Goal: Task Accomplishment & Management: Manage account settings

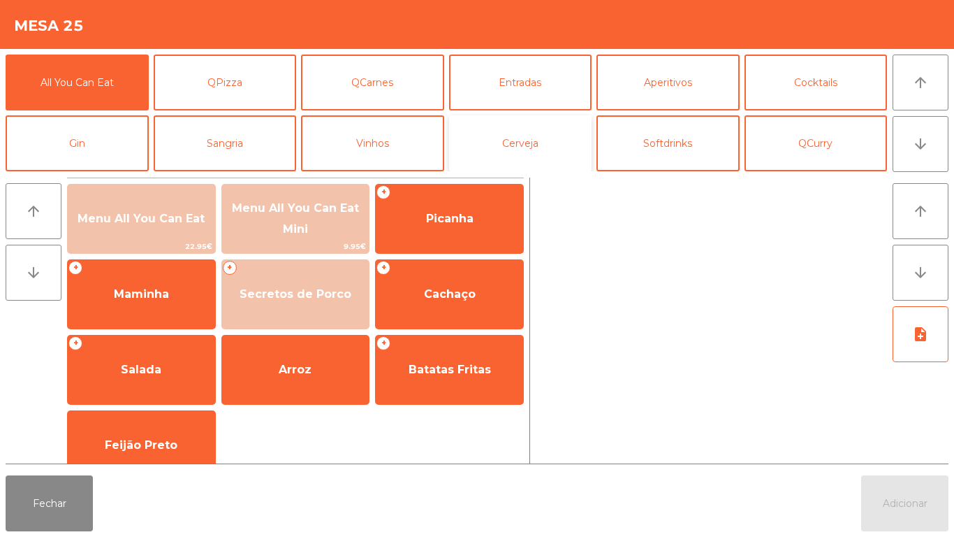
click at [532, 143] on button "Cerveja" at bounding box center [520, 143] width 143 height 56
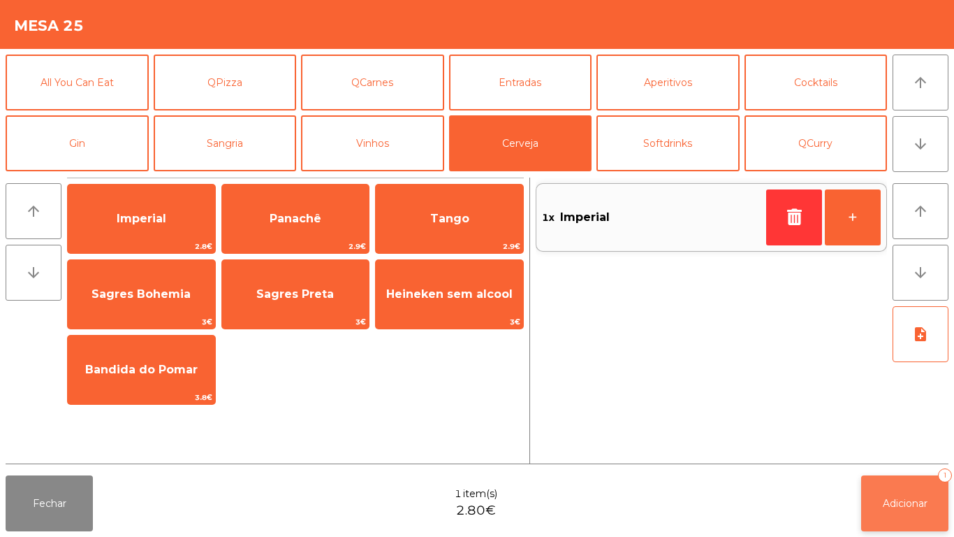
click at [907, 481] on button "Adicionar 1" at bounding box center [905, 503] width 87 height 56
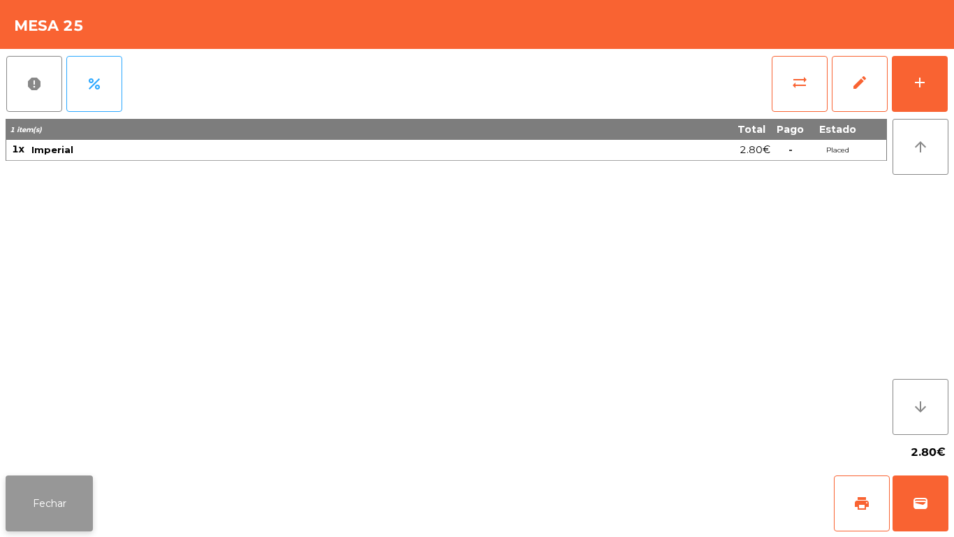
click at [55, 511] on button "Fechar" at bounding box center [49, 503] width 87 height 56
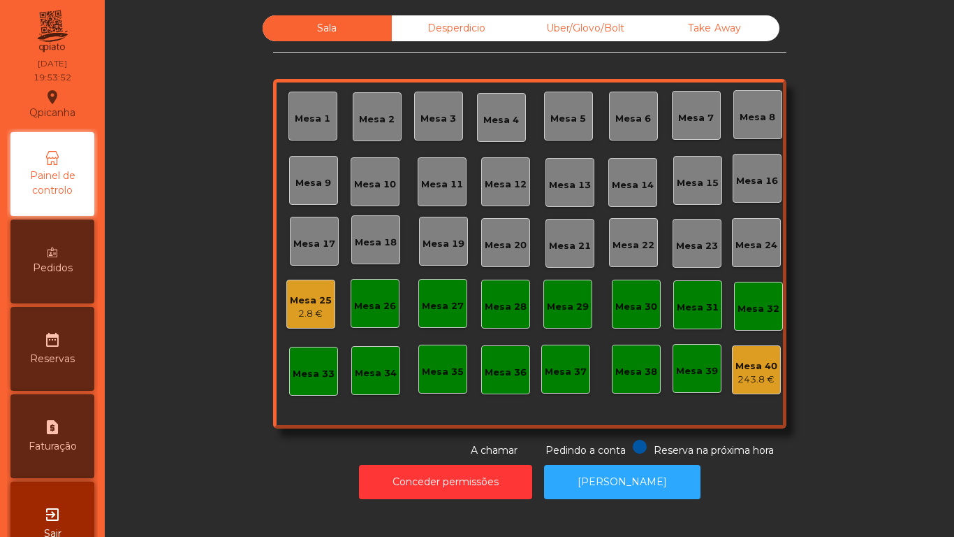
click at [434, 115] on div "Mesa 3" at bounding box center [439, 119] width 36 height 14
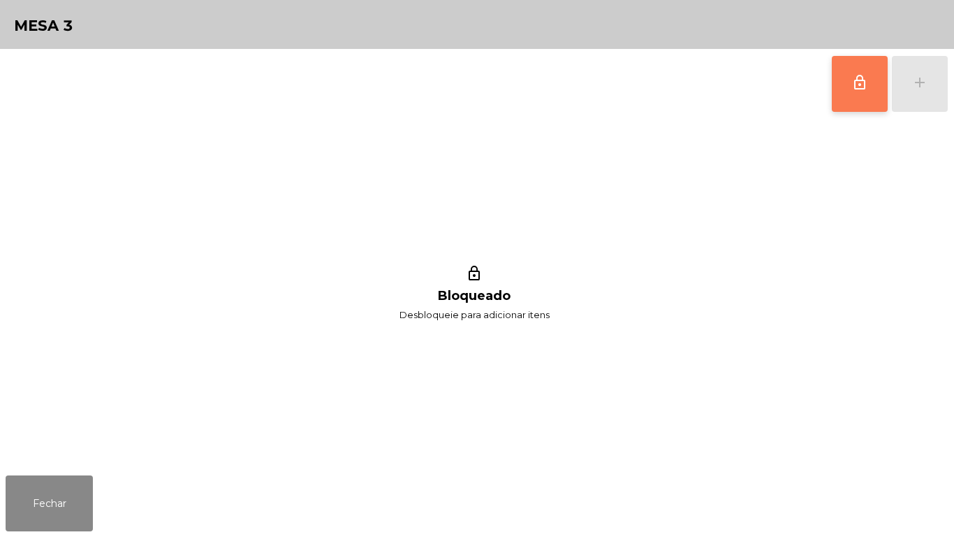
click at [854, 95] on button "lock_outline" at bounding box center [860, 84] width 56 height 56
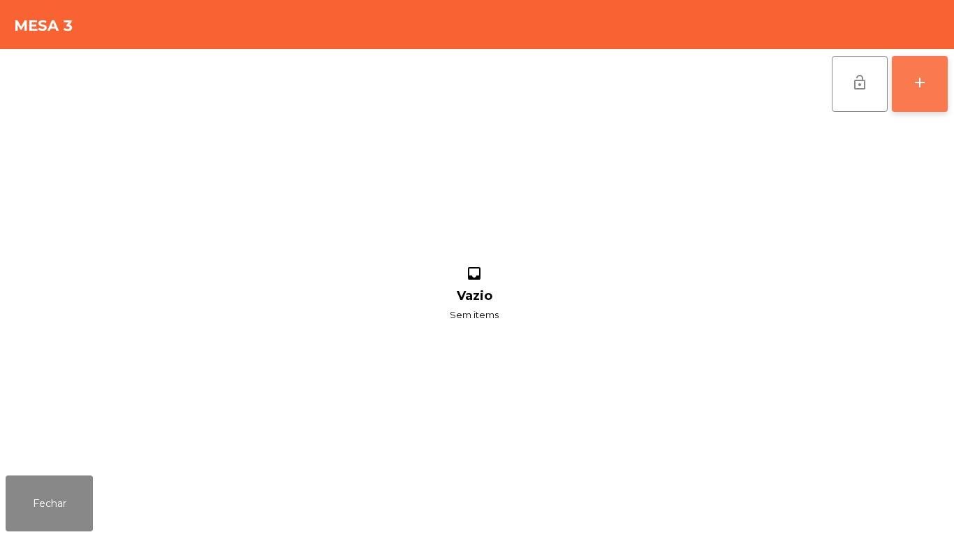
click at [918, 94] on button "add" at bounding box center [920, 84] width 56 height 56
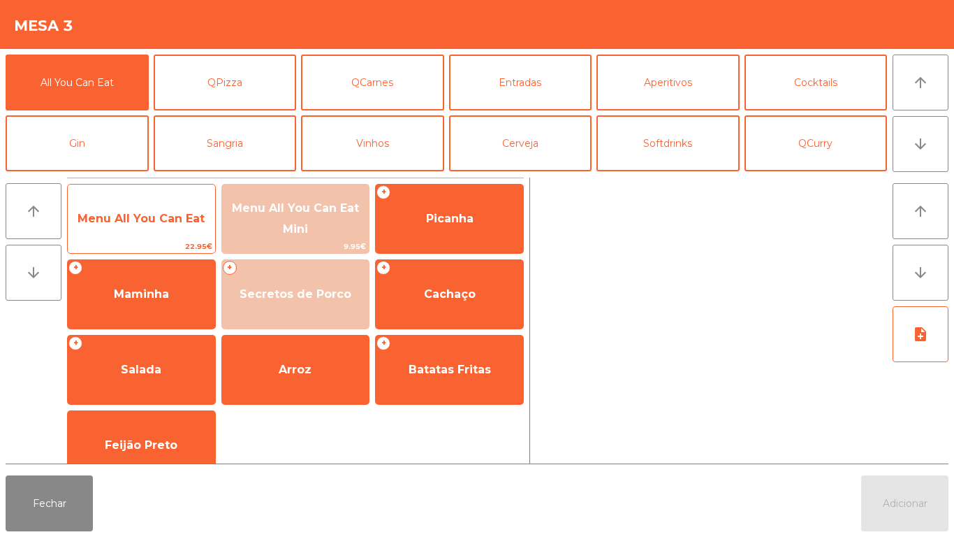
click at [165, 221] on span "Menu All You Can Eat" at bounding box center [141, 218] width 127 height 13
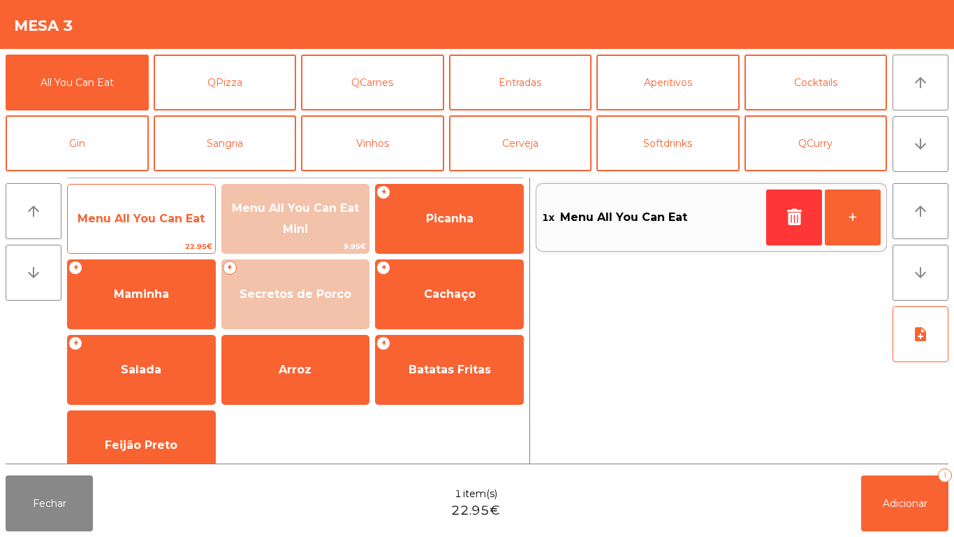
click at [180, 205] on span "Menu All You Can Eat" at bounding box center [141, 219] width 147 height 38
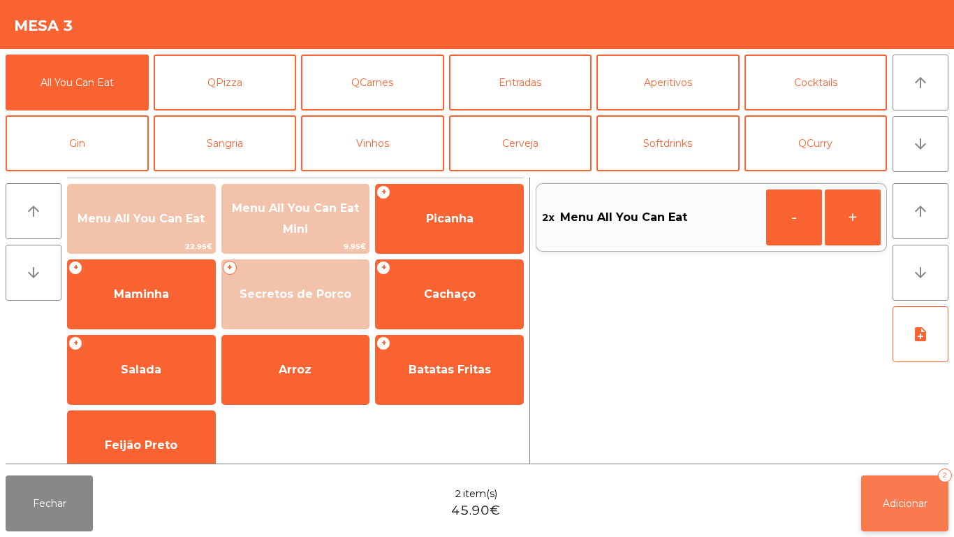
click at [920, 492] on button "Adicionar 2" at bounding box center [905, 503] width 87 height 56
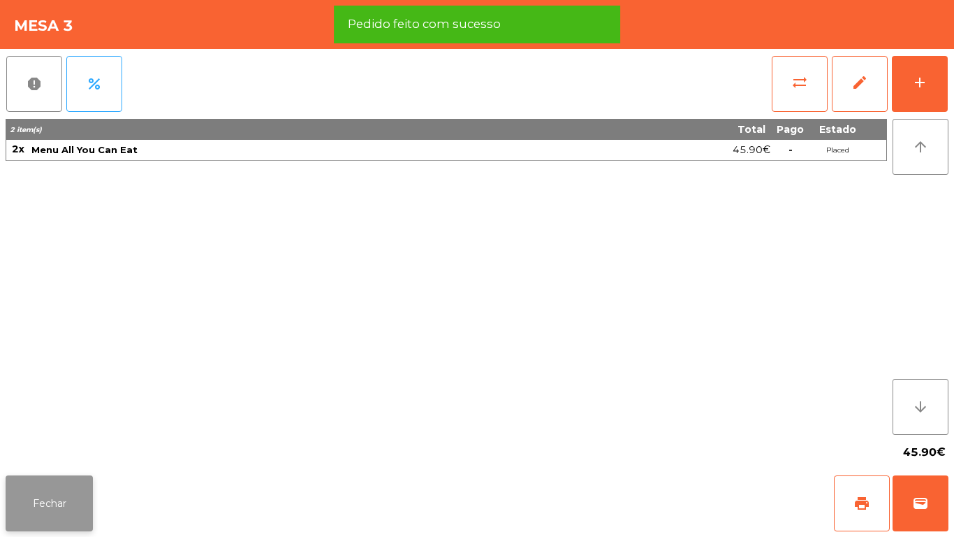
click at [67, 491] on button "Fechar" at bounding box center [49, 503] width 87 height 56
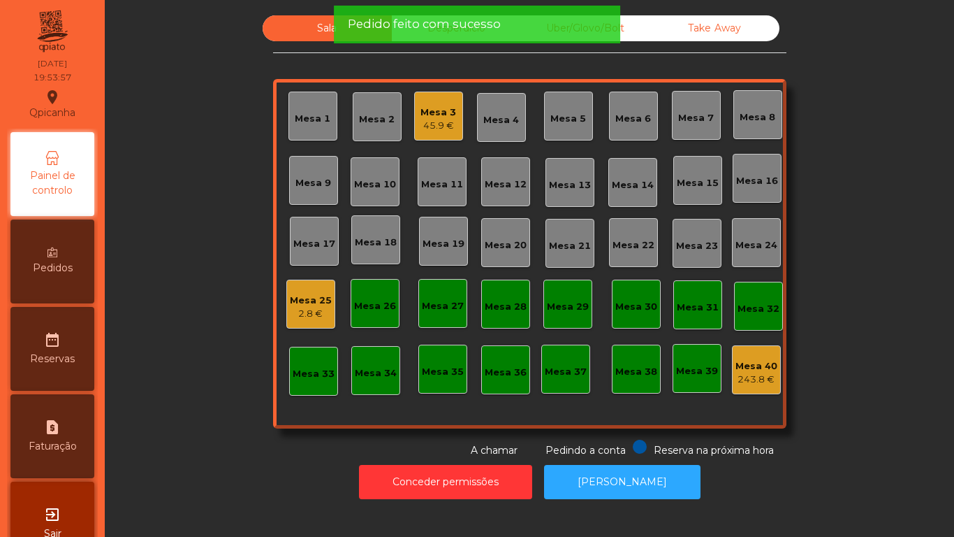
click at [325, 184] on div "Mesa 9" at bounding box center [314, 183] width 36 height 14
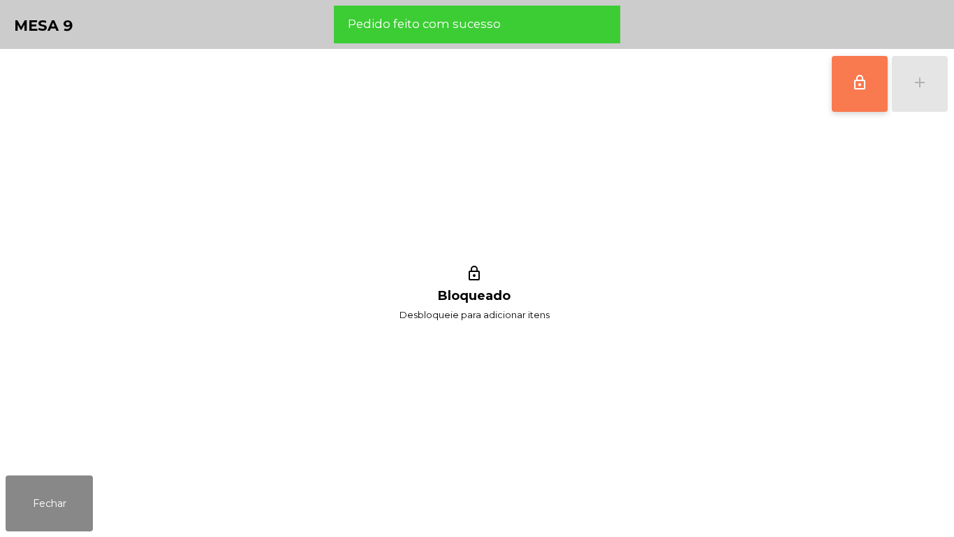
click at [869, 81] on button "lock_outline" at bounding box center [860, 84] width 56 height 56
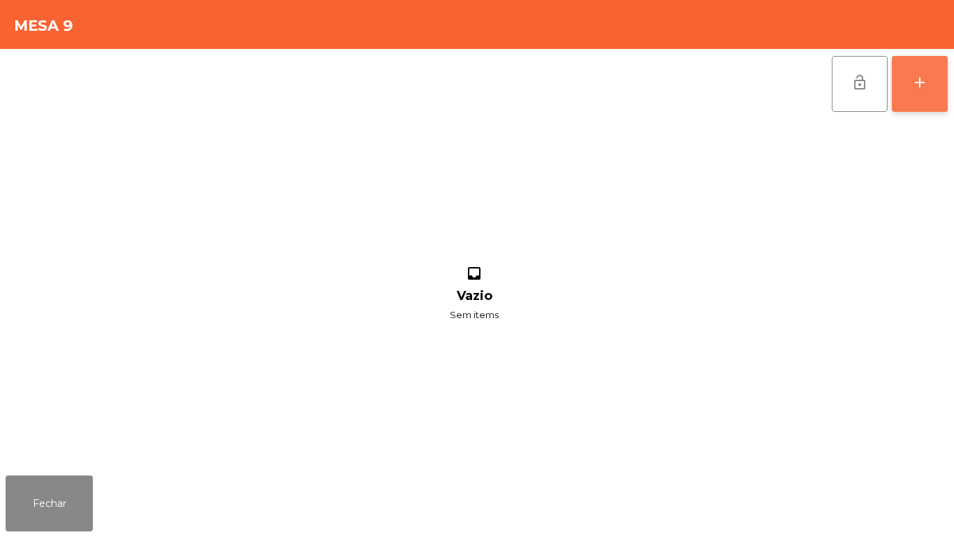
click at [917, 92] on button "add" at bounding box center [920, 84] width 56 height 56
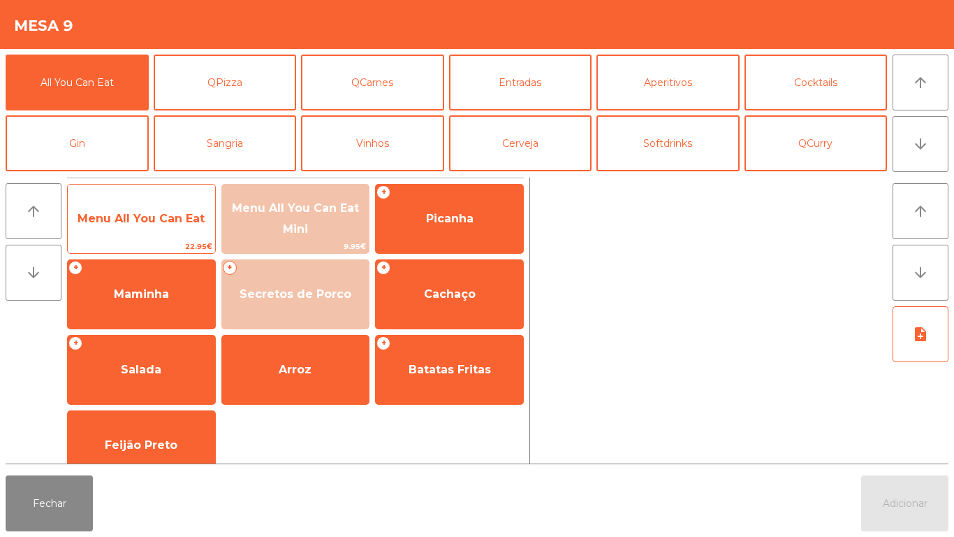
click at [168, 222] on span "Menu All You Can Eat" at bounding box center [141, 218] width 127 height 13
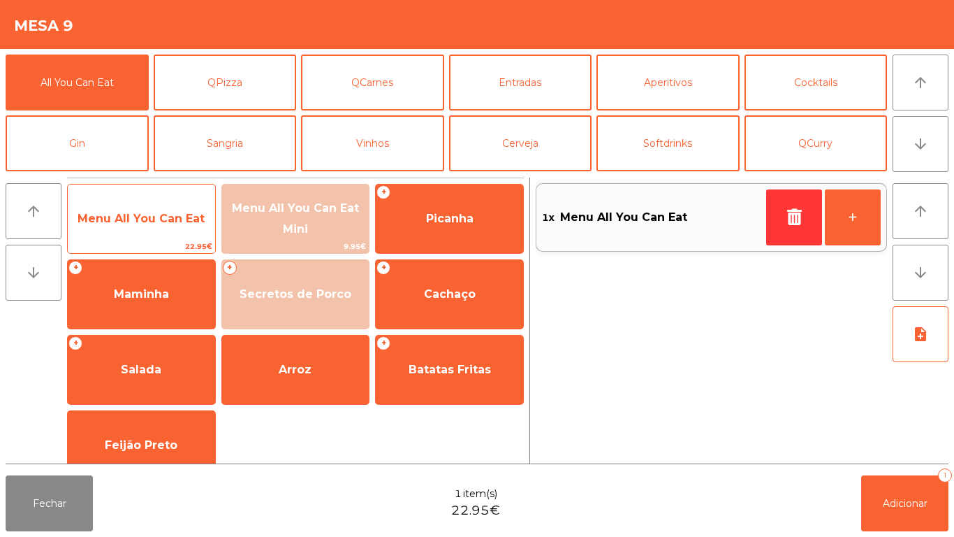
click at [164, 212] on span "Menu All You Can Eat" at bounding box center [141, 218] width 127 height 13
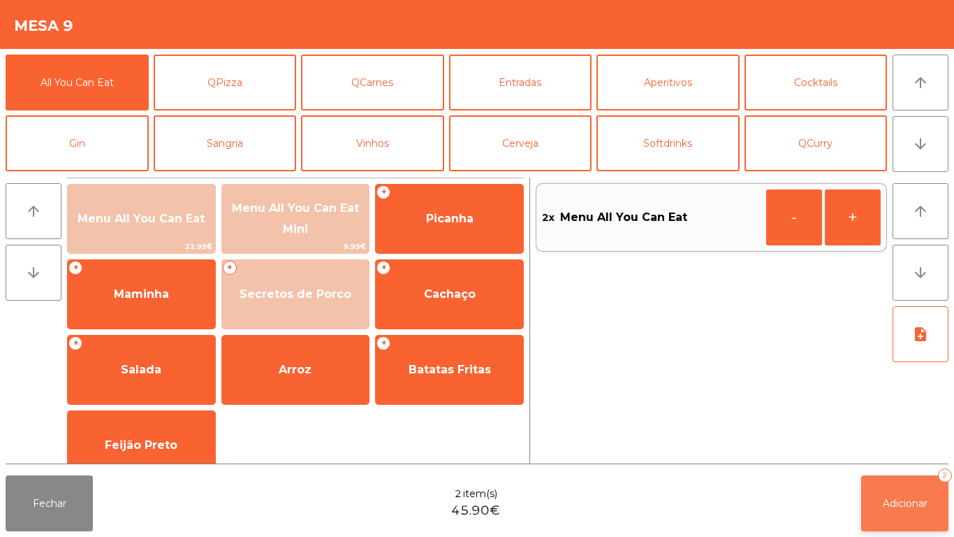
click at [903, 500] on span "Adicionar" at bounding box center [905, 503] width 45 height 13
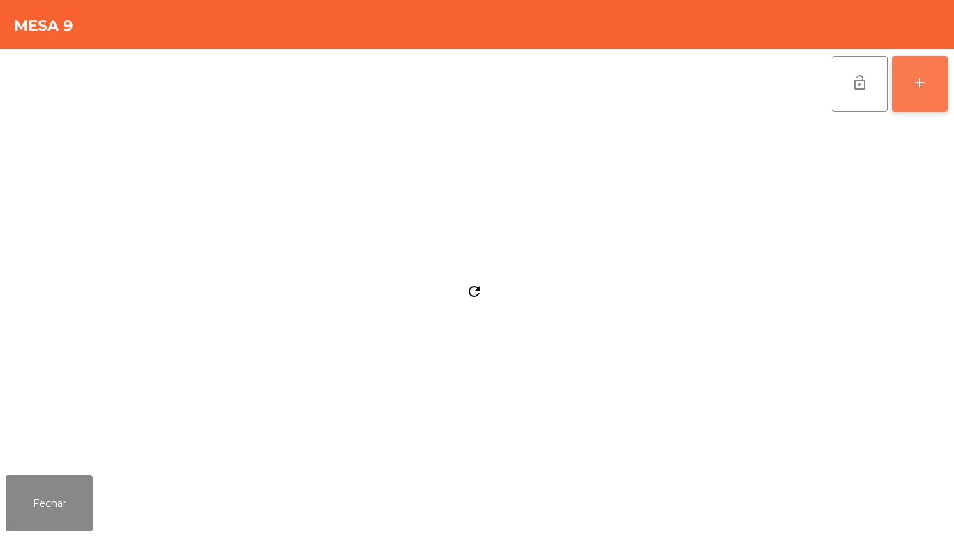
click at [924, 69] on button "add" at bounding box center [920, 84] width 56 height 56
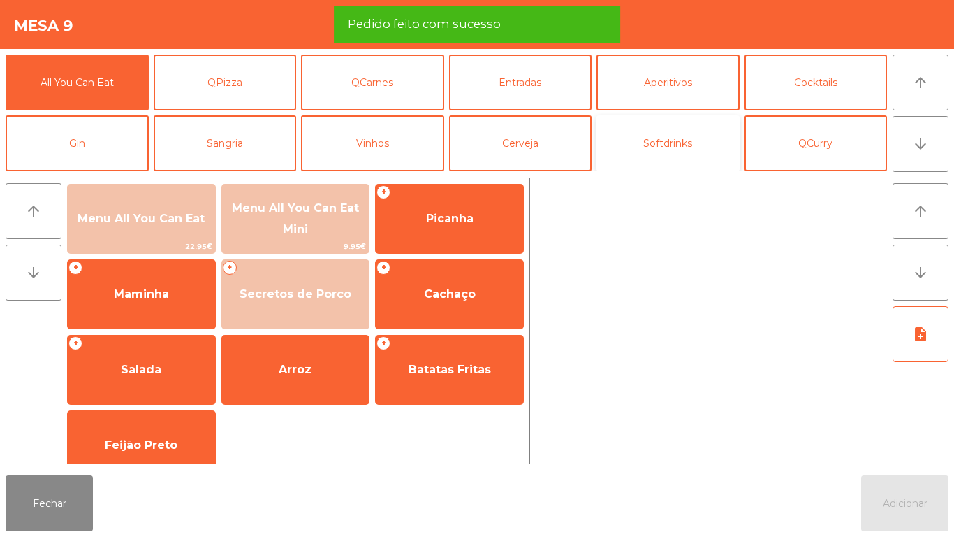
click at [686, 137] on button "Softdrinks" at bounding box center [668, 143] width 143 height 56
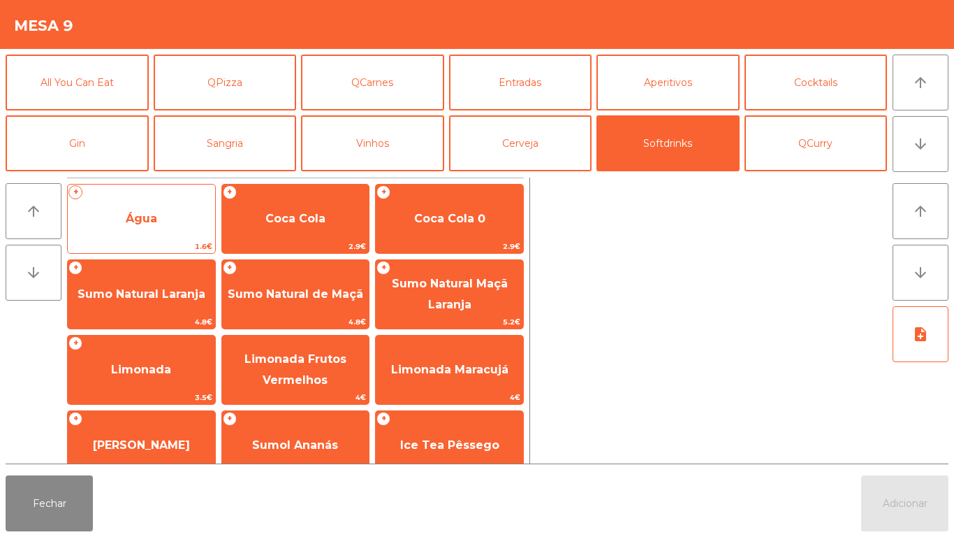
click at [190, 225] on span "Água" at bounding box center [141, 219] width 147 height 38
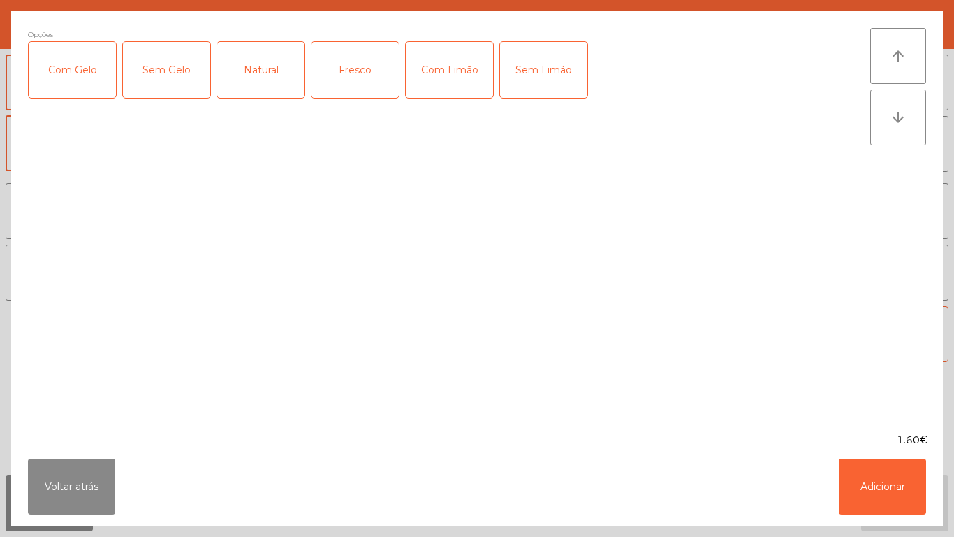
click at [348, 88] on div "Fresco" at bounding box center [355, 70] width 87 height 56
click at [895, 480] on button "Adicionar" at bounding box center [882, 486] width 87 height 56
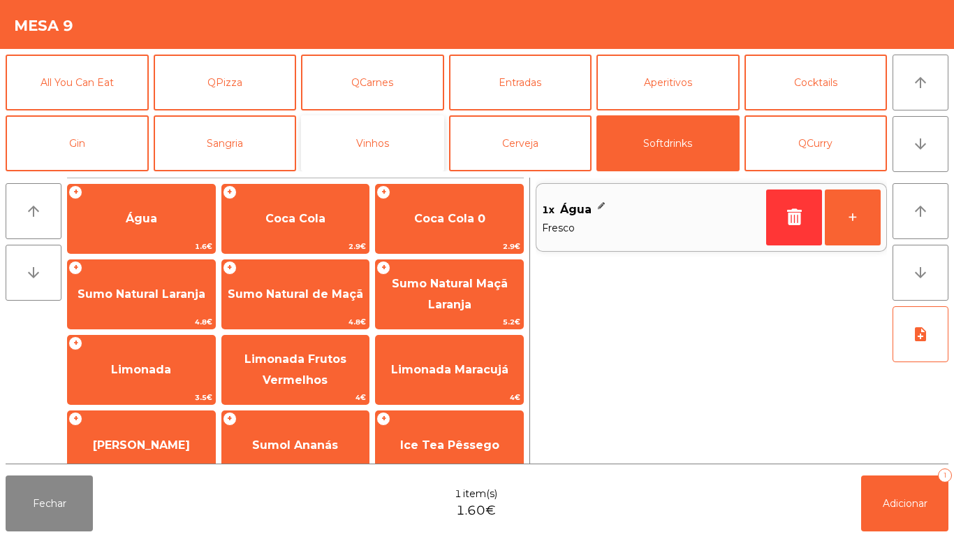
click at [398, 143] on button "Vinhos" at bounding box center [372, 143] width 143 height 56
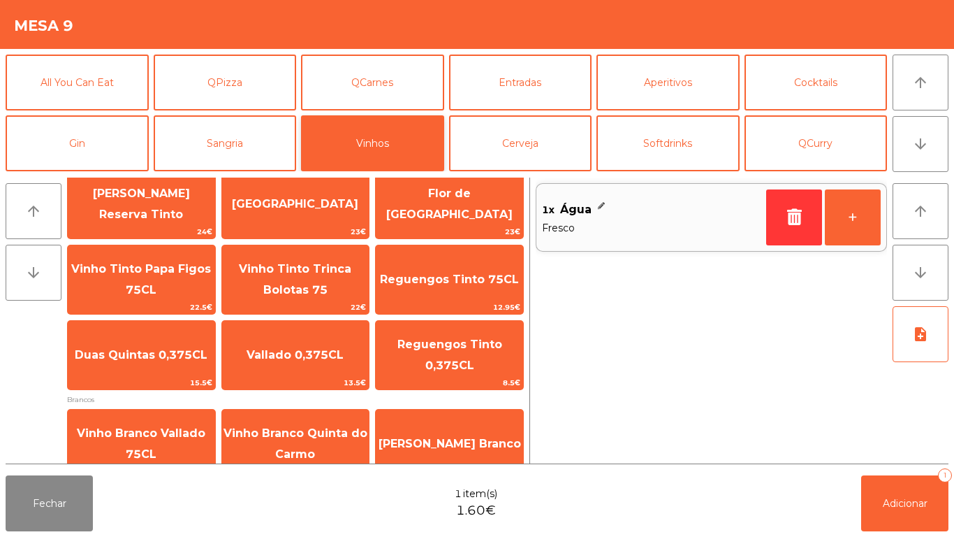
scroll to position [110, 0]
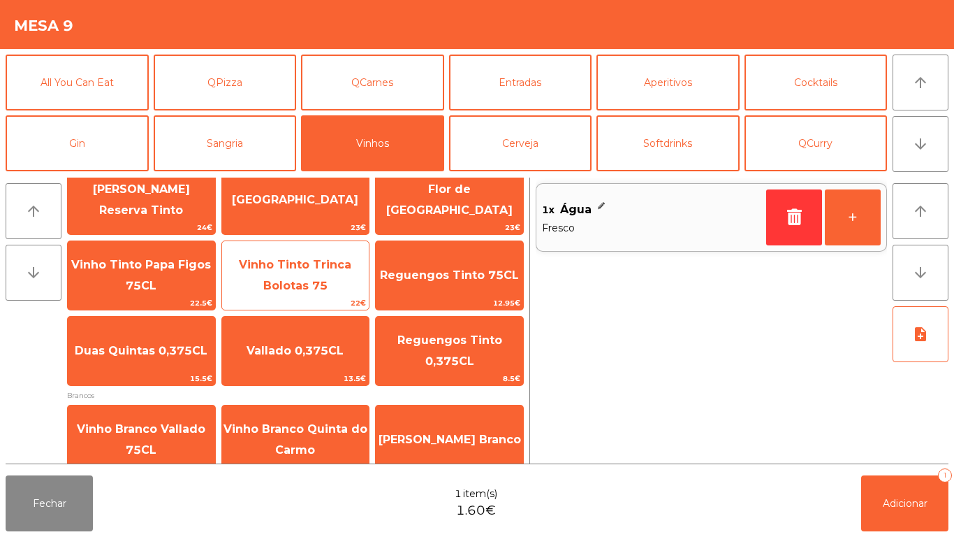
click at [328, 269] on span "Vinho Tinto Trinca Bolotas 75" at bounding box center [295, 275] width 112 height 34
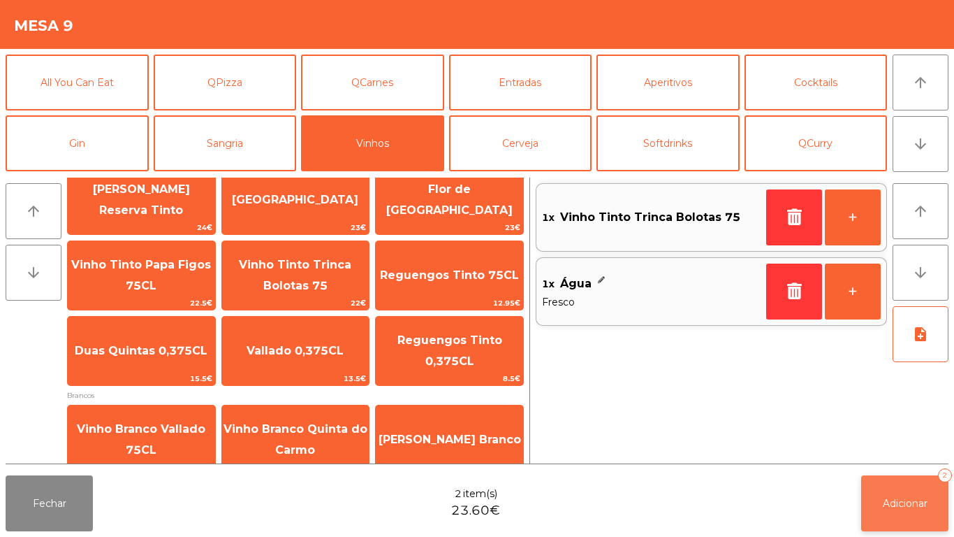
click at [901, 492] on button "Adicionar 2" at bounding box center [905, 503] width 87 height 56
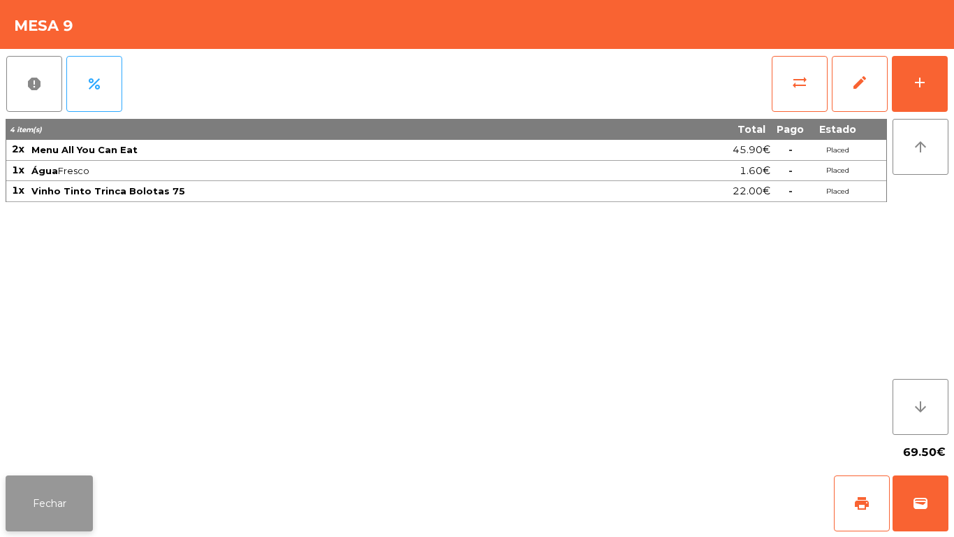
click at [50, 486] on button "Fechar" at bounding box center [49, 503] width 87 height 56
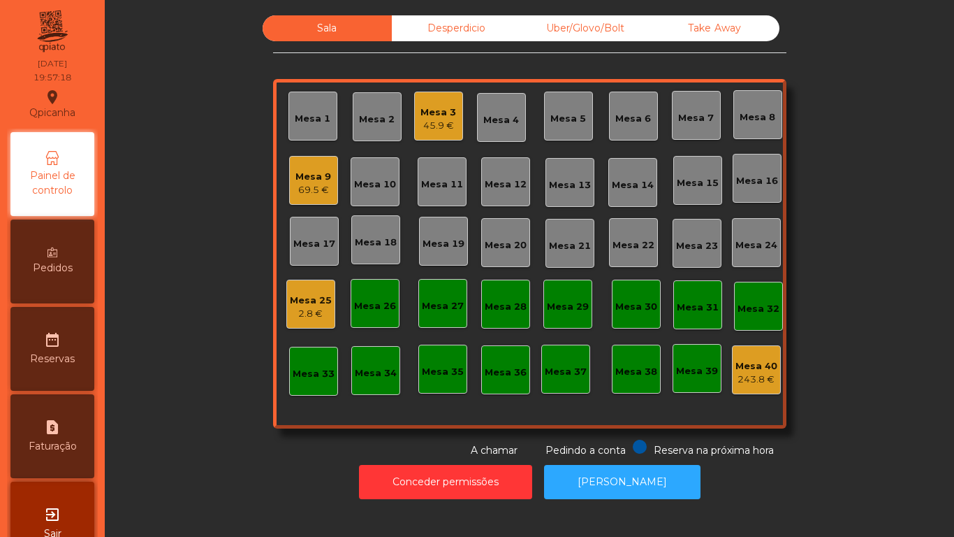
click at [434, 110] on div "Mesa 3" at bounding box center [439, 113] width 36 height 14
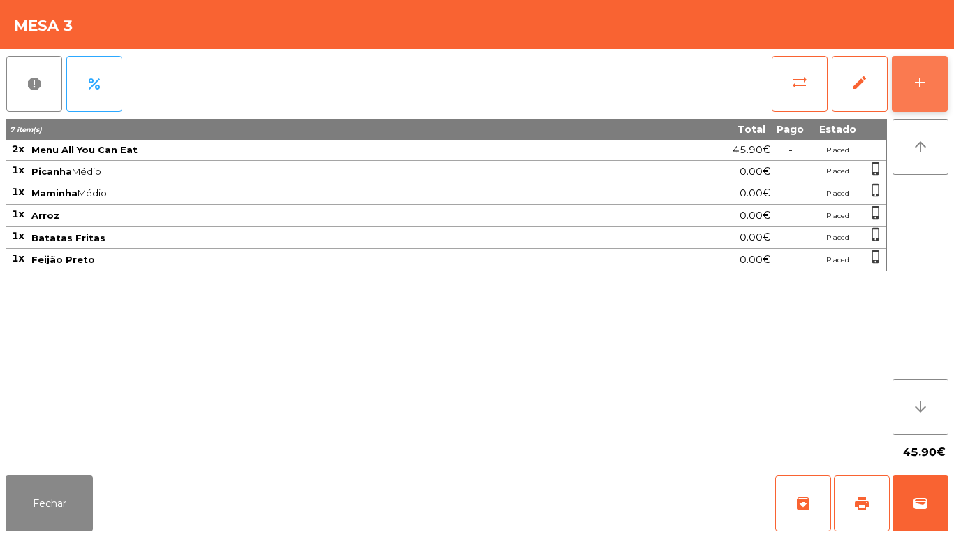
click at [920, 92] on button "add" at bounding box center [920, 84] width 56 height 56
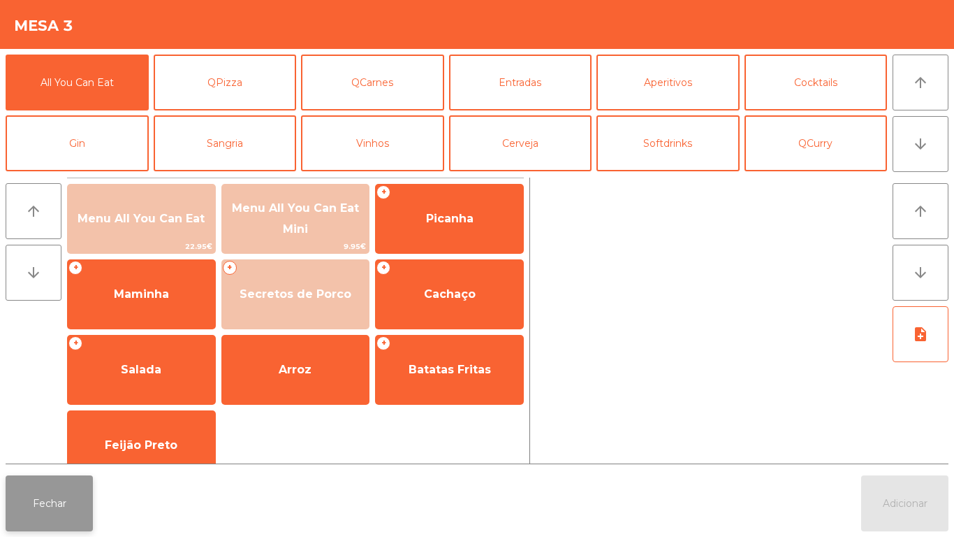
click at [75, 487] on button "Fechar" at bounding box center [49, 503] width 87 height 56
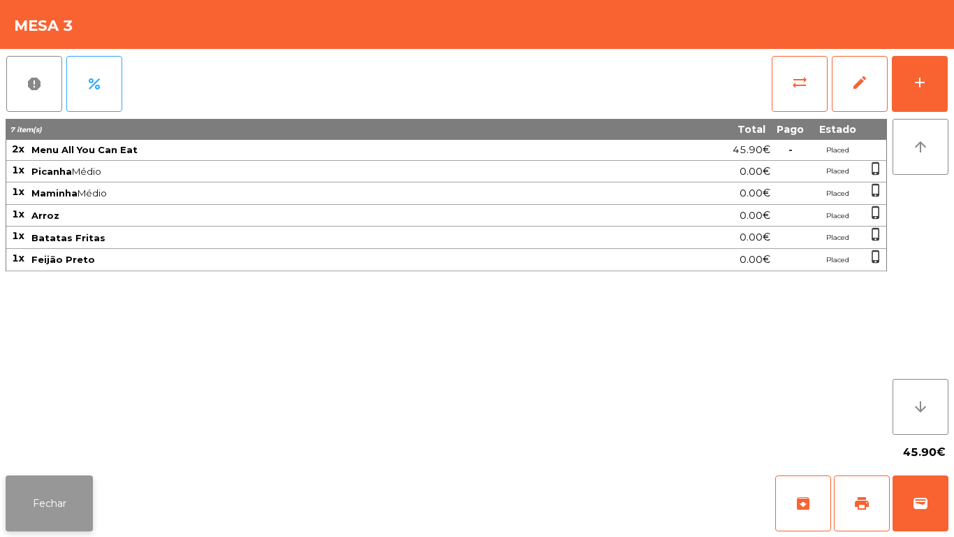
click at [68, 496] on button "Fechar" at bounding box center [49, 503] width 87 height 56
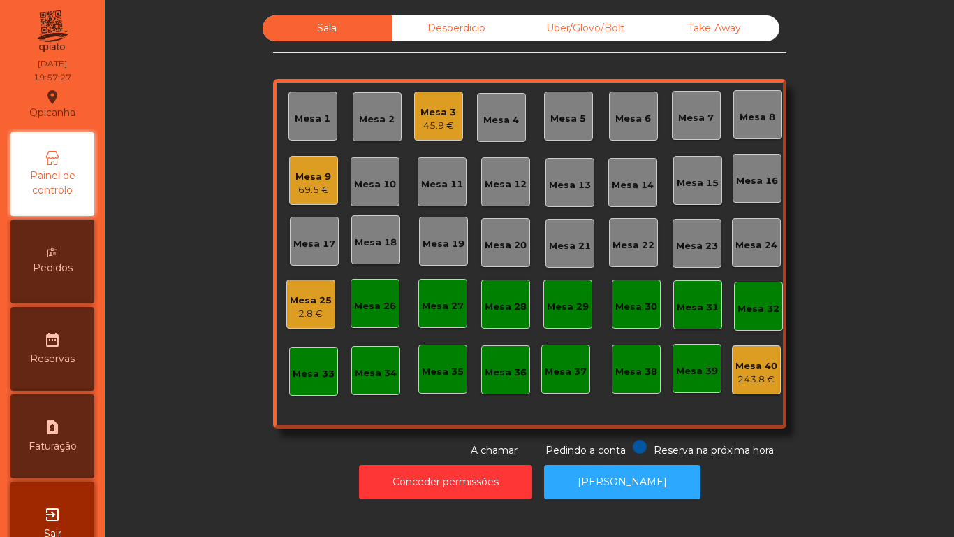
click at [440, 119] on div "45.9 €" at bounding box center [439, 126] width 36 height 14
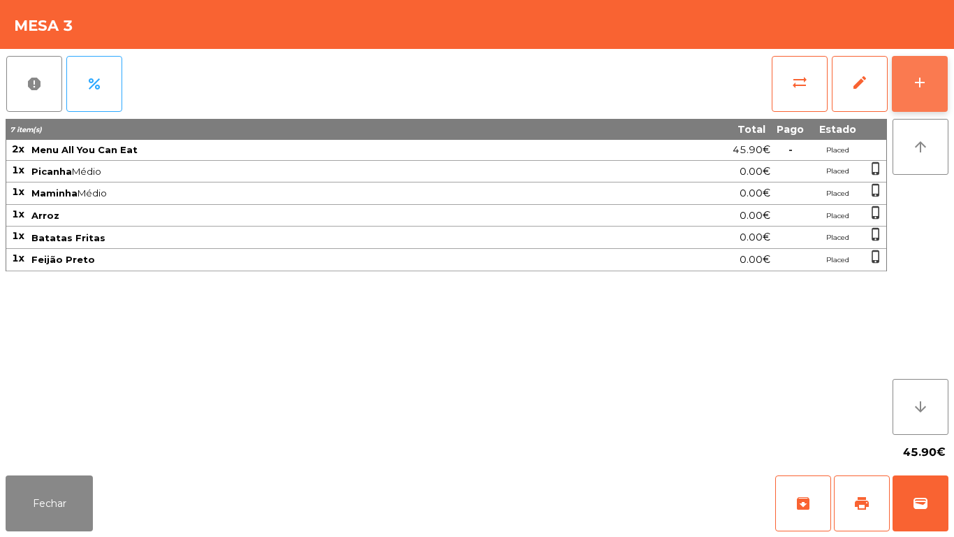
click at [920, 83] on div "add" at bounding box center [920, 82] width 17 height 17
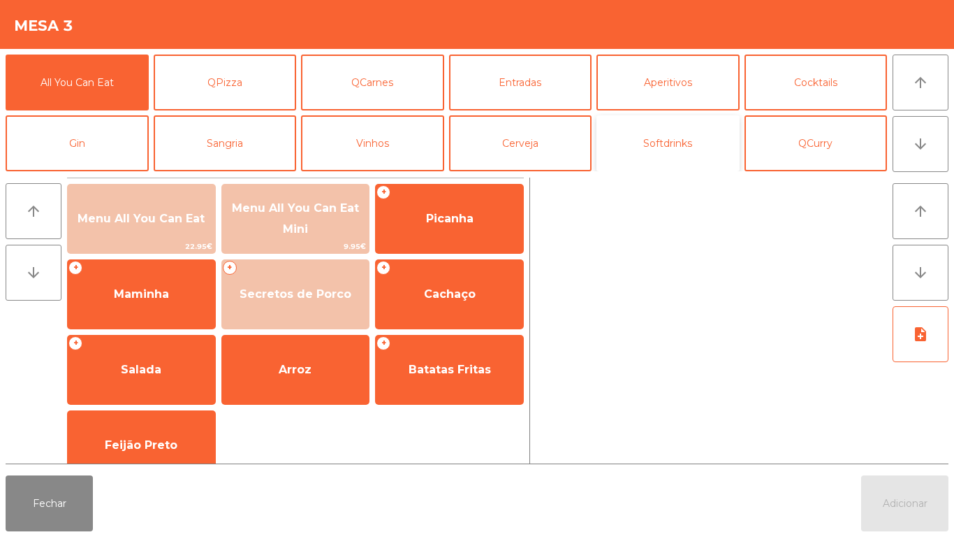
click at [674, 153] on button "Softdrinks" at bounding box center [668, 143] width 143 height 56
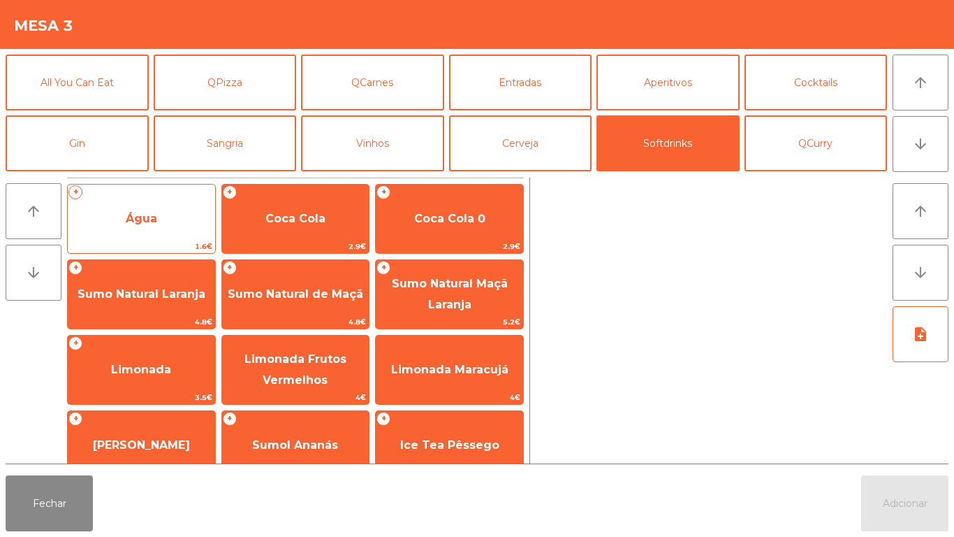
click at [133, 222] on span "Água" at bounding box center [141, 218] width 31 height 13
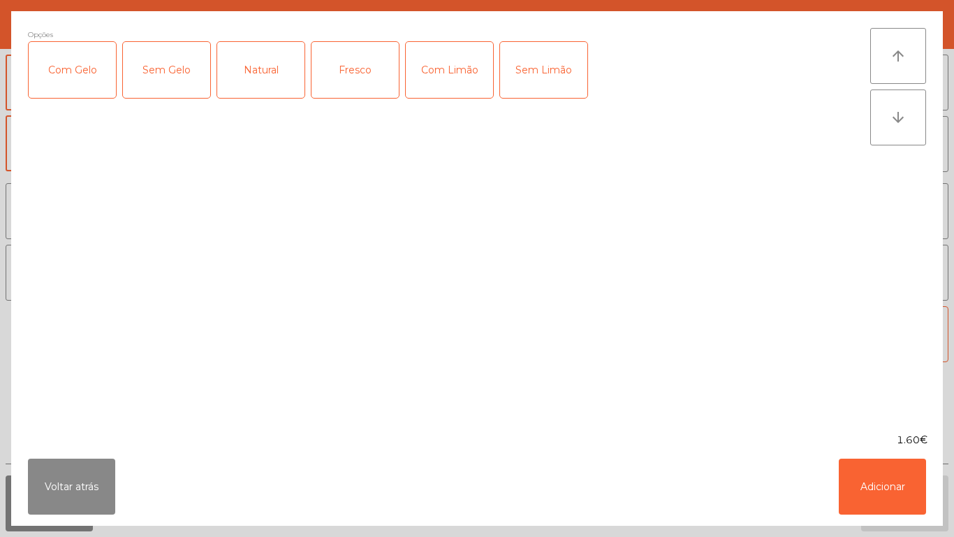
click at [263, 69] on div "Natural" at bounding box center [260, 70] width 87 height 56
click at [867, 493] on button "Adicionar" at bounding box center [882, 486] width 87 height 56
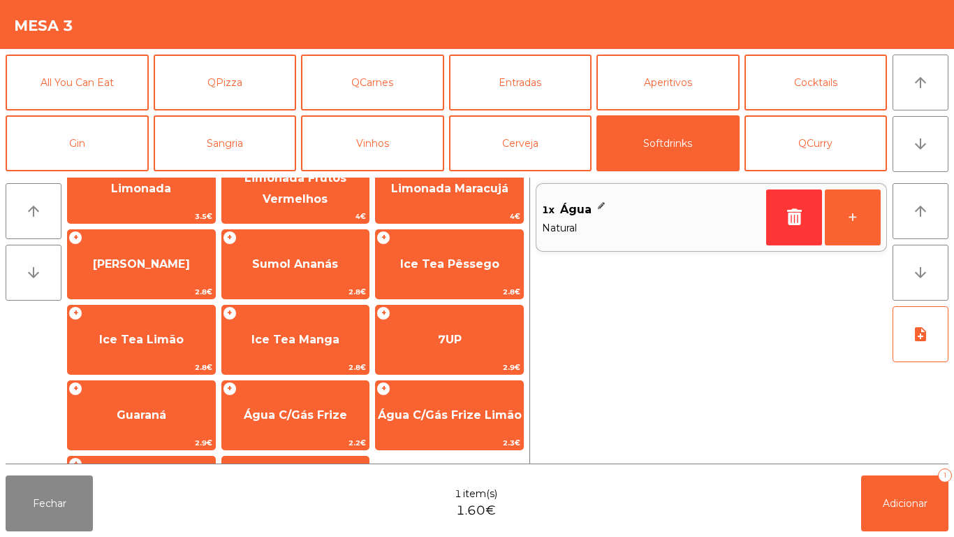
scroll to position [249, 0]
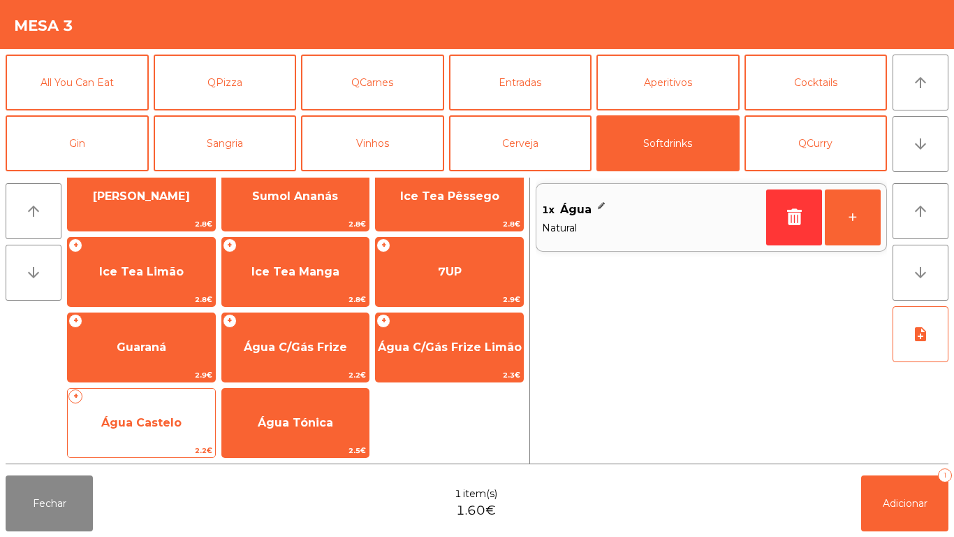
click at [140, 419] on span "Água Castelo" at bounding box center [141, 422] width 80 height 13
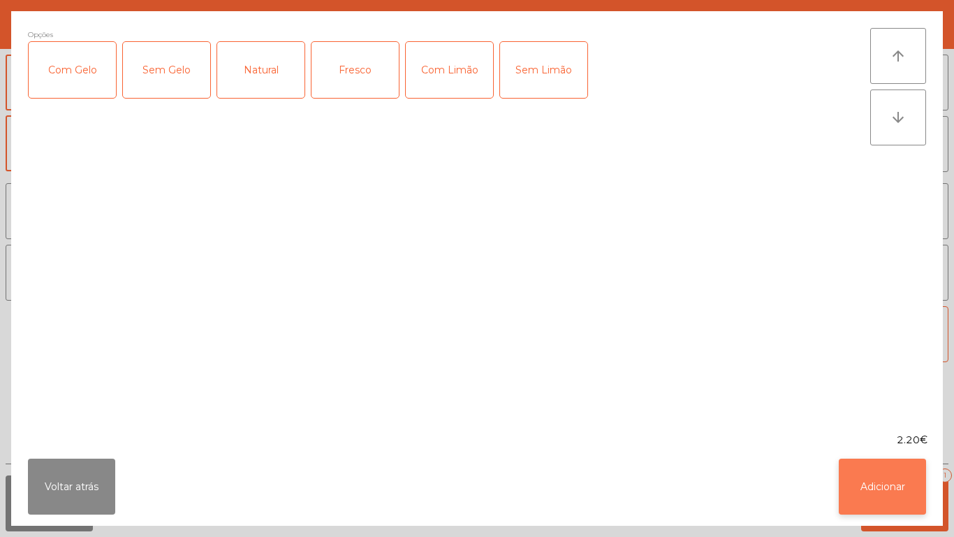
click at [859, 485] on button "Adicionar" at bounding box center [882, 486] width 87 height 56
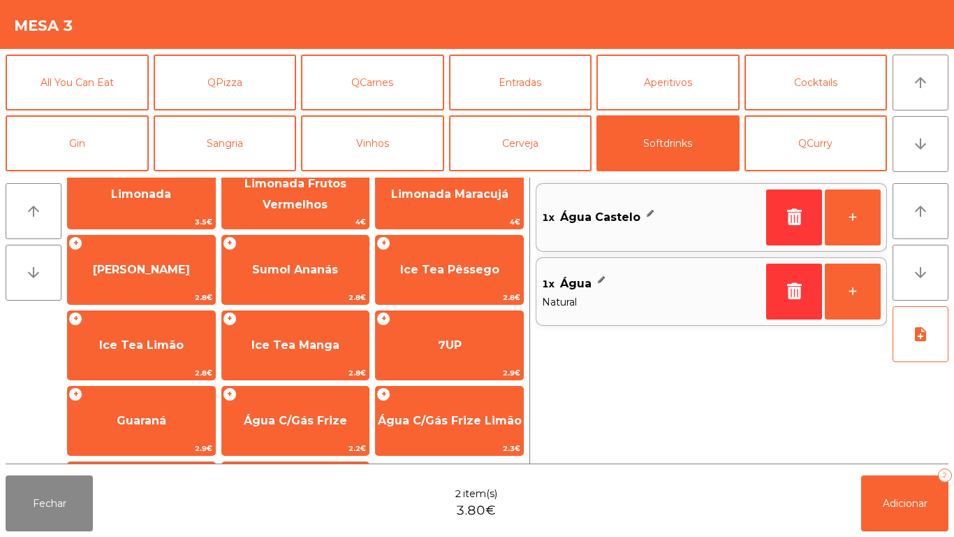
scroll to position [3, 0]
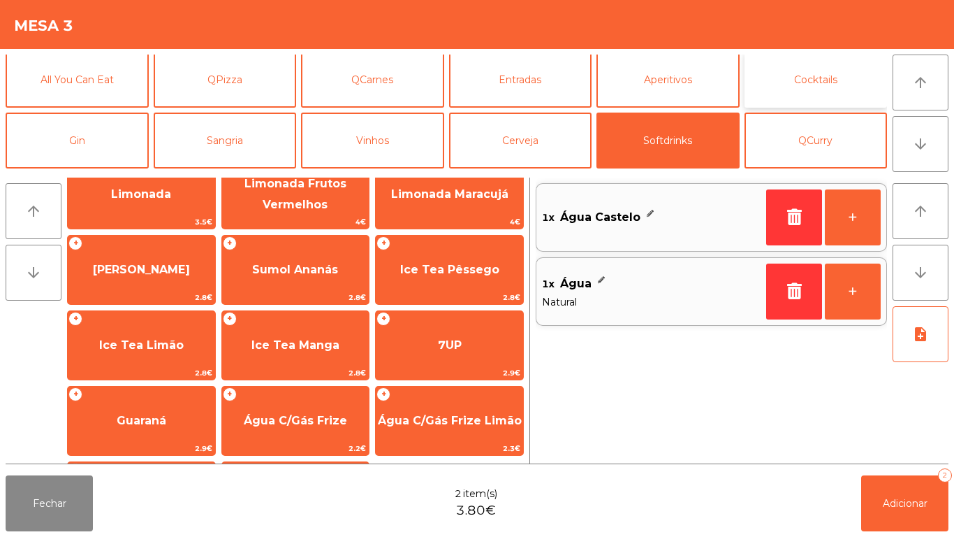
click at [797, 80] on button "Cocktails" at bounding box center [816, 80] width 143 height 56
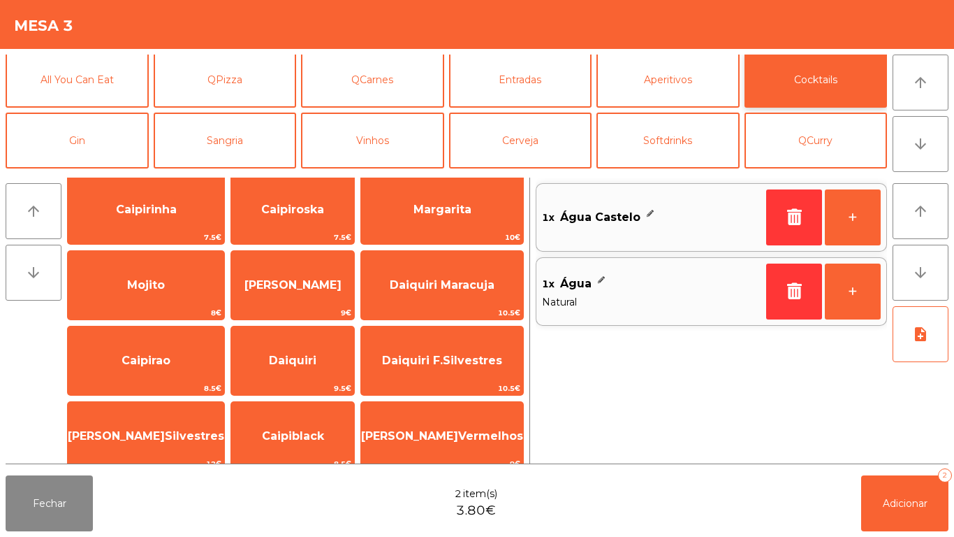
scroll to position [0, 0]
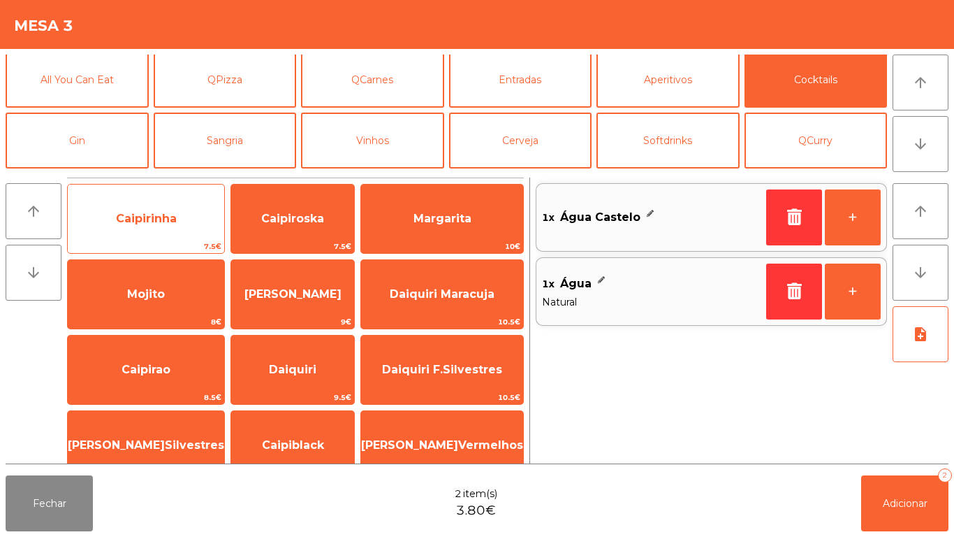
click at [135, 222] on span "Caipirinha" at bounding box center [146, 218] width 61 height 13
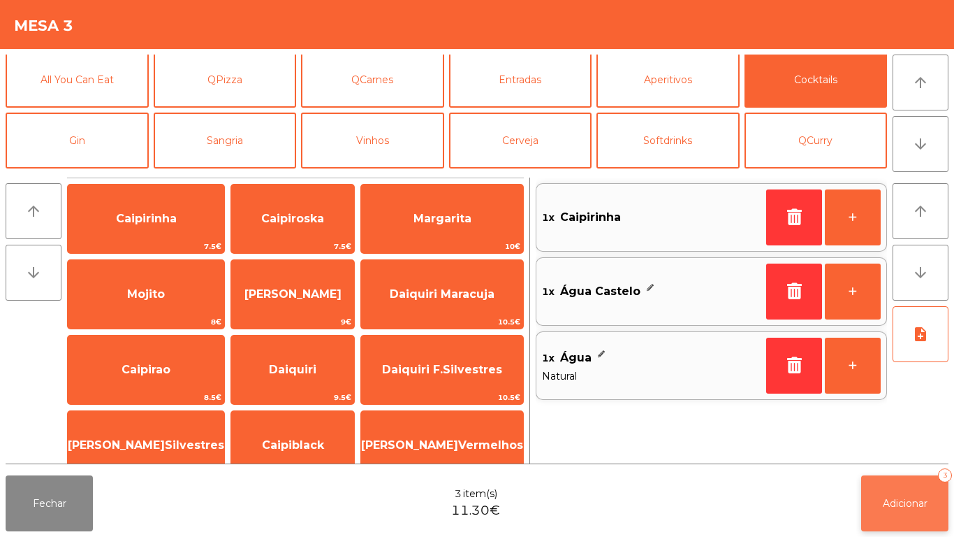
click at [880, 502] on button "Adicionar 3" at bounding box center [905, 503] width 87 height 56
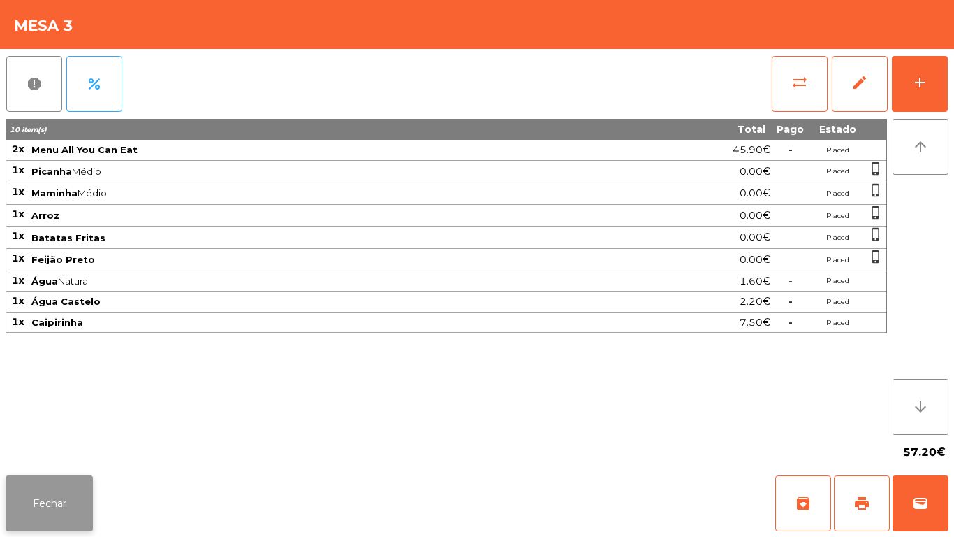
click at [56, 490] on button "Fechar" at bounding box center [49, 503] width 87 height 56
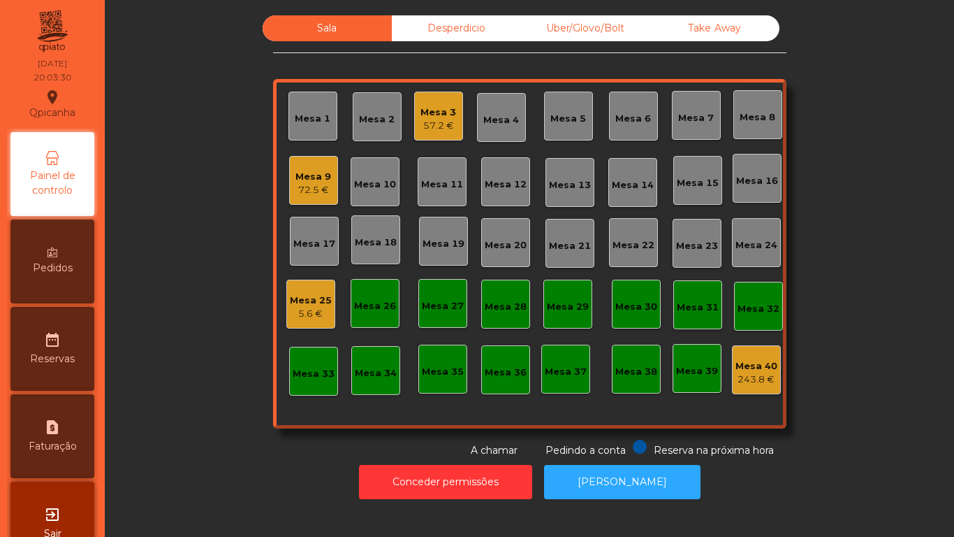
click at [85, 270] on div "Pedidos" at bounding box center [52, 261] width 84 height 84
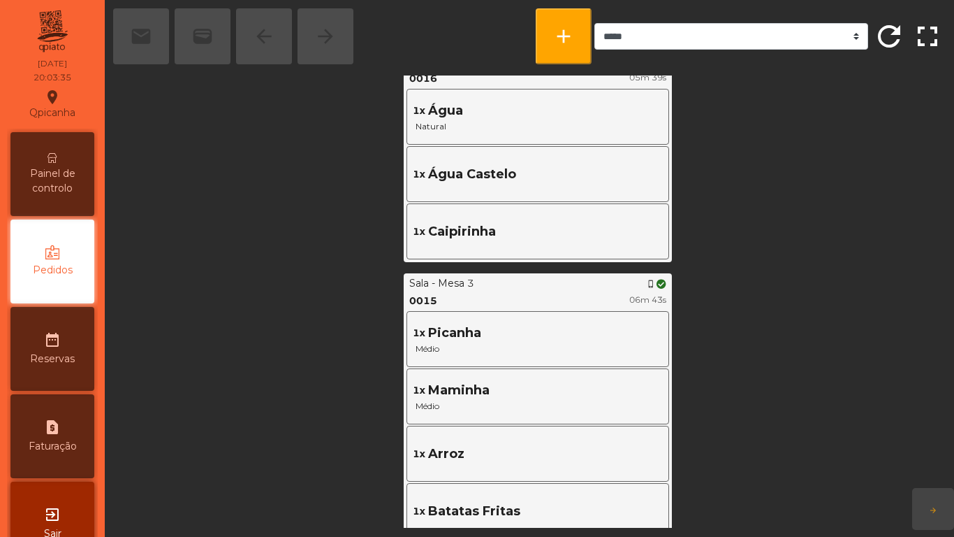
scroll to position [581, 0]
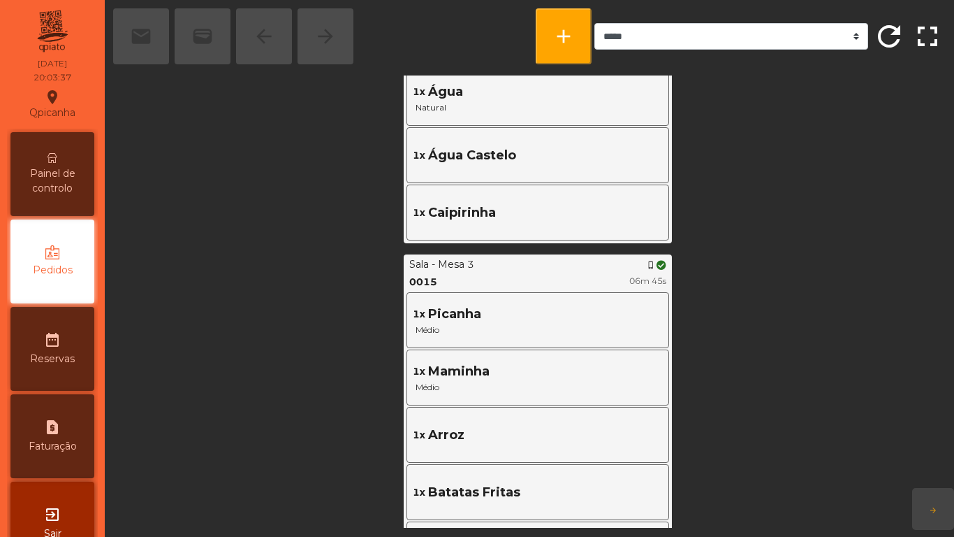
click at [75, 183] on span "Painel de controlo" at bounding box center [52, 180] width 77 height 29
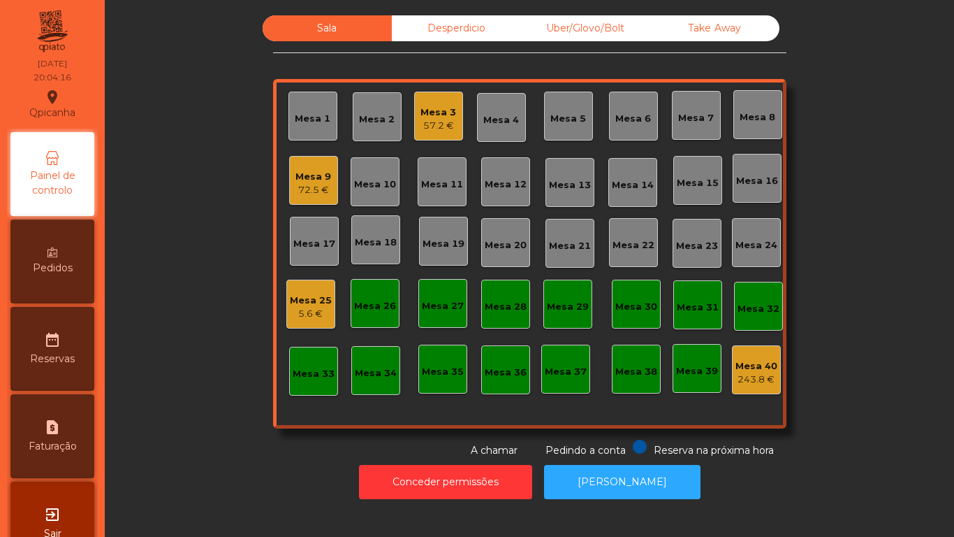
click at [432, 110] on div "Mesa 3" at bounding box center [439, 113] width 36 height 14
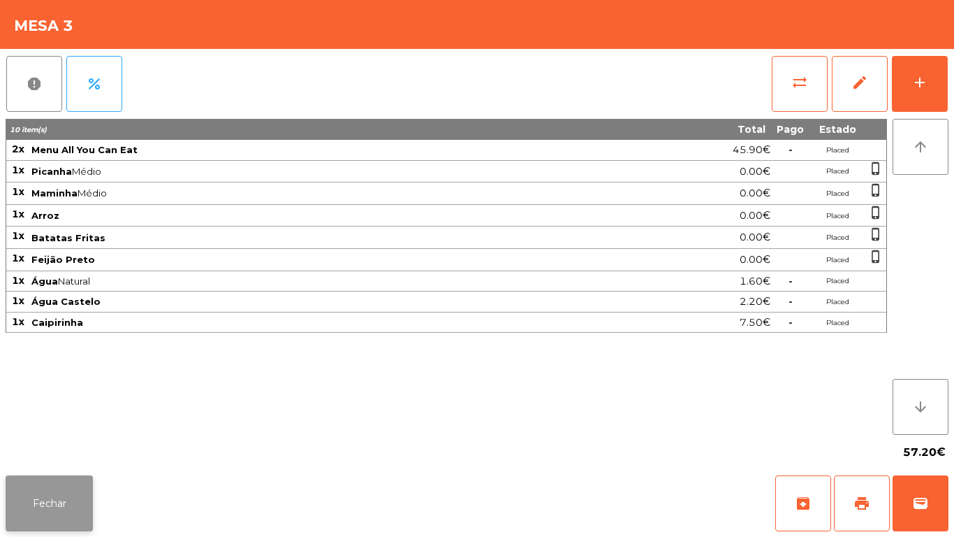
click at [48, 482] on button "Fechar" at bounding box center [49, 503] width 87 height 56
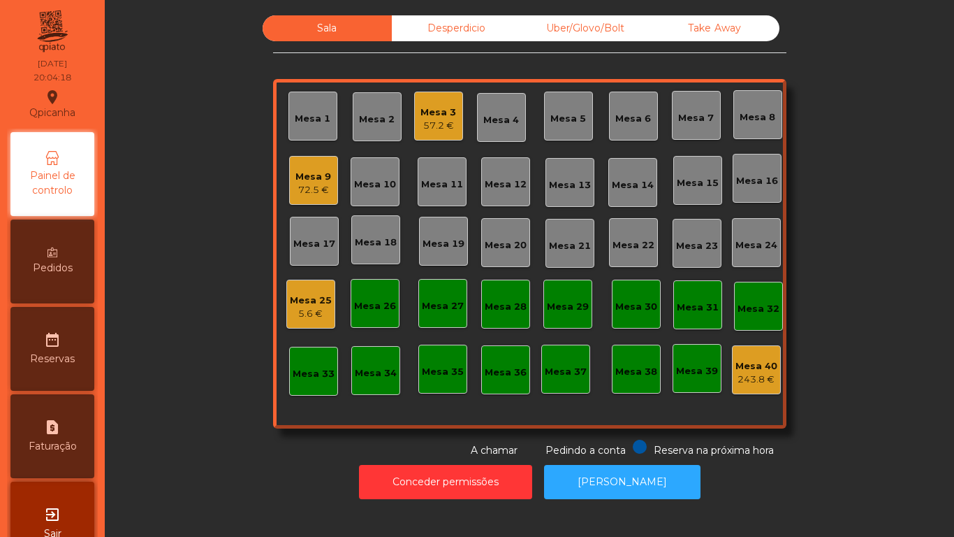
click at [317, 176] on div "Mesa 9" at bounding box center [314, 177] width 36 height 14
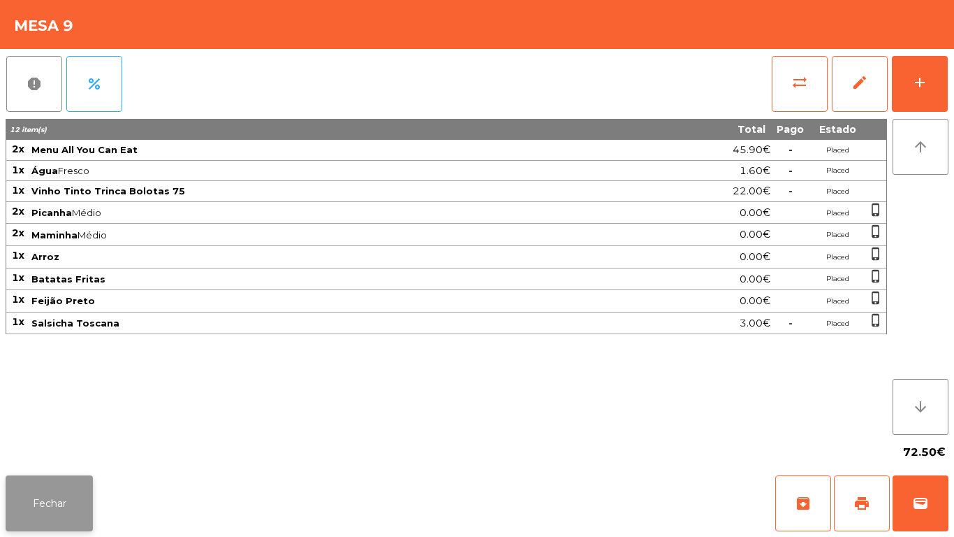
click at [71, 501] on button "Fechar" at bounding box center [49, 503] width 87 height 56
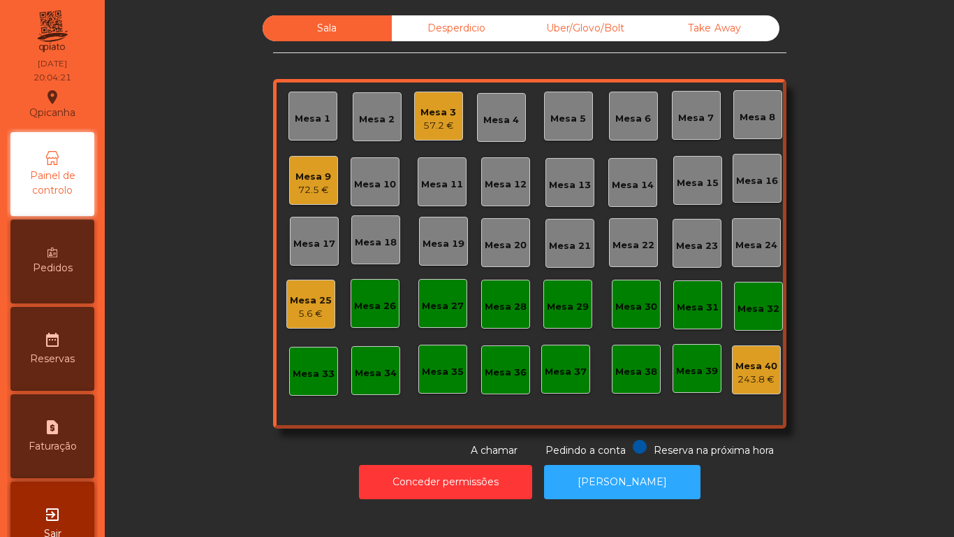
click at [66, 259] on div "Pedidos" at bounding box center [52, 261] width 84 height 84
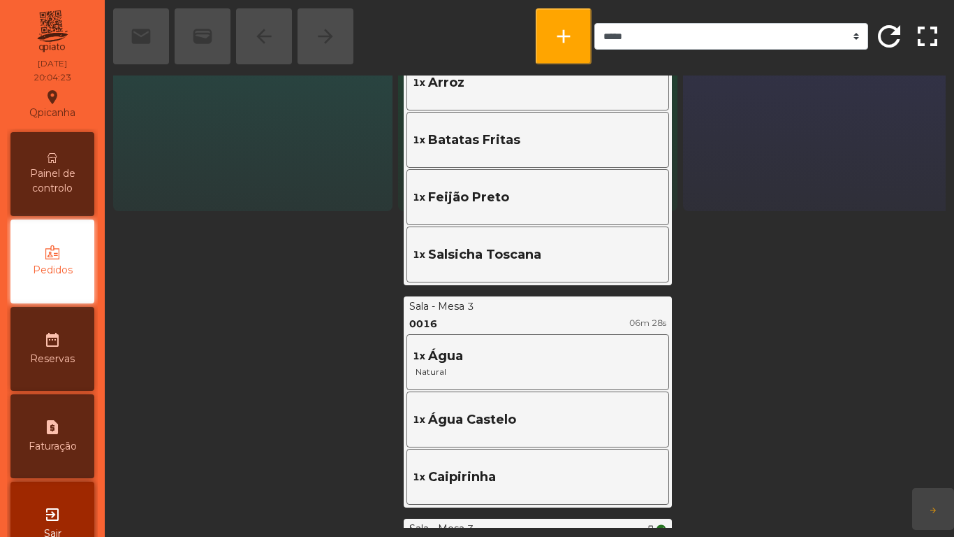
scroll to position [320, 0]
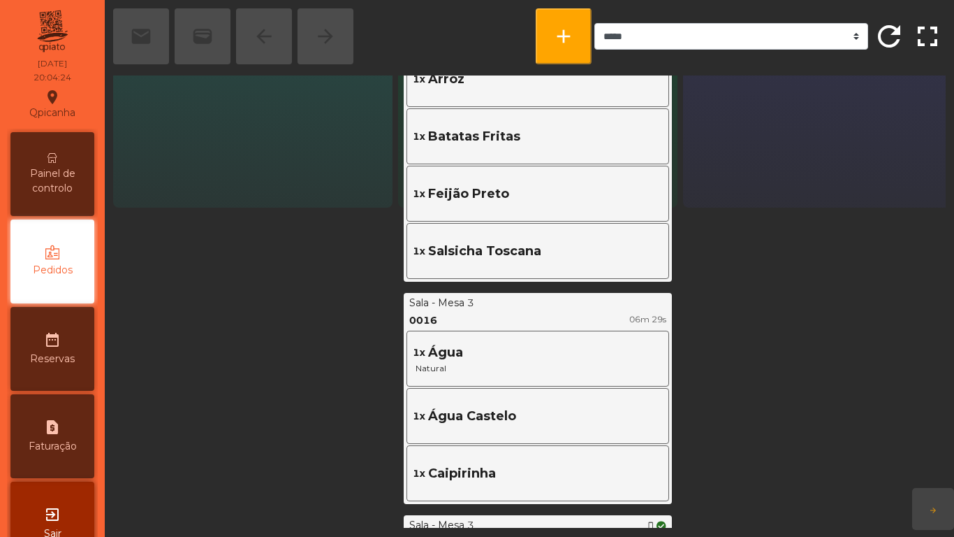
click at [71, 143] on div "Painel de controlo" at bounding box center [52, 174] width 84 height 84
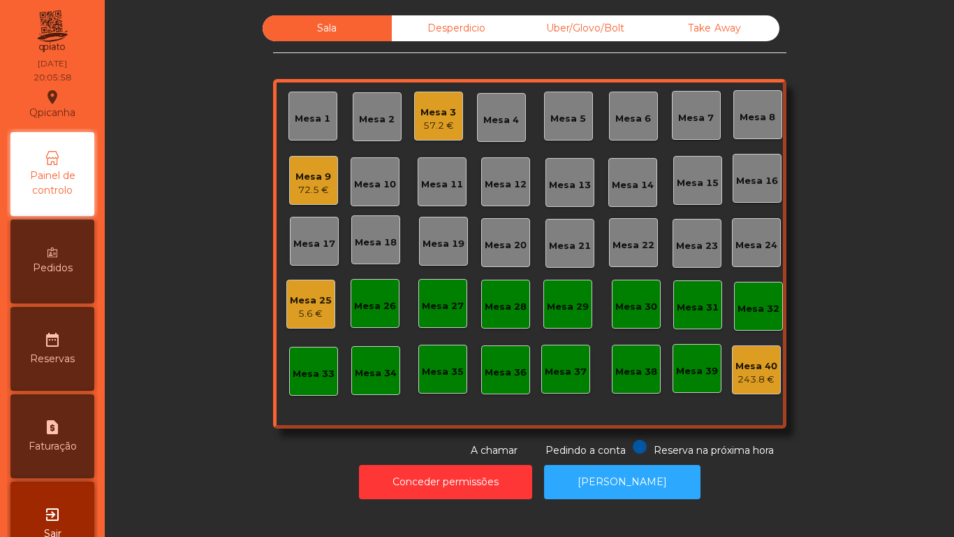
click at [321, 186] on div "72.5 €" at bounding box center [314, 190] width 36 height 14
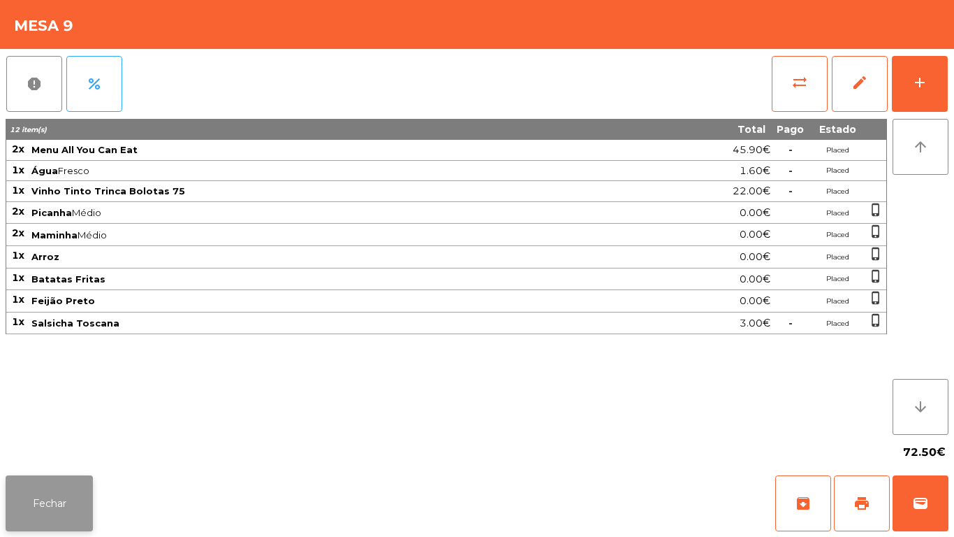
click at [69, 504] on button "Fechar" at bounding box center [49, 503] width 87 height 56
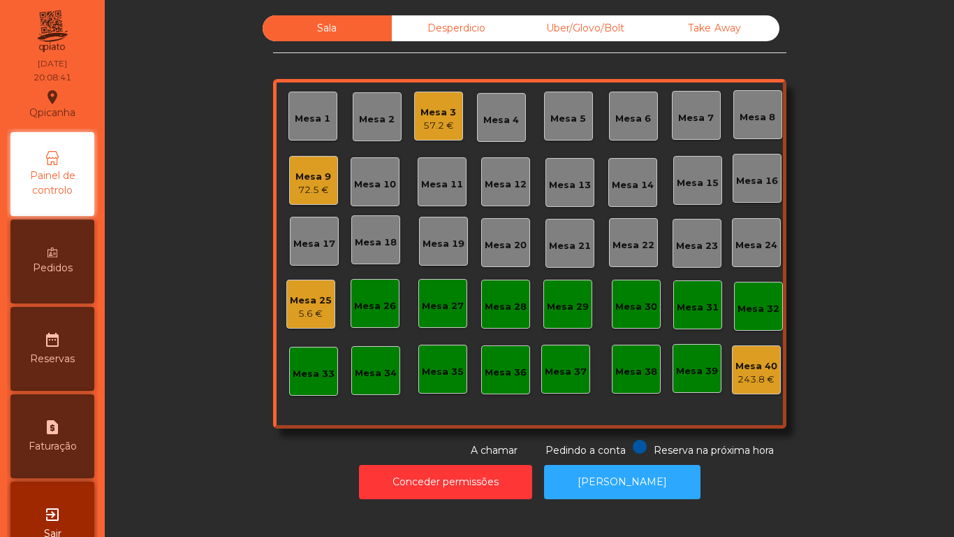
click at [442, 119] on div "57.2 €" at bounding box center [439, 126] width 36 height 14
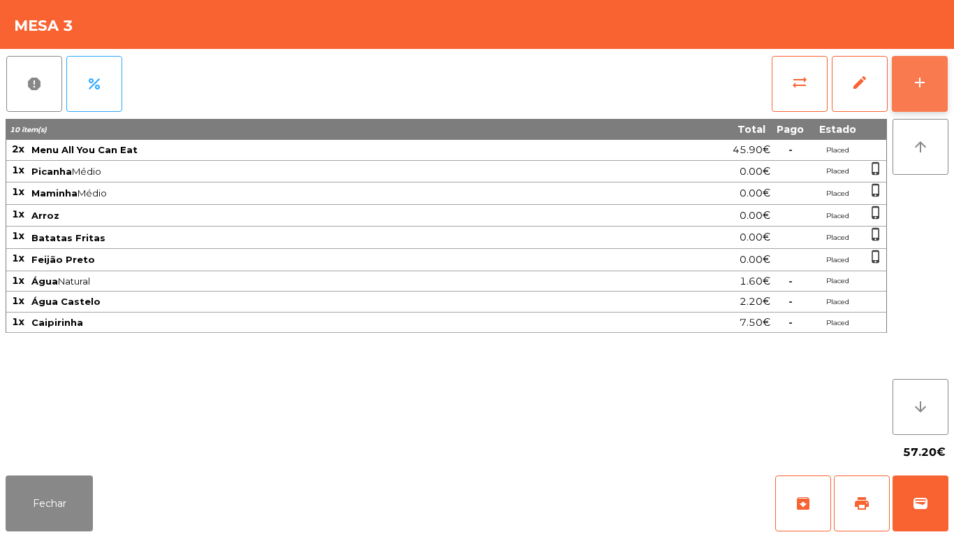
click at [916, 89] on div "add" at bounding box center [920, 82] width 17 height 17
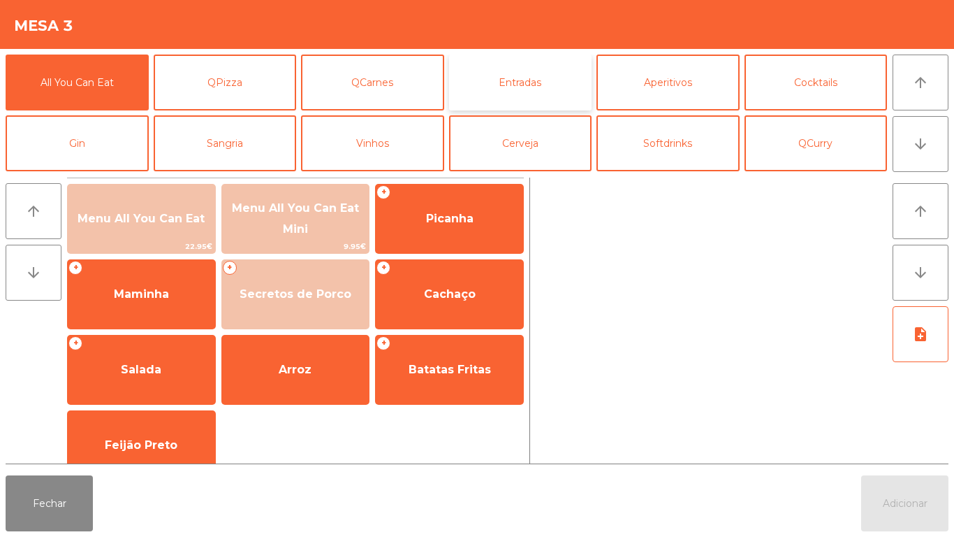
click at [514, 89] on button "Entradas" at bounding box center [520, 83] width 143 height 56
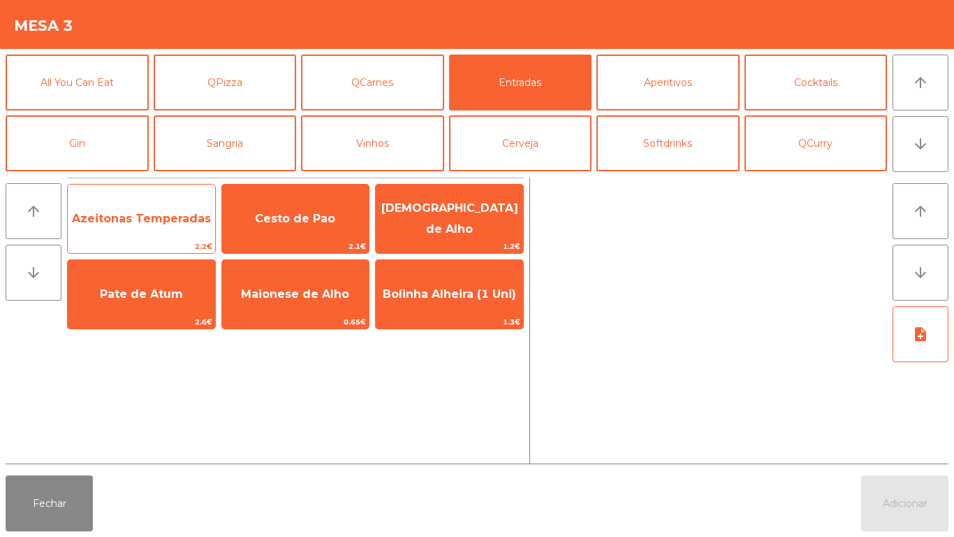
click at [146, 224] on span "Azeitonas Temperadas" at bounding box center [141, 218] width 139 height 13
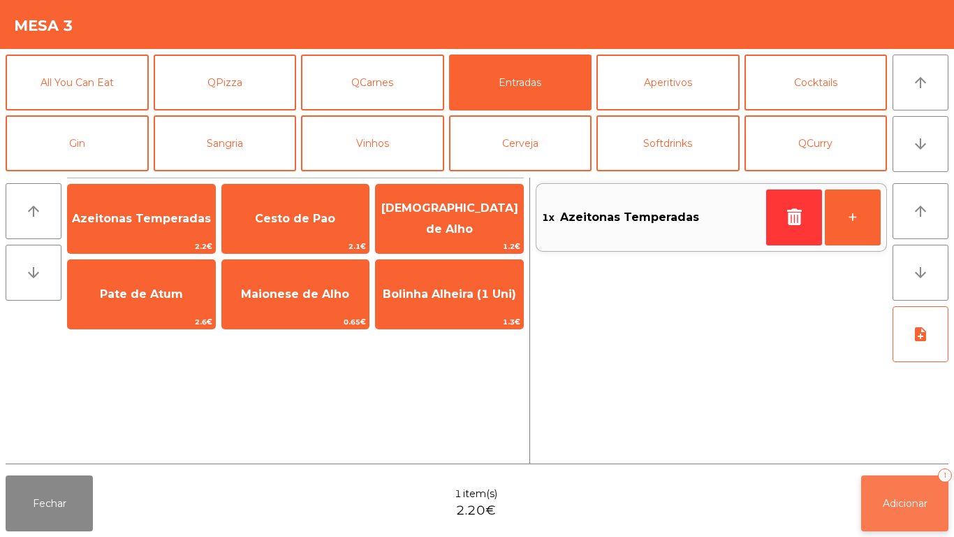
click at [896, 499] on span "Adicionar" at bounding box center [905, 503] width 45 height 13
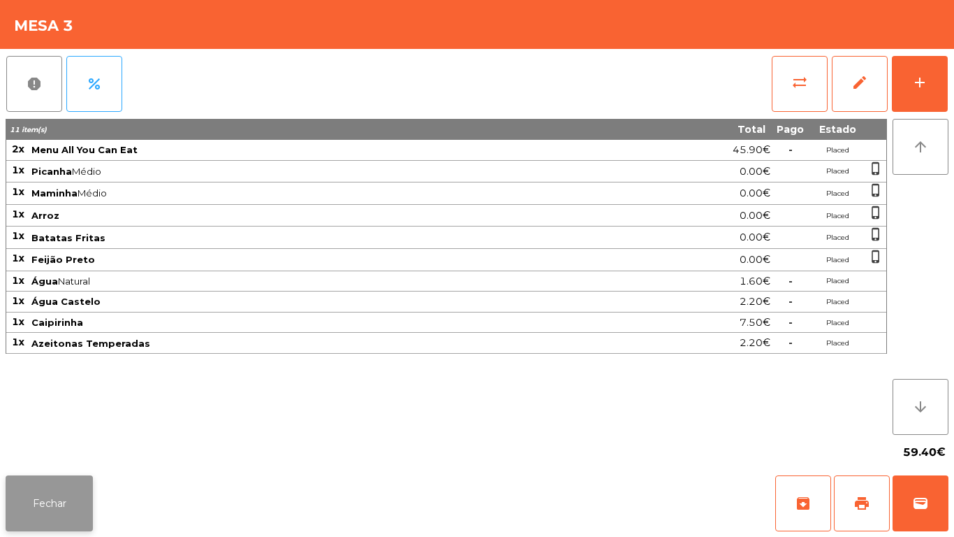
click at [64, 491] on button "Fechar" at bounding box center [49, 503] width 87 height 56
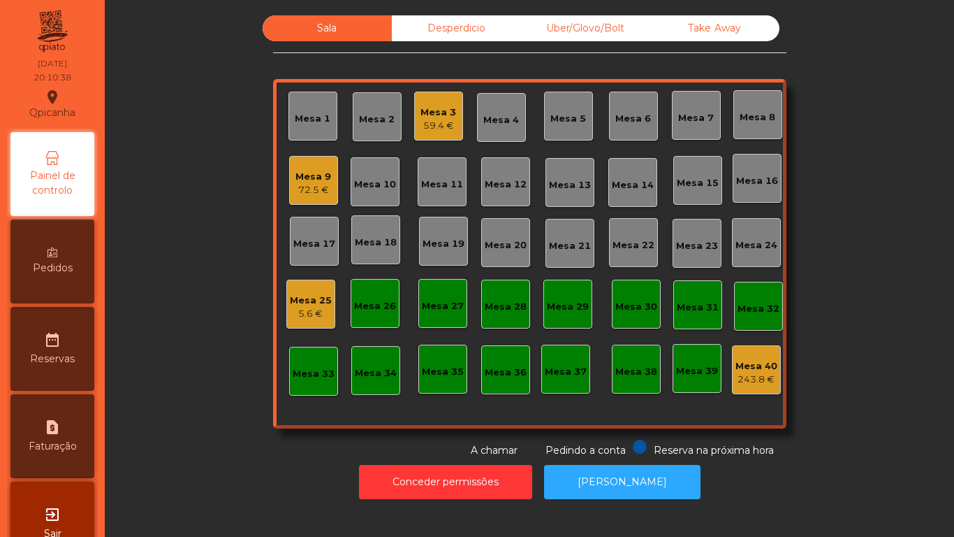
click at [740, 118] on div "Mesa 8" at bounding box center [758, 117] width 36 height 14
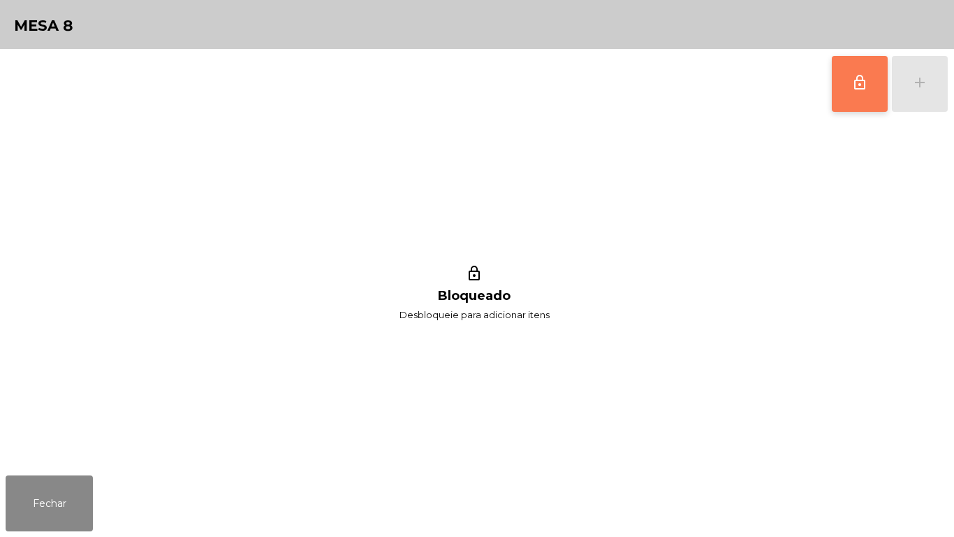
click at [845, 93] on button "lock_outline" at bounding box center [860, 84] width 56 height 56
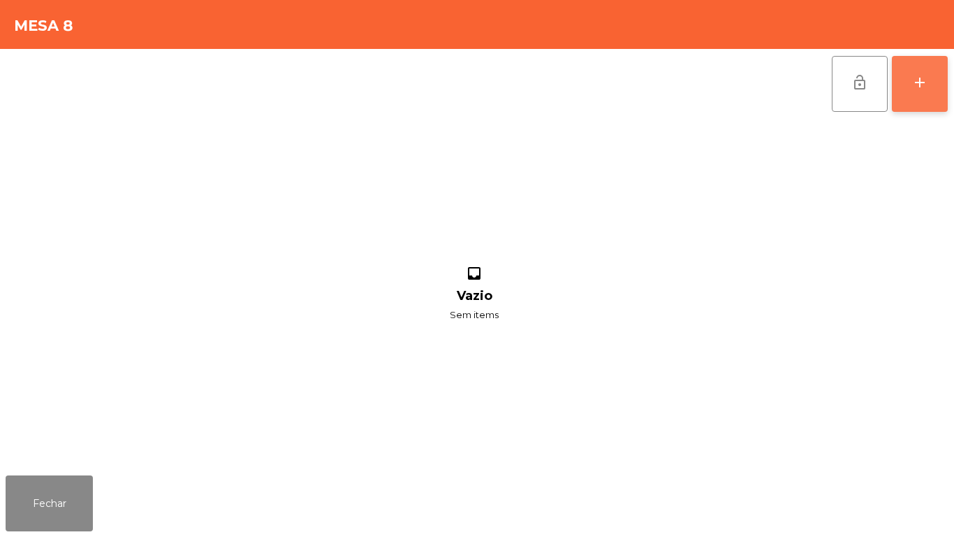
click at [907, 85] on button "add" at bounding box center [920, 84] width 56 height 56
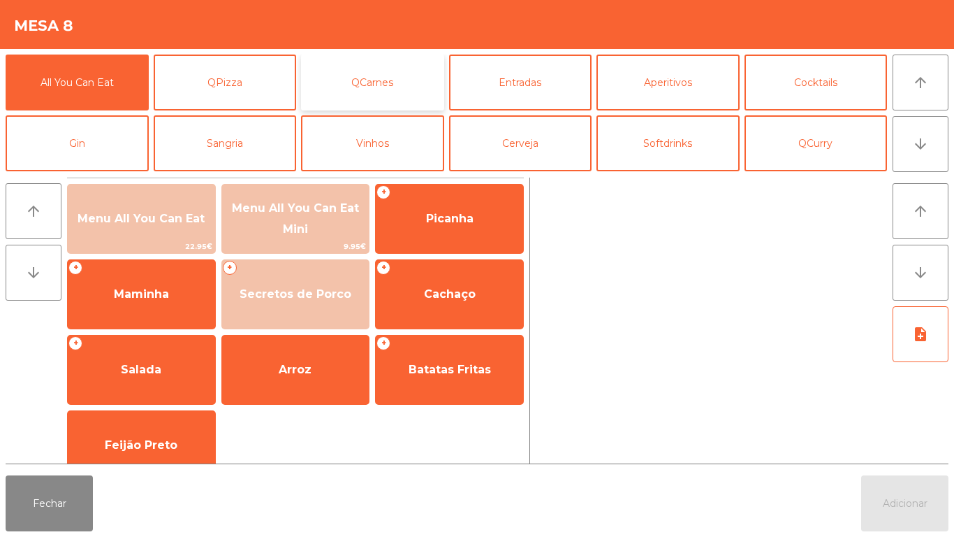
click at [409, 90] on button "QCarnes" at bounding box center [372, 83] width 143 height 56
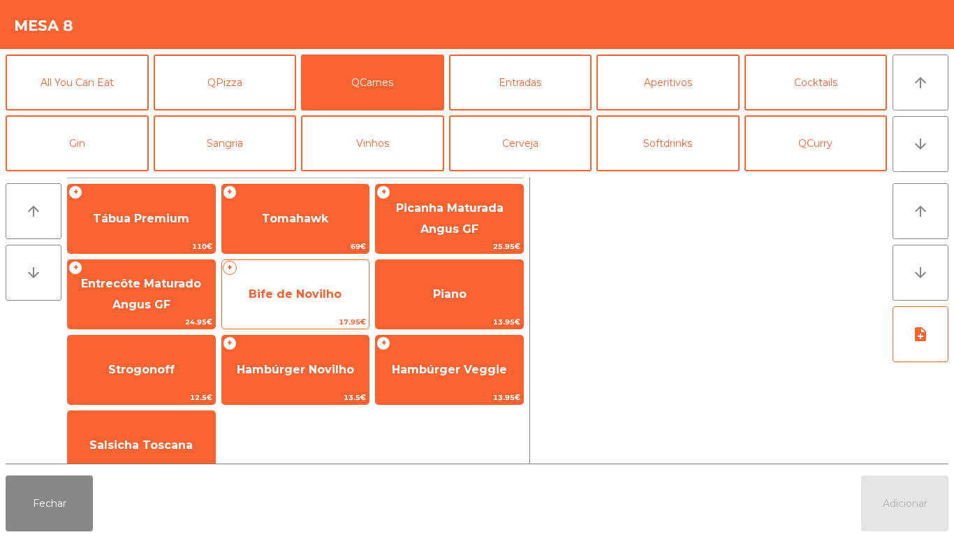
click at [319, 276] on span "Bife de Novilho" at bounding box center [295, 294] width 147 height 38
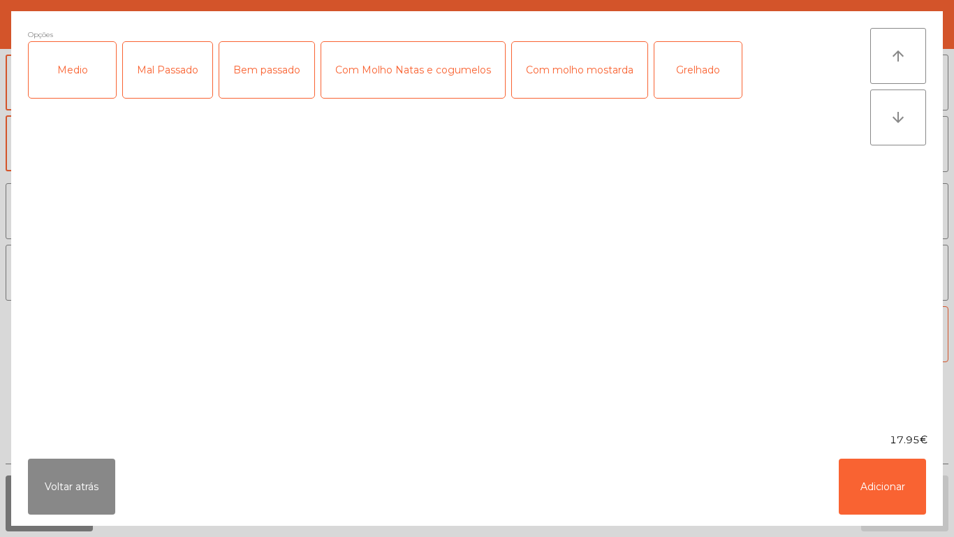
click at [81, 88] on div "Medio" at bounding box center [72, 70] width 87 height 56
click at [164, 75] on div "Mal Passado" at bounding box center [167, 70] width 89 height 56
click at [688, 81] on div "Grelhado" at bounding box center [698, 70] width 87 height 56
click at [889, 474] on button "Adicionar" at bounding box center [882, 486] width 87 height 56
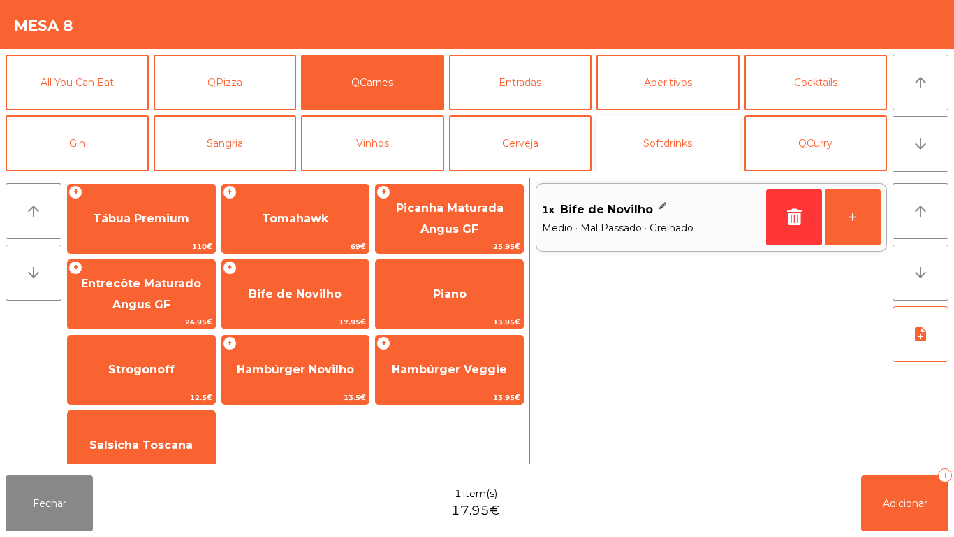
click at [670, 153] on button "Softdrinks" at bounding box center [668, 143] width 143 height 56
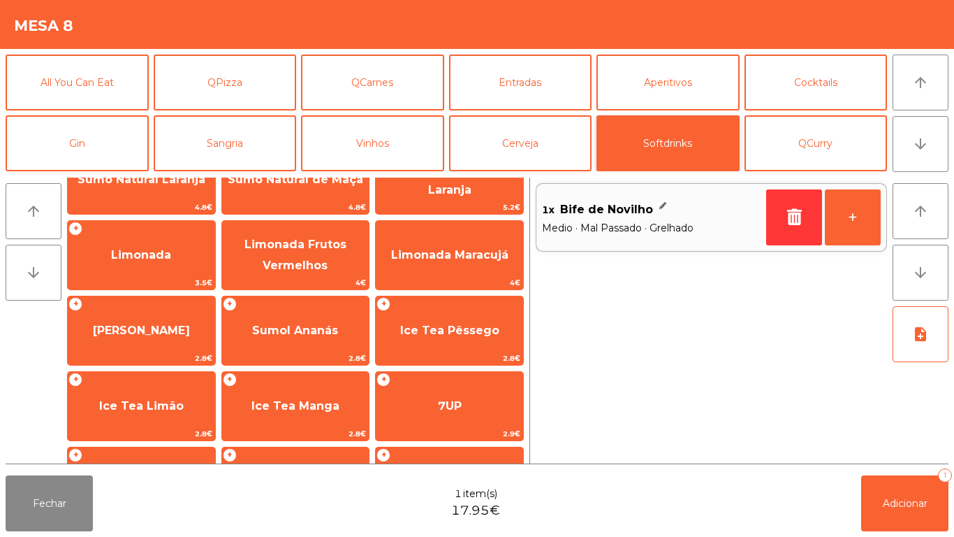
scroll to position [249, 0]
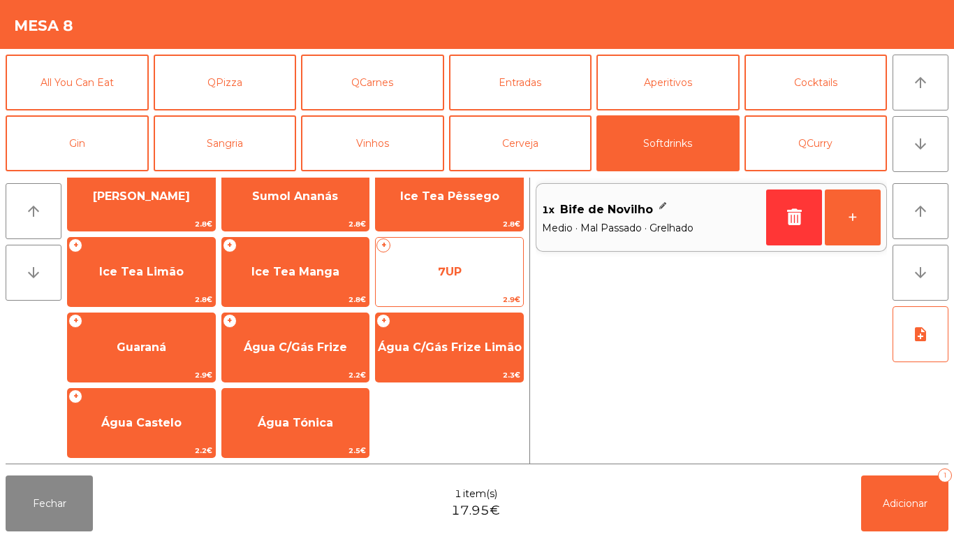
click at [467, 275] on span "7UP" at bounding box center [449, 272] width 147 height 38
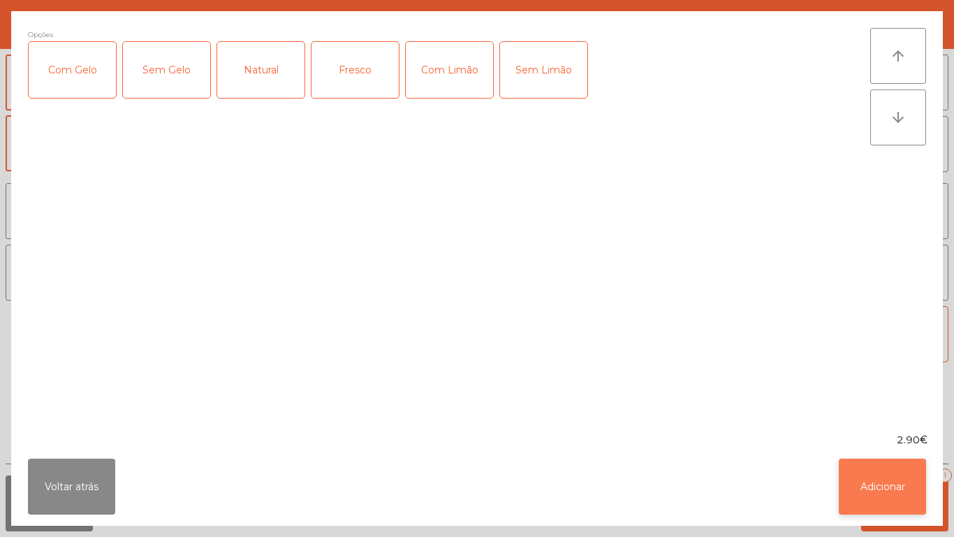
click at [871, 463] on button "Adicionar" at bounding box center [882, 486] width 87 height 56
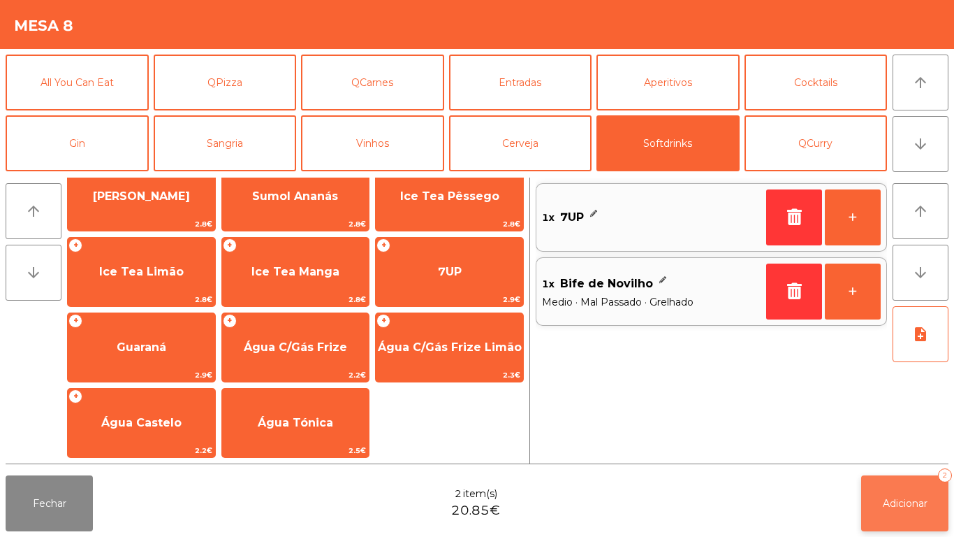
click at [912, 497] on span "Adicionar" at bounding box center [905, 503] width 45 height 13
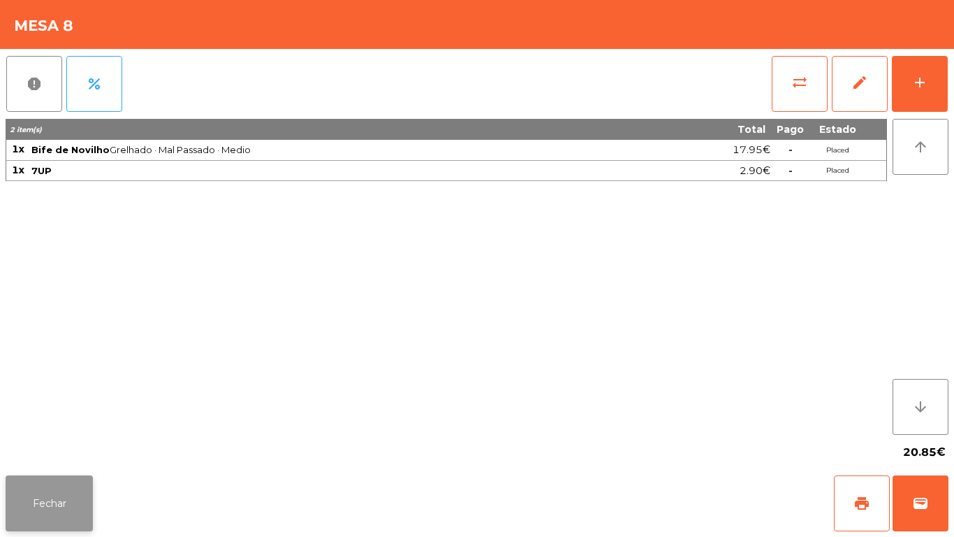
click at [37, 498] on button "Fechar" at bounding box center [49, 503] width 87 height 56
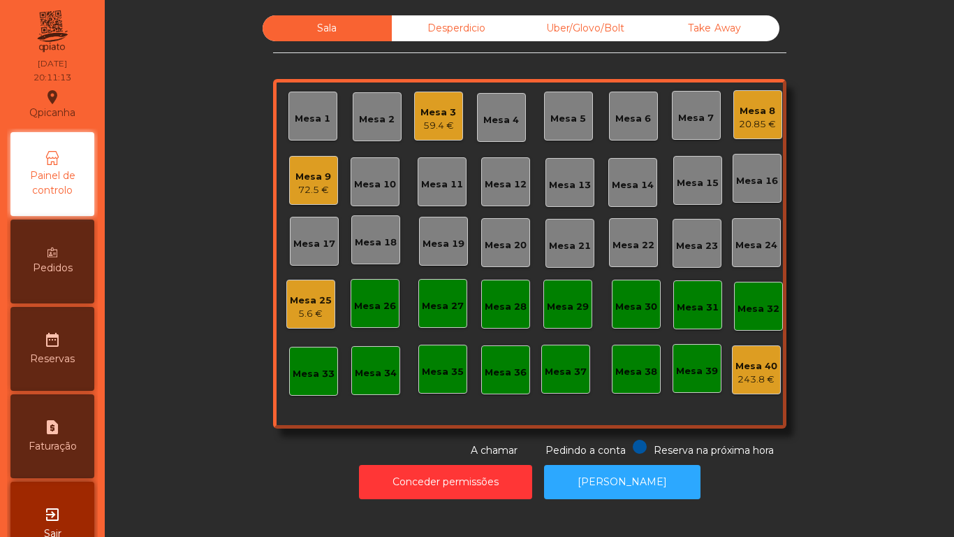
click at [321, 183] on div "72.5 €" at bounding box center [314, 190] width 36 height 14
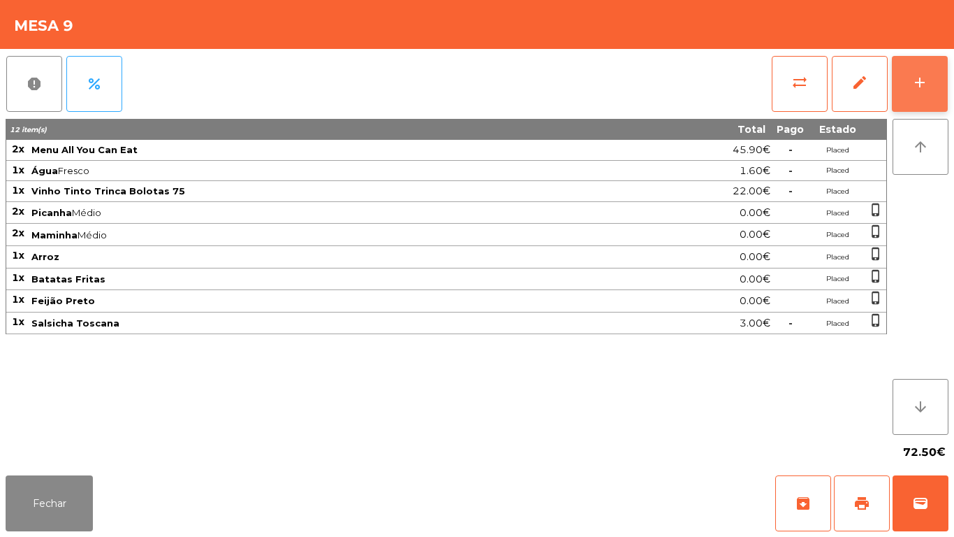
click at [929, 87] on button "add" at bounding box center [920, 84] width 56 height 56
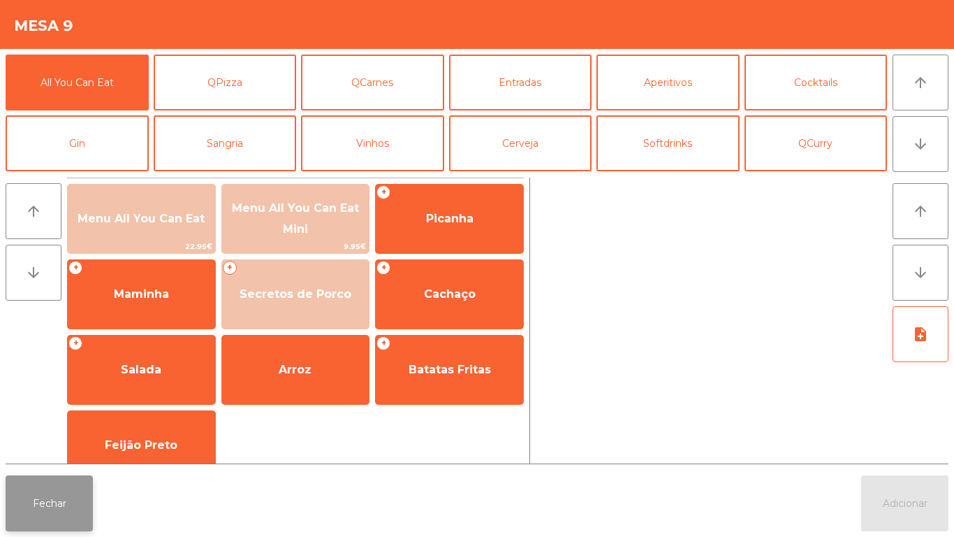
click at [58, 507] on button "Fechar" at bounding box center [49, 503] width 87 height 56
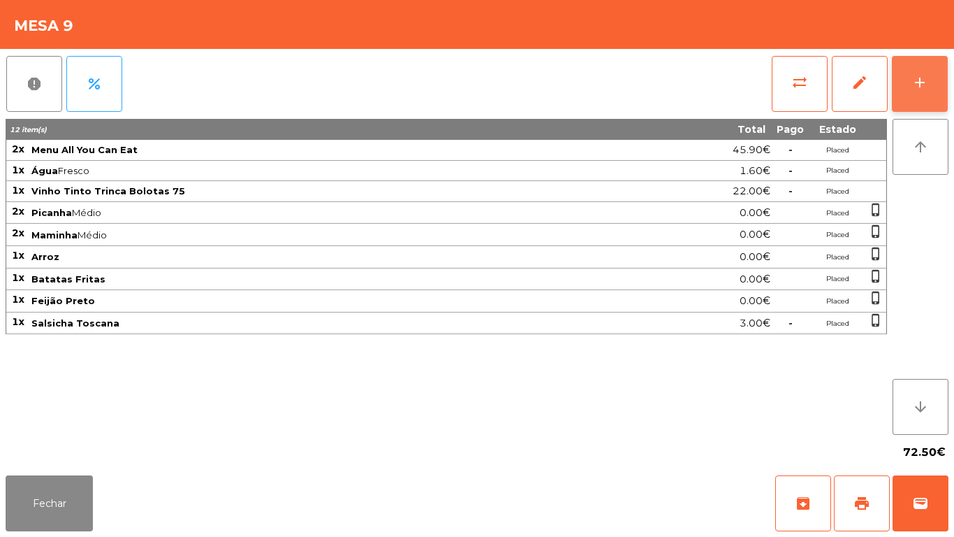
click at [917, 87] on div "add" at bounding box center [920, 82] width 17 height 17
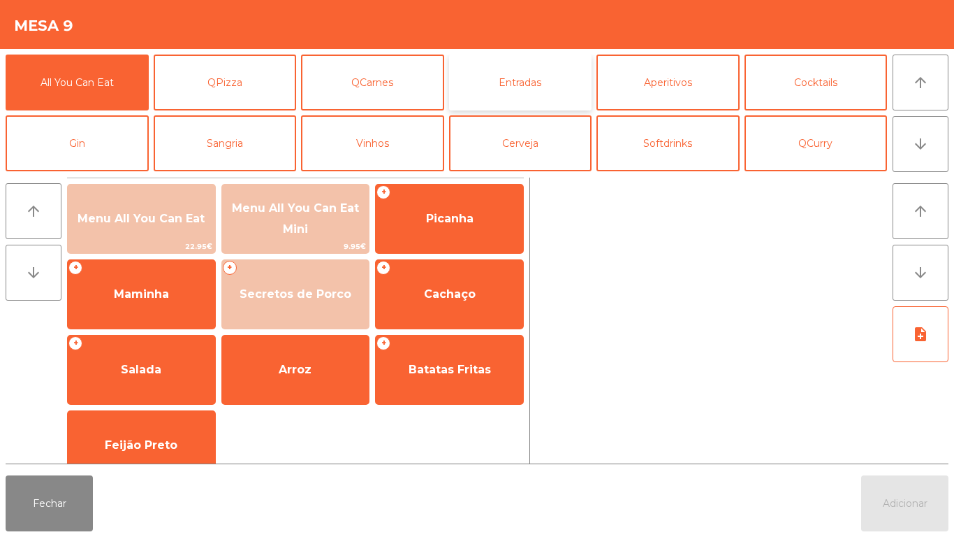
click at [512, 87] on button "Entradas" at bounding box center [520, 83] width 143 height 56
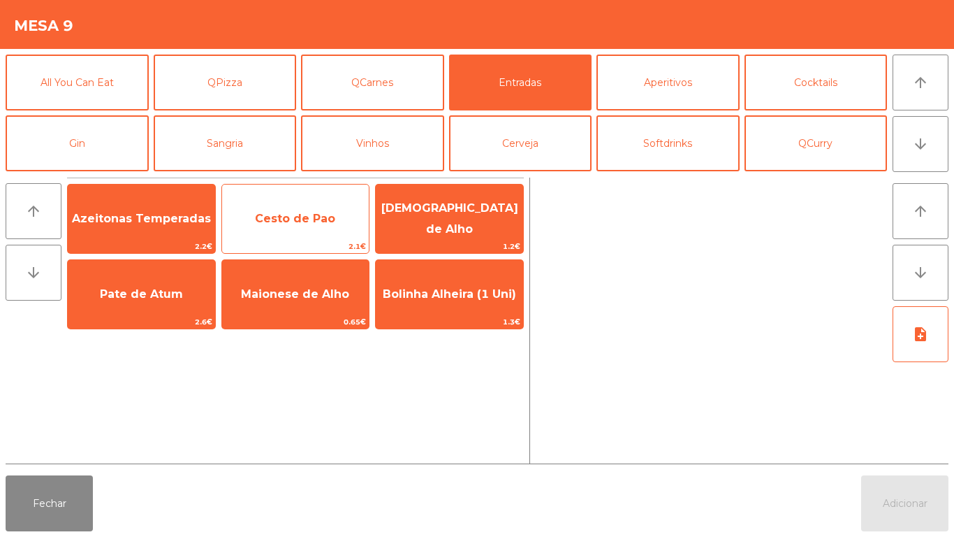
click at [317, 229] on span "Cesto de Pao" at bounding box center [295, 219] width 147 height 38
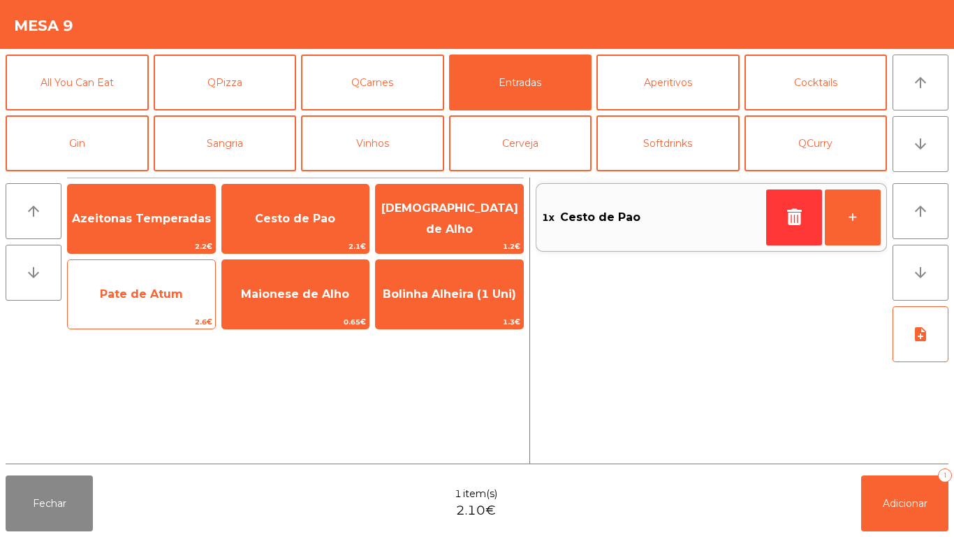
click at [157, 308] on span "Pate de Atum" at bounding box center [141, 294] width 147 height 38
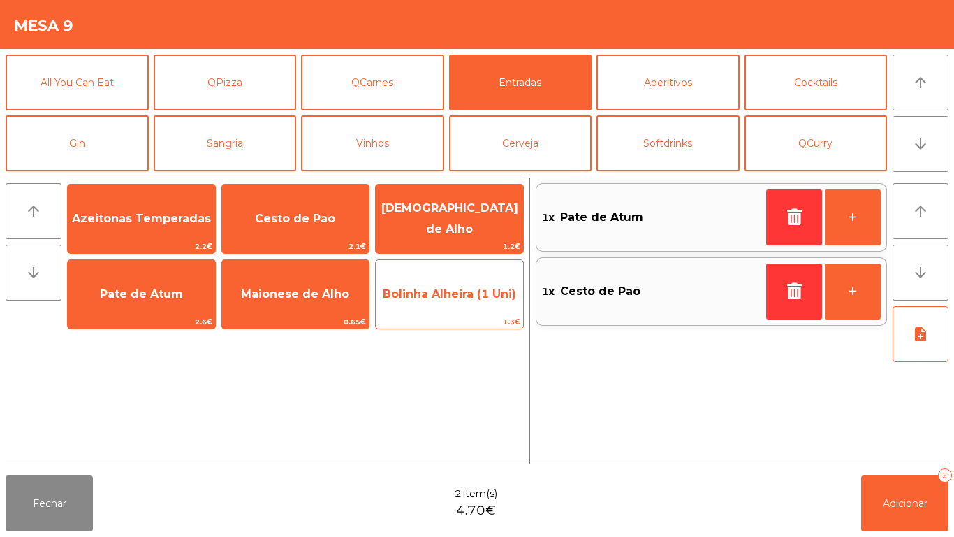
click at [457, 305] on span "Bolinha Alheira (1 Uni)" at bounding box center [449, 294] width 147 height 38
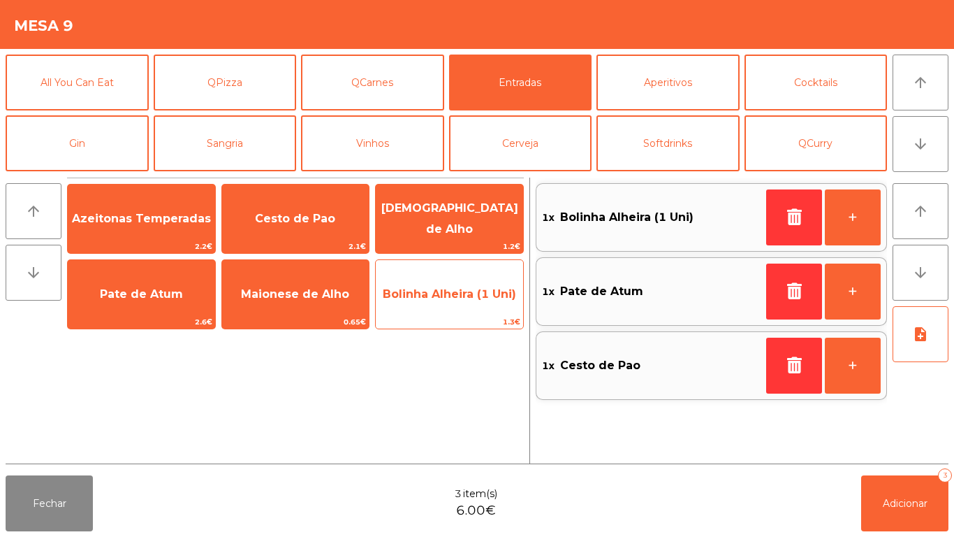
click at [453, 305] on span "Bolinha Alheira (1 Uni)" at bounding box center [449, 294] width 147 height 38
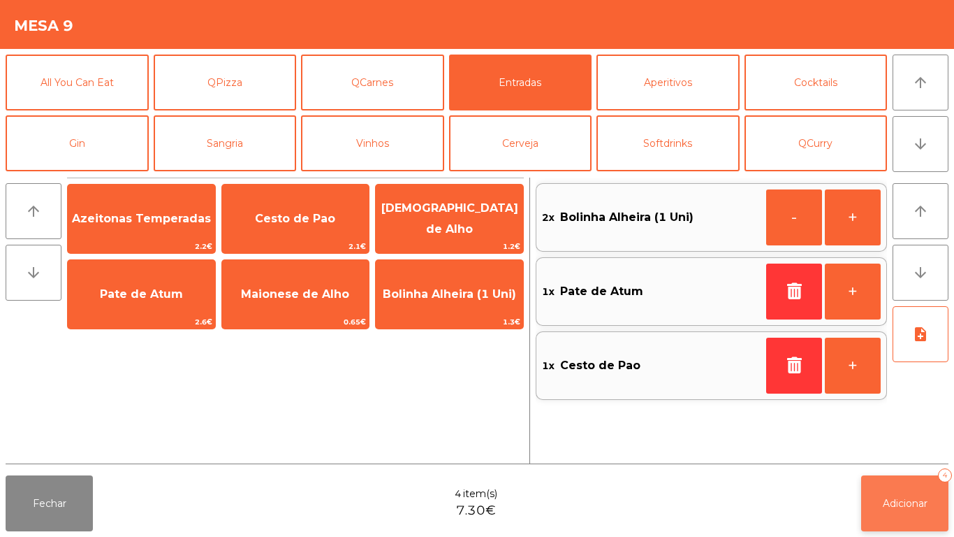
click at [903, 502] on span "Adicionar" at bounding box center [905, 503] width 45 height 13
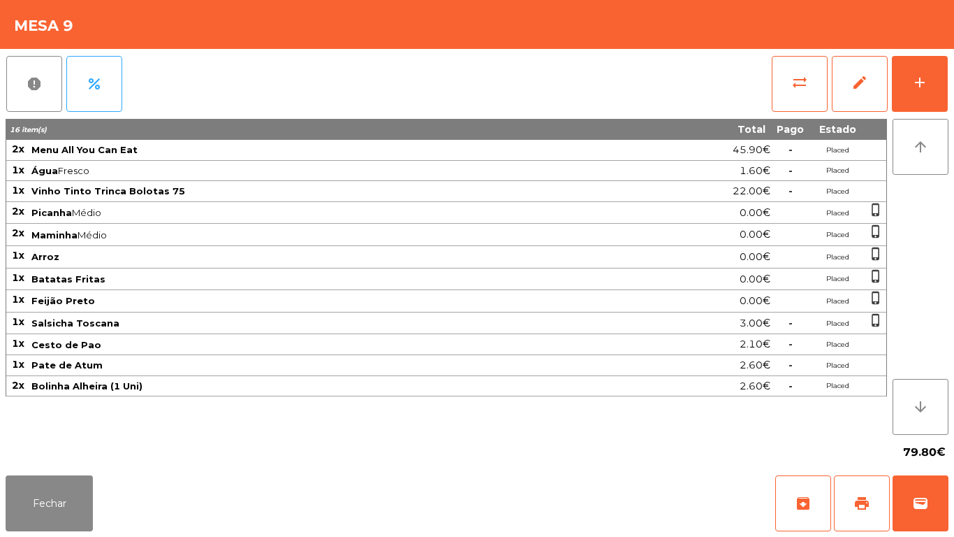
click at [34, 536] on div "Fechar archive print wallet" at bounding box center [477, 503] width 954 height 67
click at [29, 536] on div "Fechar archive print wallet" at bounding box center [477, 503] width 954 height 67
click at [38, 536] on div "Fechar archive print wallet" at bounding box center [477, 503] width 954 height 67
click at [7, 535] on div "Fechar archive print wallet" at bounding box center [477, 503] width 954 height 67
click at [0, 536] on div "Fechar archive print wallet" at bounding box center [477, 503] width 954 height 67
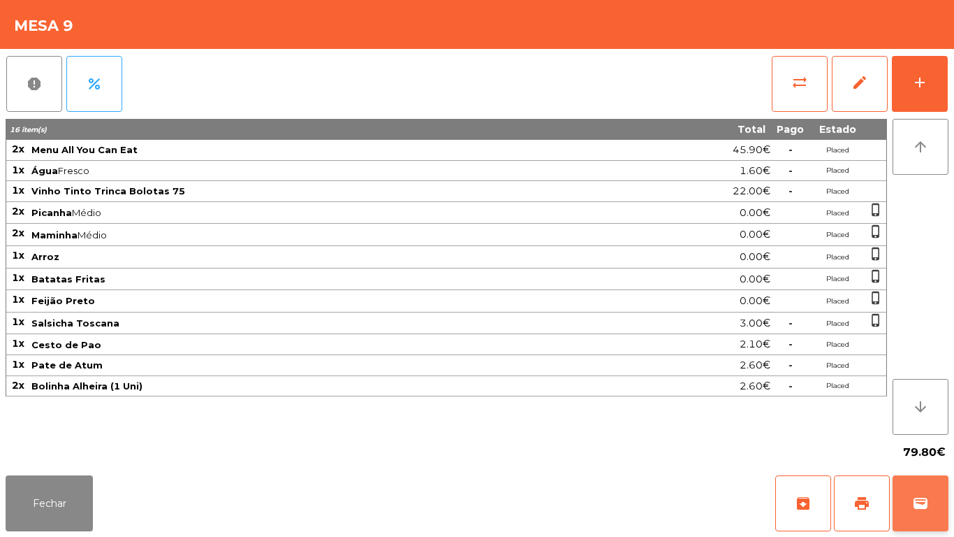
click at [904, 496] on button "wallet" at bounding box center [921, 503] width 56 height 56
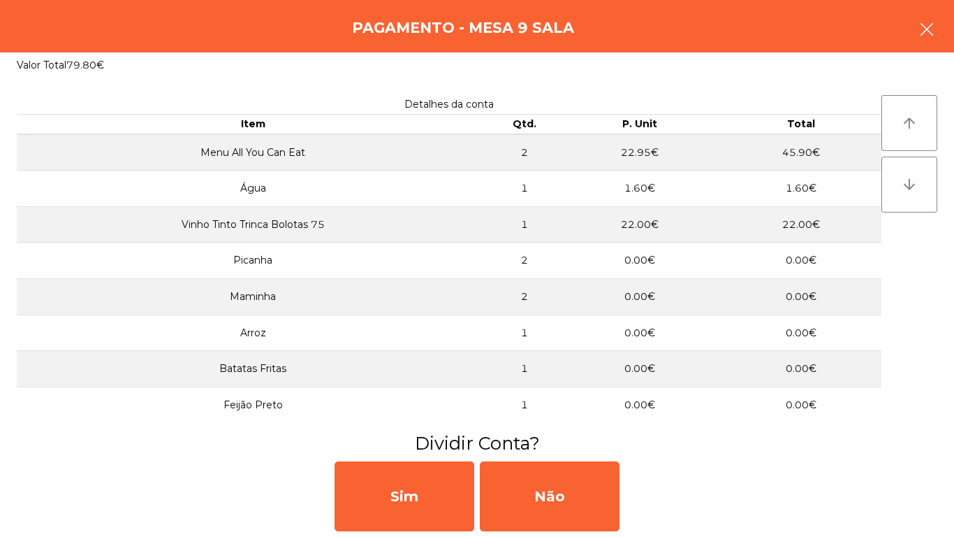
click at [929, 33] on icon "button" at bounding box center [927, 29] width 17 height 17
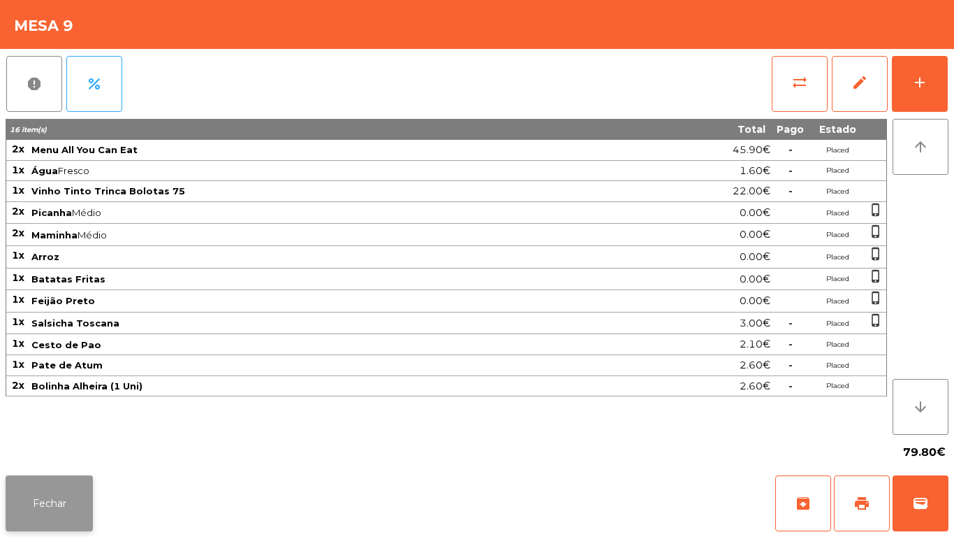
click at [64, 498] on button "Fechar" at bounding box center [49, 503] width 87 height 56
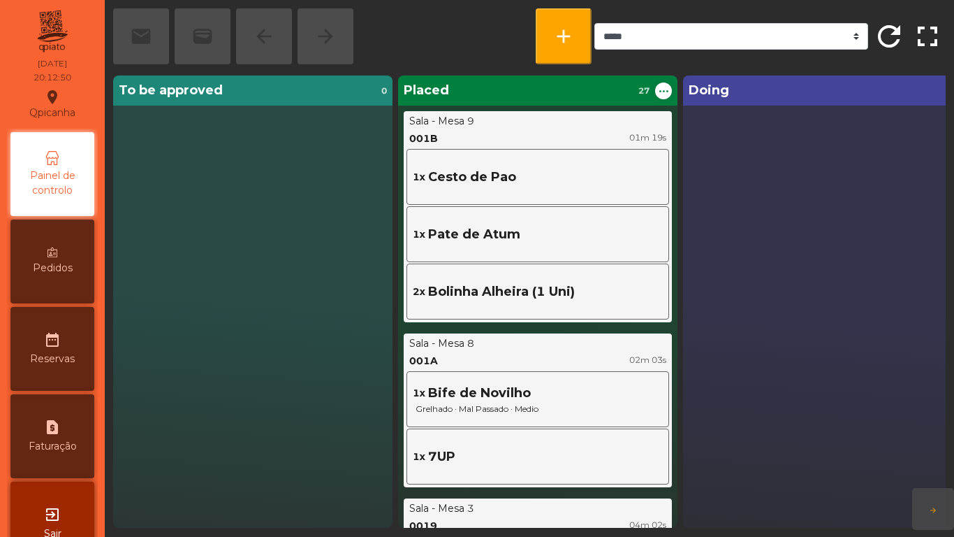
click at [68, 176] on span "Painel de controlo" at bounding box center [52, 182] width 77 height 29
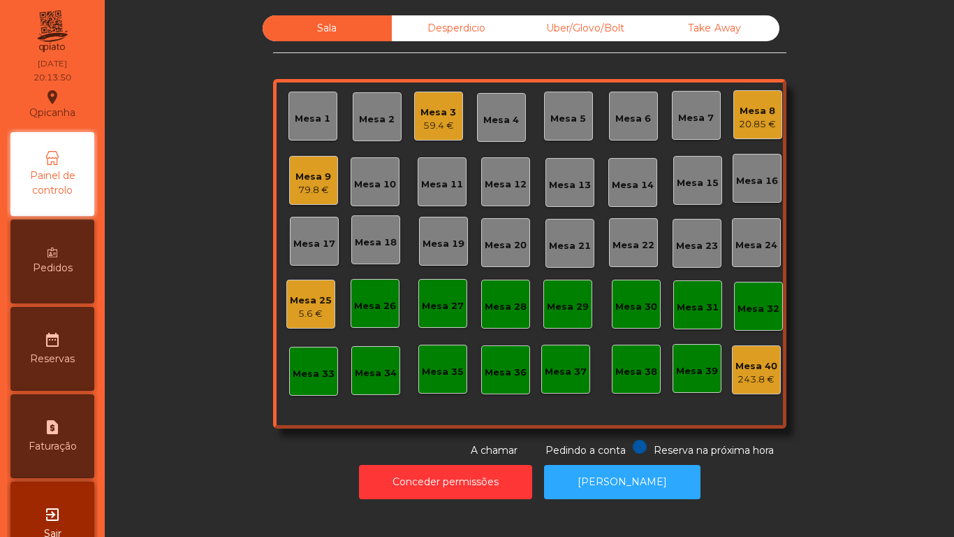
click at [750, 129] on div "20.85 €" at bounding box center [757, 124] width 37 height 14
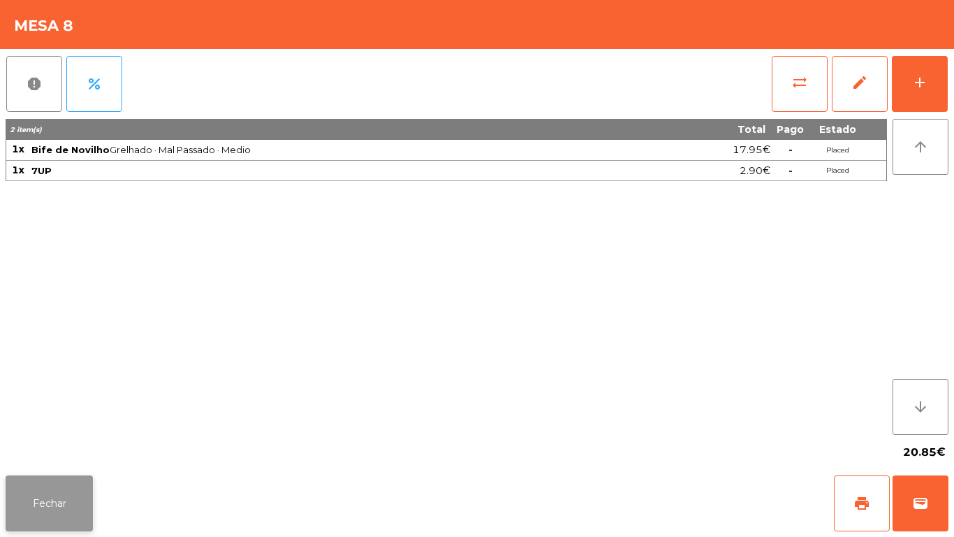
click at [73, 496] on button "Fechar" at bounding box center [49, 503] width 87 height 56
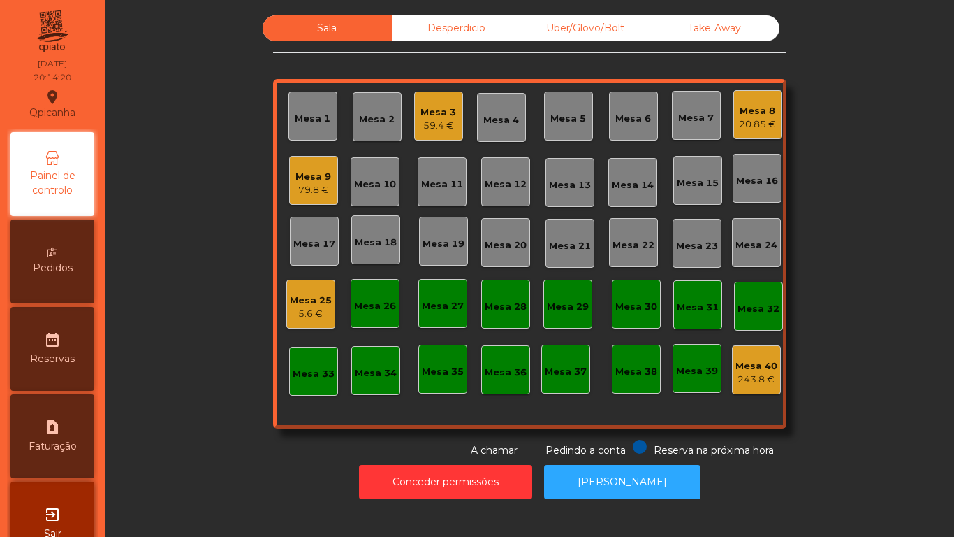
click at [300, 309] on div "5.6 €" at bounding box center [311, 314] width 42 height 14
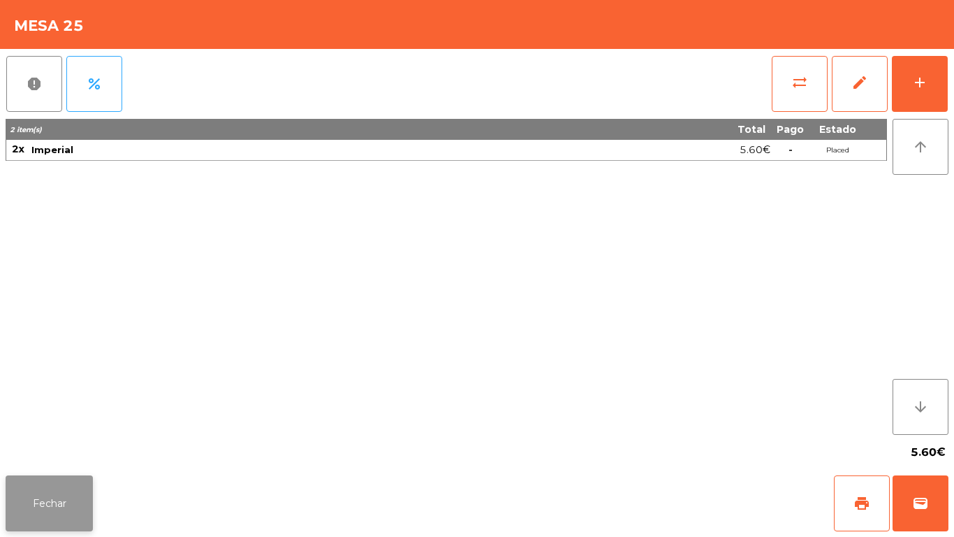
click at [60, 502] on button "Fechar" at bounding box center [49, 503] width 87 height 56
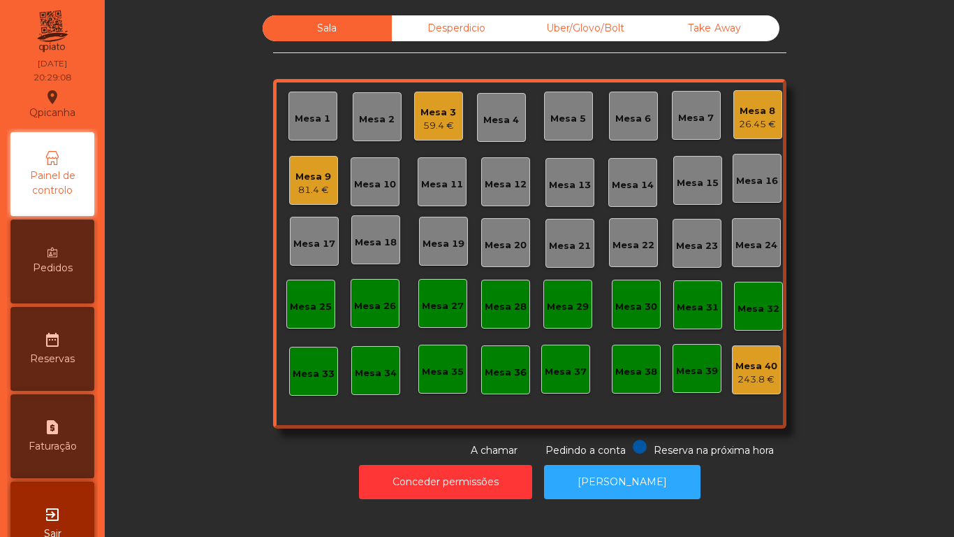
click at [320, 190] on div "81.4 €" at bounding box center [314, 190] width 36 height 14
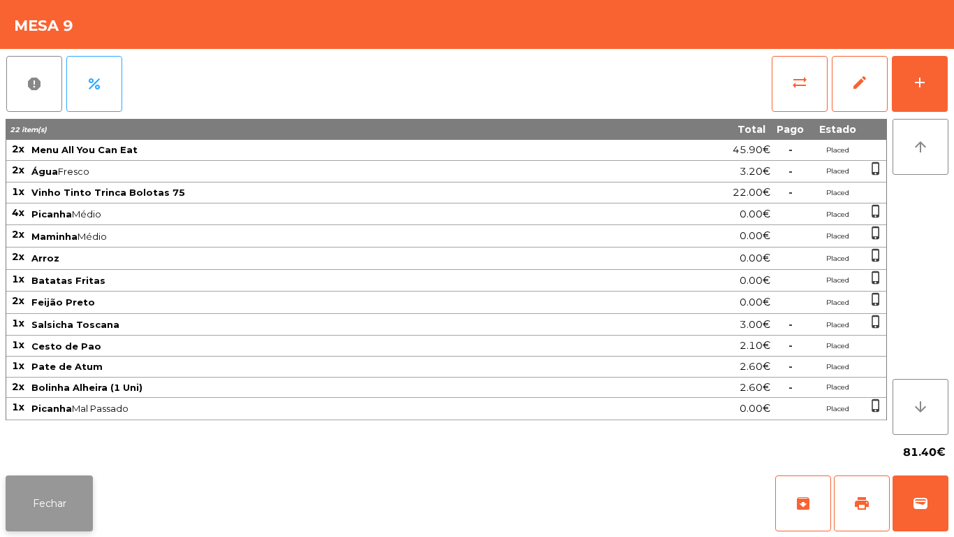
click at [68, 502] on button "Fechar" at bounding box center [49, 503] width 87 height 56
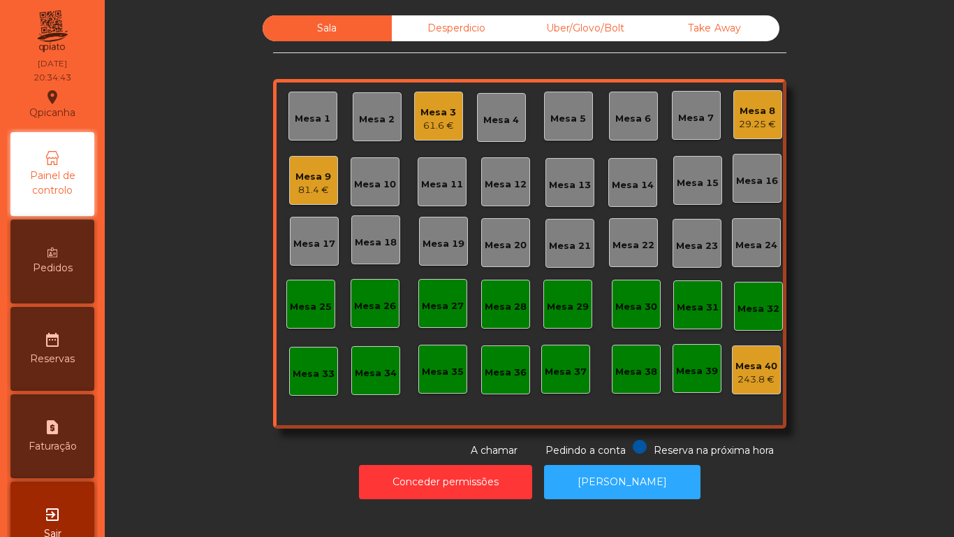
click at [68, 254] on div "Pedidos" at bounding box center [52, 261] width 84 height 84
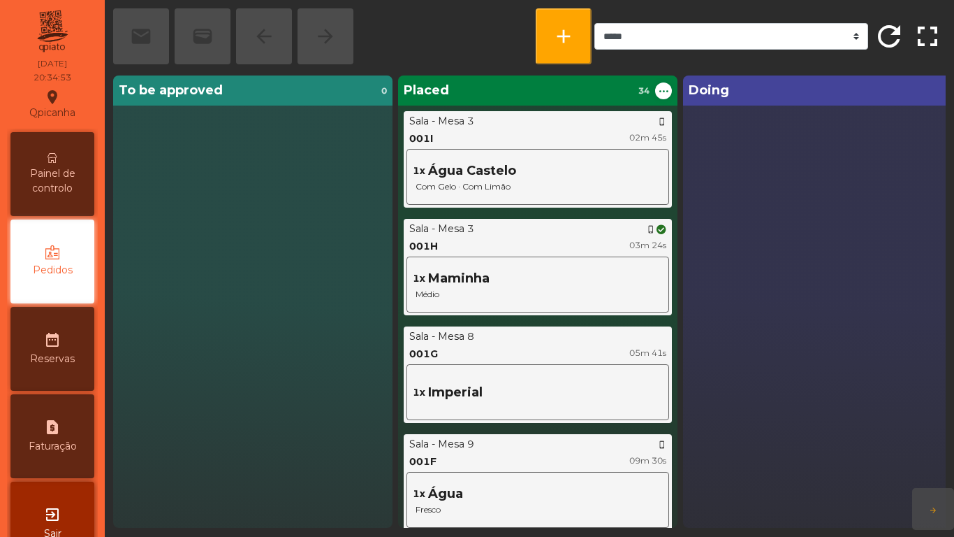
click at [68, 177] on span "Painel de controlo" at bounding box center [52, 180] width 77 height 29
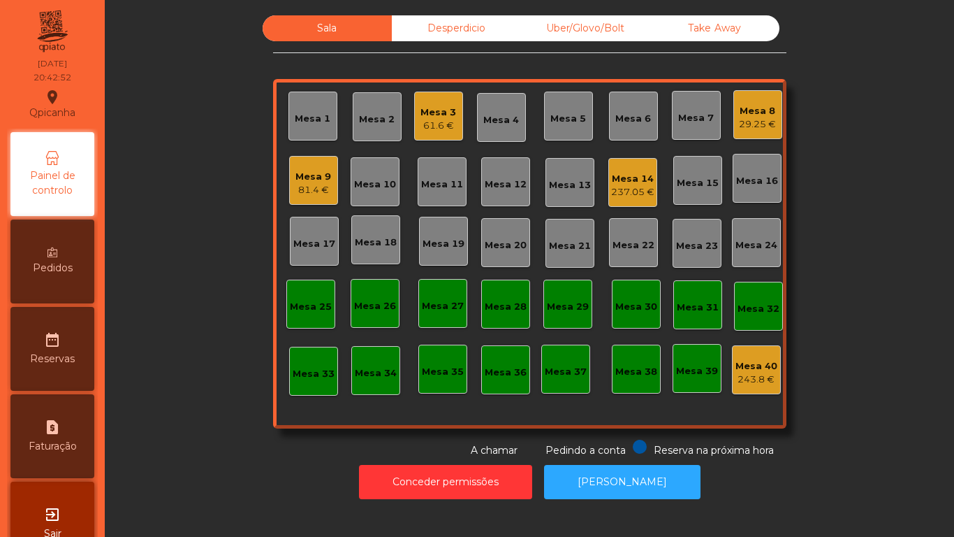
click at [436, 249] on div "Mesa 19" at bounding box center [444, 244] width 42 height 14
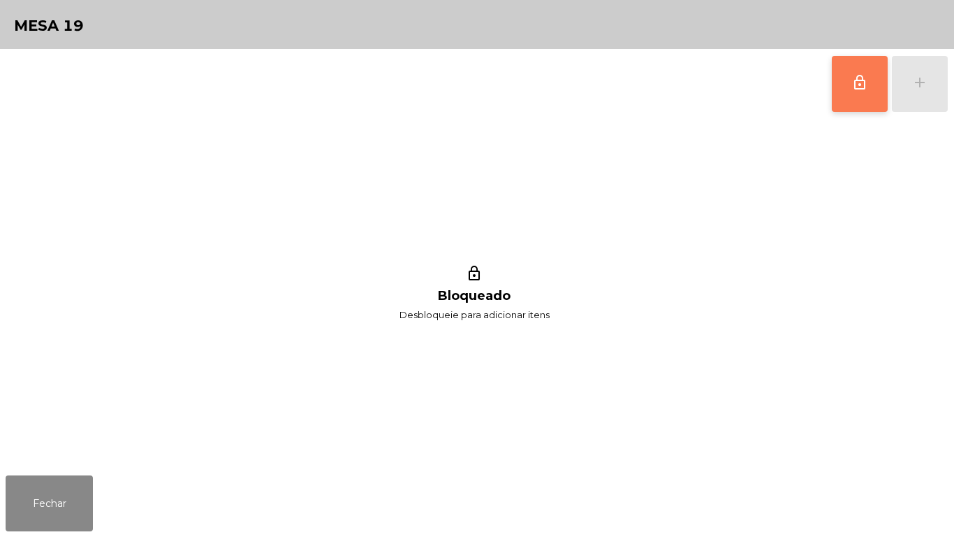
click at [848, 105] on button "lock_outline" at bounding box center [860, 84] width 56 height 56
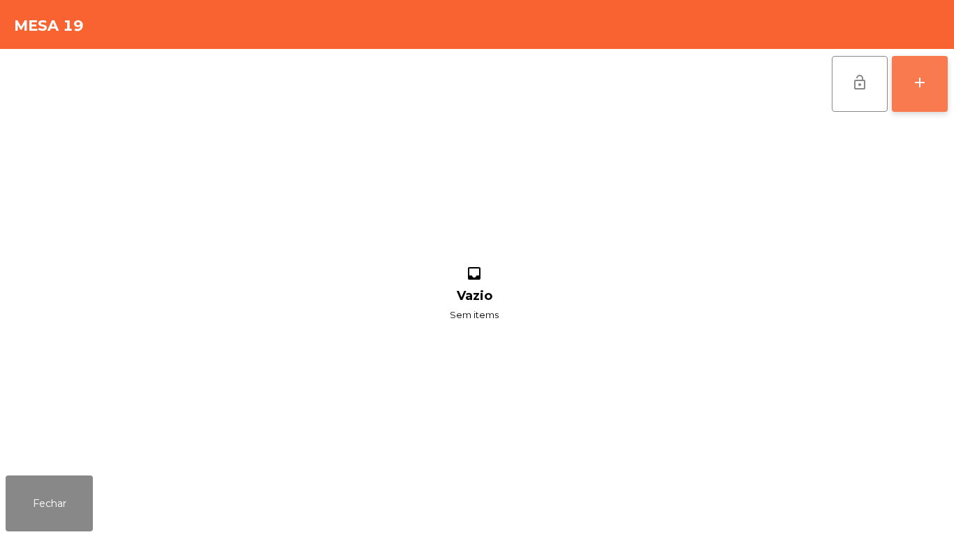
click at [924, 91] on button "add" at bounding box center [920, 84] width 56 height 56
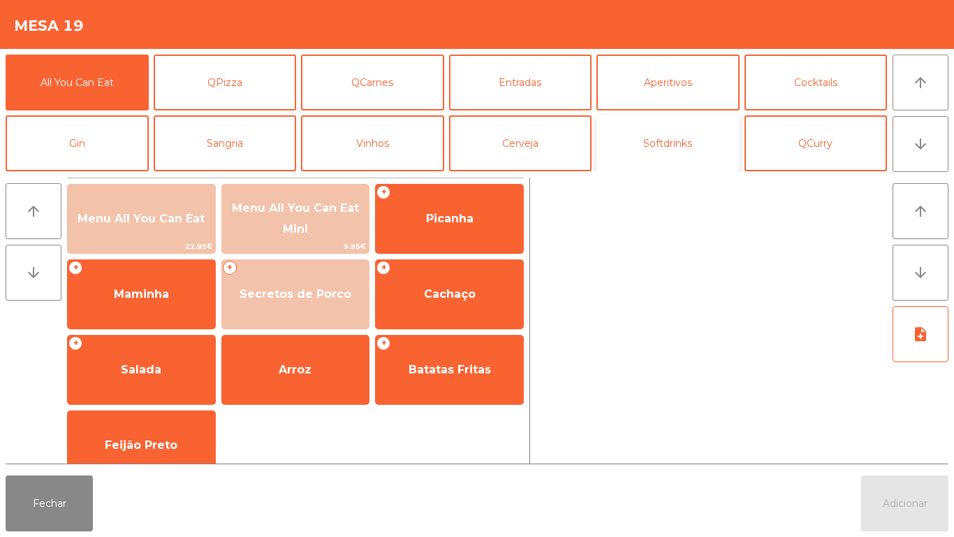
click at [678, 157] on button "Softdrinks" at bounding box center [668, 143] width 143 height 56
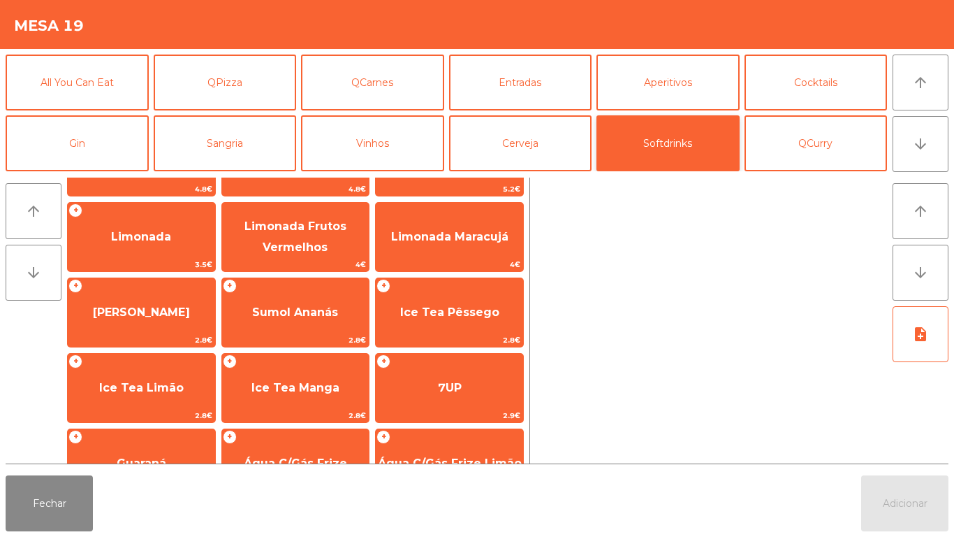
scroll to position [136, 0]
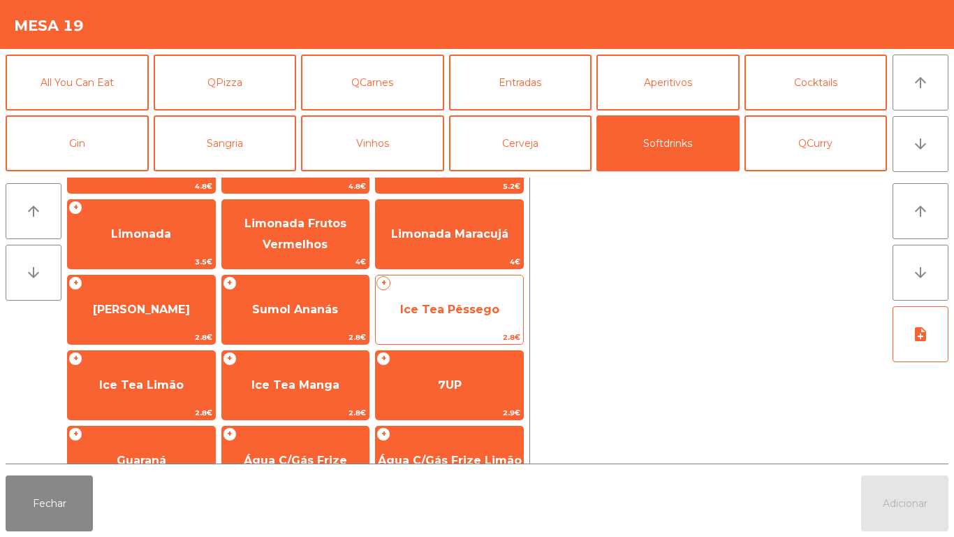
click at [456, 310] on span "Ice Tea Pêssego" at bounding box center [449, 309] width 99 height 13
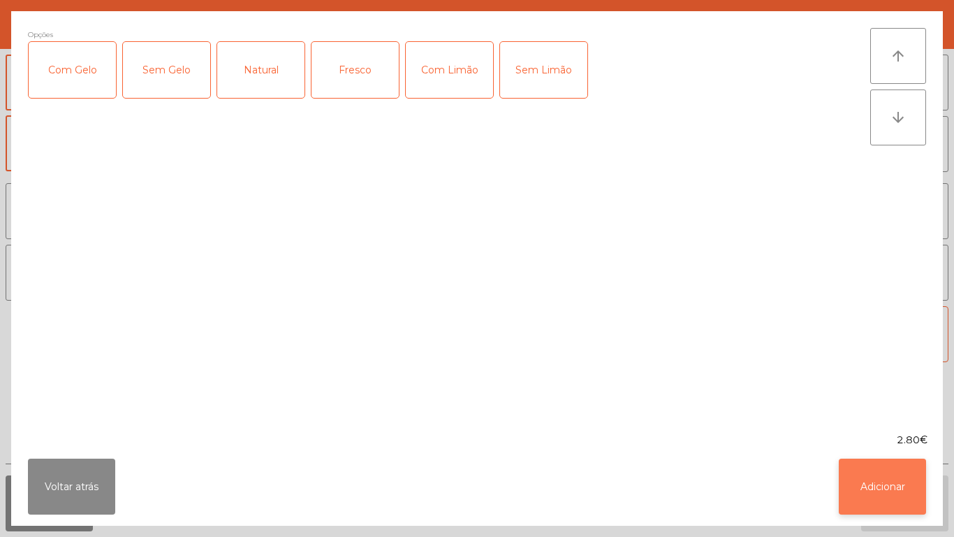
click at [871, 481] on button "Adicionar" at bounding box center [882, 486] width 87 height 56
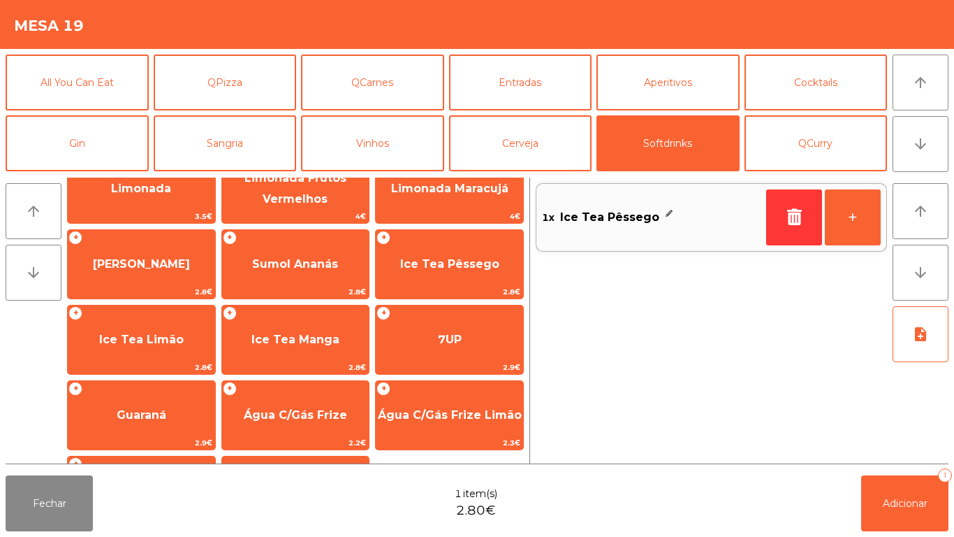
scroll to position [208, 0]
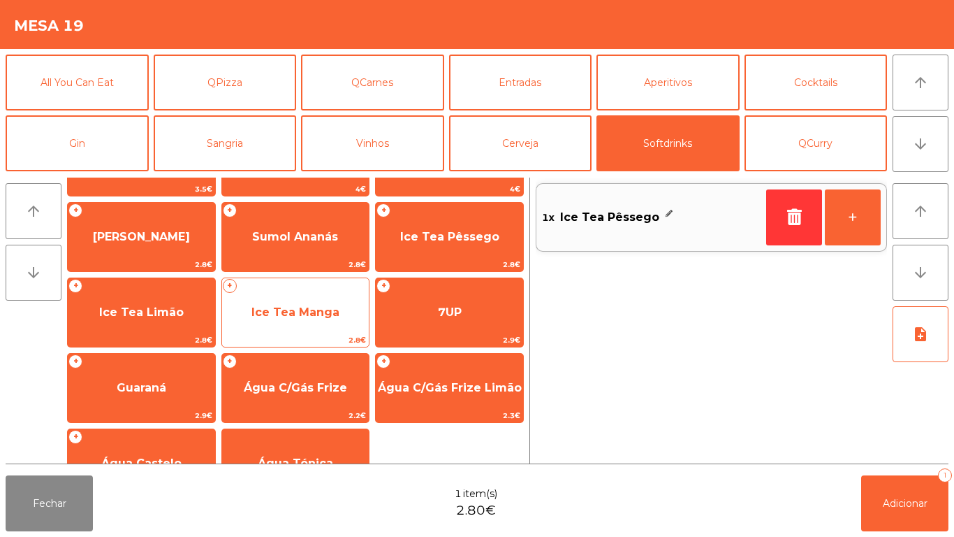
click at [284, 306] on span "Ice Tea Manga" at bounding box center [296, 311] width 88 height 13
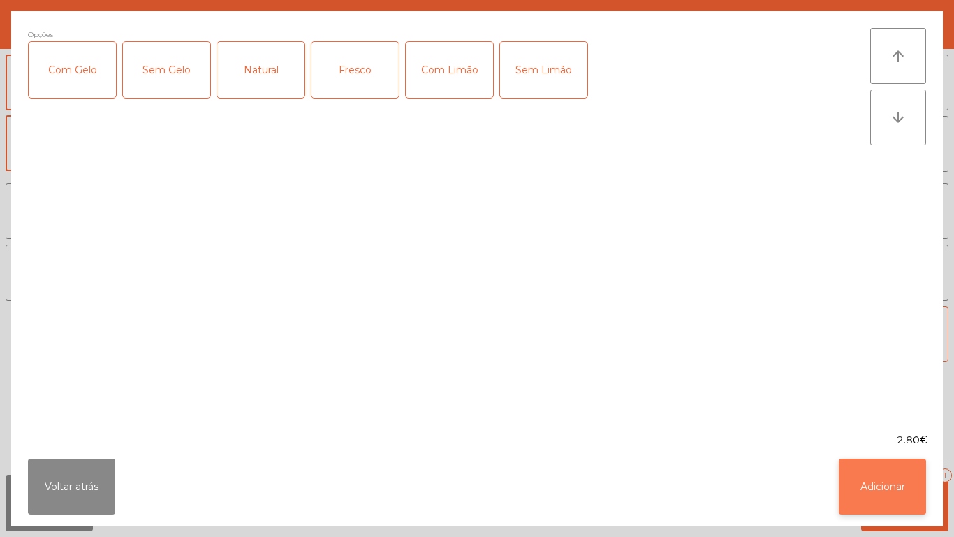
click at [866, 488] on button "Adicionar" at bounding box center [882, 486] width 87 height 56
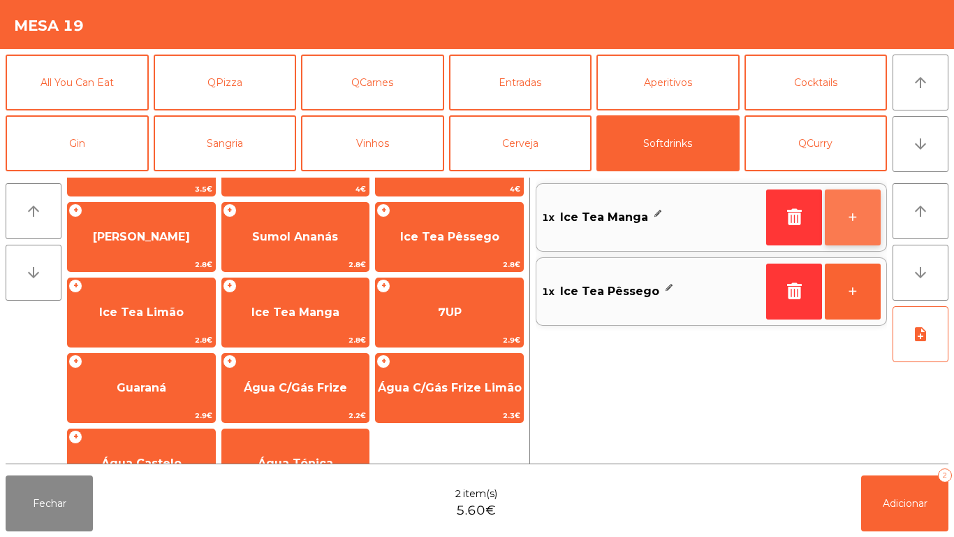
click at [851, 221] on button "+" at bounding box center [853, 217] width 56 height 56
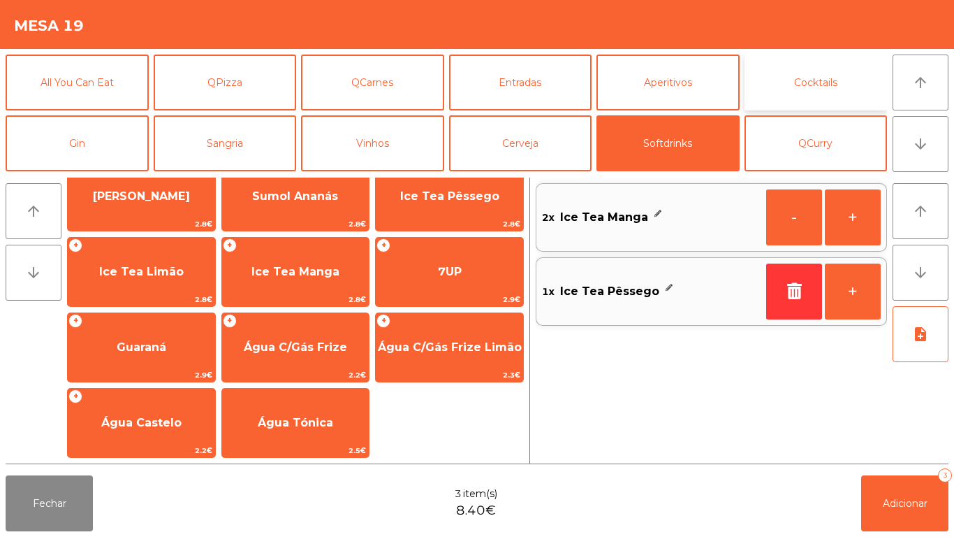
click at [812, 95] on button "Cocktails" at bounding box center [816, 83] width 143 height 56
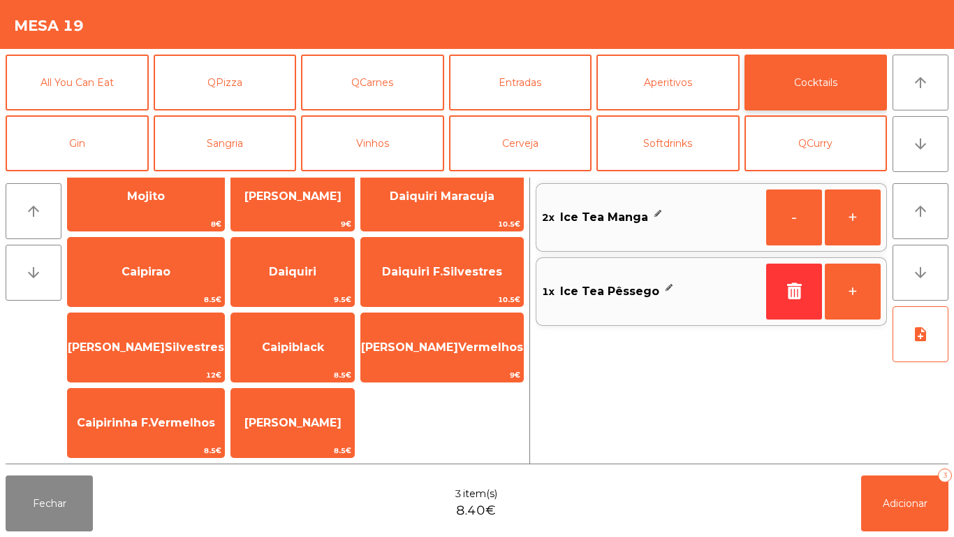
scroll to position [0, 0]
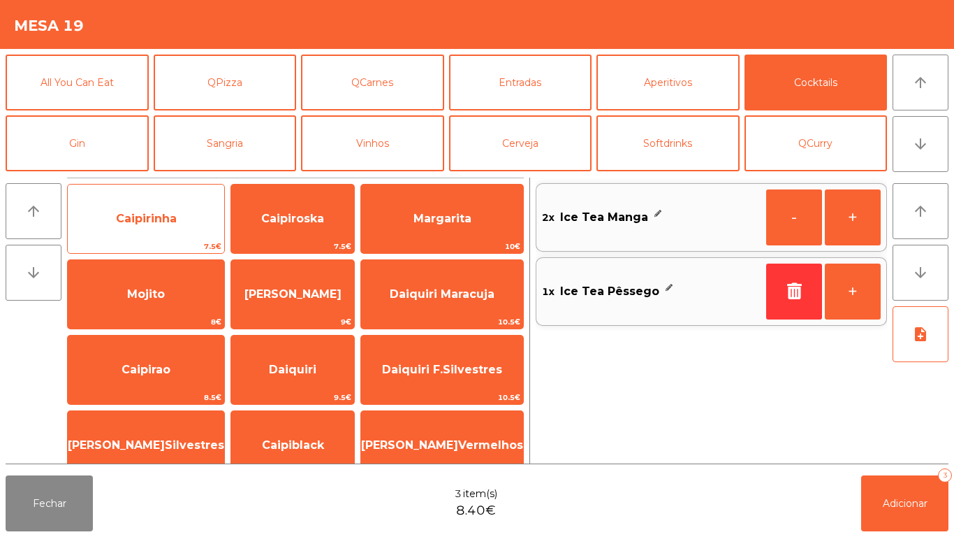
click at [146, 215] on span "Caipirinha" at bounding box center [146, 218] width 61 height 13
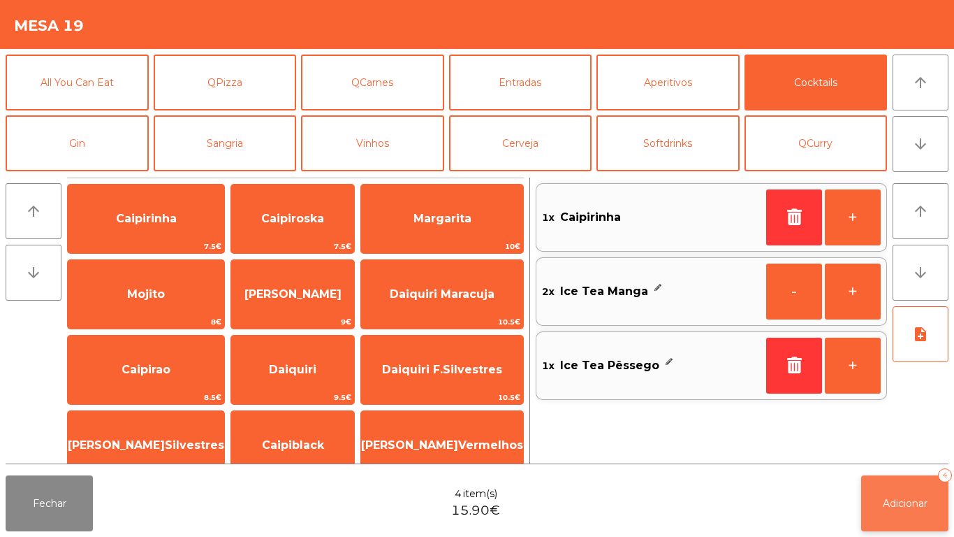
click at [879, 491] on button "Adicionar 4" at bounding box center [905, 503] width 87 height 56
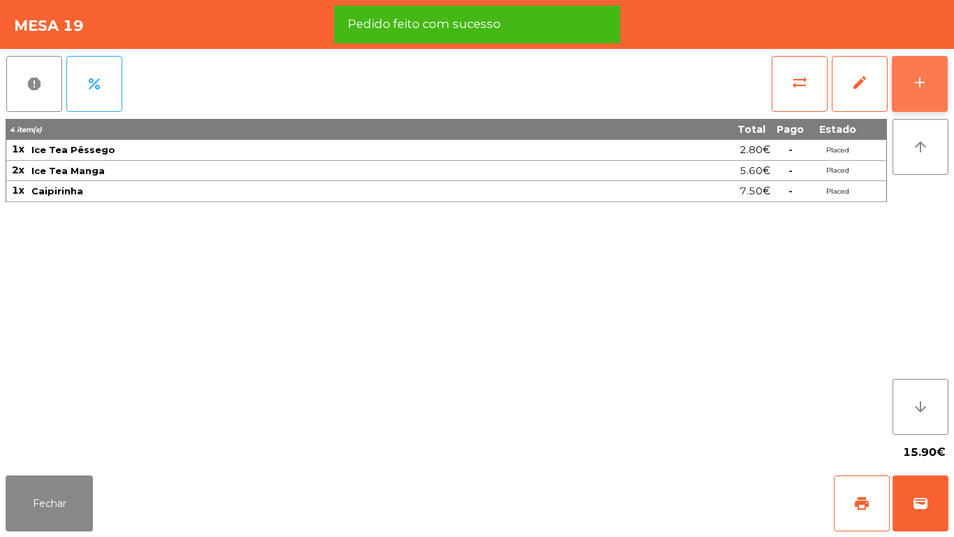
click at [919, 96] on button "add" at bounding box center [920, 84] width 56 height 56
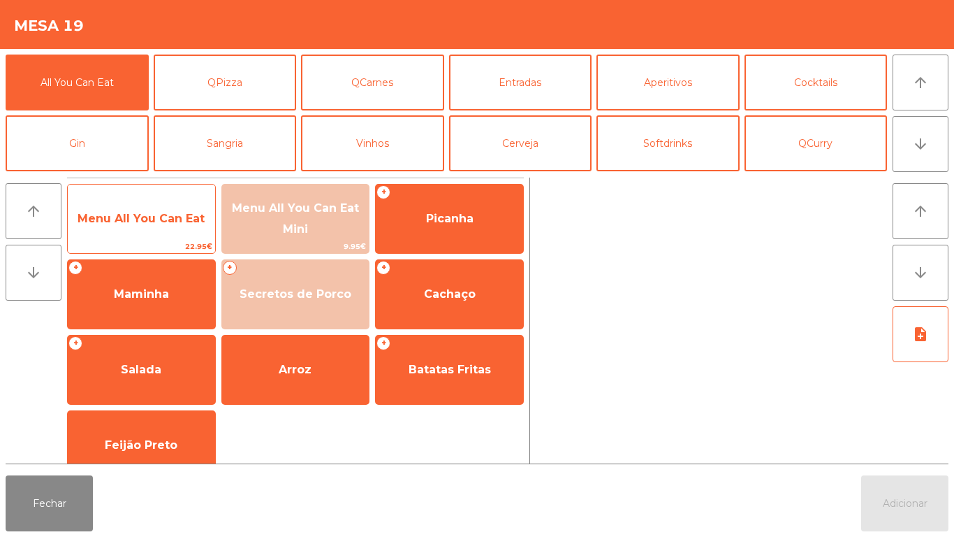
click at [138, 222] on span "Menu All You Can Eat" at bounding box center [141, 218] width 127 height 13
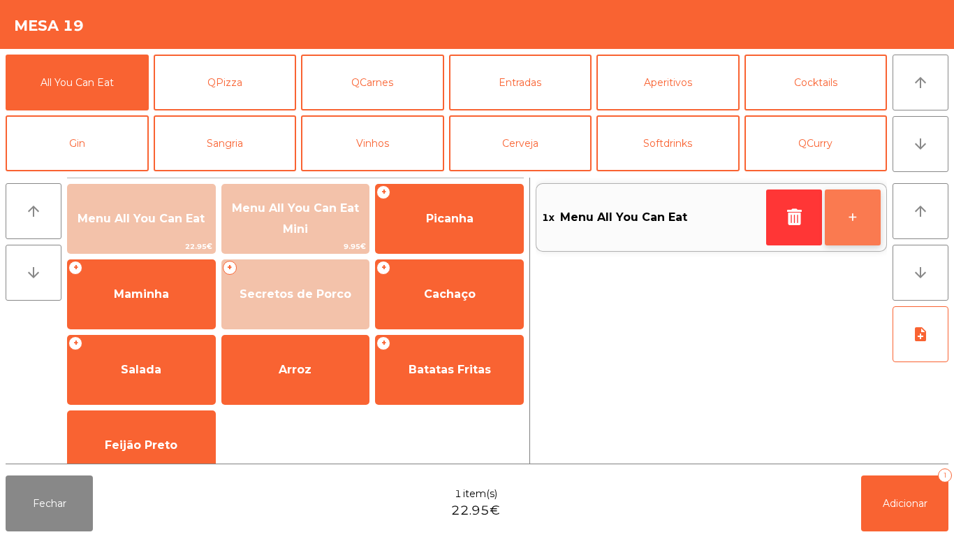
click at [853, 226] on button "+" at bounding box center [853, 217] width 56 height 56
click at [846, 236] on button "+" at bounding box center [853, 217] width 56 height 56
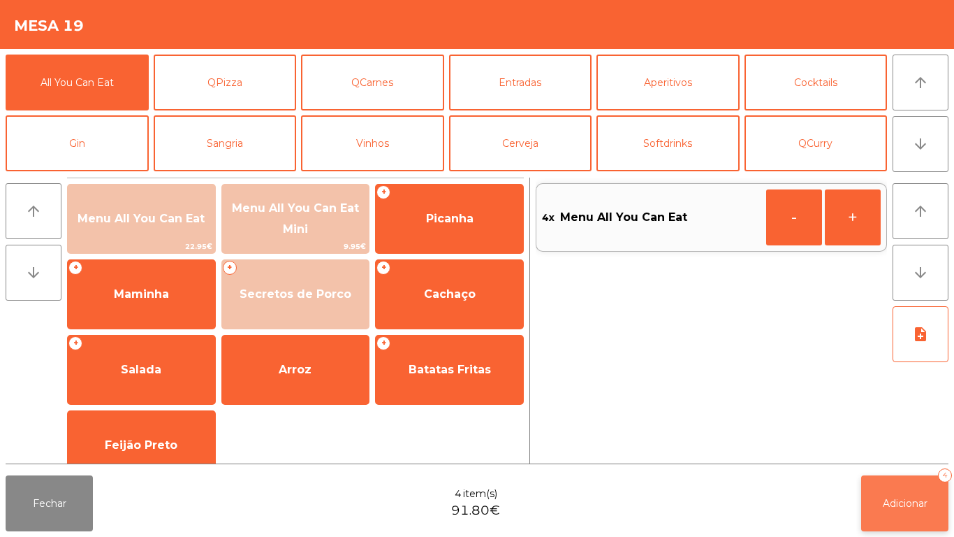
click at [876, 505] on button "Adicionar 4" at bounding box center [905, 503] width 87 height 56
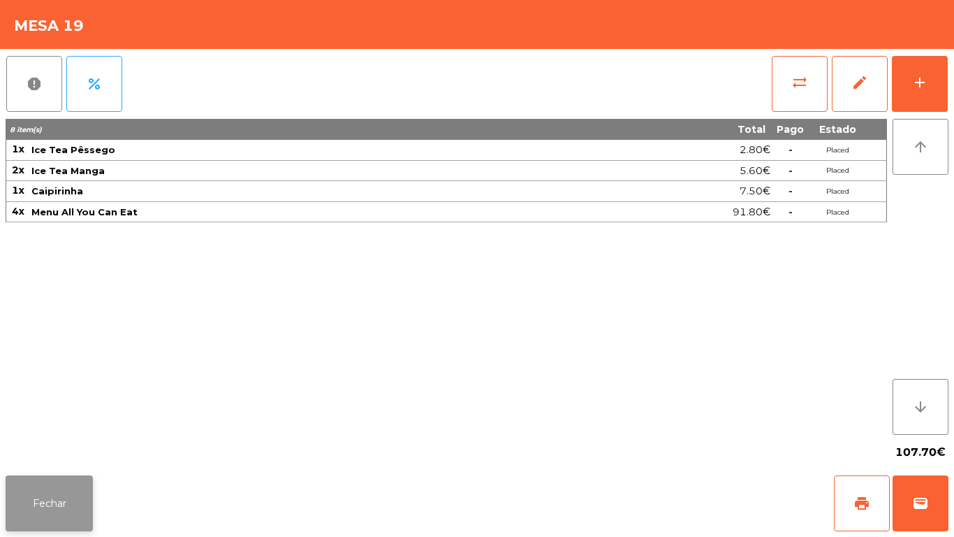
click at [55, 489] on button "Fechar" at bounding box center [49, 503] width 87 height 56
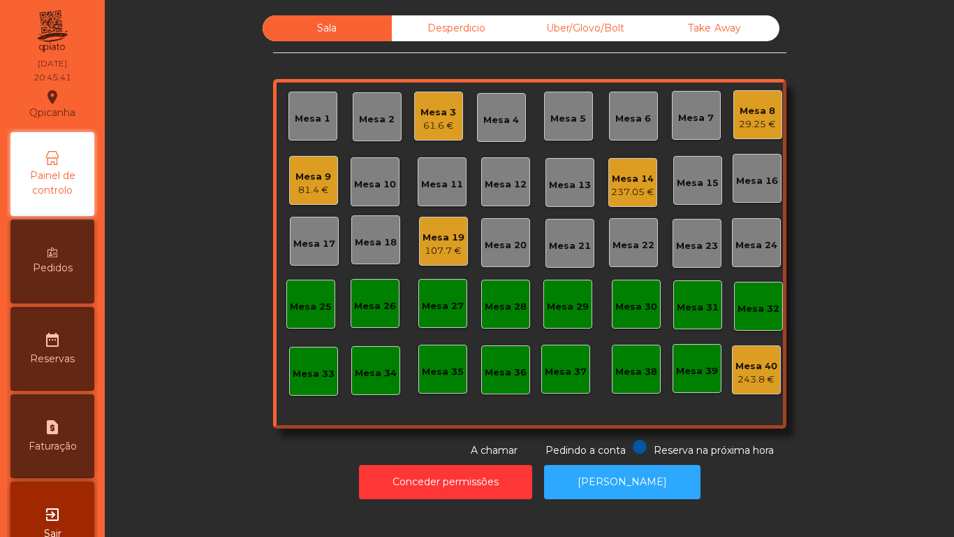
click at [751, 119] on div "29.25 €" at bounding box center [757, 124] width 37 height 14
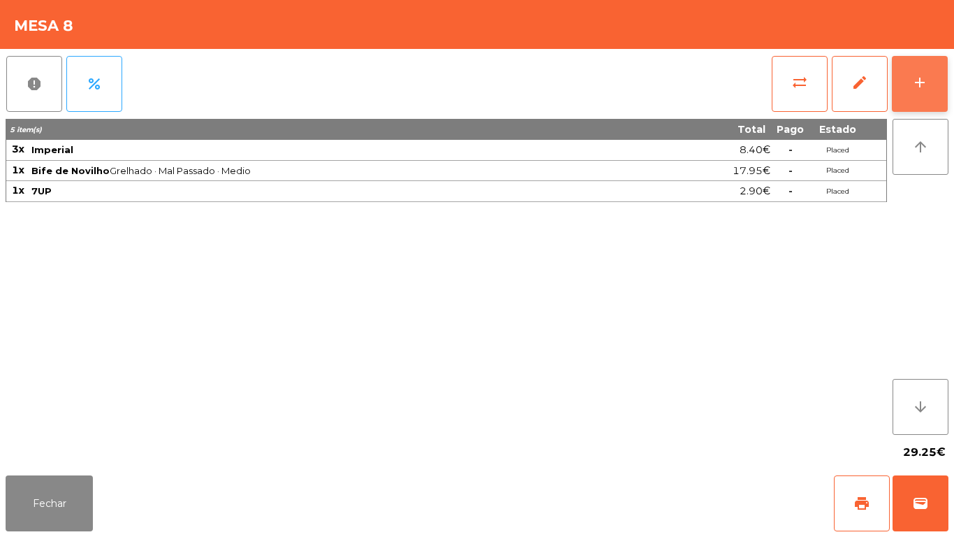
click at [916, 79] on div "add" at bounding box center [920, 82] width 17 height 17
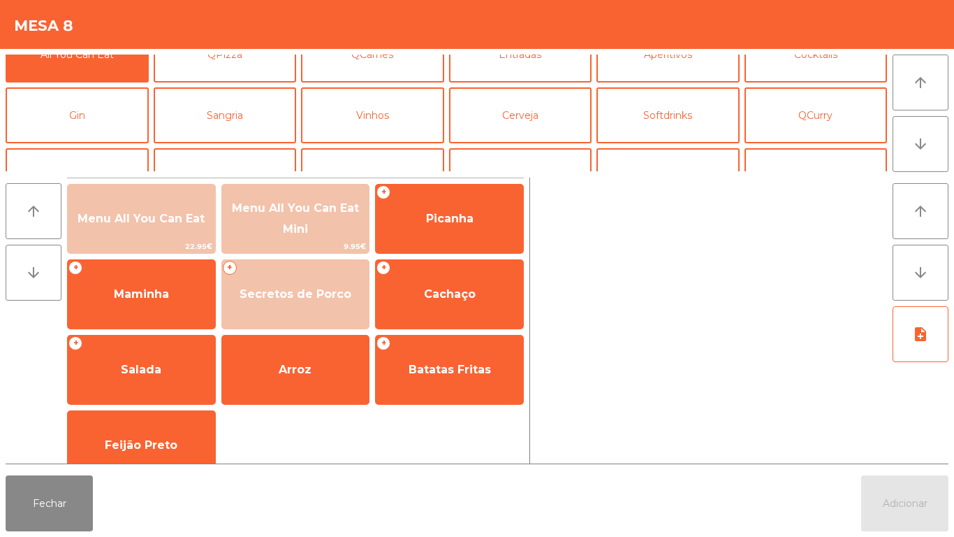
scroll to position [48, 0]
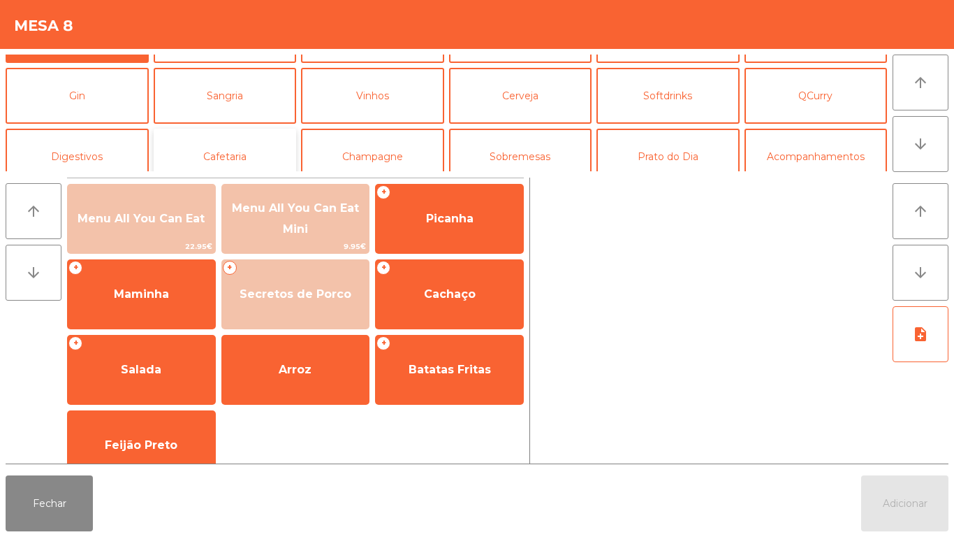
click at [235, 164] on button "Cafetaria" at bounding box center [225, 157] width 143 height 56
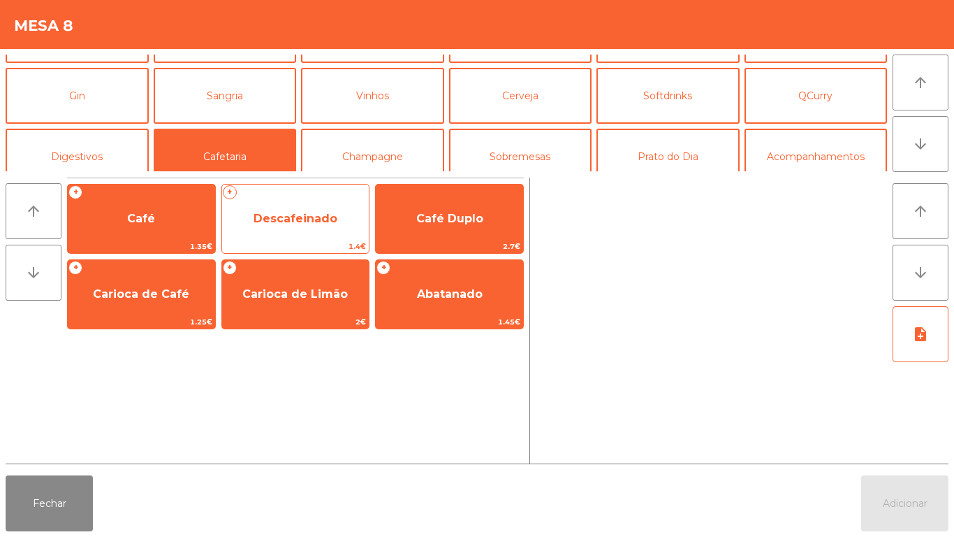
click at [321, 222] on span "Descafeinado" at bounding box center [296, 218] width 84 height 13
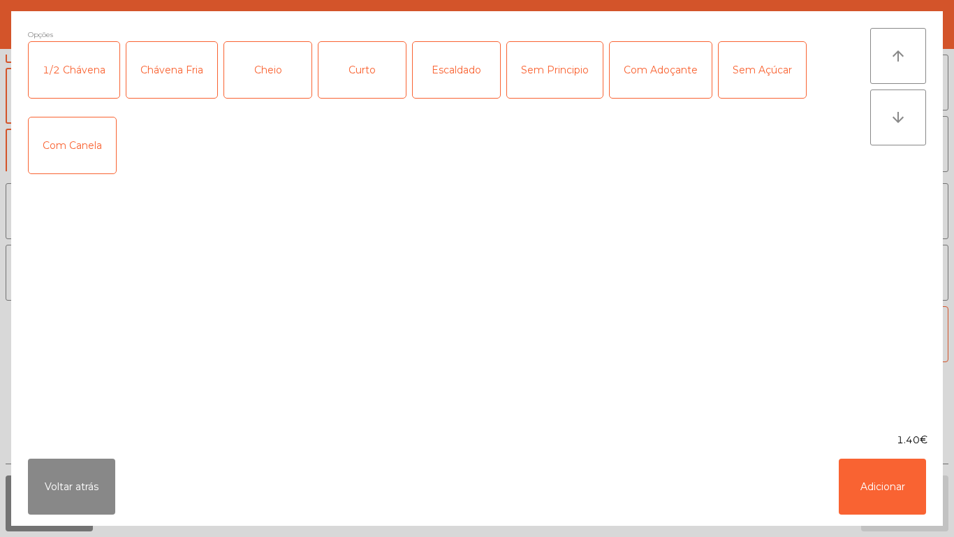
click at [178, 85] on div "Chávena Fria" at bounding box center [171, 70] width 91 height 56
click at [868, 489] on button "Adicionar" at bounding box center [882, 486] width 87 height 56
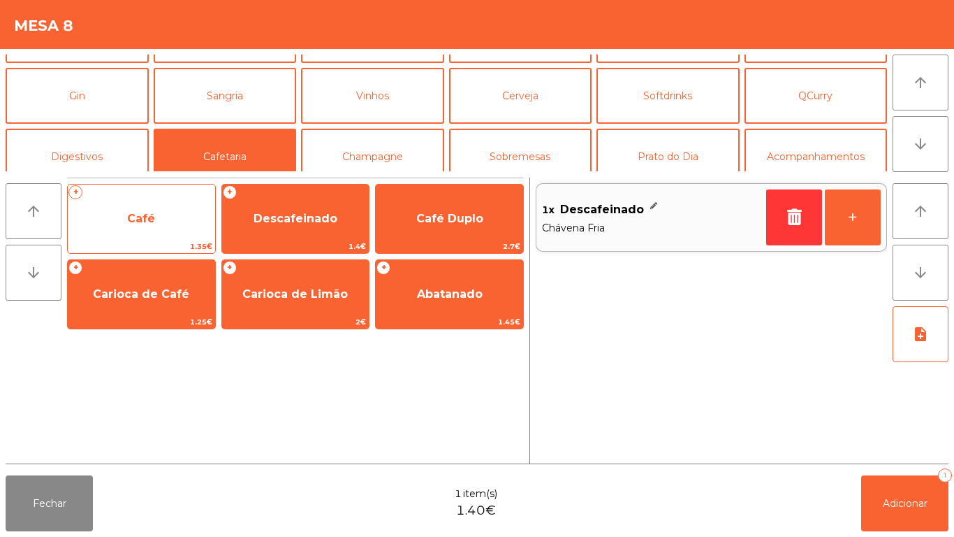
click at [152, 238] on span "Café" at bounding box center [141, 219] width 147 height 38
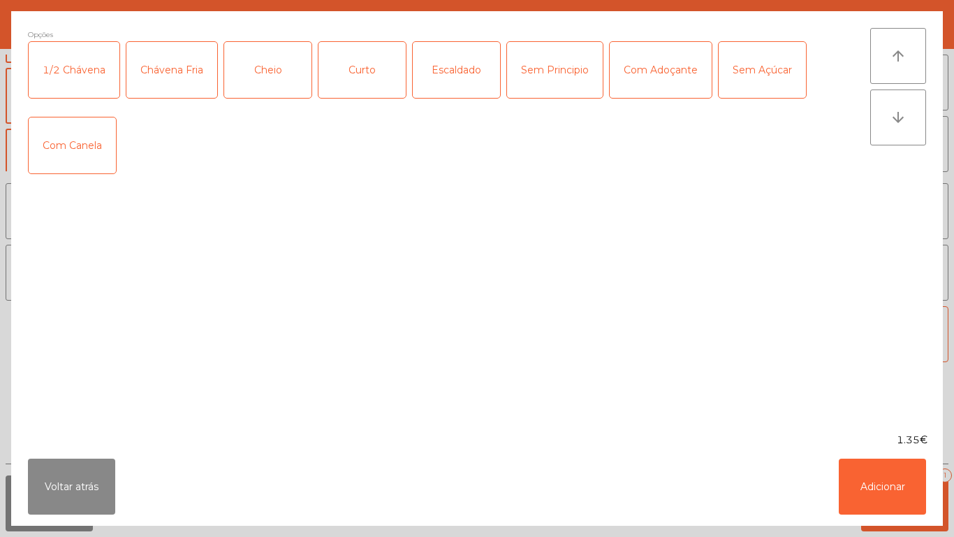
click at [266, 76] on div "Cheio" at bounding box center [267, 70] width 87 height 56
click at [868, 493] on button "Adicionar" at bounding box center [882, 486] width 87 height 56
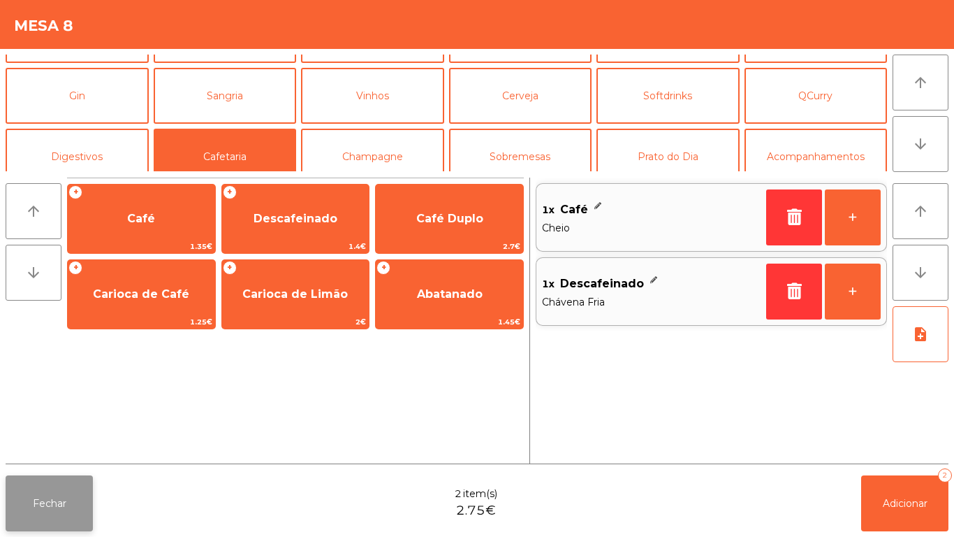
click at [50, 507] on button "Fechar" at bounding box center [49, 503] width 87 height 56
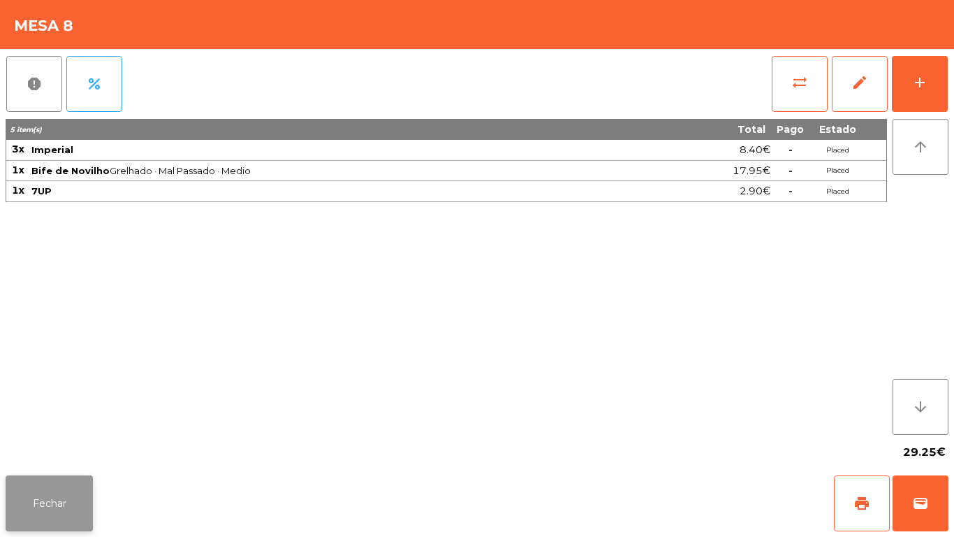
click at [59, 523] on button "Fechar" at bounding box center [49, 503] width 87 height 56
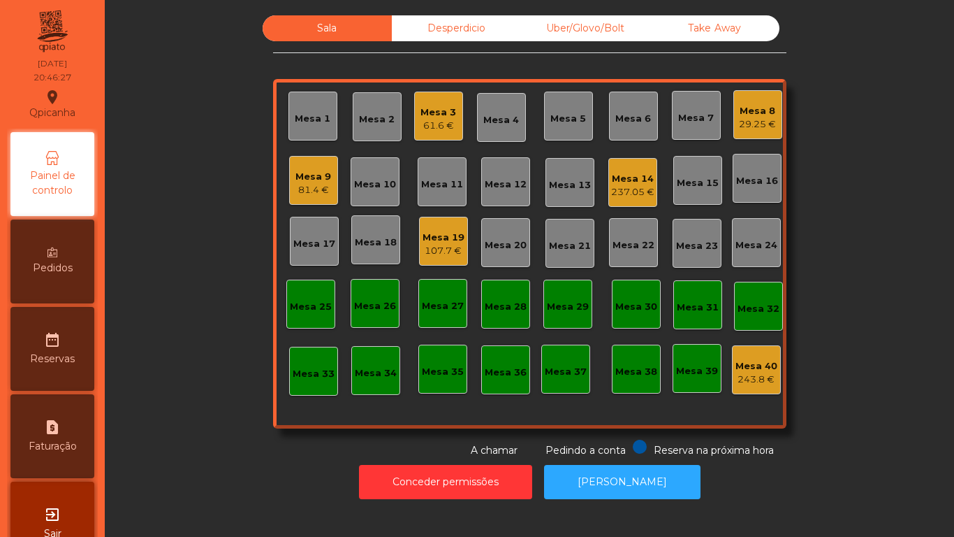
click at [751, 129] on div "29.25 €" at bounding box center [757, 124] width 37 height 14
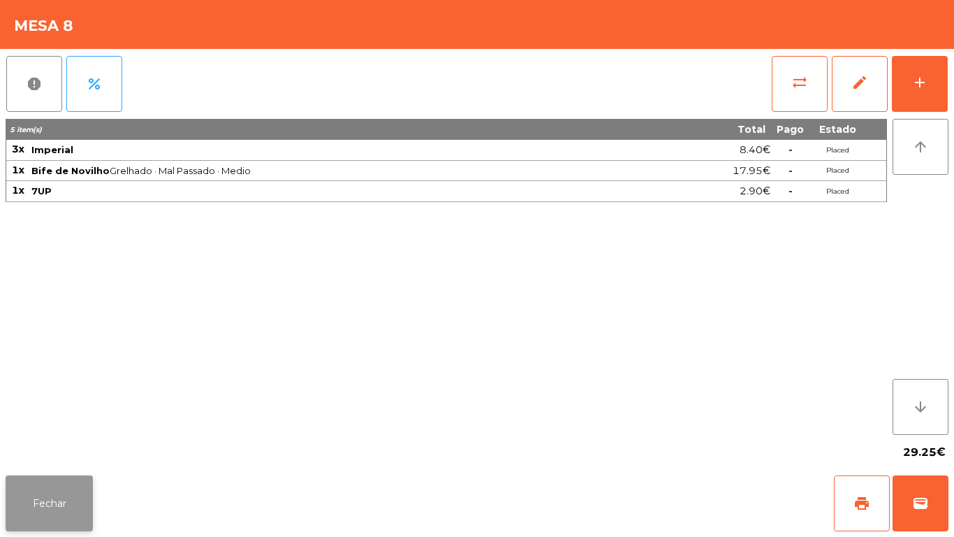
click at [52, 486] on button "Fechar" at bounding box center [49, 503] width 87 height 56
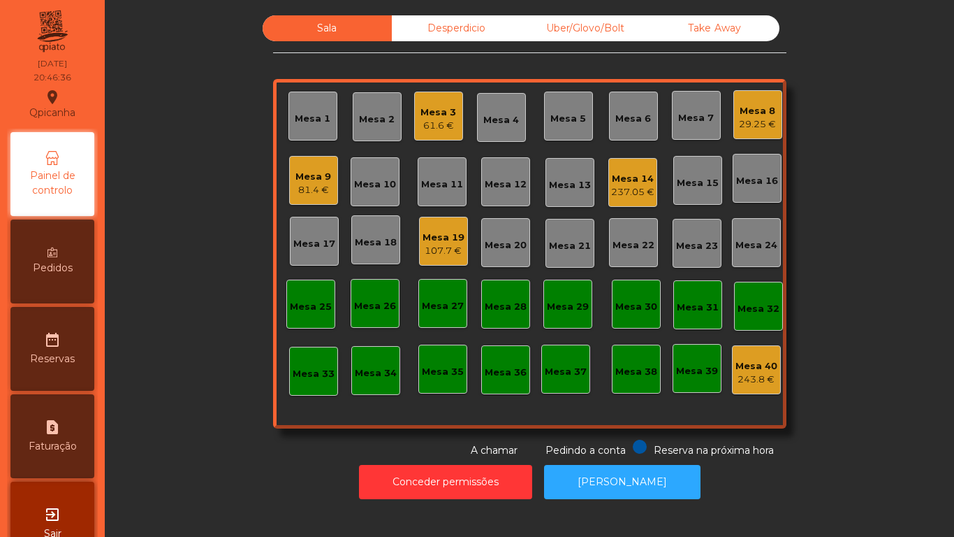
click at [753, 122] on div "29.25 €" at bounding box center [757, 124] width 37 height 14
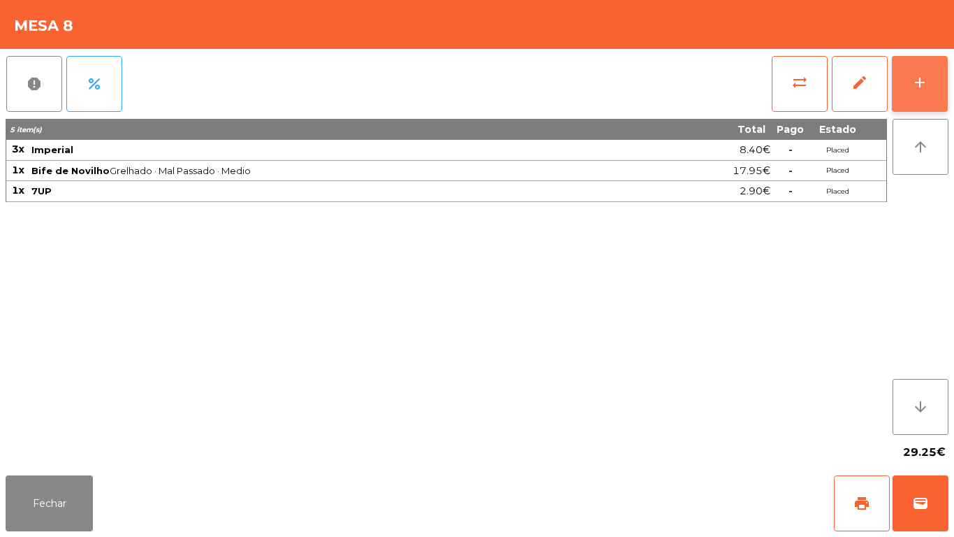
click at [911, 94] on button "add" at bounding box center [920, 84] width 56 height 56
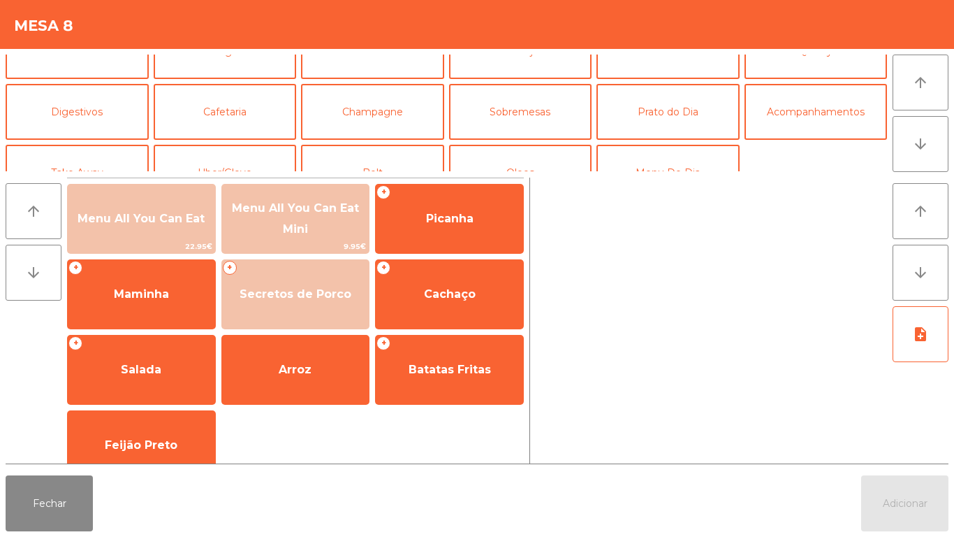
scroll to position [93, 0]
click at [241, 129] on button "Cafetaria" at bounding box center [225, 111] width 143 height 56
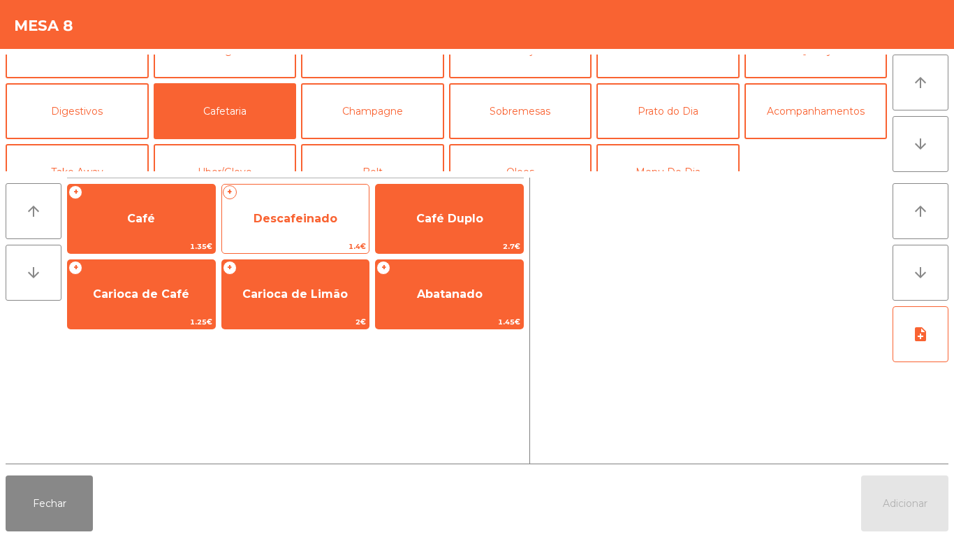
click at [298, 228] on span "Descafeinado" at bounding box center [295, 219] width 147 height 38
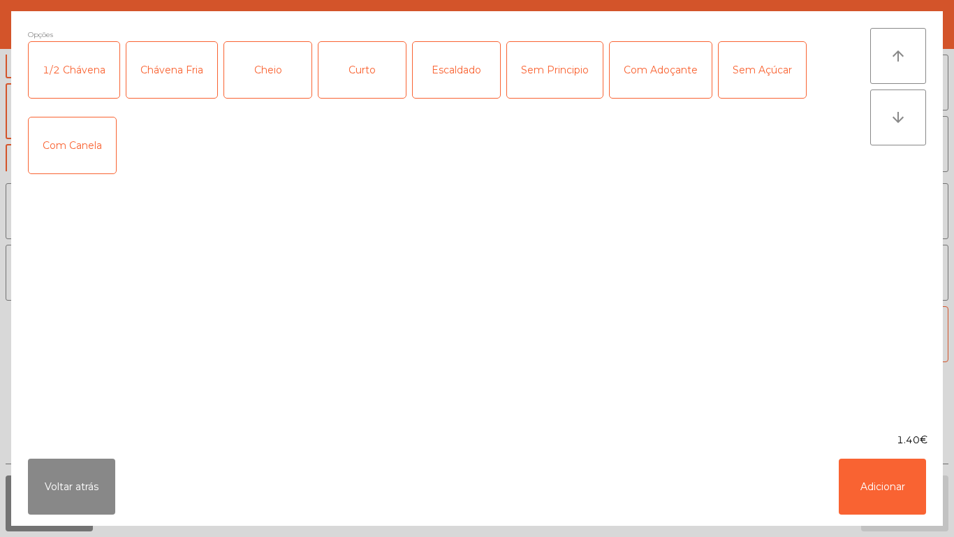
click at [183, 78] on div "Chávena Fria" at bounding box center [171, 70] width 91 height 56
click at [862, 489] on button "Adicionar" at bounding box center [882, 486] width 87 height 56
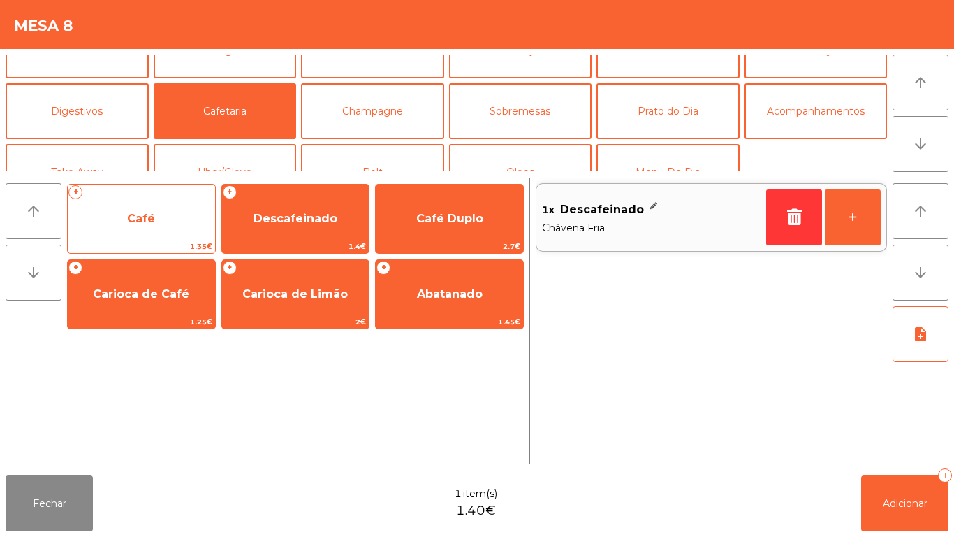
click at [152, 222] on span "Café" at bounding box center [141, 218] width 28 height 13
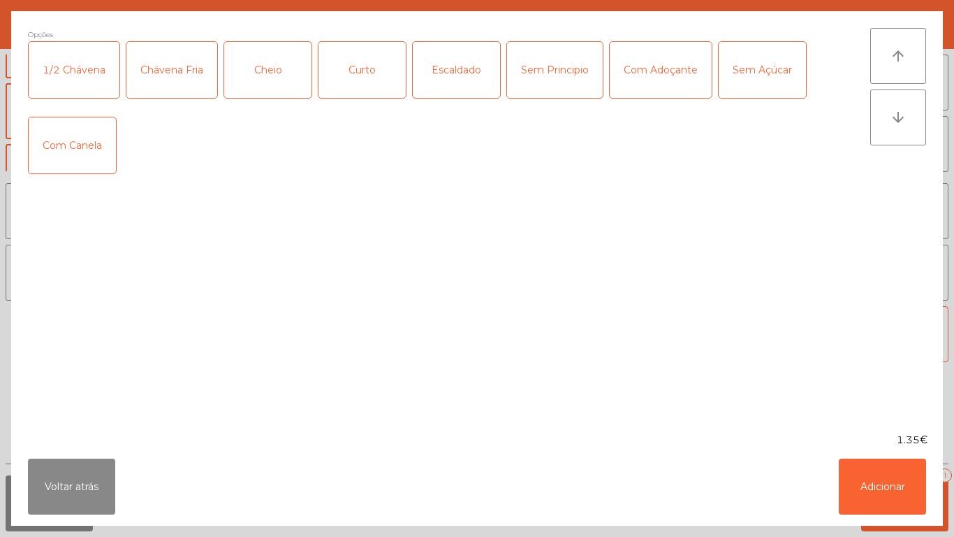
click at [272, 78] on div "Cheio" at bounding box center [267, 70] width 87 height 56
click at [864, 478] on button "Adicionar" at bounding box center [882, 486] width 87 height 56
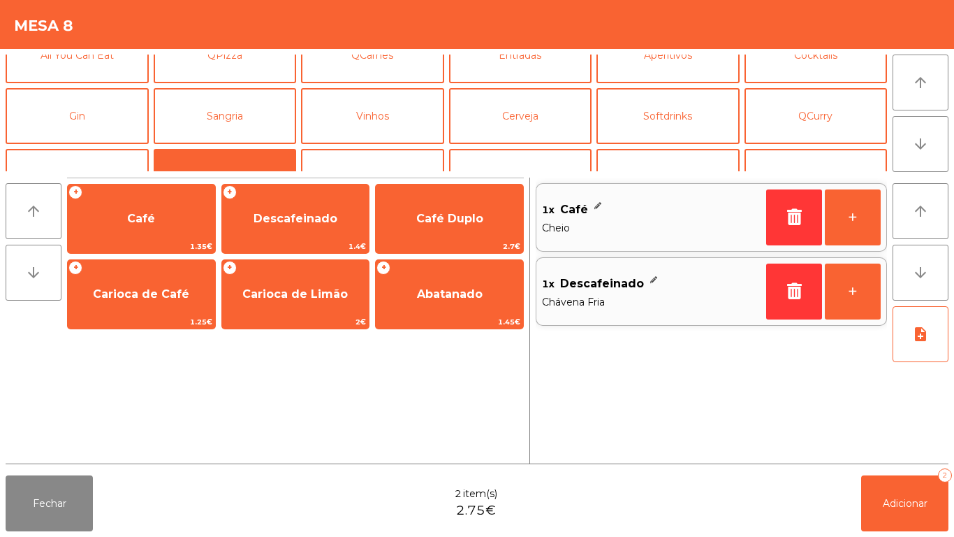
scroll to position [0, 0]
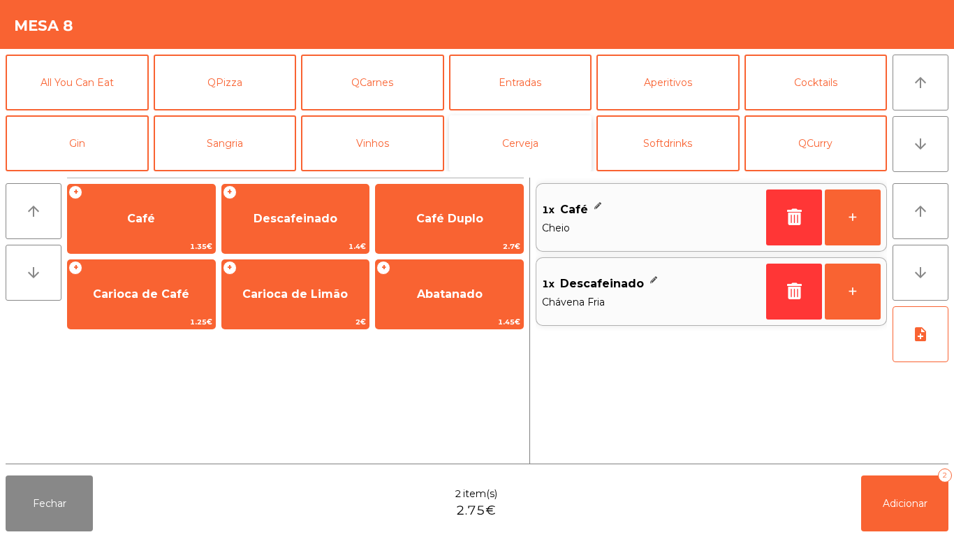
click at [530, 152] on button "Cerveja" at bounding box center [520, 143] width 143 height 56
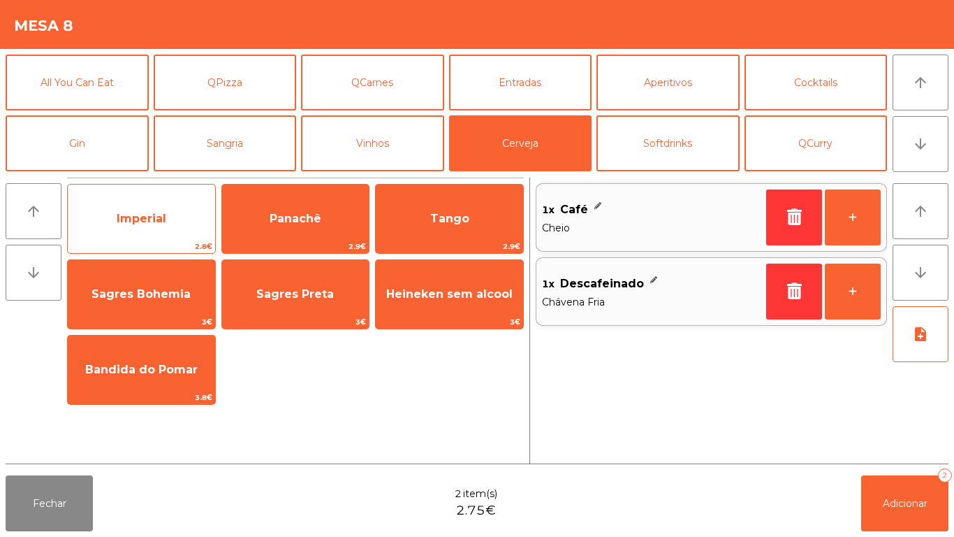
click at [156, 218] on span "Imperial" at bounding box center [142, 218] width 50 height 13
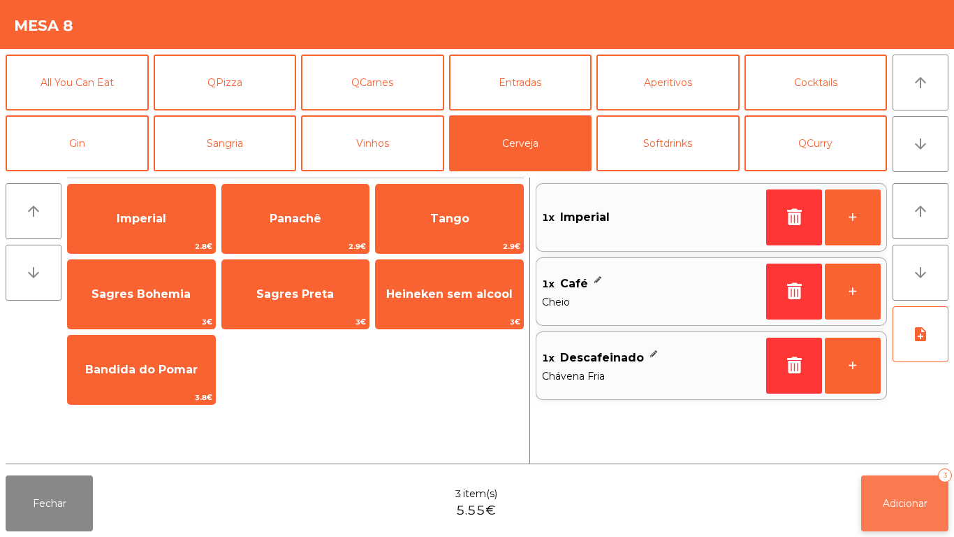
click at [899, 493] on button "Adicionar 3" at bounding box center [905, 503] width 87 height 56
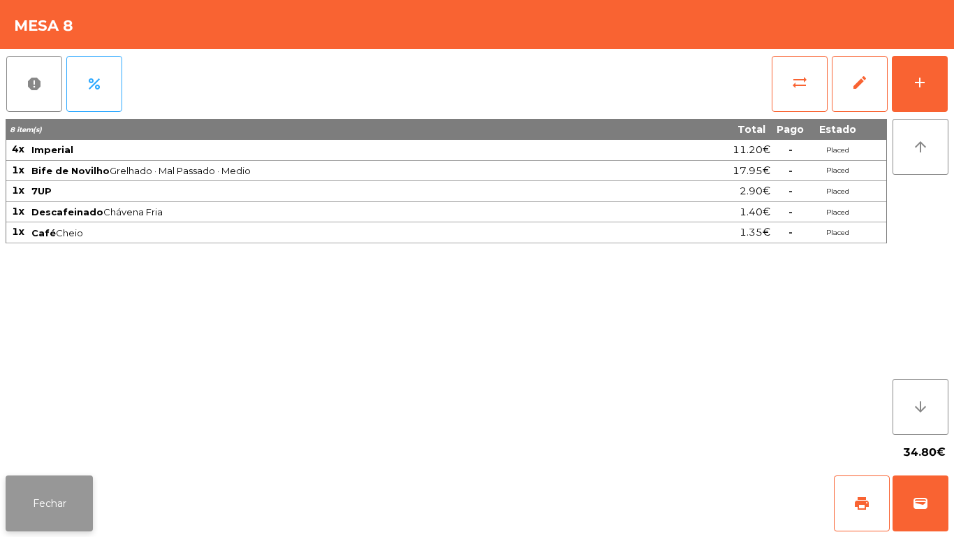
click at [71, 494] on button "Fechar" at bounding box center [49, 503] width 87 height 56
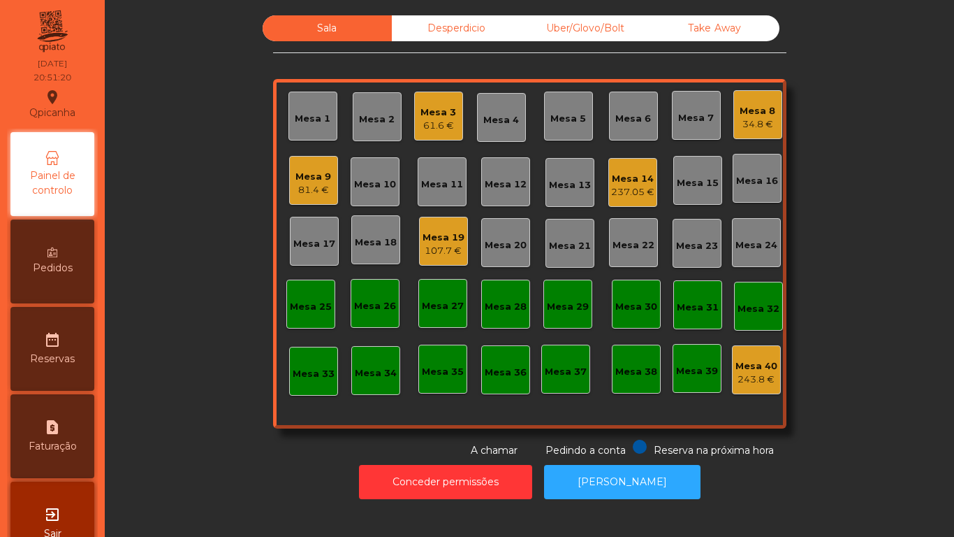
click at [634, 180] on div "Mesa 14" at bounding box center [632, 179] width 43 height 14
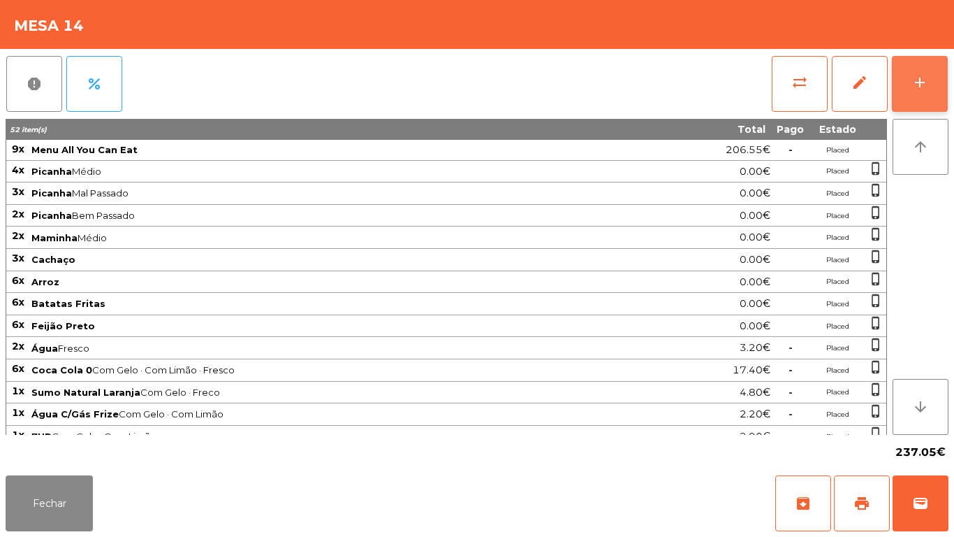
click at [926, 90] on div "add" at bounding box center [920, 82] width 17 height 17
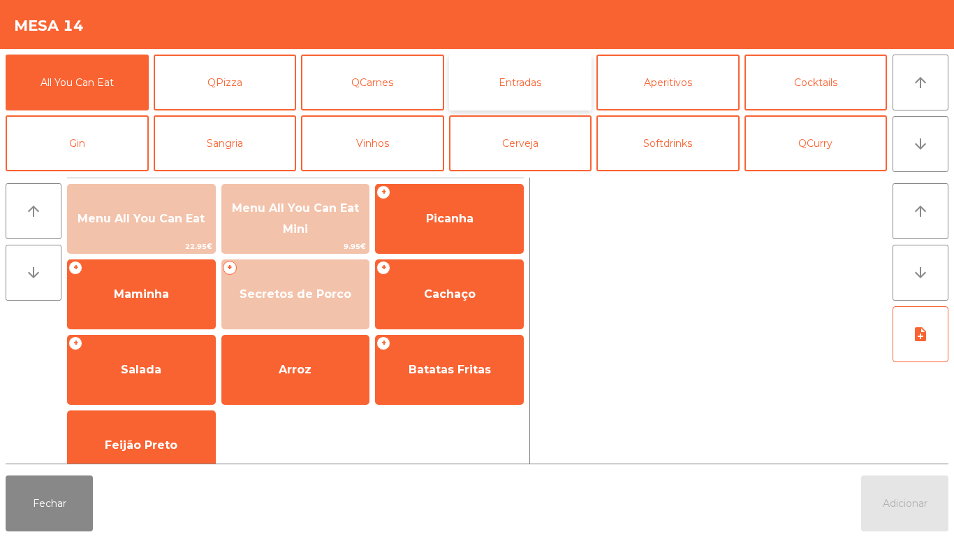
click at [525, 80] on button "Entradas" at bounding box center [520, 83] width 143 height 56
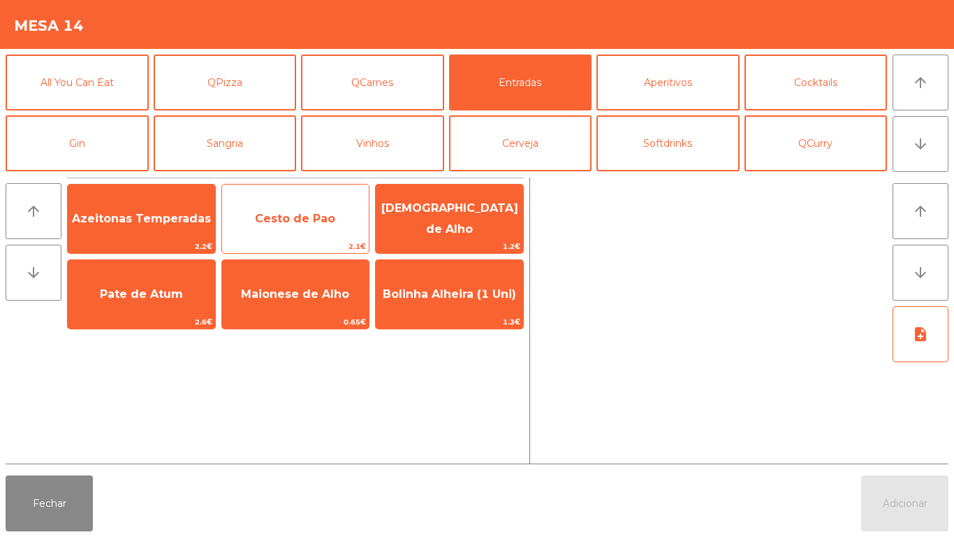
click at [324, 221] on span "Cesto de Pao" at bounding box center [295, 218] width 80 height 13
click at [321, 216] on span "Cesto de Pao" at bounding box center [295, 218] width 80 height 13
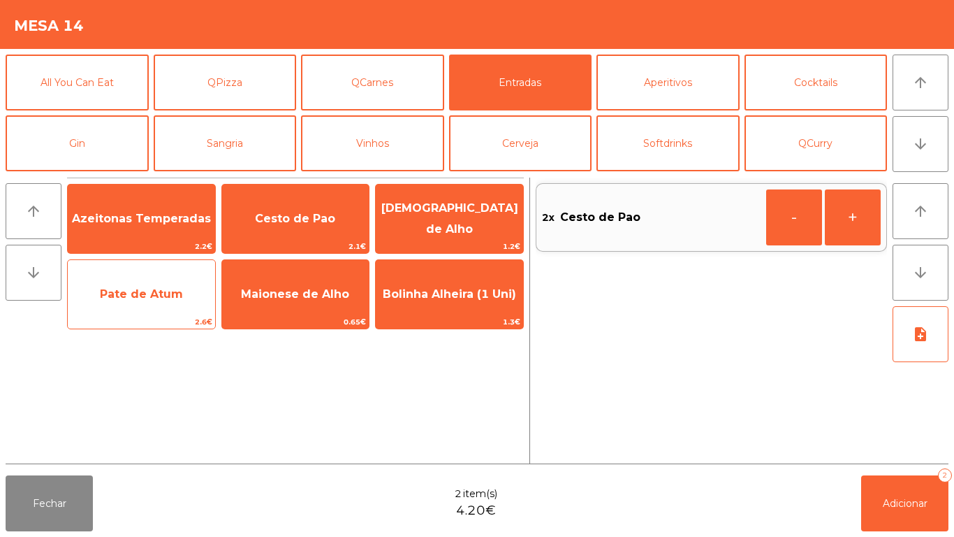
click at [164, 305] on span "Pate de Atum" at bounding box center [141, 294] width 147 height 38
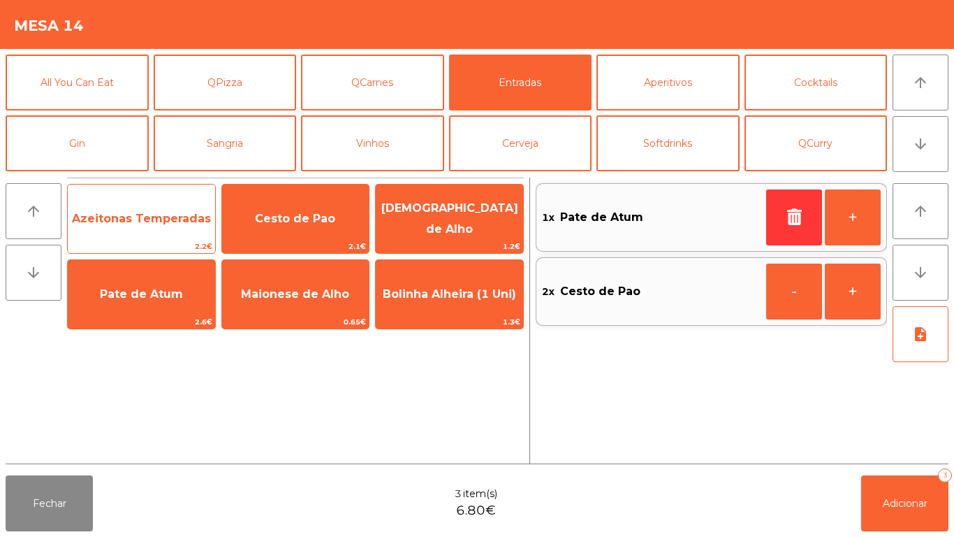
click at [158, 219] on span "Azeitonas Temperadas" at bounding box center [141, 218] width 139 height 13
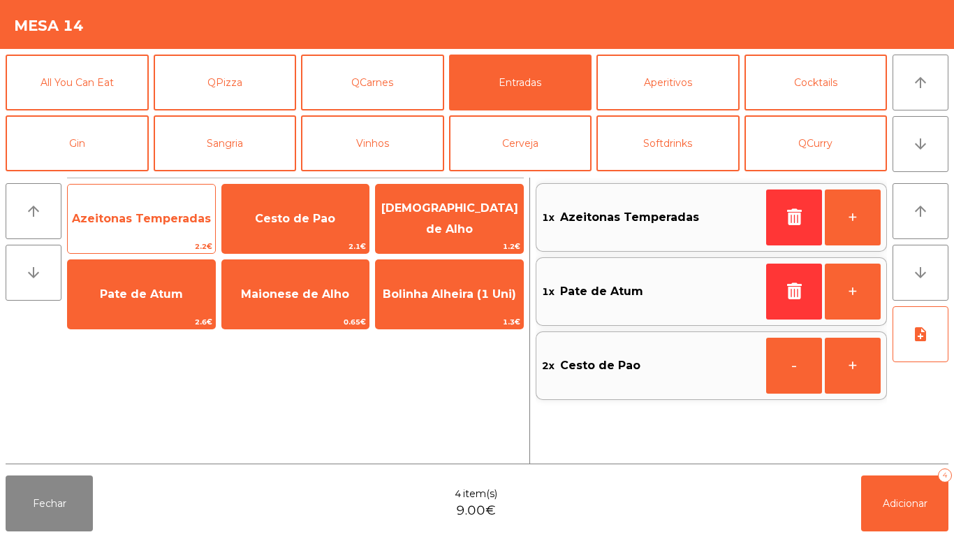
click at [156, 219] on span "Azeitonas Temperadas" at bounding box center [141, 218] width 139 height 13
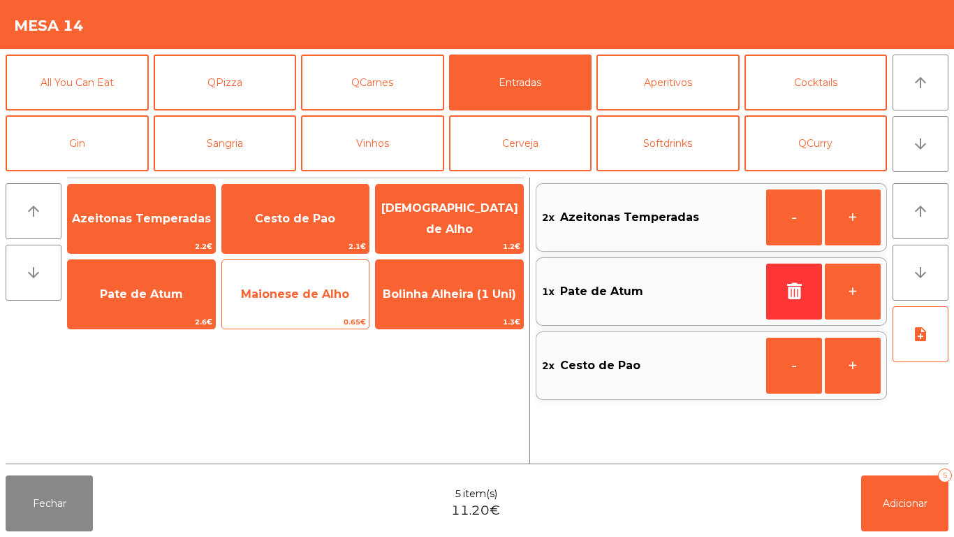
click at [306, 298] on span "Maionese de Alho" at bounding box center [295, 293] width 108 height 13
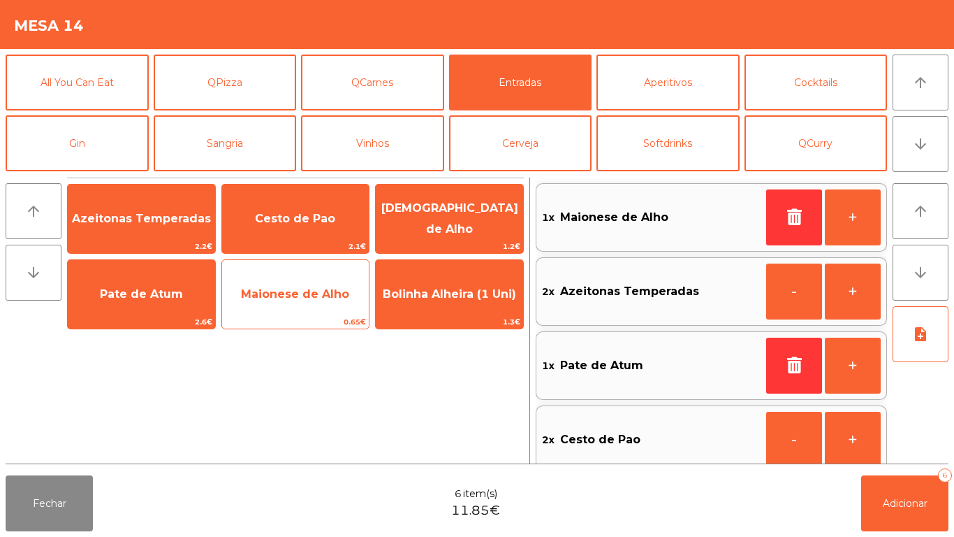
click at [301, 301] on span "Maionese de Alho" at bounding box center [295, 294] width 147 height 38
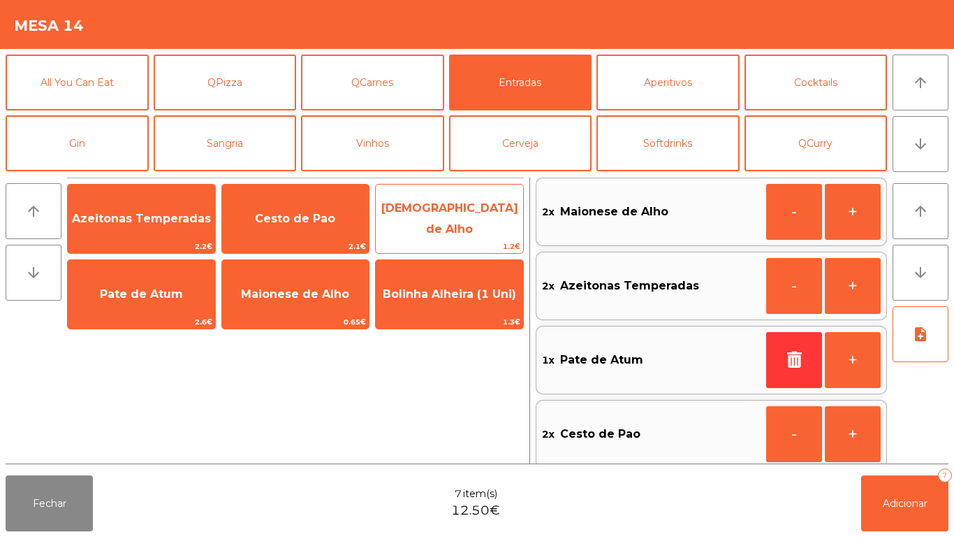
click at [458, 219] on span "[DEMOGRAPHIC_DATA] de Alho" at bounding box center [450, 218] width 137 height 34
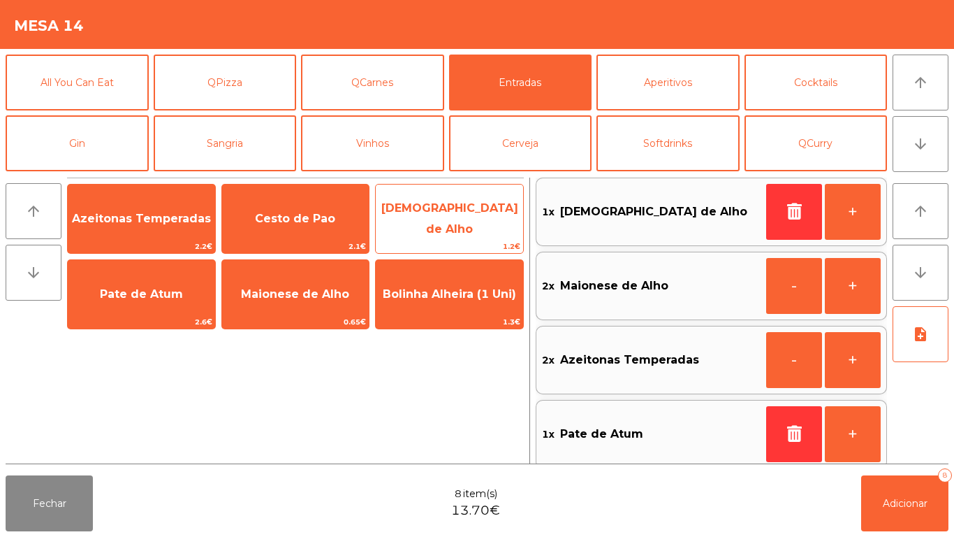
click at [458, 217] on span "[DEMOGRAPHIC_DATA] de Alho" at bounding box center [450, 218] width 137 height 34
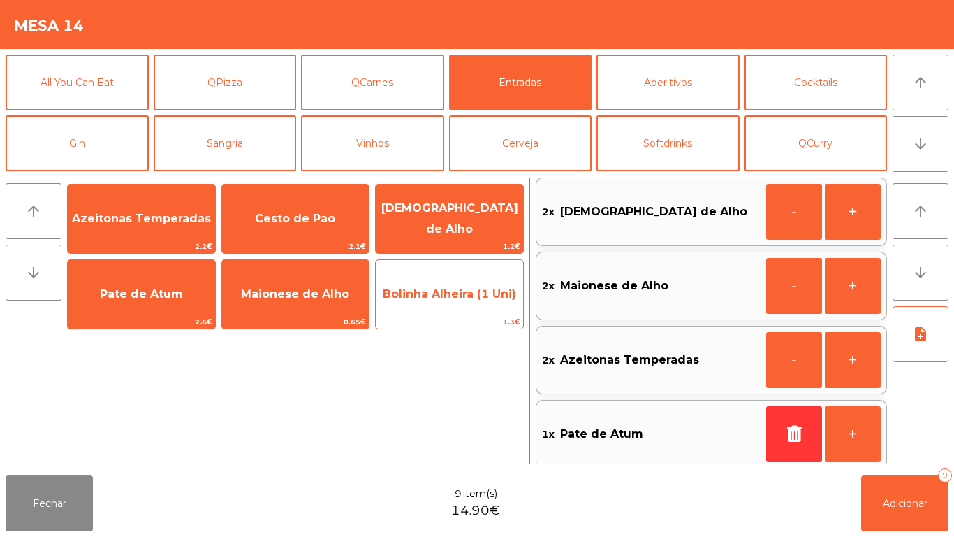
click at [453, 298] on span "Bolinha Alheira (1 Uni)" at bounding box center [449, 293] width 133 height 13
click at [453, 301] on span "Bolinha Alheira (1 Uni)" at bounding box center [449, 294] width 147 height 38
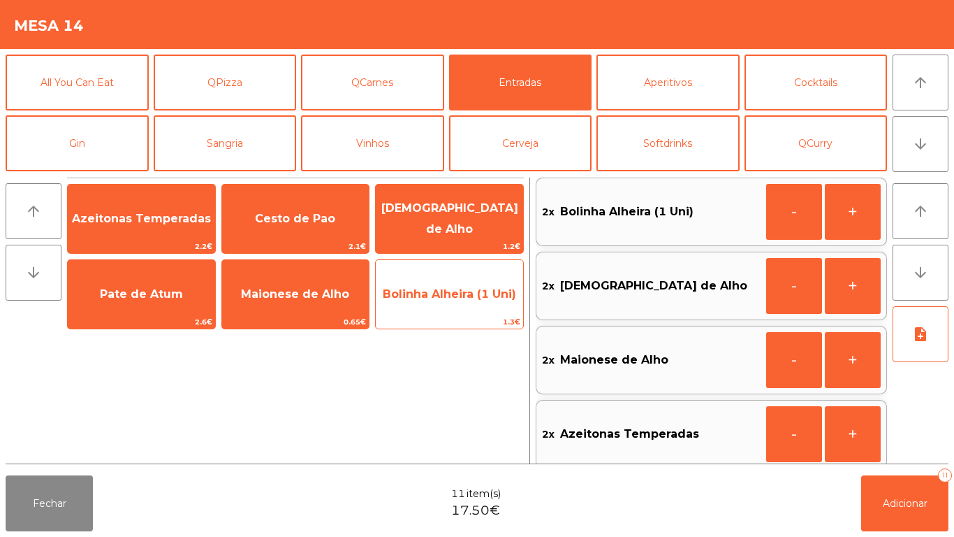
click at [455, 296] on span "Bolinha Alheira (1 Uni)" at bounding box center [449, 293] width 133 height 13
click at [454, 296] on span "Bolinha Alheira (1 Uni)" at bounding box center [449, 293] width 133 height 13
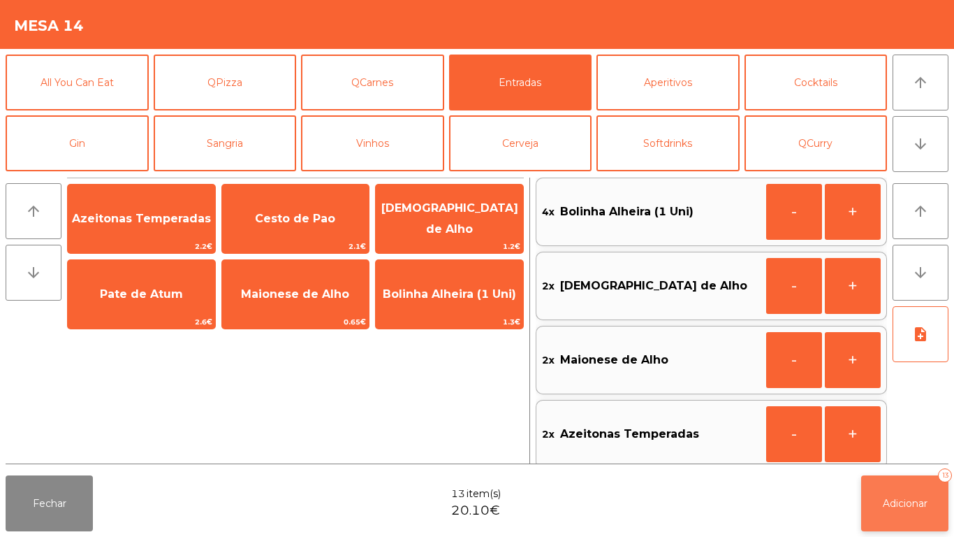
click at [892, 499] on span "Adicionar" at bounding box center [905, 503] width 45 height 13
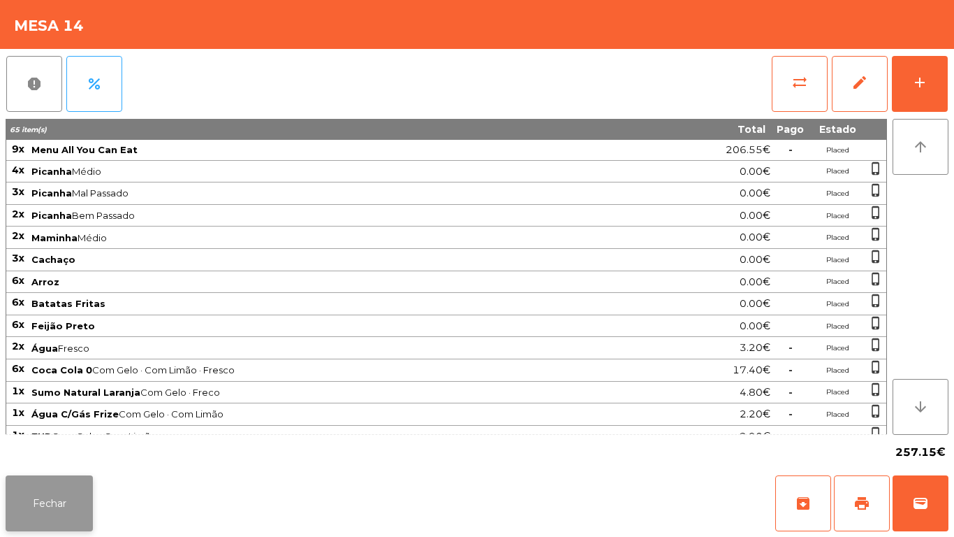
click at [82, 502] on button "Fechar" at bounding box center [49, 503] width 87 height 56
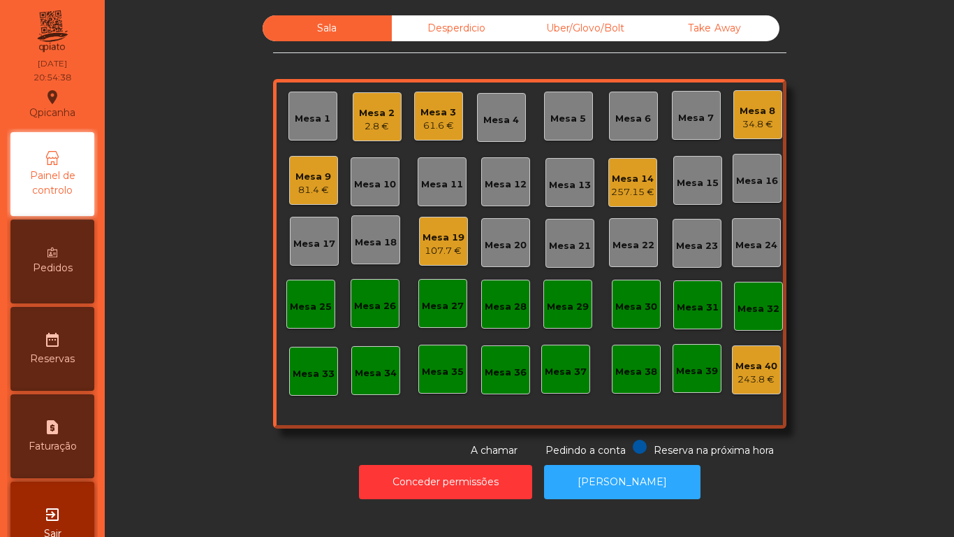
click at [626, 184] on div "Mesa 14" at bounding box center [632, 179] width 43 height 14
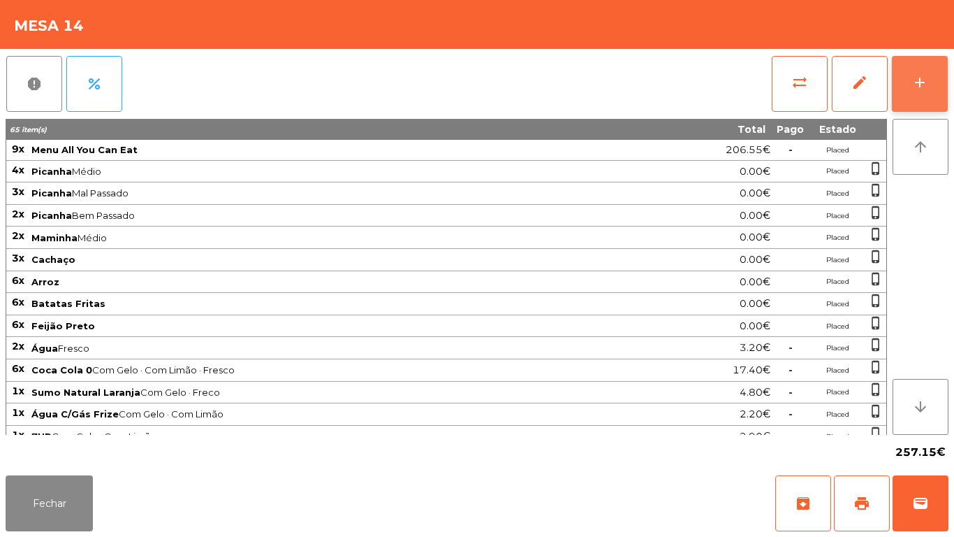
click at [925, 94] on button "add" at bounding box center [920, 84] width 56 height 56
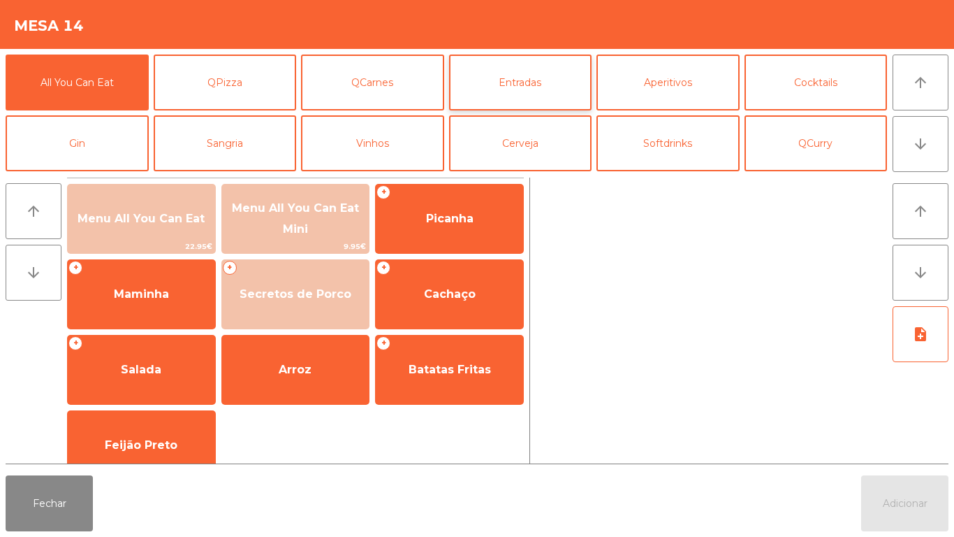
click at [516, 81] on button "Entradas" at bounding box center [520, 83] width 143 height 56
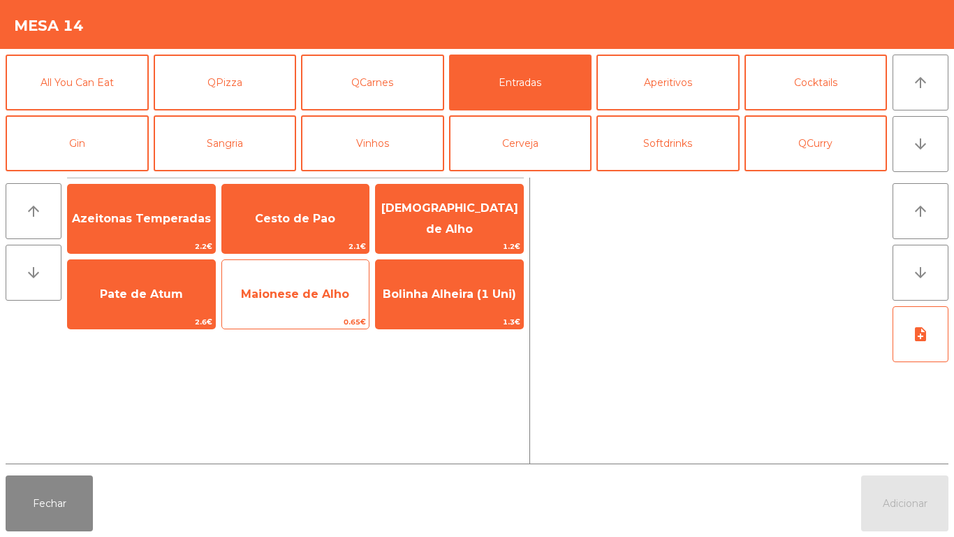
click at [302, 298] on span "Maionese de Alho" at bounding box center [295, 293] width 108 height 13
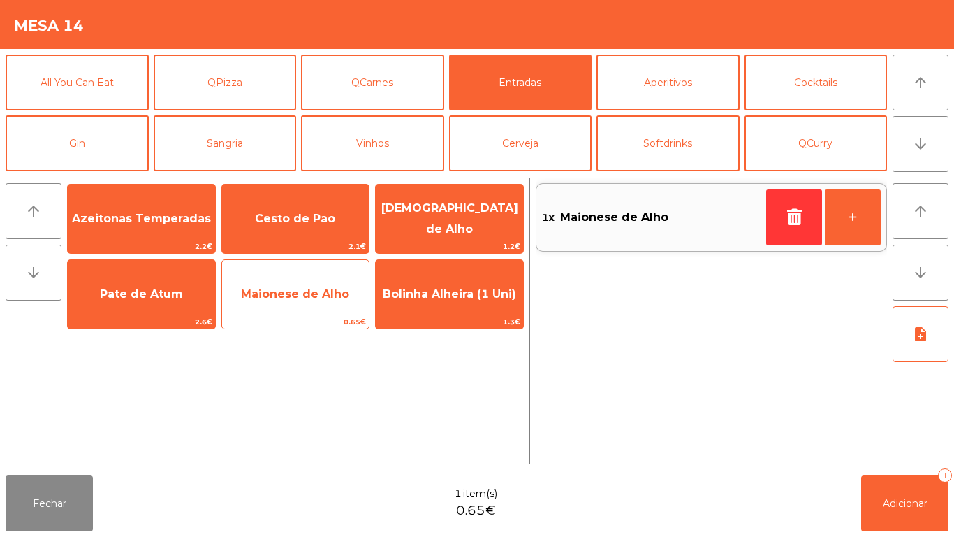
click at [300, 296] on span "Maionese de Alho" at bounding box center [295, 293] width 108 height 13
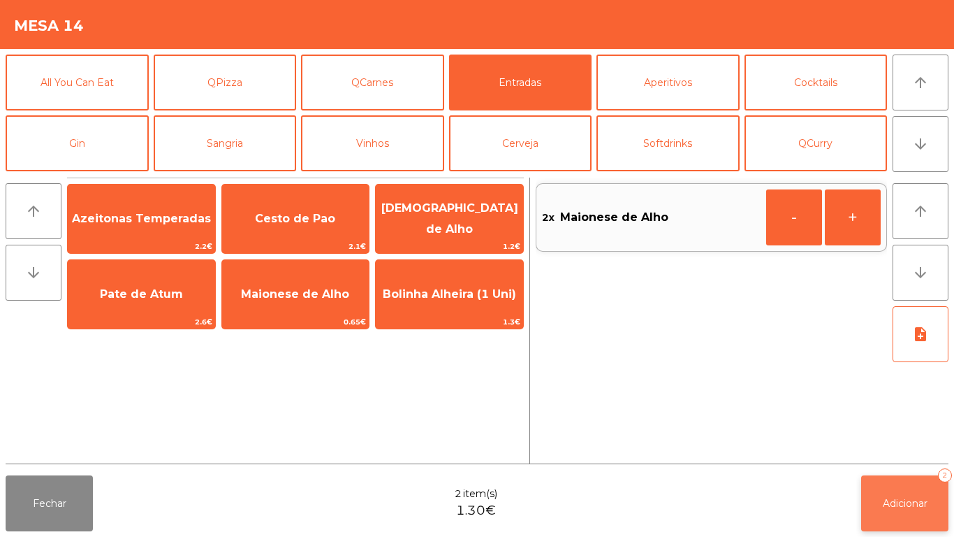
click at [899, 511] on button "Adicionar 2" at bounding box center [905, 503] width 87 height 56
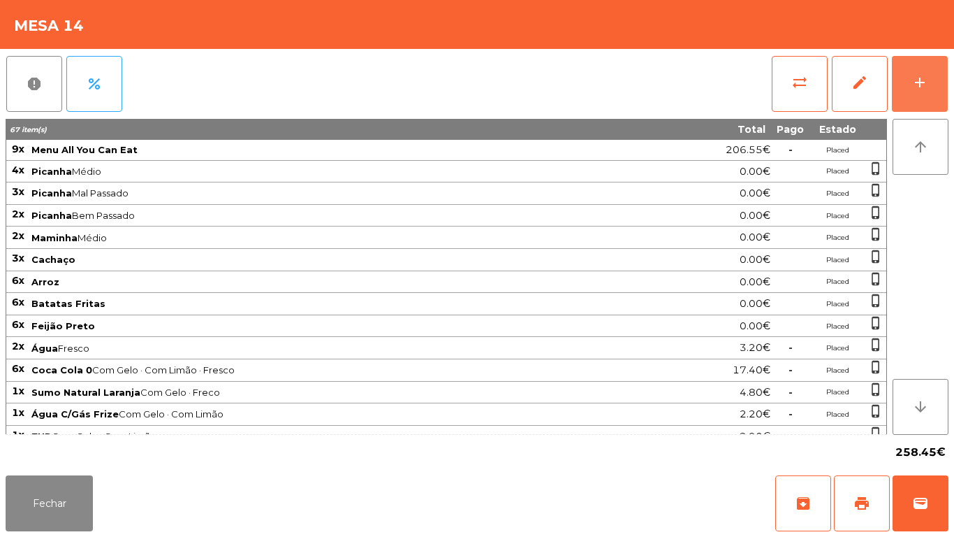
scroll to position [138, 0]
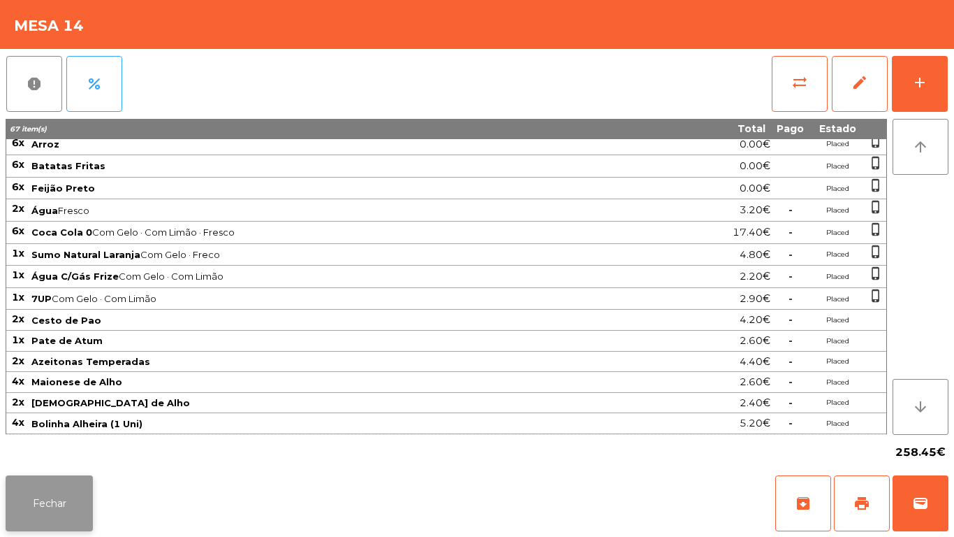
click at [56, 498] on button "Fechar" at bounding box center [49, 503] width 87 height 56
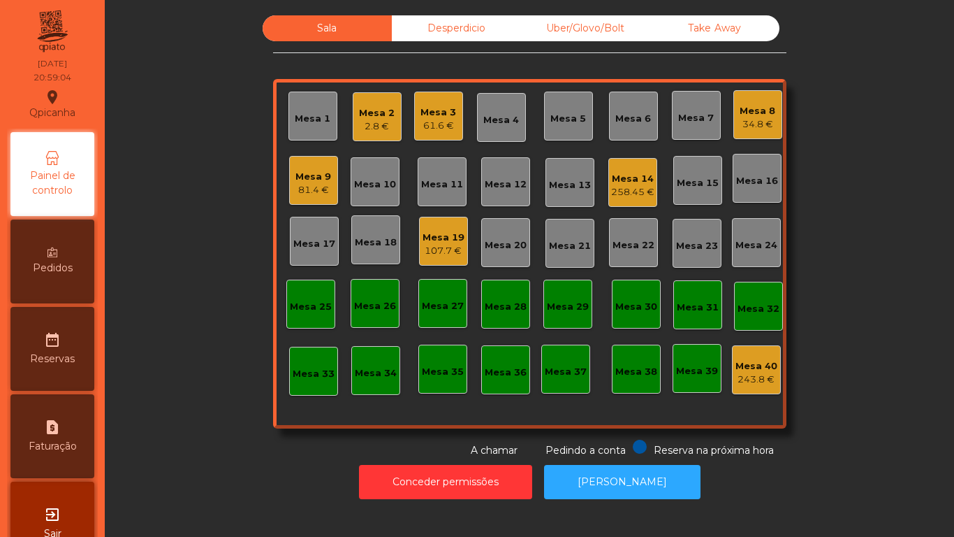
click at [378, 112] on div "Mesa 2" at bounding box center [377, 113] width 36 height 14
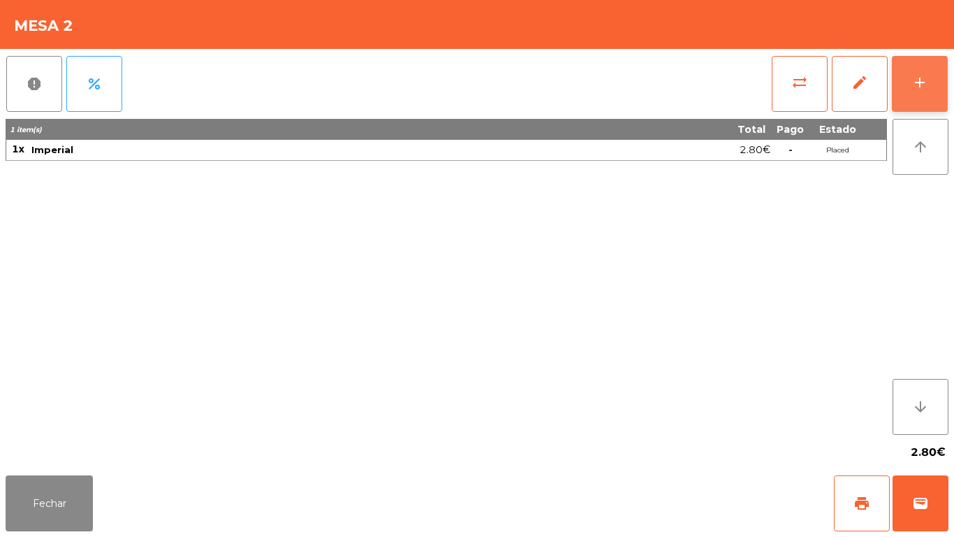
click at [917, 103] on button "add" at bounding box center [920, 84] width 56 height 56
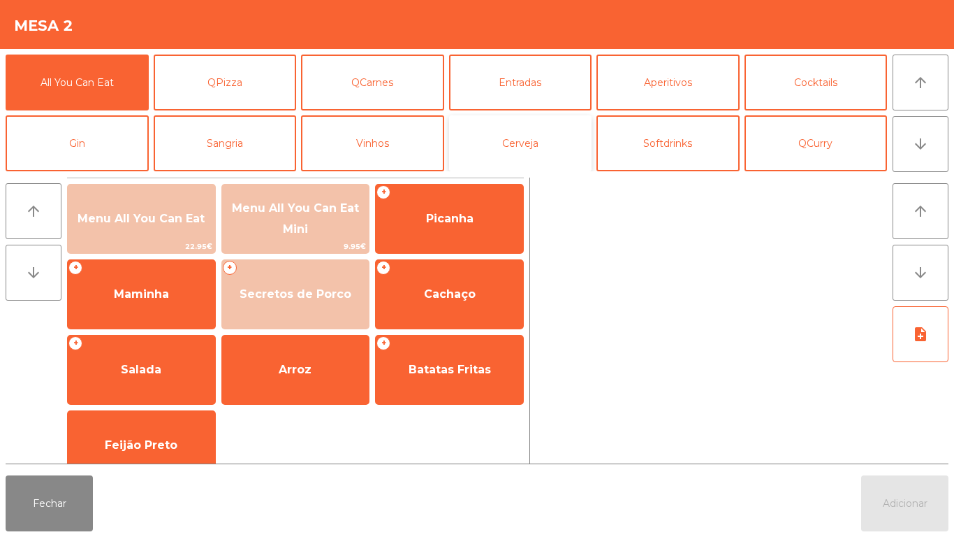
click at [536, 152] on button "Cerveja" at bounding box center [520, 143] width 143 height 56
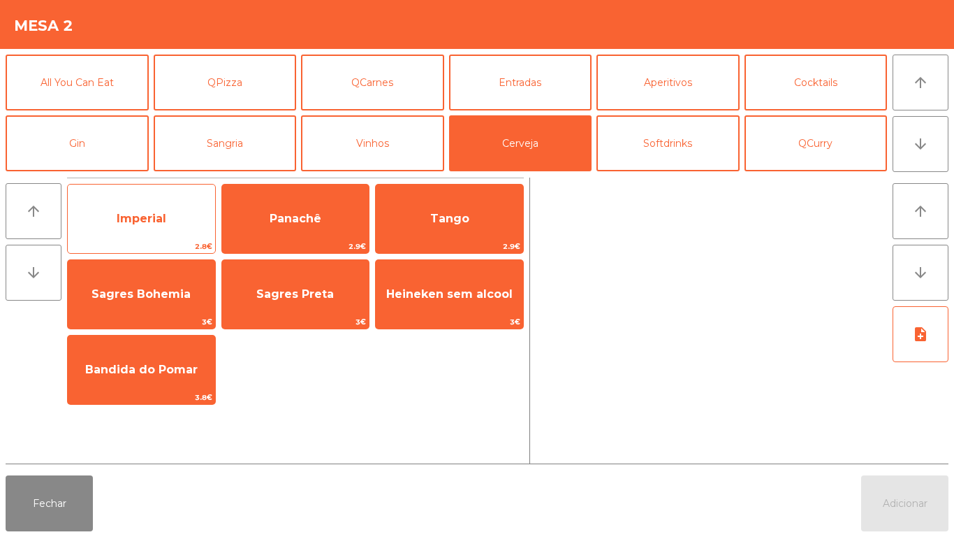
click at [156, 217] on span "Imperial" at bounding box center [142, 218] width 50 height 13
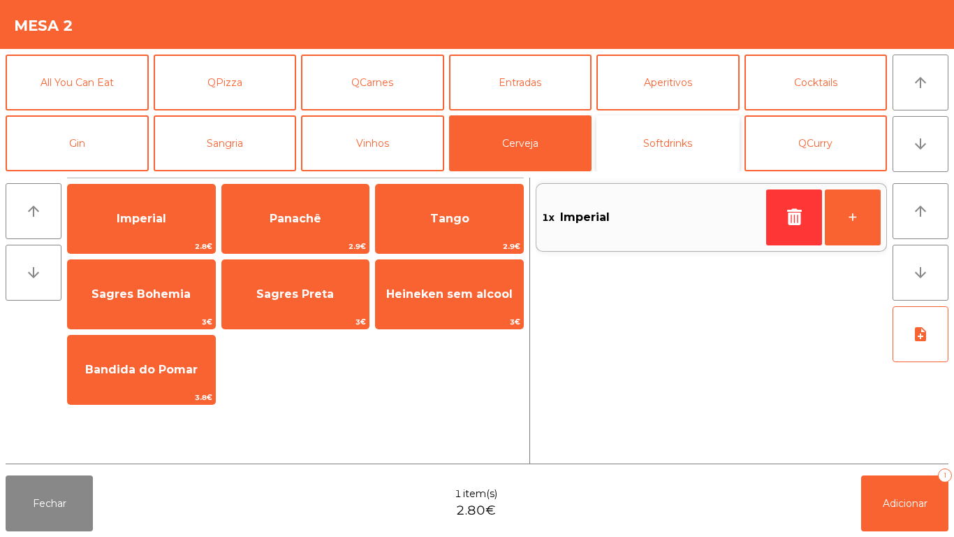
click at [672, 145] on button "Softdrinks" at bounding box center [668, 143] width 143 height 56
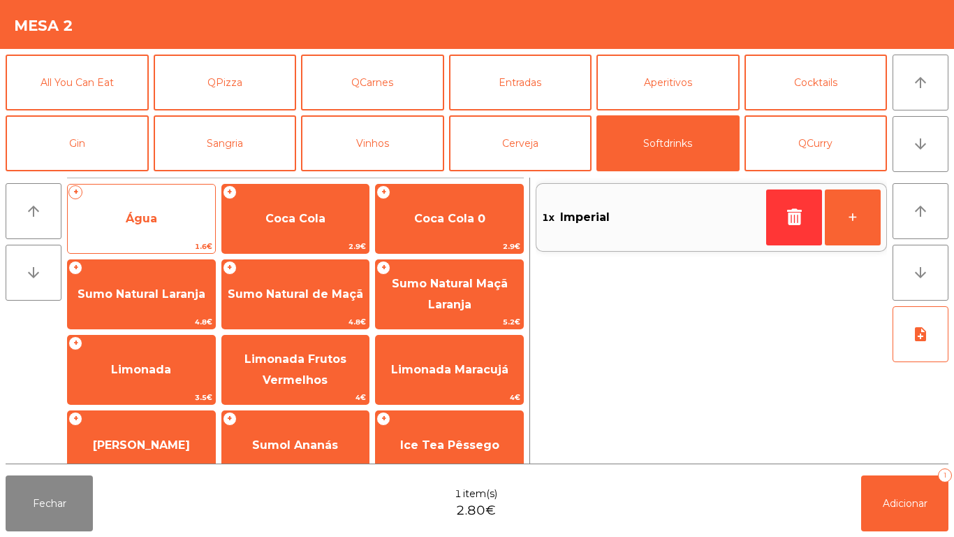
click at [168, 219] on span "Água" at bounding box center [141, 219] width 147 height 38
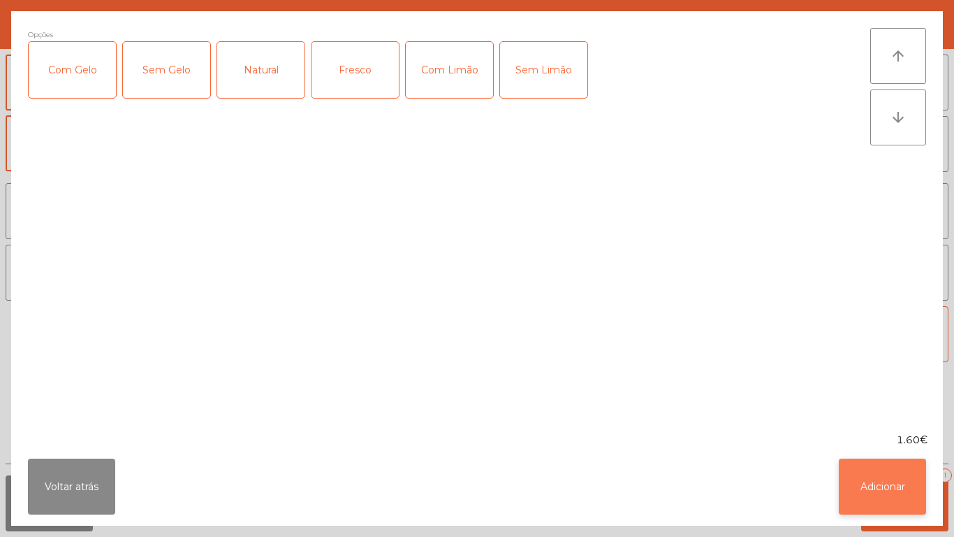
click at [873, 479] on button "Adicionar" at bounding box center [882, 486] width 87 height 56
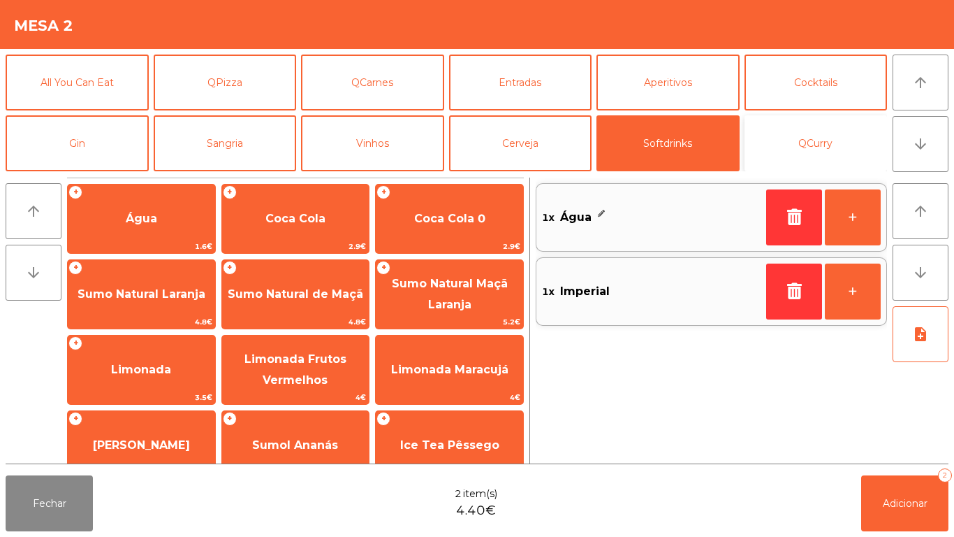
click at [832, 147] on button "QCurry" at bounding box center [816, 143] width 143 height 56
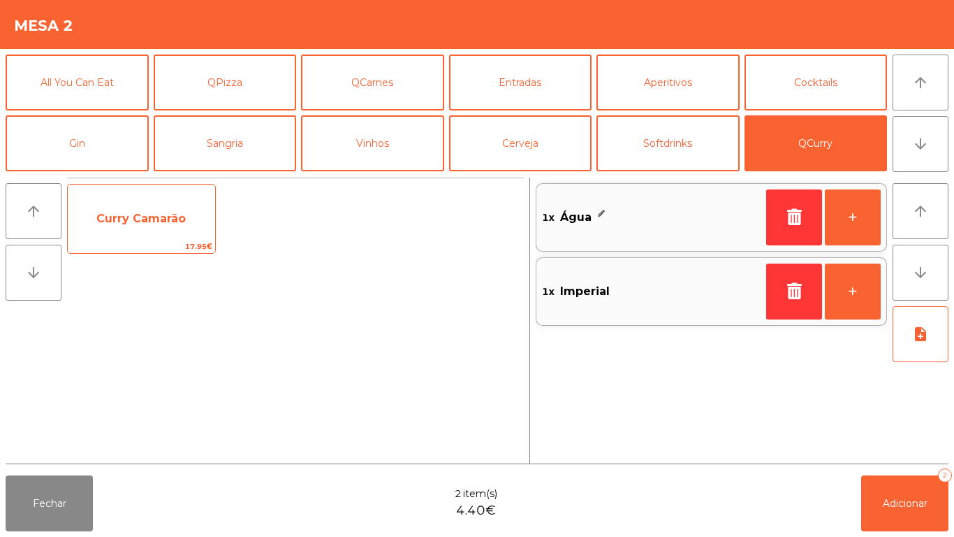
click at [164, 210] on span "Curry Camarão" at bounding box center [141, 219] width 147 height 38
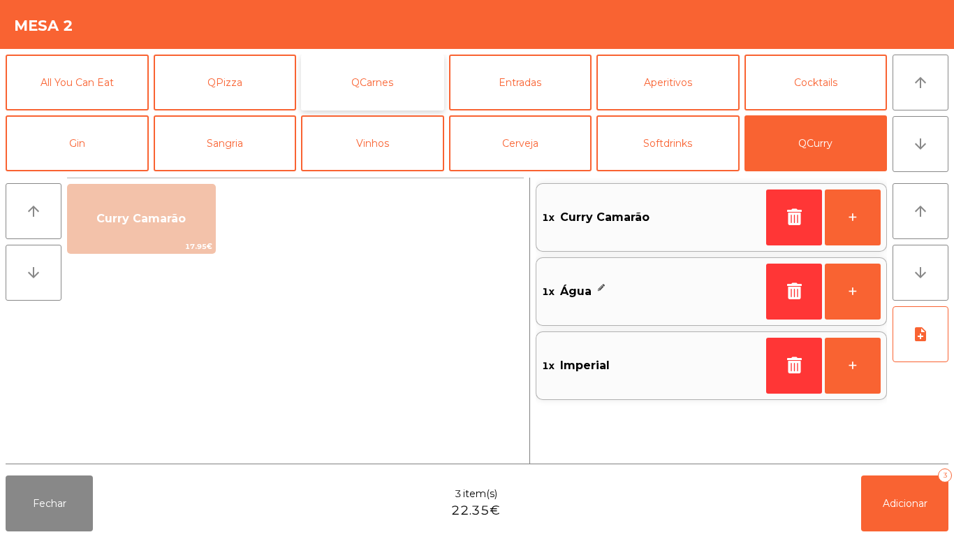
click at [379, 83] on button "QCarnes" at bounding box center [372, 83] width 143 height 56
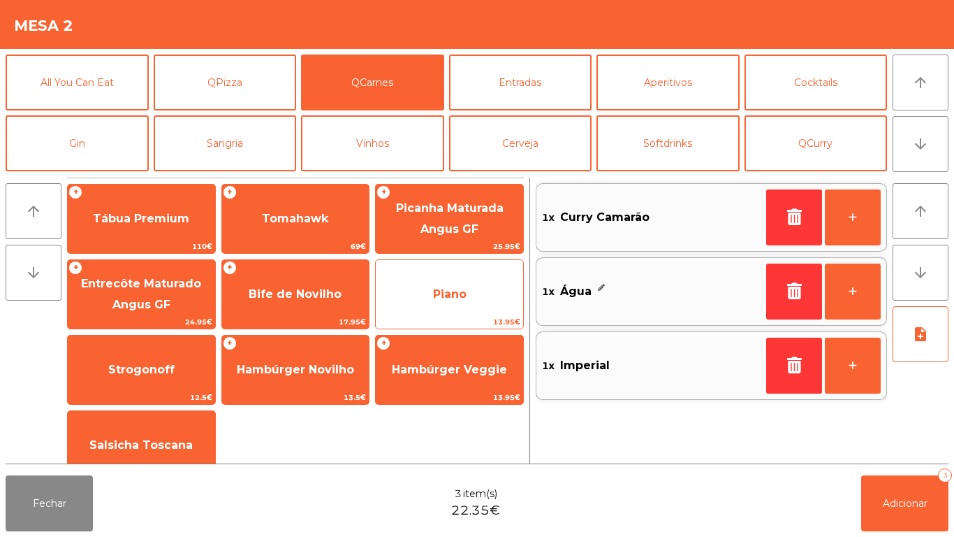
click at [458, 295] on span "Piano" at bounding box center [450, 293] width 34 height 13
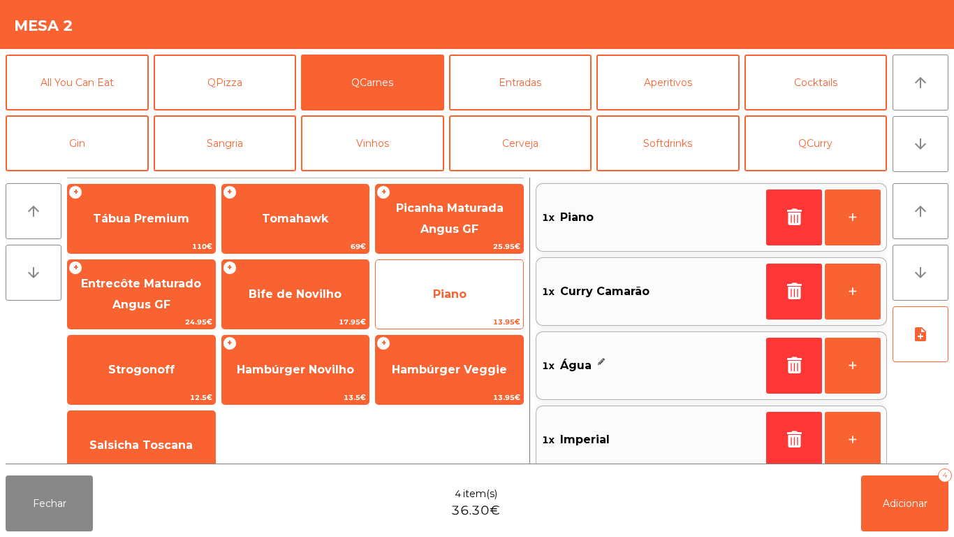
click at [474, 291] on span "Piano" at bounding box center [449, 294] width 147 height 38
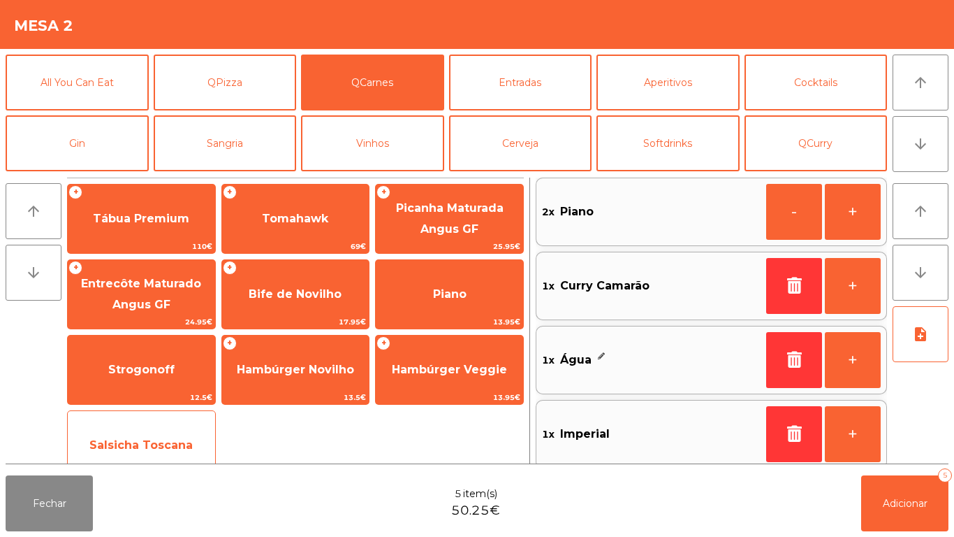
click at [186, 434] on span "Salsicha Toscana" at bounding box center [141, 445] width 147 height 38
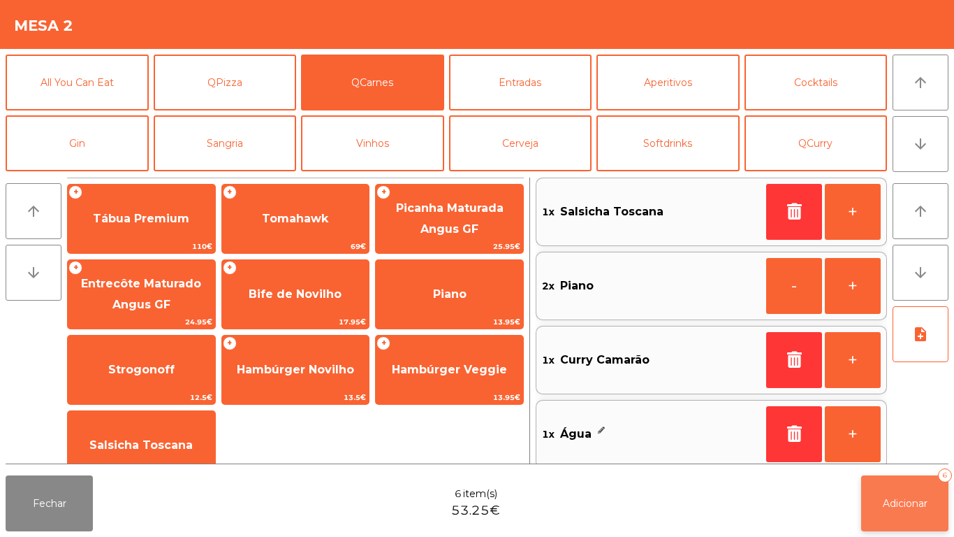
click at [919, 489] on button "Adicionar 6" at bounding box center [905, 503] width 87 height 56
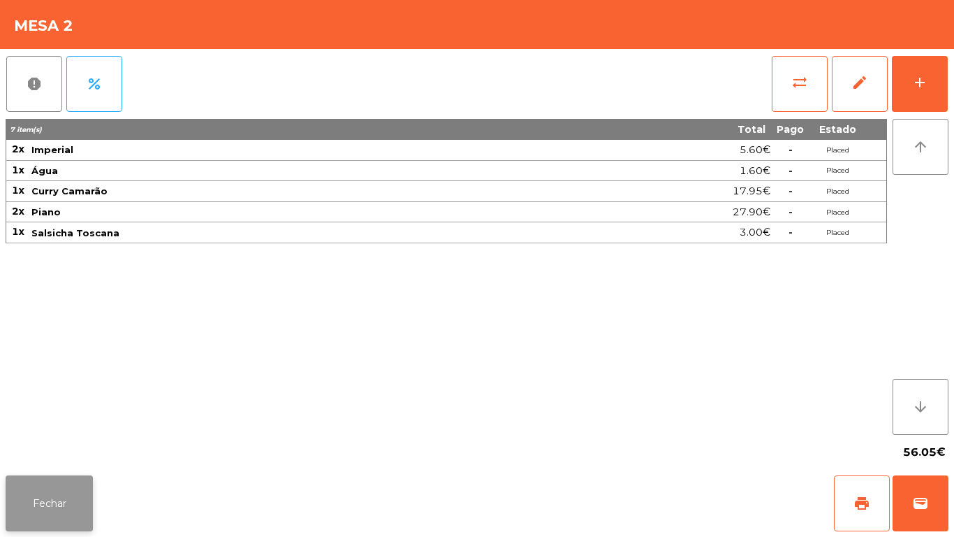
click at [35, 507] on button "Fechar" at bounding box center [49, 503] width 87 height 56
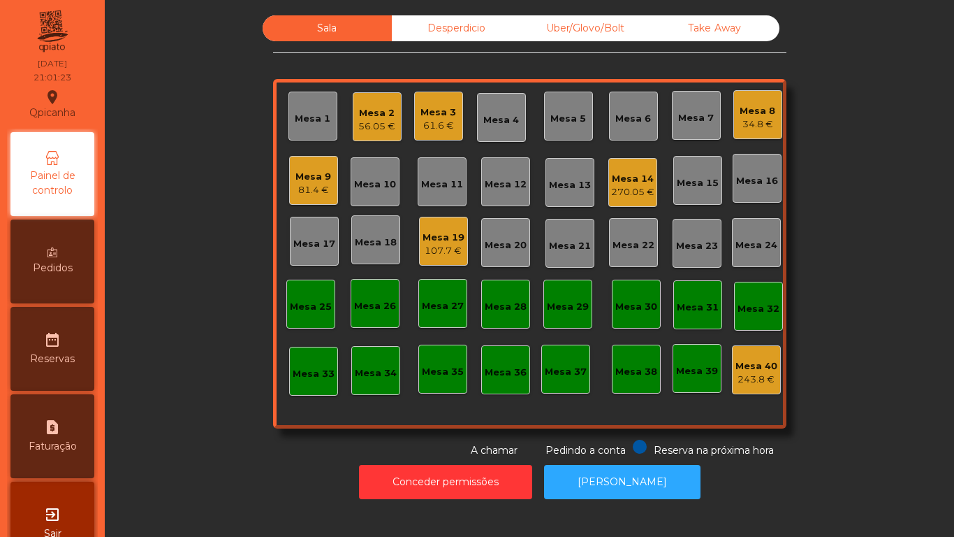
click at [440, 245] on div "107.7 €" at bounding box center [444, 251] width 42 height 14
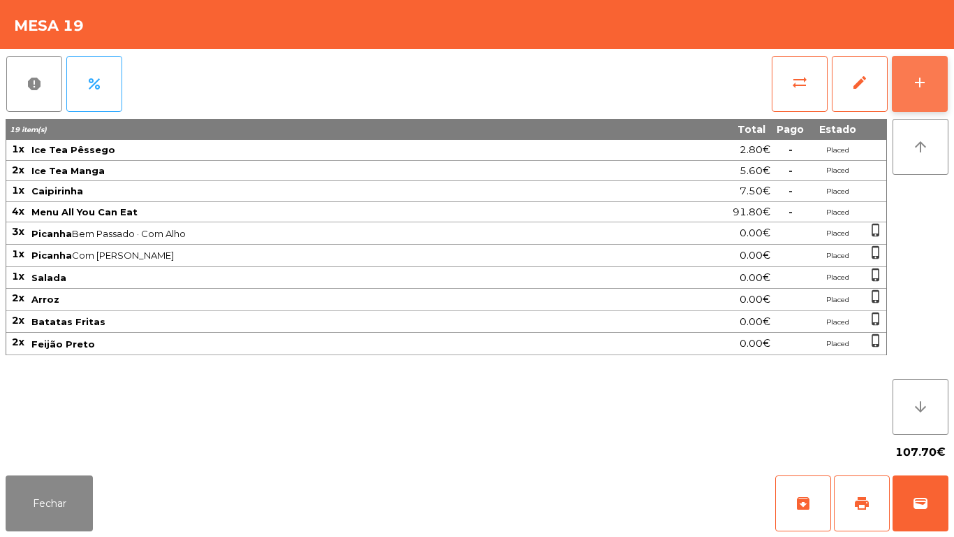
click at [913, 82] on div "add" at bounding box center [920, 82] width 17 height 17
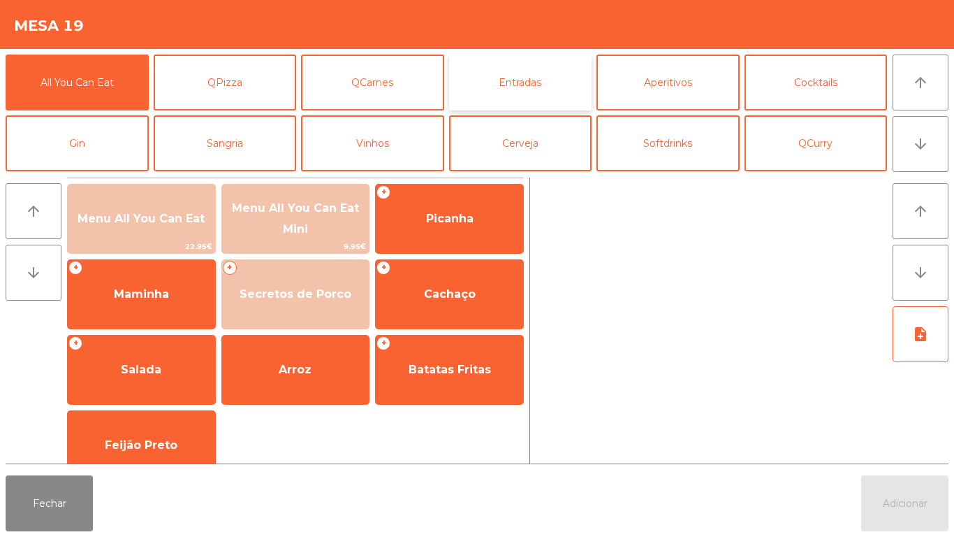
click at [522, 82] on button "Entradas" at bounding box center [520, 83] width 143 height 56
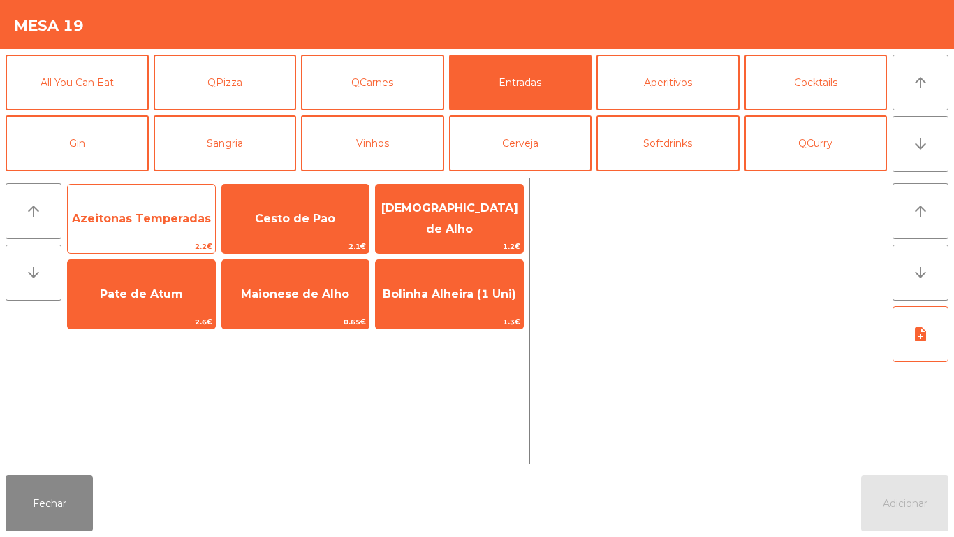
click at [133, 227] on span "Azeitonas Temperadas" at bounding box center [141, 219] width 147 height 38
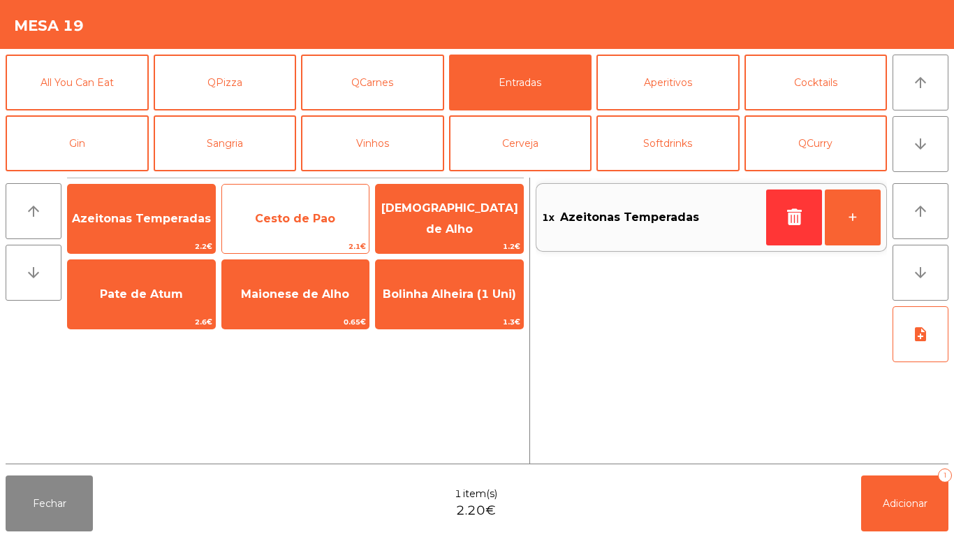
click at [288, 220] on span "Cesto de Pao" at bounding box center [295, 218] width 80 height 13
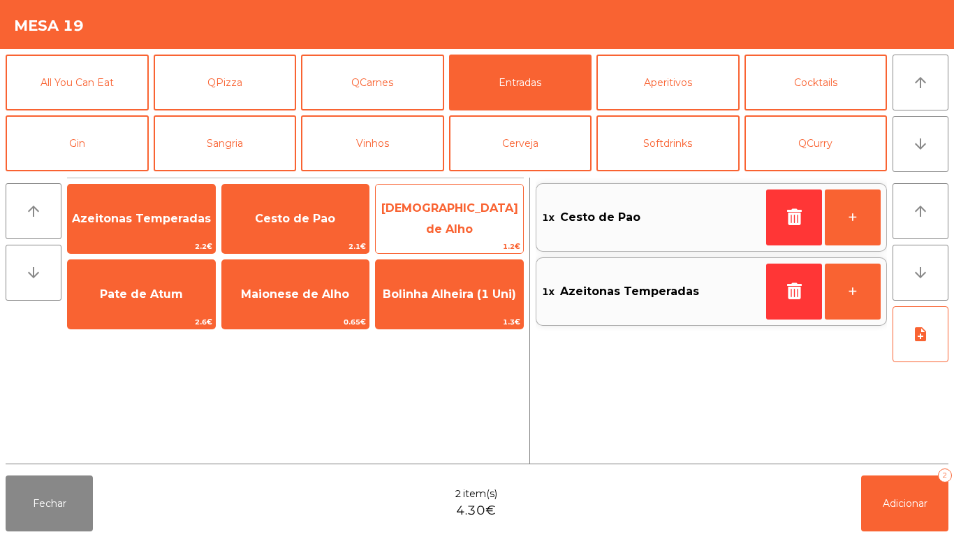
click at [438, 230] on span "[DEMOGRAPHIC_DATA] de Alho" at bounding box center [449, 218] width 147 height 59
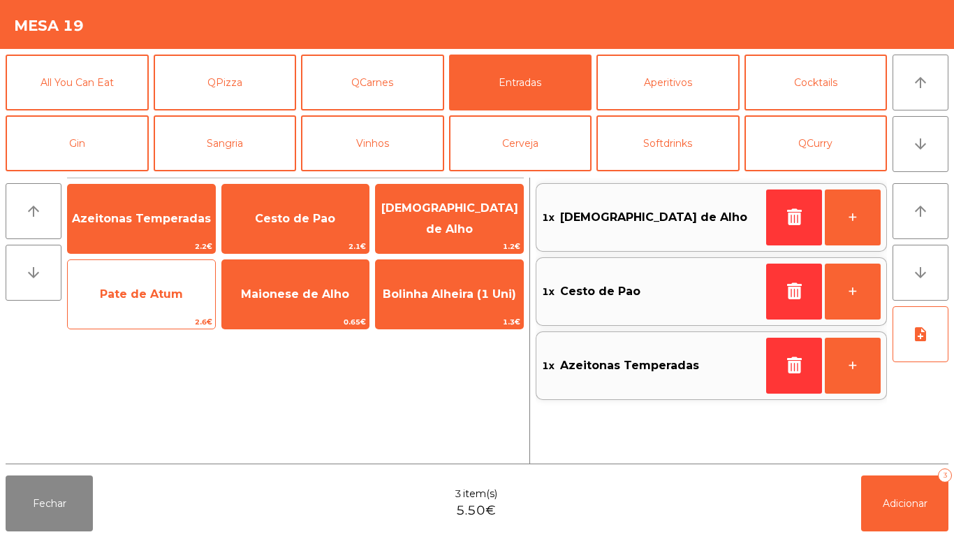
click at [151, 273] on div "Pate de Atum 2.6€" at bounding box center [141, 294] width 149 height 70
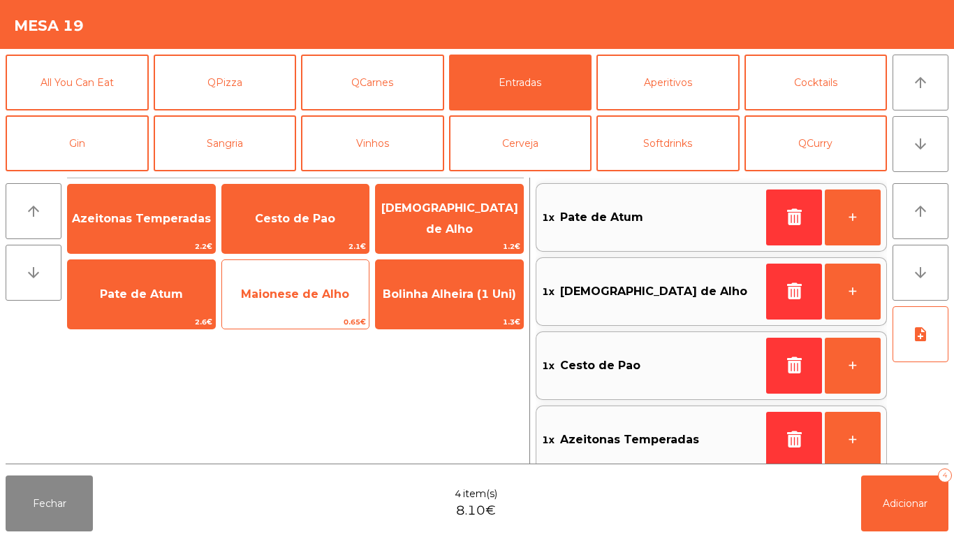
click at [302, 293] on span "Maionese de Alho" at bounding box center [295, 293] width 108 height 13
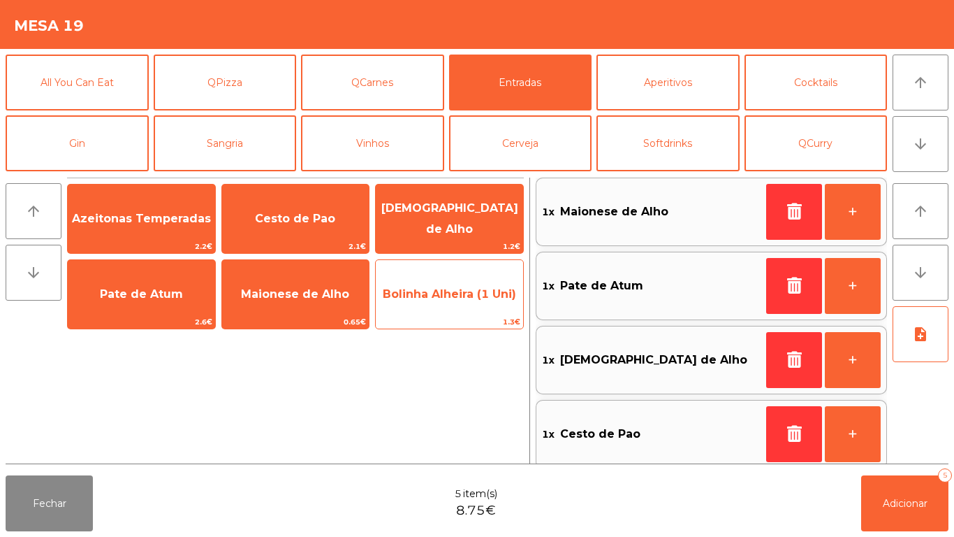
click at [465, 306] on span "Bolinha Alheira (1 Uni)" at bounding box center [449, 294] width 147 height 38
click at [462, 314] on div "Bolinha Alheira (1 Uni) 1.3€" at bounding box center [449, 294] width 149 height 70
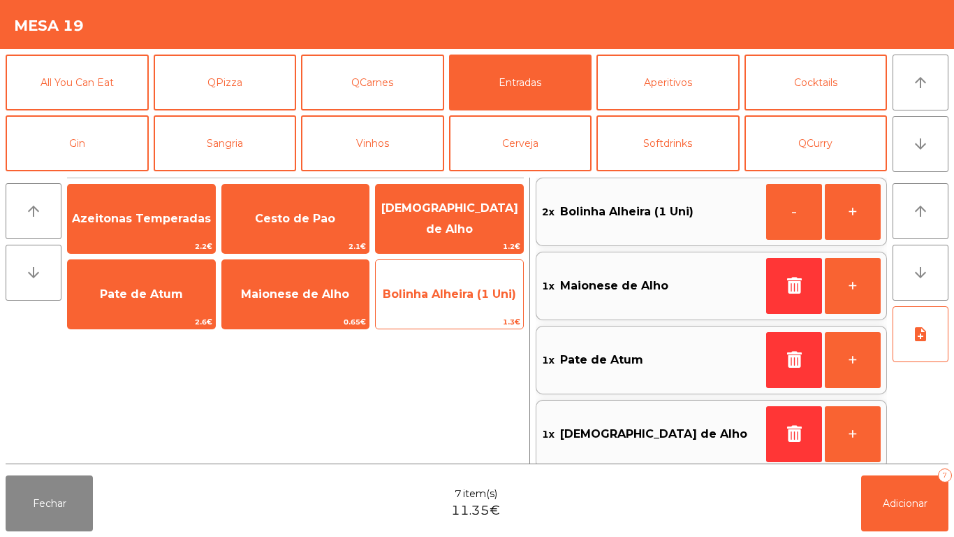
click at [451, 307] on span "Bolinha Alheira (1 Uni)" at bounding box center [449, 294] width 147 height 38
click at [443, 304] on span "Bolinha Alheira (1 Uni)" at bounding box center [449, 294] width 147 height 38
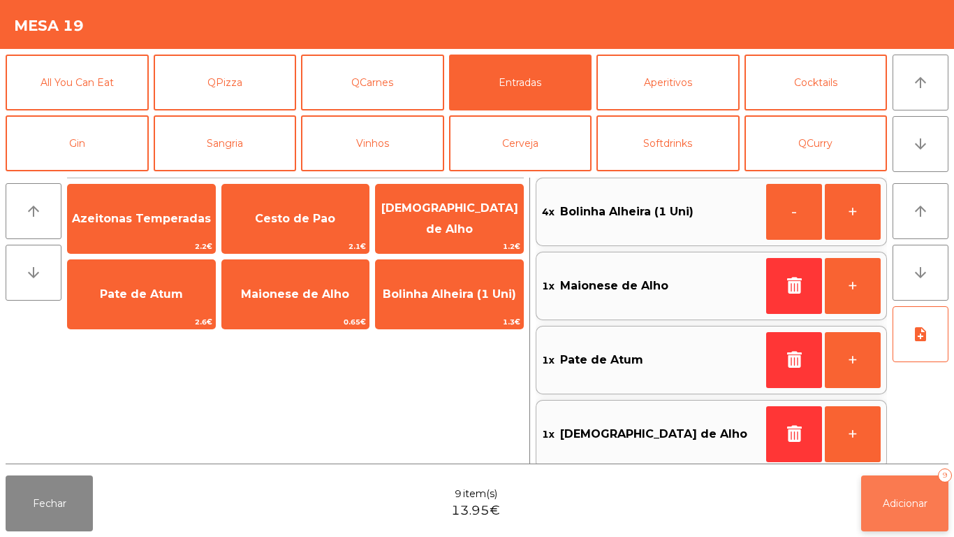
click at [929, 484] on button "Adicionar 9" at bounding box center [905, 503] width 87 height 56
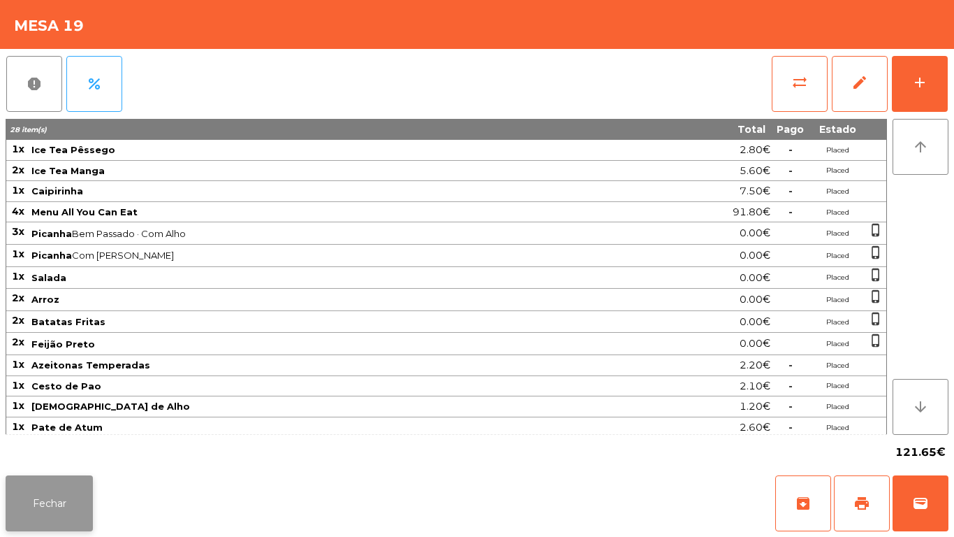
click at [68, 484] on button "Fechar" at bounding box center [49, 503] width 87 height 56
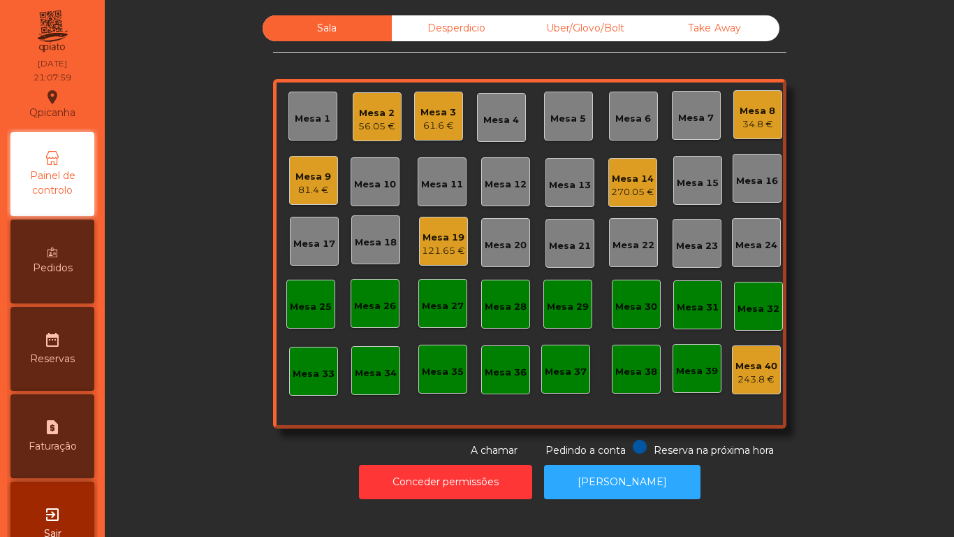
click at [693, 122] on div "Mesa 7" at bounding box center [696, 118] width 36 height 14
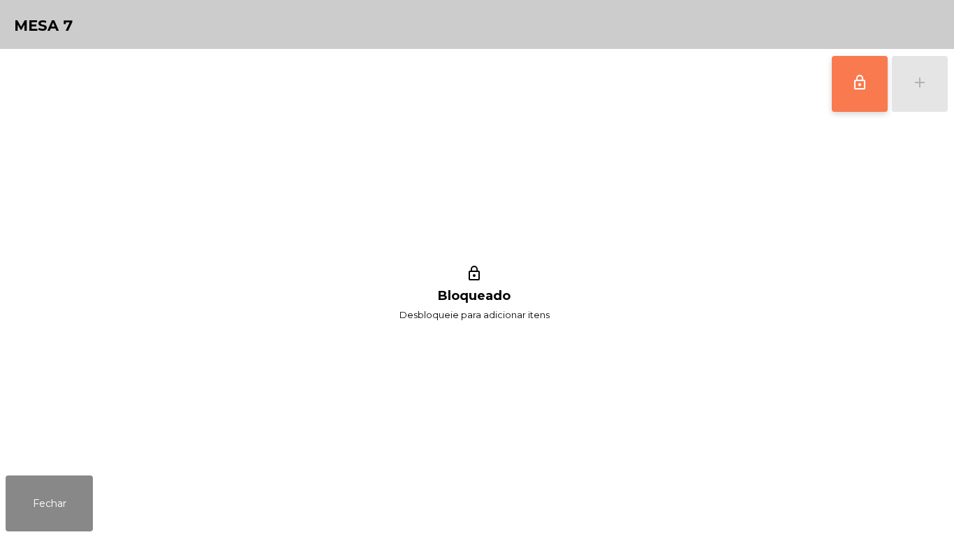
click at [859, 106] on button "lock_outline" at bounding box center [860, 84] width 56 height 56
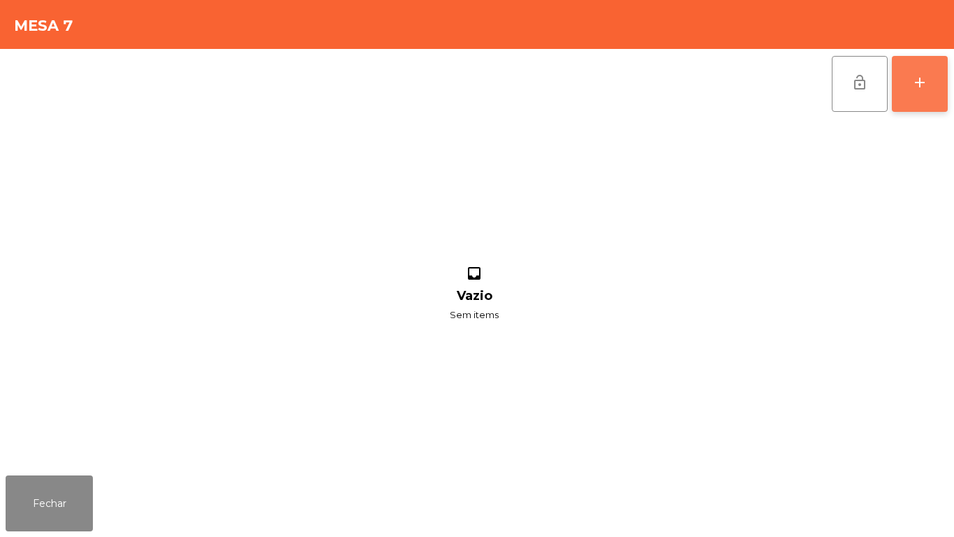
click at [929, 96] on button "add" at bounding box center [920, 84] width 56 height 56
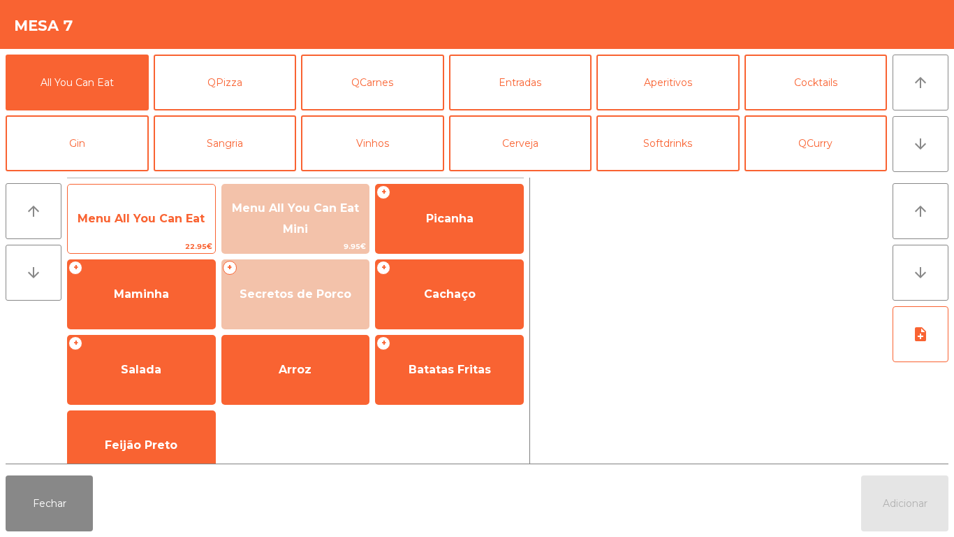
click at [154, 223] on span "Menu All You Can Eat" at bounding box center [141, 218] width 127 height 13
click at [147, 224] on span "Menu All You Can Eat" at bounding box center [141, 218] width 127 height 13
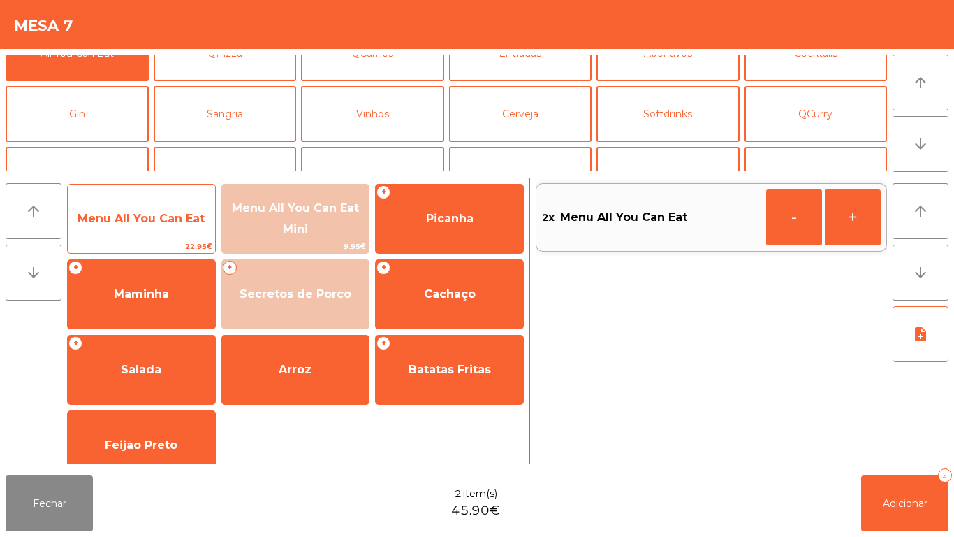
scroll to position [38, 0]
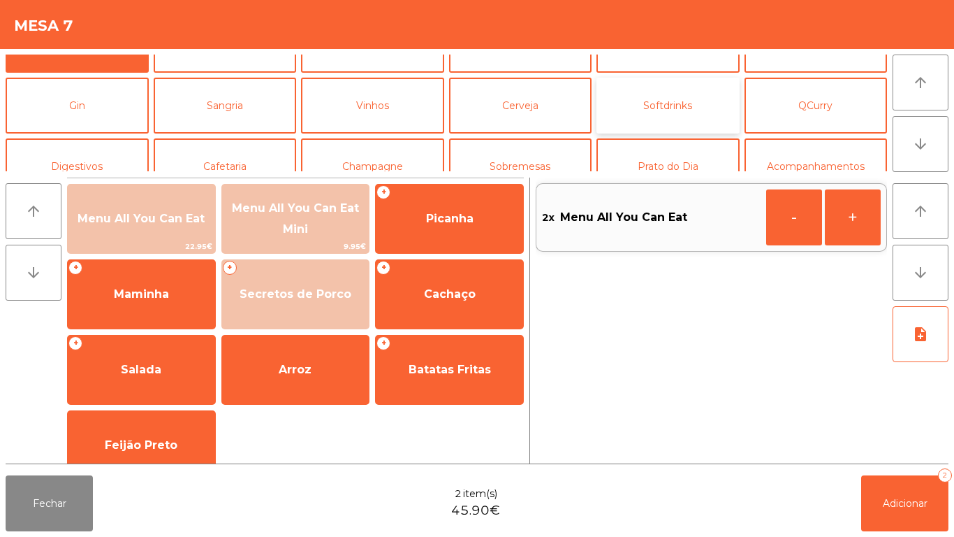
click at [669, 115] on button "Softdrinks" at bounding box center [668, 106] width 143 height 56
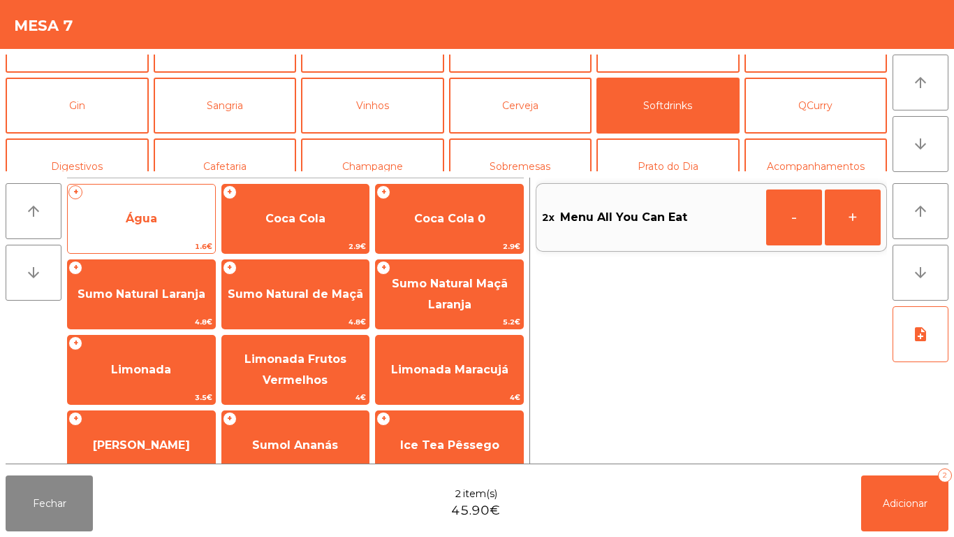
click at [147, 228] on span "Água" at bounding box center [141, 219] width 147 height 38
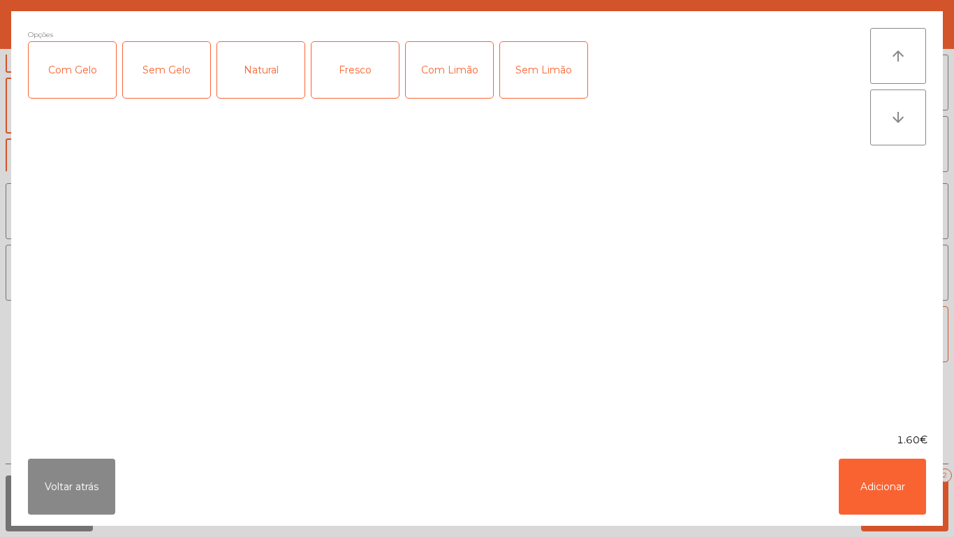
click at [145, 228] on div "Opções Com Gelo Sem Gelo Natural Fresco Com Limão Sem Limão" at bounding box center [449, 222] width 843 height 388
click at [874, 477] on button "Adicionar" at bounding box center [882, 486] width 87 height 56
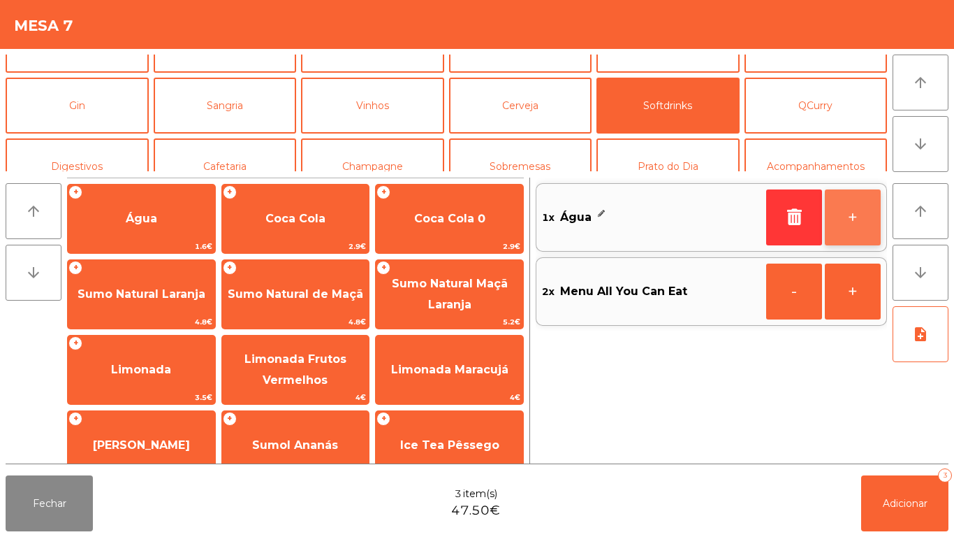
click at [845, 224] on button "+" at bounding box center [853, 217] width 56 height 56
click at [651, 217] on div "2x Água" at bounding box center [651, 217] width 219 height 21
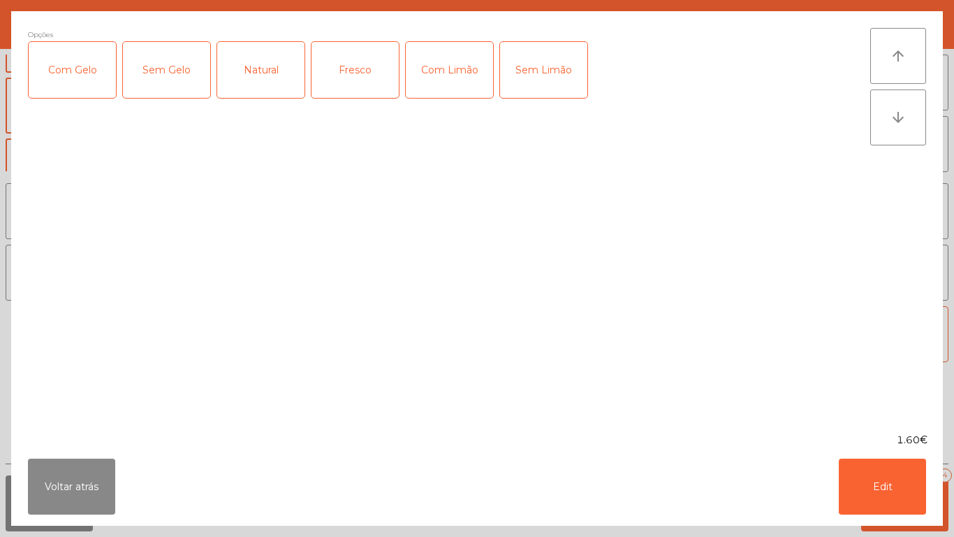
click at [361, 75] on div "Fresco" at bounding box center [355, 70] width 87 height 56
click at [877, 489] on button "Edit" at bounding box center [882, 486] width 87 height 56
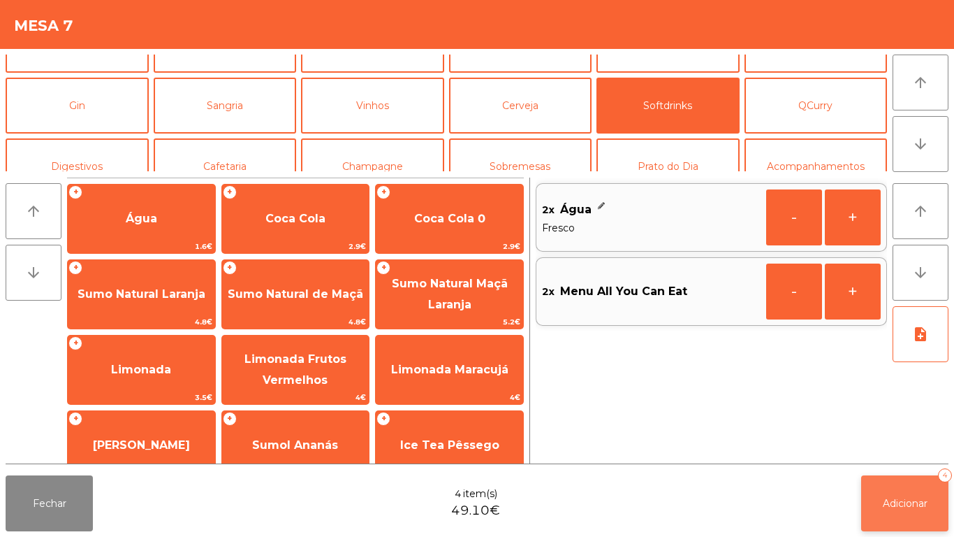
click at [899, 493] on button "Adicionar 4" at bounding box center [905, 503] width 87 height 56
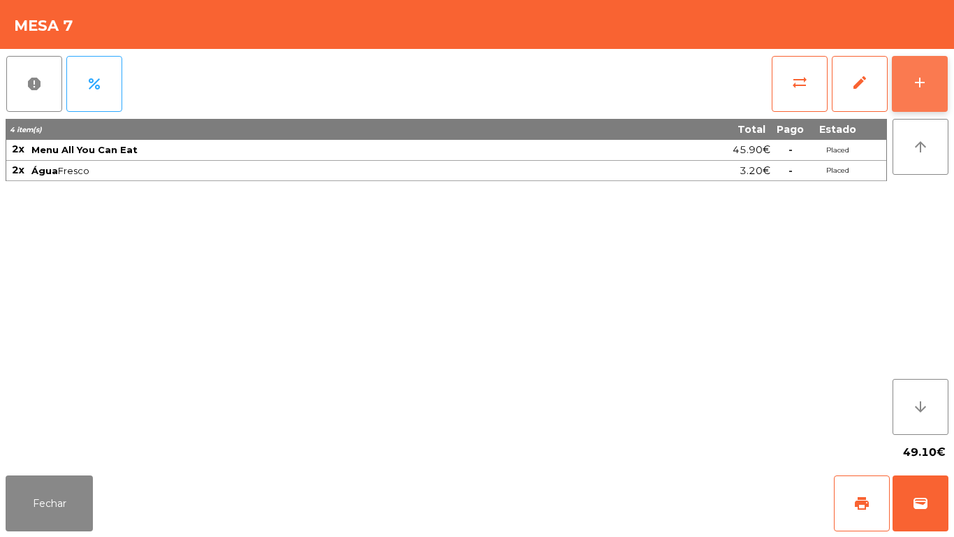
click at [924, 91] on button "add" at bounding box center [920, 84] width 56 height 56
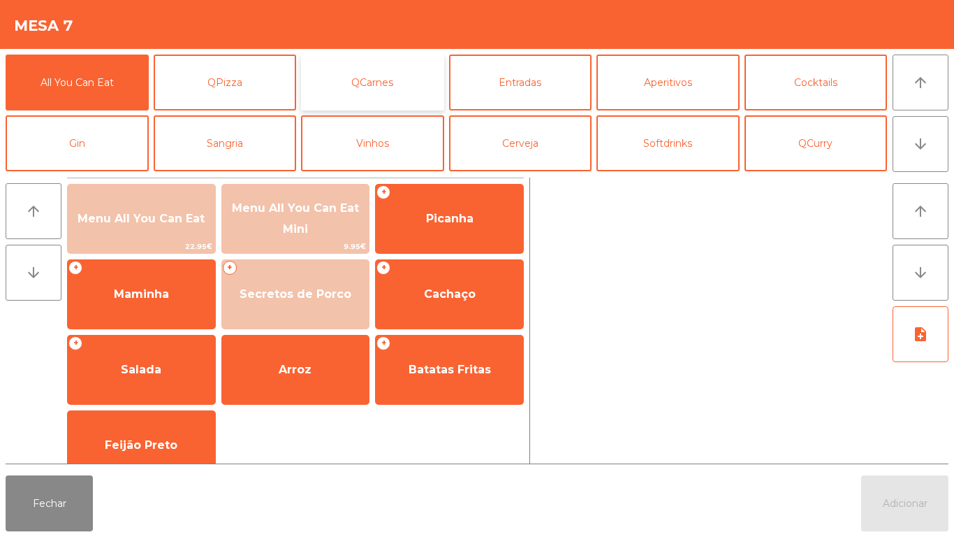
click at [414, 81] on button "QCarnes" at bounding box center [372, 83] width 143 height 56
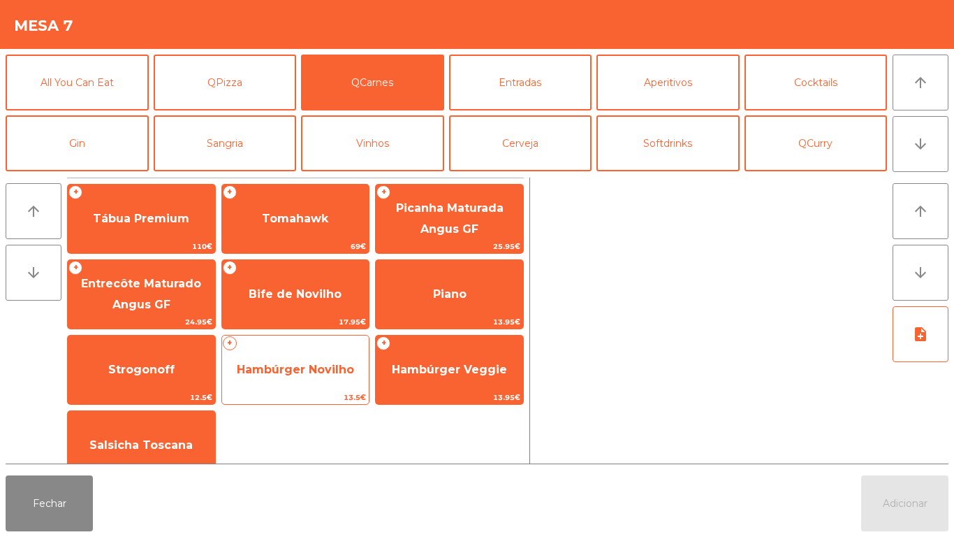
click at [307, 377] on span "Hambúrger Novilho" at bounding box center [295, 370] width 147 height 38
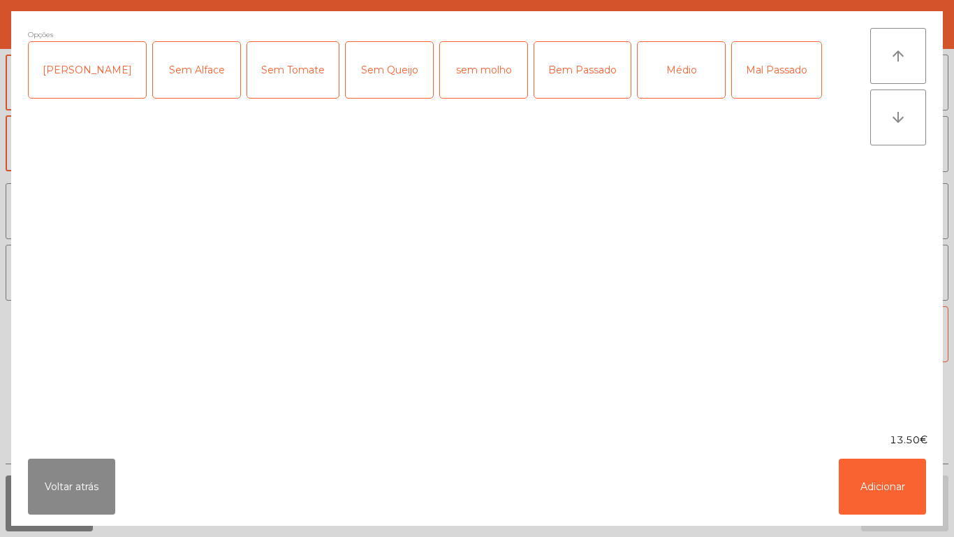
click at [654, 84] on div "Médio" at bounding box center [681, 70] width 87 height 56
click at [880, 482] on button "Adicionar" at bounding box center [882, 486] width 87 height 56
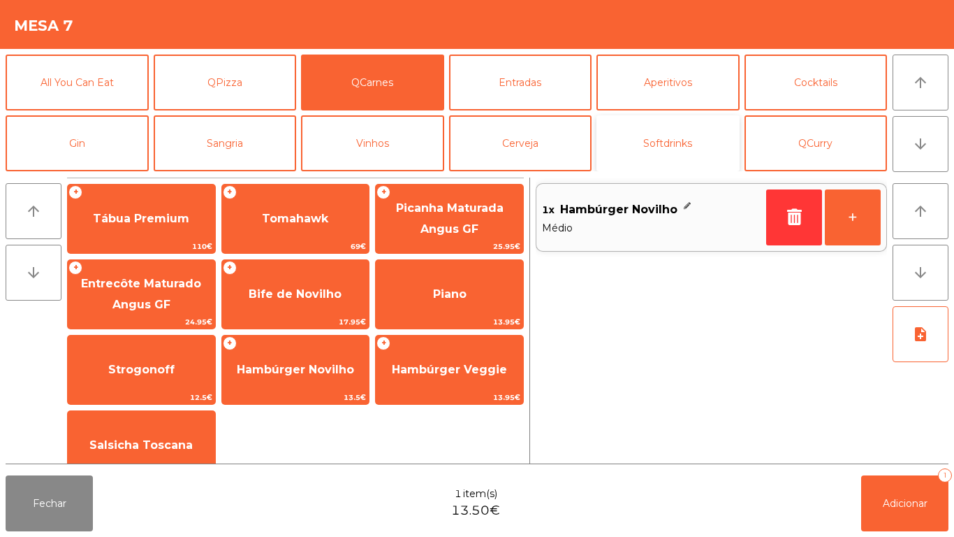
click at [670, 154] on button "Softdrinks" at bounding box center [668, 143] width 143 height 56
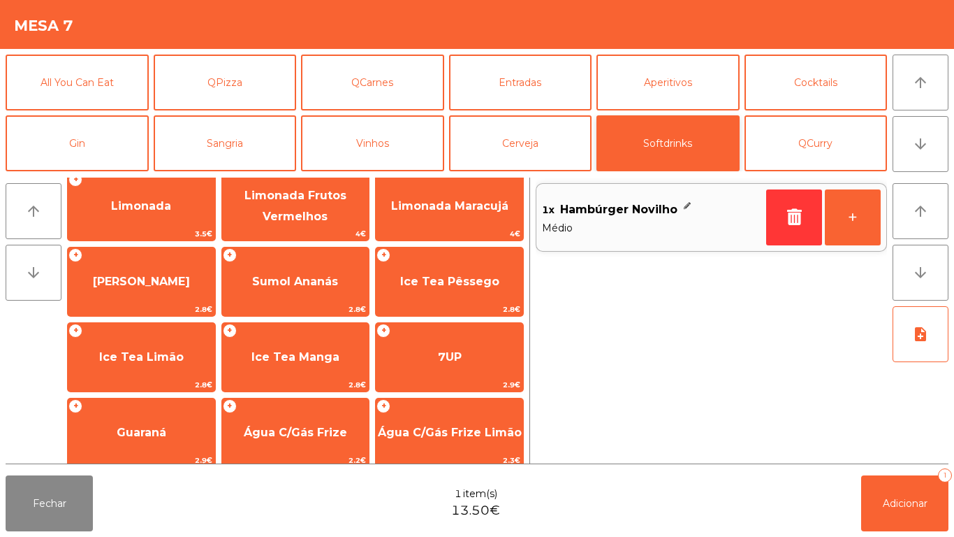
scroll to position [161, 0]
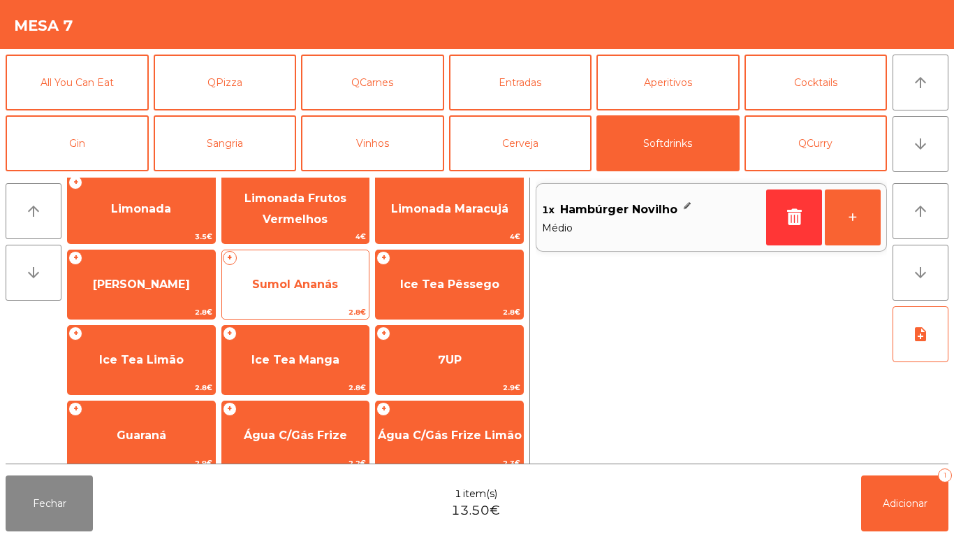
click at [295, 282] on span "Sumol Ananás" at bounding box center [295, 283] width 86 height 13
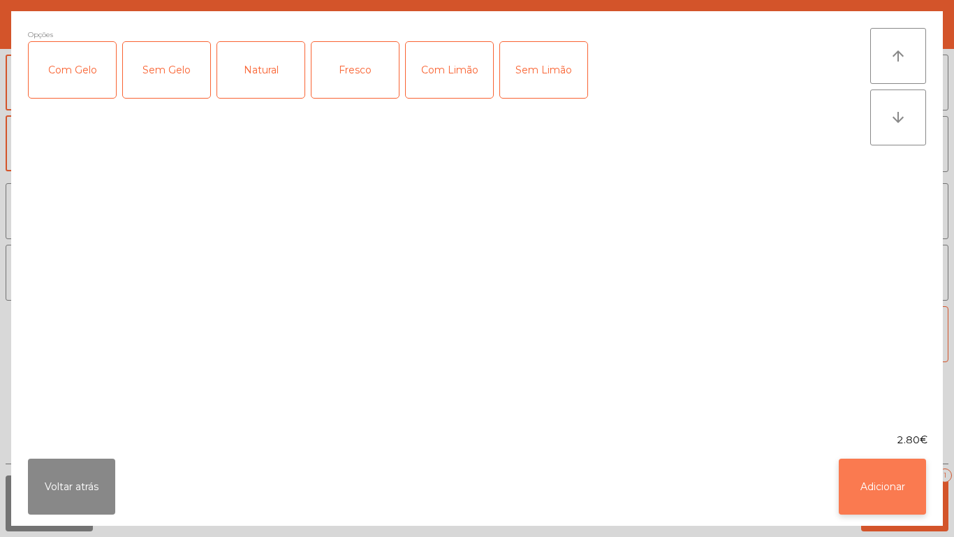
click at [875, 465] on button "Adicionar" at bounding box center [882, 486] width 87 height 56
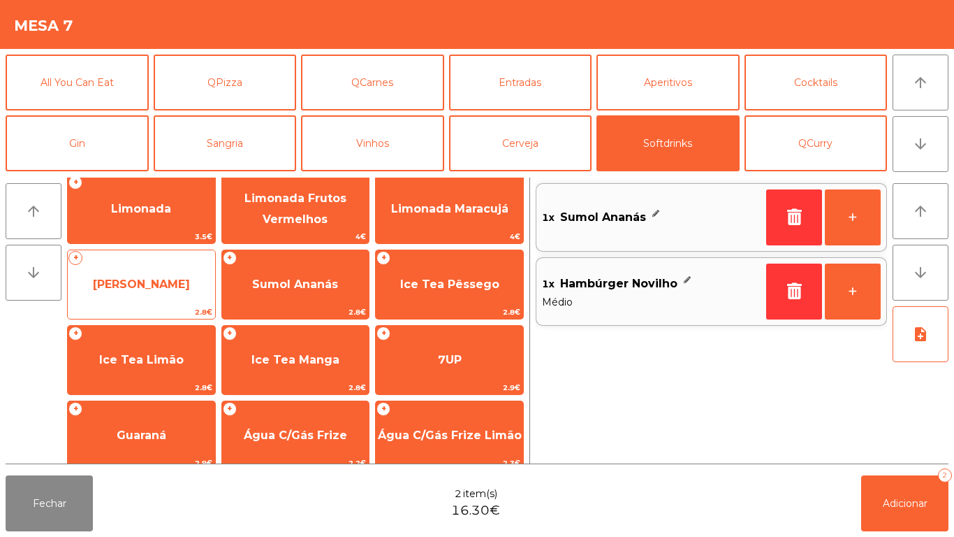
click at [165, 280] on span "[PERSON_NAME]" at bounding box center [141, 283] width 97 height 13
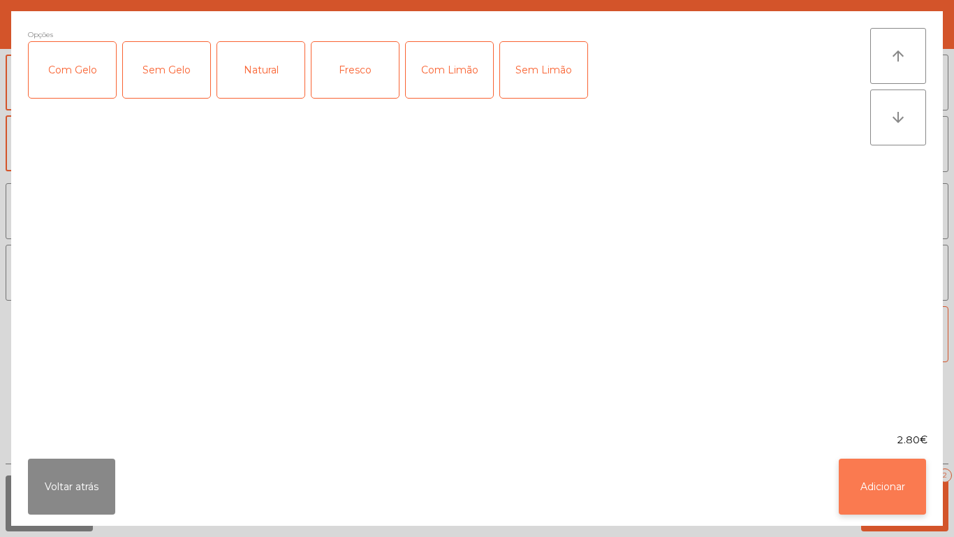
click at [893, 484] on button "Adicionar" at bounding box center [882, 486] width 87 height 56
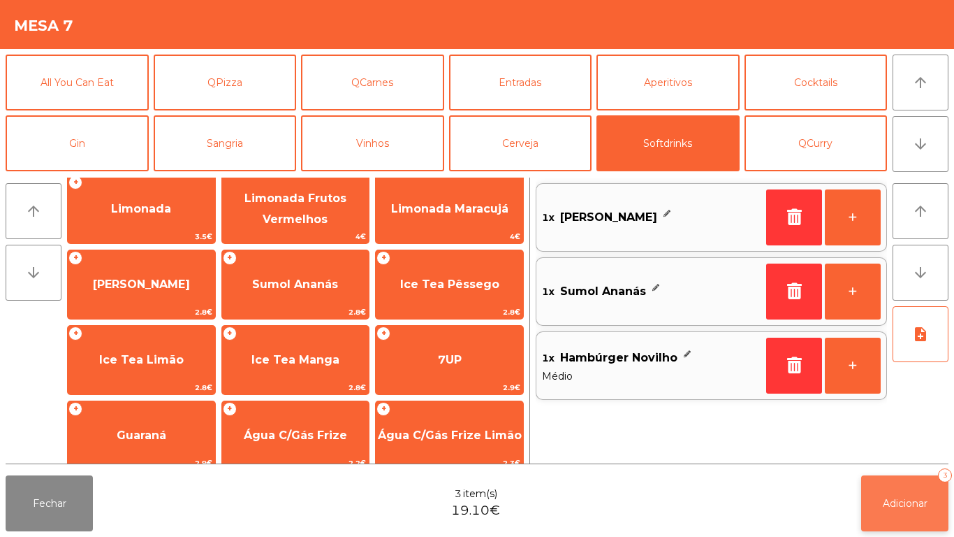
click at [925, 502] on span "Adicionar" at bounding box center [905, 503] width 45 height 13
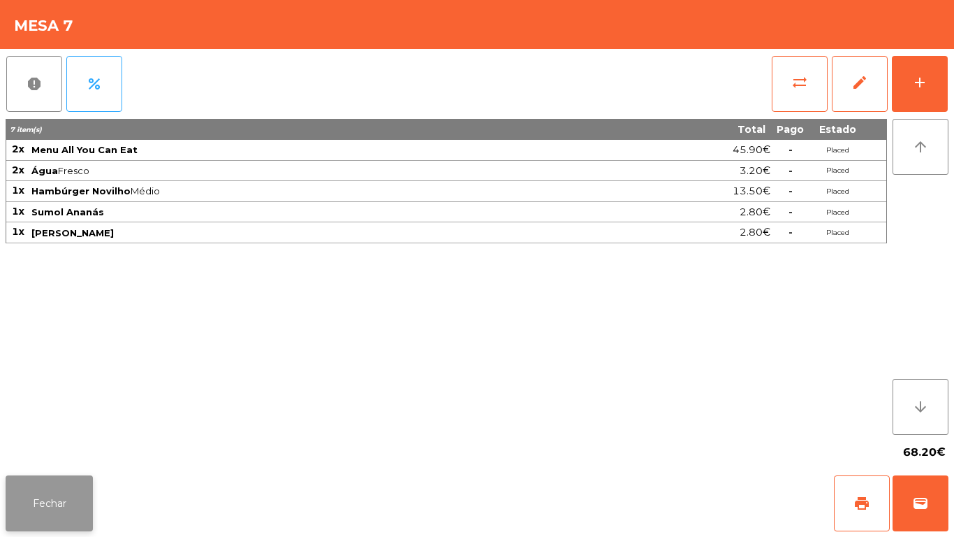
click at [66, 520] on button "Fechar" at bounding box center [49, 503] width 87 height 56
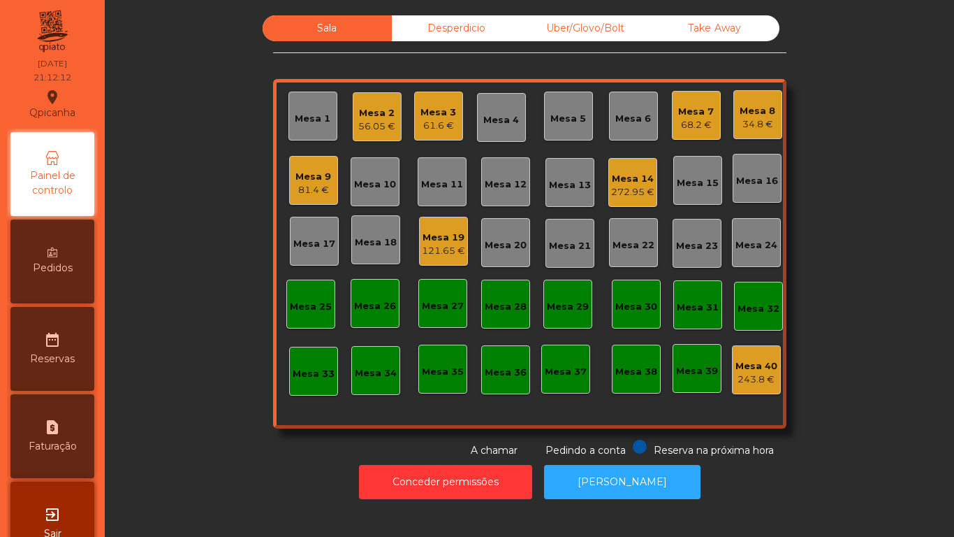
click at [319, 180] on div "Mesa 9" at bounding box center [314, 177] width 36 height 14
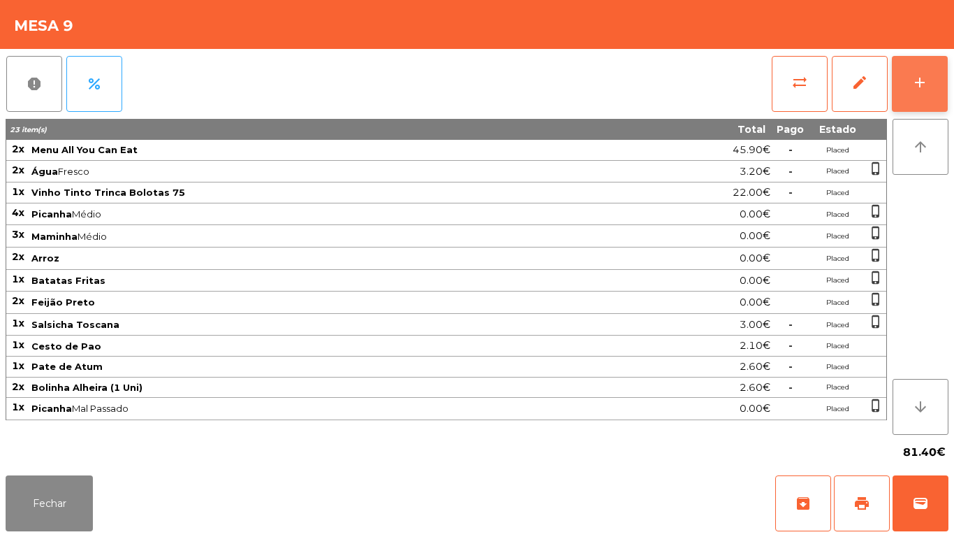
click at [929, 92] on button "add" at bounding box center [920, 84] width 56 height 56
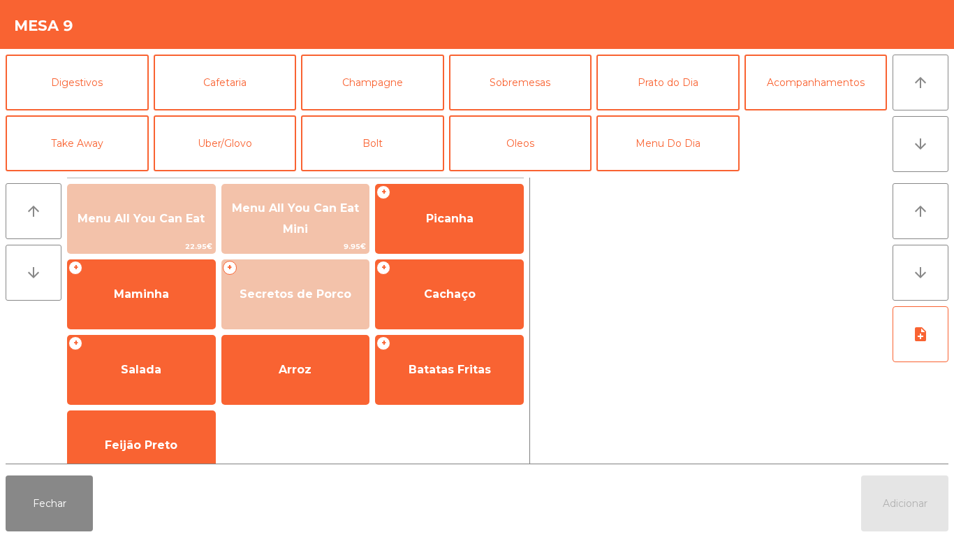
scroll to position [119, 0]
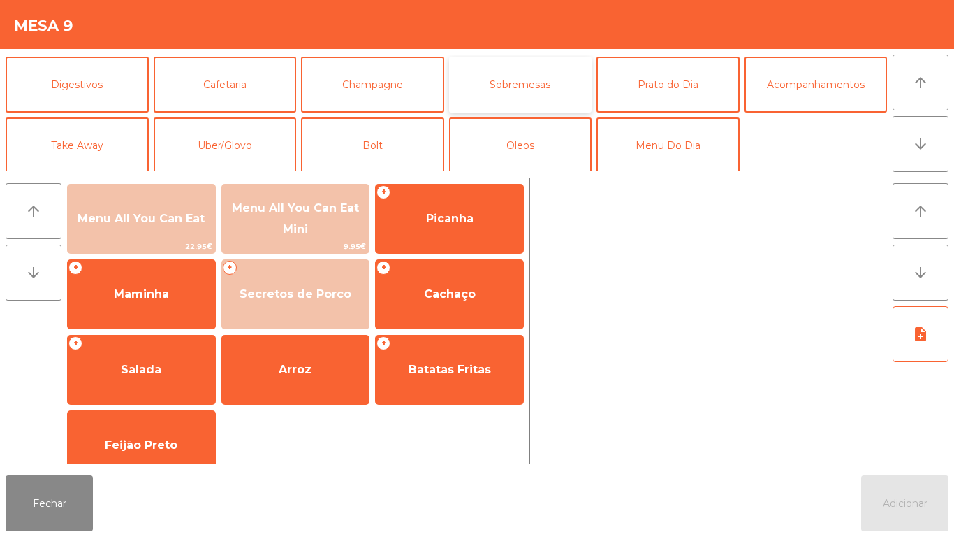
click at [528, 92] on button "Sobremesas" at bounding box center [520, 85] width 143 height 56
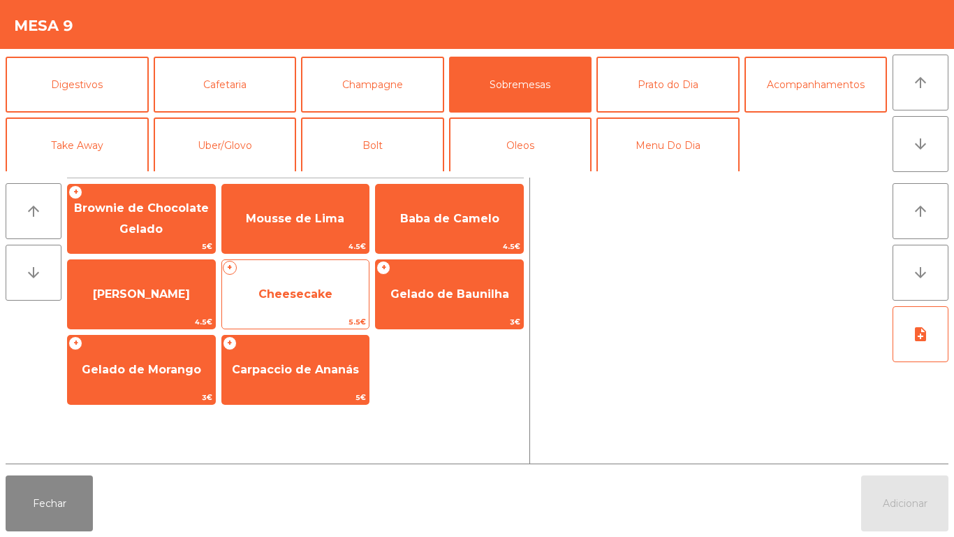
click at [321, 303] on span "Cheesecake" at bounding box center [295, 294] width 147 height 38
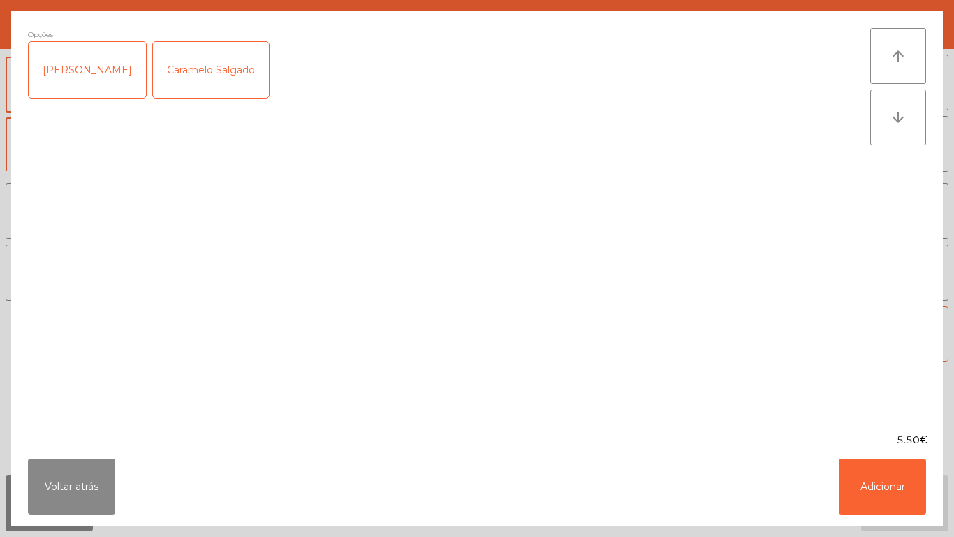
click at [107, 83] on div "[PERSON_NAME]" at bounding box center [87, 70] width 117 height 56
click at [861, 481] on button "Adicionar" at bounding box center [882, 486] width 87 height 56
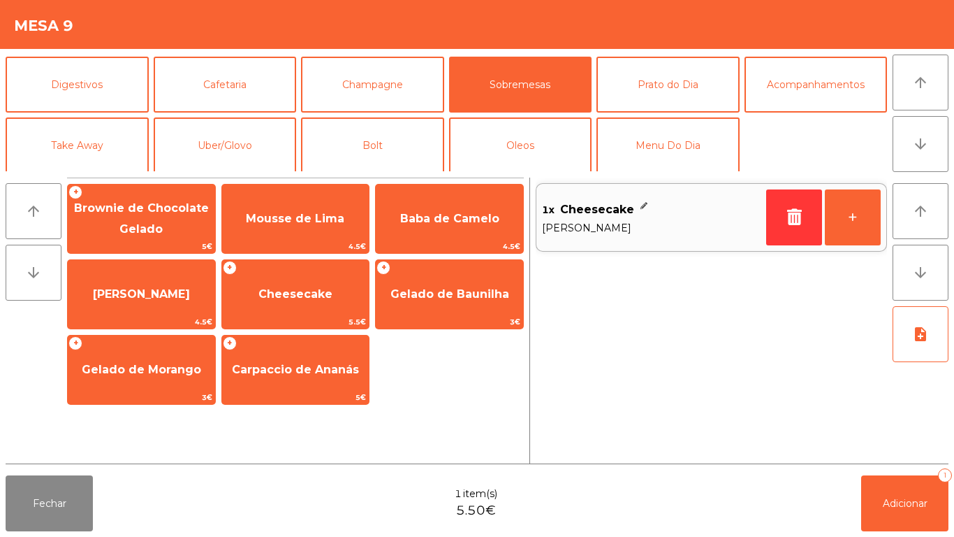
scroll to position [122, 0]
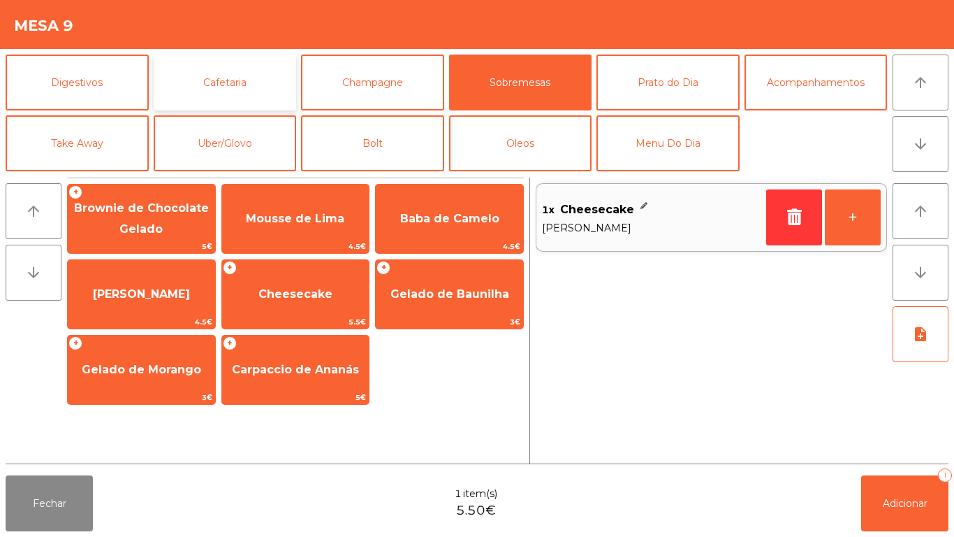
click at [234, 89] on button "Cafetaria" at bounding box center [225, 83] width 143 height 56
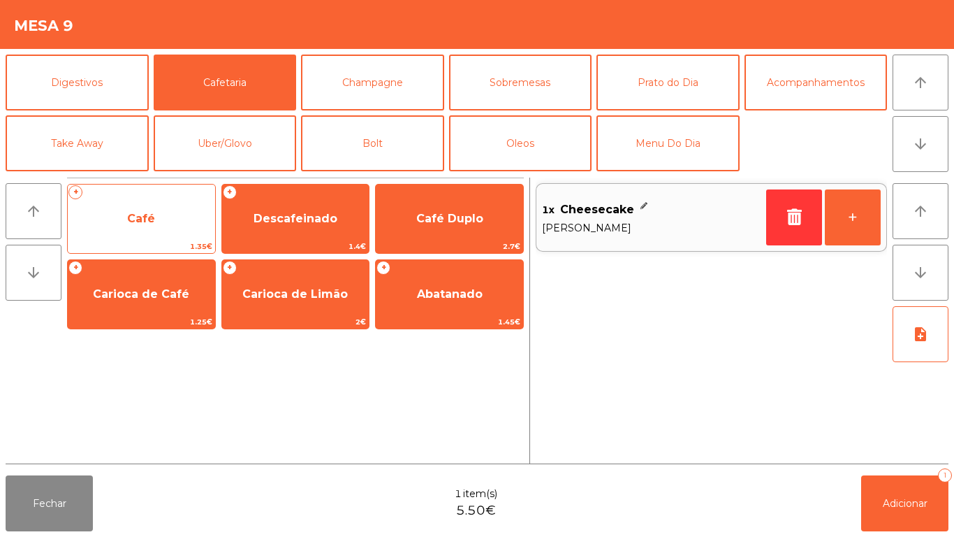
click at [143, 231] on span "Café" at bounding box center [141, 219] width 147 height 38
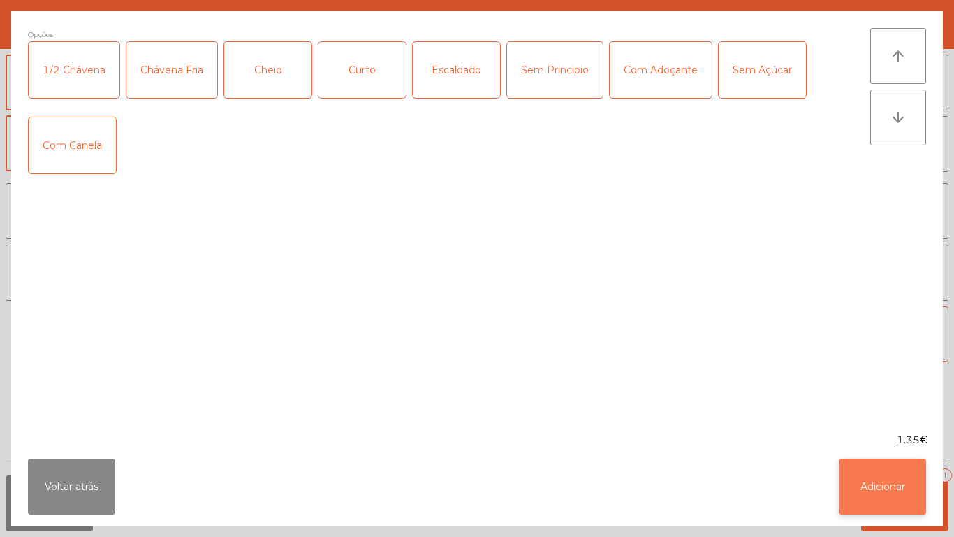
click at [860, 479] on button "Adicionar" at bounding box center [882, 486] width 87 height 56
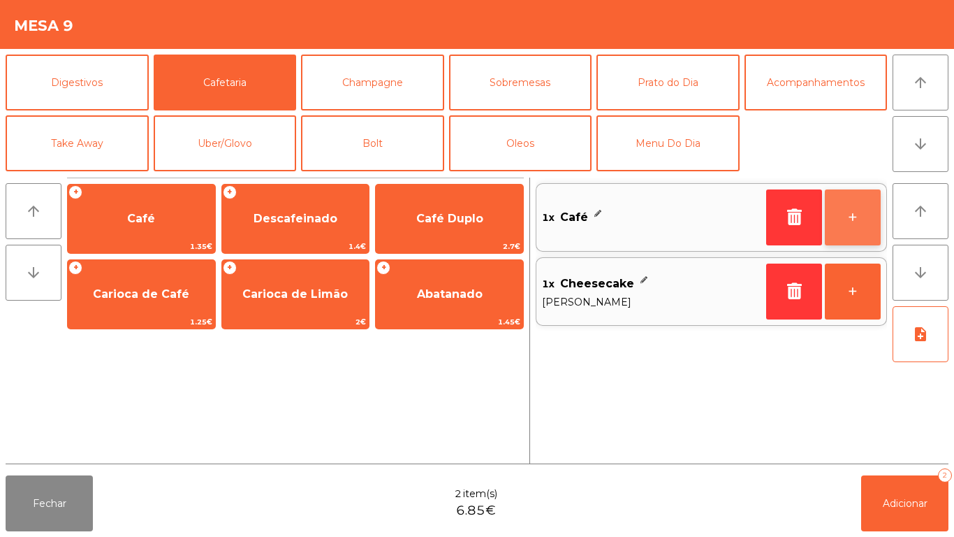
click at [844, 211] on button "+" at bounding box center [853, 217] width 56 height 56
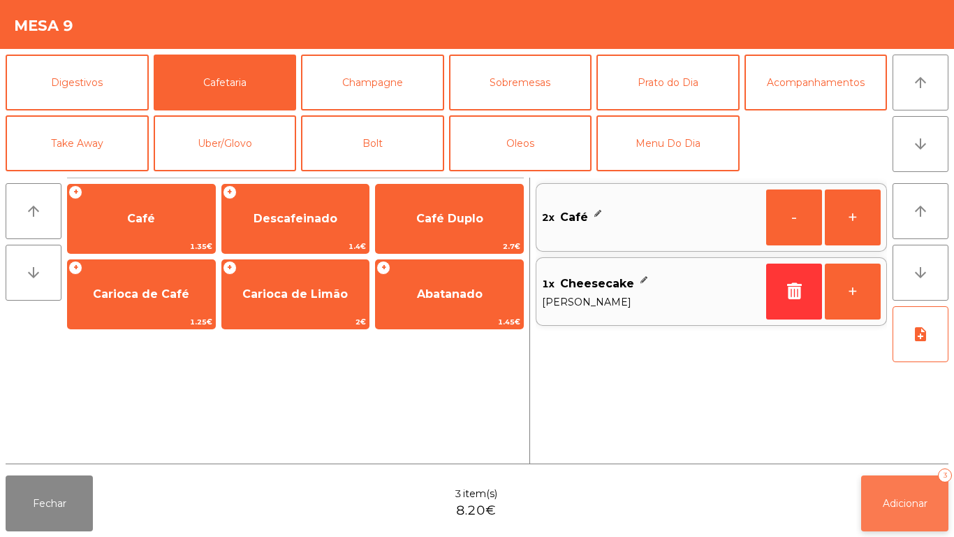
click at [903, 495] on button "Adicionar 3" at bounding box center [905, 503] width 87 height 56
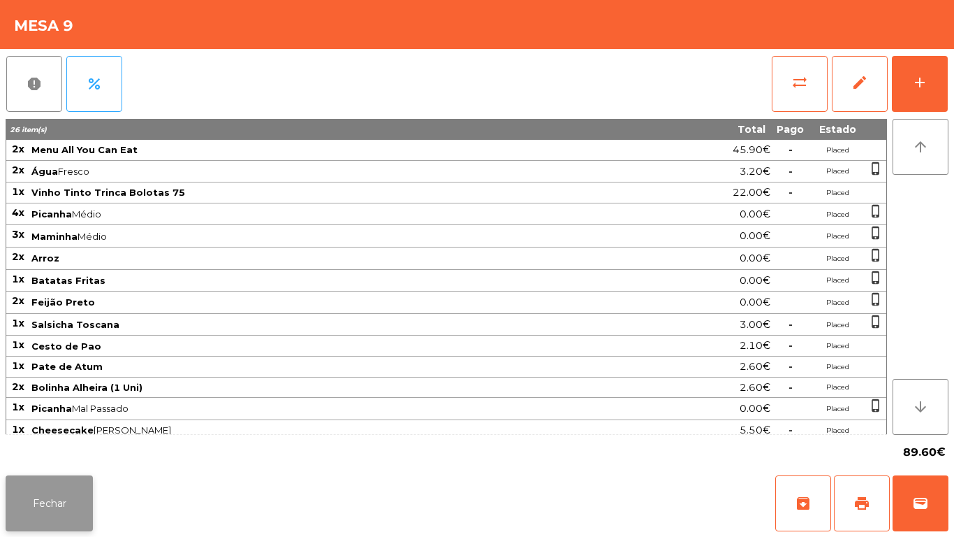
click at [61, 490] on button "Fechar" at bounding box center [49, 503] width 87 height 56
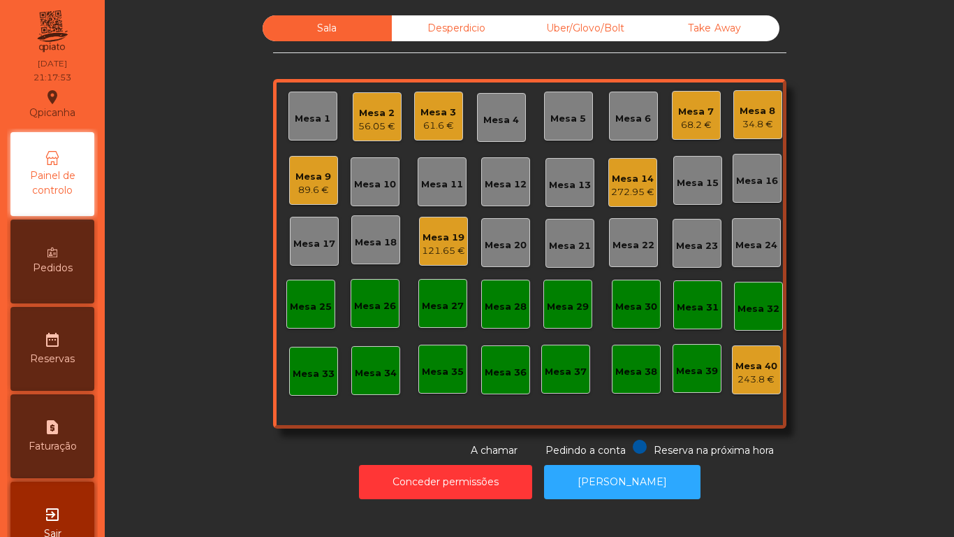
click at [446, 190] on div "Mesa 11" at bounding box center [442, 184] width 42 height 14
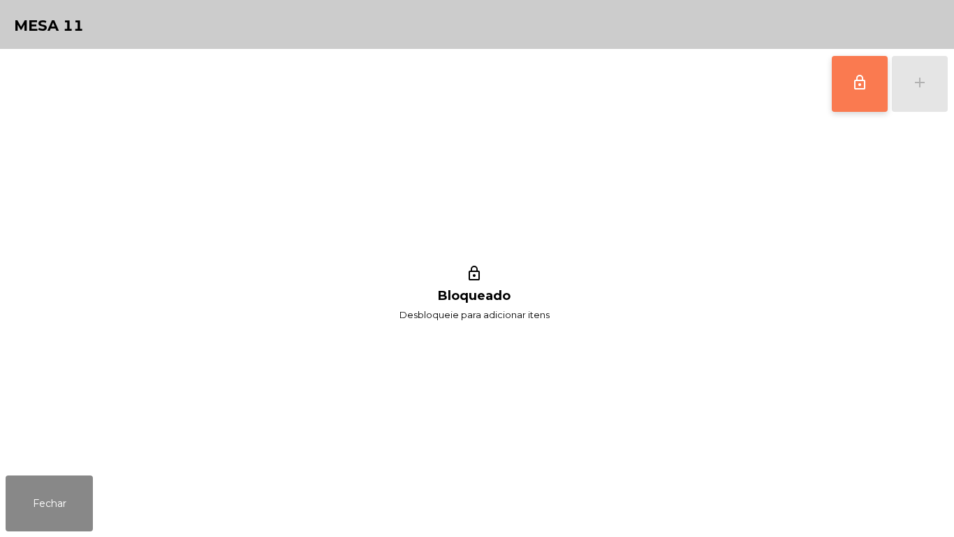
click at [853, 99] on button "lock_outline" at bounding box center [860, 84] width 56 height 56
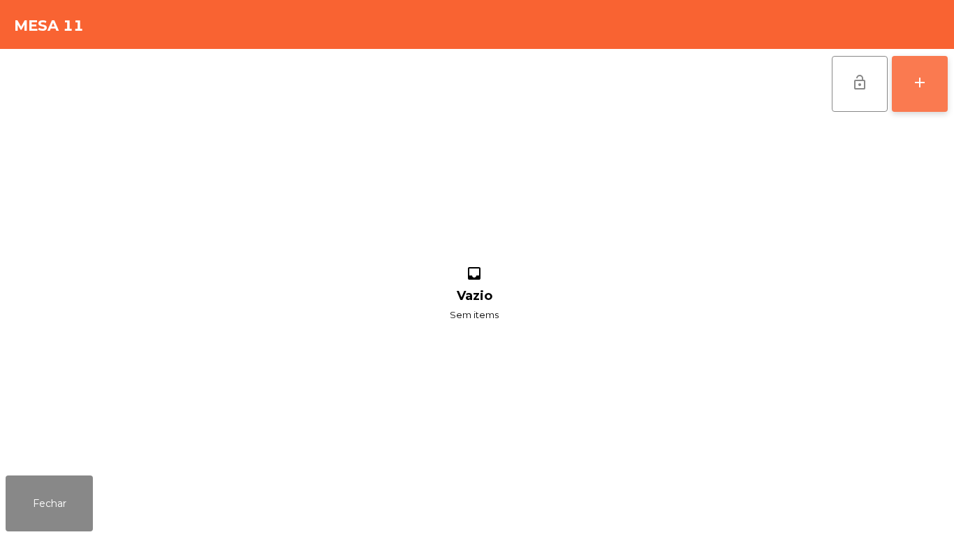
click at [924, 95] on button "add" at bounding box center [920, 84] width 56 height 56
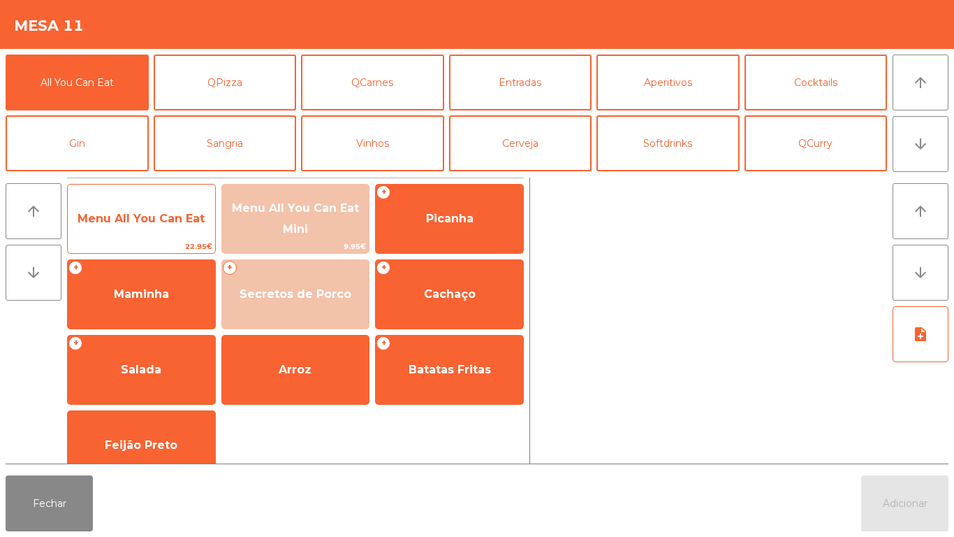
click at [140, 212] on span "Menu All You Can Eat" at bounding box center [141, 218] width 127 height 13
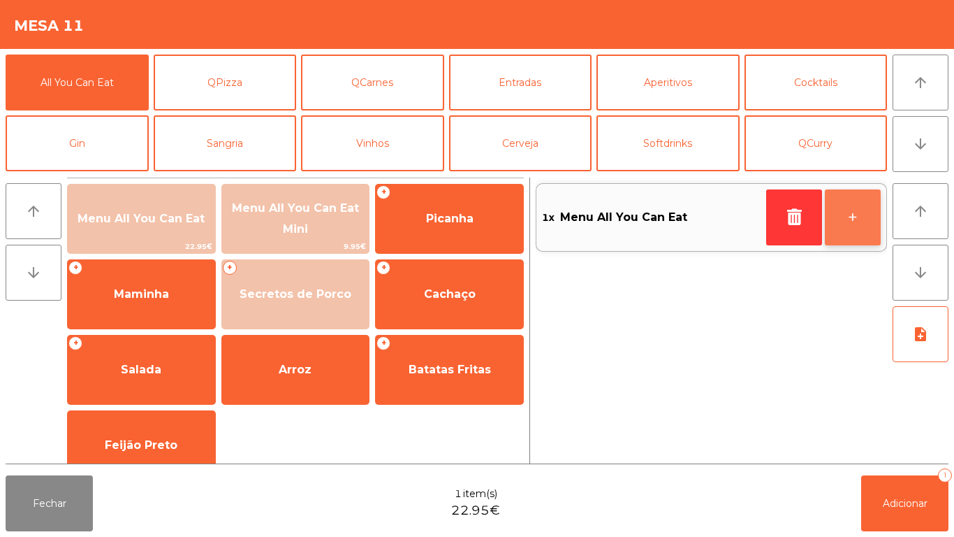
click at [846, 215] on button "+" at bounding box center [853, 217] width 56 height 56
click at [851, 219] on button "+" at bounding box center [853, 217] width 56 height 56
click at [841, 218] on button "+" at bounding box center [853, 217] width 56 height 56
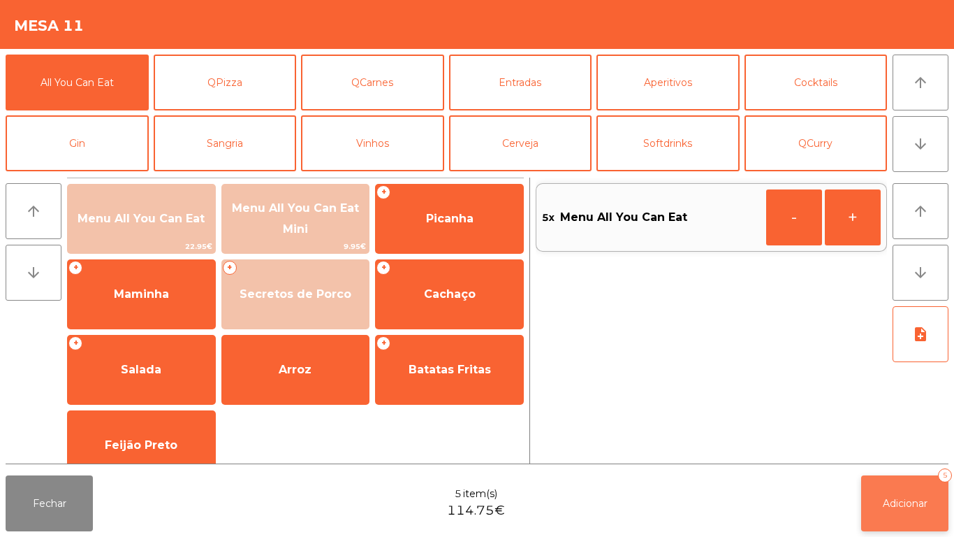
click at [883, 502] on span "Adicionar" at bounding box center [905, 503] width 45 height 13
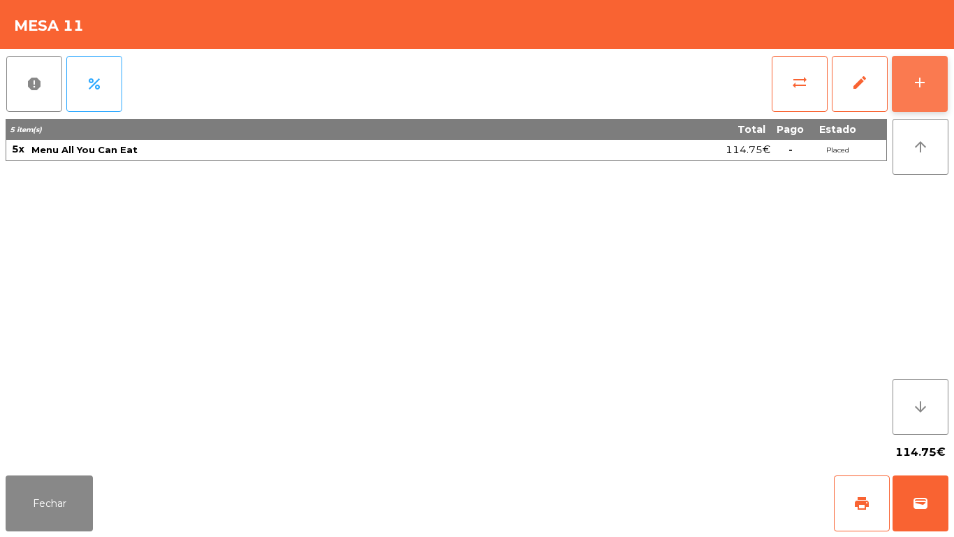
click at [920, 91] on button "add" at bounding box center [920, 84] width 56 height 56
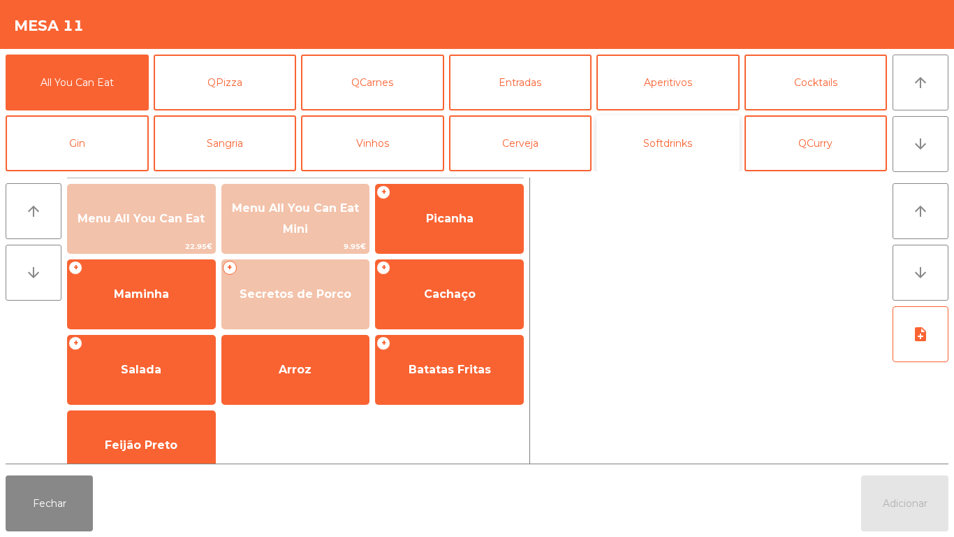
click at [672, 153] on button "Softdrinks" at bounding box center [668, 143] width 143 height 56
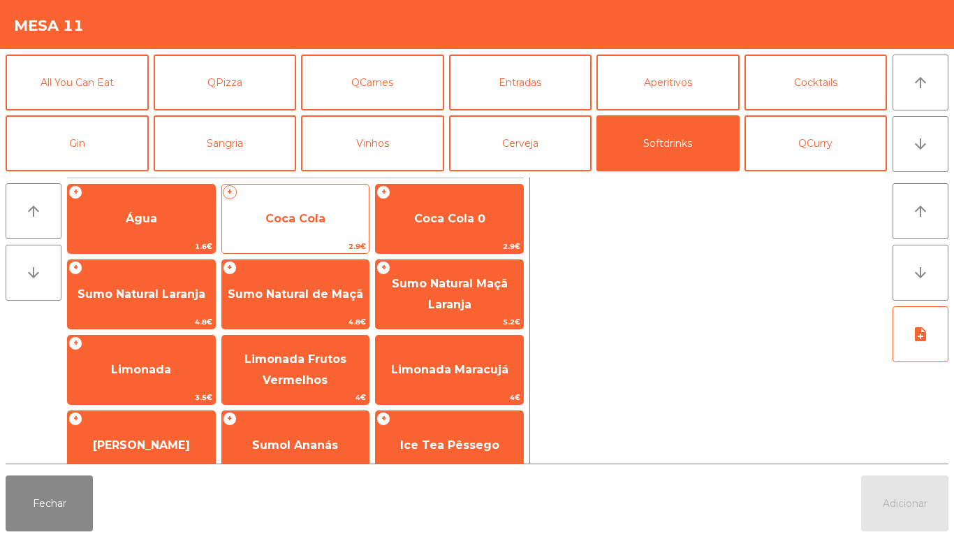
click at [311, 220] on span "Coca Cola" at bounding box center [296, 218] width 60 height 13
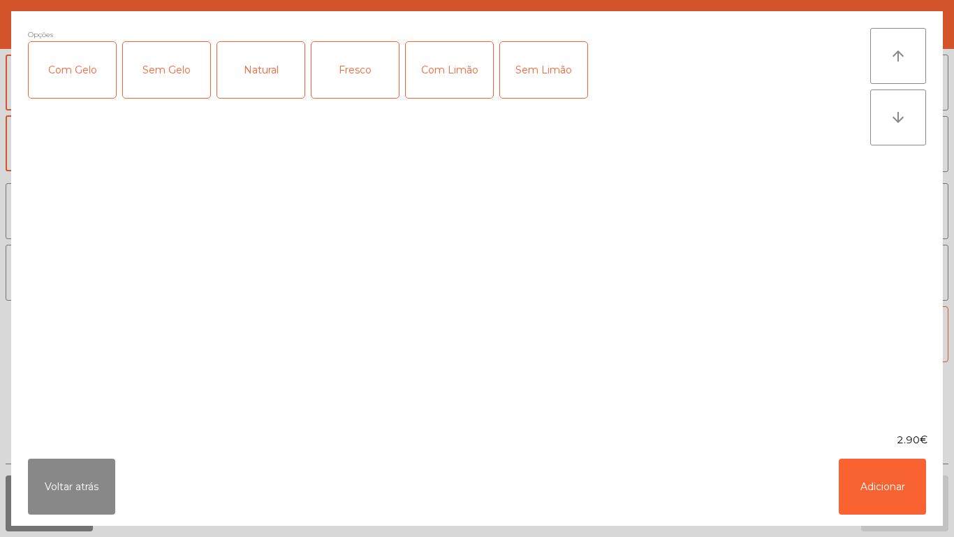
click at [85, 71] on div "Com Gelo" at bounding box center [72, 70] width 87 height 56
click at [448, 70] on div "Com Limão" at bounding box center [449, 70] width 87 height 56
click at [857, 511] on button "Adicionar" at bounding box center [882, 486] width 87 height 56
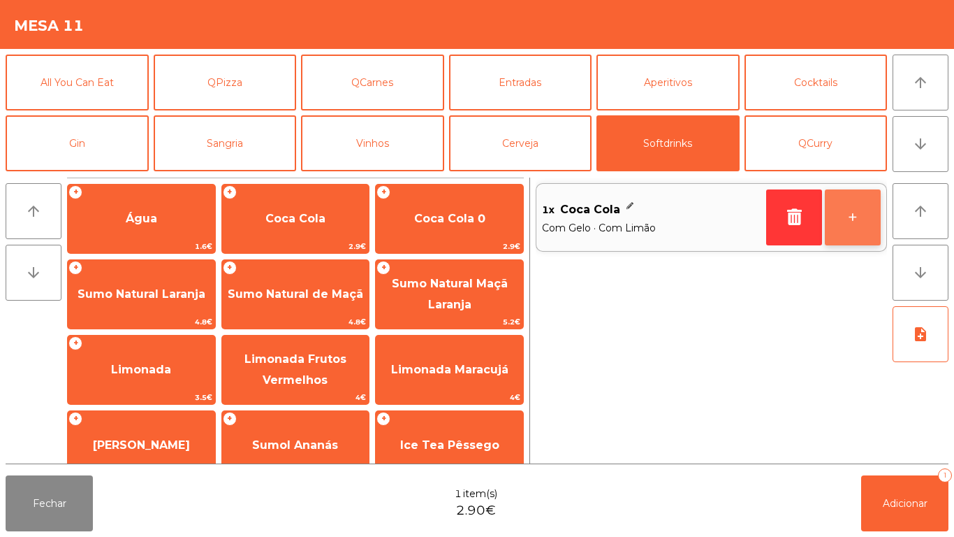
click at [845, 222] on button "+" at bounding box center [853, 217] width 56 height 56
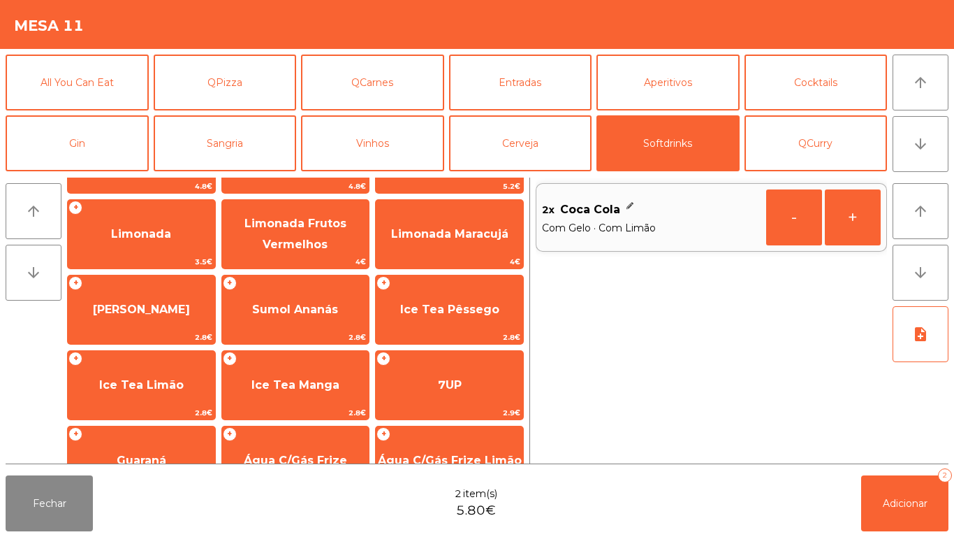
scroll to position [157, 0]
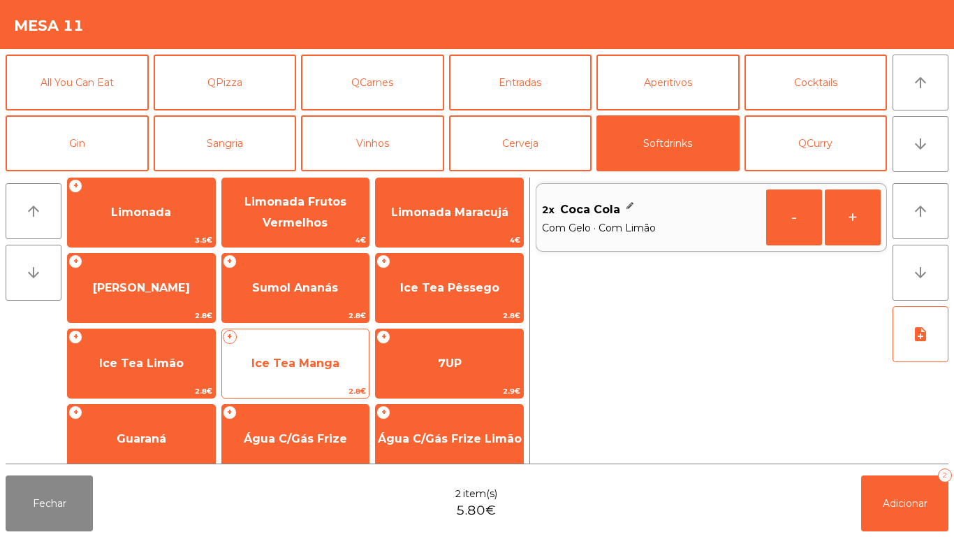
click at [312, 361] on span "Ice Tea Manga" at bounding box center [296, 362] width 88 height 13
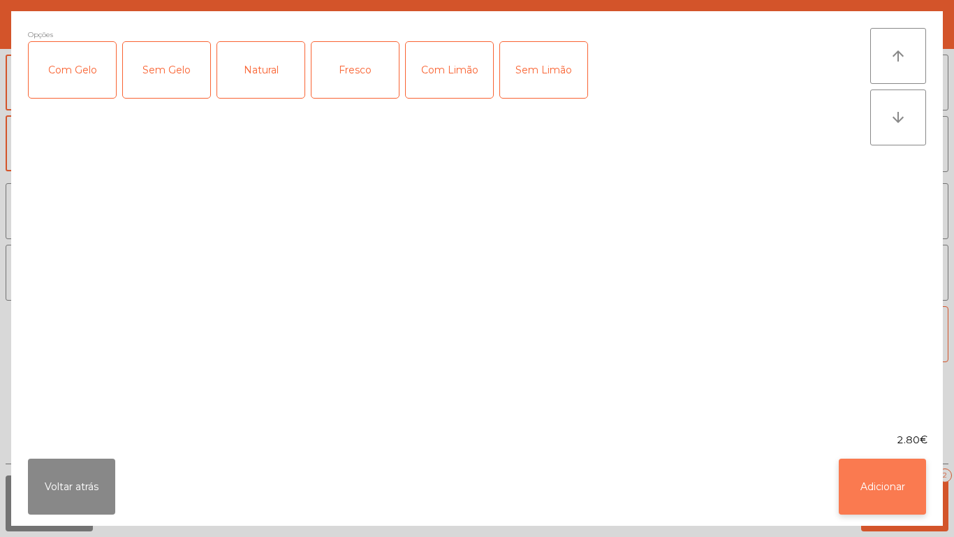
click at [853, 501] on button "Adicionar" at bounding box center [882, 486] width 87 height 56
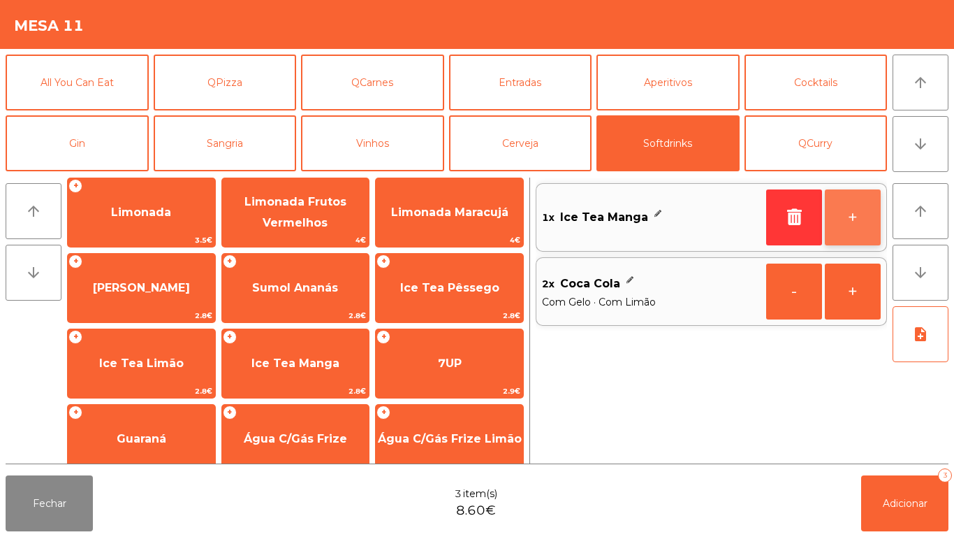
click at [846, 212] on button "+" at bounding box center [853, 217] width 56 height 56
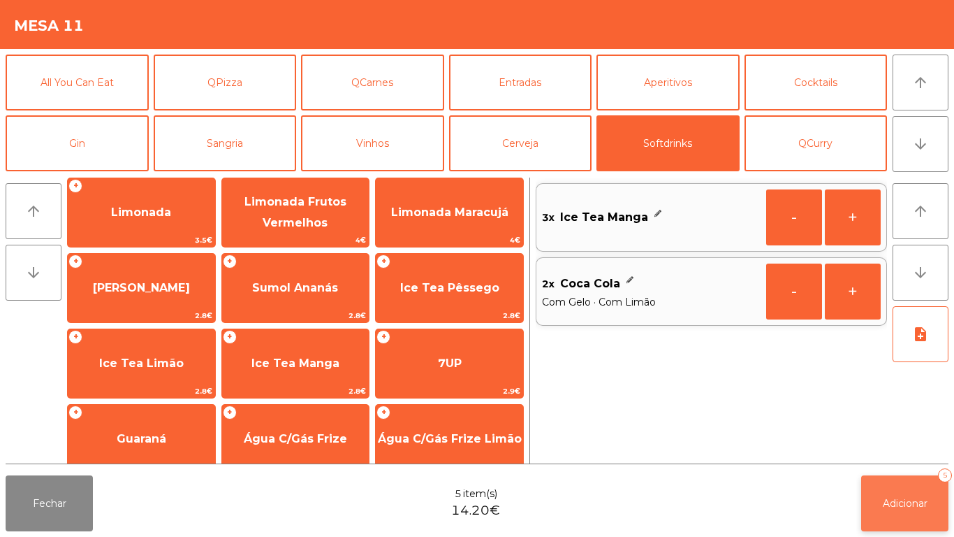
click at [920, 491] on button "Adicionar 5" at bounding box center [905, 503] width 87 height 56
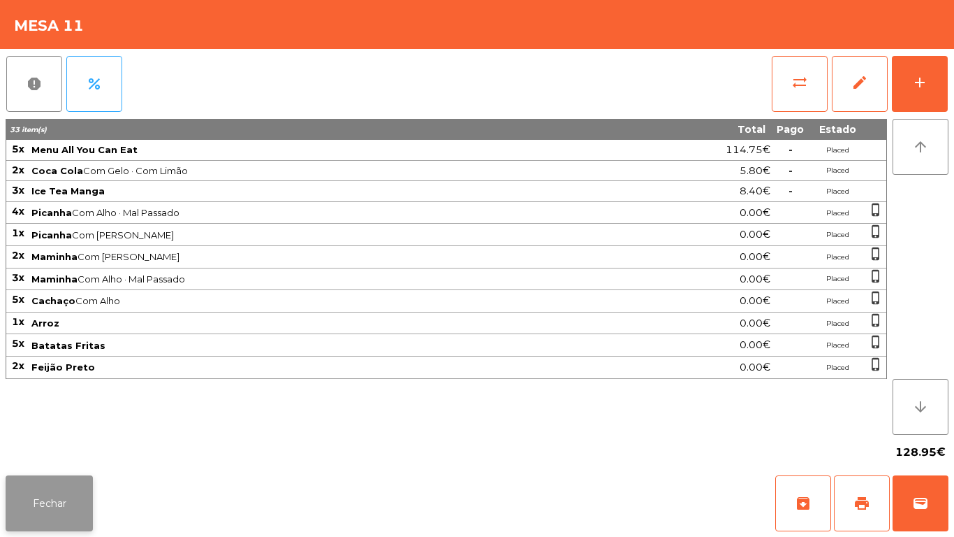
click at [42, 489] on button "Fechar" at bounding box center [49, 503] width 87 height 56
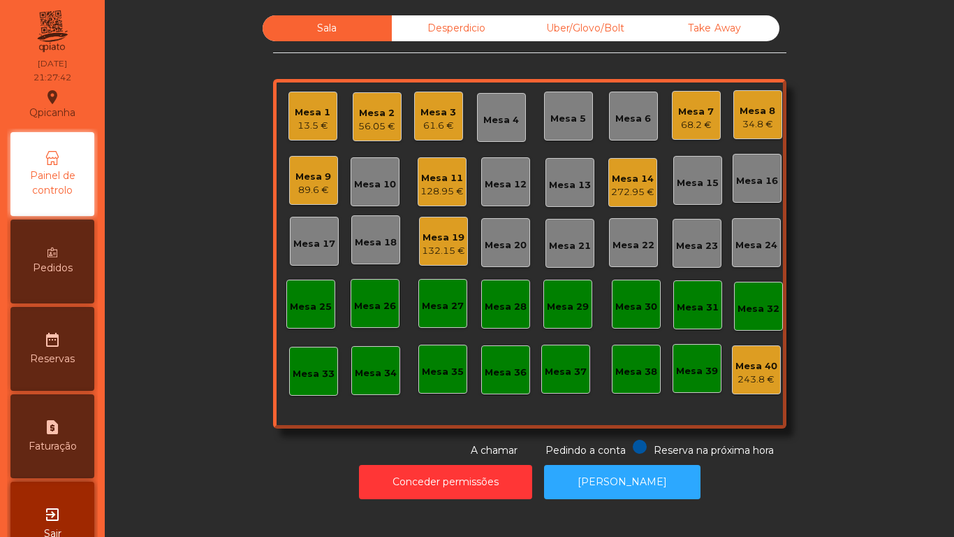
click at [386, 127] on div "56.05 €" at bounding box center [376, 126] width 37 height 14
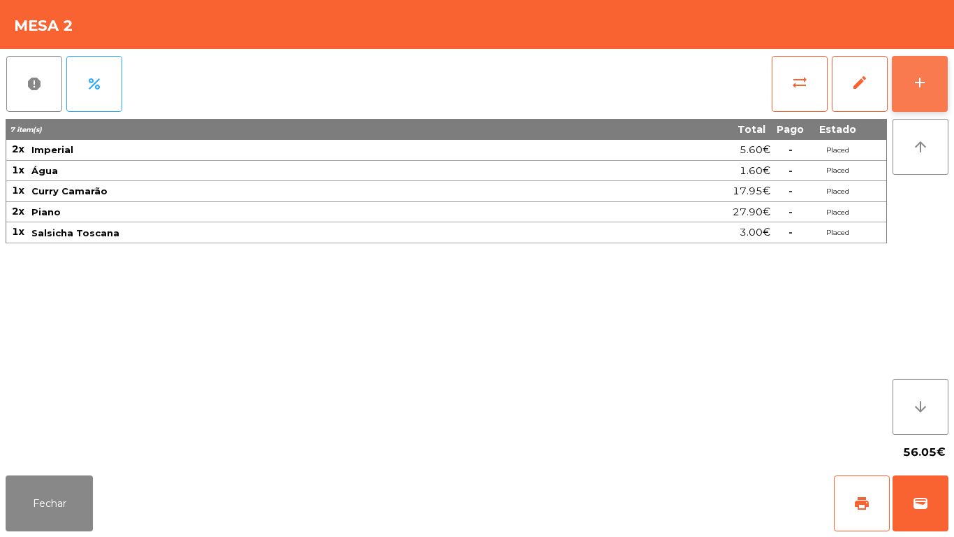
click at [927, 74] on div "add" at bounding box center [920, 82] width 17 height 17
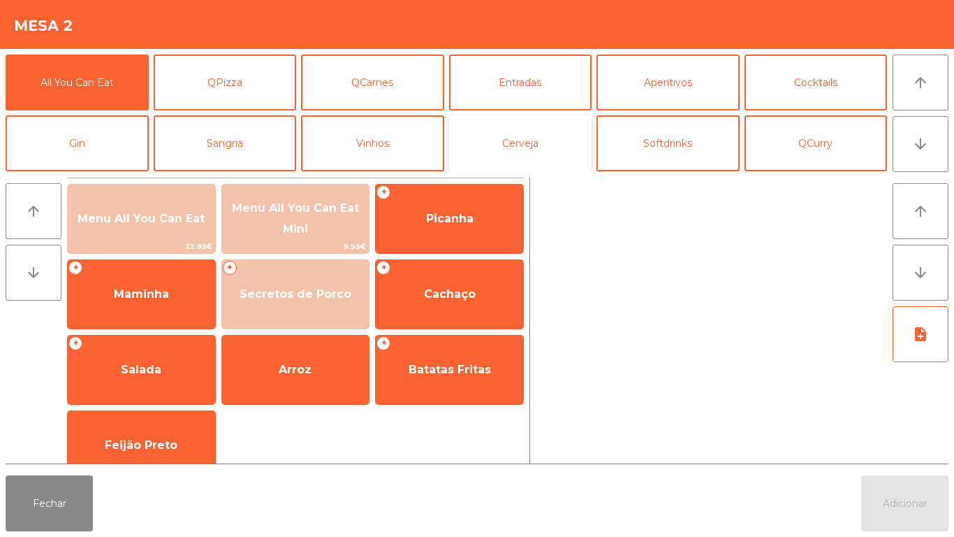
click at [526, 152] on button "Cerveja" at bounding box center [520, 143] width 143 height 56
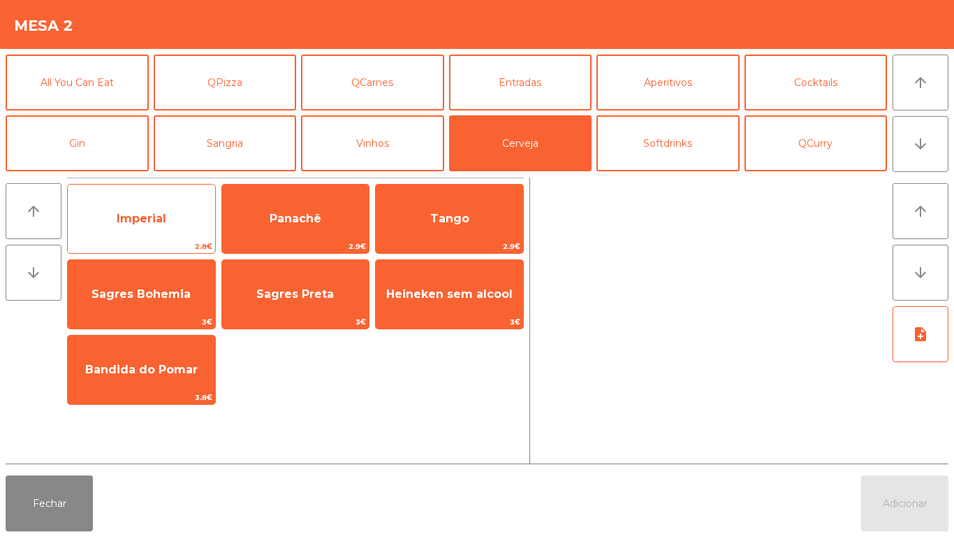
click at [150, 222] on span "Imperial" at bounding box center [142, 218] width 50 height 13
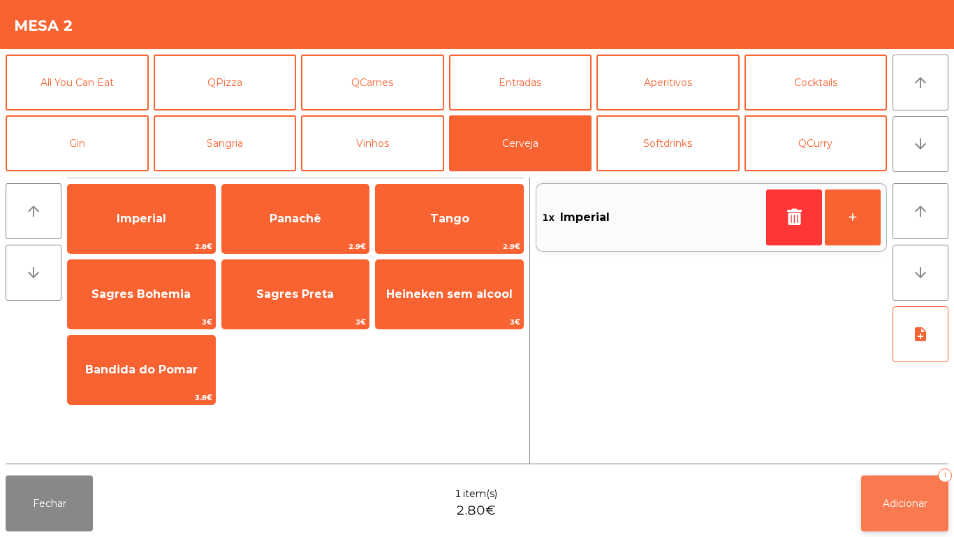
click at [883, 518] on button "Adicionar 1" at bounding box center [905, 503] width 87 height 56
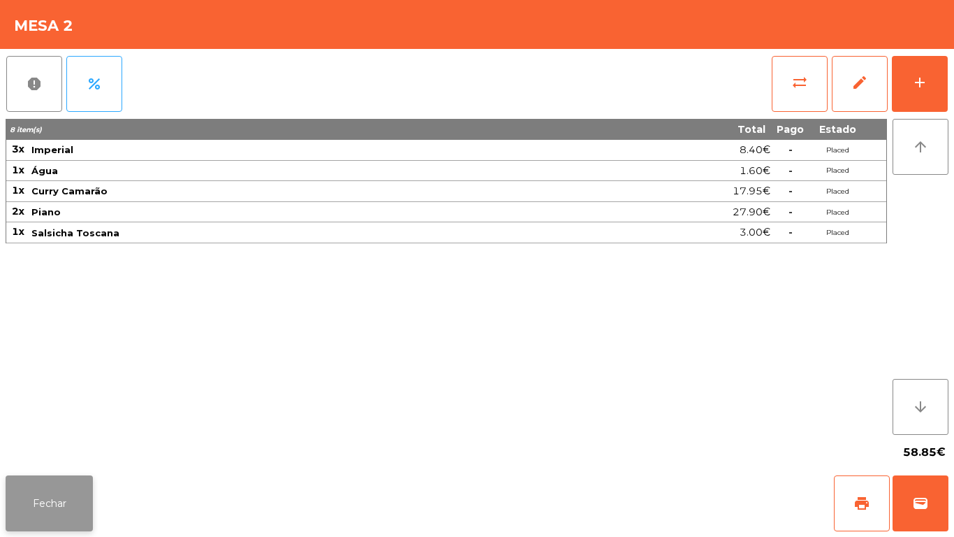
click at [55, 488] on button "Fechar" at bounding box center [49, 503] width 87 height 56
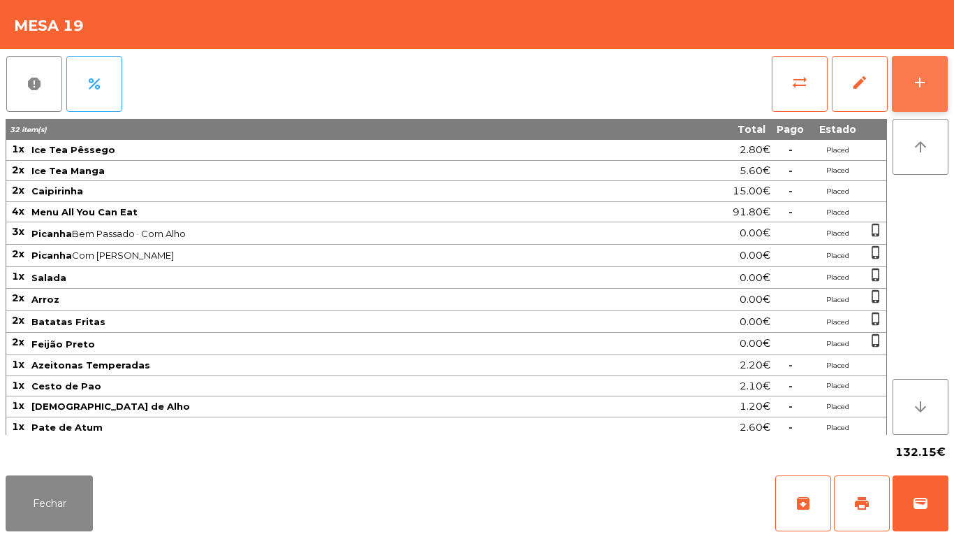
click at [928, 75] on div "add" at bounding box center [920, 82] width 17 height 17
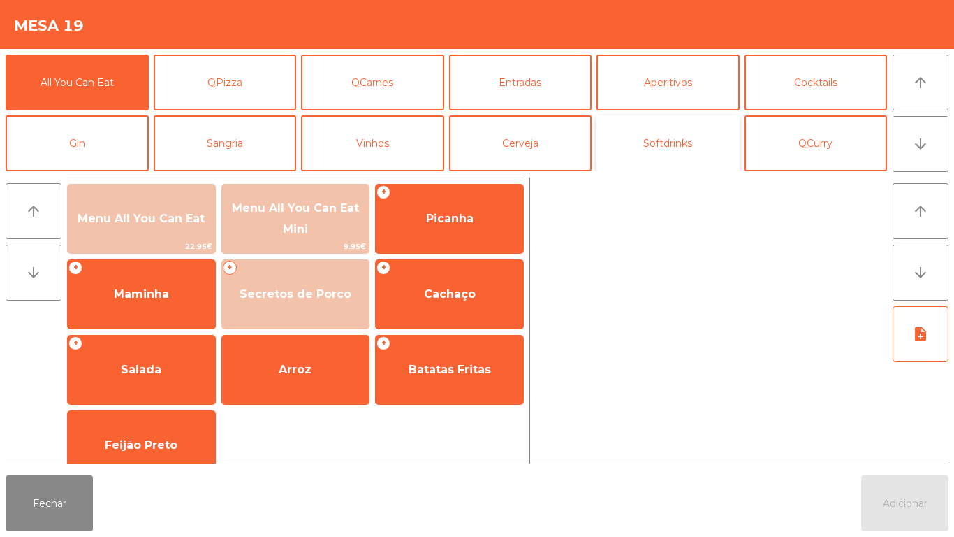
click at [658, 152] on button "Softdrinks" at bounding box center [668, 143] width 143 height 56
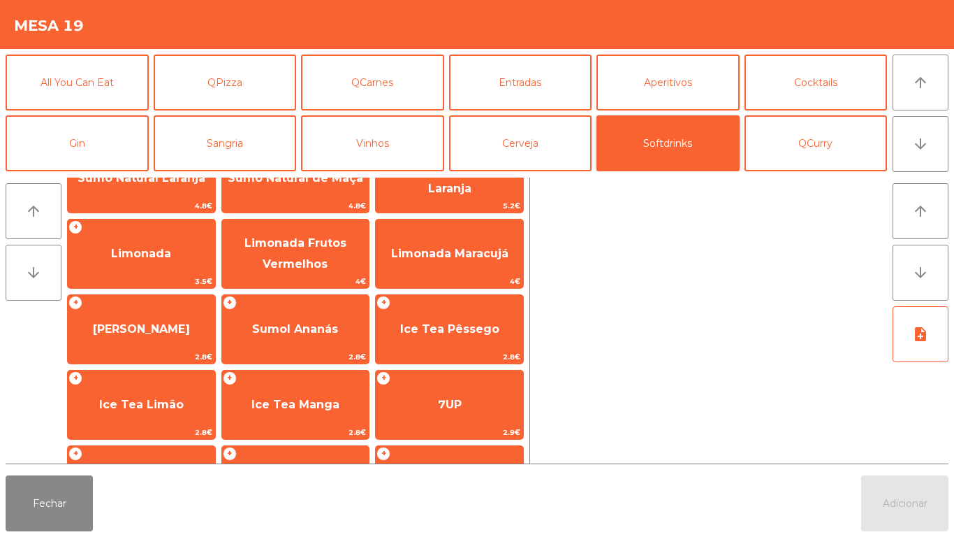
scroll to position [121, 0]
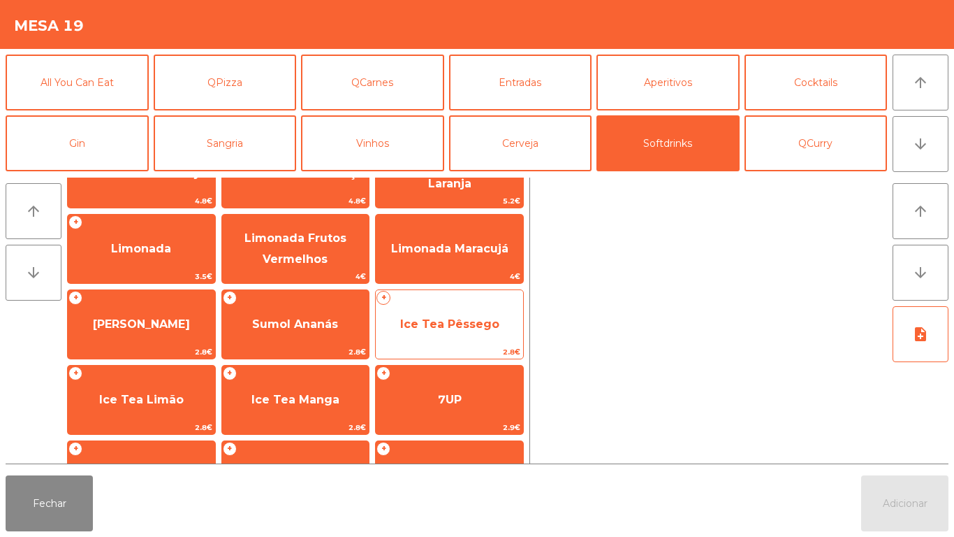
click at [455, 328] on span "Ice Tea Pêssego" at bounding box center [449, 323] width 99 height 13
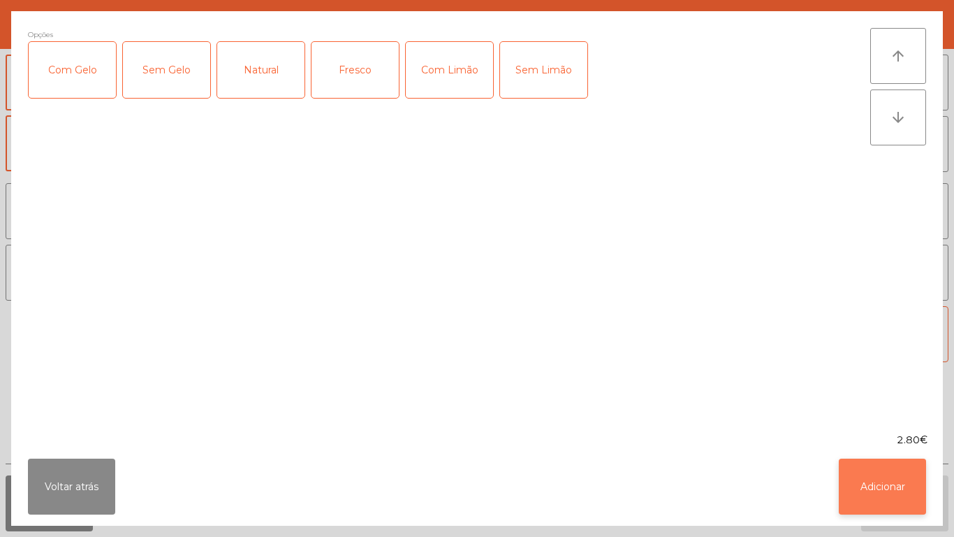
click at [865, 481] on button "Adicionar" at bounding box center [882, 486] width 87 height 56
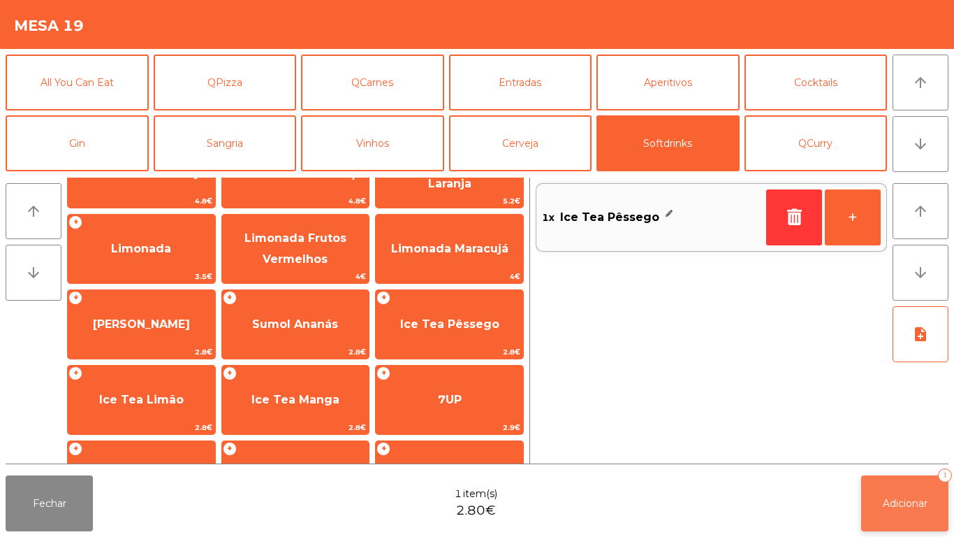
click at [891, 495] on button "Adicionar 1" at bounding box center [905, 503] width 87 height 56
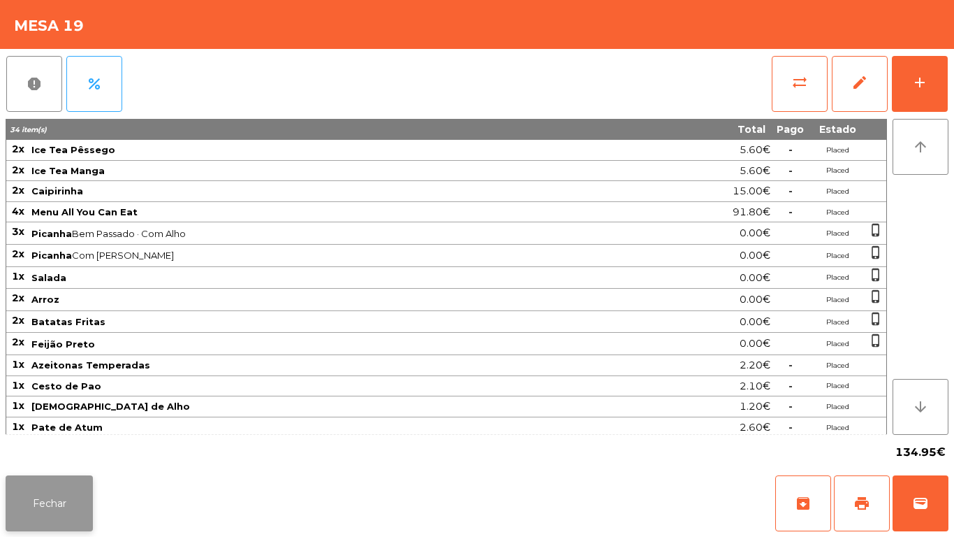
click at [55, 486] on button "Fechar" at bounding box center [49, 503] width 87 height 56
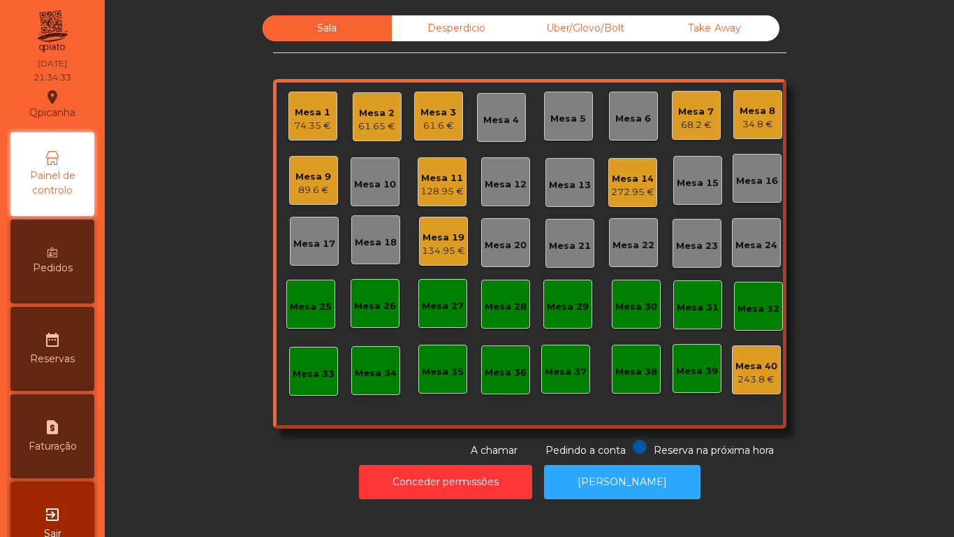
click at [685, 106] on div "Mesa 7" at bounding box center [696, 112] width 36 height 14
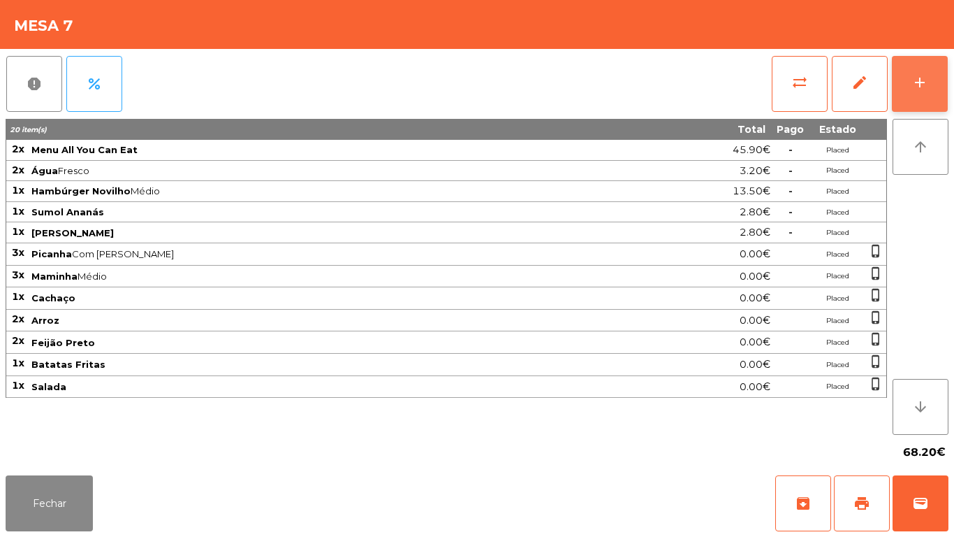
click at [929, 78] on button "add" at bounding box center [920, 84] width 56 height 56
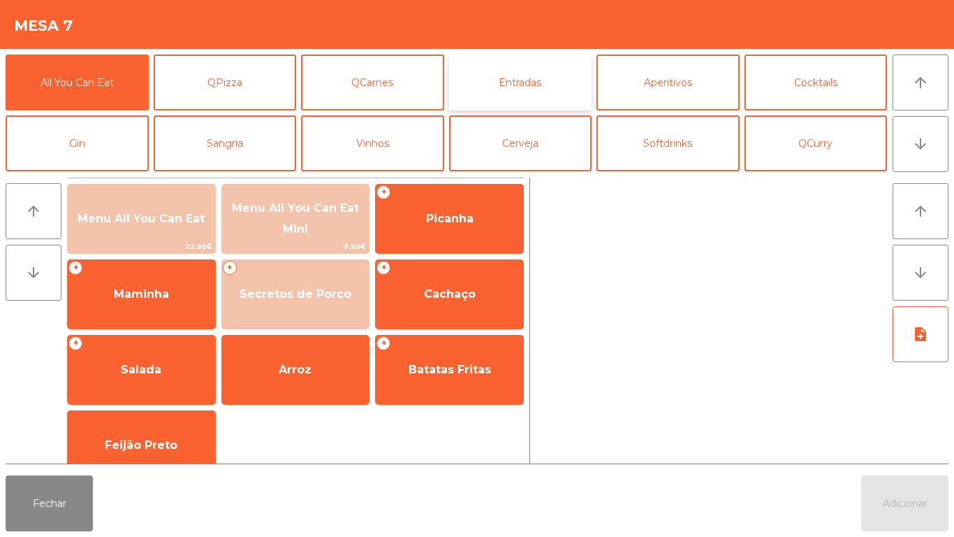
click at [521, 82] on button "Entradas" at bounding box center [520, 83] width 143 height 56
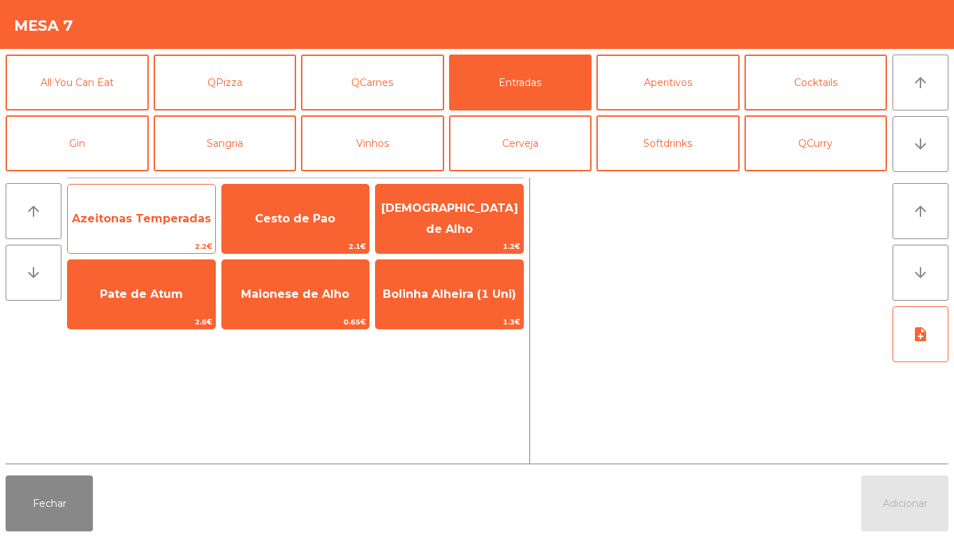
click at [175, 219] on span "Azeitonas Temperadas" at bounding box center [141, 218] width 139 height 13
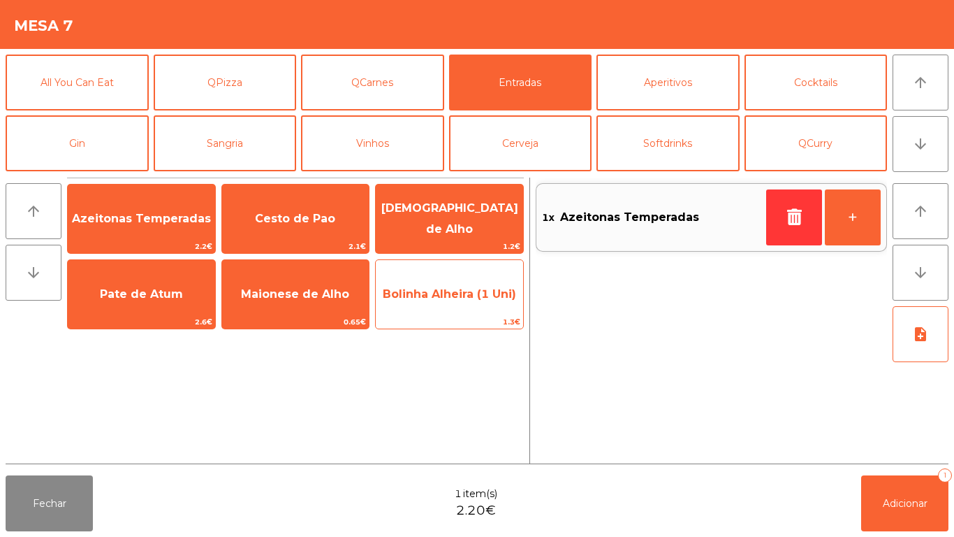
click at [478, 293] on span "Bolinha Alheira (1 Uni)" at bounding box center [449, 293] width 133 height 13
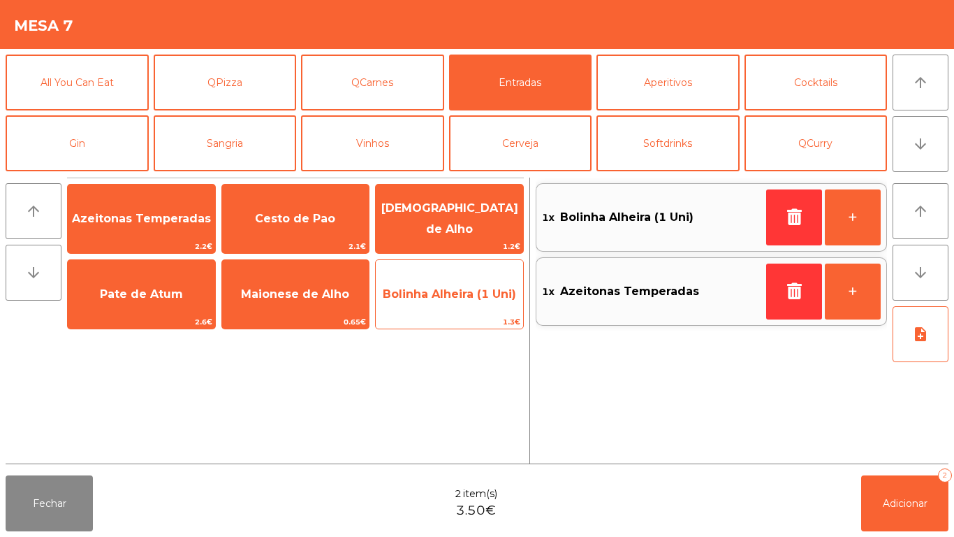
click at [465, 308] on span "Bolinha Alheira (1 Uni)" at bounding box center [449, 294] width 147 height 38
click at [465, 302] on span "Bolinha Alheira (1 Uni)" at bounding box center [449, 294] width 147 height 38
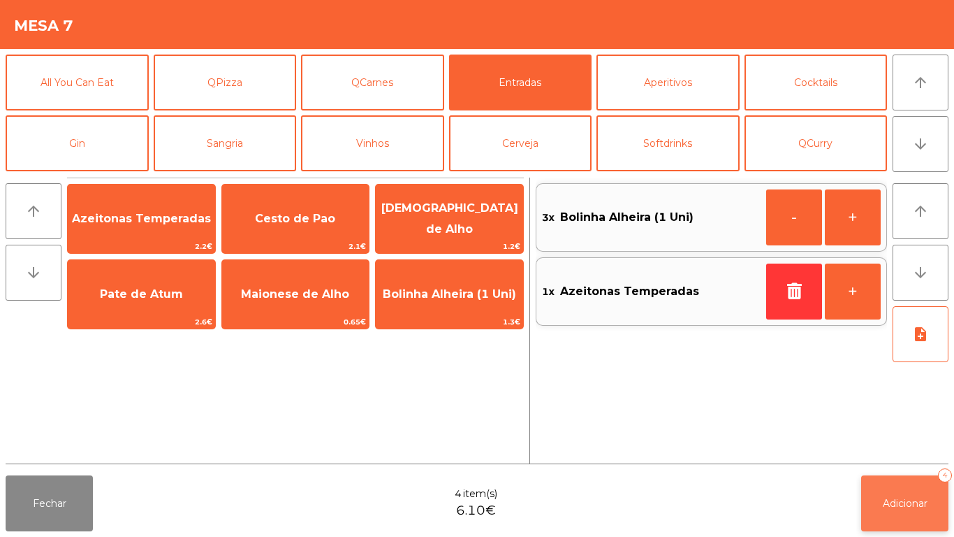
click at [910, 480] on button "Adicionar 4" at bounding box center [905, 503] width 87 height 56
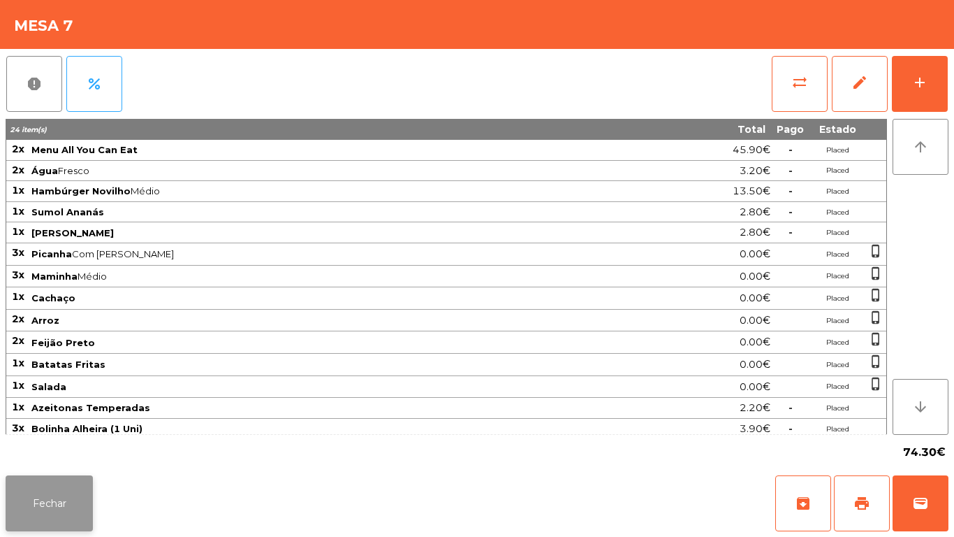
click at [55, 500] on button "Fechar" at bounding box center [49, 503] width 87 height 56
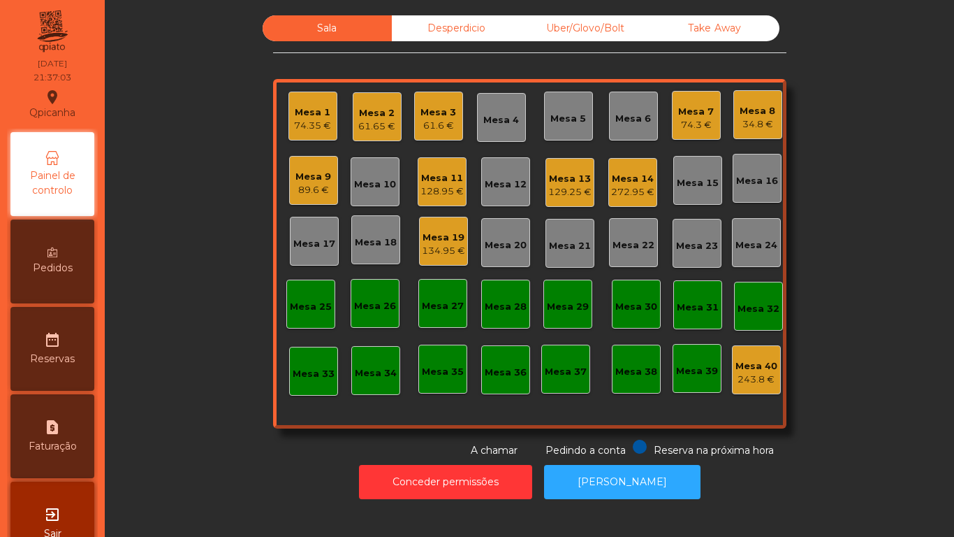
click at [312, 116] on div "Mesa 1" at bounding box center [312, 113] width 37 height 14
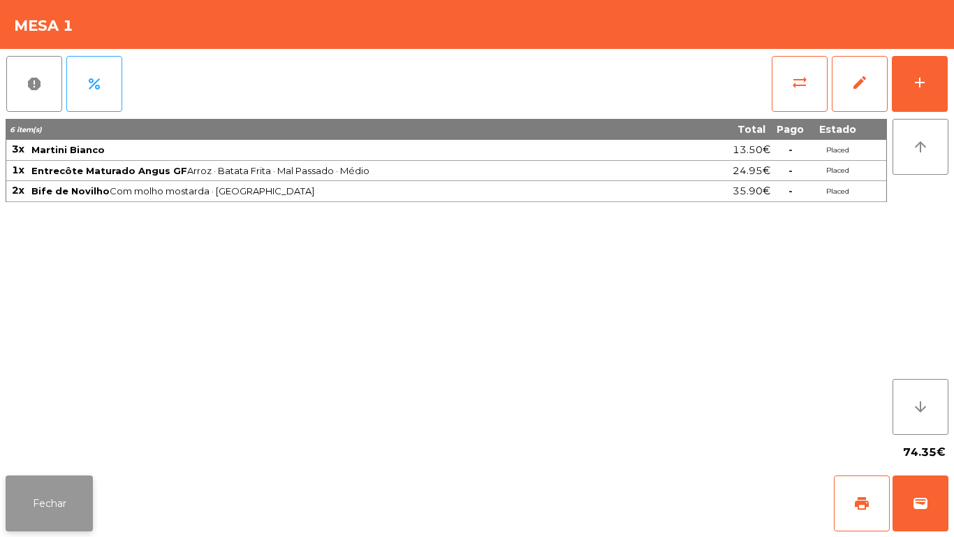
click at [62, 493] on button "Fechar" at bounding box center [49, 503] width 87 height 56
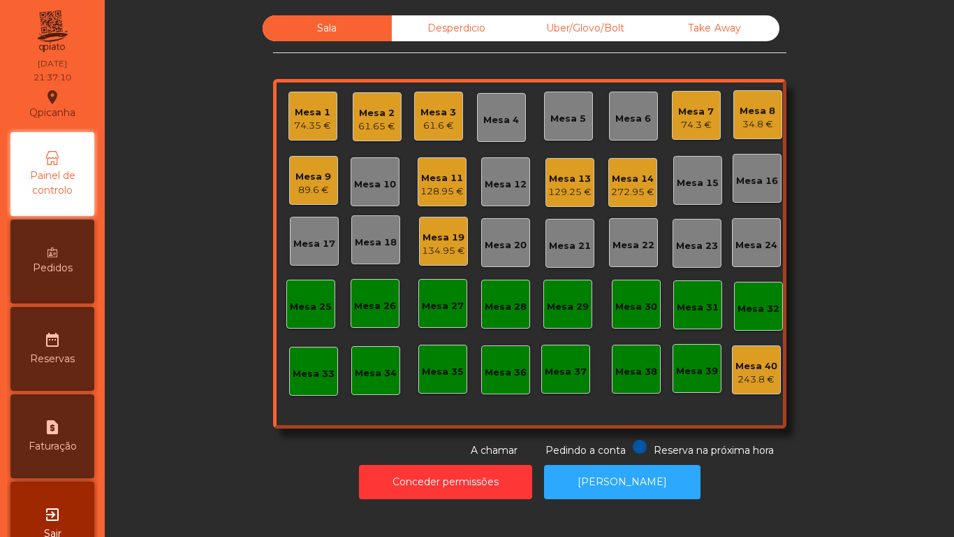
click at [311, 125] on div "74.35 €" at bounding box center [312, 126] width 37 height 14
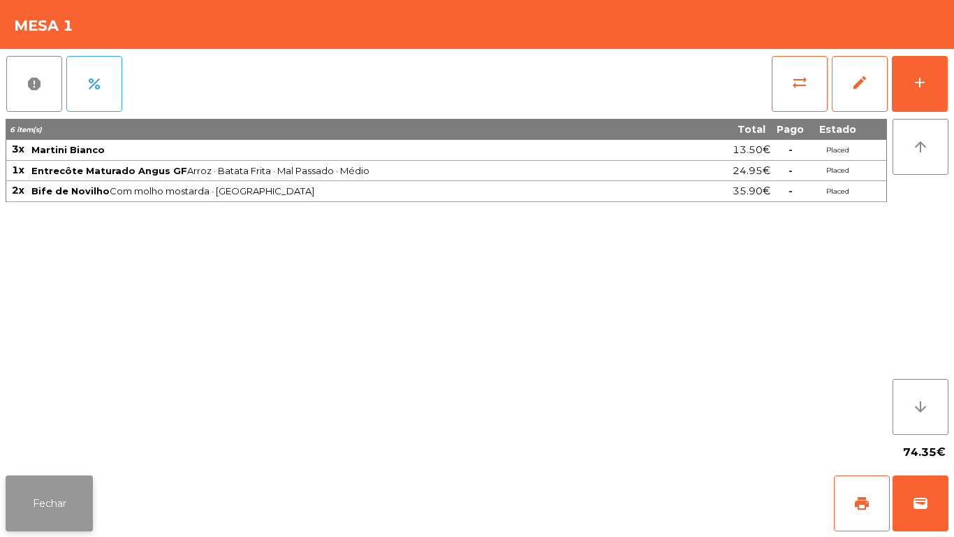
click at [63, 502] on button "Fechar" at bounding box center [49, 503] width 87 height 56
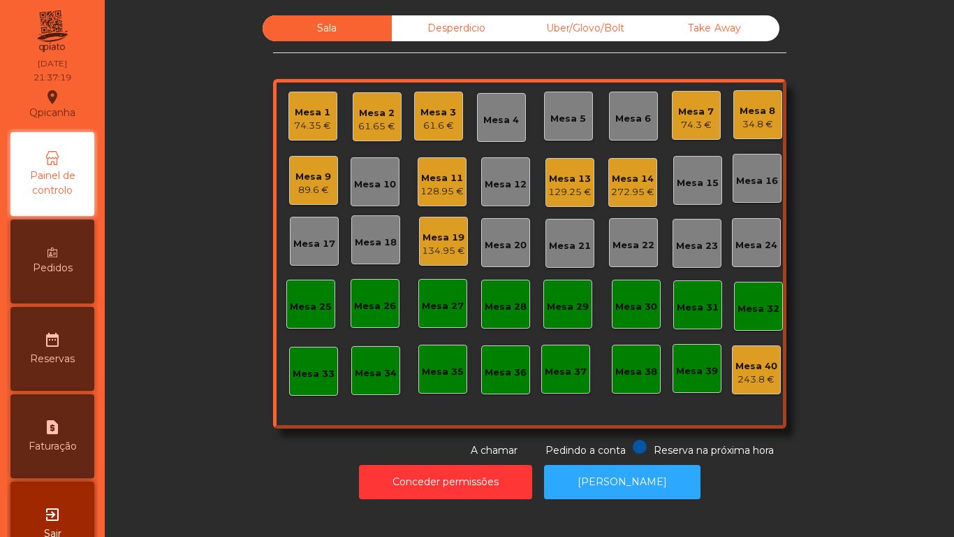
click at [433, 191] on div "128.95 €" at bounding box center [442, 191] width 43 height 14
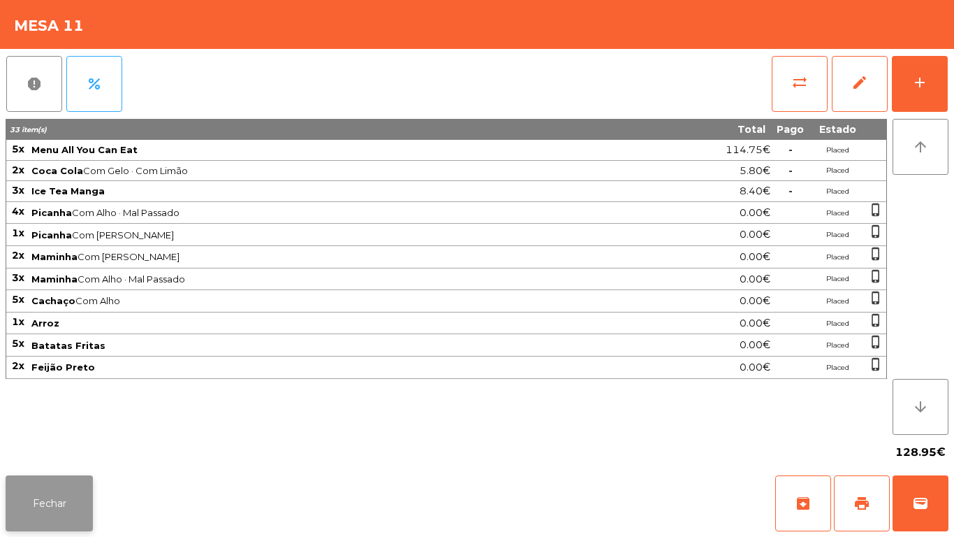
click at [77, 498] on button "Fechar" at bounding box center [49, 503] width 87 height 56
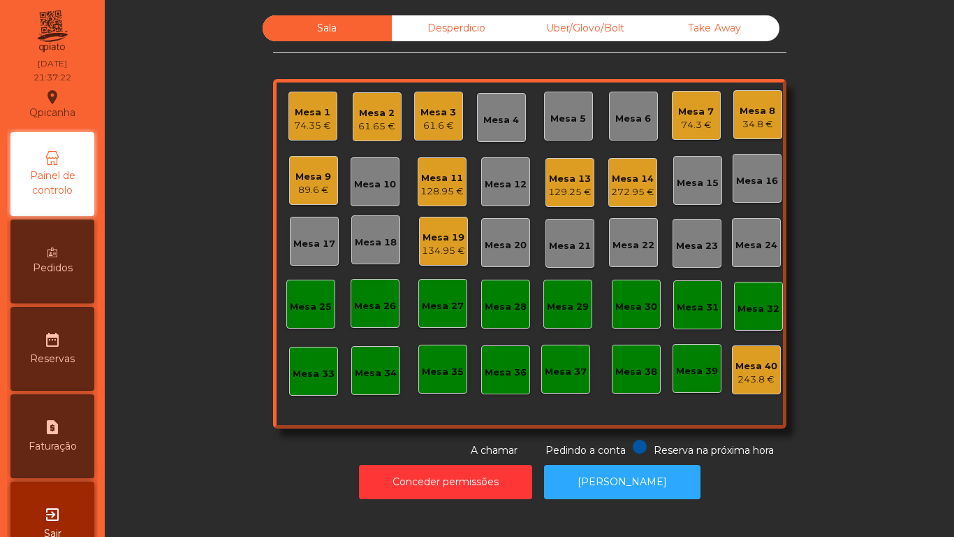
click at [61, 266] on span "Pedidos" at bounding box center [53, 268] width 40 height 15
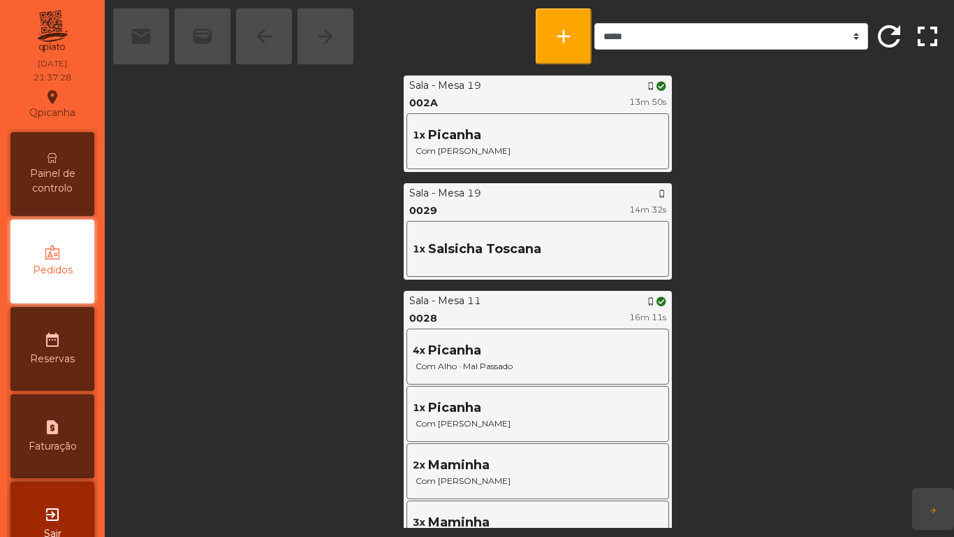
scroll to position [1454, 0]
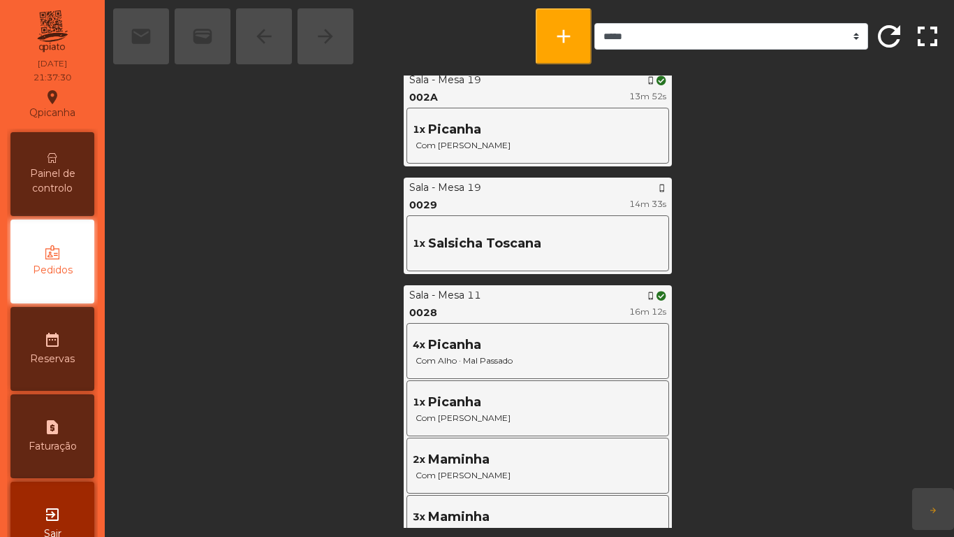
click at [64, 167] on span "Painel de controlo" at bounding box center [52, 180] width 77 height 29
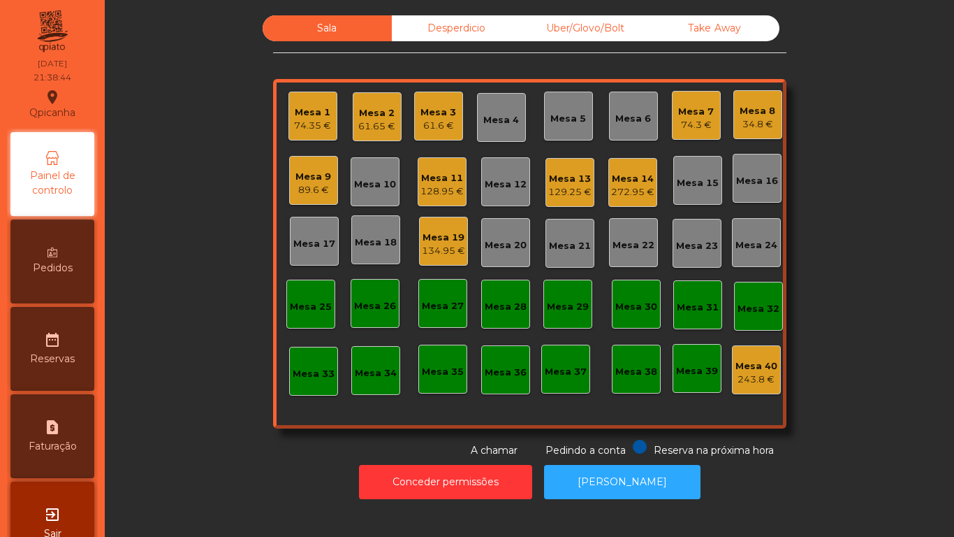
click at [450, 186] on div "128.95 €" at bounding box center [442, 191] width 43 height 14
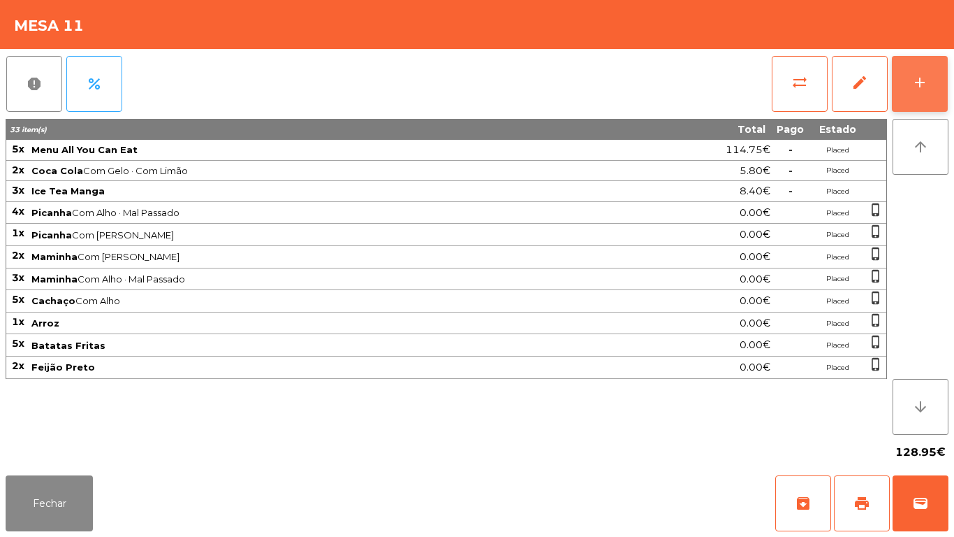
click at [943, 82] on button "add" at bounding box center [920, 84] width 56 height 56
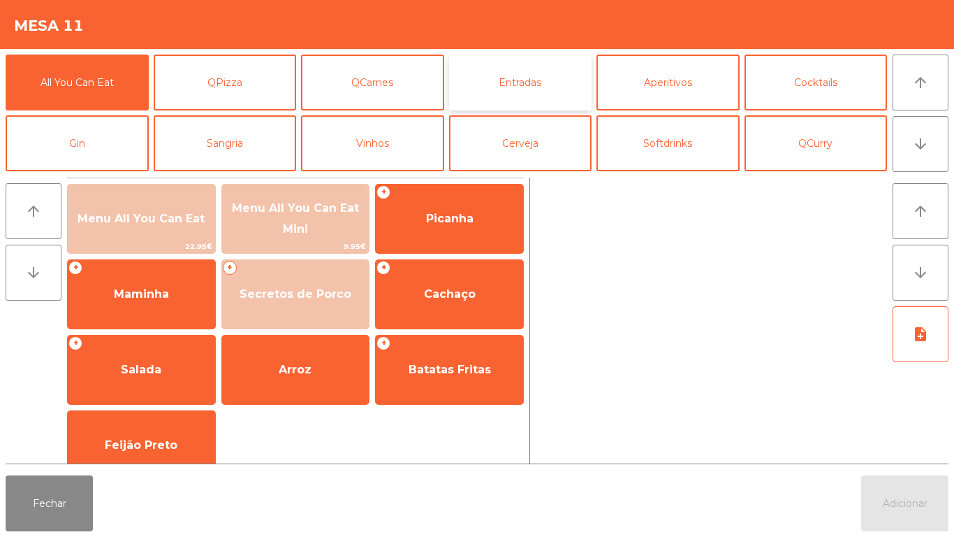
click at [525, 92] on button "Entradas" at bounding box center [520, 83] width 143 height 56
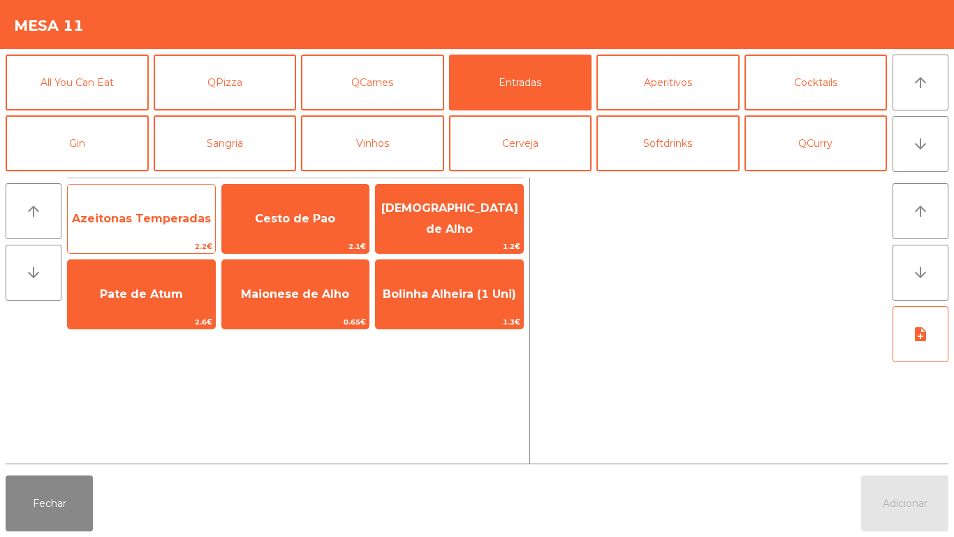
click at [150, 232] on span "Azeitonas Temperadas" at bounding box center [141, 219] width 147 height 38
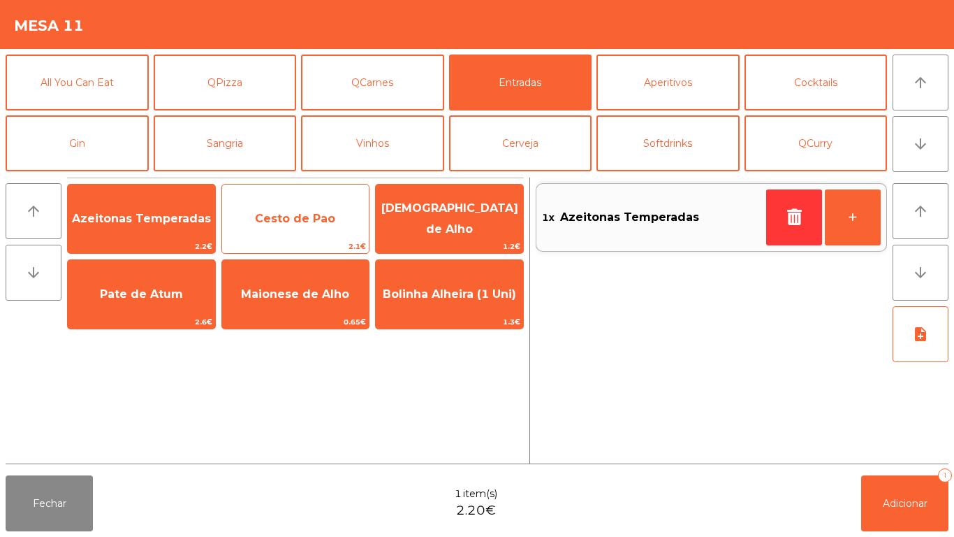
click at [324, 224] on span "Cesto de Pao" at bounding box center [295, 218] width 80 height 13
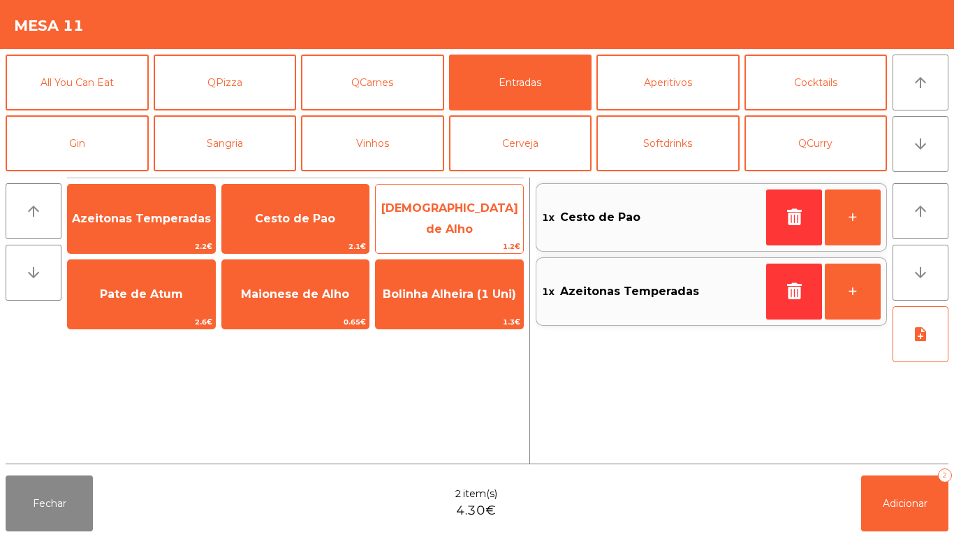
click at [452, 218] on span "[DEMOGRAPHIC_DATA] de Alho" at bounding box center [450, 218] width 137 height 34
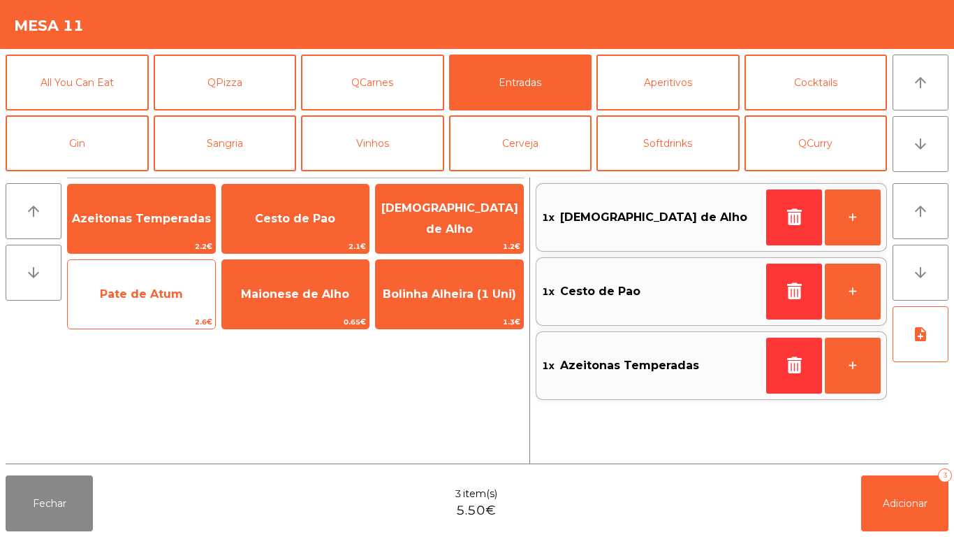
click at [158, 296] on span "Pate de Atum" at bounding box center [141, 293] width 83 height 13
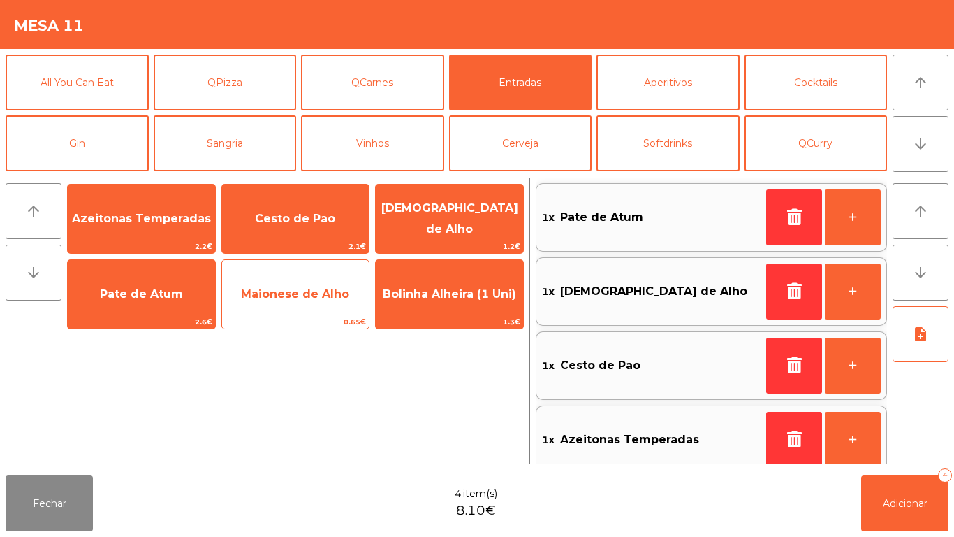
click at [311, 300] on span "Maionese de Alho" at bounding box center [295, 294] width 147 height 38
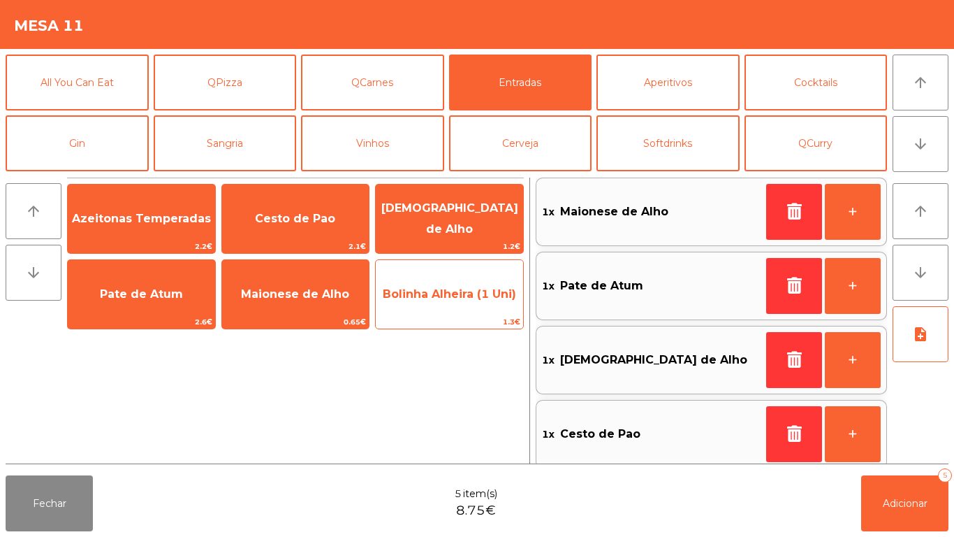
click at [454, 307] on span "Bolinha Alheira (1 Uni)" at bounding box center [449, 294] width 147 height 38
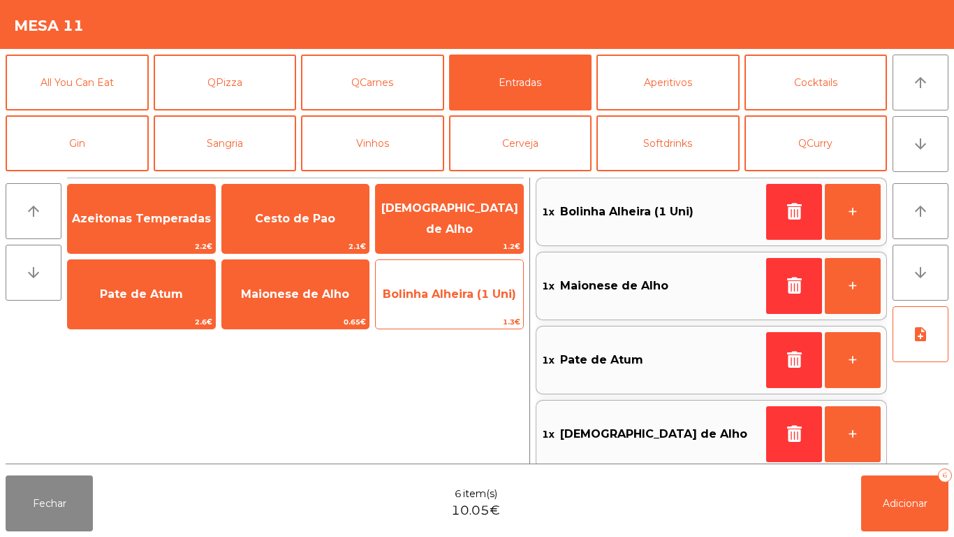
click at [454, 299] on span "Bolinha Alheira (1 Uni)" at bounding box center [449, 293] width 133 height 13
click at [441, 294] on span "Bolinha Alheira (1 Uni)" at bounding box center [449, 293] width 133 height 13
click at [446, 296] on span "Bolinha Alheira (1 Uni)" at bounding box center [449, 293] width 133 height 13
click at [447, 299] on span "Bolinha Alheira (1 Uni)" at bounding box center [449, 293] width 133 height 13
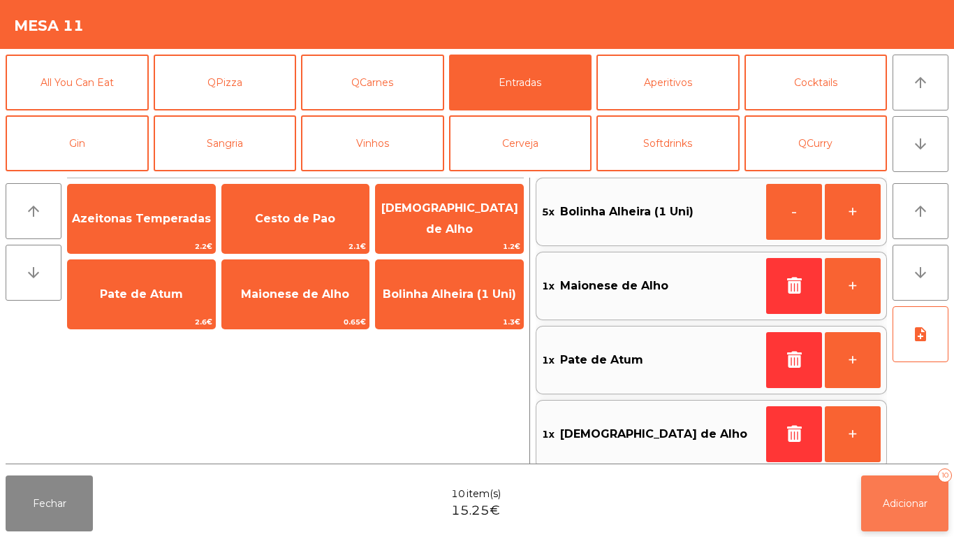
click at [900, 511] on button "Adicionar 10" at bounding box center [905, 503] width 87 height 56
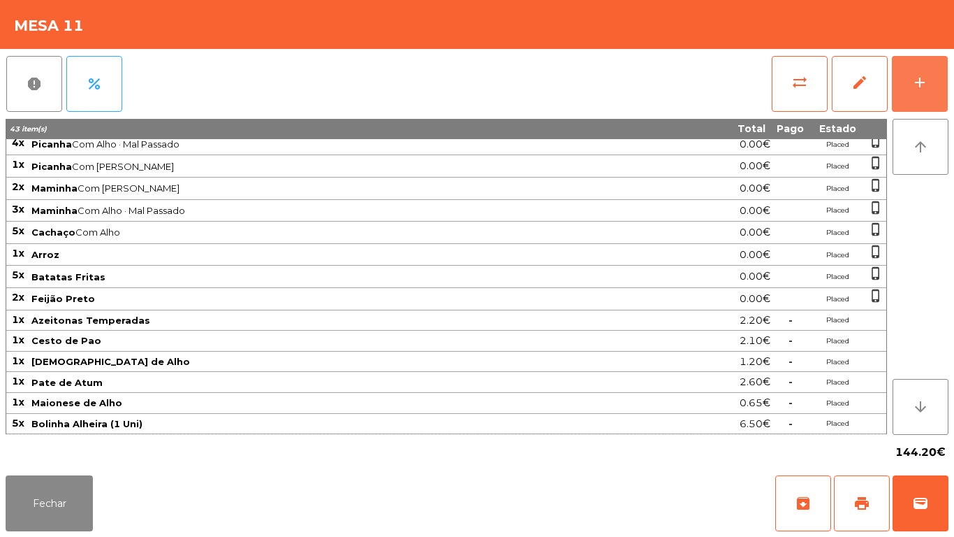
scroll to position [0, 0]
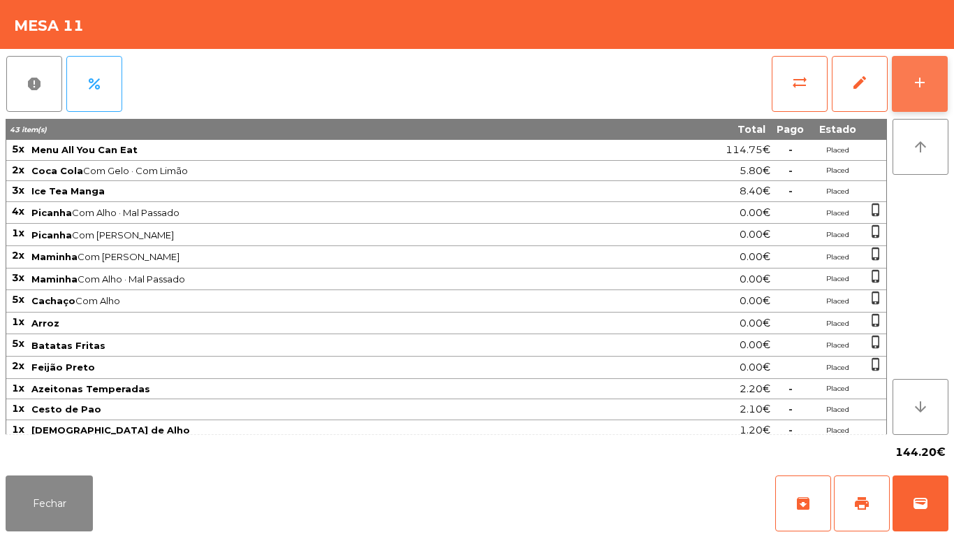
click at [922, 92] on button "add" at bounding box center [920, 84] width 56 height 56
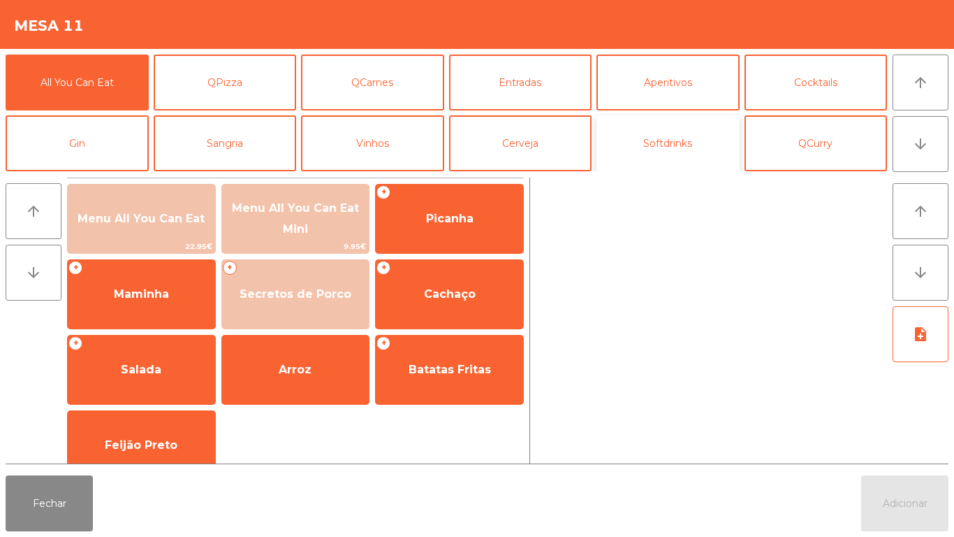
click at [661, 153] on button "Softdrinks" at bounding box center [668, 143] width 143 height 56
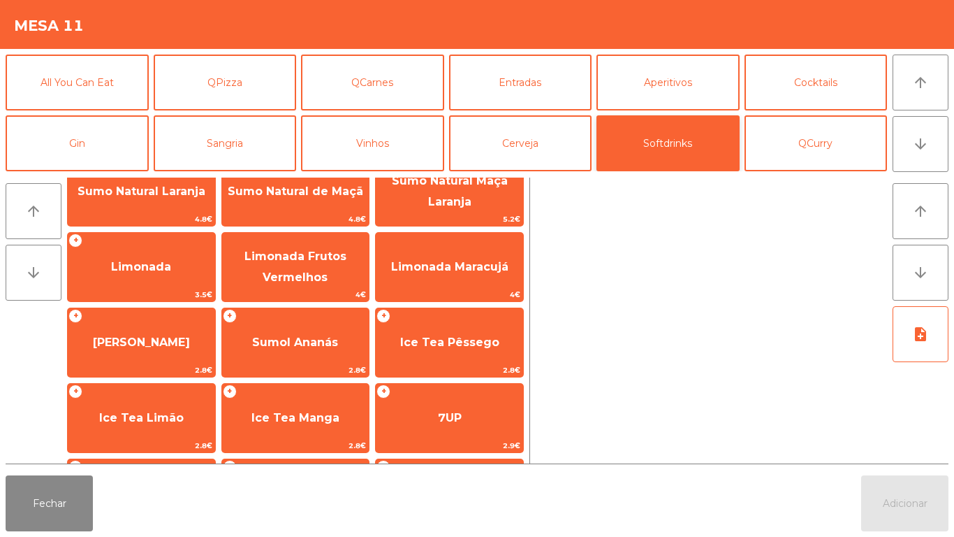
scroll to position [105, 0]
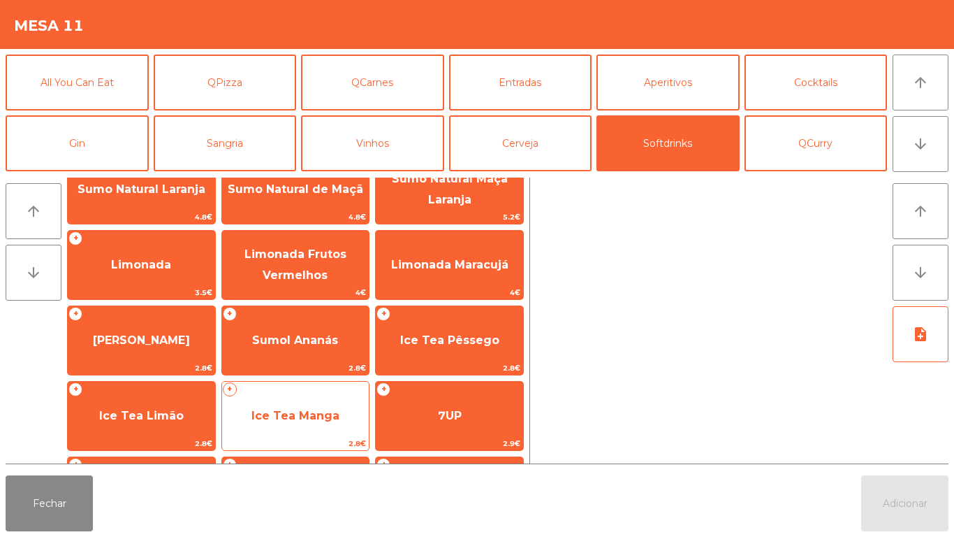
click at [296, 414] on span "Ice Tea Manga" at bounding box center [296, 415] width 88 height 13
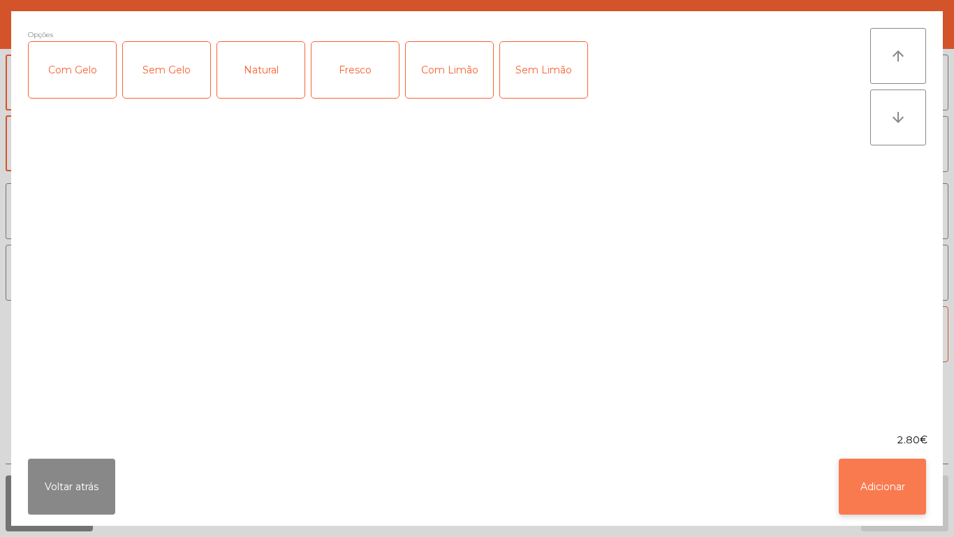
click at [864, 495] on button "Adicionar" at bounding box center [882, 486] width 87 height 56
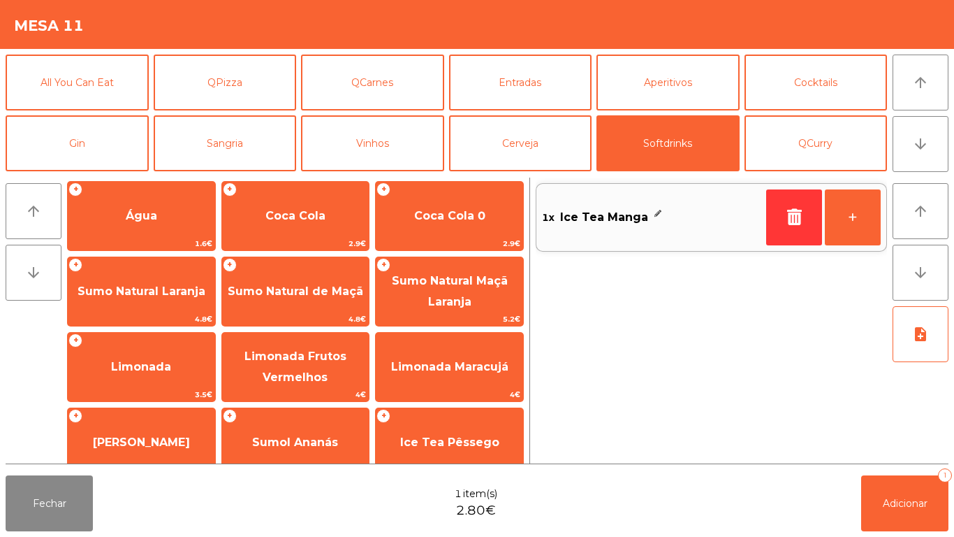
scroll to position [0, 0]
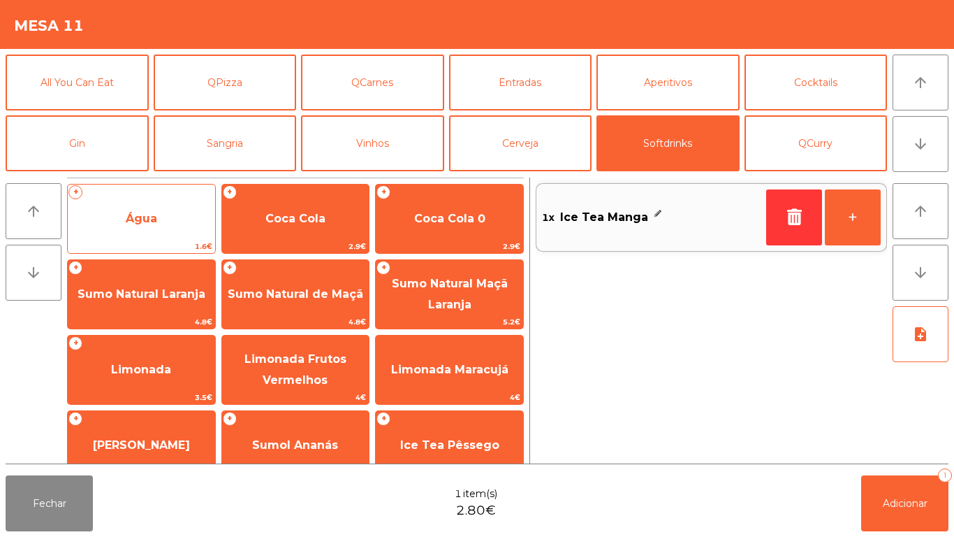
click at [147, 217] on span "Água" at bounding box center [141, 218] width 31 height 13
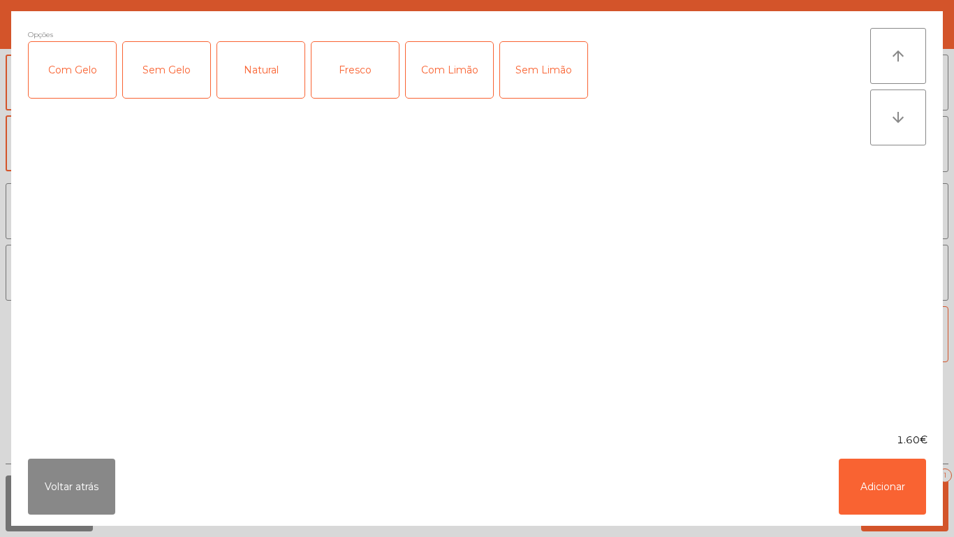
click at [359, 69] on div "Fresco" at bounding box center [355, 70] width 87 height 56
click at [868, 482] on button "Adicionar" at bounding box center [882, 486] width 87 height 56
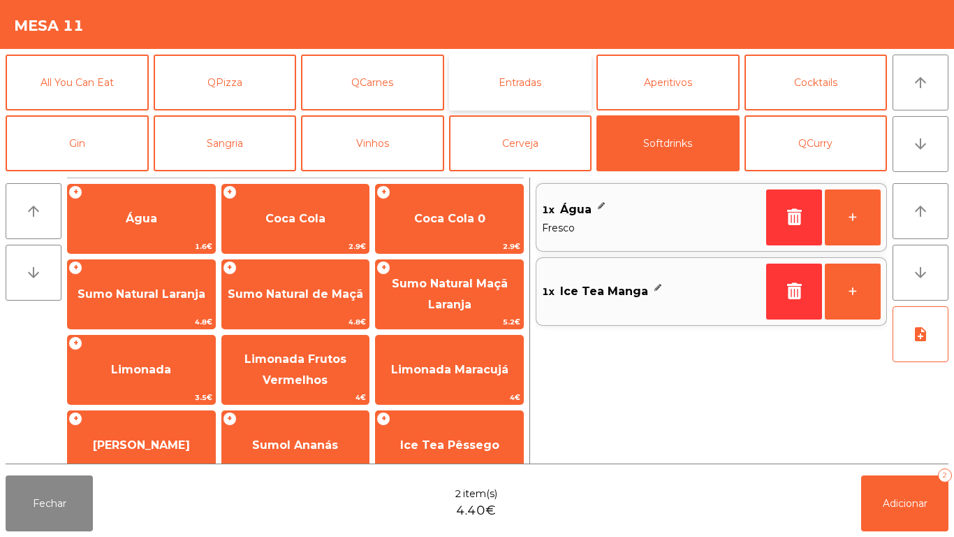
click at [541, 83] on button "Entradas" at bounding box center [520, 83] width 143 height 56
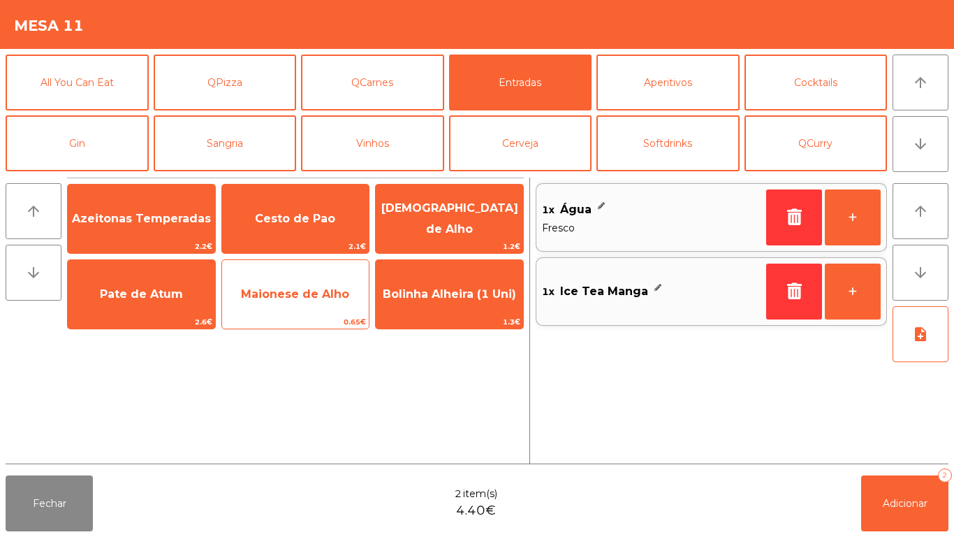
click at [314, 305] on span "Maionese de Alho" at bounding box center [295, 294] width 147 height 38
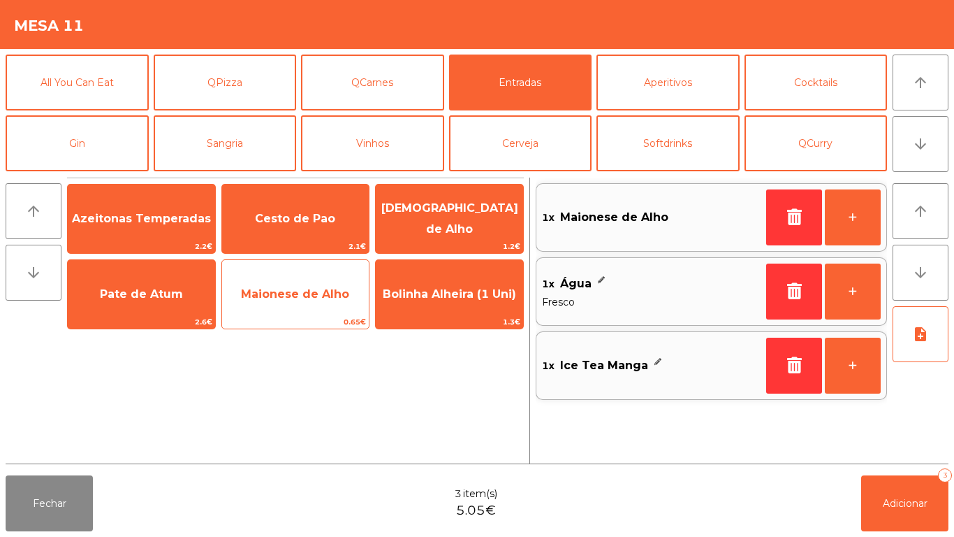
click at [310, 300] on span "Maionese de Alho" at bounding box center [295, 293] width 108 height 13
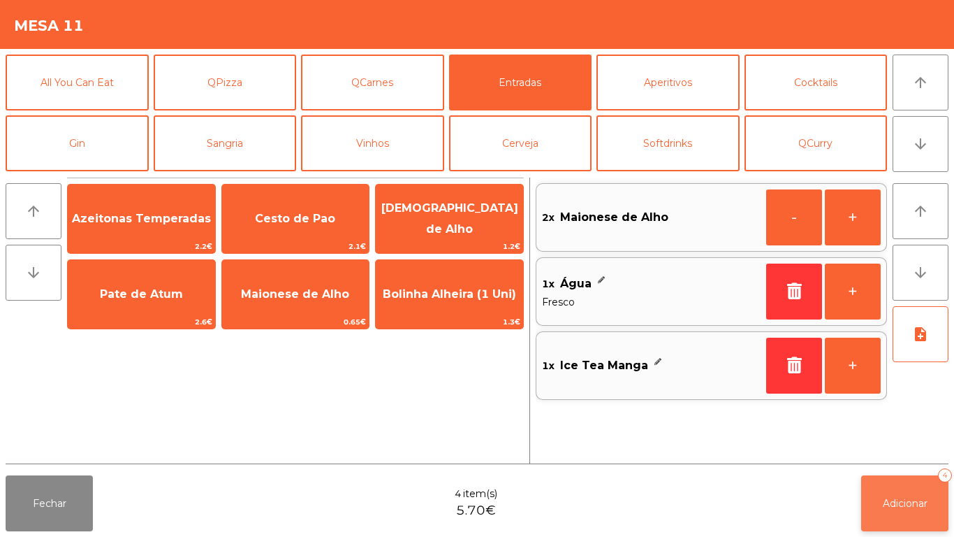
click at [898, 495] on button "Adicionar 4" at bounding box center [905, 503] width 87 height 56
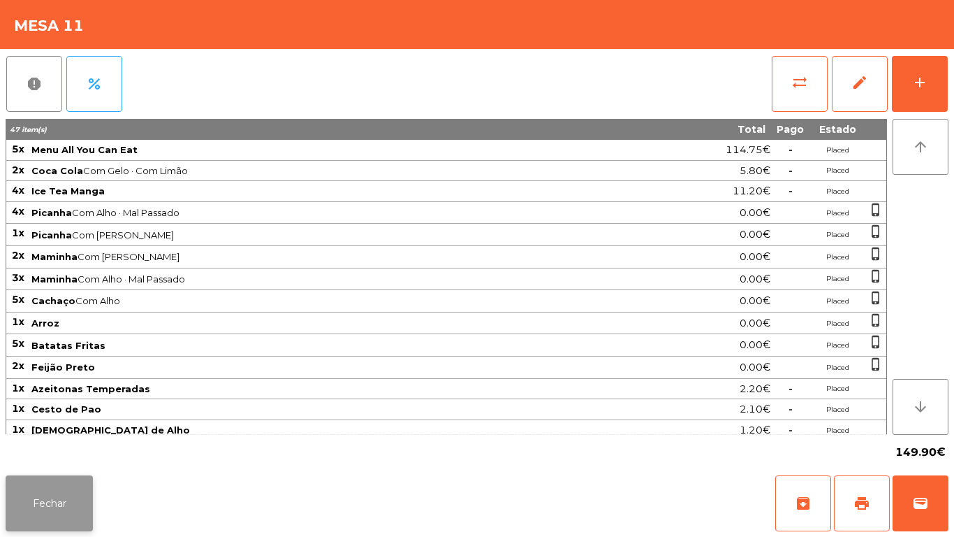
click at [45, 494] on button "Fechar" at bounding box center [49, 503] width 87 height 56
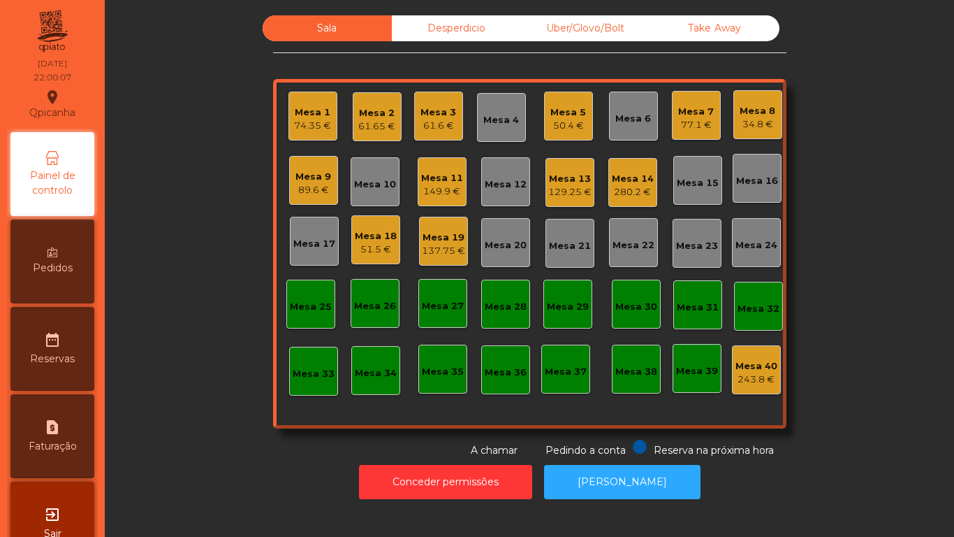
click at [312, 126] on div "74.35 €" at bounding box center [312, 126] width 37 height 14
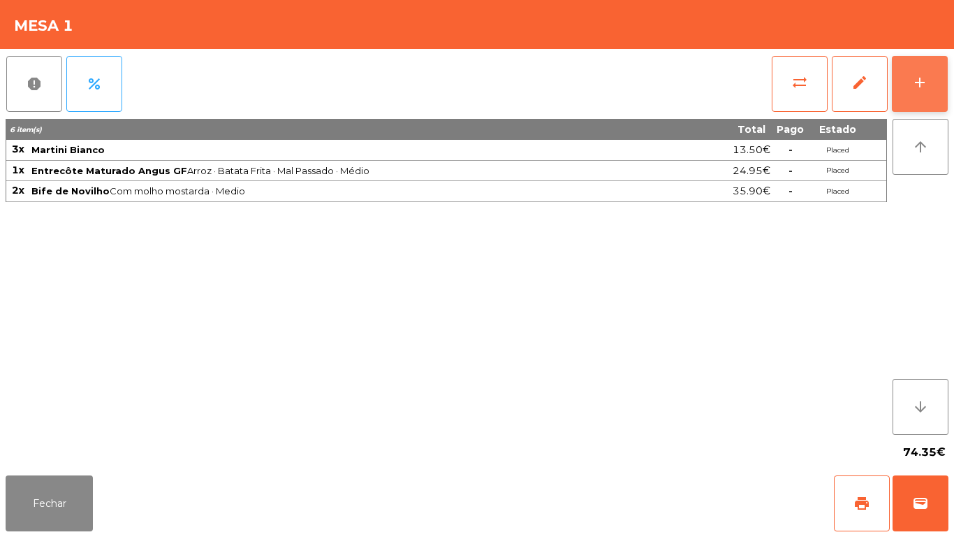
click at [913, 85] on div "add" at bounding box center [920, 82] width 17 height 17
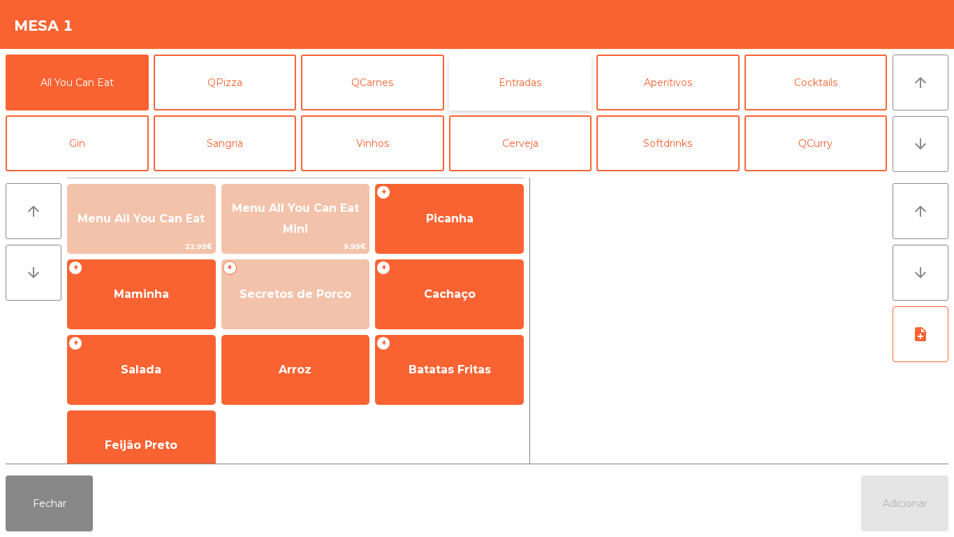
click at [522, 94] on button "Entradas" at bounding box center [520, 83] width 143 height 56
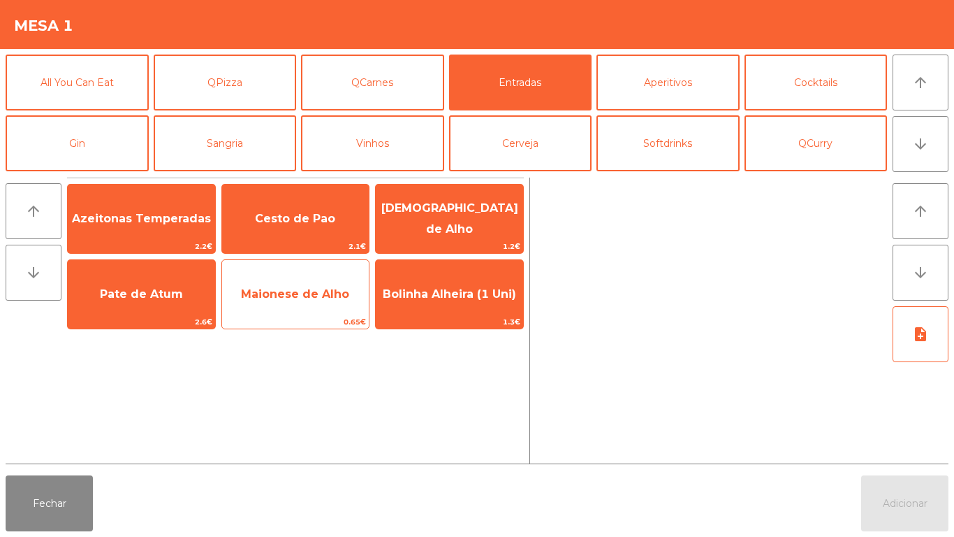
click at [310, 308] on span "Maionese de Alho" at bounding box center [295, 294] width 147 height 38
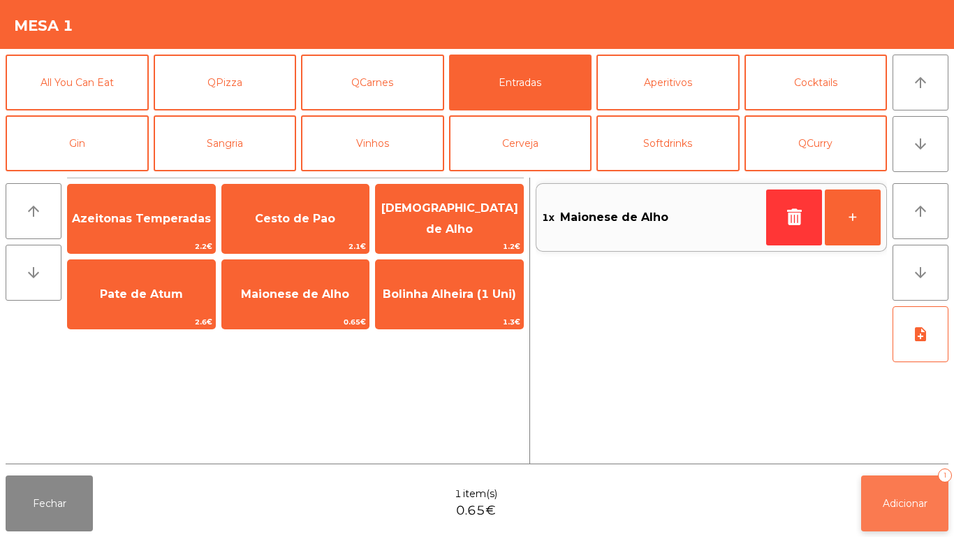
click at [889, 528] on button "Adicionar 1" at bounding box center [905, 503] width 87 height 56
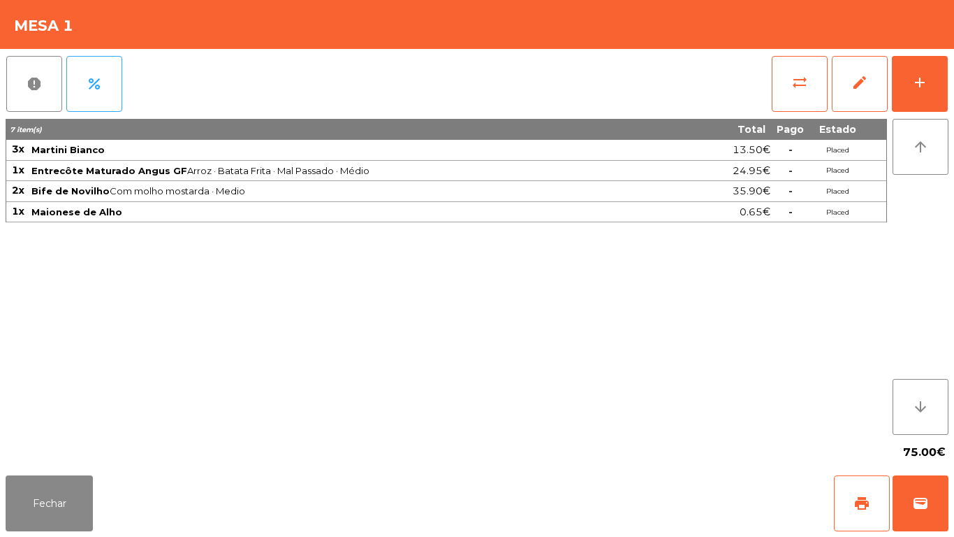
click at [70, 457] on div "75.00€" at bounding box center [477, 452] width 943 height 35
click at [61, 480] on button "Fechar" at bounding box center [49, 503] width 87 height 56
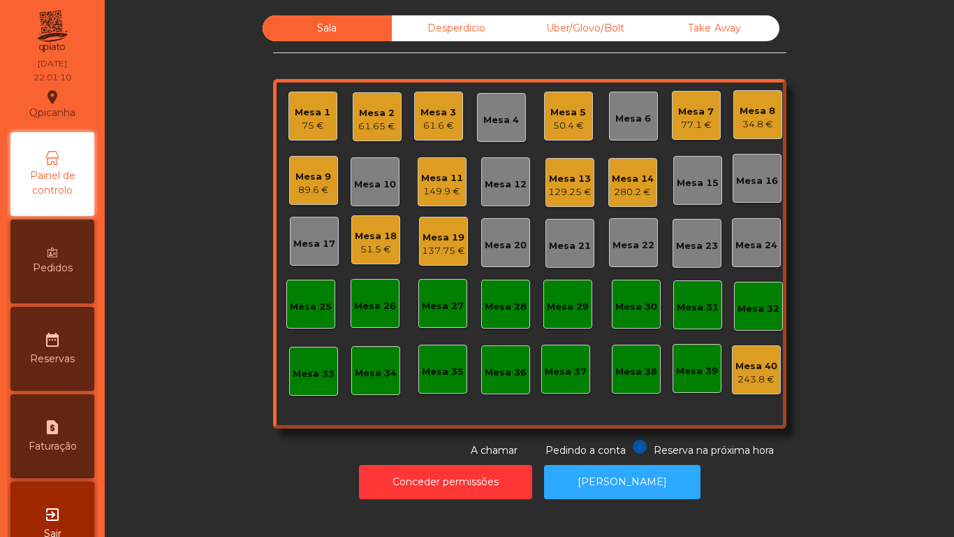
click at [572, 191] on div "129.25 €" at bounding box center [570, 192] width 43 height 14
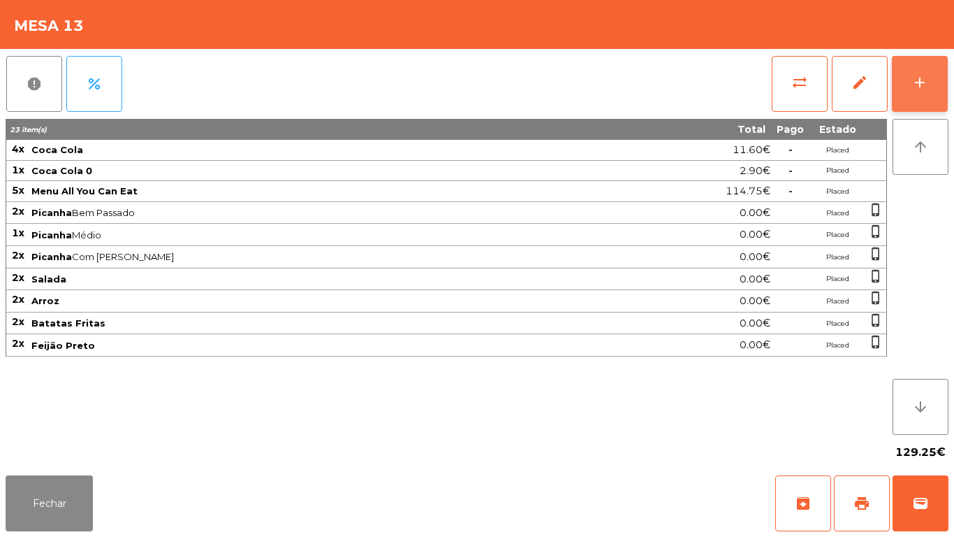
click at [915, 100] on button "add" at bounding box center [920, 84] width 56 height 56
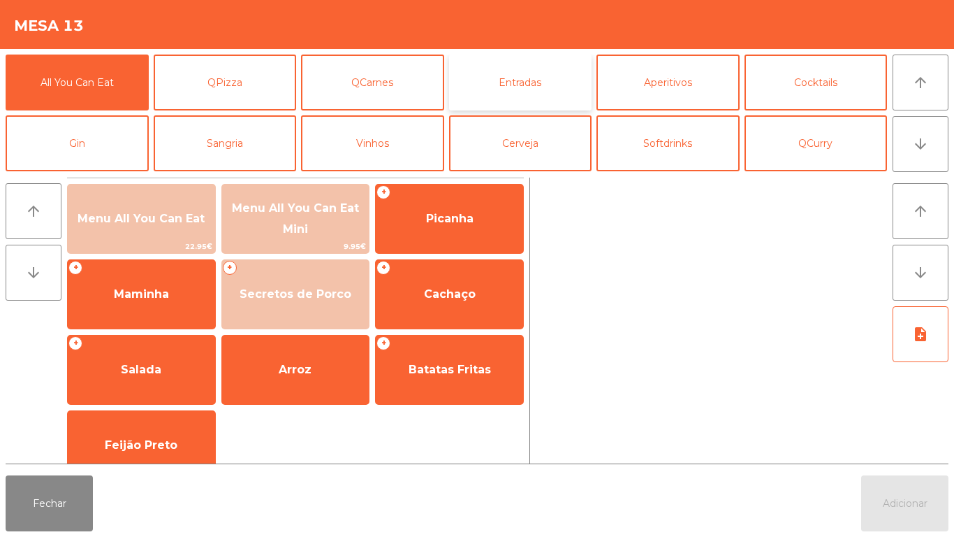
click at [521, 100] on button "Entradas" at bounding box center [520, 83] width 143 height 56
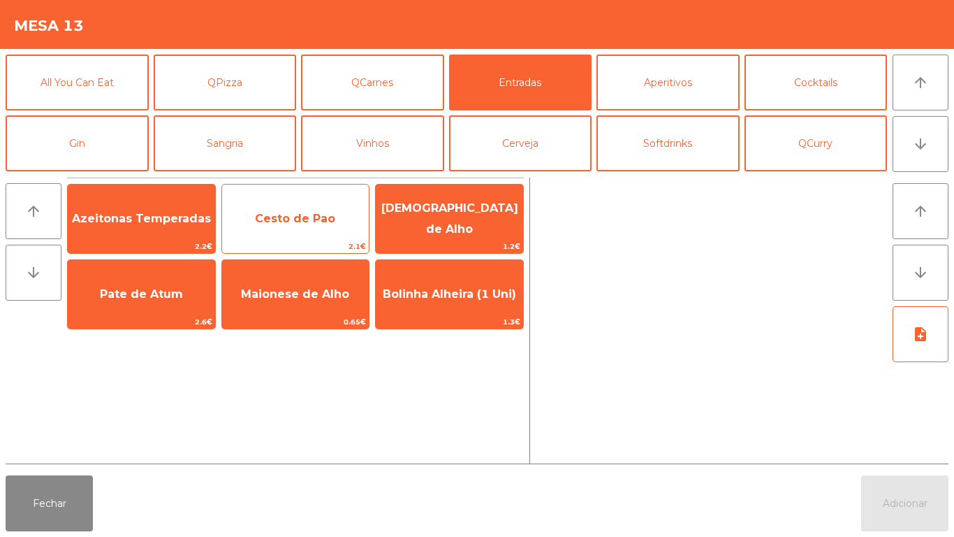
click at [283, 227] on span "Cesto de Pao" at bounding box center [295, 219] width 147 height 38
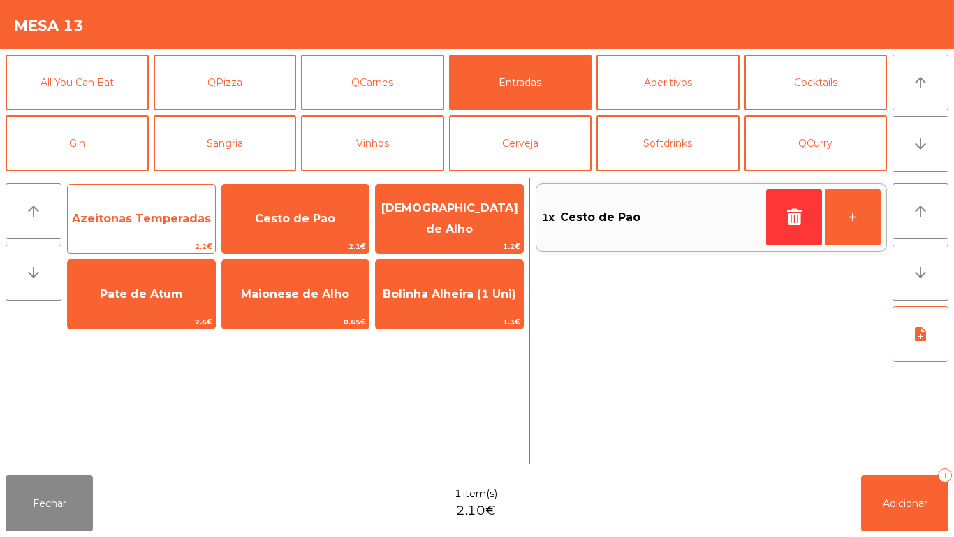
click at [128, 224] on span "Azeitonas Temperadas" at bounding box center [141, 218] width 139 height 13
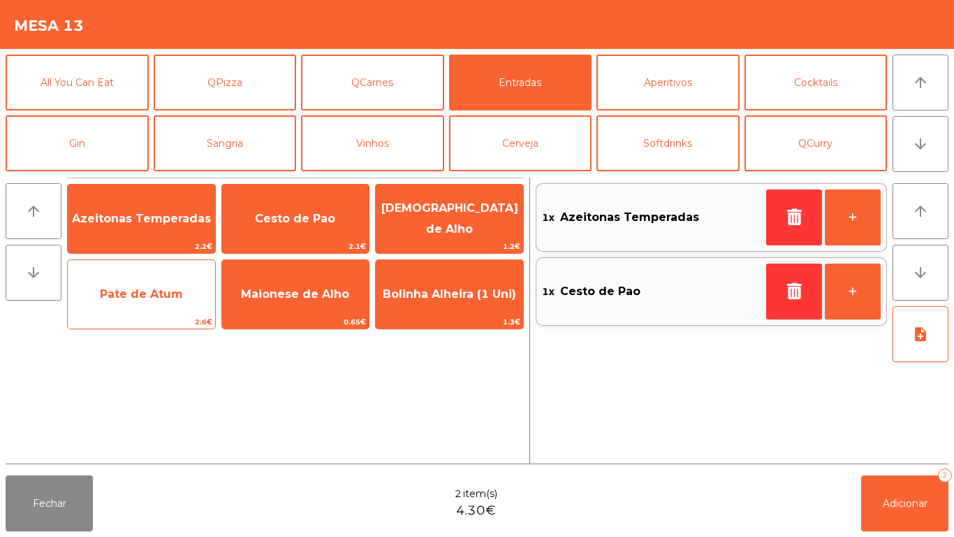
click at [146, 305] on span "Pate de Atum" at bounding box center [141, 294] width 147 height 38
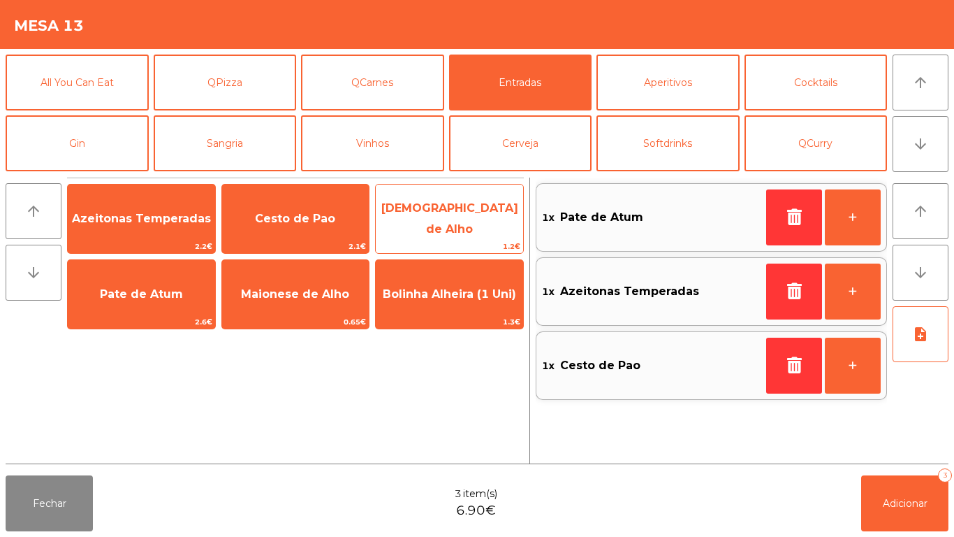
click at [456, 218] on span "[DEMOGRAPHIC_DATA] de Alho" at bounding box center [450, 218] width 137 height 34
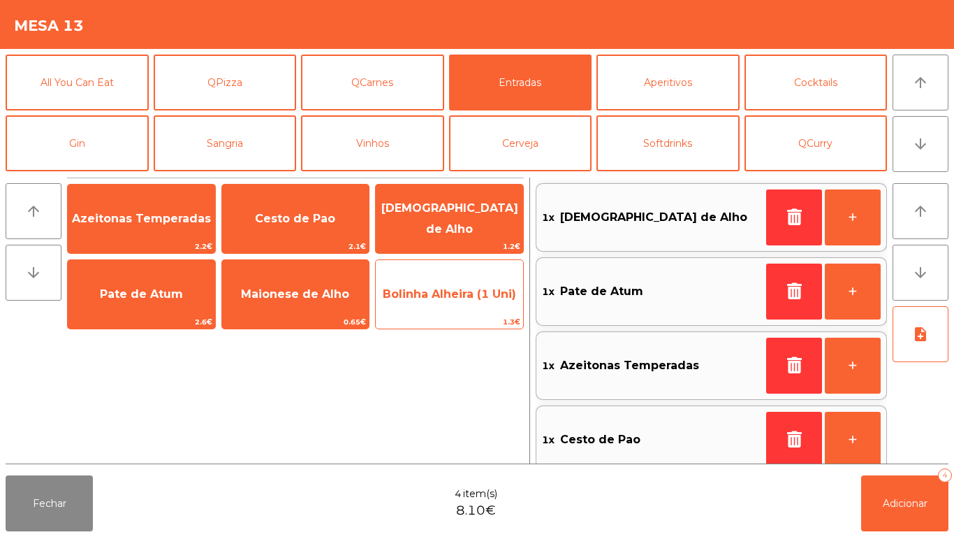
click at [453, 303] on span "Bolinha Alheira (1 Uni)" at bounding box center [449, 294] width 147 height 38
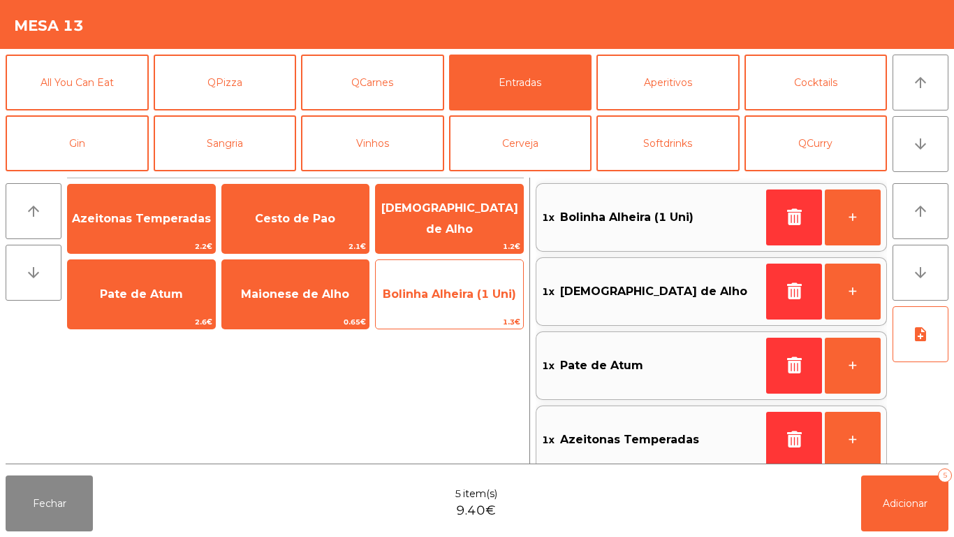
scroll to position [6, 0]
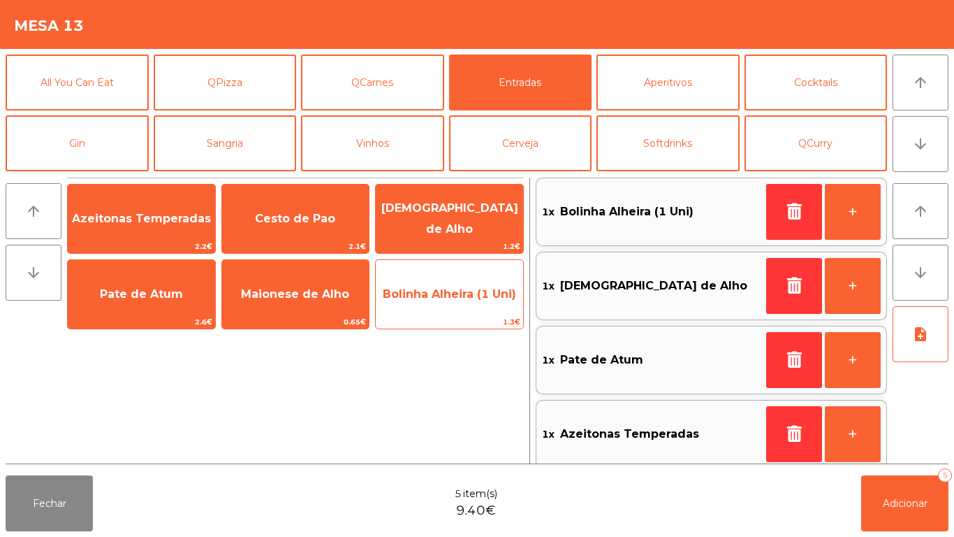
click at [457, 299] on span "Bolinha Alheira (1 Uni)" at bounding box center [449, 293] width 133 height 13
click at [464, 300] on span "Bolinha Alheira (1 Uni)" at bounding box center [449, 293] width 133 height 13
click at [463, 294] on span "Bolinha Alheira (1 Uni)" at bounding box center [449, 293] width 133 height 13
click at [462, 298] on span "Bolinha Alheira (1 Uni)" at bounding box center [449, 293] width 133 height 13
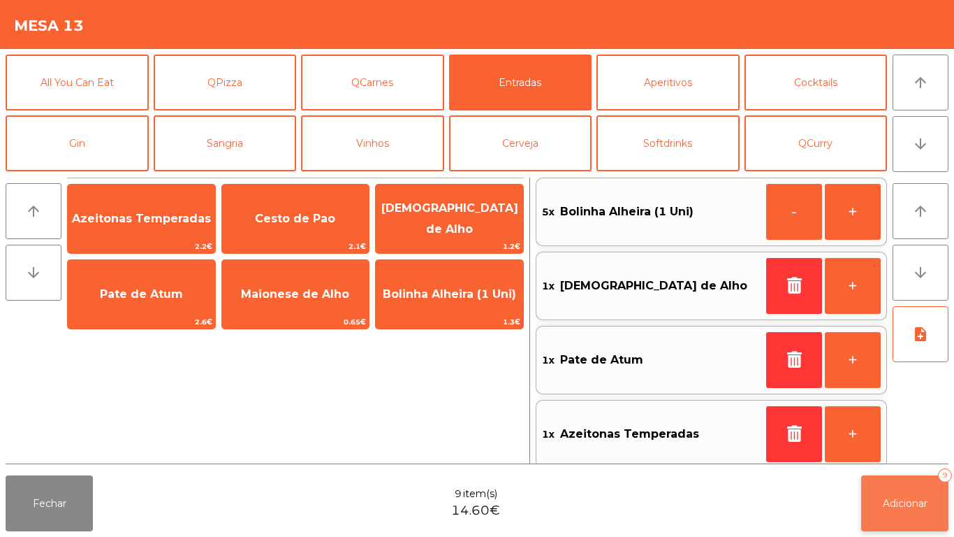
click at [885, 523] on button "Adicionar 9" at bounding box center [905, 503] width 87 height 56
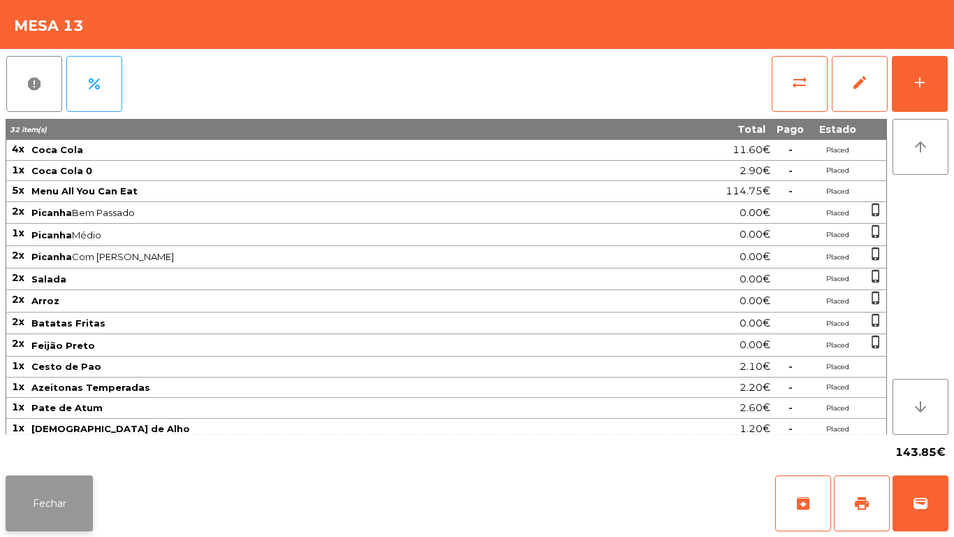
click at [64, 491] on button "Fechar" at bounding box center [49, 503] width 87 height 56
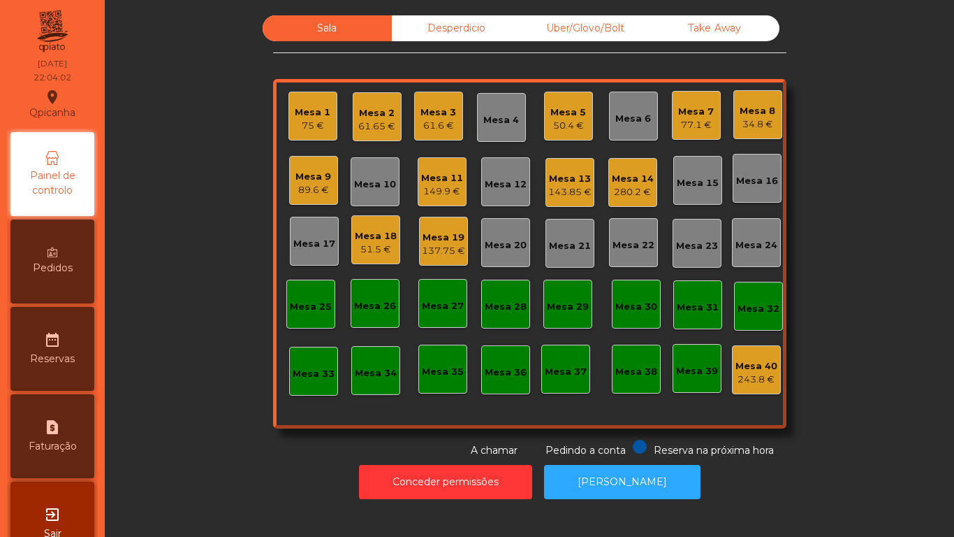
click at [692, 122] on div "77.1 €" at bounding box center [696, 125] width 36 height 14
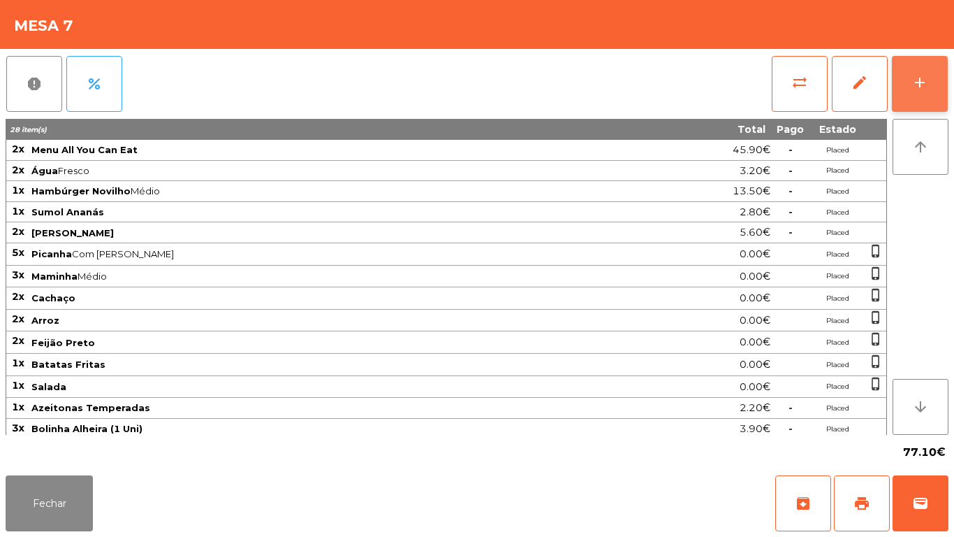
click at [919, 90] on div "add" at bounding box center [920, 82] width 17 height 17
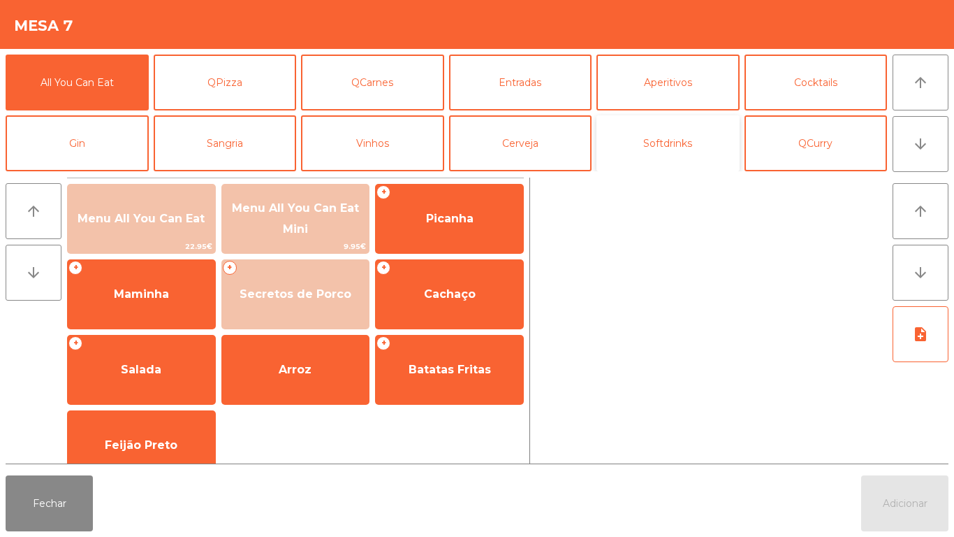
click at [665, 158] on button "Softdrinks" at bounding box center [668, 143] width 143 height 56
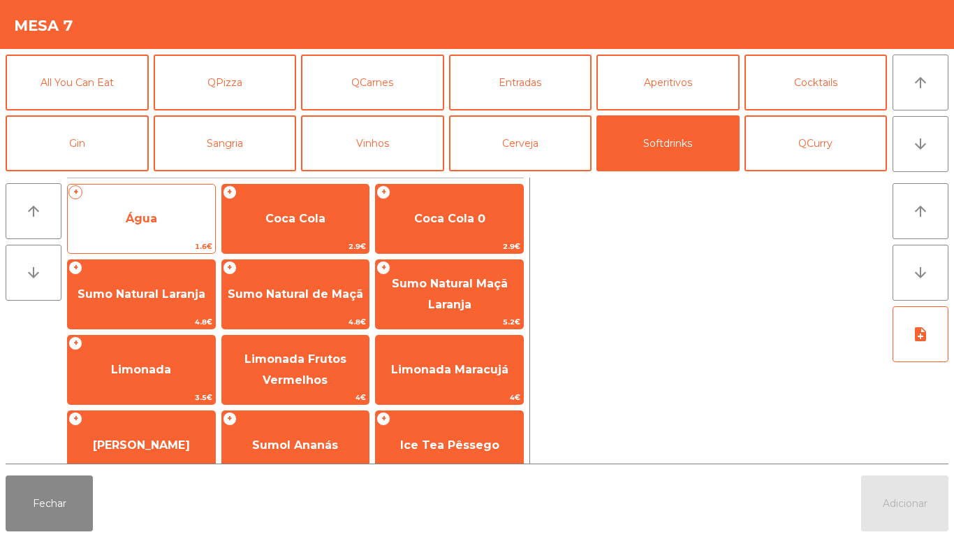
click at [150, 227] on span "Água" at bounding box center [141, 219] width 147 height 38
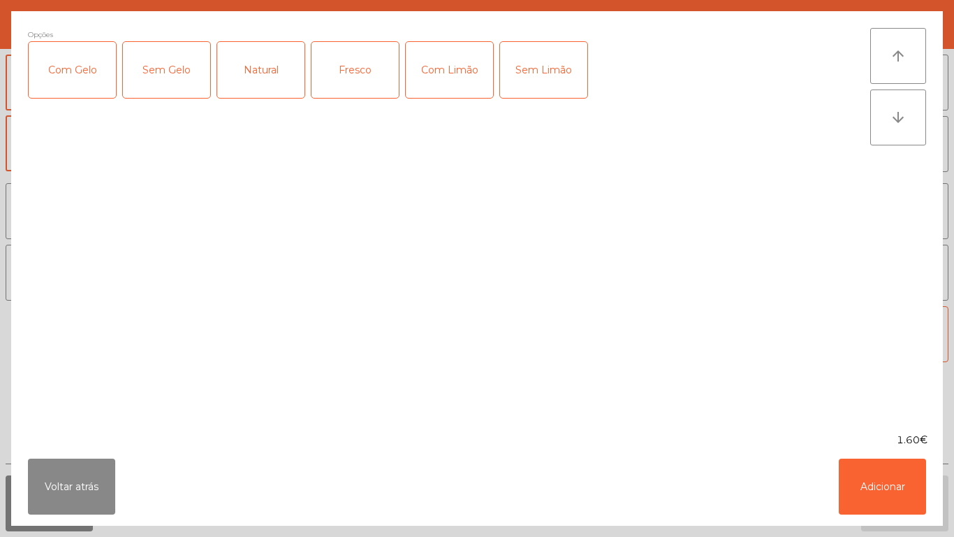
click at [360, 79] on div "Fresco" at bounding box center [355, 70] width 87 height 56
click at [877, 481] on button "Adicionar" at bounding box center [882, 486] width 87 height 56
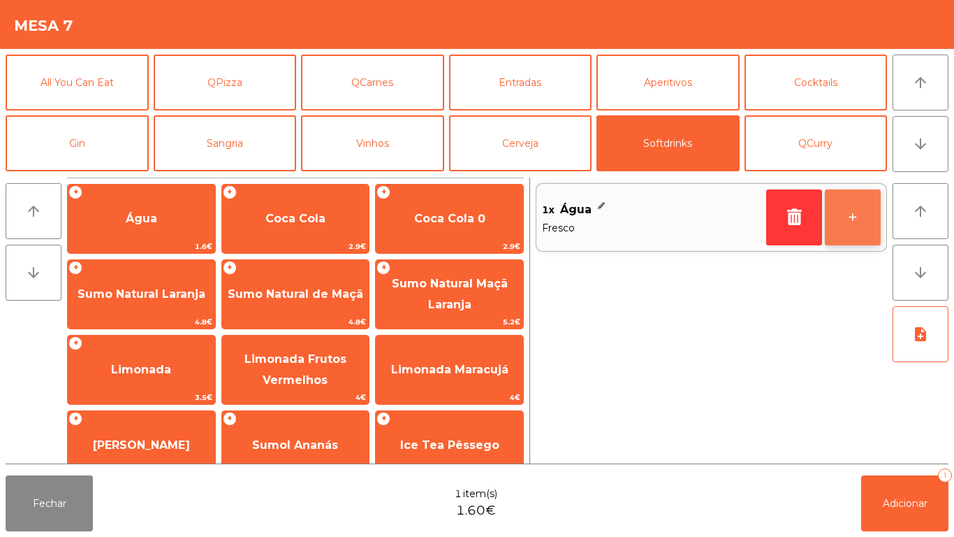
click at [841, 232] on button "+" at bounding box center [853, 217] width 56 height 56
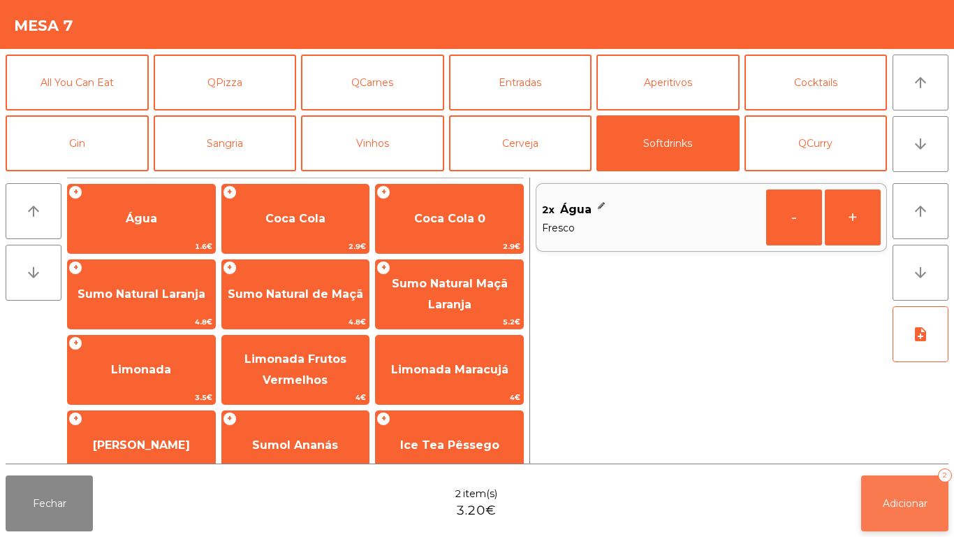
click at [892, 527] on button "Adicionar 2" at bounding box center [905, 503] width 87 height 56
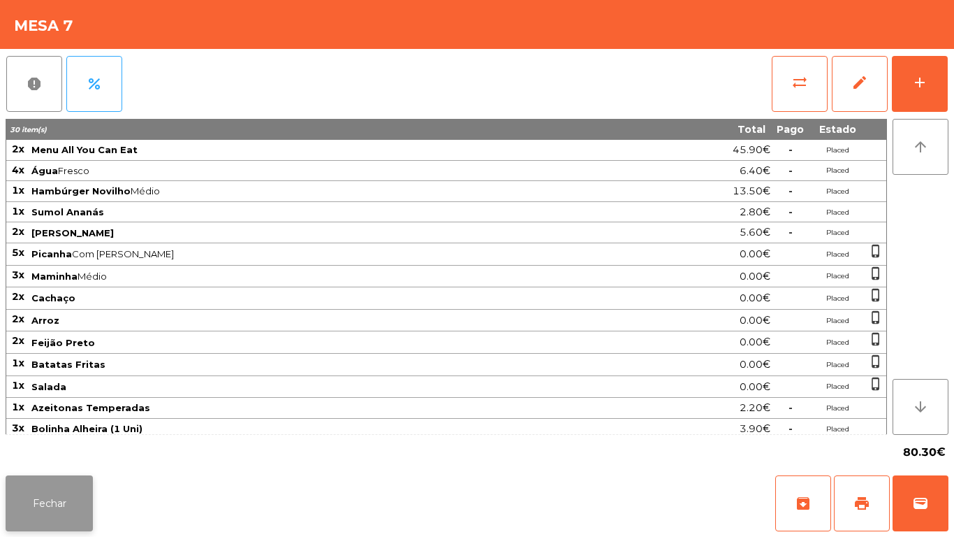
click at [66, 502] on button "Fechar" at bounding box center [49, 503] width 87 height 56
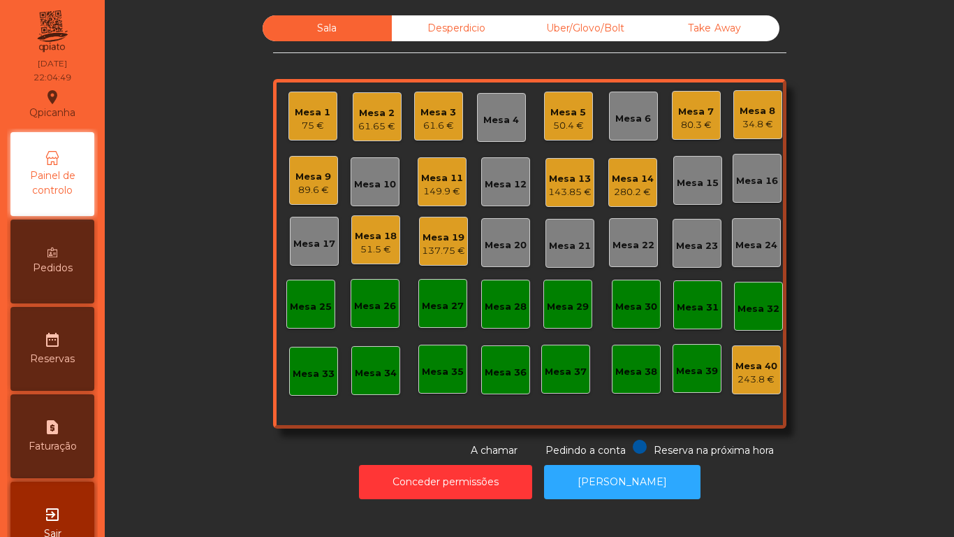
click at [381, 242] on div "51.5 €" at bounding box center [376, 249] width 42 height 14
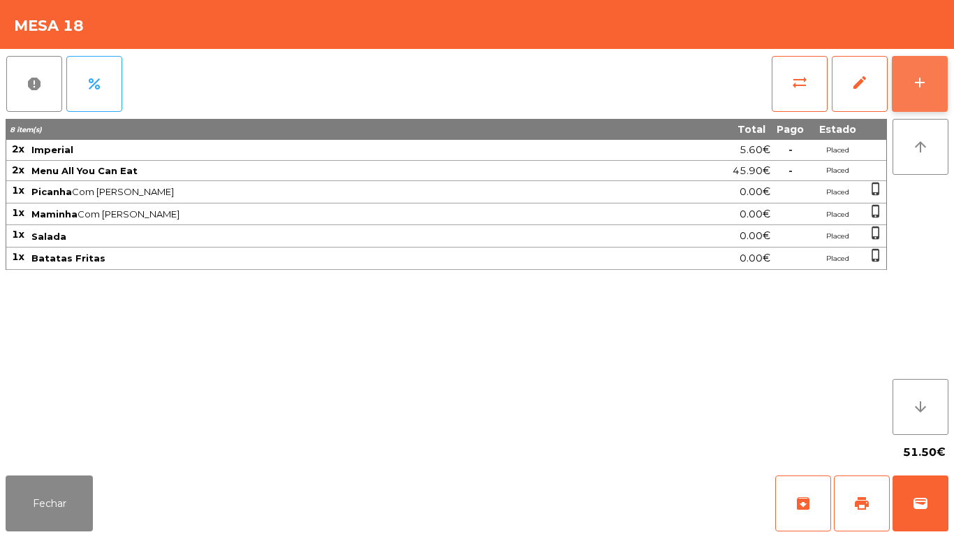
click at [922, 74] on div "add" at bounding box center [920, 82] width 17 height 17
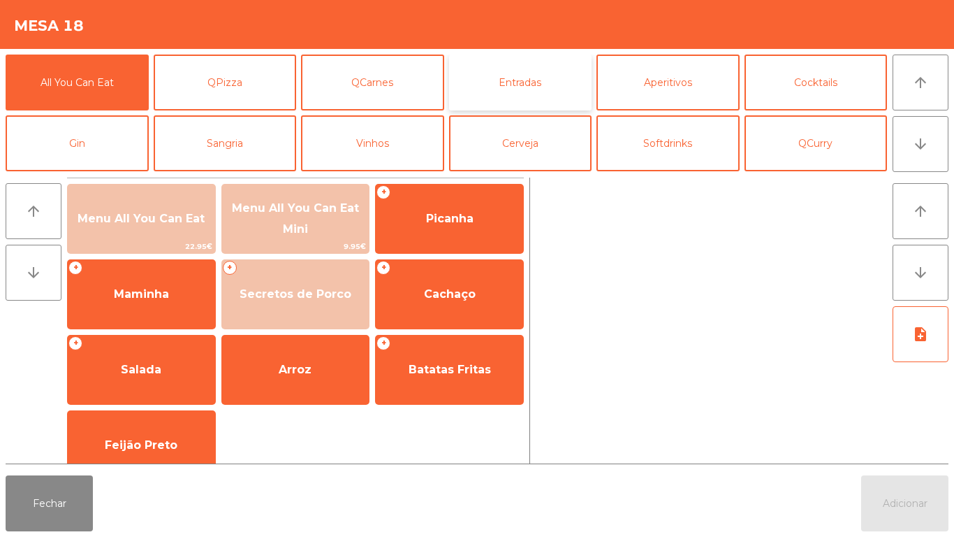
click at [537, 83] on button "Entradas" at bounding box center [520, 83] width 143 height 56
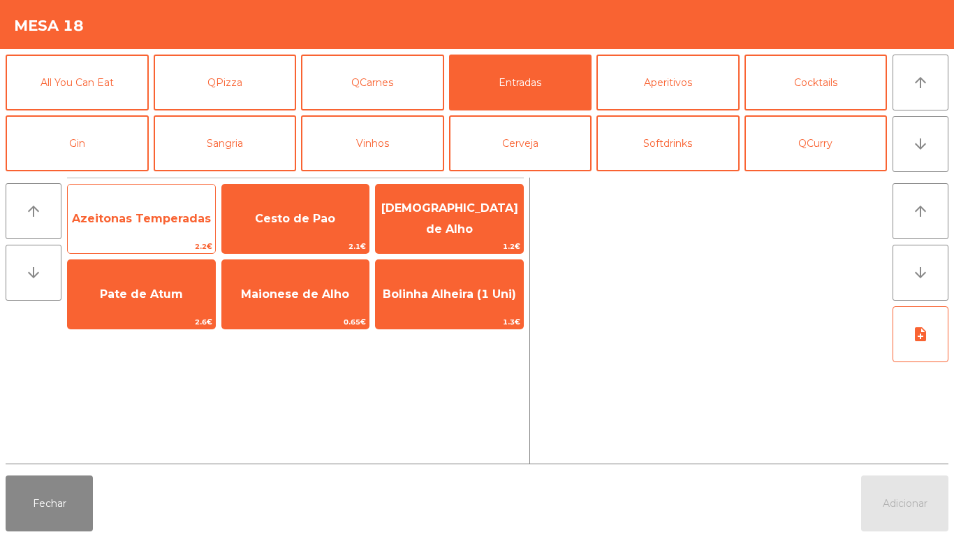
click at [121, 229] on span "Azeitonas Temperadas" at bounding box center [141, 219] width 147 height 38
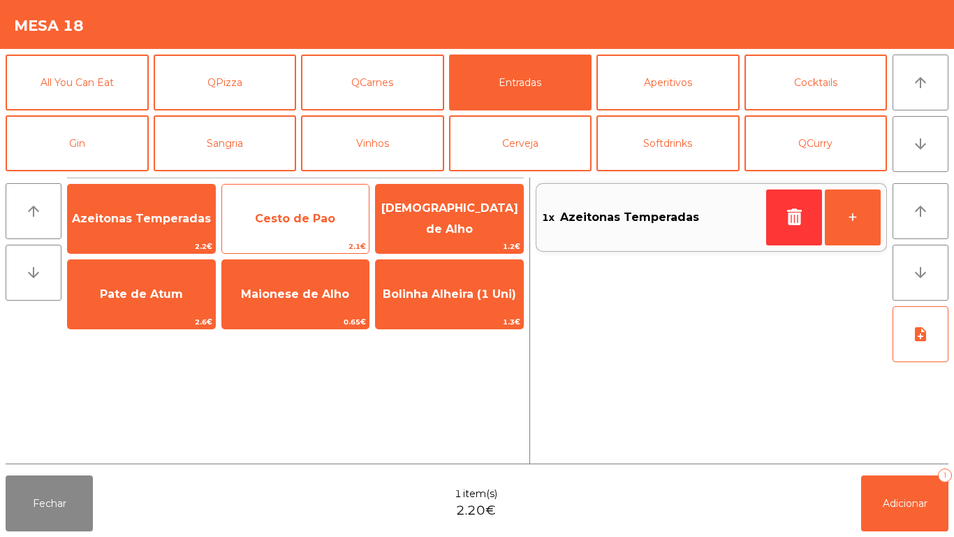
click at [298, 215] on span "Cesto de Pao" at bounding box center [295, 218] width 80 height 13
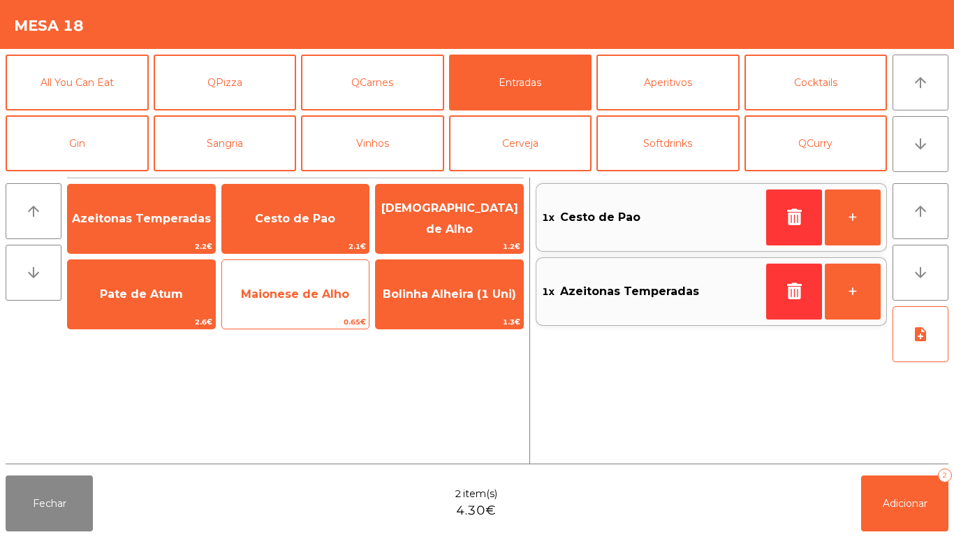
click at [310, 290] on span "Maionese de Alho" at bounding box center [295, 293] width 108 height 13
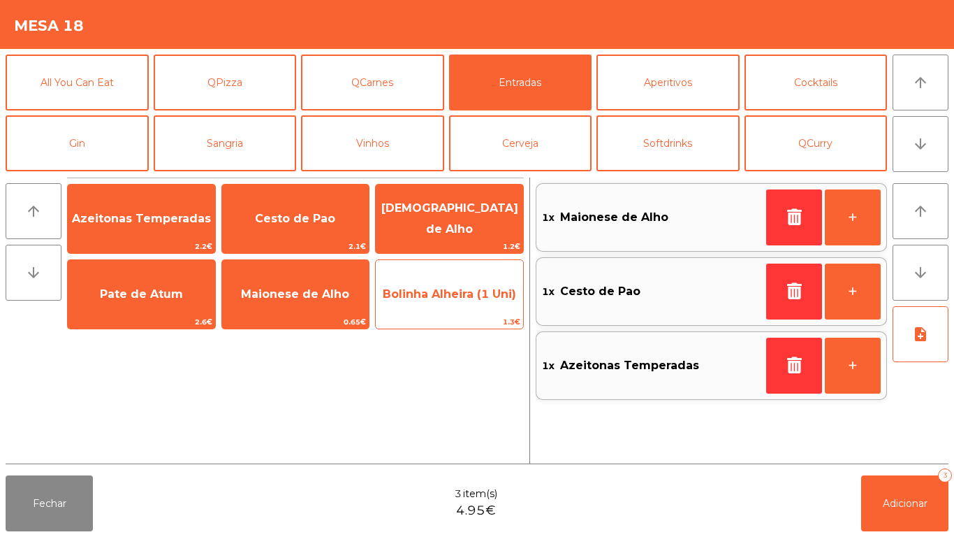
click at [457, 283] on span "Bolinha Alheira (1 Uni)" at bounding box center [449, 294] width 147 height 38
click at [456, 291] on span "Bolinha Alheira (1 Uni)" at bounding box center [449, 293] width 133 height 13
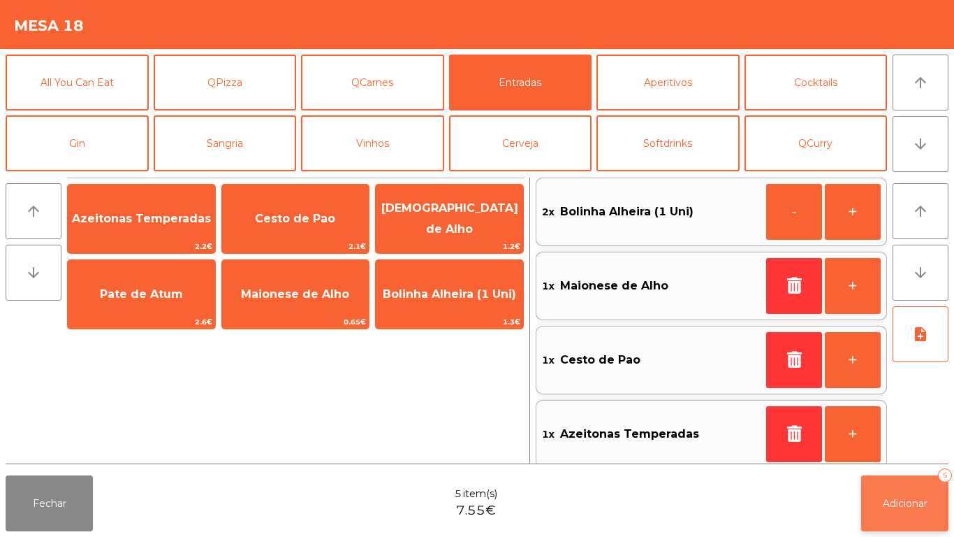
click at [907, 484] on button "Adicionar 5" at bounding box center [905, 503] width 87 height 56
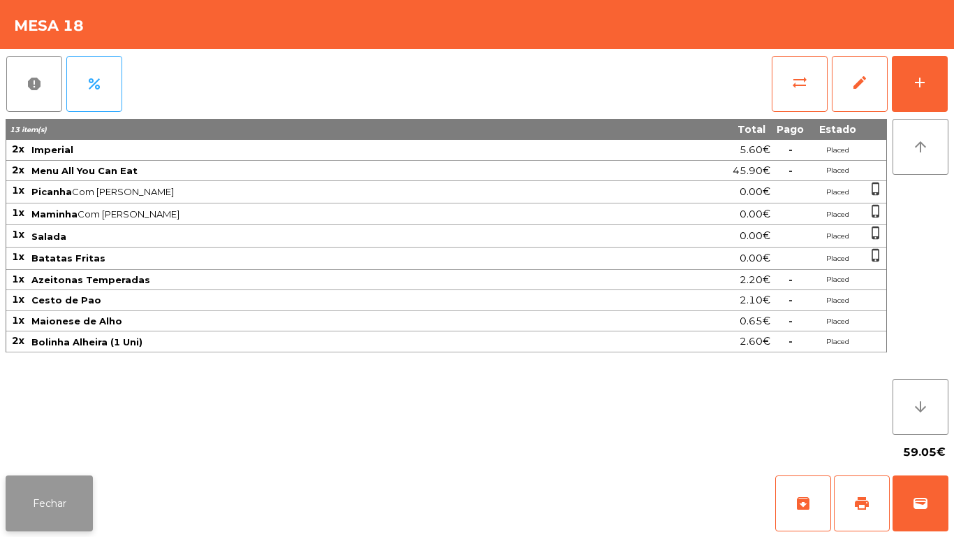
click at [54, 490] on button "Fechar" at bounding box center [49, 503] width 87 height 56
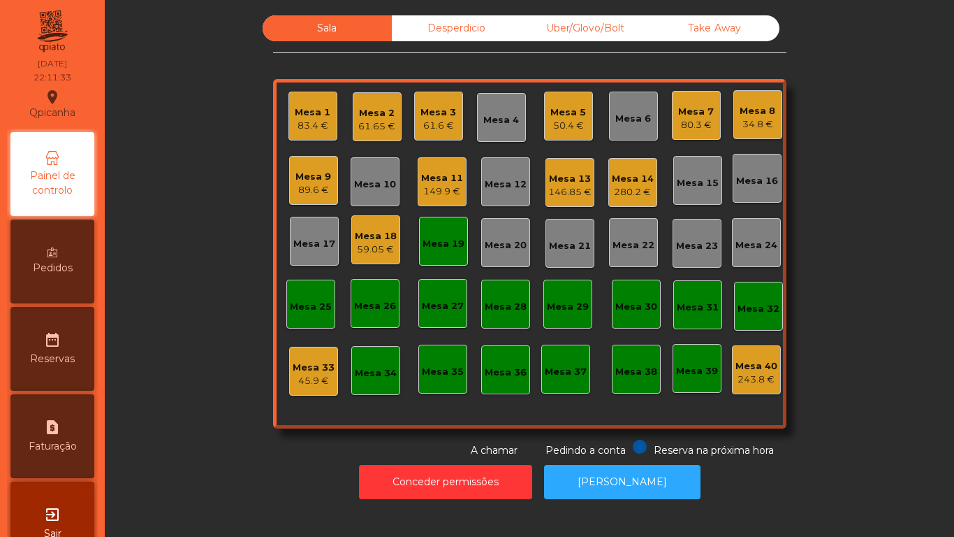
click at [376, 126] on div "61.65 €" at bounding box center [376, 126] width 37 height 14
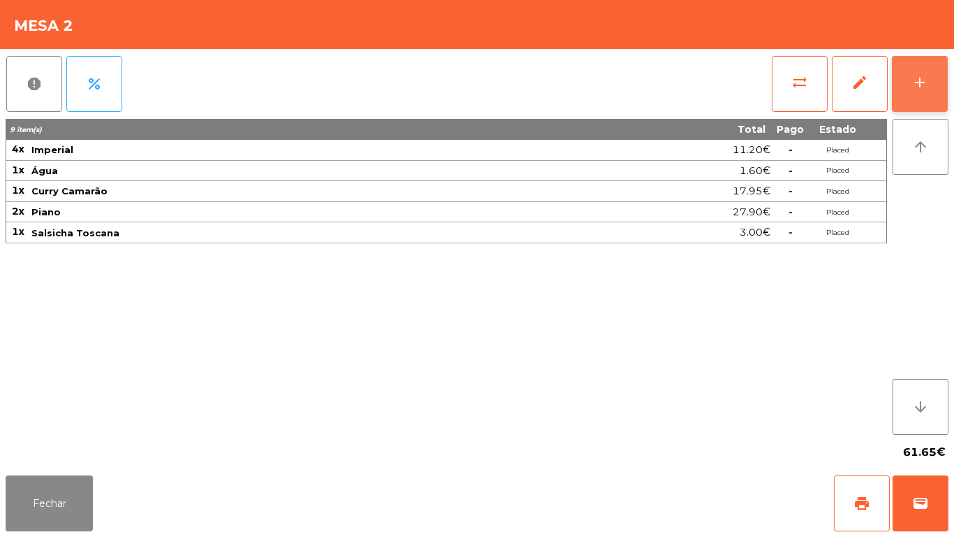
click at [917, 76] on div "add" at bounding box center [920, 82] width 17 height 17
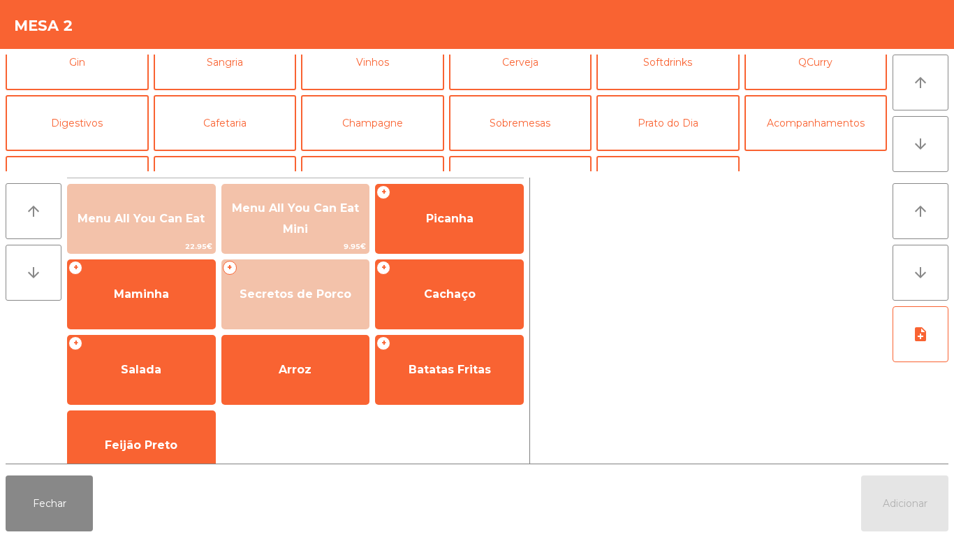
scroll to position [88, 0]
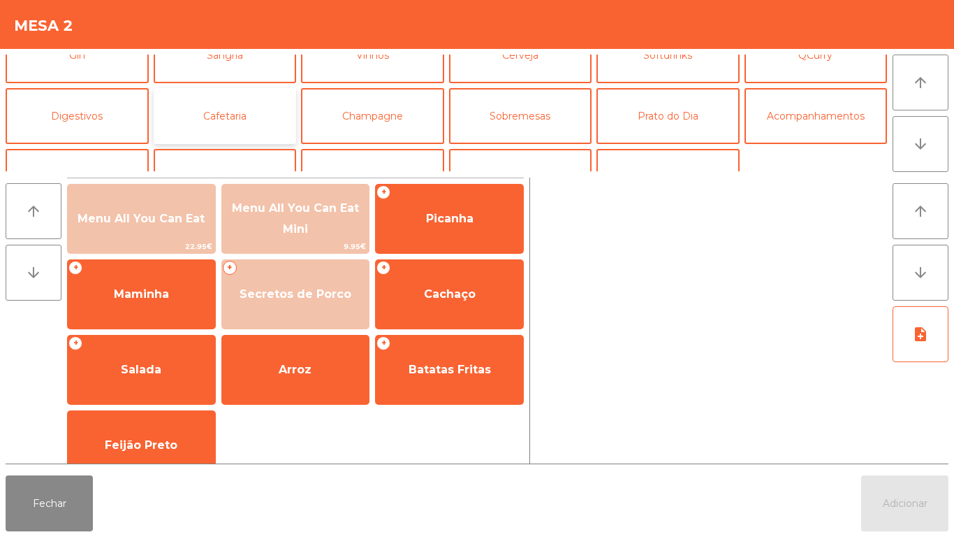
click at [242, 119] on button "Cafetaria" at bounding box center [225, 116] width 143 height 56
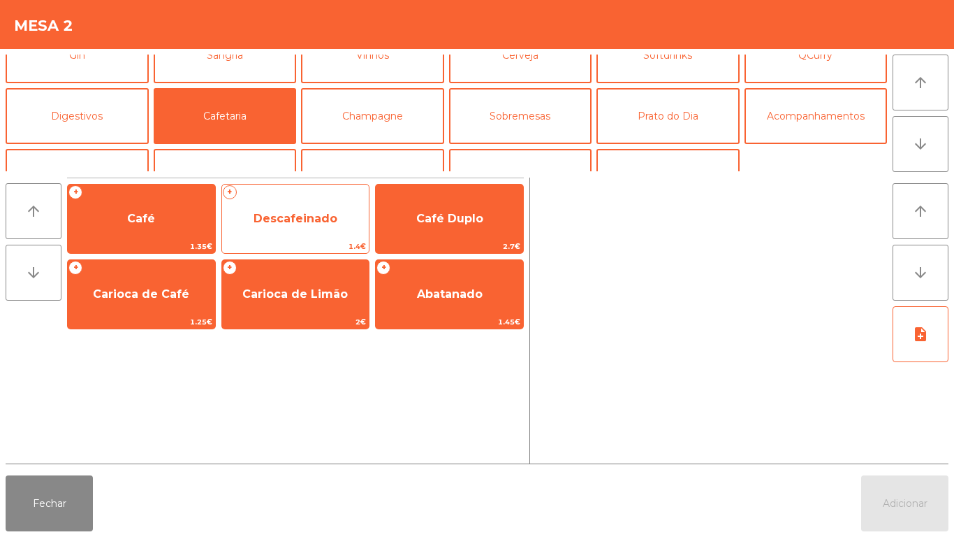
click at [303, 233] on span "Descafeinado" at bounding box center [295, 219] width 147 height 38
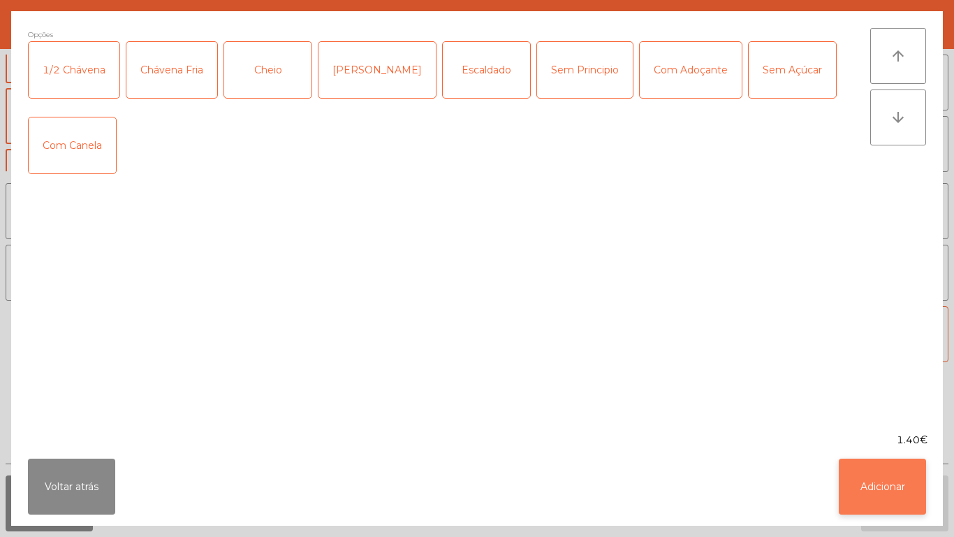
click at [869, 484] on button "Adicionar" at bounding box center [882, 486] width 87 height 56
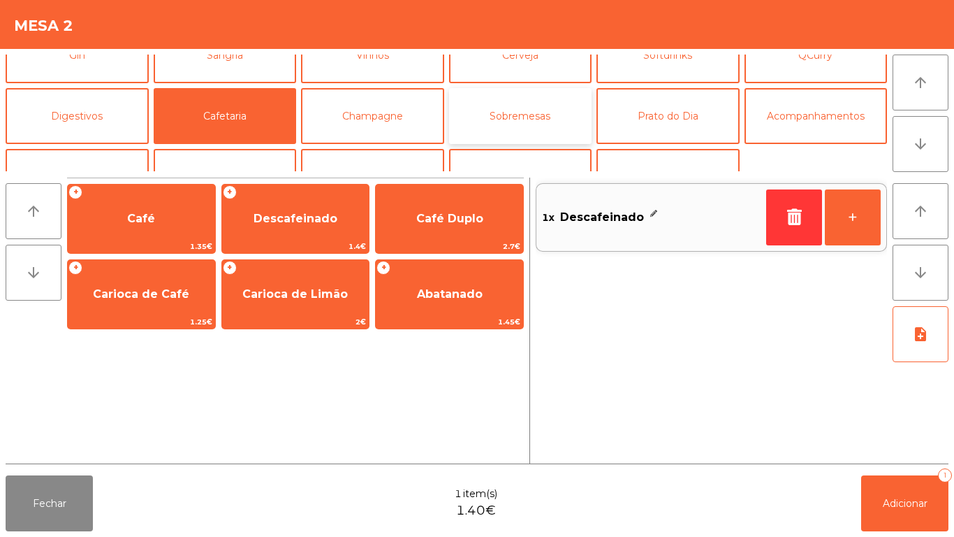
click at [551, 120] on button "Sobremesas" at bounding box center [520, 116] width 143 height 56
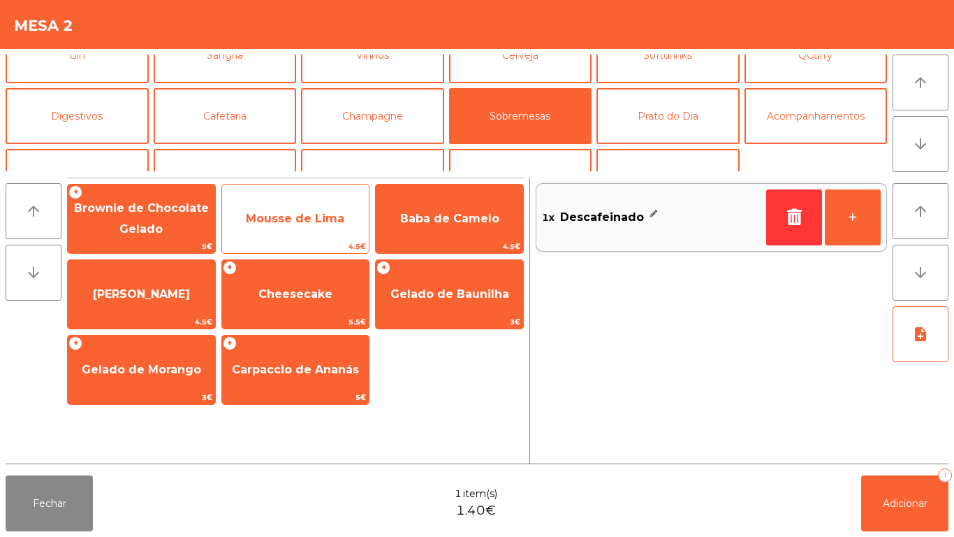
click at [311, 217] on span "Mousse de Lima" at bounding box center [295, 218] width 99 height 13
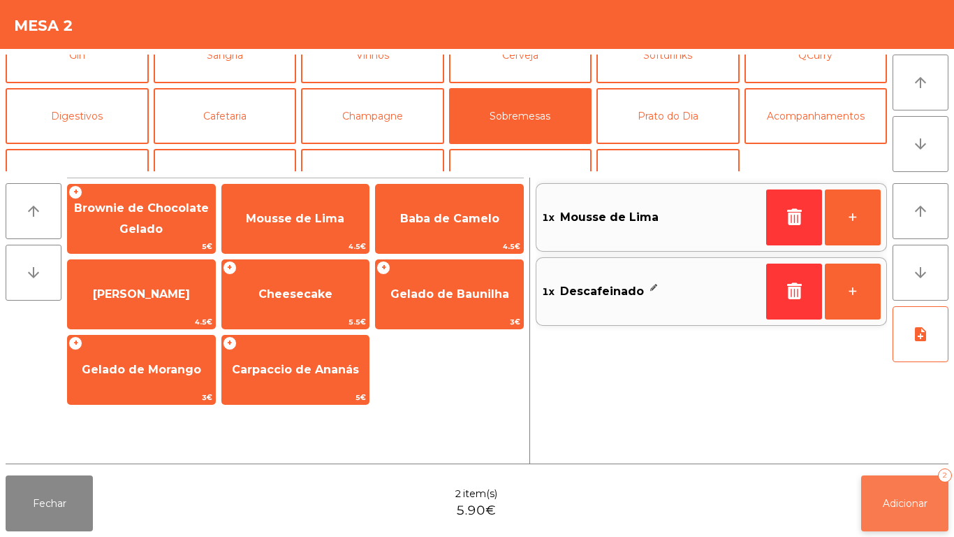
click at [888, 504] on span "Adicionar" at bounding box center [905, 503] width 45 height 13
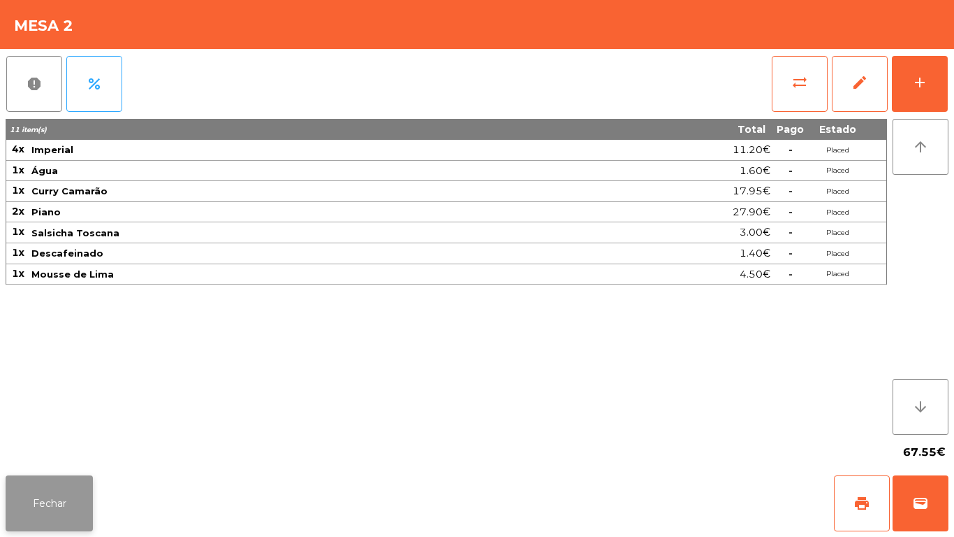
click at [52, 508] on button "Fechar" at bounding box center [49, 503] width 87 height 56
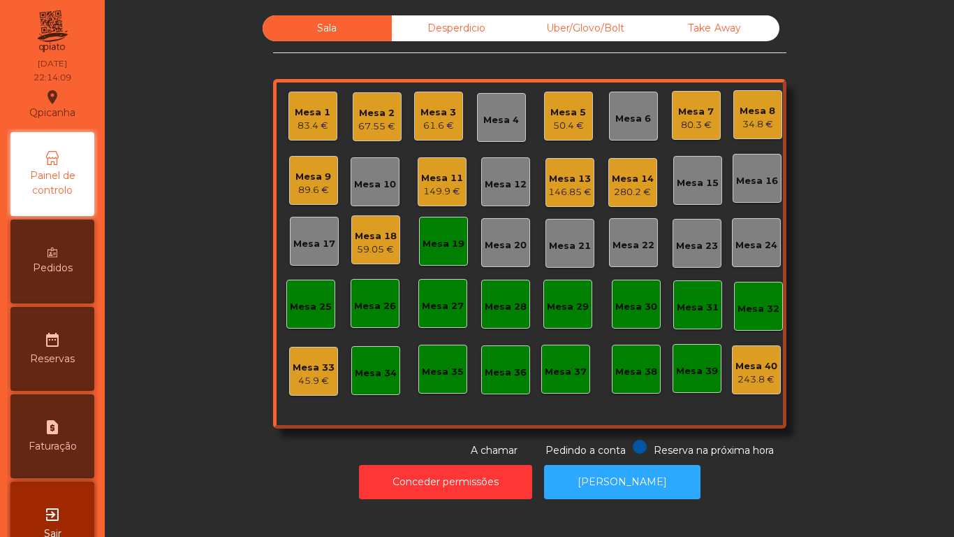
click at [313, 194] on div "89.6 €" at bounding box center [314, 190] width 36 height 14
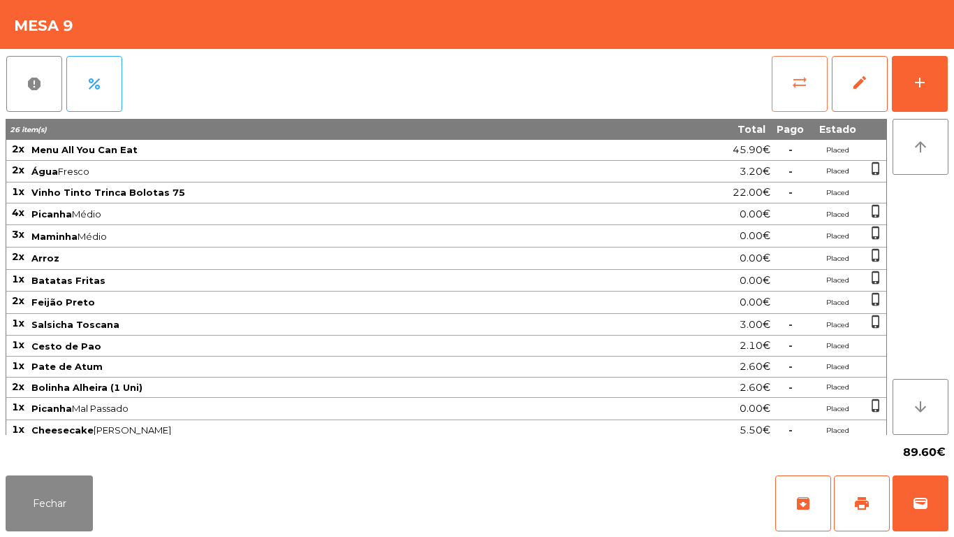
click at [798, 82] on span "sync_alt" at bounding box center [800, 82] width 17 height 17
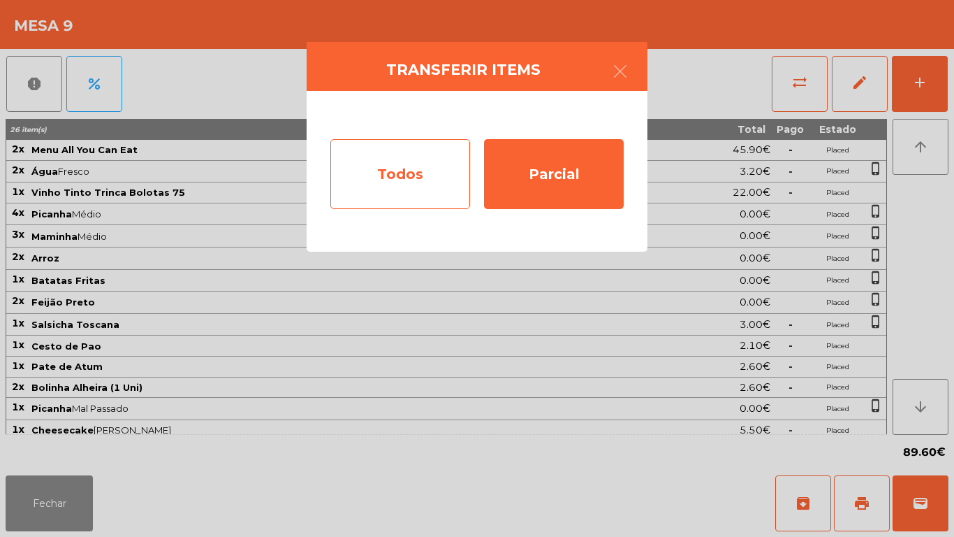
click at [420, 159] on div "Todos" at bounding box center [401, 174] width 140 height 70
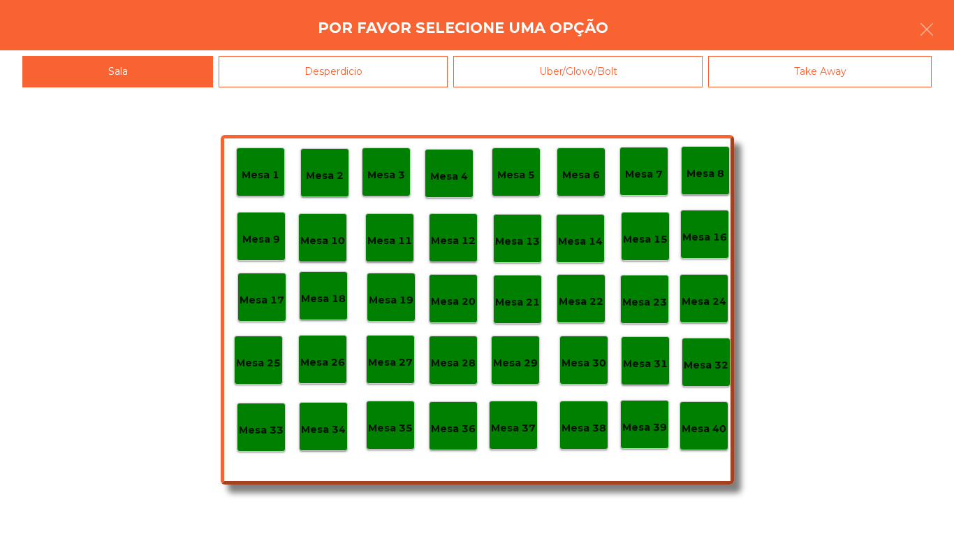
click at [697, 413] on div "Mesa 40" at bounding box center [704, 425] width 49 height 49
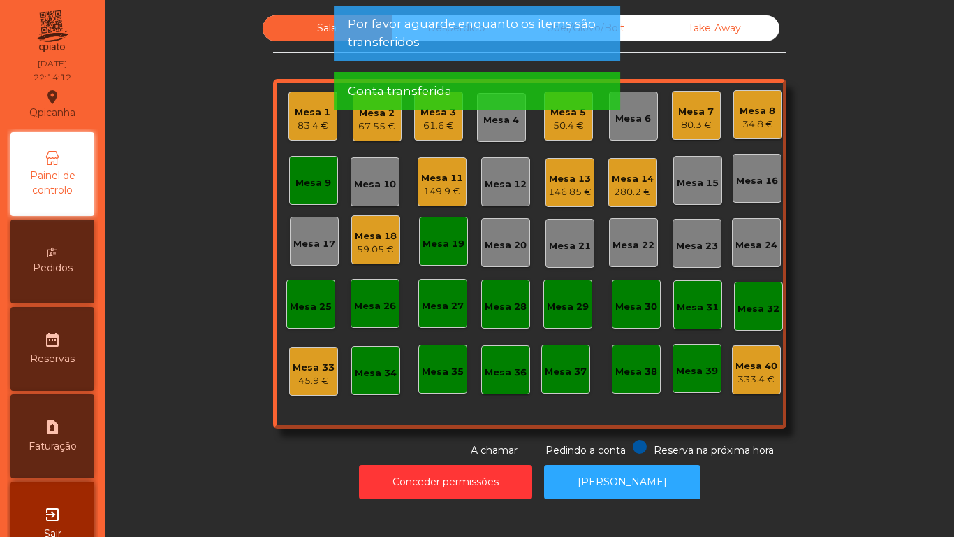
click at [437, 132] on div "61.6 €" at bounding box center [439, 126] width 36 height 14
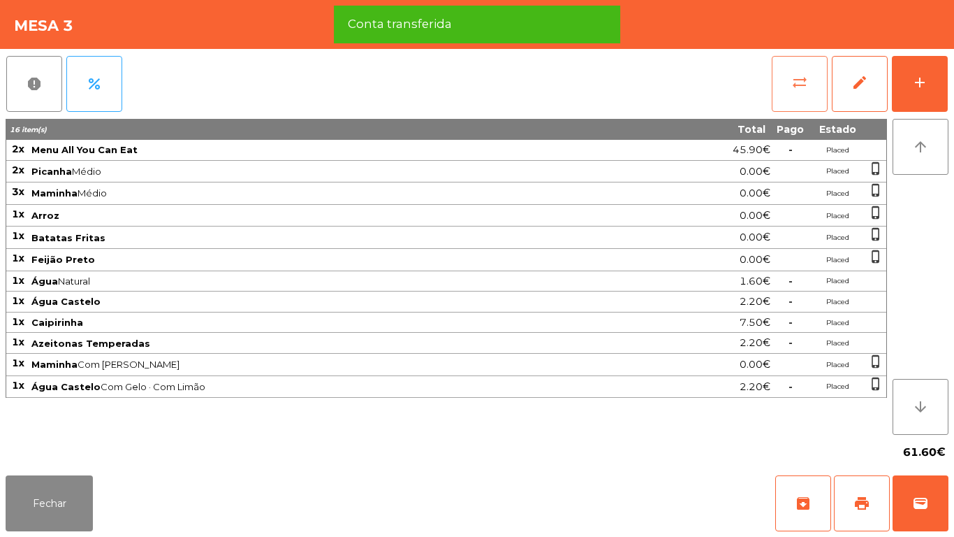
click at [789, 85] on button "sync_alt" at bounding box center [800, 84] width 56 height 56
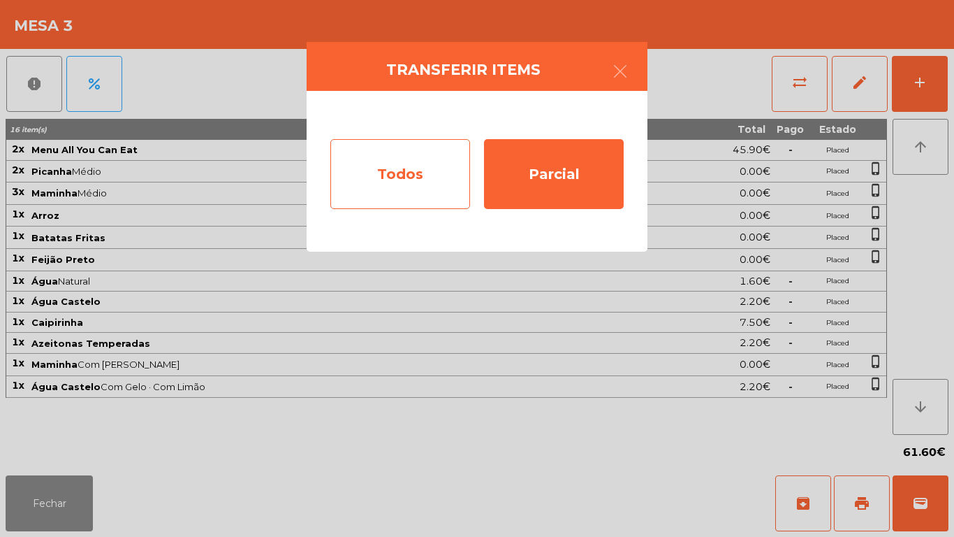
click at [416, 169] on div "Todos" at bounding box center [401, 174] width 140 height 70
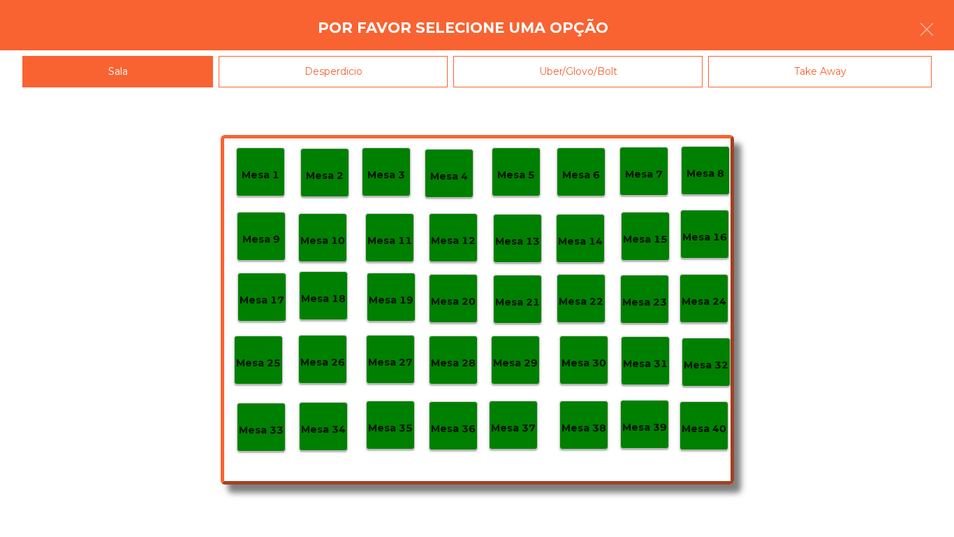
click at [700, 414] on div "Mesa 40" at bounding box center [704, 425] width 49 height 49
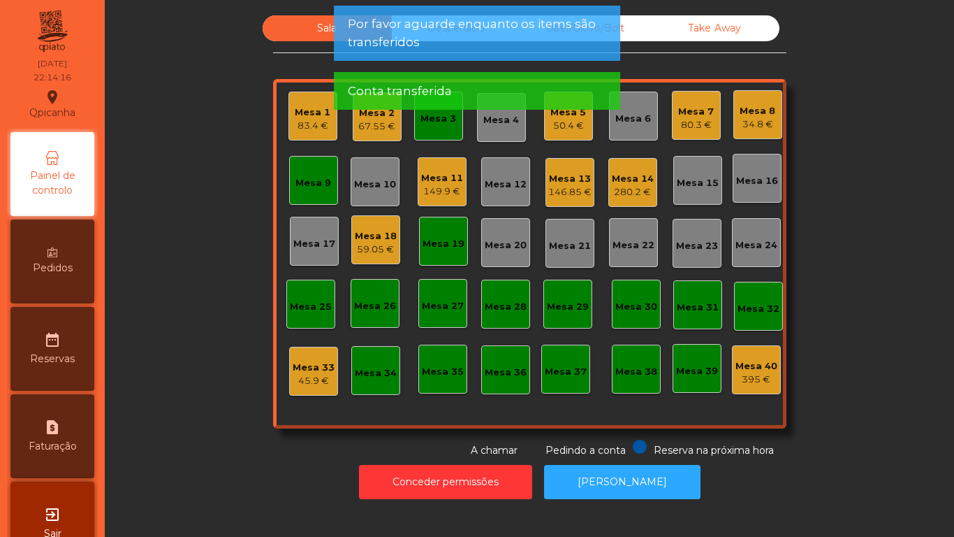
click at [438, 120] on app-alert "Por favor aguarde enquanto os items são transferidos Conta transferida" at bounding box center [477, 63] width 286 height 115
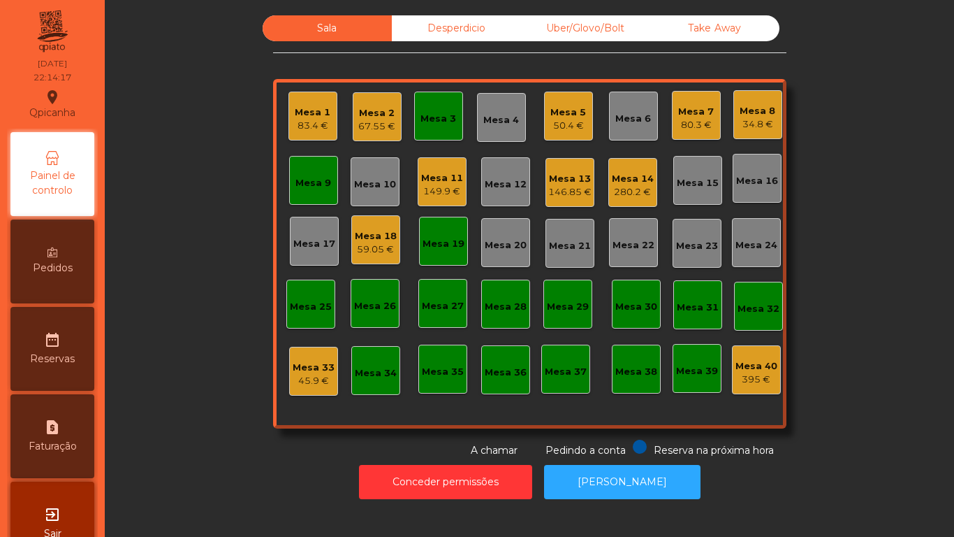
click at [430, 126] on div "Mesa 3" at bounding box center [438, 116] width 49 height 49
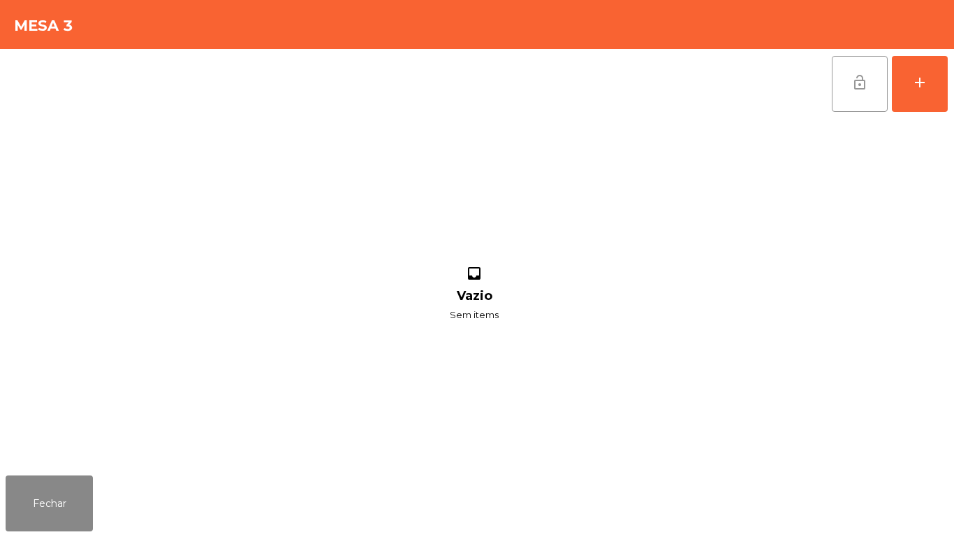
click at [856, 90] on span "lock_open" at bounding box center [860, 82] width 17 height 17
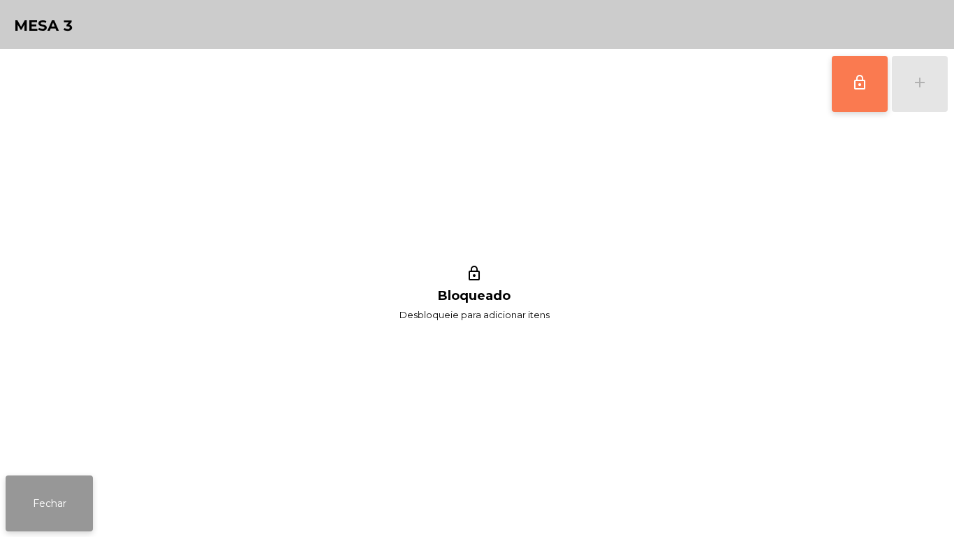
click at [69, 500] on button "Fechar" at bounding box center [49, 503] width 87 height 56
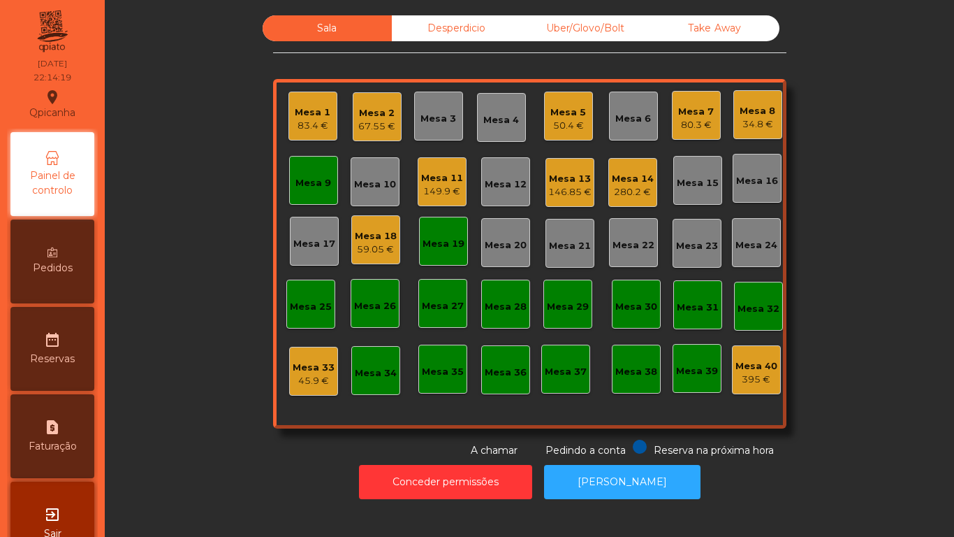
click at [317, 182] on div "Mesa 9" at bounding box center [314, 183] width 36 height 14
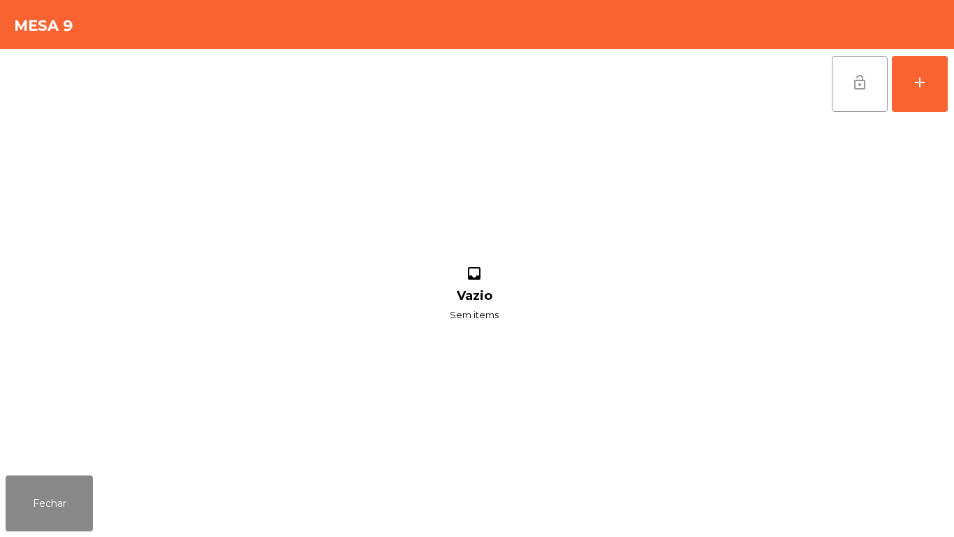
click at [860, 78] on span "lock_open" at bounding box center [860, 82] width 17 height 17
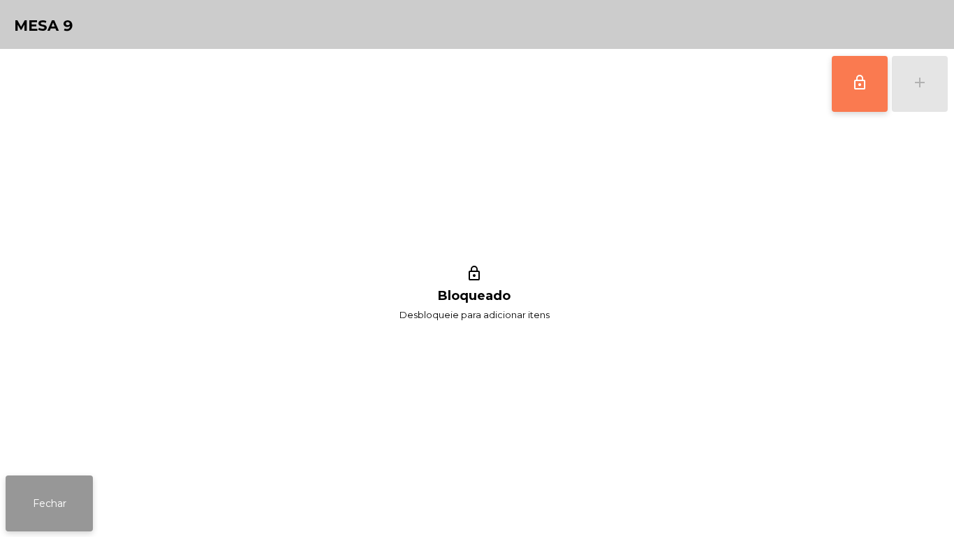
click at [66, 493] on button "Fechar" at bounding box center [49, 503] width 87 height 56
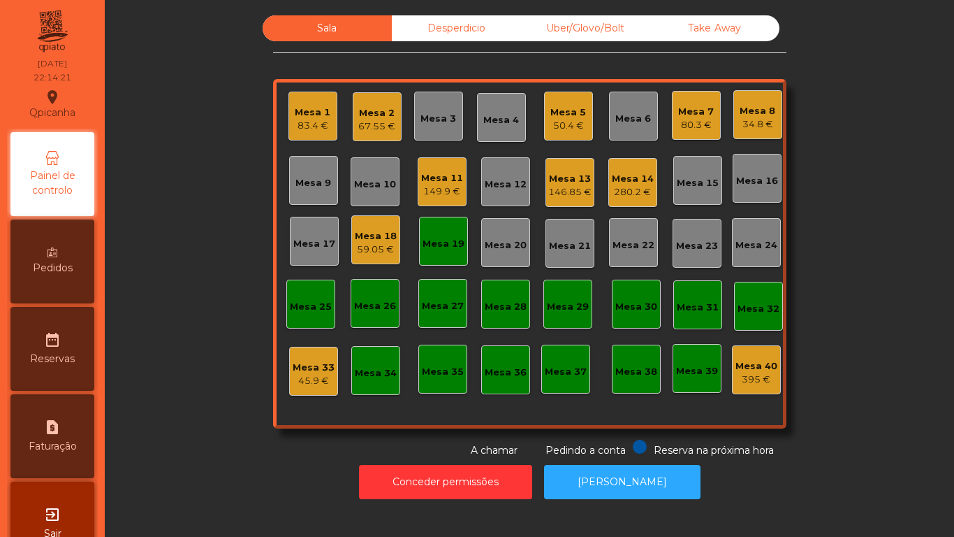
click at [449, 233] on div "Mesa 19" at bounding box center [444, 241] width 42 height 20
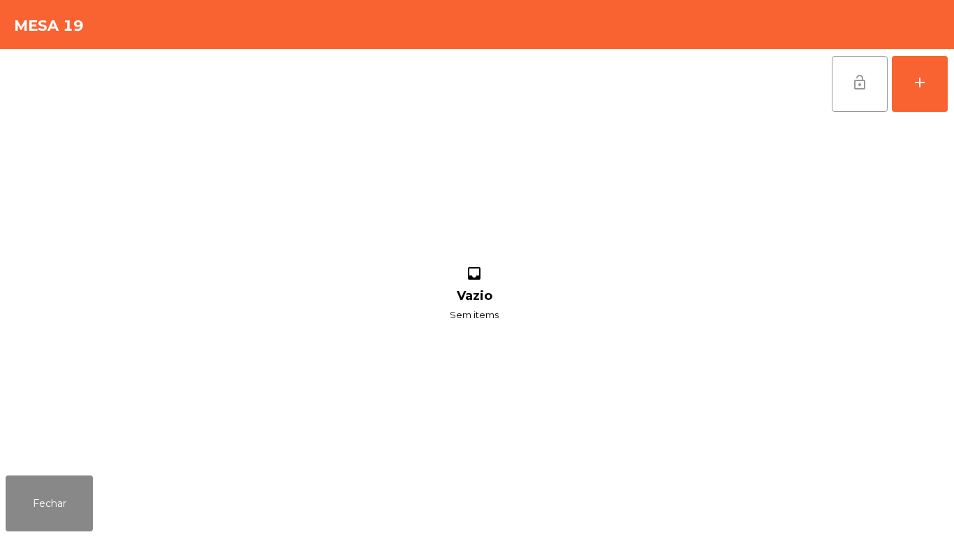
click at [863, 90] on span "lock_open" at bounding box center [860, 82] width 17 height 17
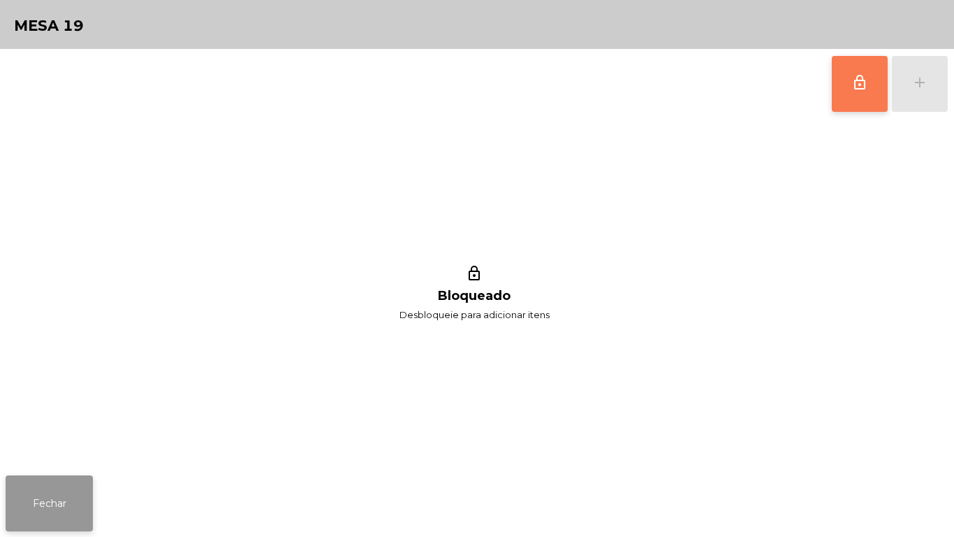
click at [61, 488] on button "Fechar" at bounding box center [49, 503] width 87 height 56
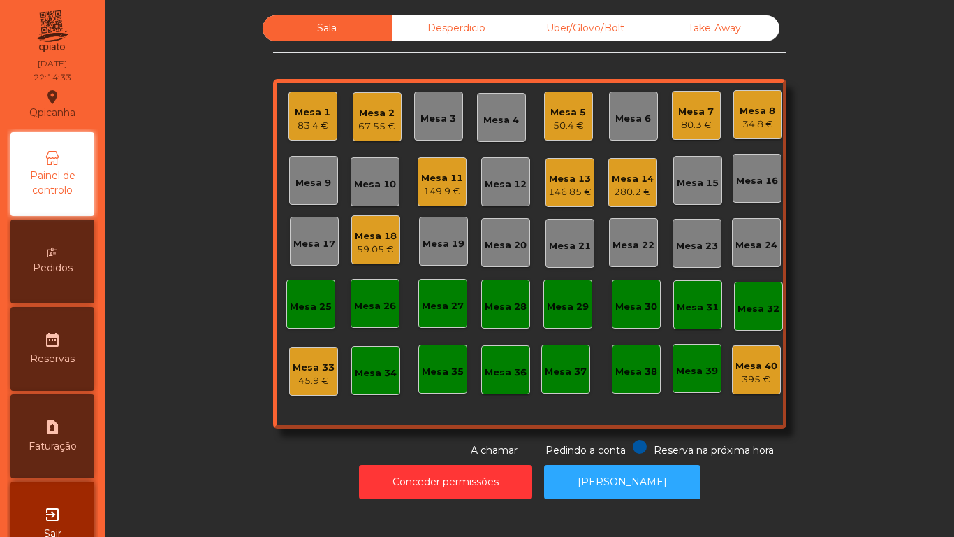
click at [686, 109] on div "Mesa 7" at bounding box center [696, 112] width 36 height 14
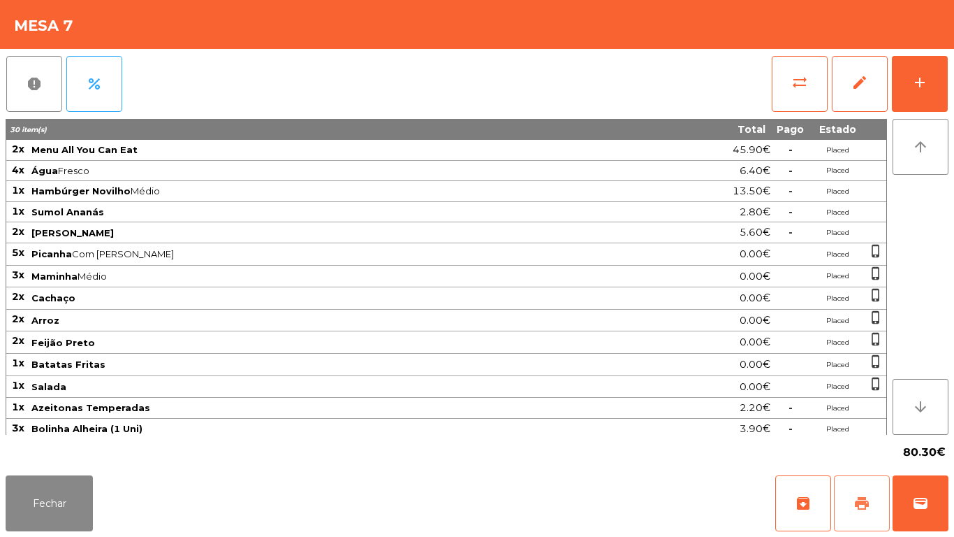
click at [854, 477] on button "print" at bounding box center [862, 503] width 56 height 56
click at [67, 504] on button "Fechar" at bounding box center [49, 503] width 87 height 56
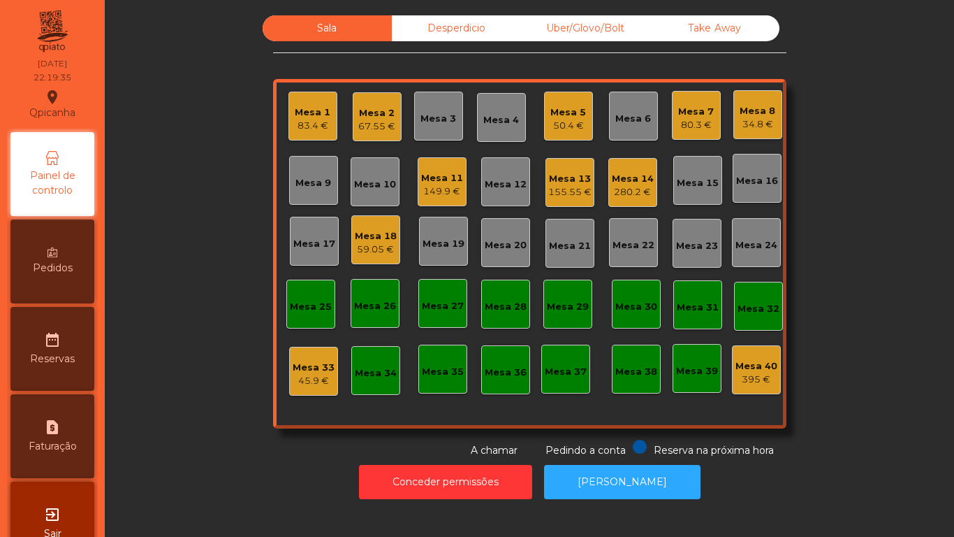
click at [504, 184] on div "Mesa 12" at bounding box center [506, 184] width 42 height 14
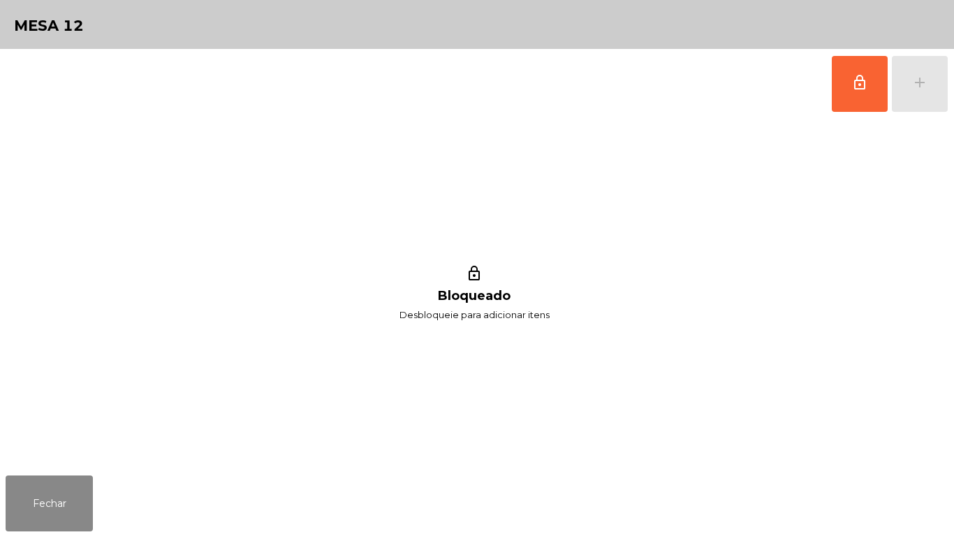
click at [71, 464] on div "lock_outline Bloqueado Desbloqueie para adicionar itens" at bounding box center [475, 294] width 938 height 351
click at [60, 491] on button "Fechar" at bounding box center [49, 503] width 87 height 56
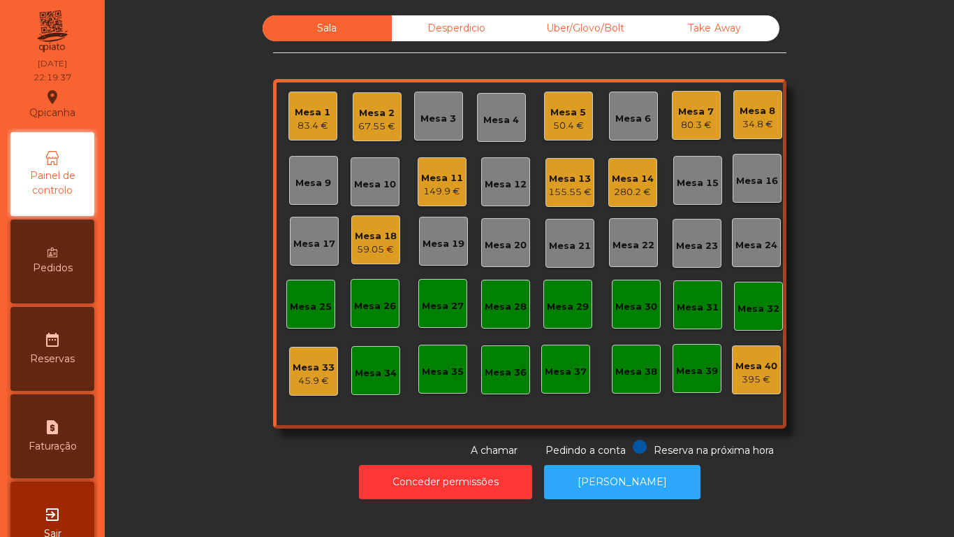
click at [753, 185] on div "Mesa 16" at bounding box center [757, 181] width 42 height 14
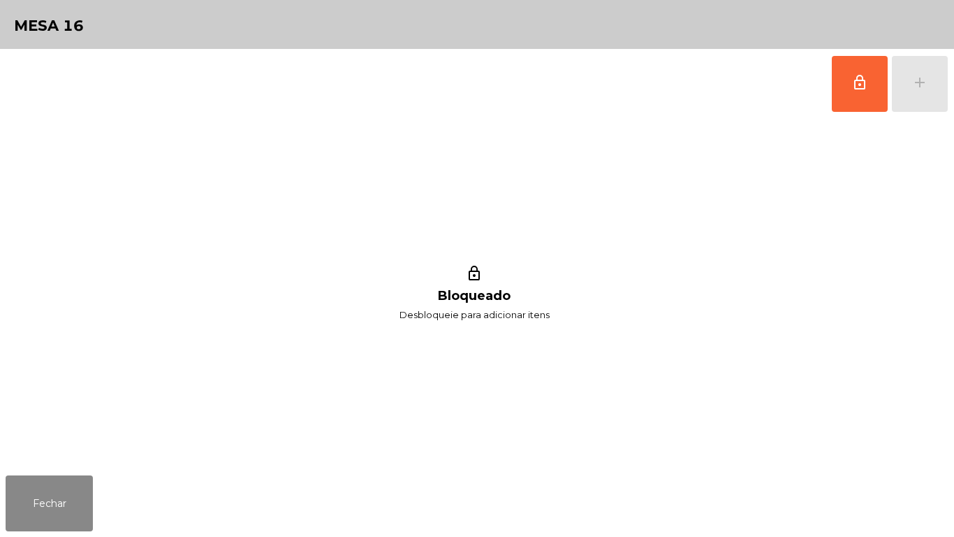
click at [921, 89] on div "lock_outline add" at bounding box center [890, 84] width 117 height 70
click at [861, 91] on button "lock_outline" at bounding box center [860, 84] width 56 height 56
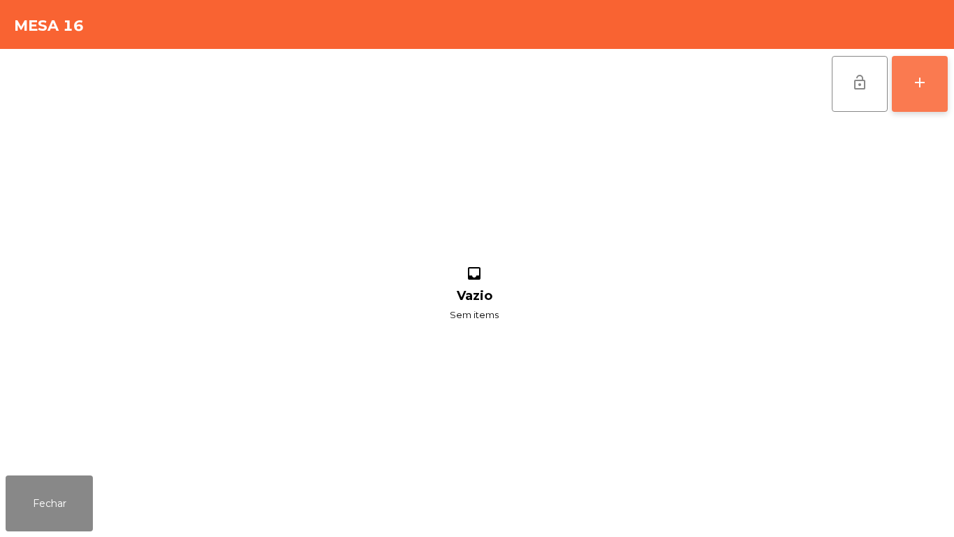
click at [930, 99] on button "add" at bounding box center [920, 84] width 56 height 56
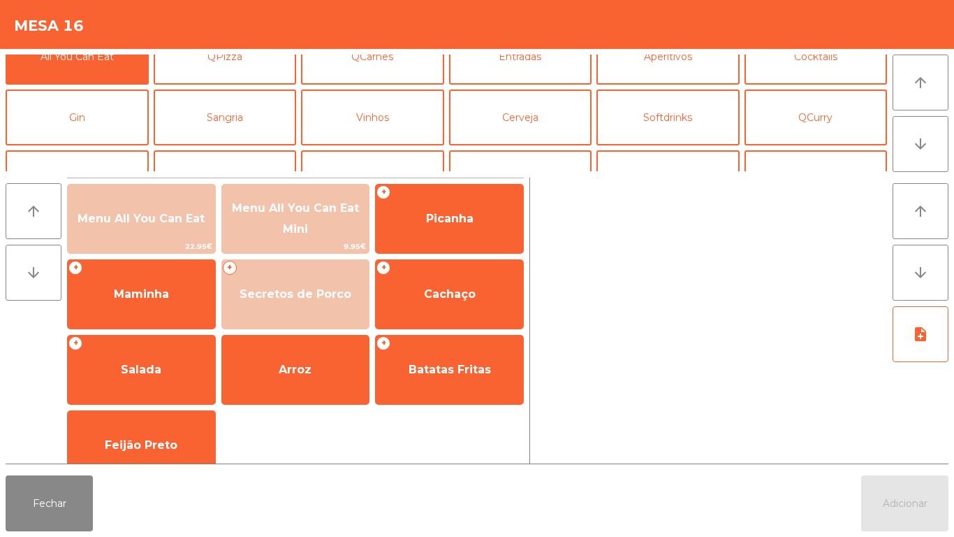
scroll to position [0, 0]
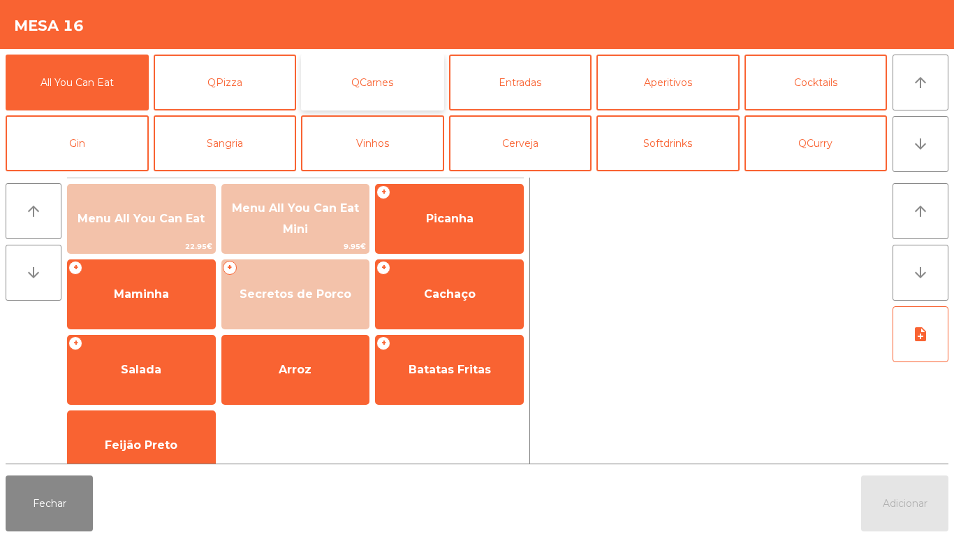
click at [354, 94] on button "QCarnes" at bounding box center [372, 83] width 143 height 56
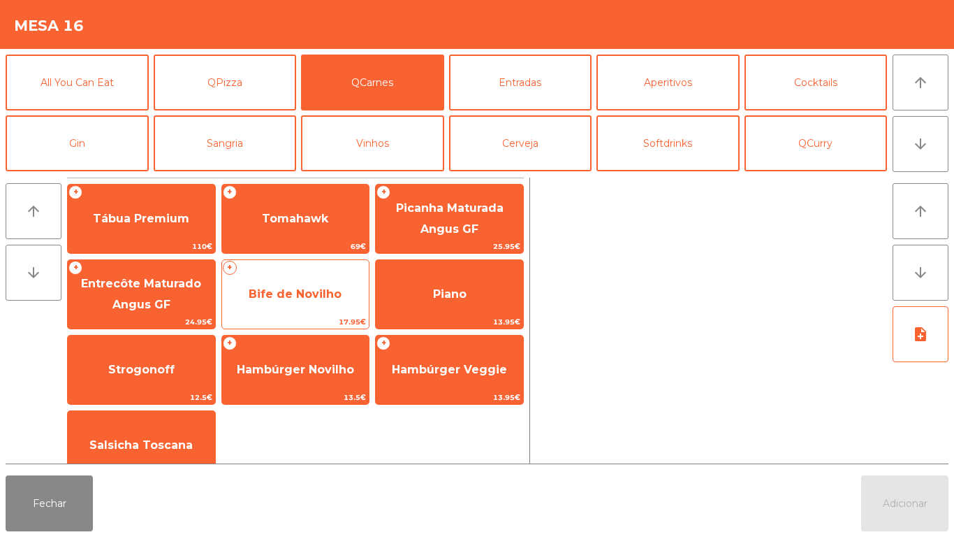
click at [281, 294] on span "Bife de Novilho" at bounding box center [295, 293] width 93 height 13
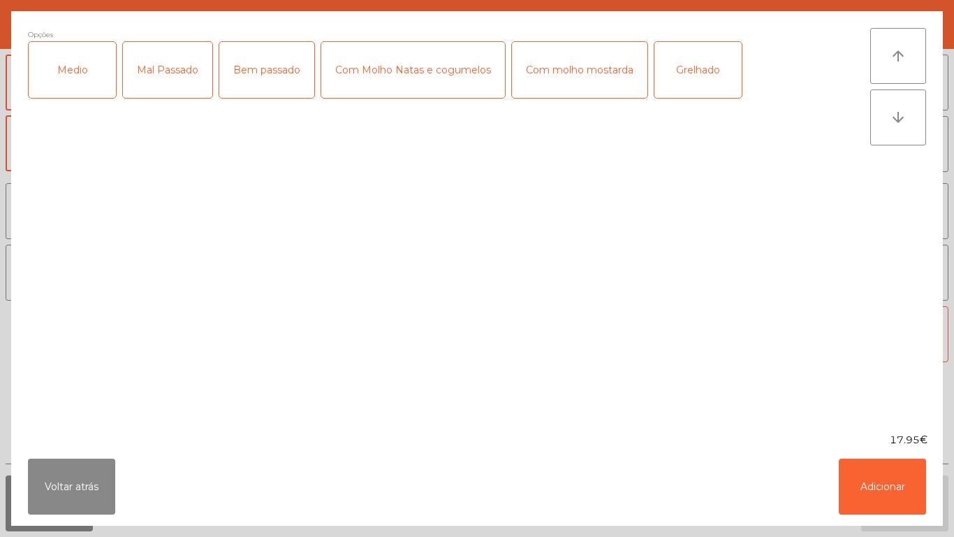
click at [85, 79] on div "Medio" at bounding box center [72, 70] width 87 height 56
click at [183, 81] on div "Mal Passado" at bounding box center [167, 70] width 89 height 56
click at [692, 61] on div "Grelhado" at bounding box center [698, 70] width 87 height 56
click at [871, 479] on button "Adicionar" at bounding box center [882, 486] width 87 height 56
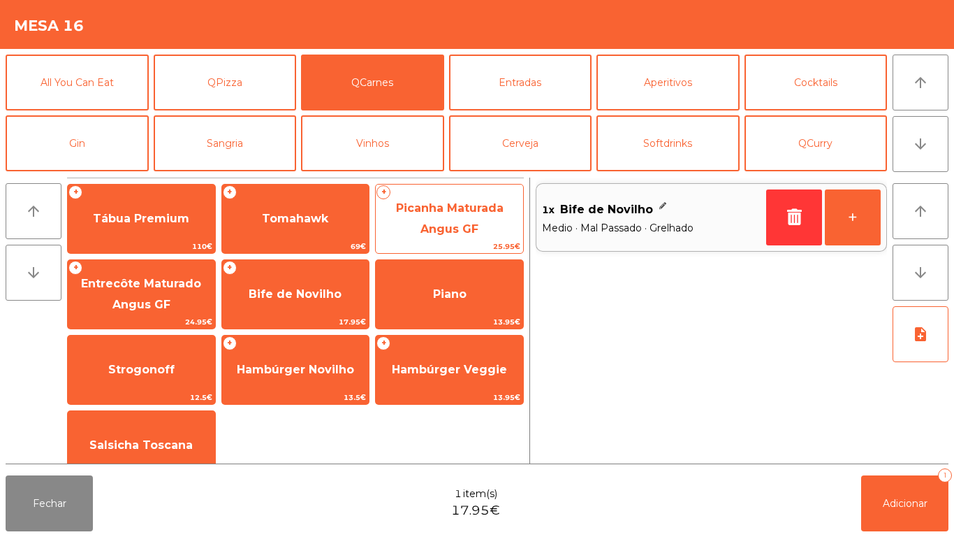
click at [468, 215] on span "Picanha Maturada Angus GF" at bounding box center [449, 218] width 147 height 59
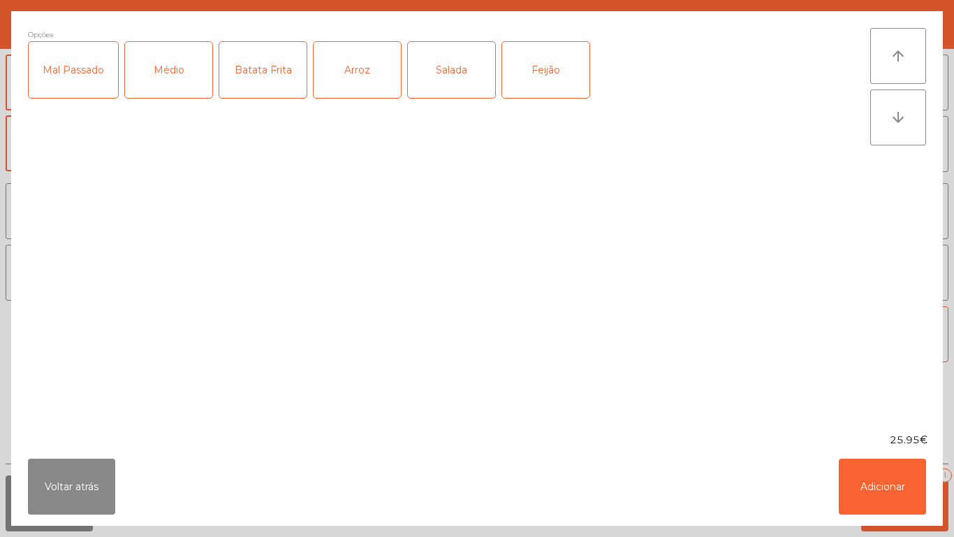
click at [176, 84] on div "Médio" at bounding box center [168, 70] width 87 height 56
click at [273, 82] on div "Batata Frita" at bounding box center [262, 70] width 87 height 56
click at [377, 78] on div "Arroz" at bounding box center [357, 70] width 87 height 56
click at [870, 491] on button "Adicionar" at bounding box center [882, 486] width 87 height 56
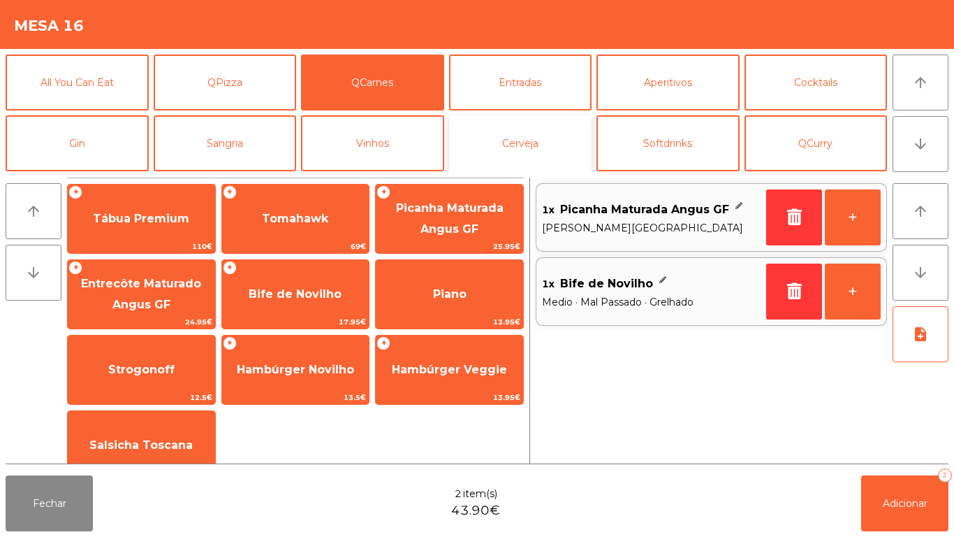
click at [535, 136] on button "Cerveja" at bounding box center [520, 143] width 143 height 56
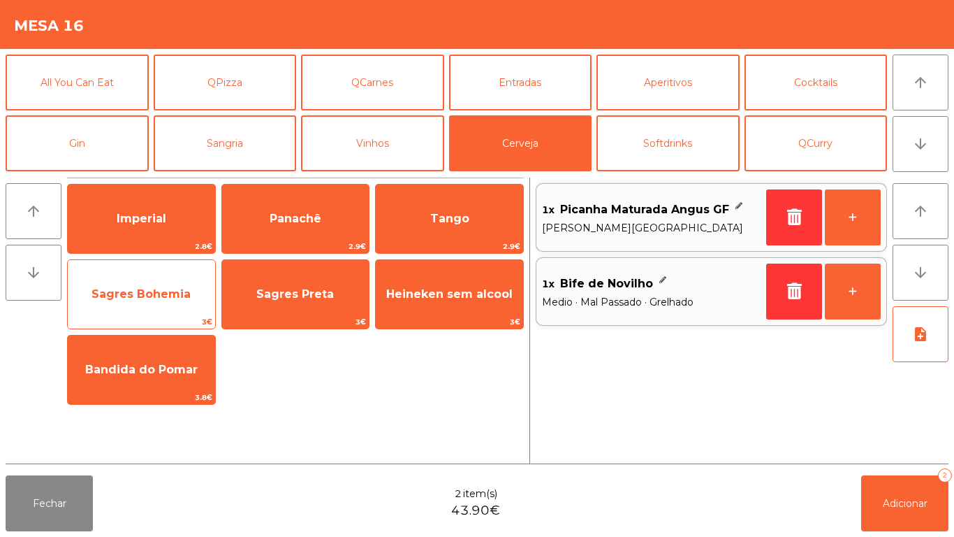
click at [141, 304] on span "Sagres Bohemia" at bounding box center [141, 294] width 147 height 38
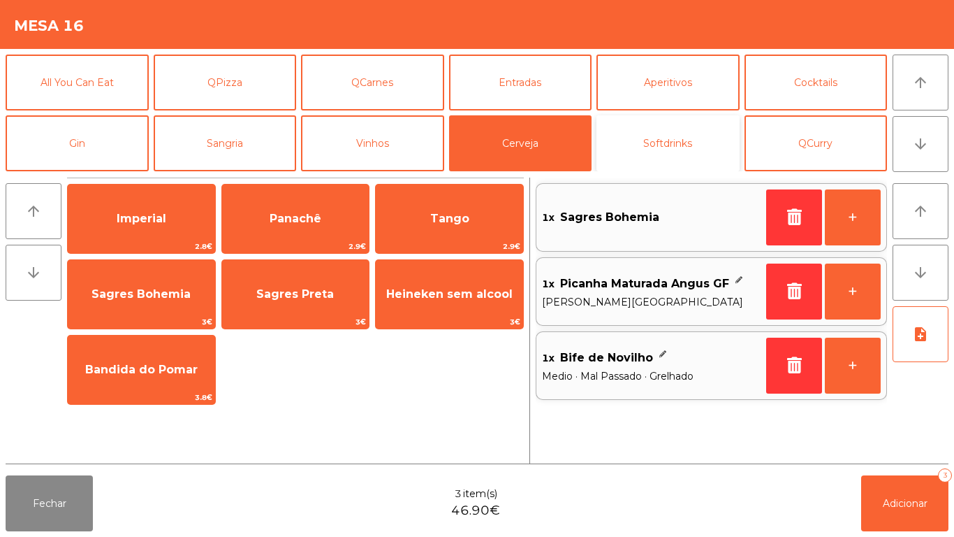
click at [667, 146] on button "Softdrinks" at bounding box center [668, 143] width 143 height 56
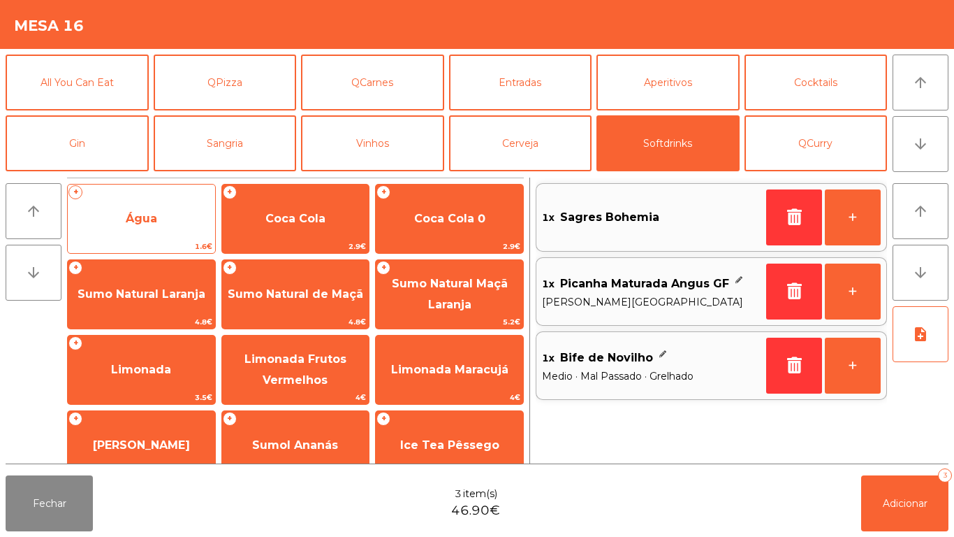
click at [143, 227] on span "Água" at bounding box center [141, 219] width 147 height 38
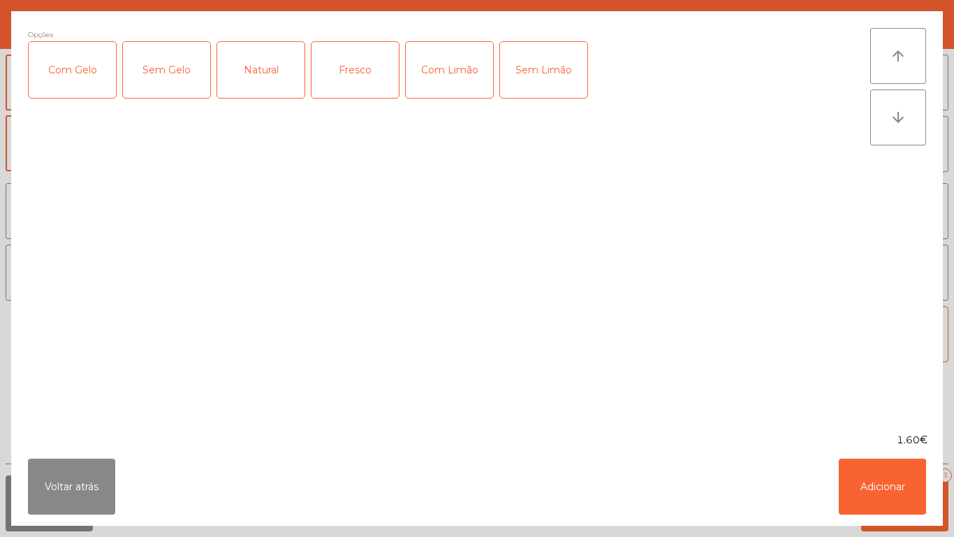
click at [272, 82] on div "Natural" at bounding box center [260, 70] width 87 height 56
click at [883, 493] on button "Adicionar" at bounding box center [882, 486] width 87 height 56
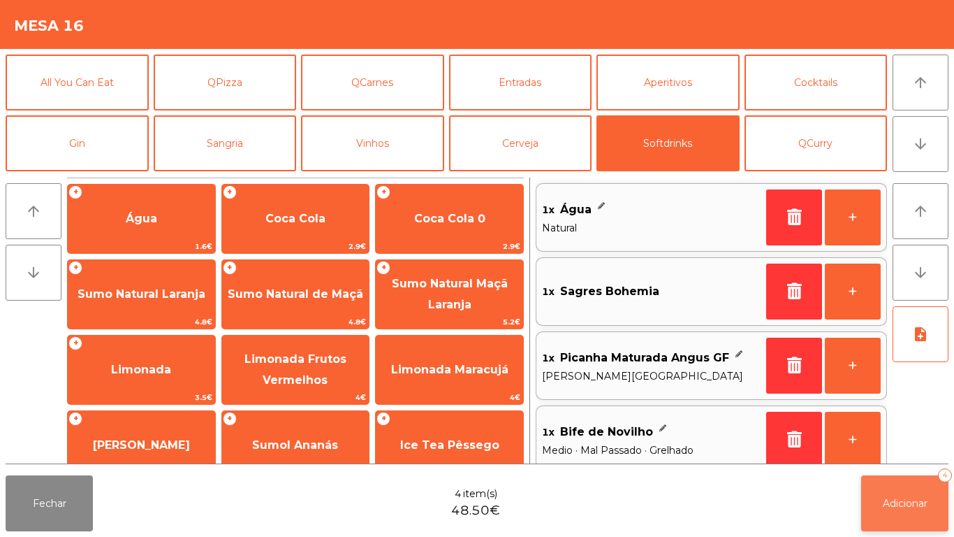
click at [885, 503] on span "Adicionar" at bounding box center [905, 503] width 45 height 13
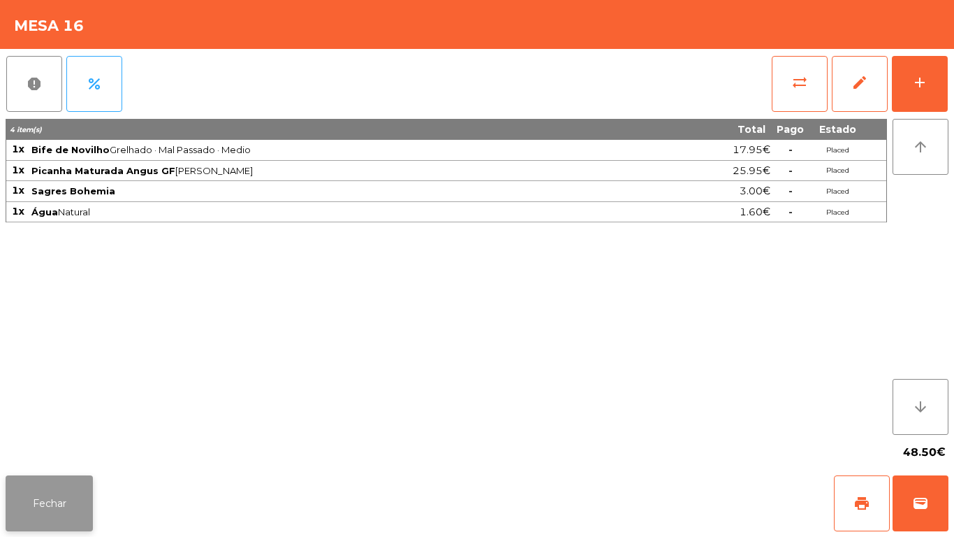
click at [75, 493] on button "Fechar" at bounding box center [49, 503] width 87 height 56
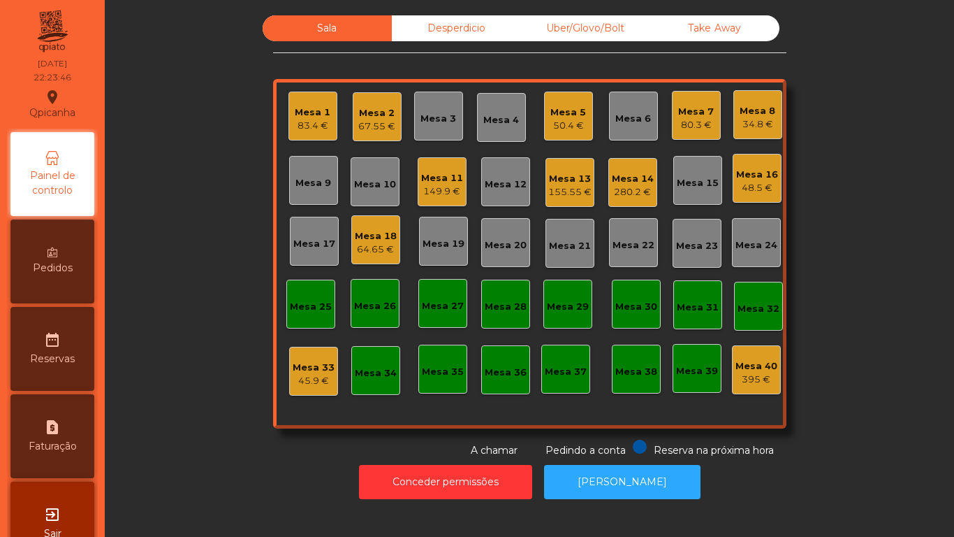
click at [371, 134] on div "Mesa 2 67.55 €" at bounding box center [377, 116] width 49 height 49
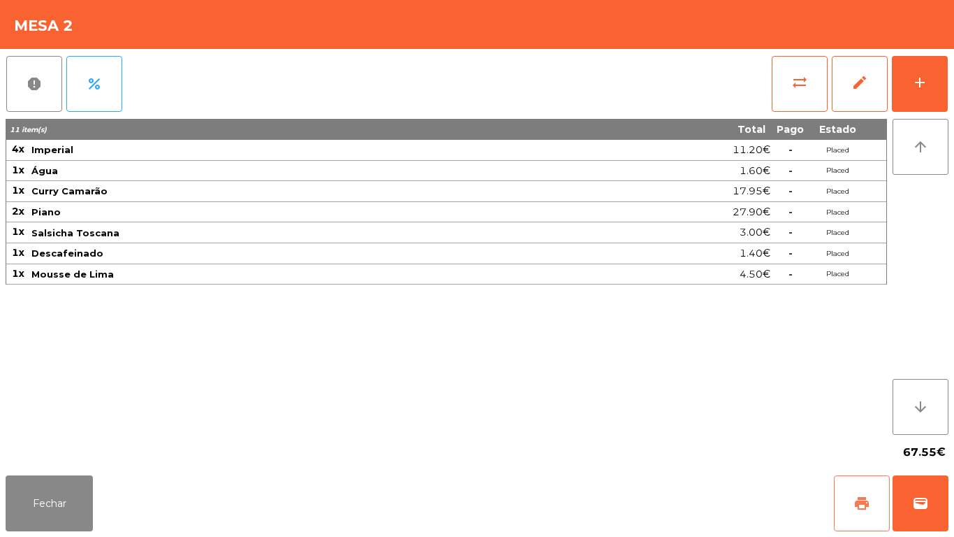
click at [866, 486] on button "print" at bounding box center [862, 503] width 56 height 56
click at [75, 492] on button "Fechar" at bounding box center [49, 503] width 87 height 56
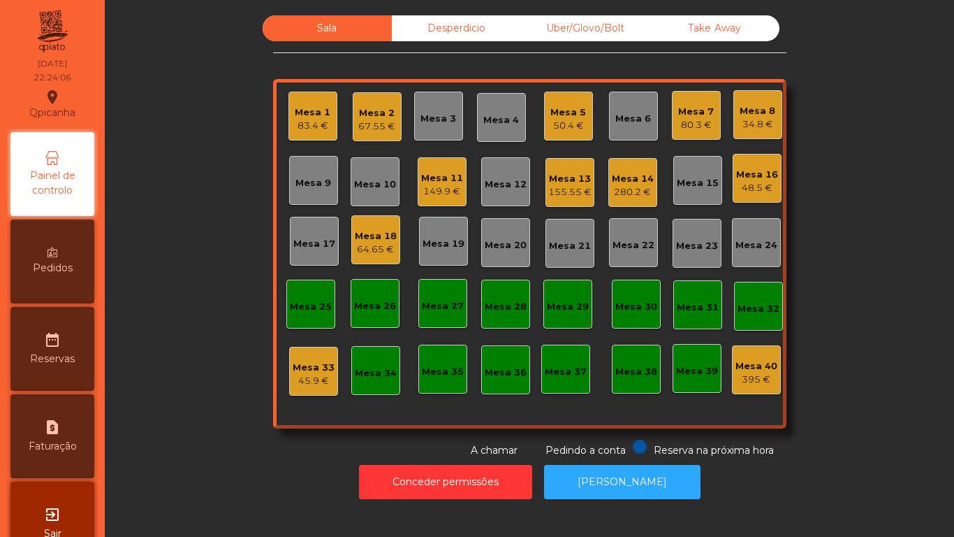
click at [572, 187] on div "155.55 €" at bounding box center [570, 192] width 43 height 14
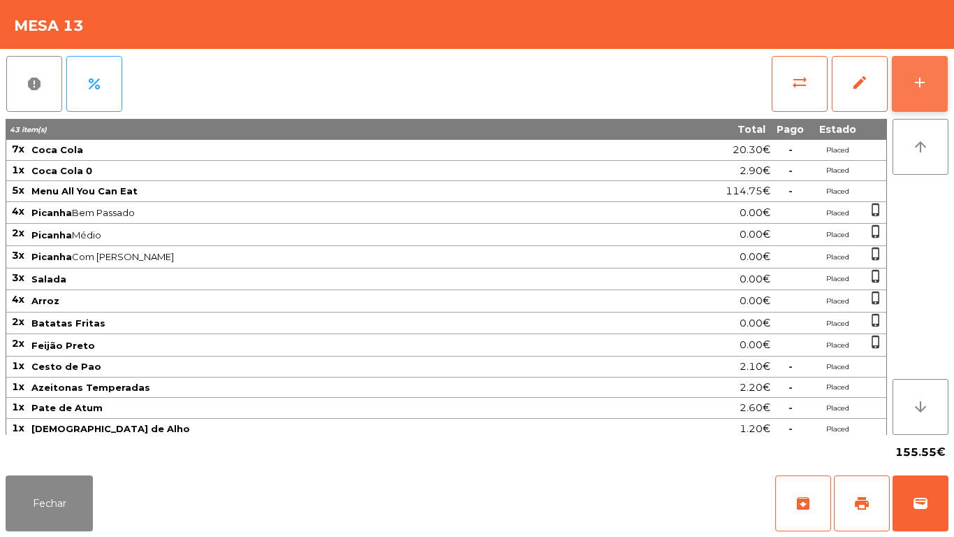
click at [939, 94] on button "add" at bounding box center [920, 84] width 56 height 56
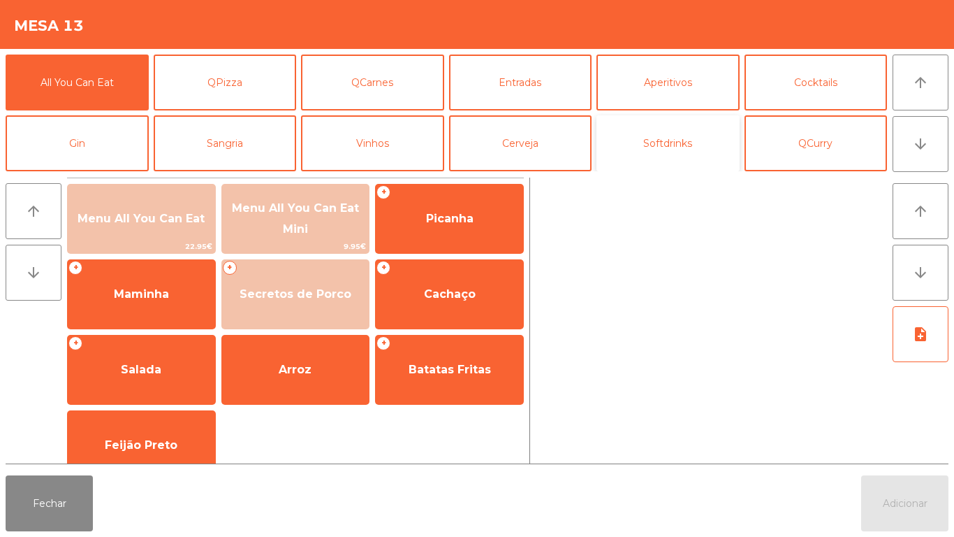
click at [672, 154] on button "Softdrinks" at bounding box center [668, 143] width 143 height 56
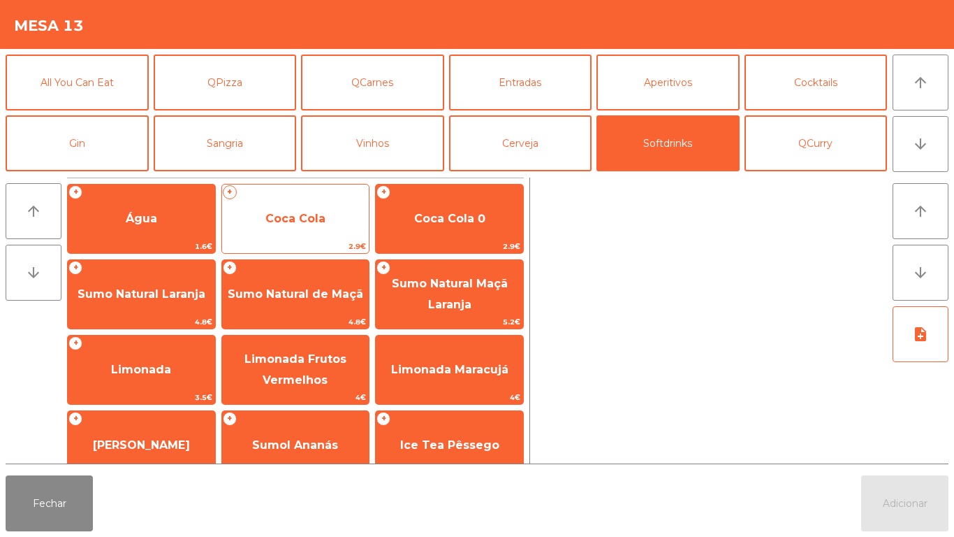
click at [304, 219] on span "Coca Cola" at bounding box center [296, 218] width 60 height 13
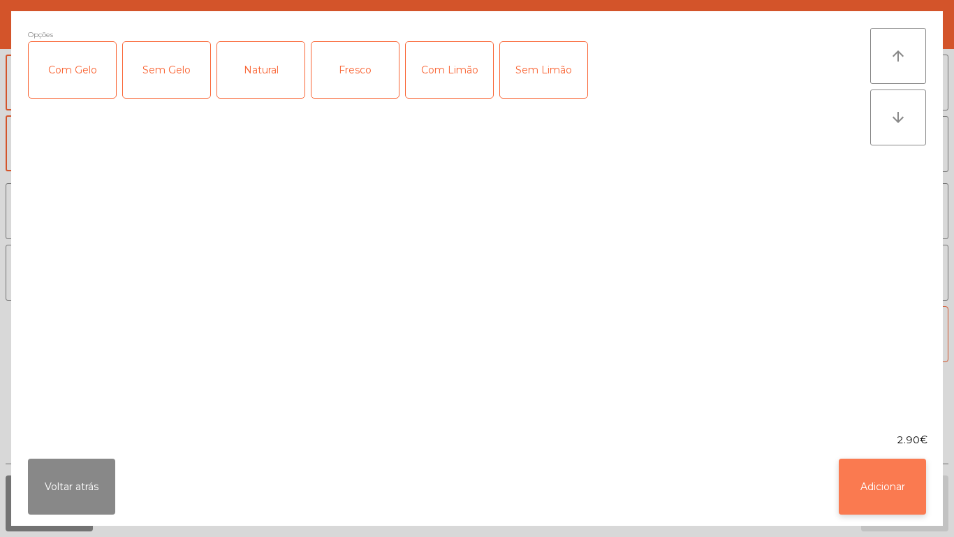
click at [866, 472] on button "Adicionar" at bounding box center [882, 486] width 87 height 56
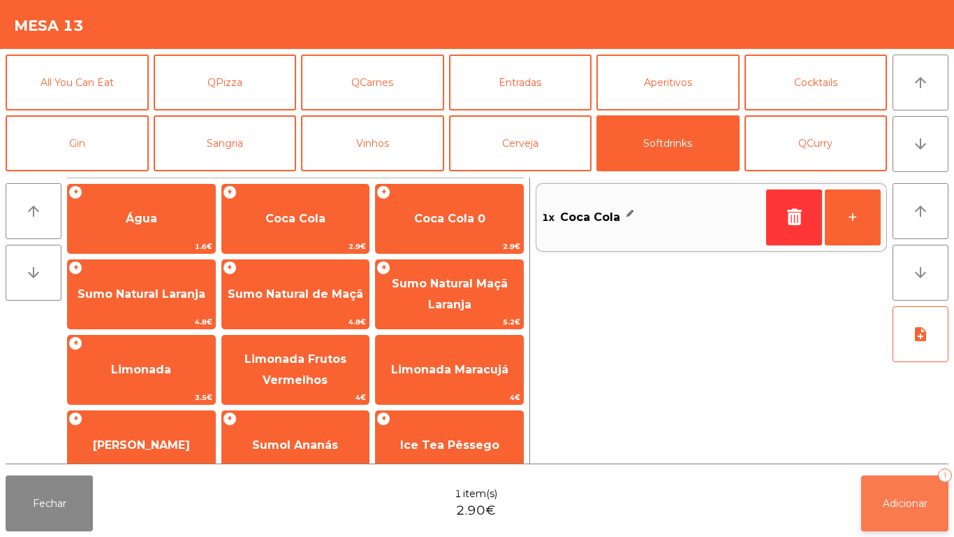
click at [890, 502] on span "Adicionar" at bounding box center [905, 503] width 45 height 13
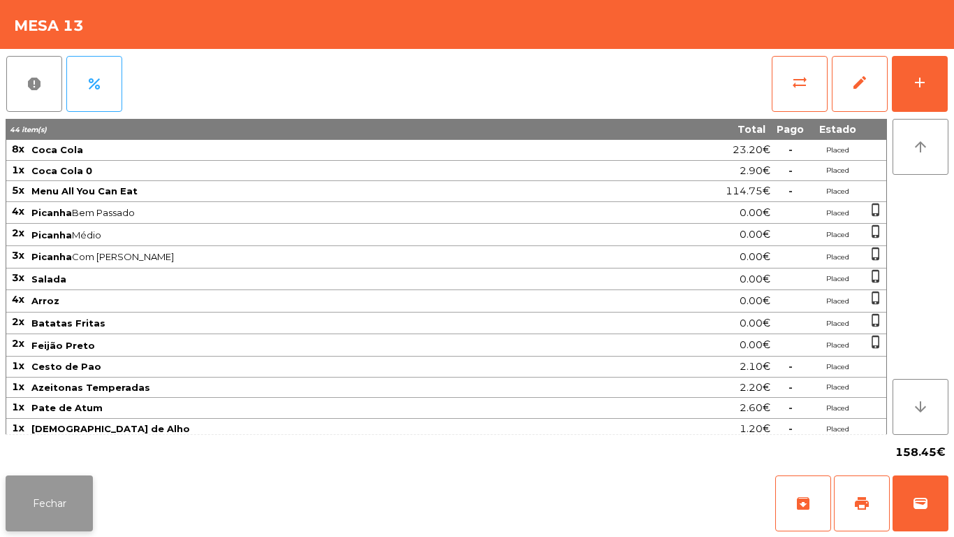
click at [68, 500] on button "Fechar" at bounding box center [49, 503] width 87 height 56
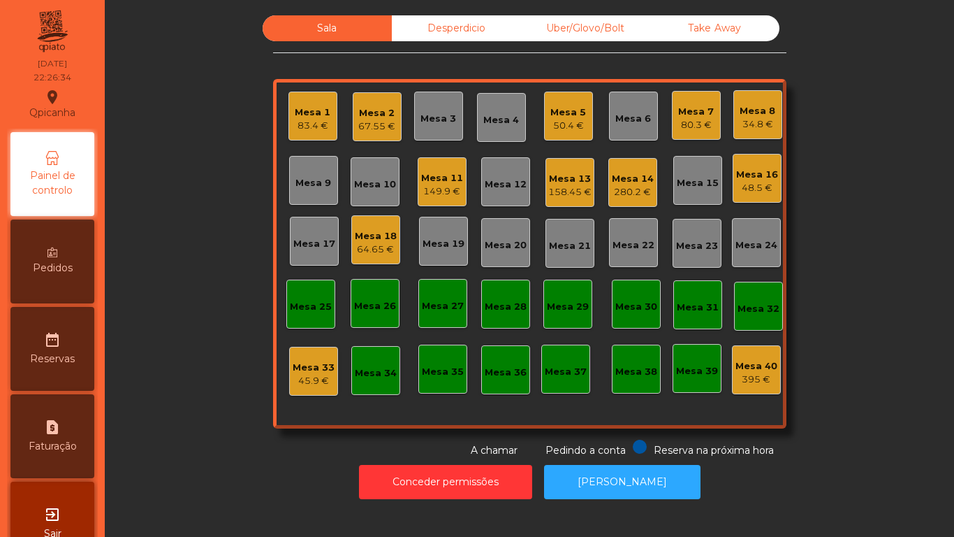
click at [437, 129] on div "Mesa 3" at bounding box center [438, 116] width 49 height 49
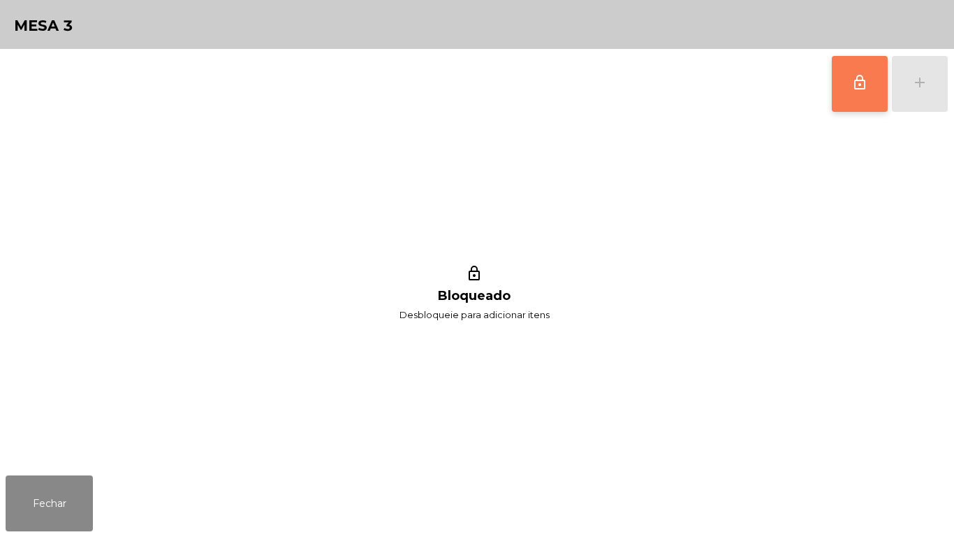
click at [855, 88] on span "lock_outline" at bounding box center [860, 82] width 17 height 17
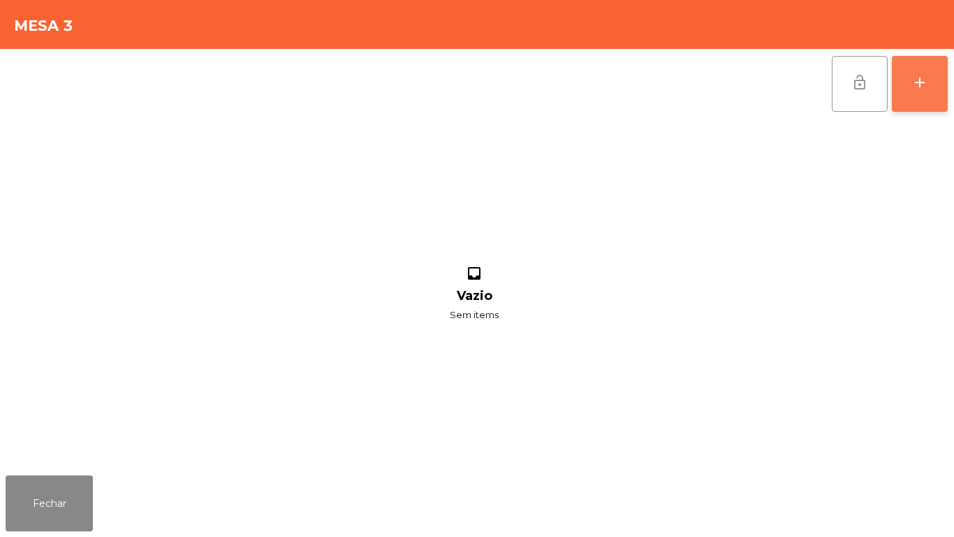
click at [918, 94] on button "add" at bounding box center [920, 84] width 56 height 56
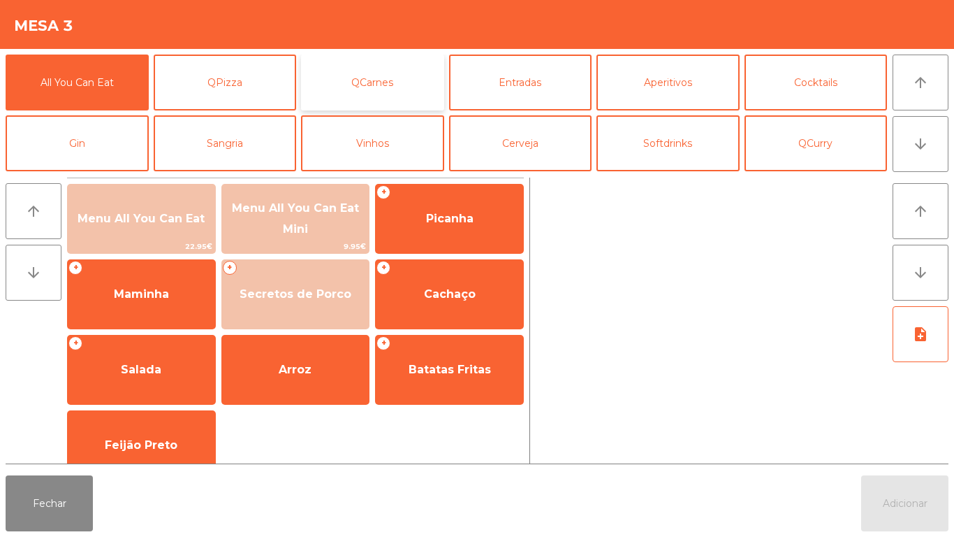
click at [409, 103] on button "QCarnes" at bounding box center [372, 83] width 143 height 56
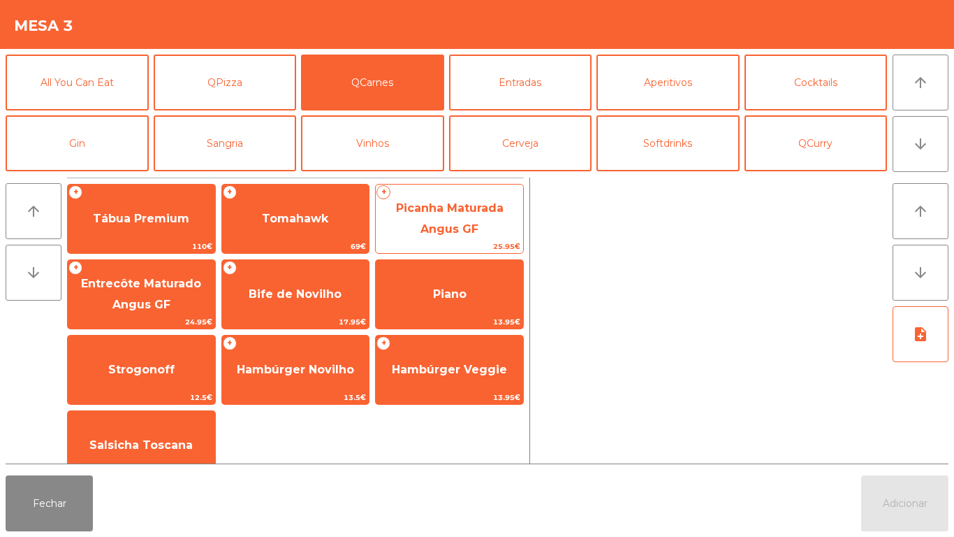
click at [469, 226] on span "Picanha Maturada Angus GF" at bounding box center [450, 218] width 108 height 34
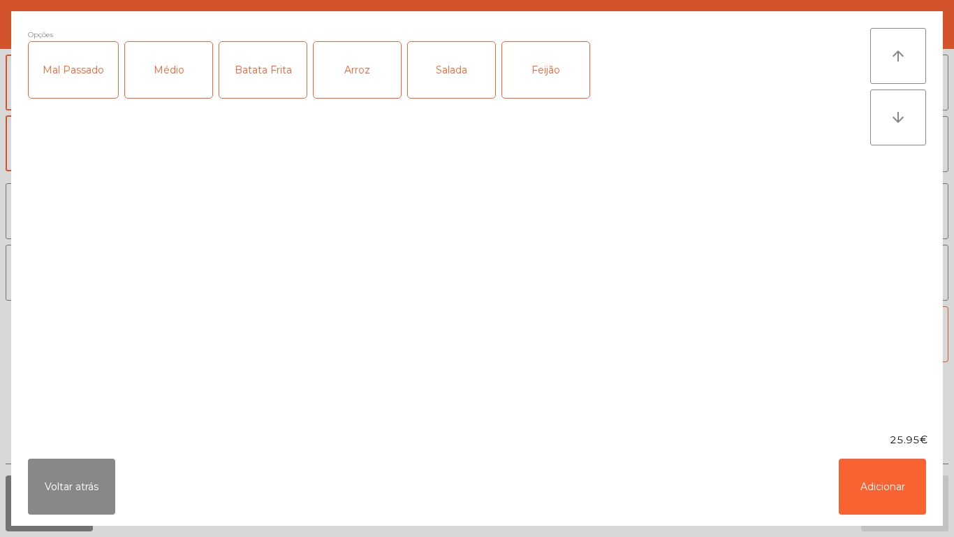
click at [177, 90] on div "Médio" at bounding box center [168, 70] width 87 height 56
click at [266, 81] on div "Batata Frita" at bounding box center [262, 70] width 87 height 56
click at [359, 78] on div "Arroz" at bounding box center [357, 70] width 87 height 56
click at [879, 481] on button "Adicionar" at bounding box center [882, 486] width 87 height 56
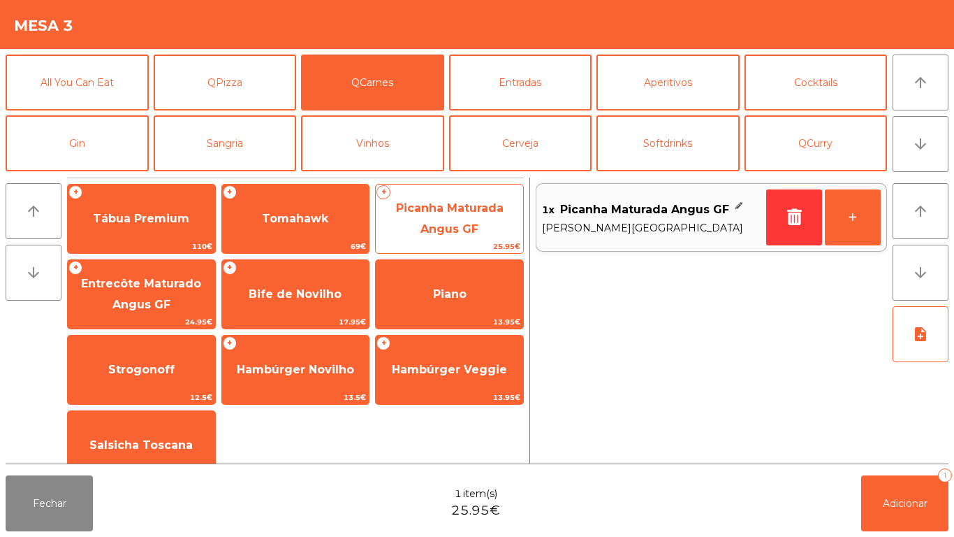
click at [465, 222] on span "Picanha Maturada Angus GF" at bounding box center [450, 218] width 108 height 34
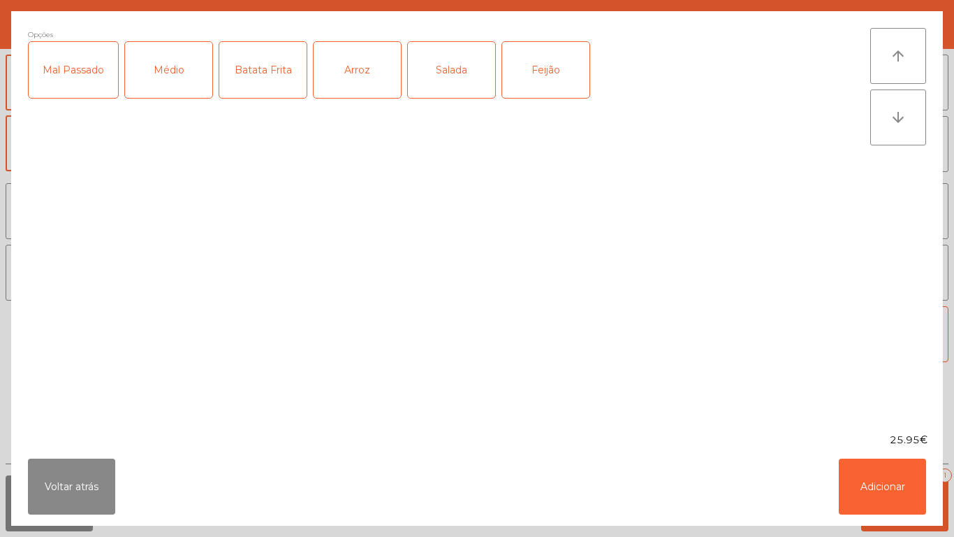
click at [173, 75] on div "Médio" at bounding box center [168, 70] width 87 height 56
click at [466, 80] on div "Salada" at bounding box center [451, 70] width 87 height 56
click at [560, 82] on div "Feijão" at bounding box center [545, 70] width 87 height 56
click at [871, 476] on button "Adicionar" at bounding box center [882, 486] width 87 height 56
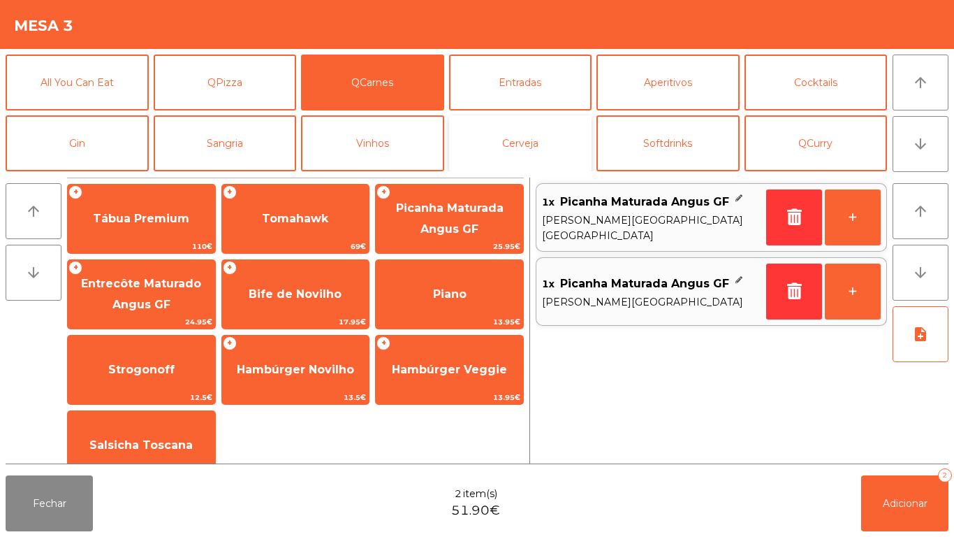
click at [554, 152] on button "Cerveja" at bounding box center [520, 143] width 143 height 56
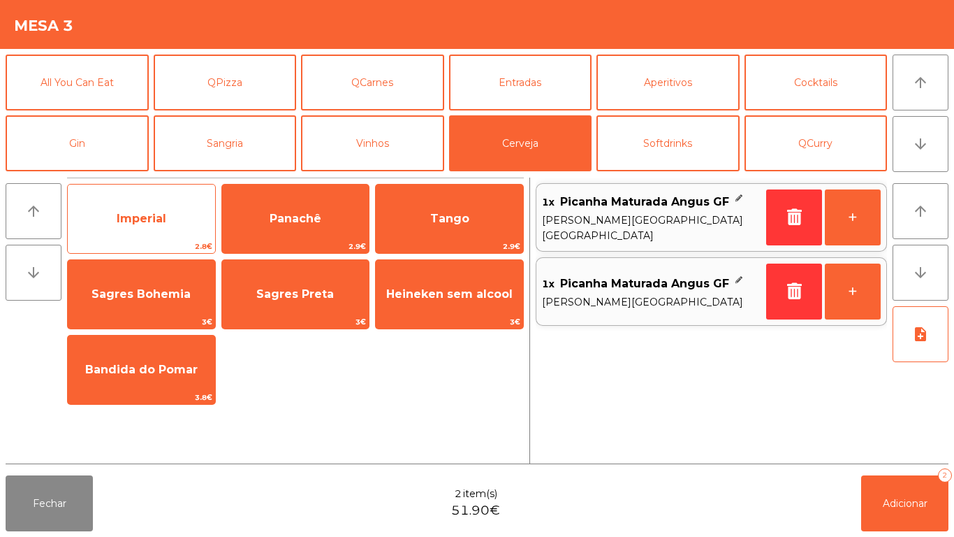
click at [184, 215] on span "Imperial" at bounding box center [141, 219] width 147 height 38
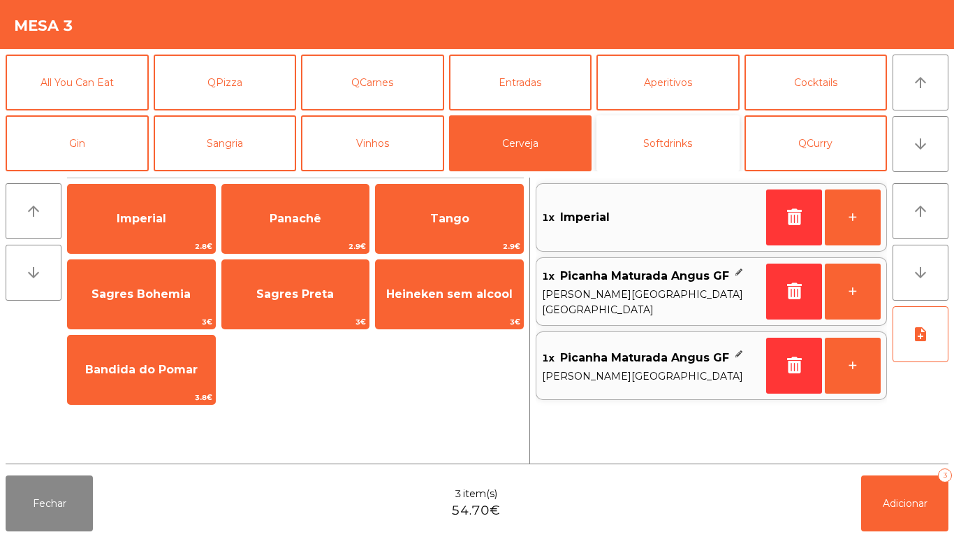
click at [668, 143] on button "Softdrinks" at bounding box center [668, 143] width 143 height 56
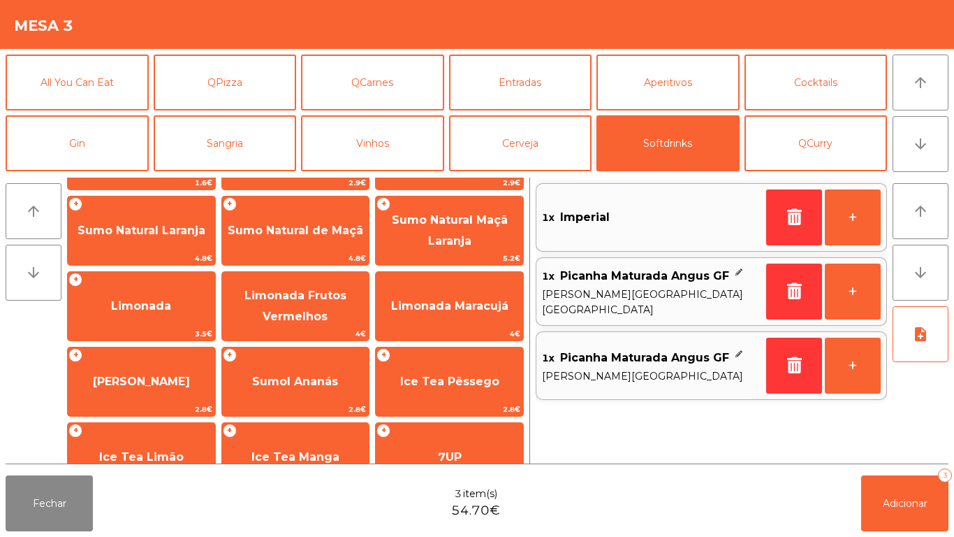
scroll to position [63, 0]
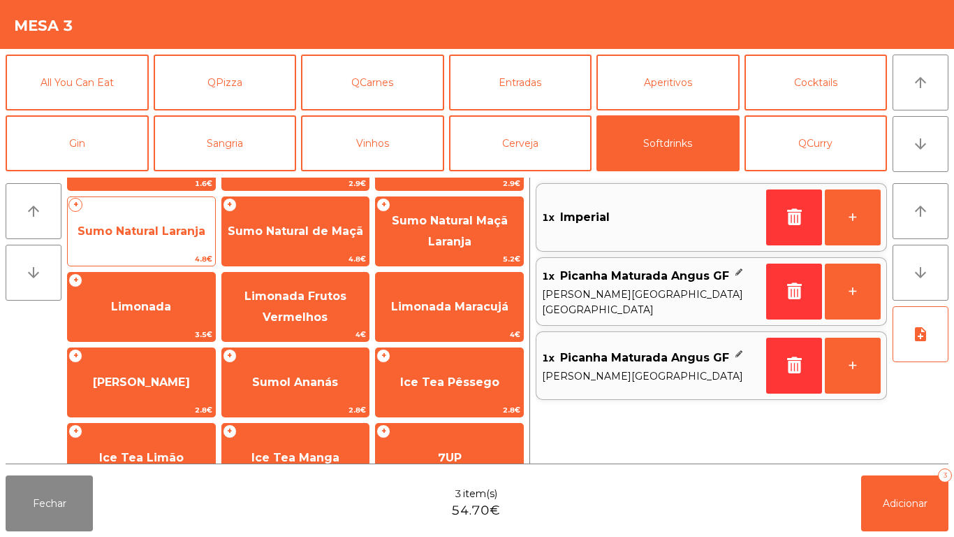
click at [175, 230] on span "Sumo Natural Laranja" at bounding box center [142, 230] width 128 height 13
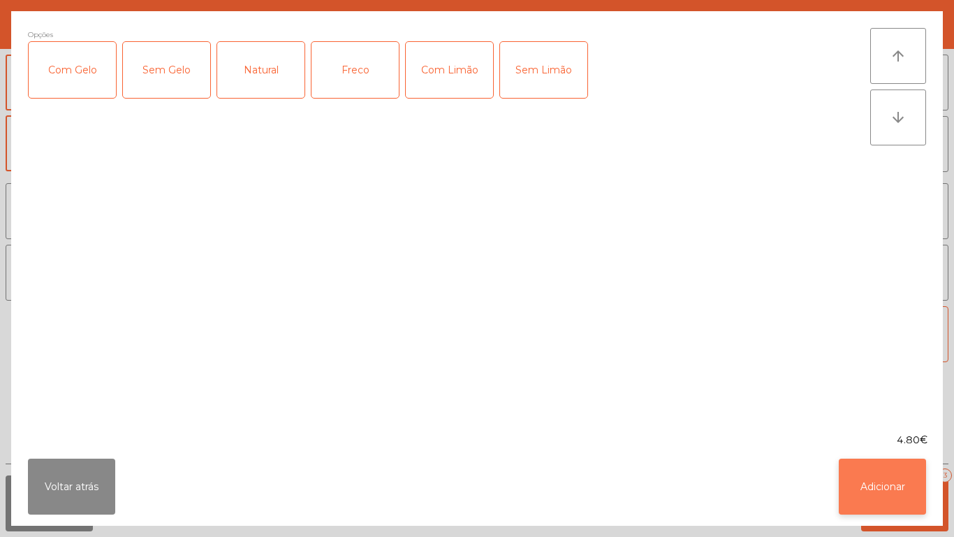
click at [894, 472] on button "Adicionar" at bounding box center [882, 486] width 87 height 56
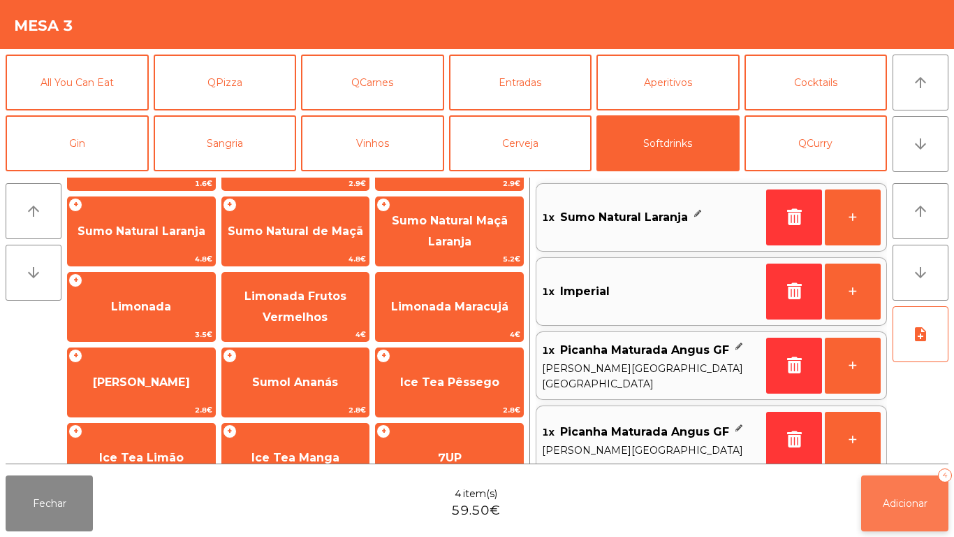
click at [922, 493] on button "Adicionar 4" at bounding box center [905, 503] width 87 height 56
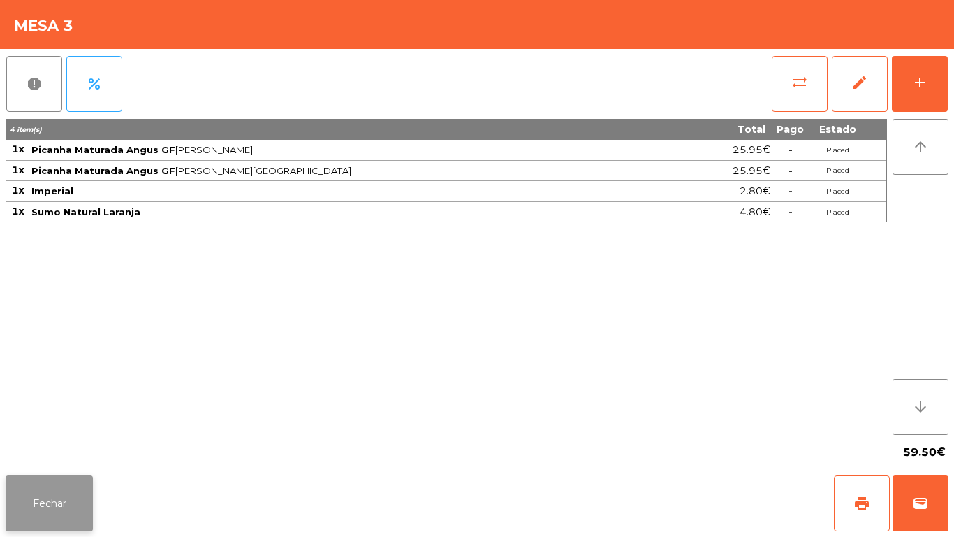
click at [71, 494] on button "Fechar" at bounding box center [49, 503] width 87 height 56
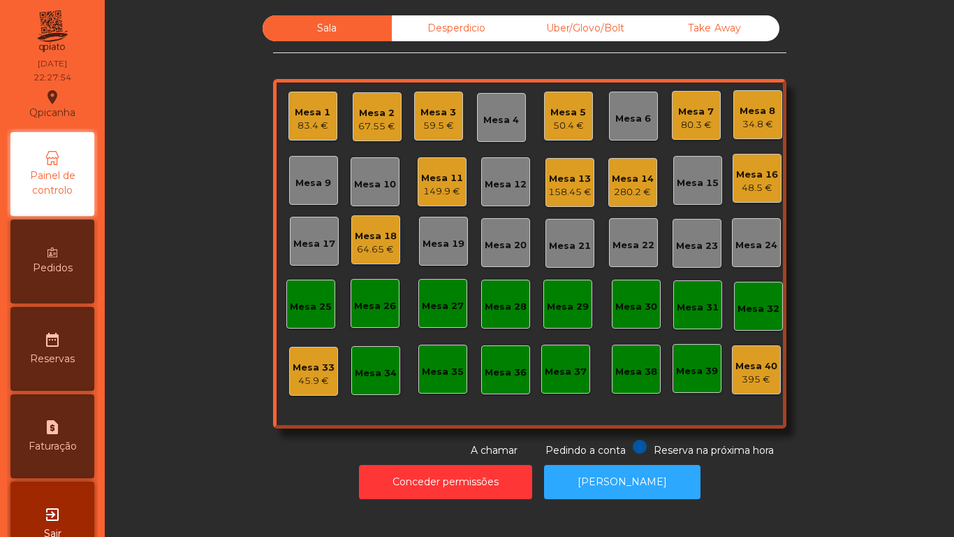
click at [447, 187] on div "149.9 €" at bounding box center [442, 191] width 42 height 14
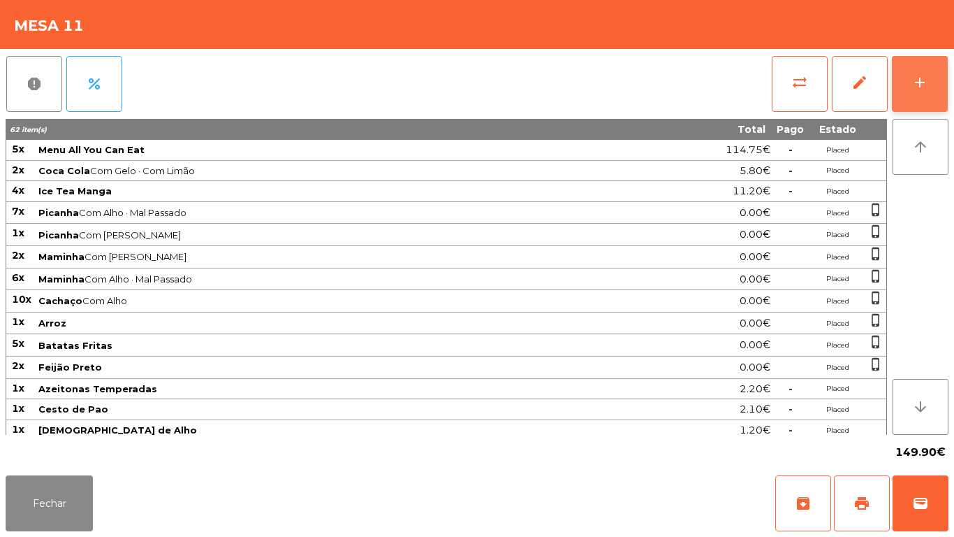
click at [927, 81] on div "add" at bounding box center [920, 82] width 17 height 17
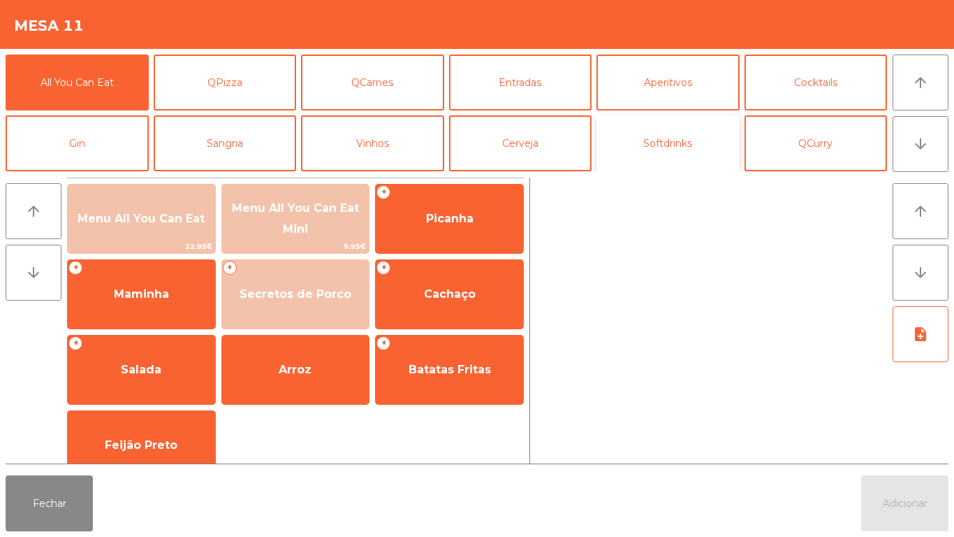
click at [663, 163] on button "Softdrinks" at bounding box center [668, 143] width 143 height 56
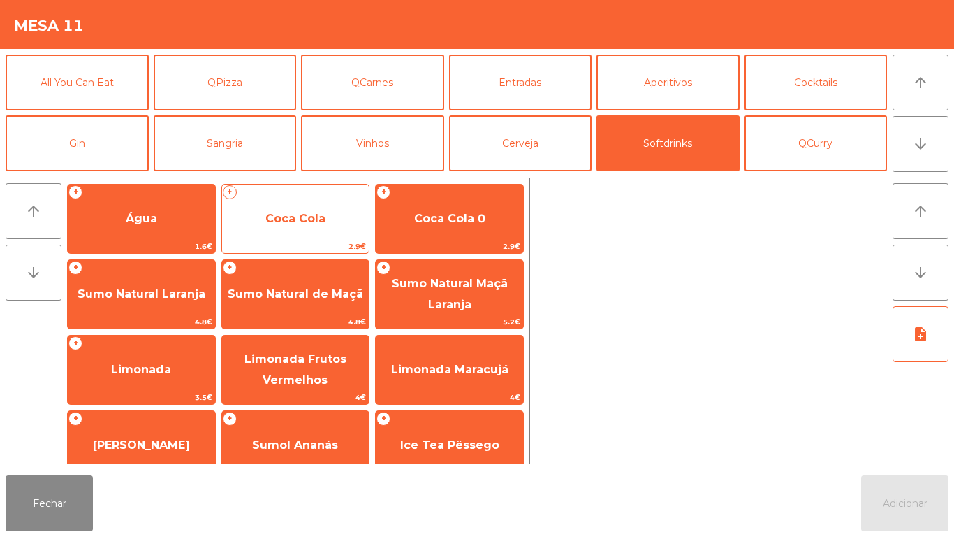
click at [309, 228] on span "Coca Cola" at bounding box center [295, 219] width 147 height 38
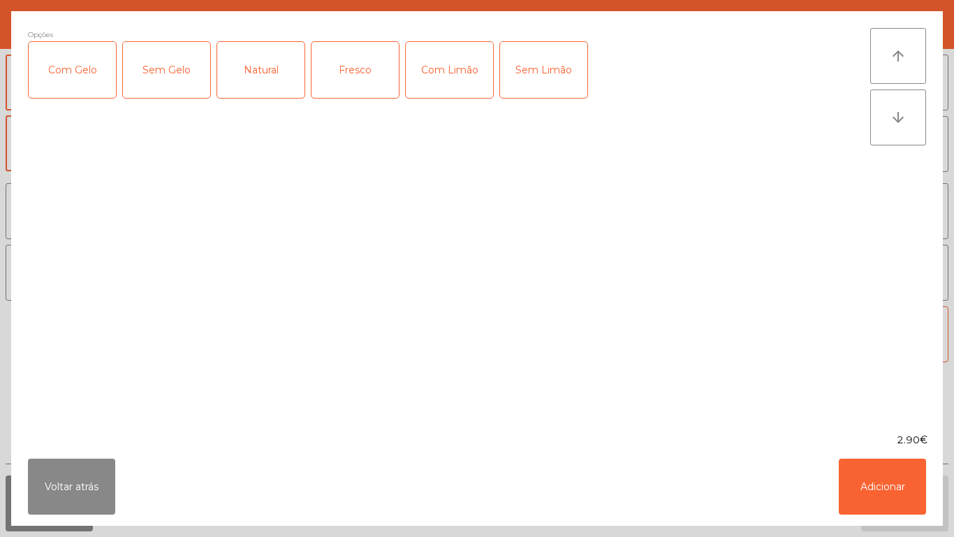
click at [307, 221] on div "Opções Com Gelo Sem Gelo Natural Fresco Com Limão Sem Limão" at bounding box center [449, 222] width 843 height 388
click at [864, 486] on button "Adicionar" at bounding box center [882, 486] width 87 height 56
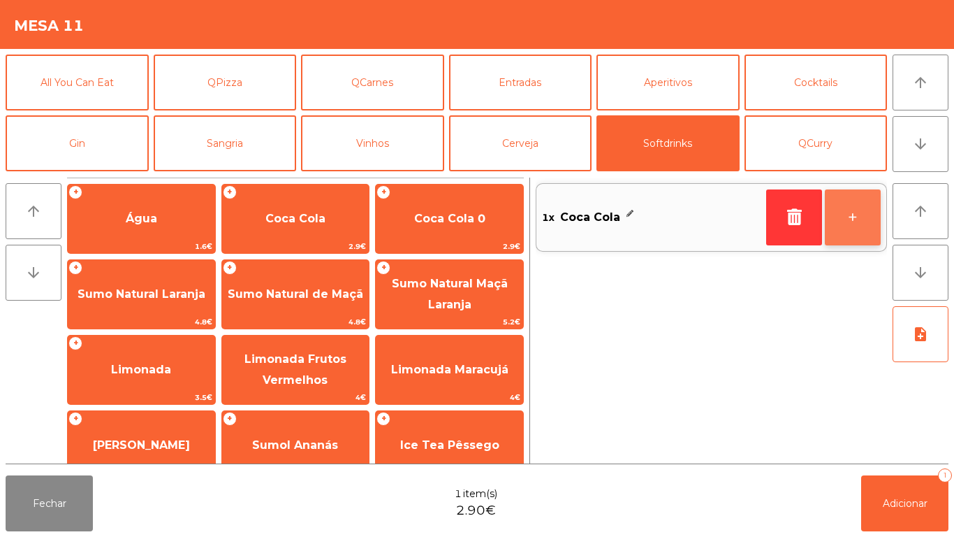
click at [848, 222] on button "+" at bounding box center [853, 217] width 56 height 56
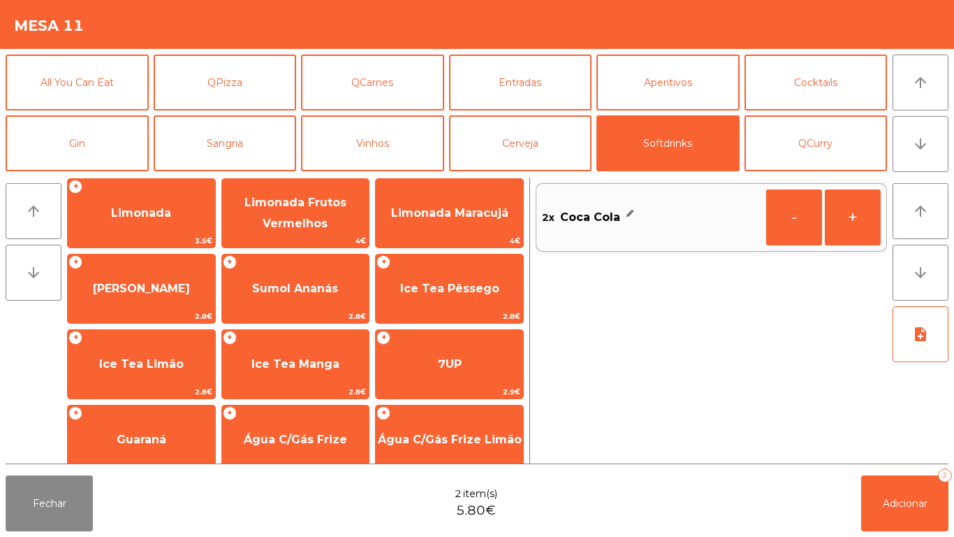
scroll to position [159, 0]
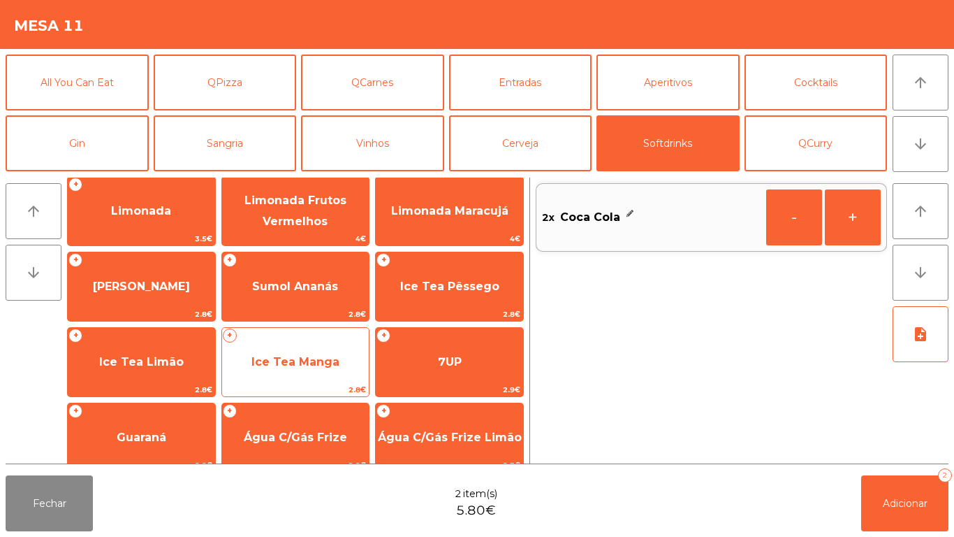
click at [293, 364] on span "Ice Tea Manga" at bounding box center [296, 361] width 88 height 13
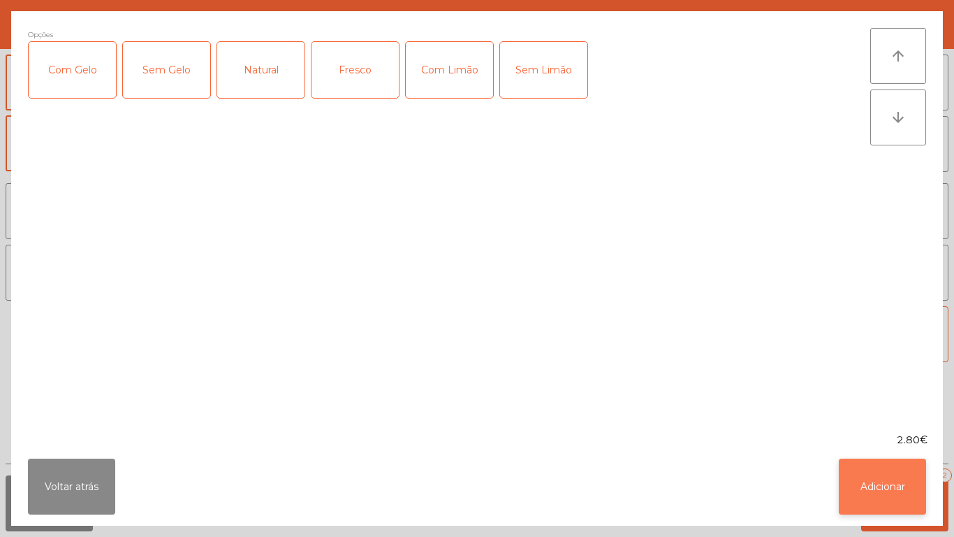
click at [866, 489] on button "Adicionar" at bounding box center [882, 486] width 87 height 56
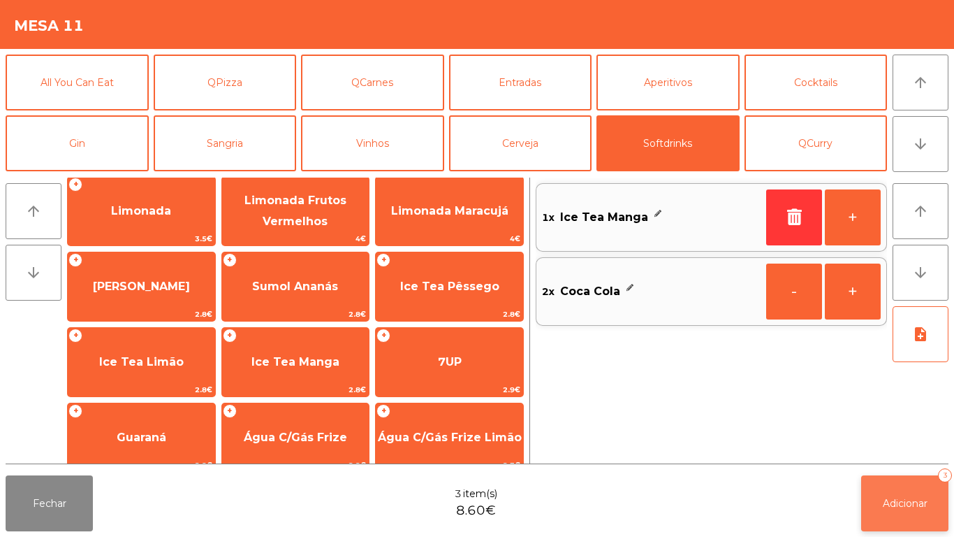
click at [880, 491] on button "Adicionar 3" at bounding box center [905, 503] width 87 height 56
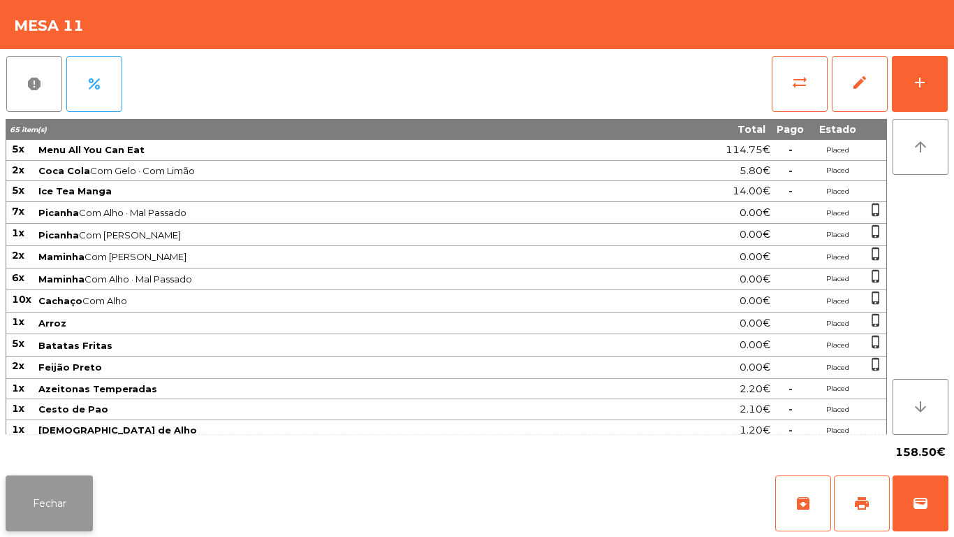
click at [57, 516] on button "Fechar" at bounding box center [49, 503] width 87 height 56
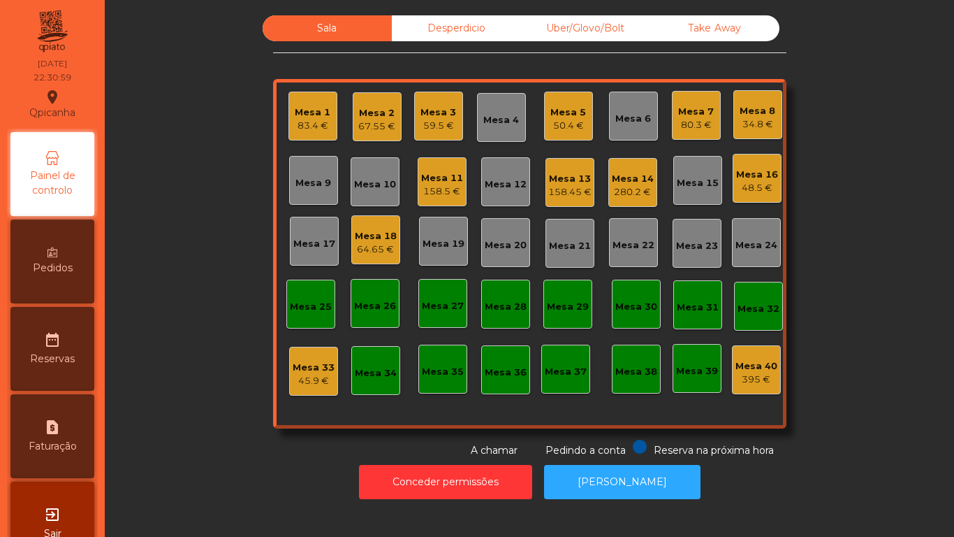
click at [362, 129] on div "67.55 €" at bounding box center [376, 126] width 37 height 14
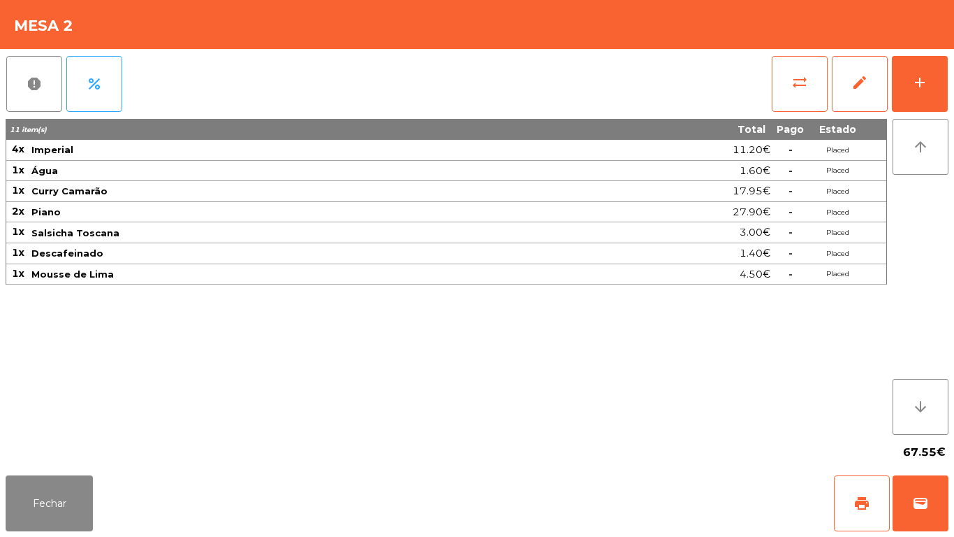
click at [954, 513] on div "Fechar print wallet" at bounding box center [477, 503] width 954 height 67
click at [910, 493] on button "wallet" at bounding box center [921, 503] width 56 height 56
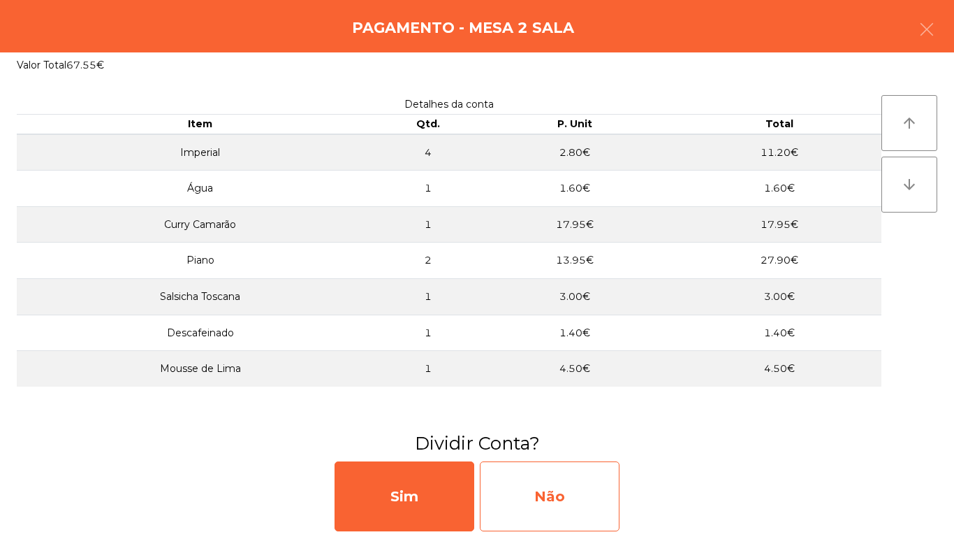
click at [573, 495] on div "Não" at bounding box center [550, 496] width 140 height 70
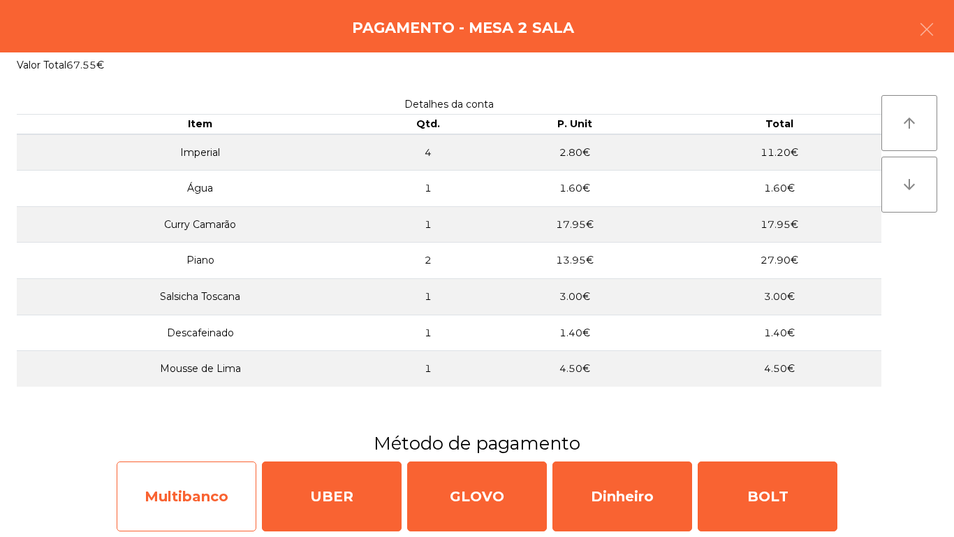
click at [202, 485] on div "Multibanco" at bounding box center [187, 496] width 140 height 70
select select "**"
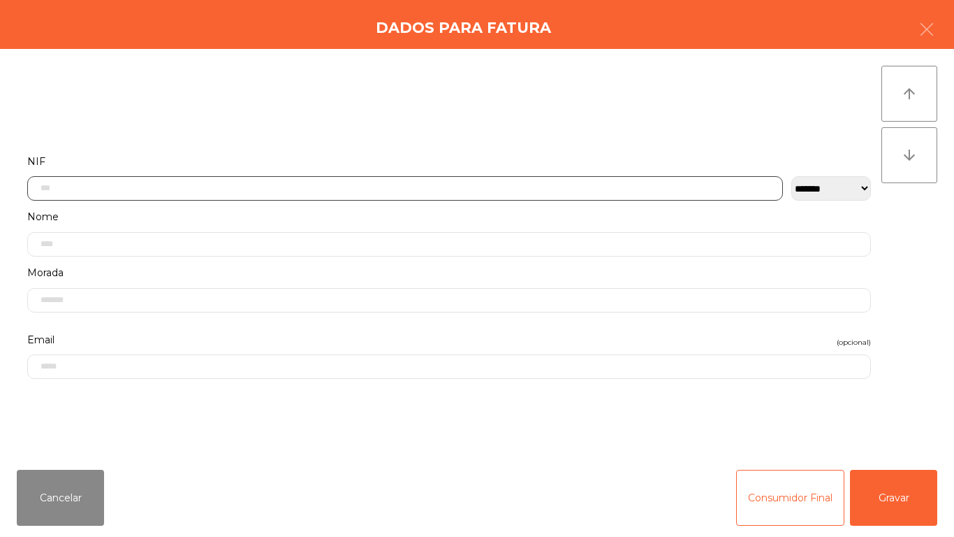
click at [256, 178] on input "text" at bounding box center [405, 188] width 756 height 24
click at [246, 263] on label "Morada" at bounding box center [449, 272] width 844 height 19
click at [243, 189] on input "text" at bounding box center [405, 188] width 756 height 24
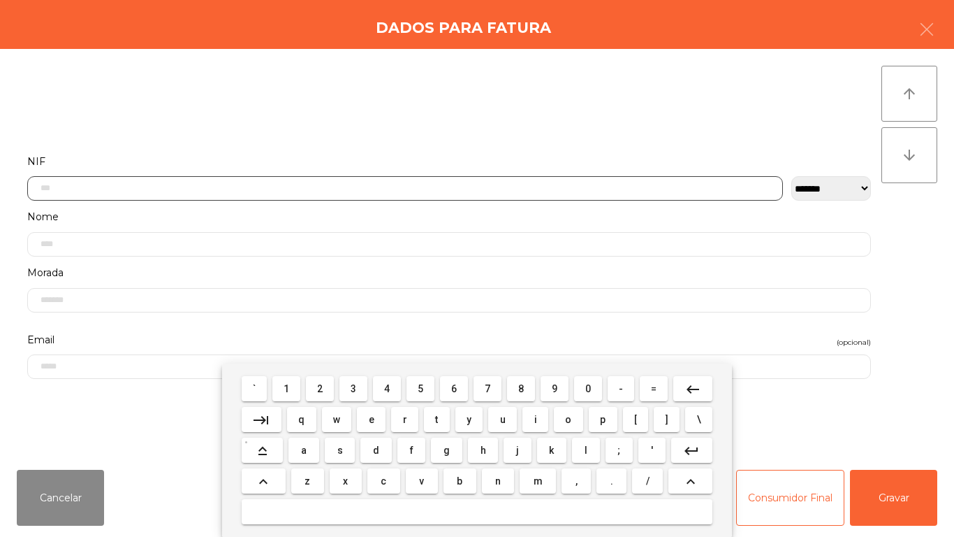
scroll to position [85, 0]
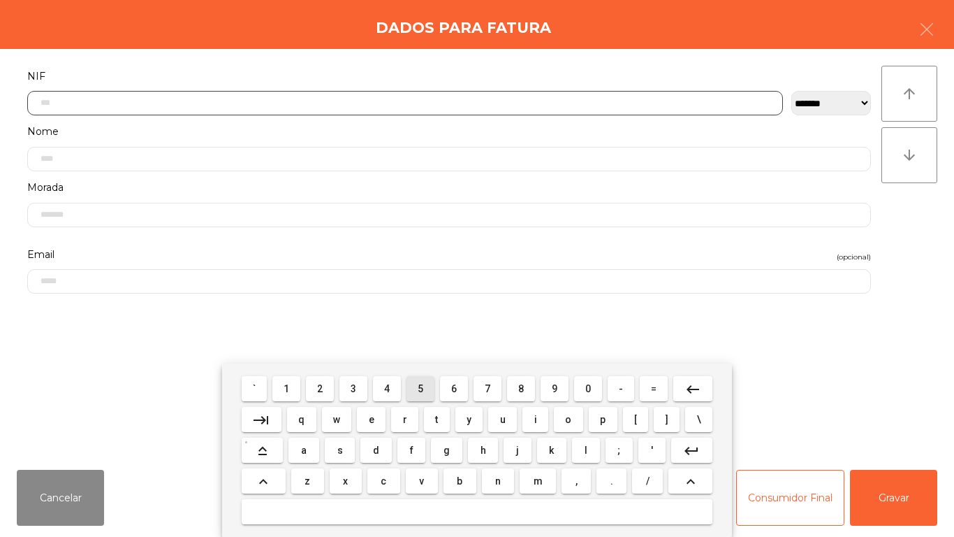
click at [423, 386] on span "5" at bounding box center [421, 388] width 6 height 11
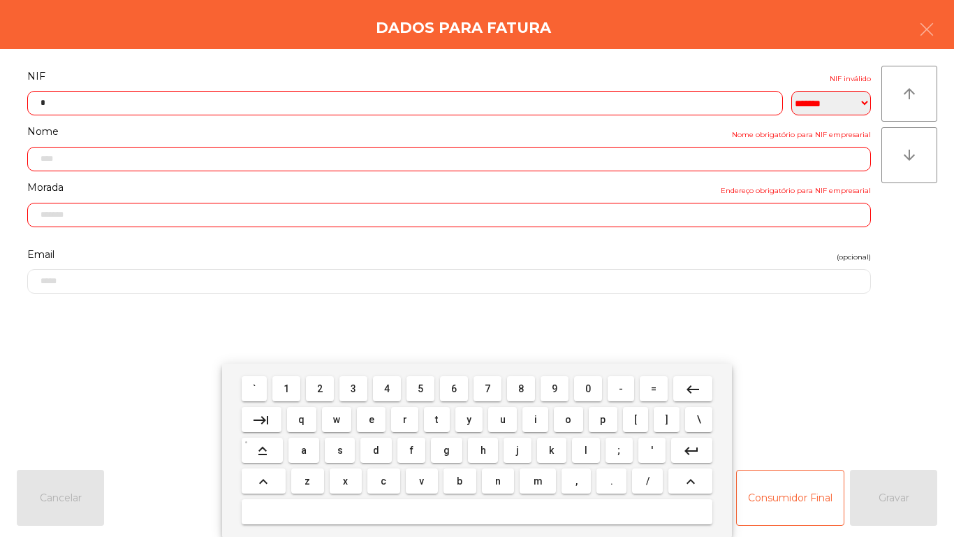
click at [590, 383] on span "0" at bounding box center [589, 388] width 6 height 11
click at [454, 377] on button "6" at bounding box center [454, 388] width 28 height 25
click at [387, 388] on span "4" at bounding box center [387, 388] width 6 height 11
click at [354, 388] on span "3" at bounding box center [354, 388] width 6 height 11
click at [555, 388] on span "9" at bounding box center [555, 388] width 6 height 11
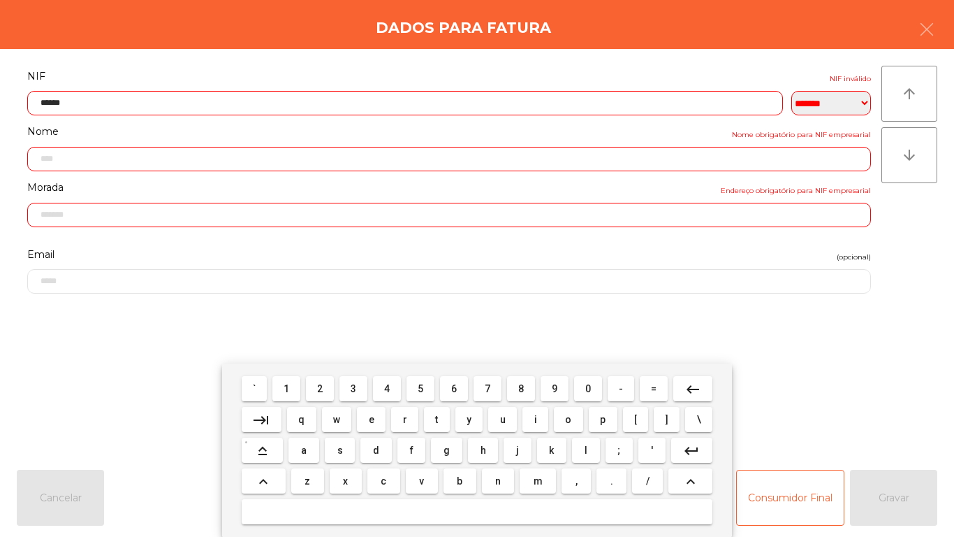
click at [521, 385] on span "8" at bounding box center [521, 388] width 6 height 11
click at [293, 377] on button "1" at bounding box center [287, 388] width 28 height 25
click at [588, 387] on span "0" at bounding box center [589, 388] width 6 height 11
type input "*********"
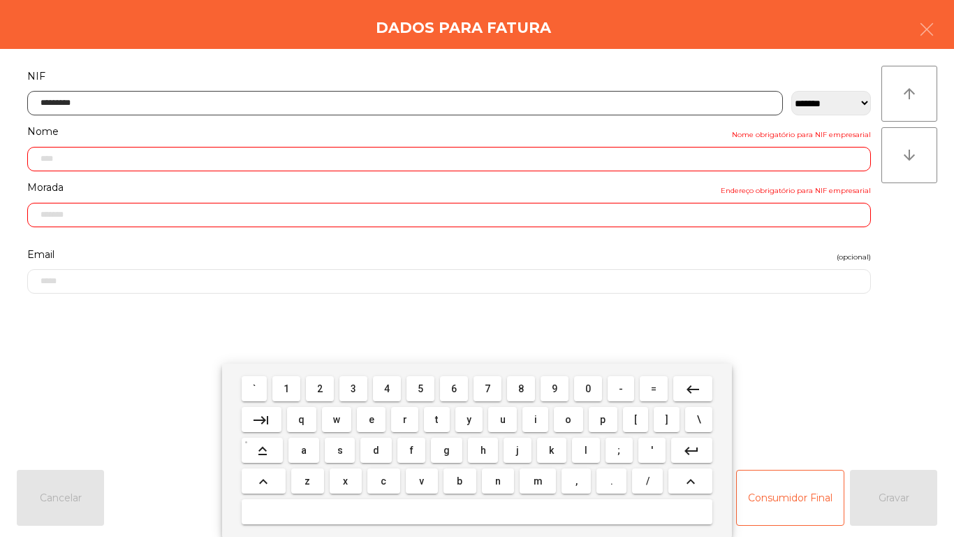
type input "**********"
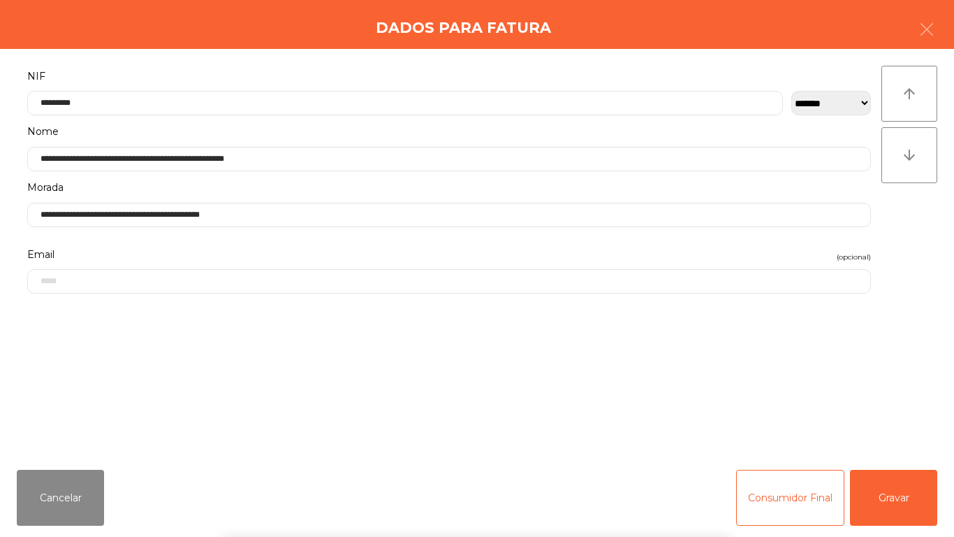
click at [907, 506] on div "` 1 2 3 4 5 6 7 8 9 0 - = keyboard_backspace keyboard_tab q w e r t y u i o p […" at bounding box center [477, 449] width 954 height 173
click at [893, 487] on button "Gravar" at bounding box center [893, 498] width 87 height 56
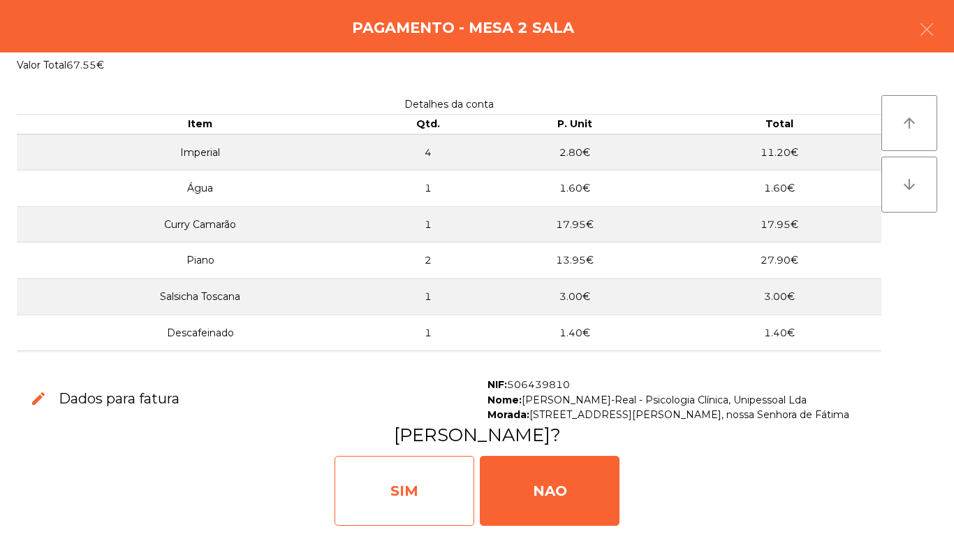
click at [415, 478] on div "SIM" at bounding box center [405, 491] width 140 height 70
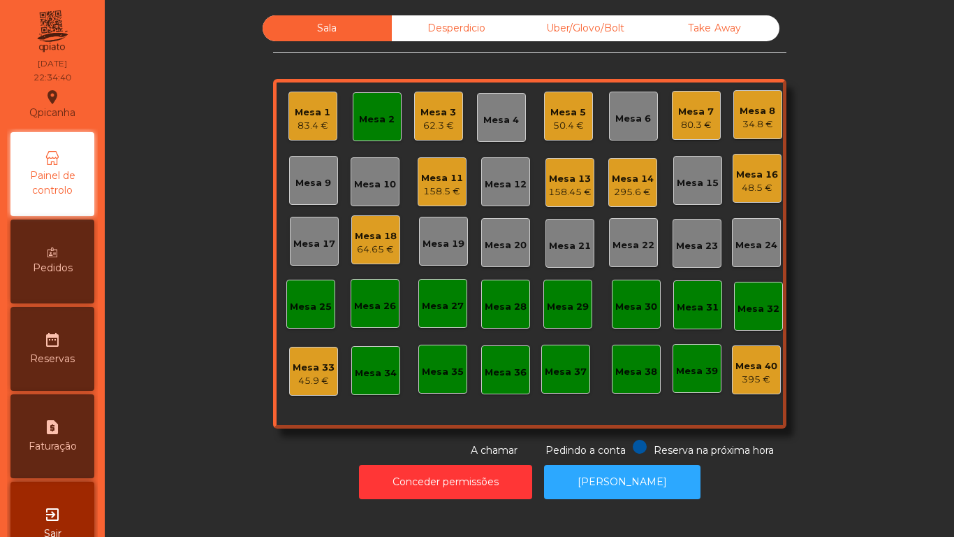
click at [755, 185] on div "48.5 €" at bounding box center [757, 188] width 42 height 14
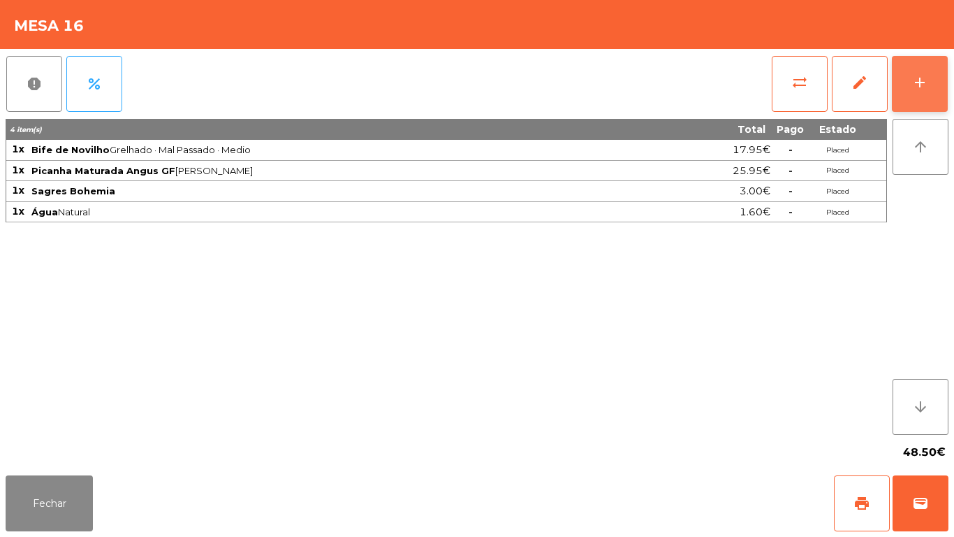
click at [917, 96] on button "add" at bounding box center [920, 84] width 56 height 56
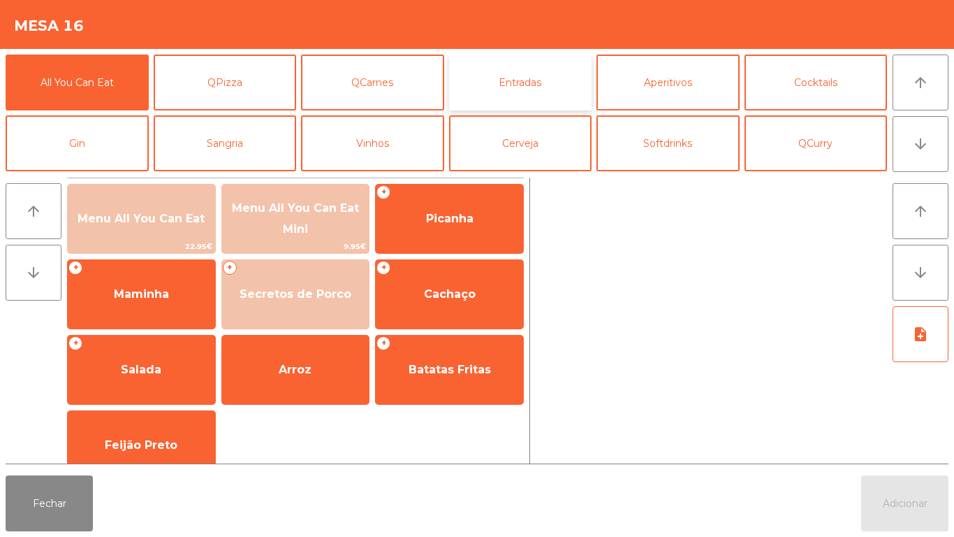
click at [535, 89] on button "Entradas" at bounding box center [520, 83] width 143 height 56
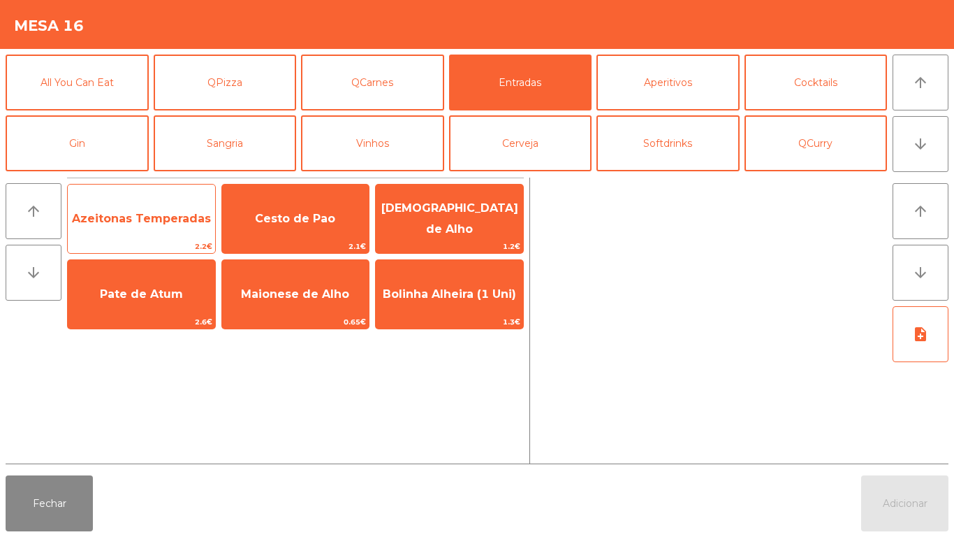
click at [195, 231] on span "Azeitonas Temperadas" at bounding box center [141, 219] width 147 height 38
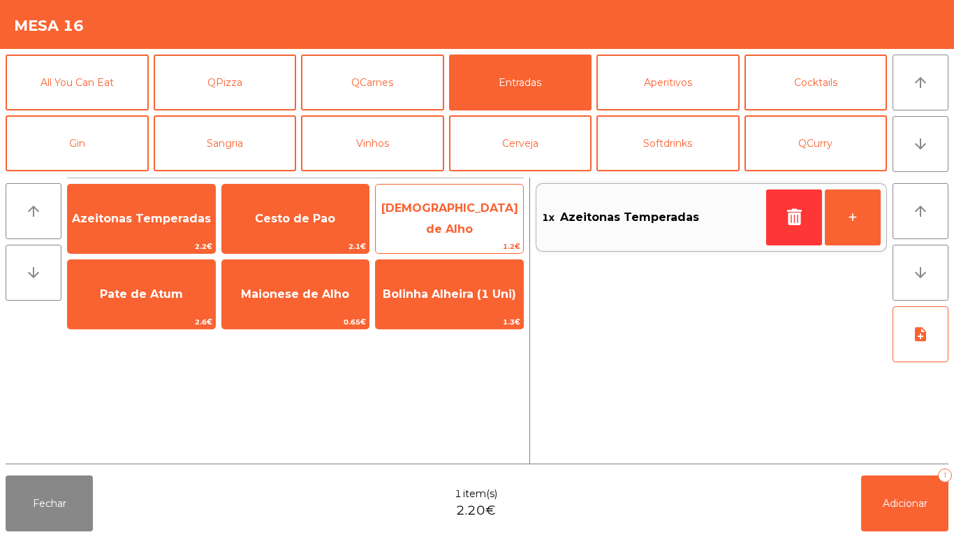
click at [314, 228] on span "Cesto de Pao" at bounding box center [295, 219] width 147 height 38
click at [460, 214] on span "[DEMOGRAPHIC_DATA] de Alho" at bounding box center [450, 218] width 137 height 34
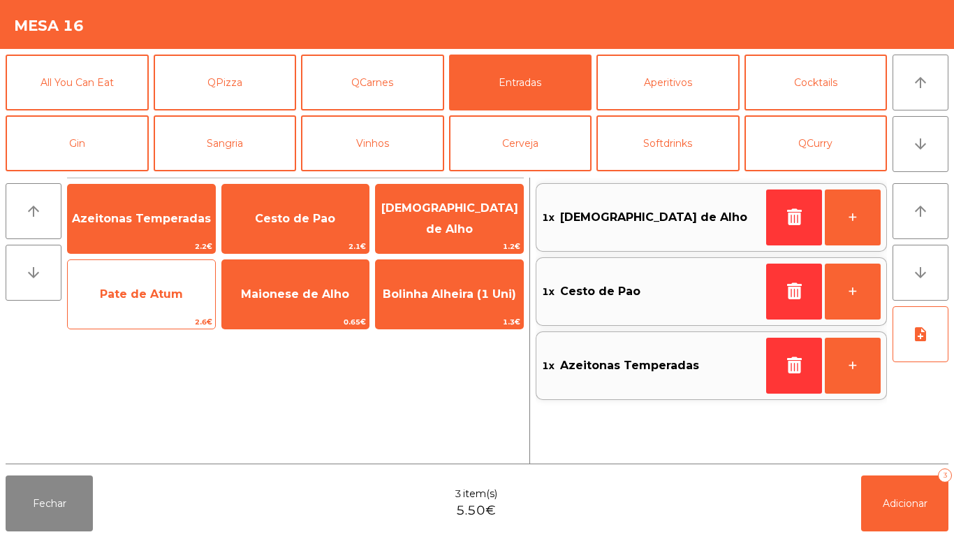
click at [148, 289] on span "Pate de Atum" at bounding box center [141, 293] width 83 height 13
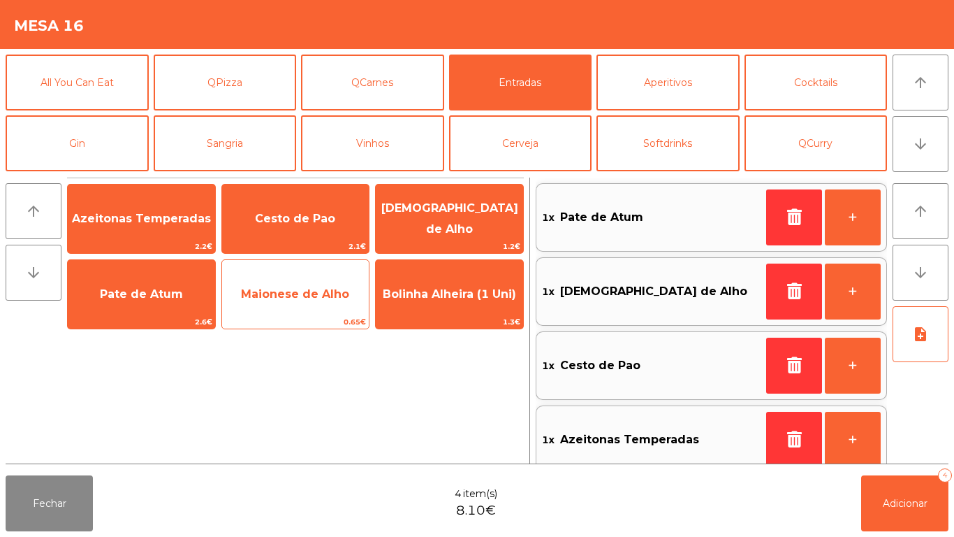
click at [312, 287] on span "Maionese de Alho" at bounding box center [295, 293] width 108 height 13
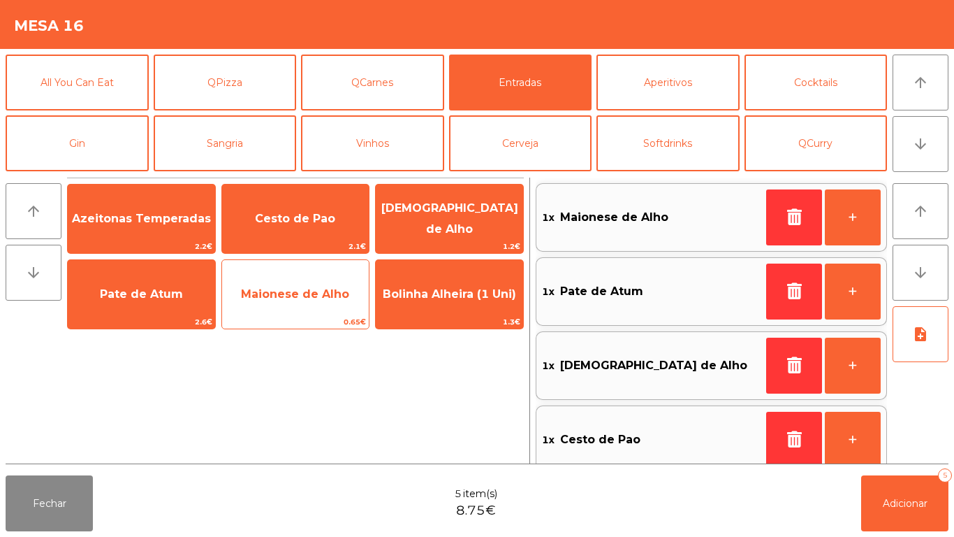
scroll to position [6, 0]
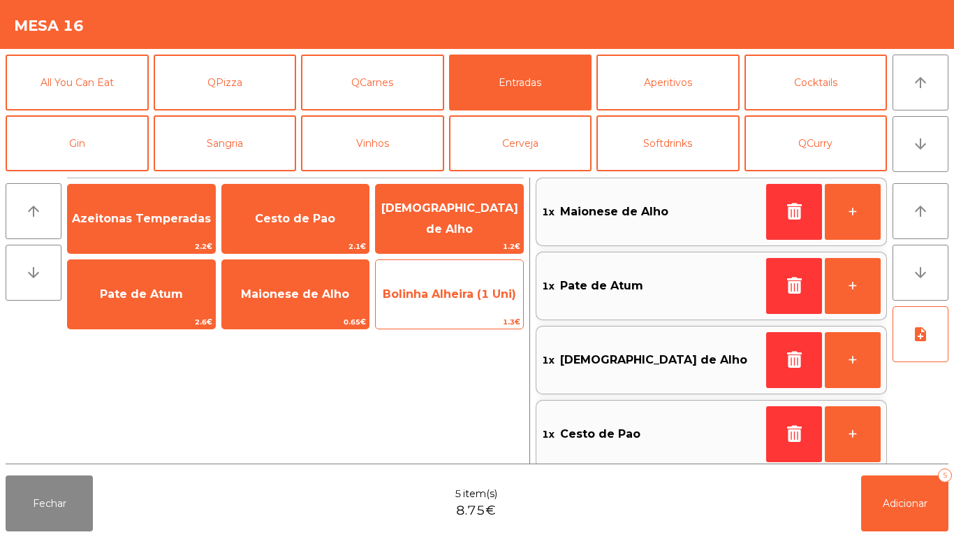
click at [465, 287] on span "Bolinha Alheira (1 Uni)" at bounding box center [449, 293] width 133 height 13
click at [456, 298] on span "Bolinha Alheira (1 Uni)" at bounding box center [449, 293] width 133 height 13
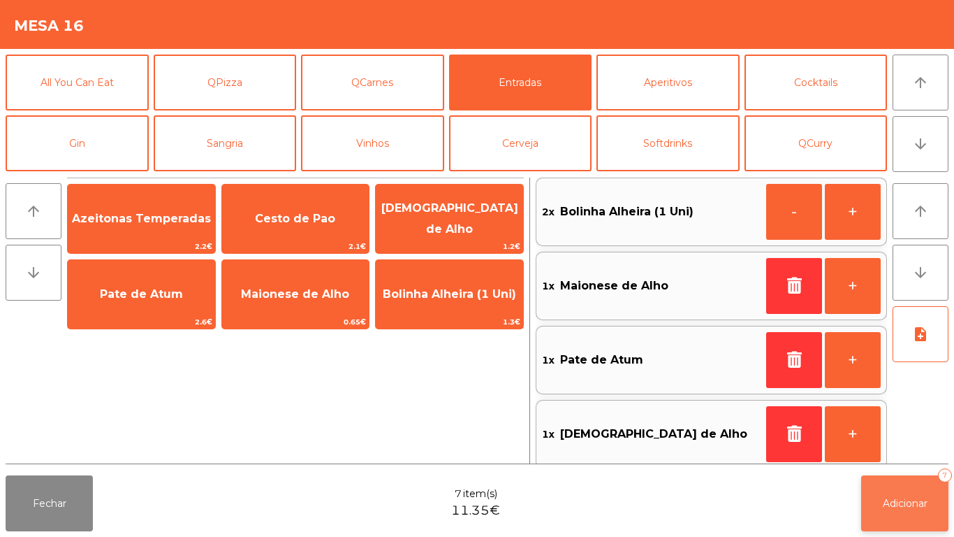
click at [917, 492] on button "Adicionar 7" at bounding box center [905, 503] width 87 height 56
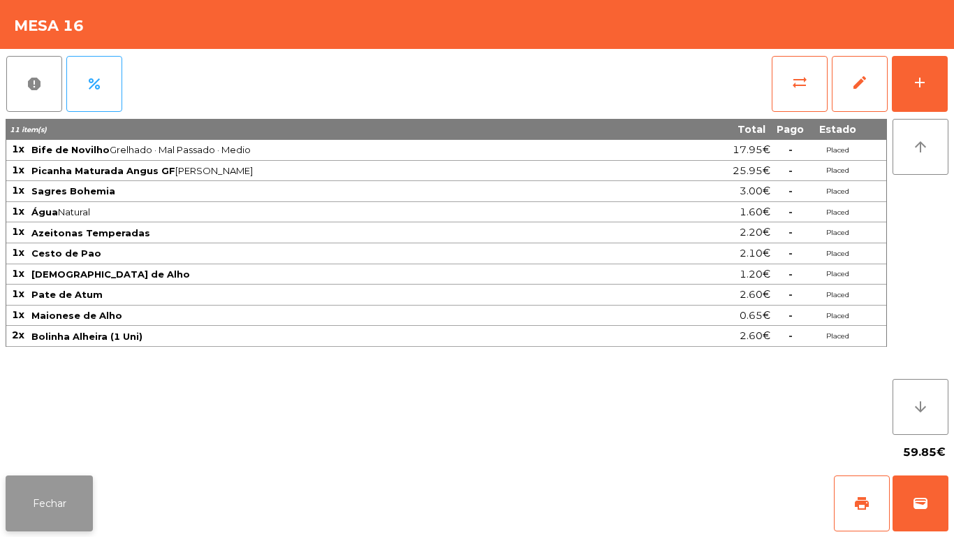
click at [58, 485] on button "Fechar" at bounding box center [49, 503] width 87 height 56
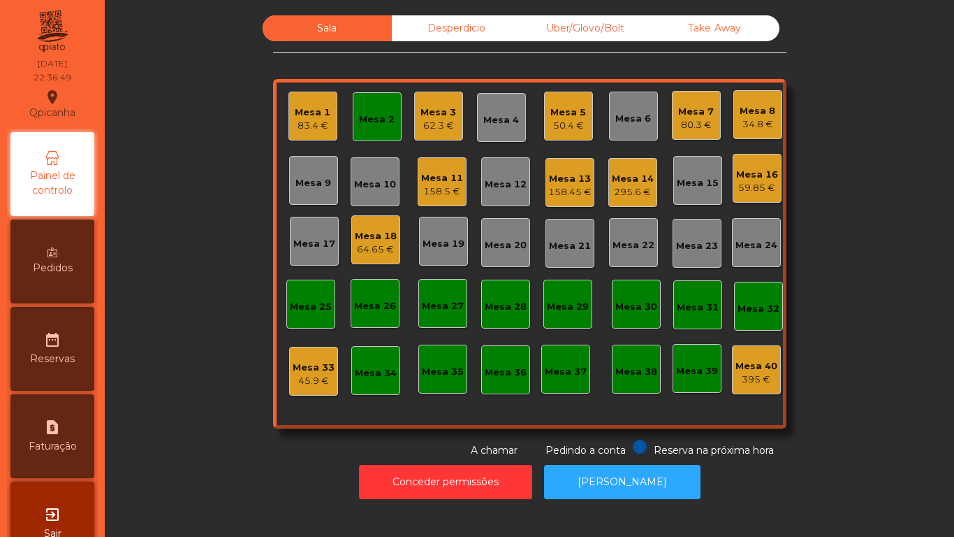
click at [559, 203] on div "Mesa 13 158.45 €" at bounding box center [570, 182] width 49 height 49
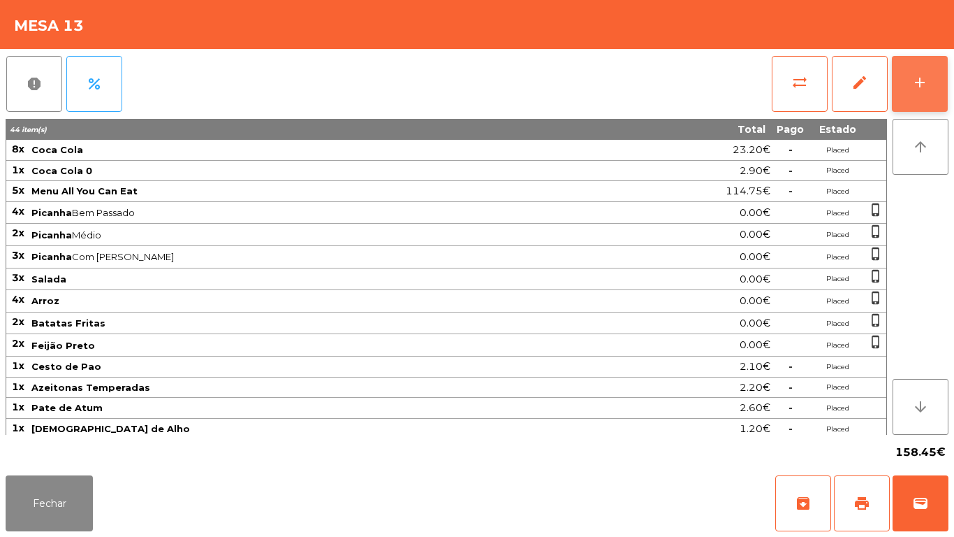
click at [906, 93] on button "add" at bounding box center [920, 84] width 56 height 56
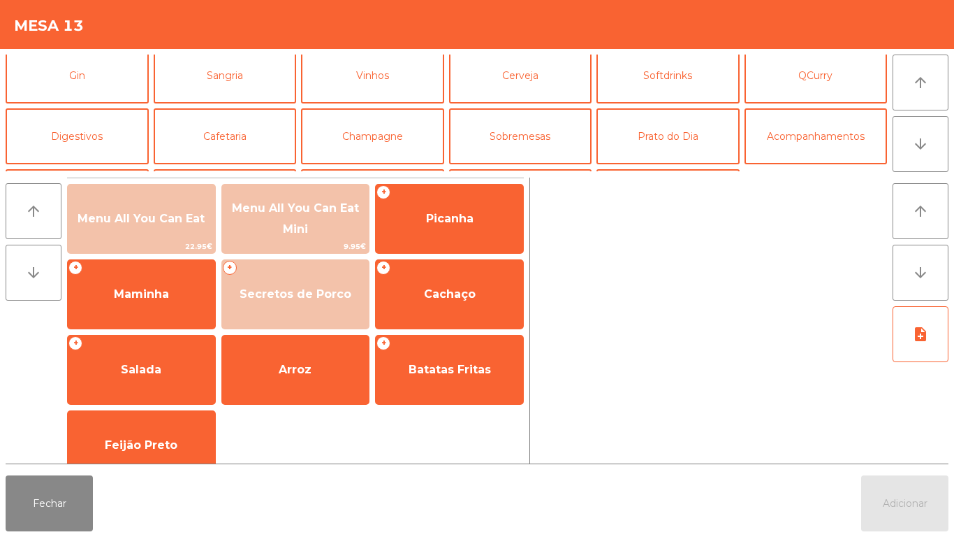
scroll to position [68, 0]
click at [542, 129] on button "Sobremesas" at bounding box center [520, 136] width 143 height 56
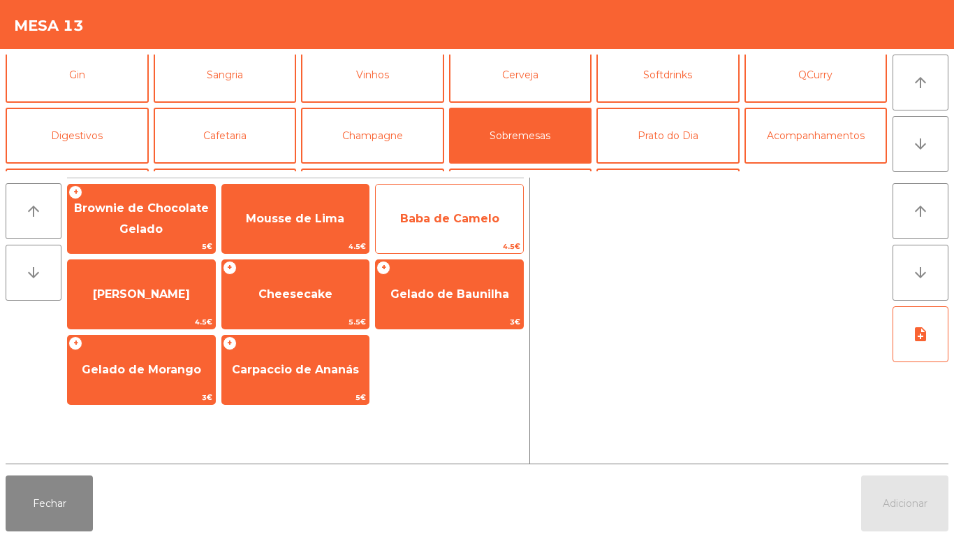
click at [473, 213] on span "Baba de Camelo" at bounding box center [449, 218] width 99 height 13
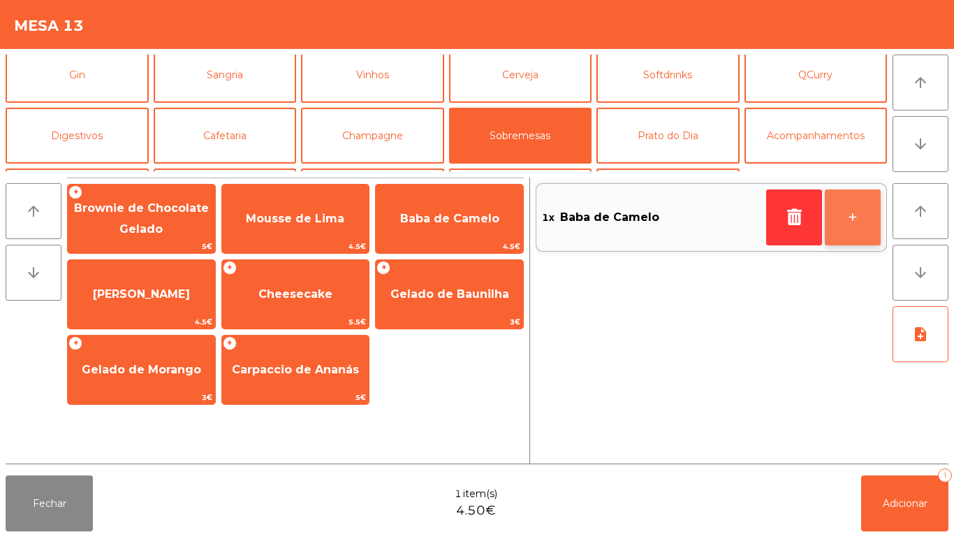
click at [852, 224] on button "+" at bounding box center [853, 217] width 56 height 56
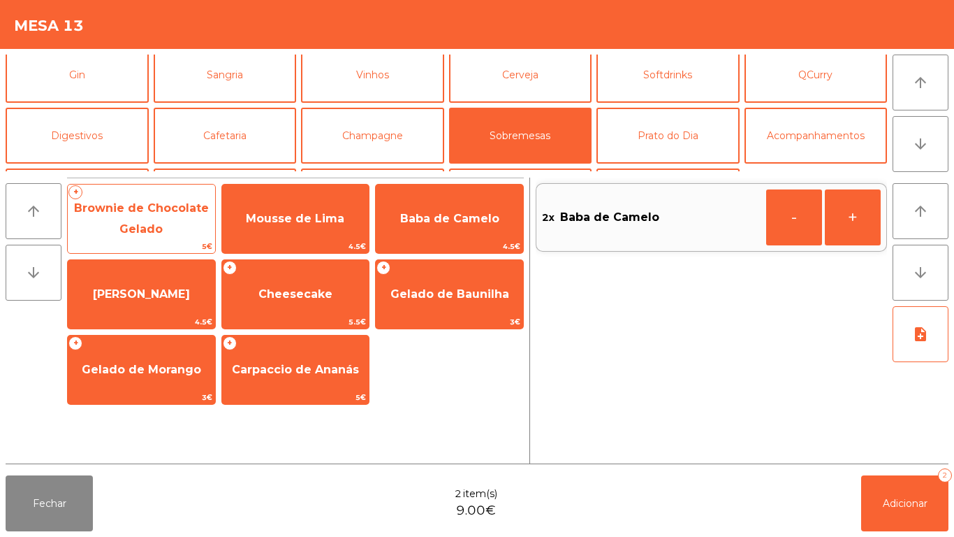
click at [170, 215] on span "Brownie de Chocolate Gelado" at bounding box center [141, 218] width 147 height 59
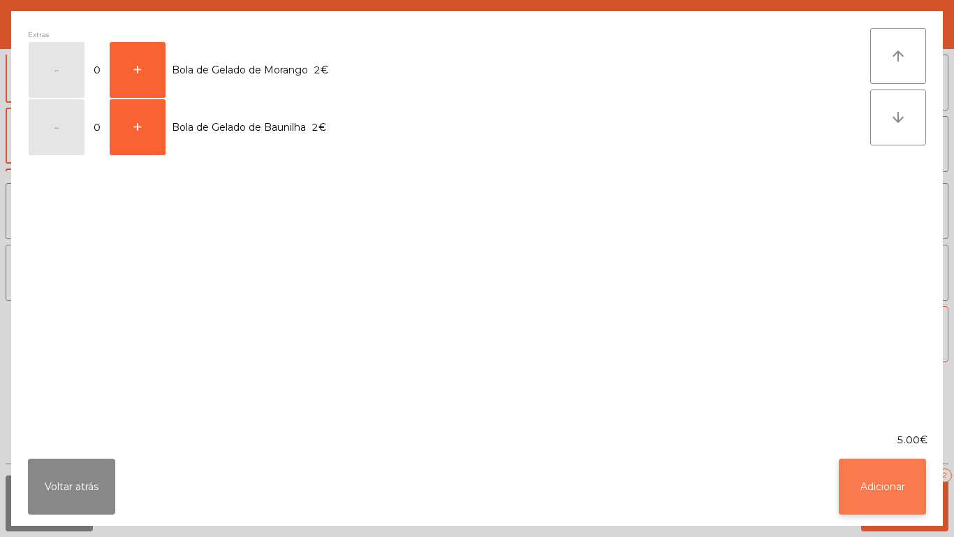
click at [854, 469] on button "Adicionar" at bounding box center [882, 486] width 87 height 56
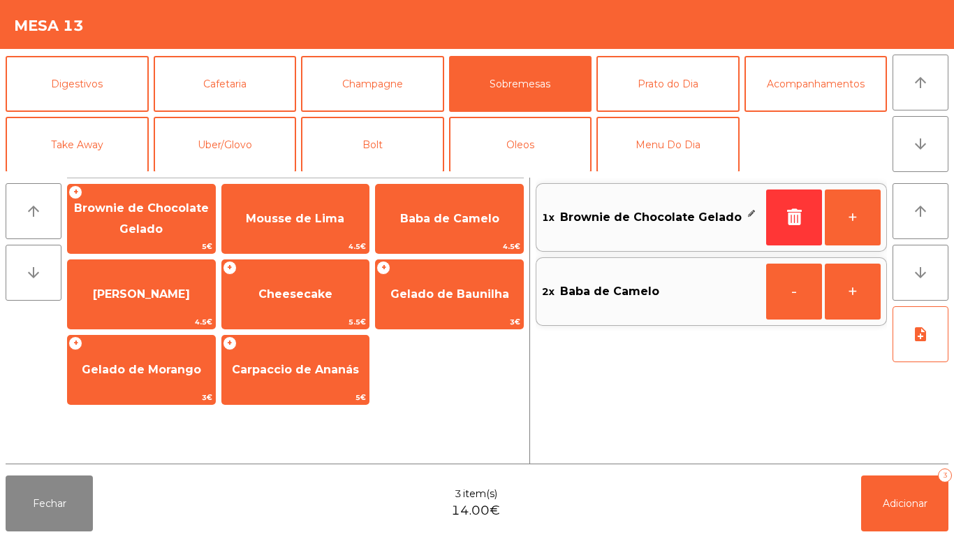
scroll to position [122, 0]
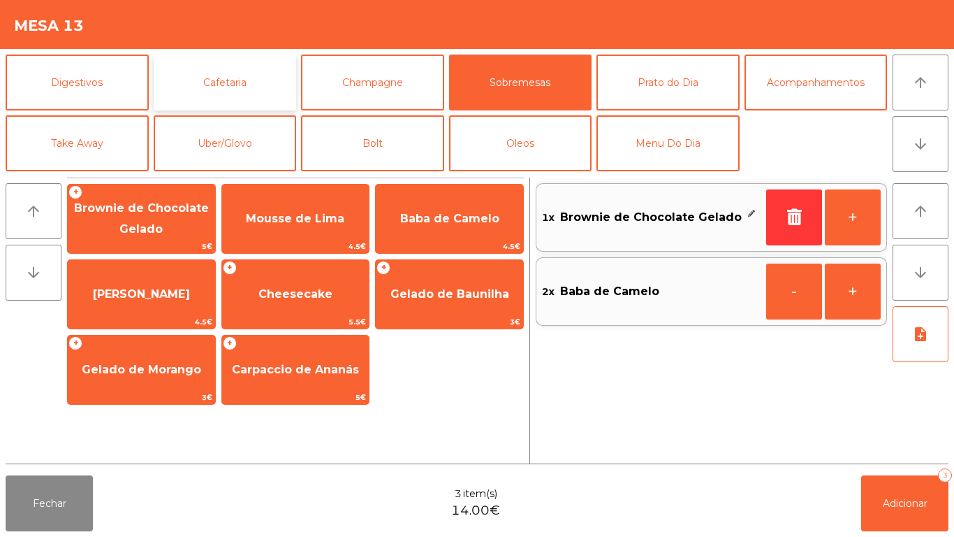
click at [259, 82] on button "Cafetaria" at bounding box center [225, 83] width 143 height 56
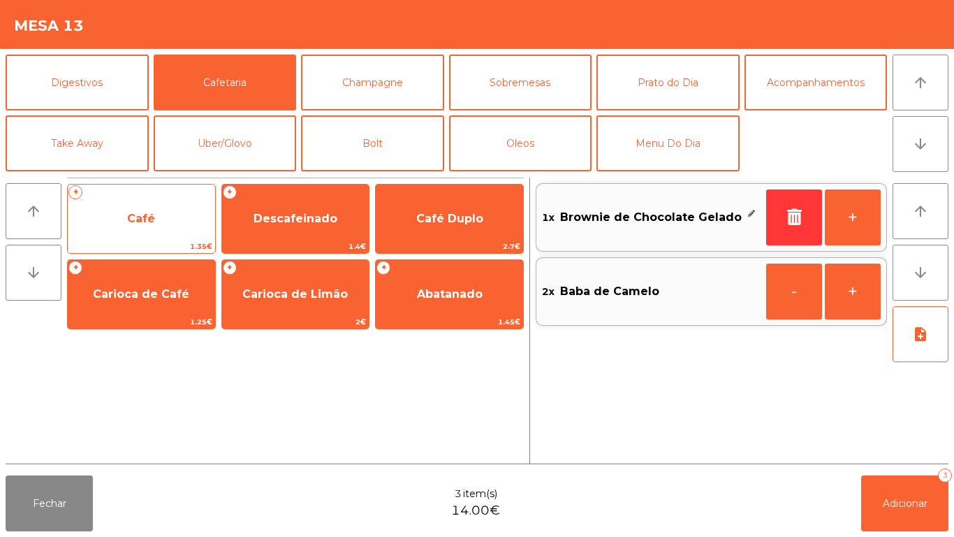
click at [165, 237] on span "Café" at bounding box center [141, 219] width 147 height 38
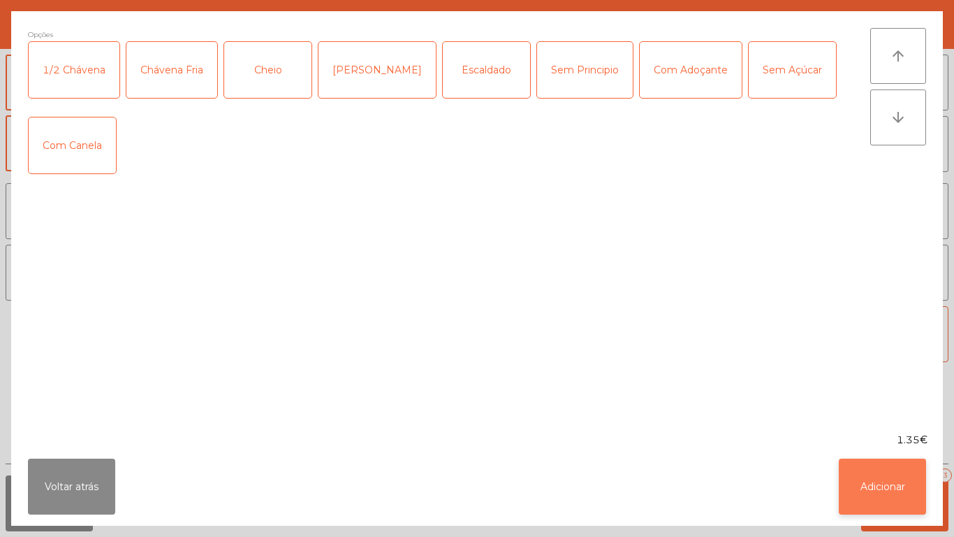
click at [872, 487] on button "Adicionar" at bounding box center [882, 486] width 87 height 56
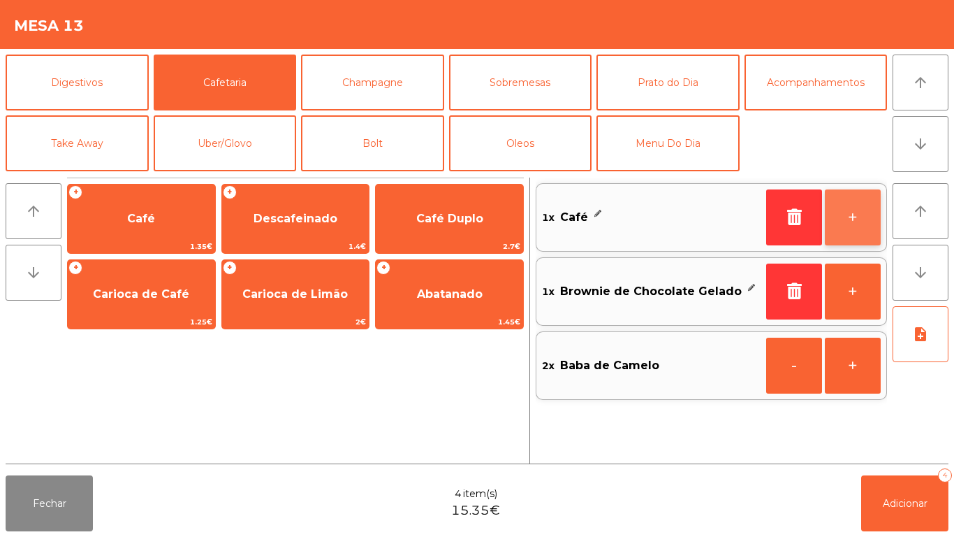
click at [839, 213] on button "+" at bounding box center [853, 217] width 56 height 56
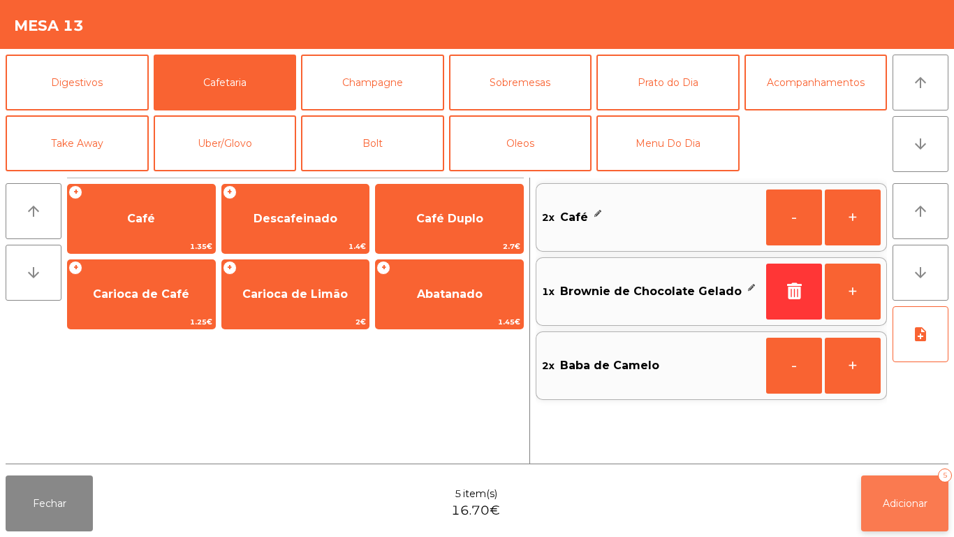
click at [920, 495] on button "Adicionar 5" at bounding box center [905, 503] width 87 height 56
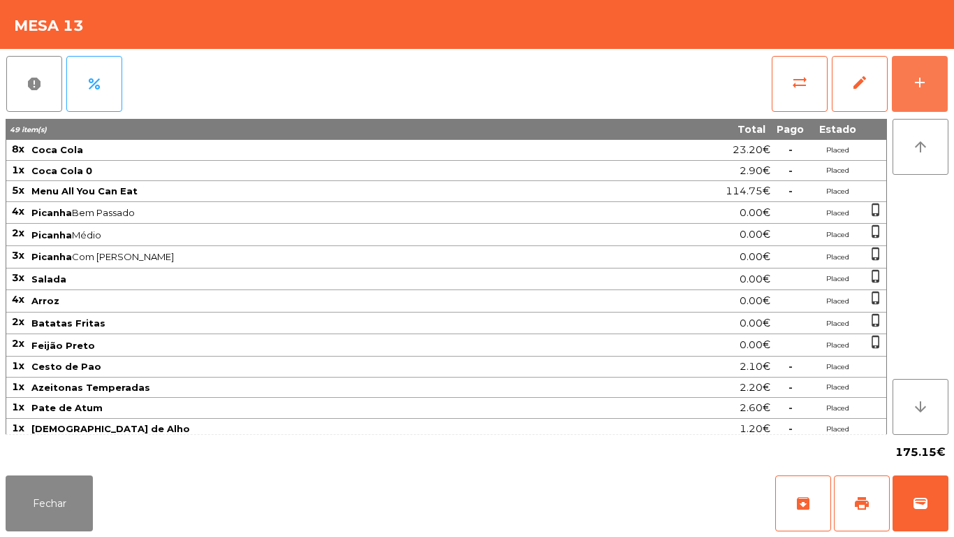
scroll to position [110, 0]
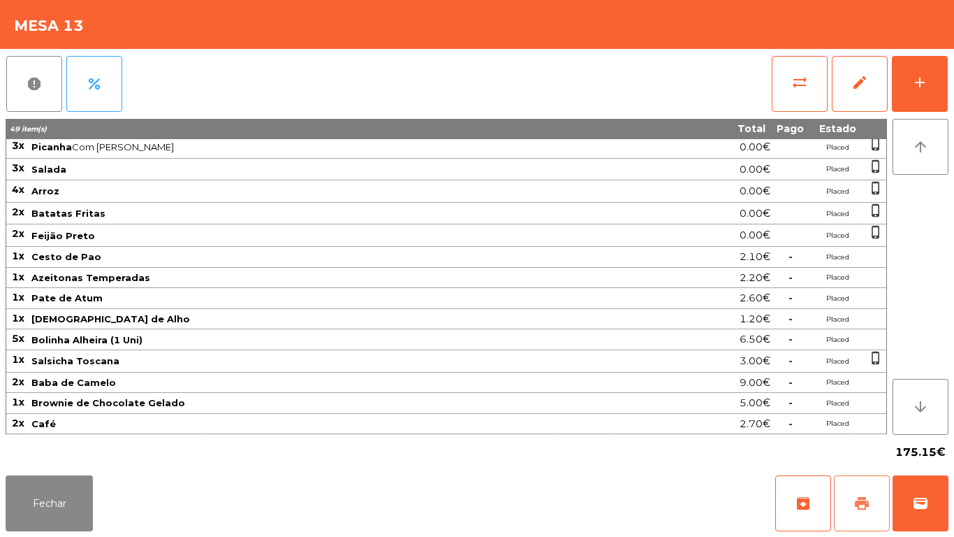
click at [855, 500] on span "print" at bounding box center [862, 503] width 17 height 17
click at [52, 488] on button "Fechar" at bounding box center [49, 503] width 87 height 56
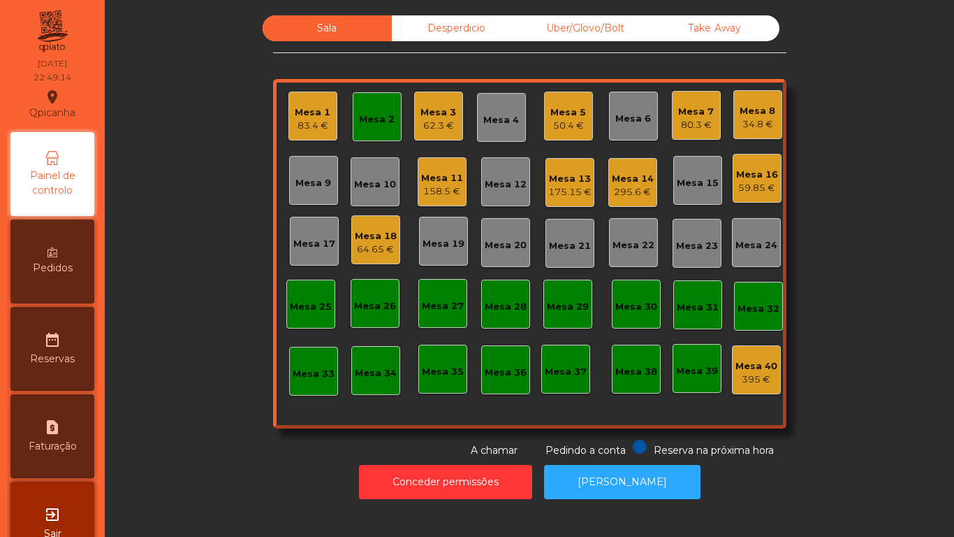
click at [458, 188] on div "Mesa 11 158.5 €" at bounding box center [442, 181] width 49 height 49
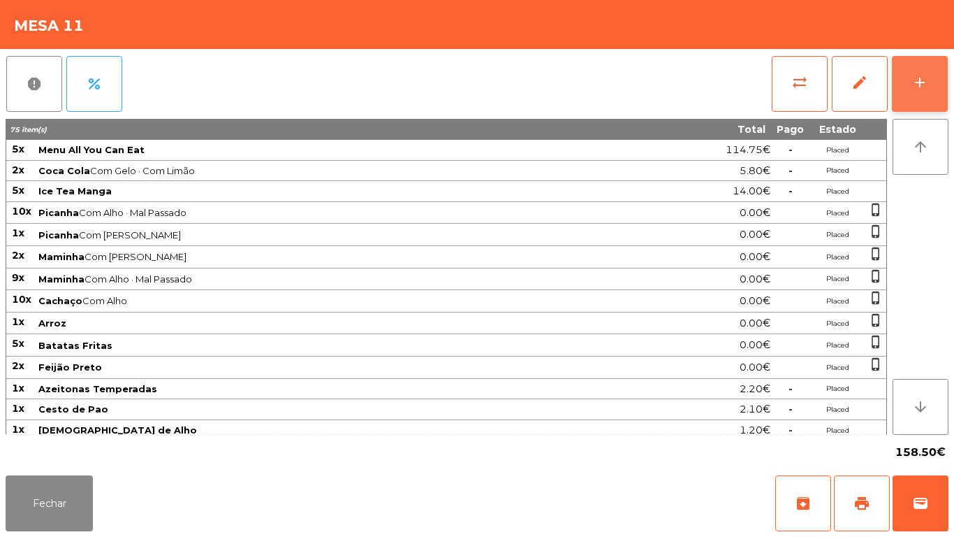
click at [905, 82] on button "add" at bounding box center [920, 84] width 56 height 56
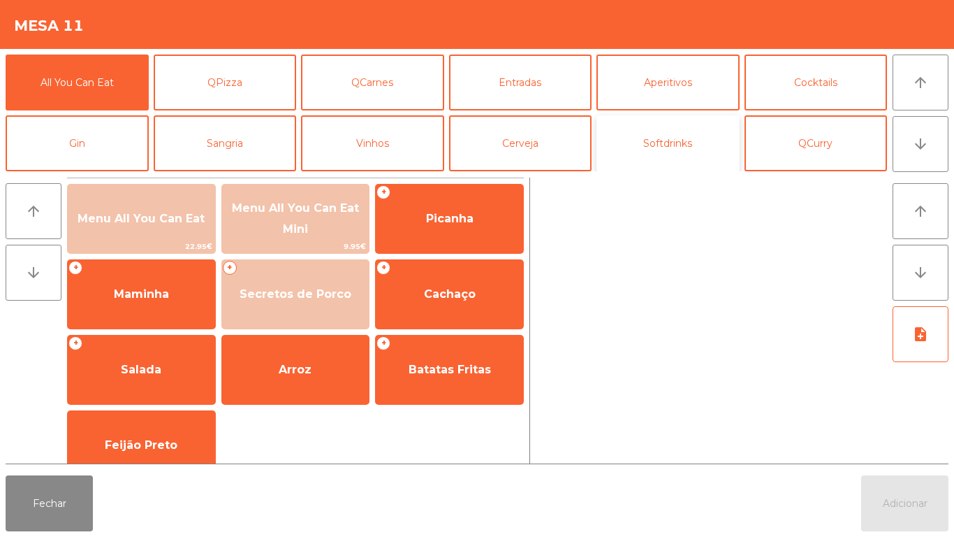
click at [689, 153] on button "Softdrinks" at bounding box center [668, 143] width 143 height 56
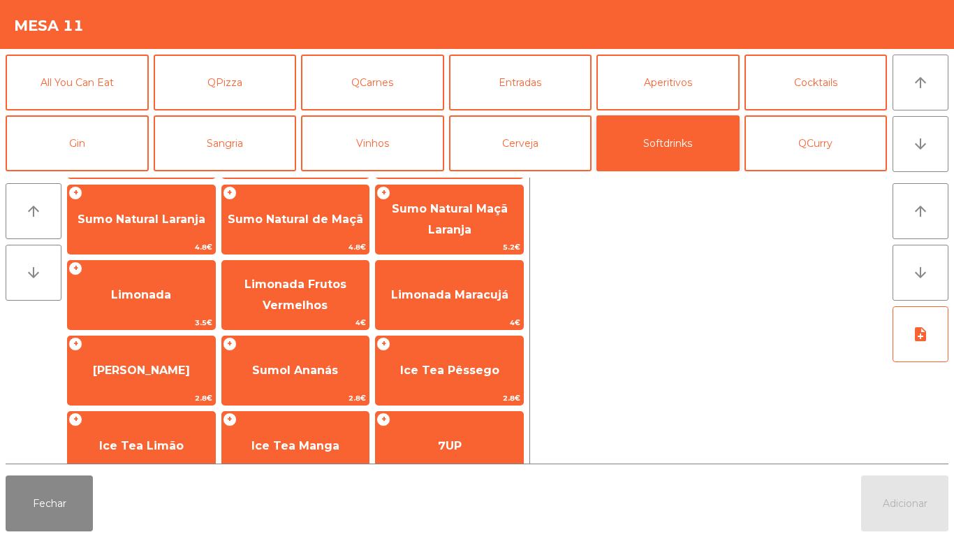
scroll to position [131, 0]
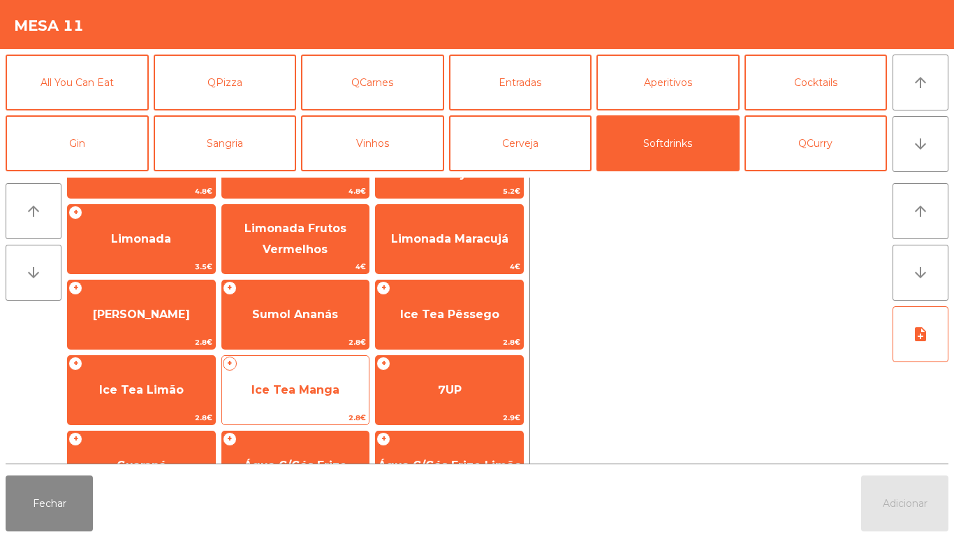
click at [322, 381] on span "Ice Tea Manga" at bounding box center [295, 390] width 147 height 38
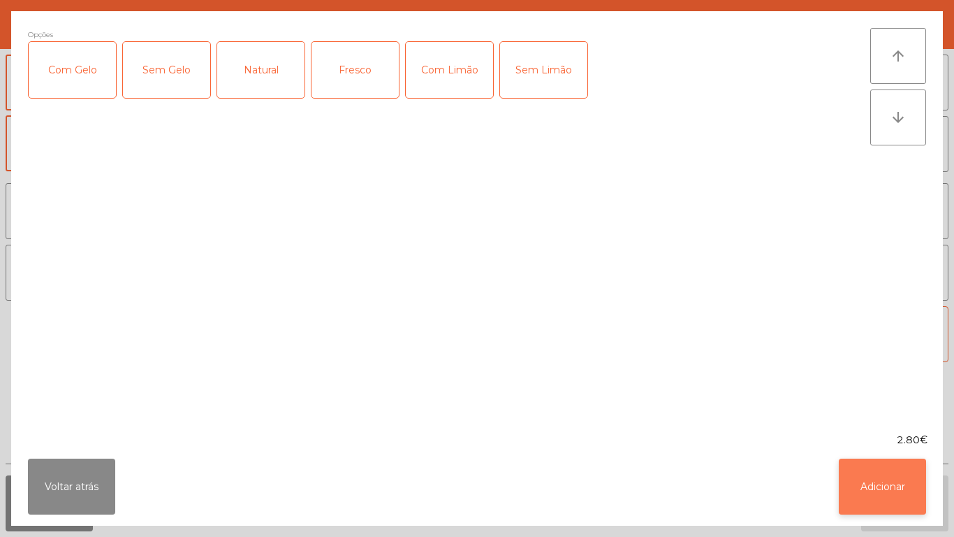
click at [887, 474] on button "Adicionar" at bounding box center [882, 486] width 87 height 56
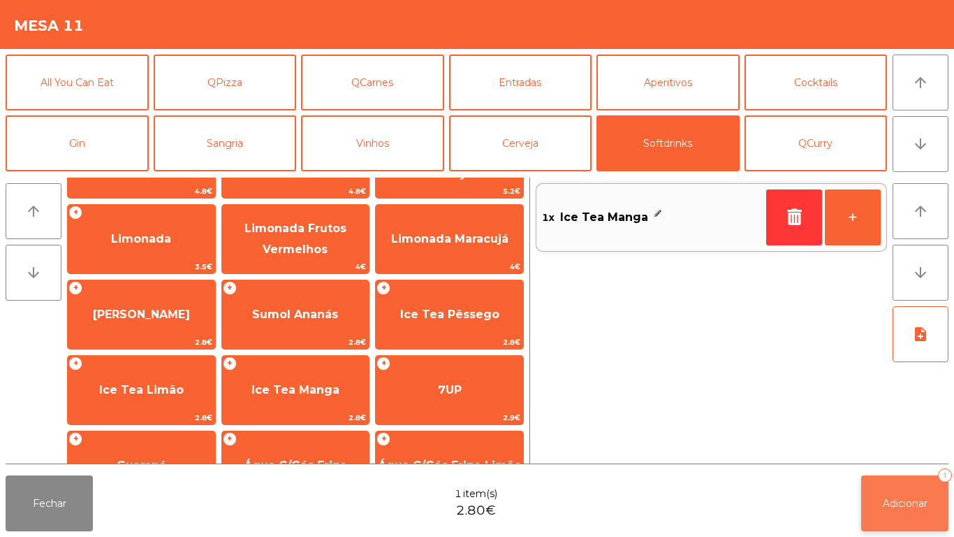
click at [913, 486] on button "Adicionar 1" at bounding box center [905, 503] width 87 height 56
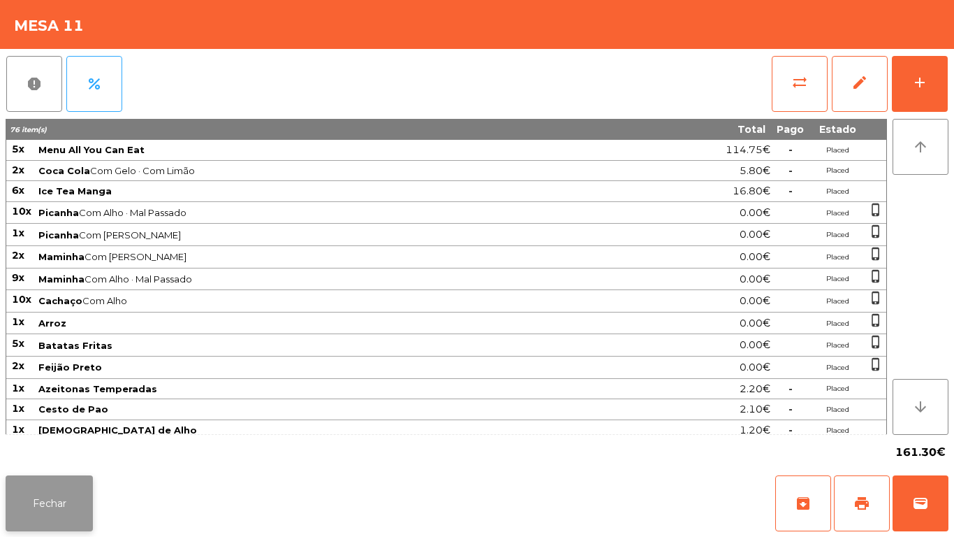
click at [65, 509] on button "Fechar" at bounding box center [49, 503] width 87 height 56
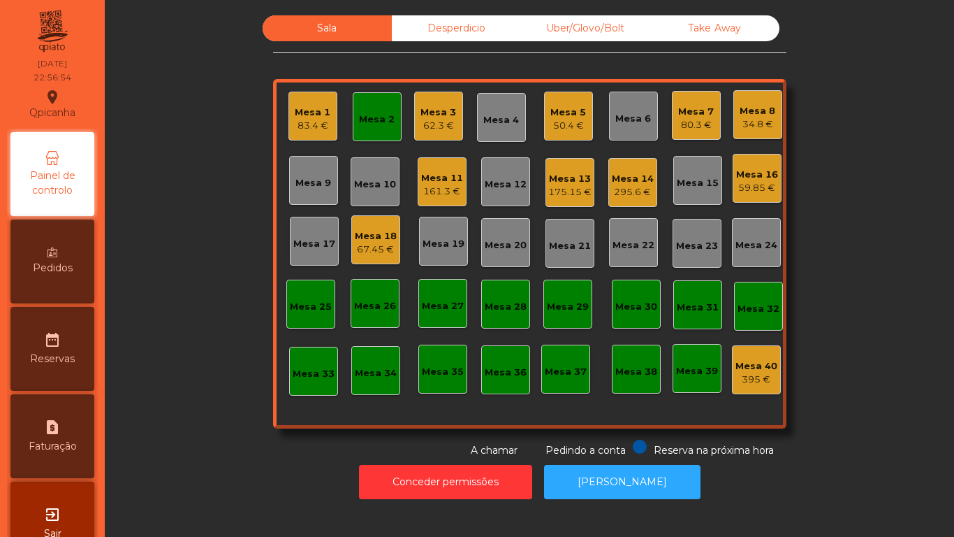
click at [447, 186] on div "161.3 €" at bounding box center [442, 191] width 42 height 14
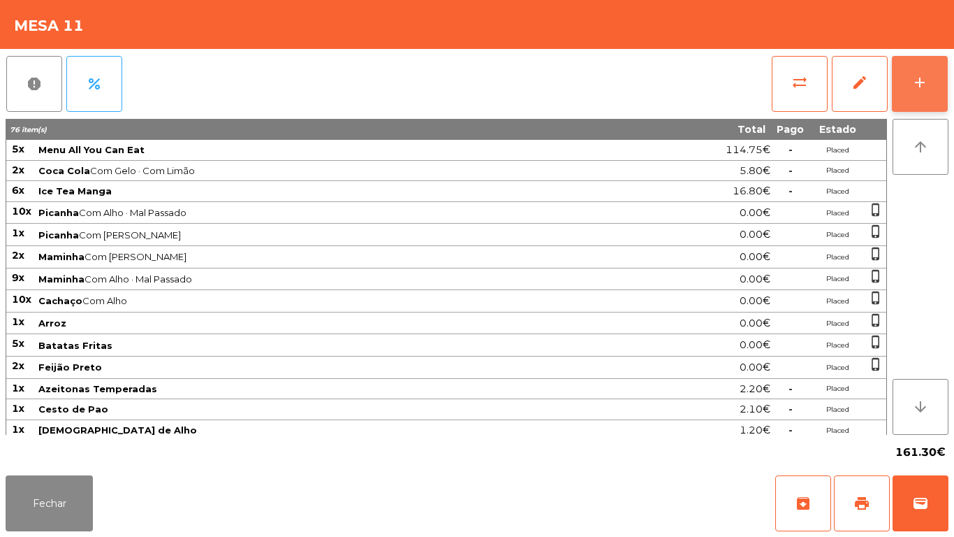
click at [921, 89] on div "add" at bounding box center [920, 82] width 17 height 17
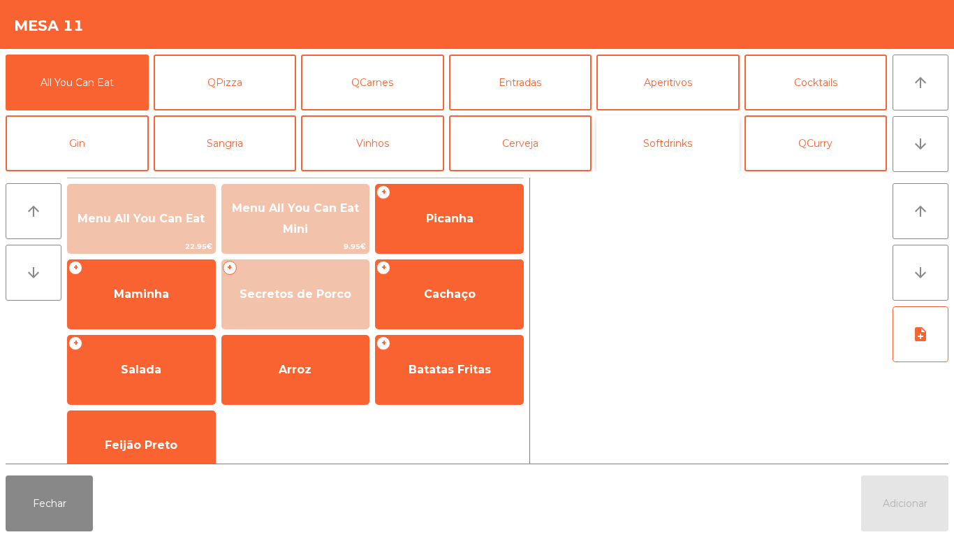
click at [678, 164] on button "Softdrinks" at bounding box center [668, 143] width 143 height 56
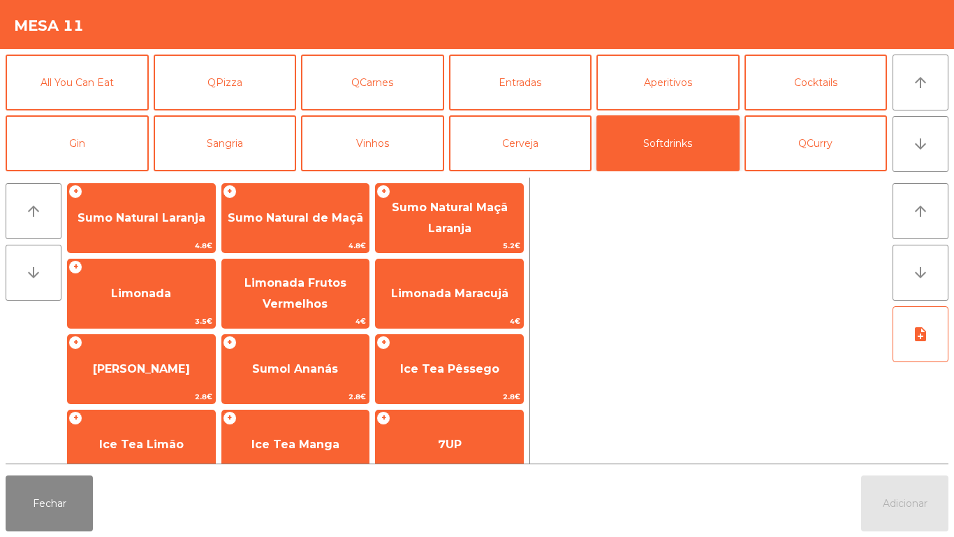
scroll to position [108, 0]
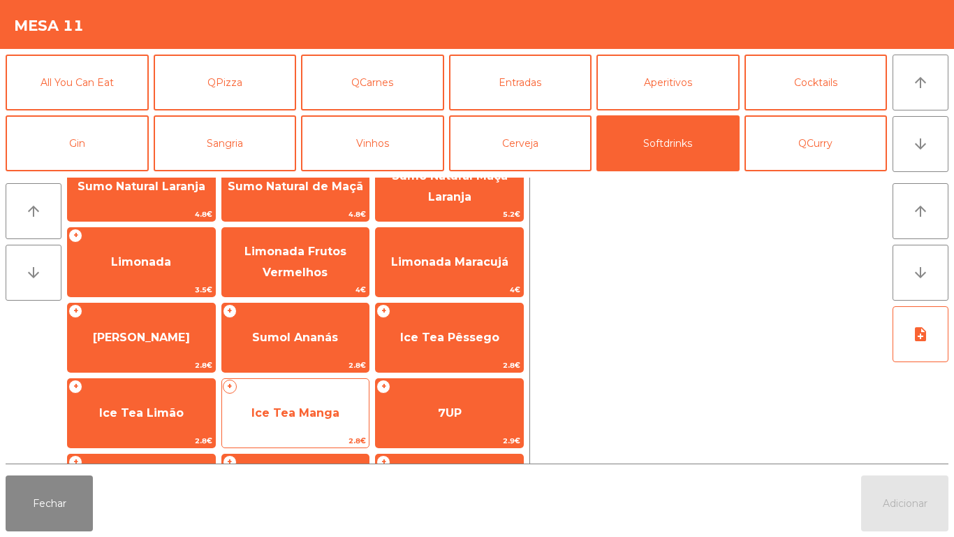
click at [315, 421] on span "Ice Tea Manga" at bounding box center [295, 413] width 147 height 38
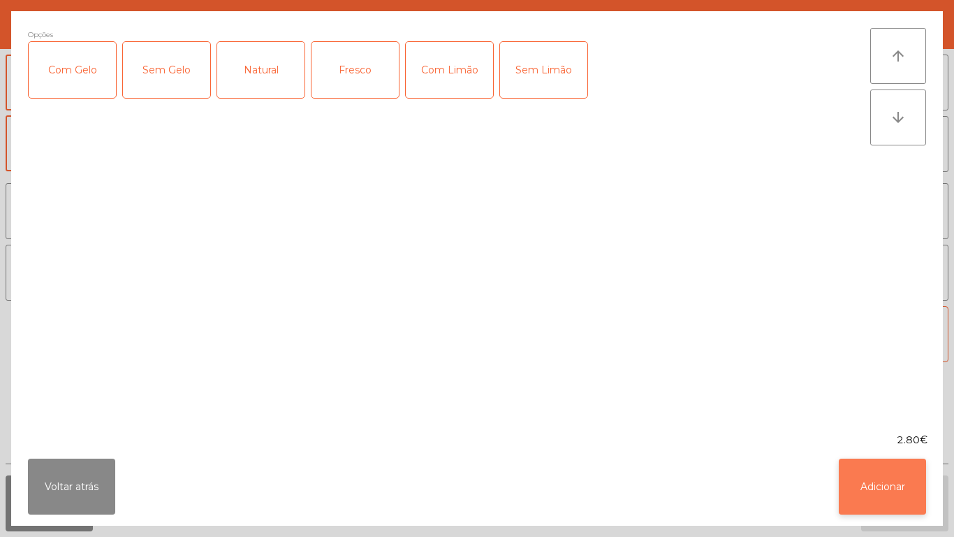
click at [883, 498] on button "Adicionar" at bounding box center [882, 486] width 87 height 56
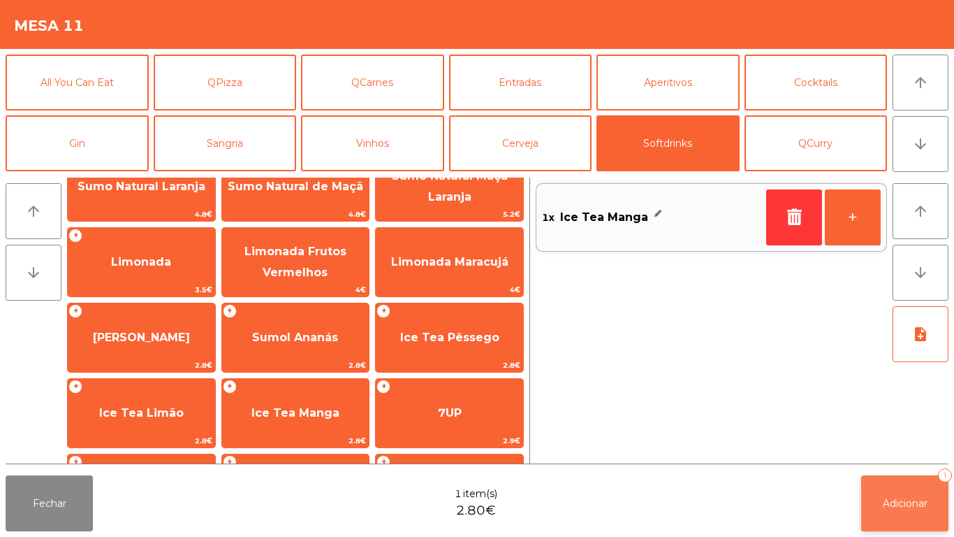
click at [892, 506] on span "Adicionar" at bounding box center [905, 503] width 45 height 13
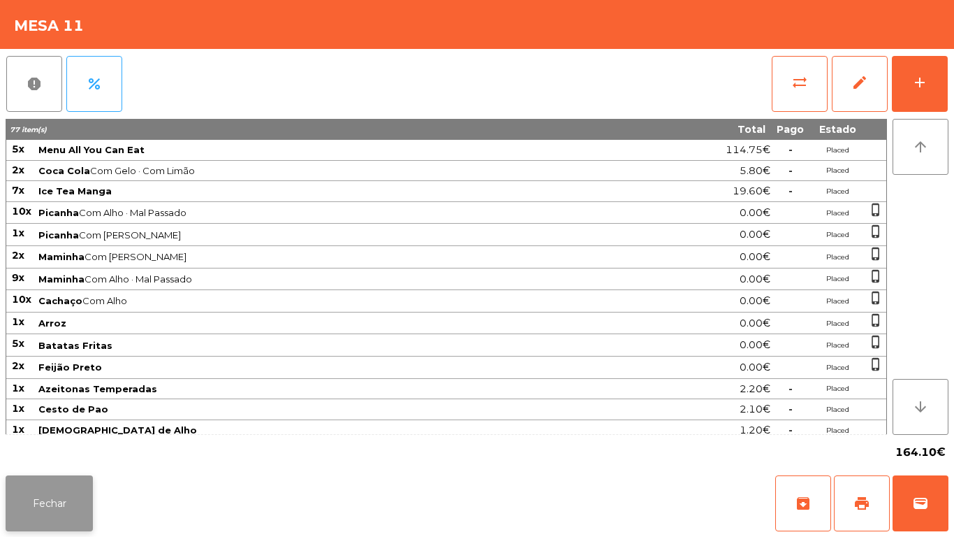
click at [60, 491] on button "Fechar" at bounding box center [49, 503] width 87 height 56
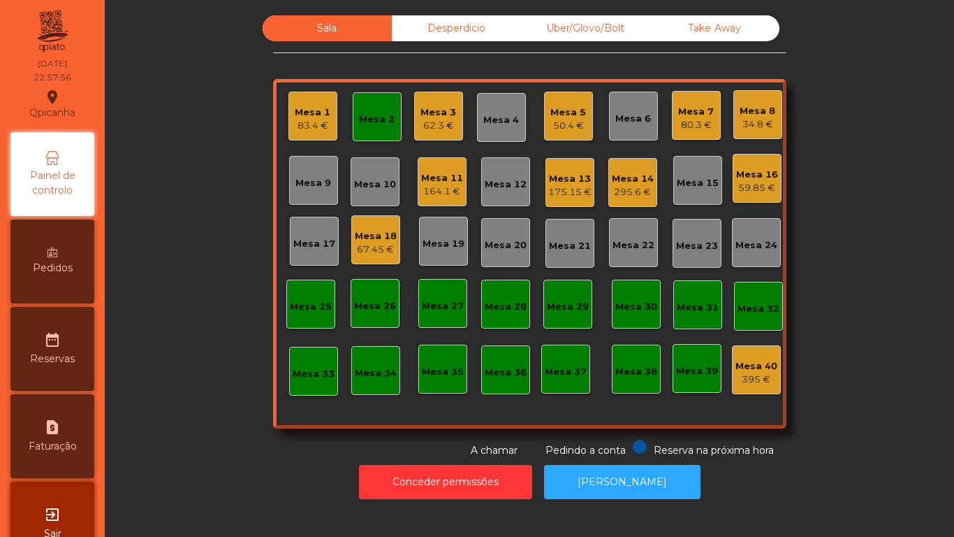
click at [750, 177] on div "Mesa 16" at bounding box center [757, 175] width 42 height 14
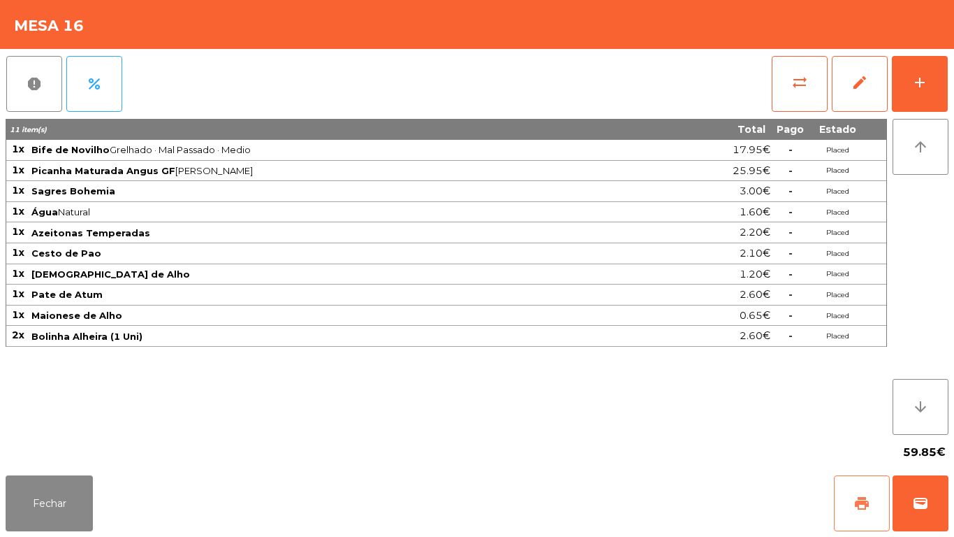
click at [854, 500] on span "print" at bounding box center [862, 503] width 17 height 17
click at [73, 489] on button "Fechar" at bounding box center [49, 503] width 87 height 56
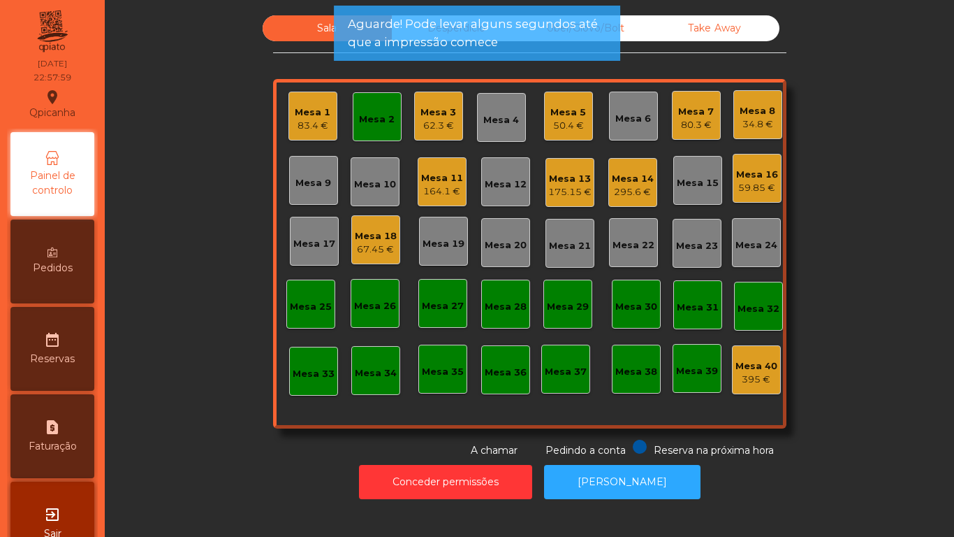
click at [563, 191] on div "175.15 €" at bounding box center [570, 192] width 43 height 14
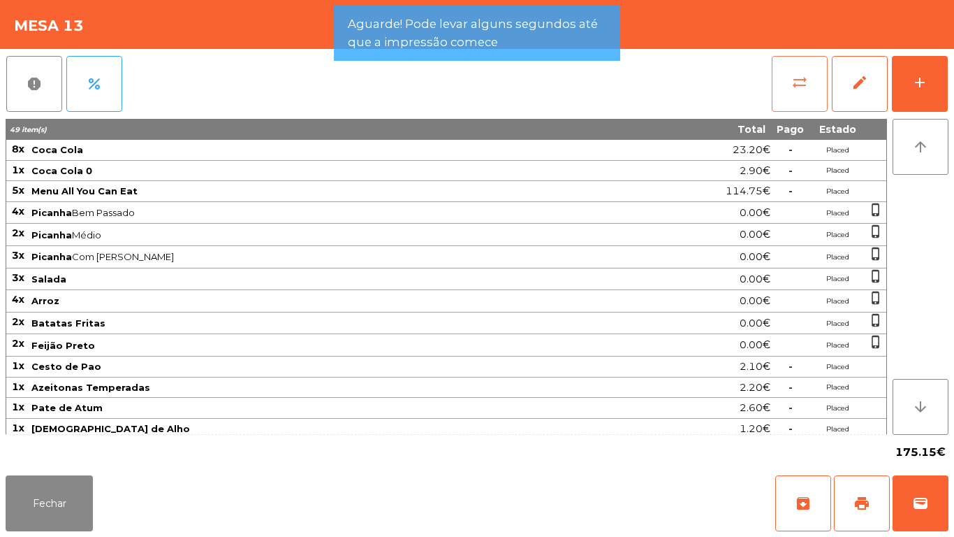
click at [797, 79] on span "sync_alt" at bounding box center [800, 82] width 17 height 17
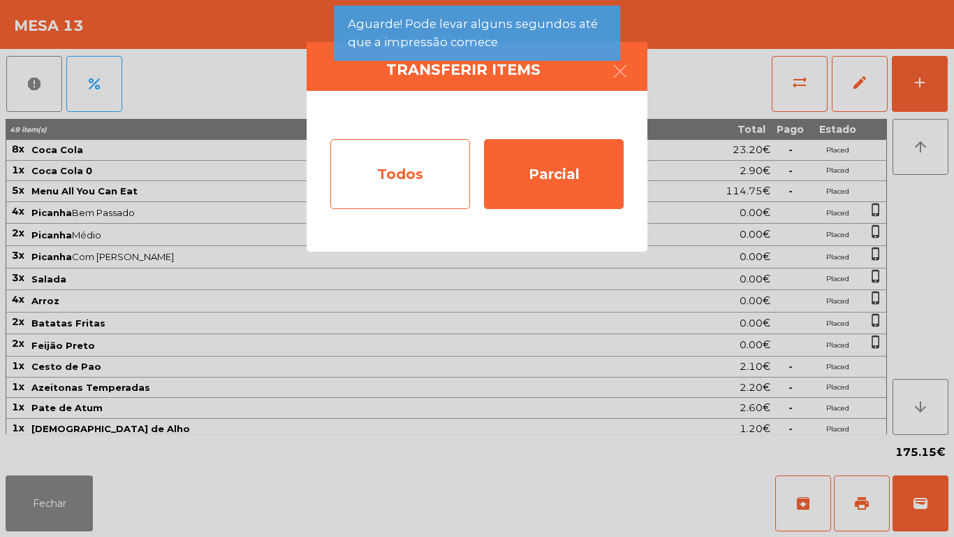
click at [402, 175] on div "Todos" at bounding box center [401, 174] width 140 height 70
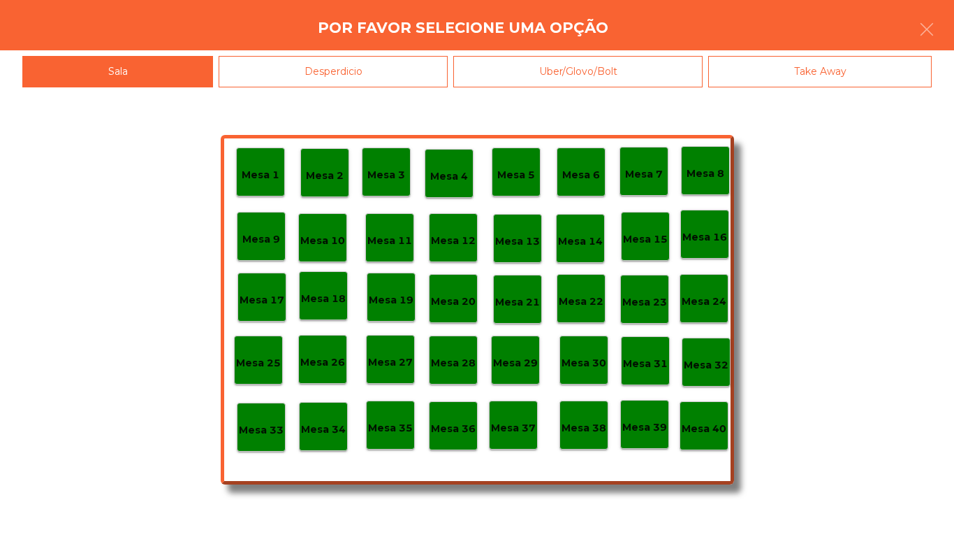
click at [705, 421] on p "Mesa 40" at bounding box center [704, 429] width 45 height 16
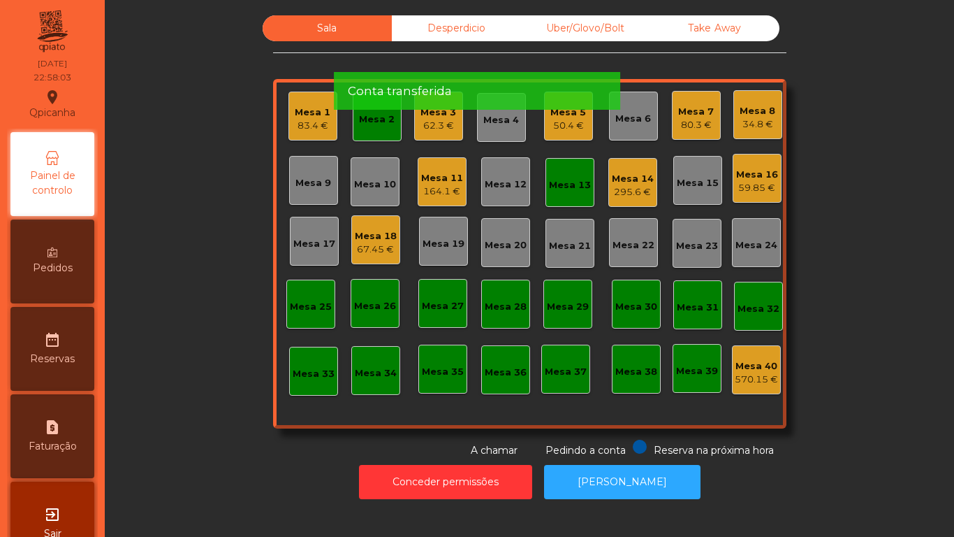
click at [569, 179] on div "Mesa 13" at bounding box center [570, 185] width 42 height 14
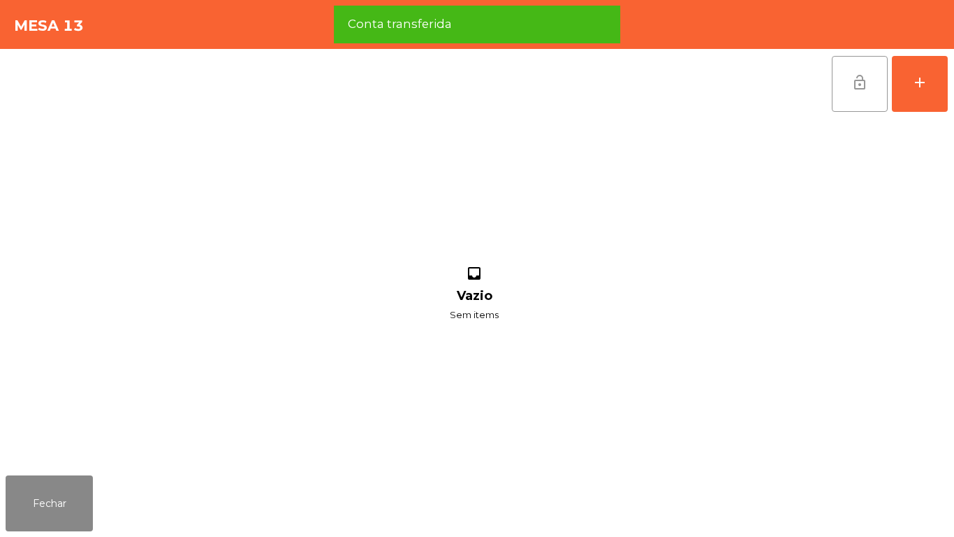
click at [857, 80] on span "lock_open" at bounding box center [860, 82] width 17 height 17
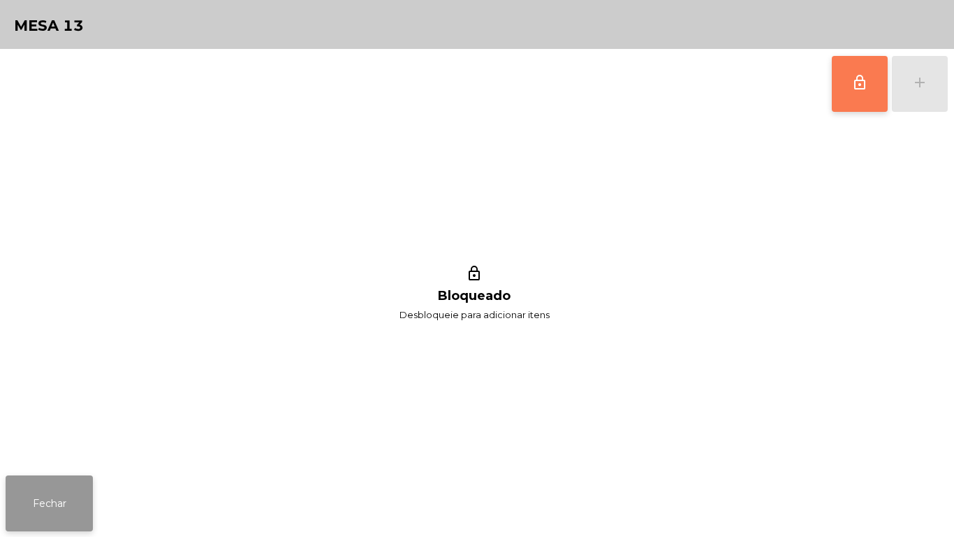
click at [80, 479] on button "Fechar" at bounding box center [49, 503] width 87 height 56
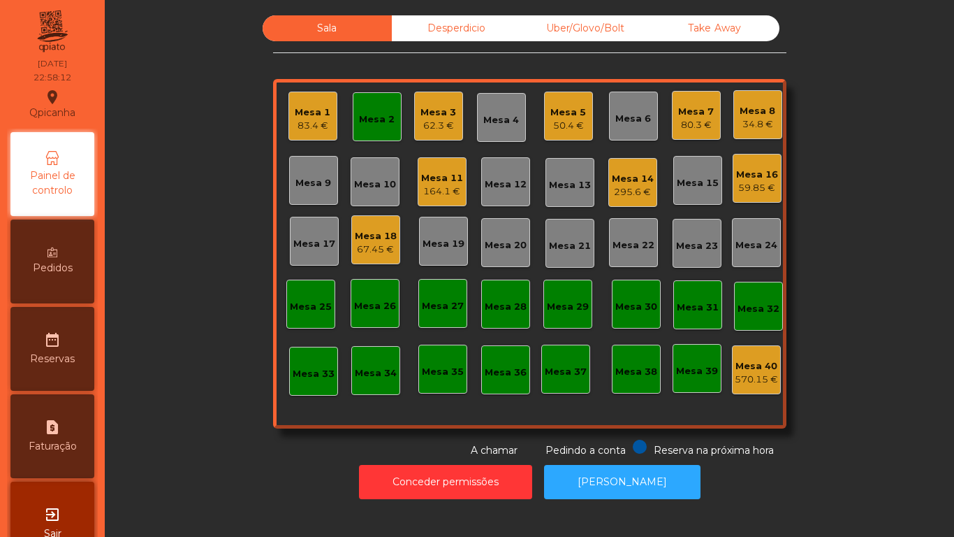
click at [623, 206] on div "Mesa 14 295.6 €" at bounding box center [633, 182] width 49 height 49
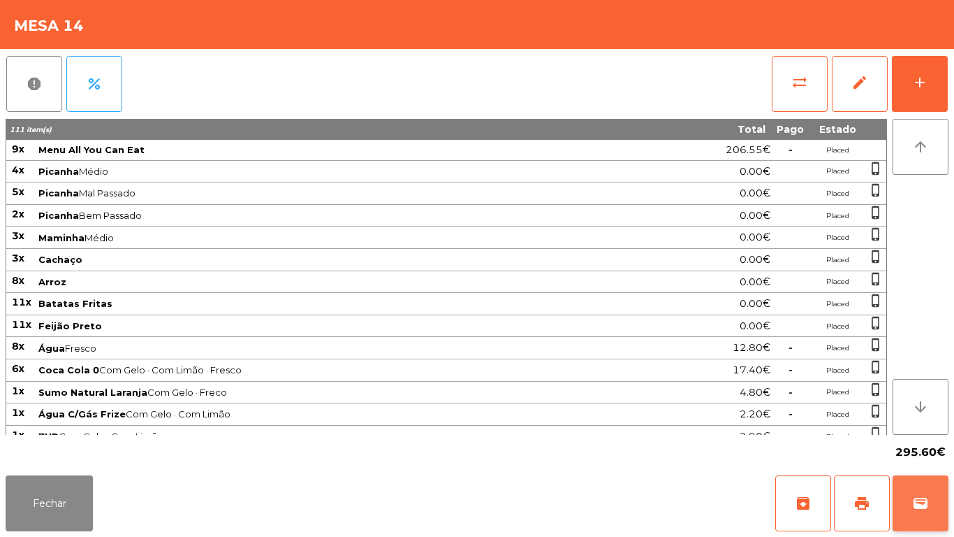
click at [910, 499] on button "wallet" at bounding box center [921, 503] width 56 height 56
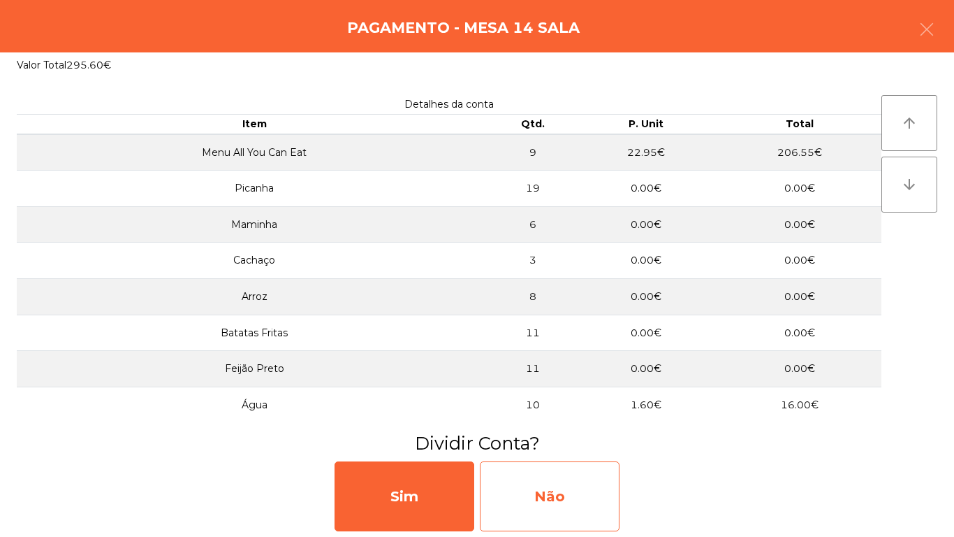
click at [586, 479] on div "Não" at bounding box center [550, 496] width 140 height 70
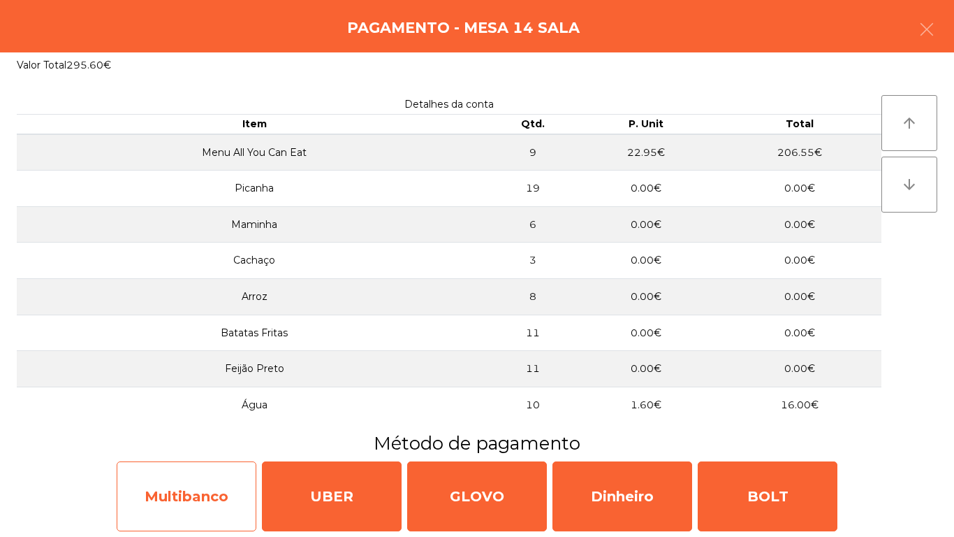
click at [223, 488] on div "Multibanco" at bounding box center [187, 496] width 140 height 70
select select "**"
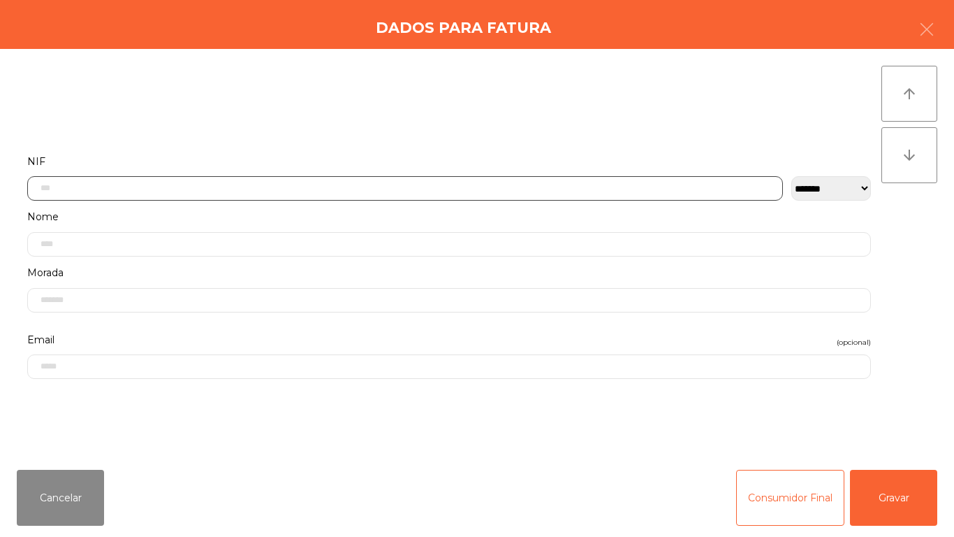
click at [285, 184] on input "text" at bounding box center [405, 188] width 756 height 24
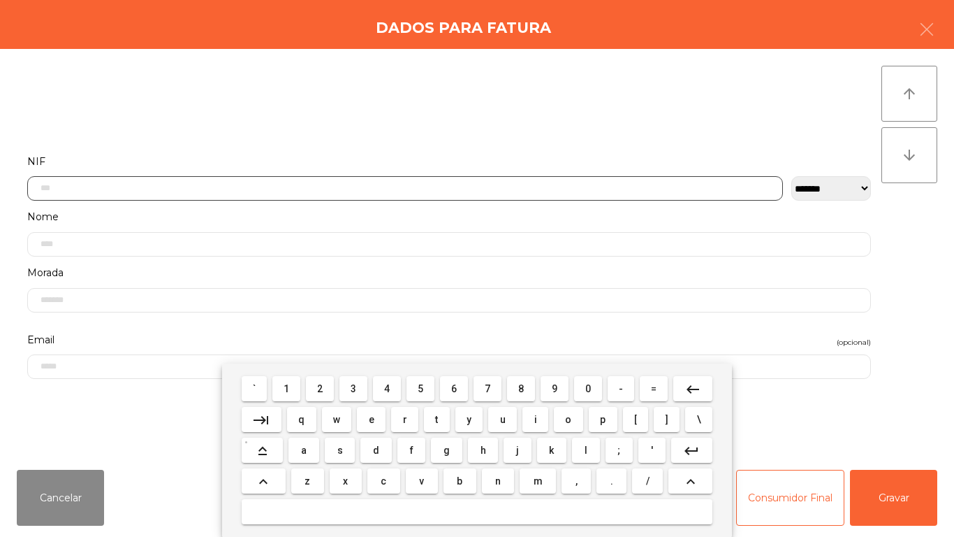
scroll to position [85, 0]
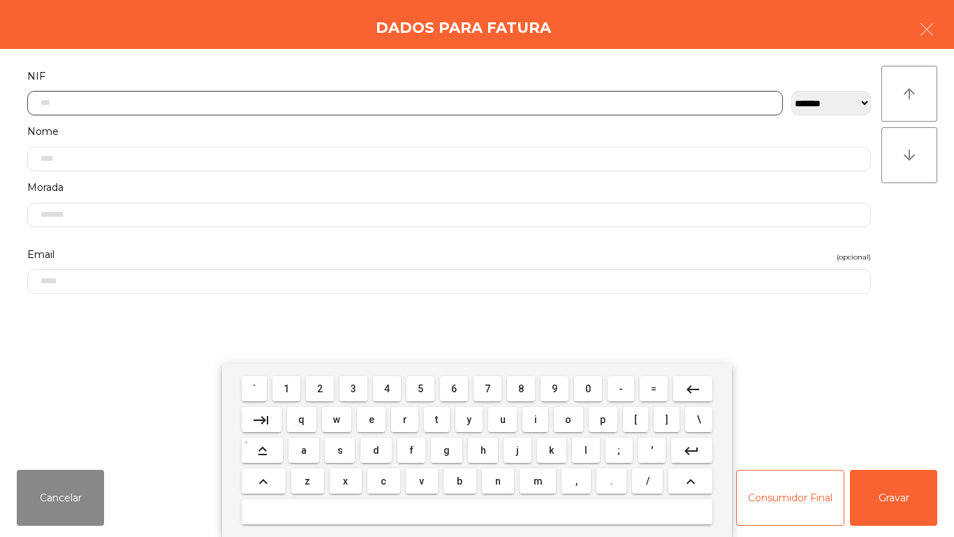
click at [328, 378] on button "2" at bounding box center [320, 388] width 28 height 25
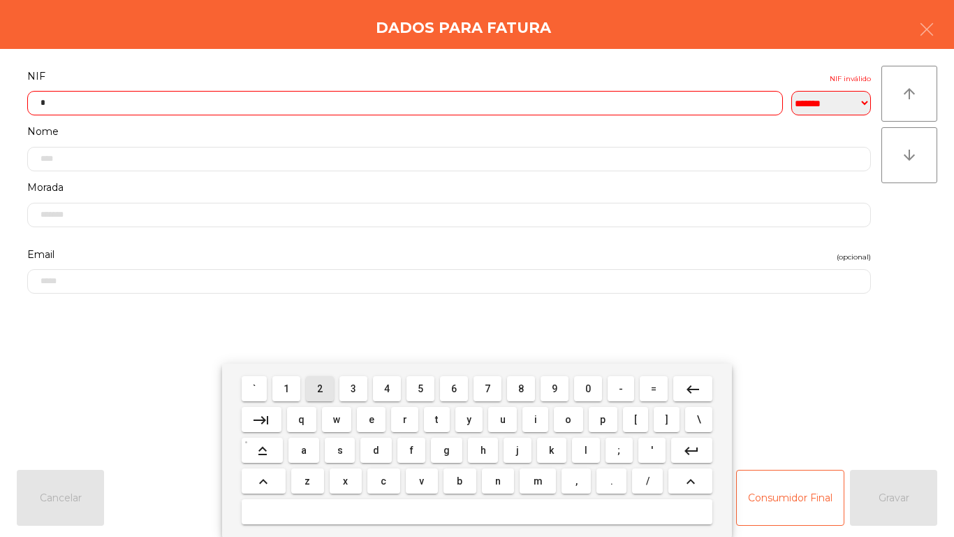
click at [387, 387] on span "4" at bounding box center [387, 388] width 6 height 11
click at [330, 384] on button "2" at bounding box center [320, 388] width 28 height 25
click at [411, 386] on button "5" at bounding box center [421, 388] width 28 height 25
click at [699, 385] on mat-icon "keyboard_backspace" at bounding box center [693, 389] width 17 height 17
click at [387, 388] on span "4" at bounding box center [387, 388] width 6 height 11
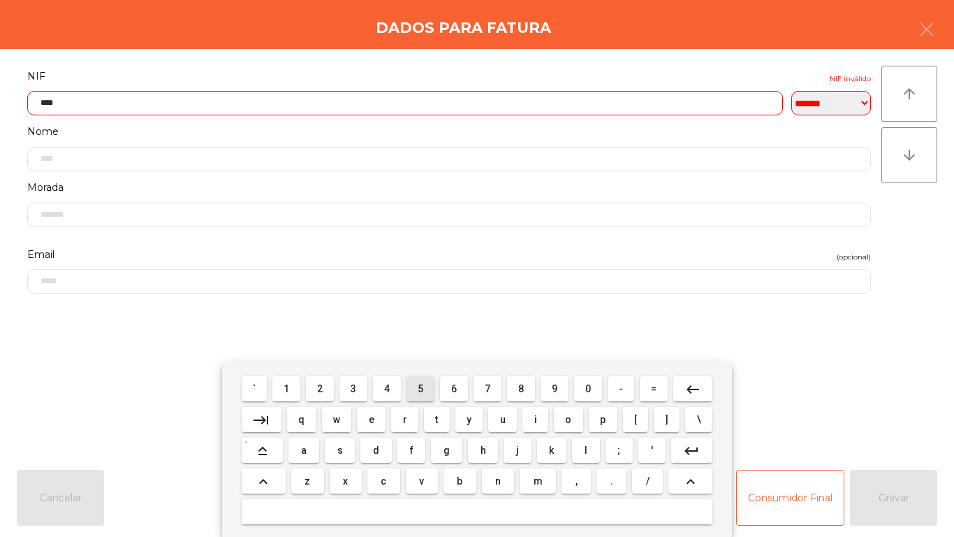
click at [421, 388] on span "5" at bounding box center [421, 388] width 6 height 11
click at [454, 388] on span "6" at bounding box center [454, 388] width 6 height 11
click at [459, 381] on button "6" at bounding box center [454, 388] width 28 height 25
click at [489, 383] on span "7" at bounding box center [488, 388] width 6 height 11
click at [488, 388] on span "7" at bounding box center [488, 388] width 6 height 11
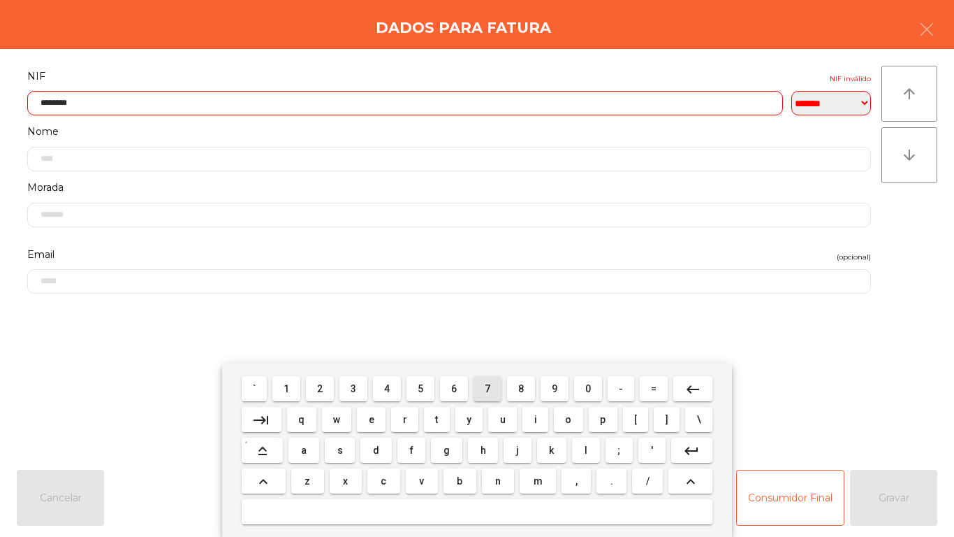
type input "*********"
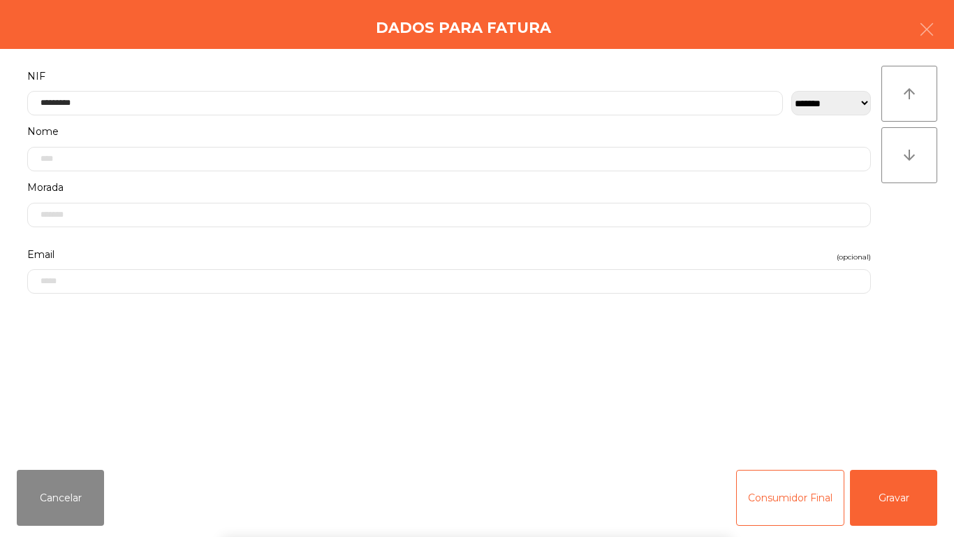
click at [890, 486] on div "` 1 2 3 4 5 6 7 8 9 0 - = keyboard_backspace keyboard_tab q w e r t y u i o p […" at bounding box center [477, 449] width 954 height 173
click at [882, 482] on button "Gravar" at bounding box center [893, 498] width 87 height 56
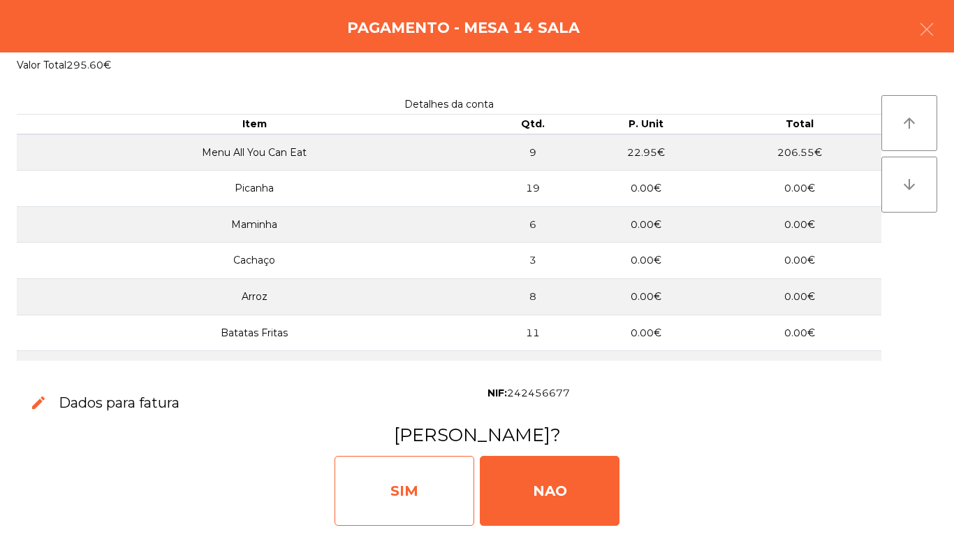
click at [415, 470] on div "SIM" at bounding box center [405, 491] width 140 height 70
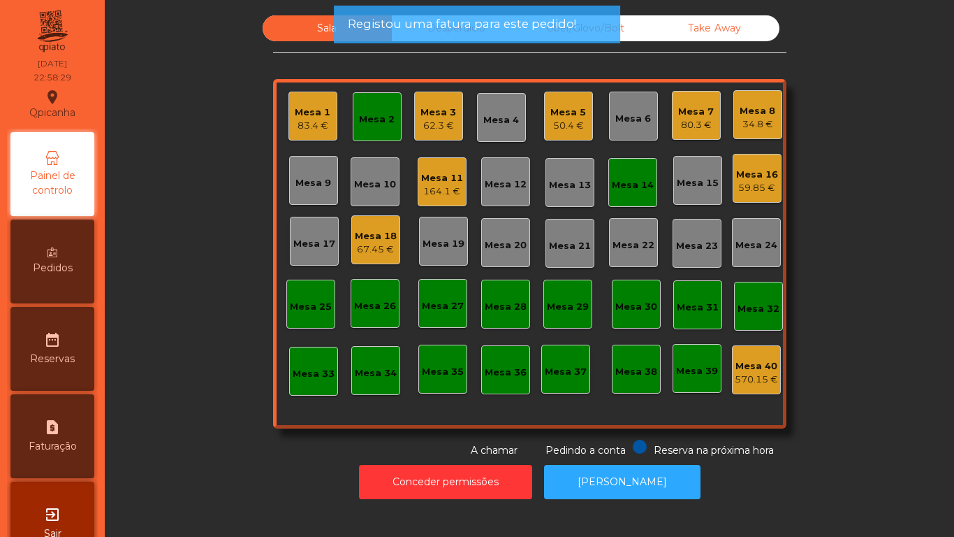
click at [629, 189] on div "Mesa 14" at bounding box center [633, 185] width 42 height 14
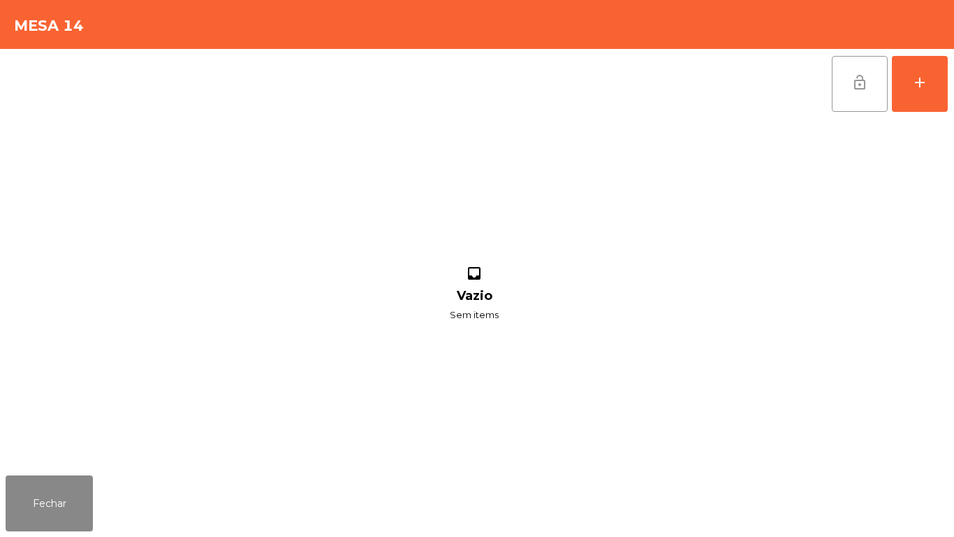
click at [859, 85] on span "lock_open" at bounding box center [860, 82] width 17 height 17
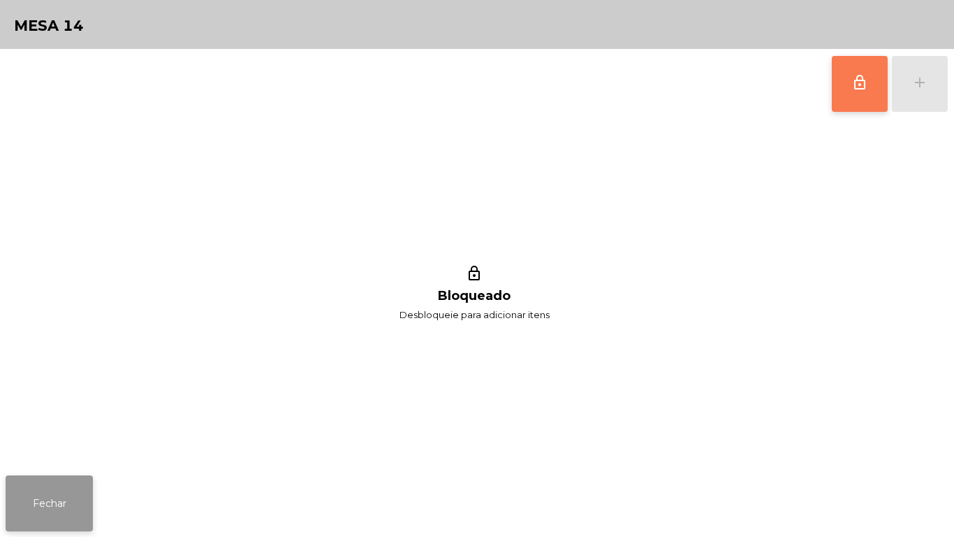
click at [68, 478] on button "Fechar" at bounding box center [49, 503] width 87 height 56
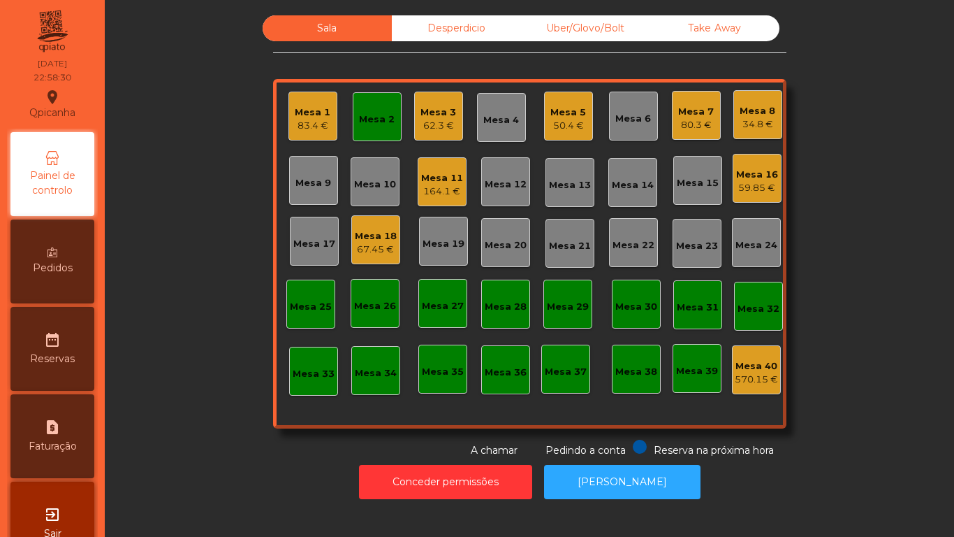
click at [388, 128] on div "Mesa 2" at bounding box center [377, 116] width 49 height 49
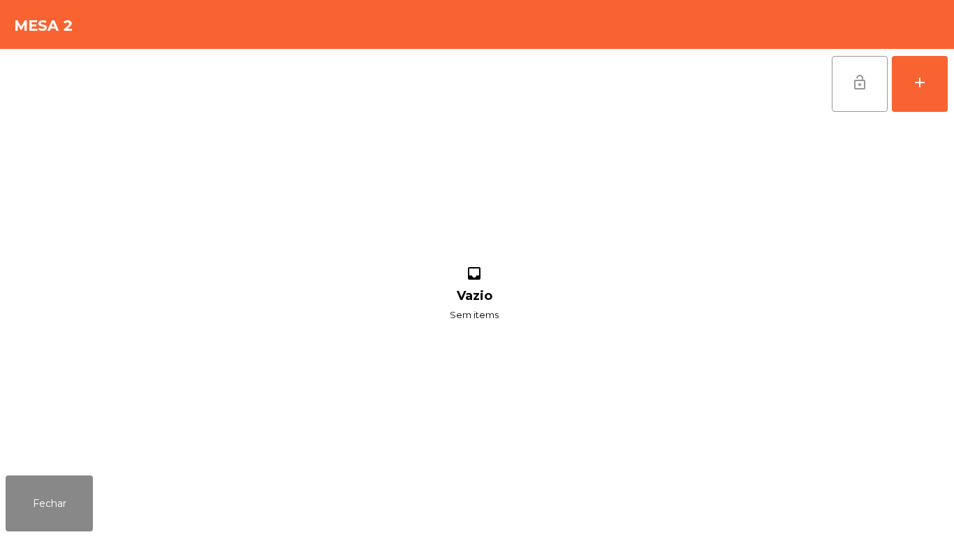
click at [848, 84] on button "lock_open" at bounding box center [860, 84] width 56 height 56
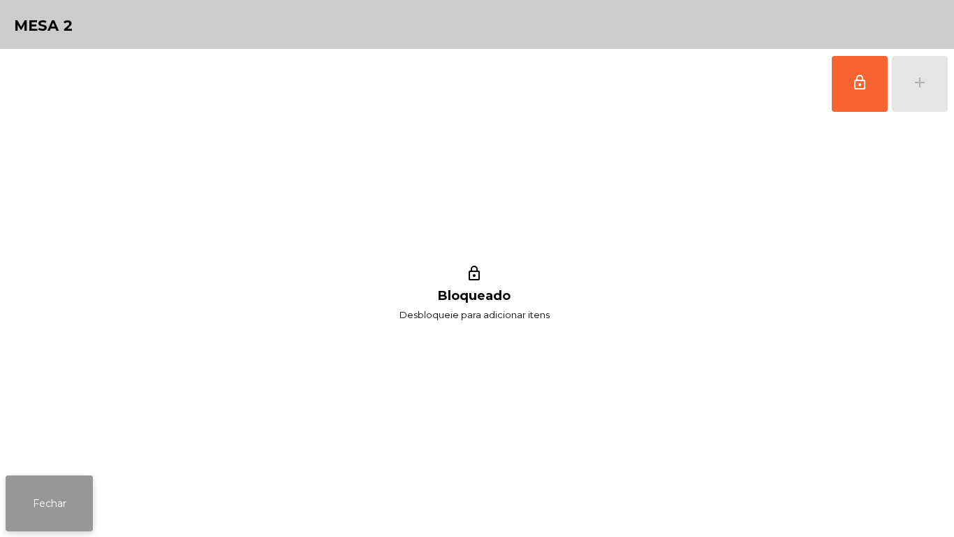
click at [69, 493] on button "Fechar" at bounding box center [49, 503] width 87 height 56
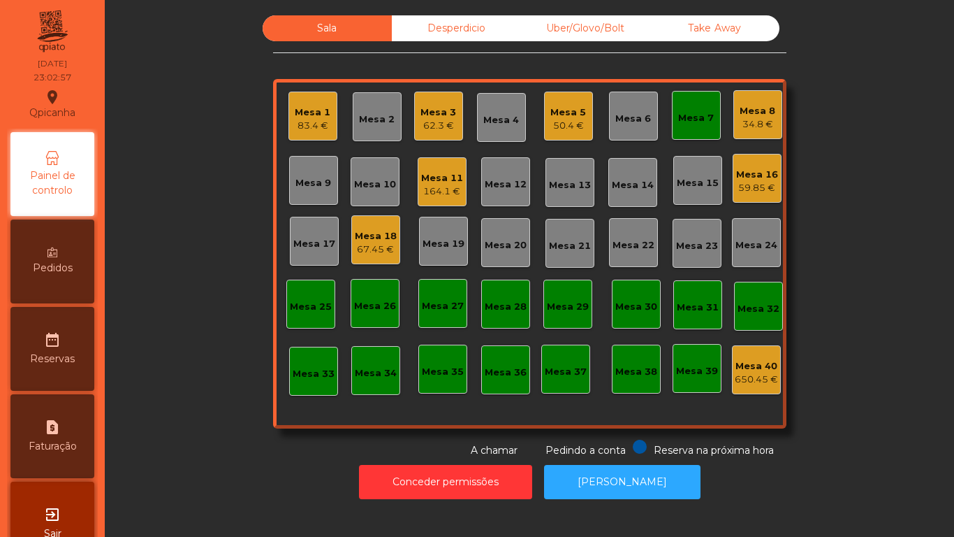
click at [577, 134] on div "Mesa 5 50.4 €" at bounding box center [568, 116] width 49 height 49
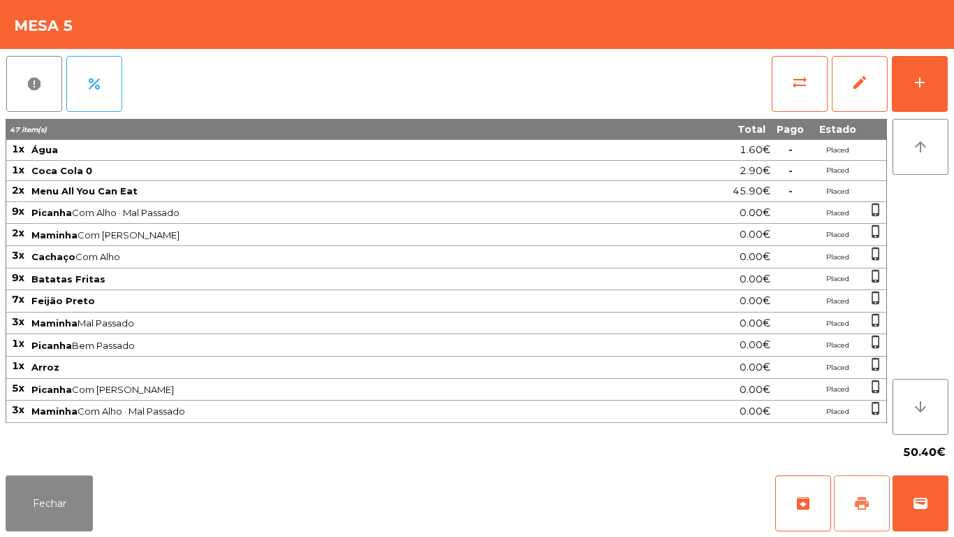
click at [855, 503] on span "print" at bounding box center [862, 503] width 17 height 17
click at [60, 484] on button "Fechar" at bounding box center [49, 503] width 87 height 56
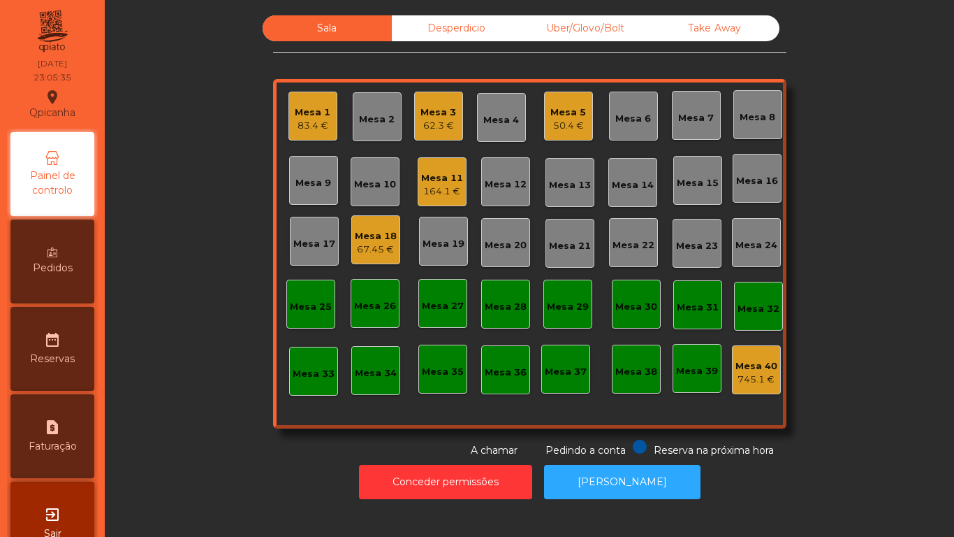
click at [558, 116] on div "Mesa 5" at bounding box center [569, 113] width 36 height 14
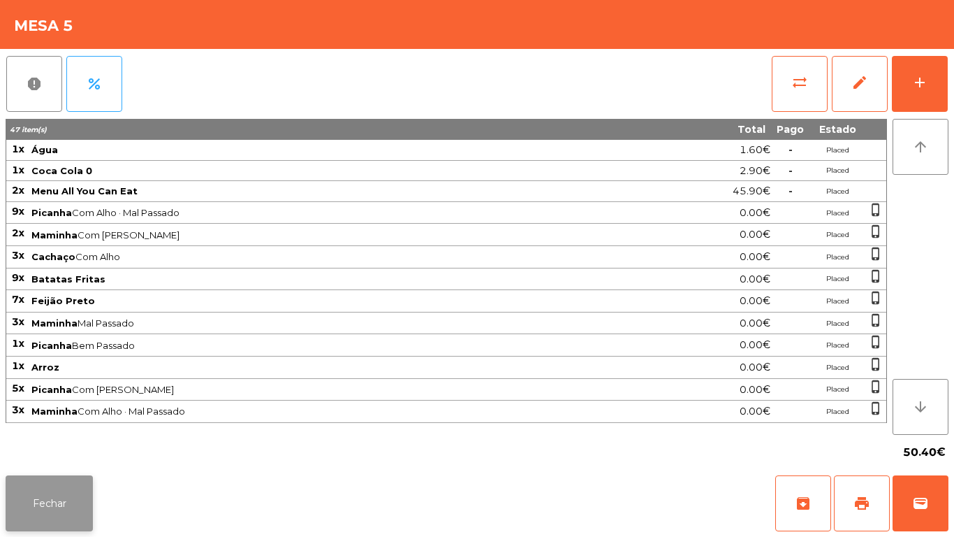
click at [51, 501] on button "Fechar" at bounding box center [49, 503] width 87 height 56
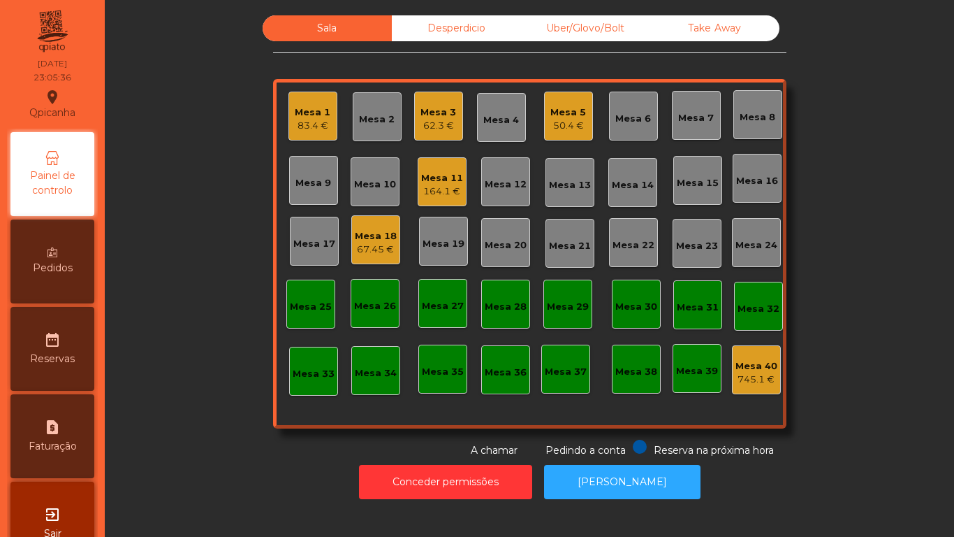
click at [422, 115] on div "Mesa 3" at bounding box center [439, 113] width 36 height 14
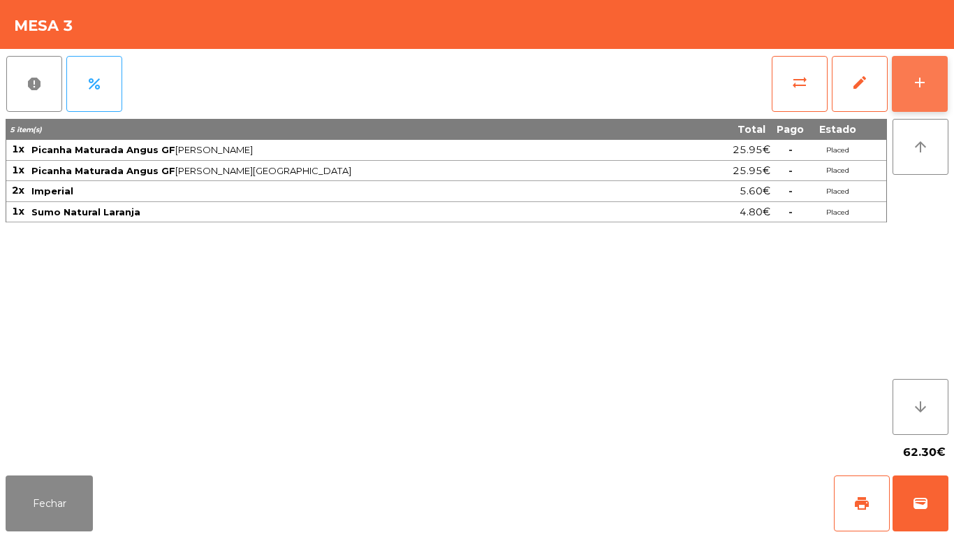
click at [920, 92] on button "add" at bounding box center [920, 84] width 56 height 56
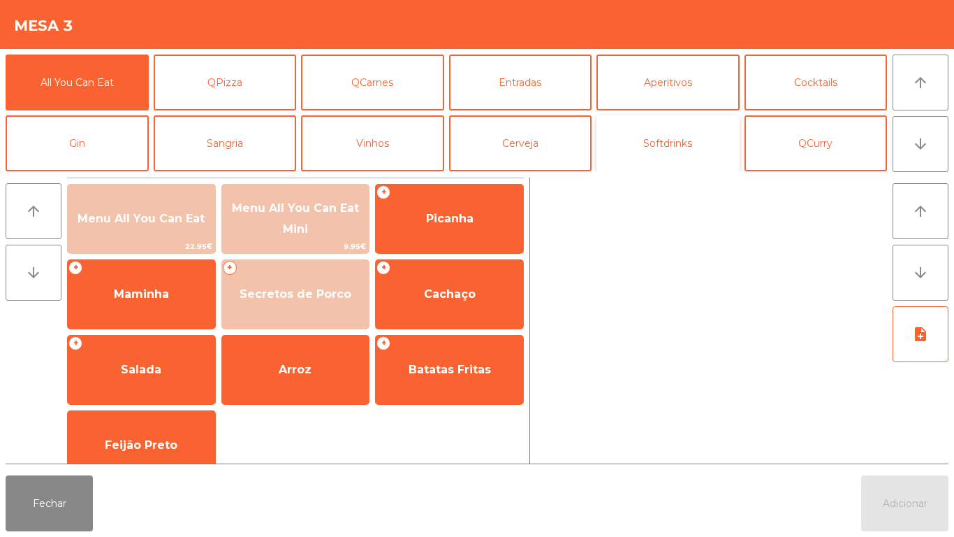
click at [680, 130] on button "Softdrinks" at bounding box center [668, 143] width 143 height 56
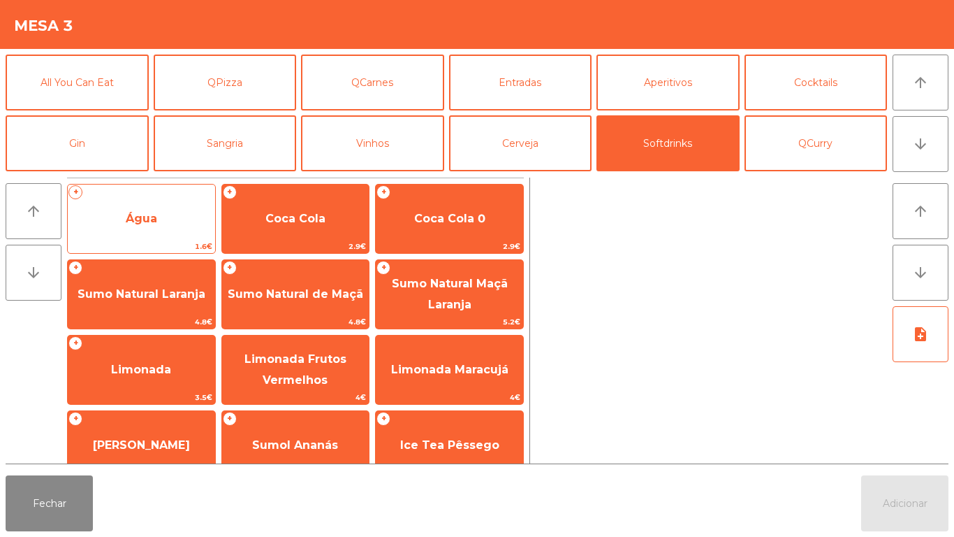
click at [167, 211] on span "Água" at bounding box center [141, 219] width 147 height 38
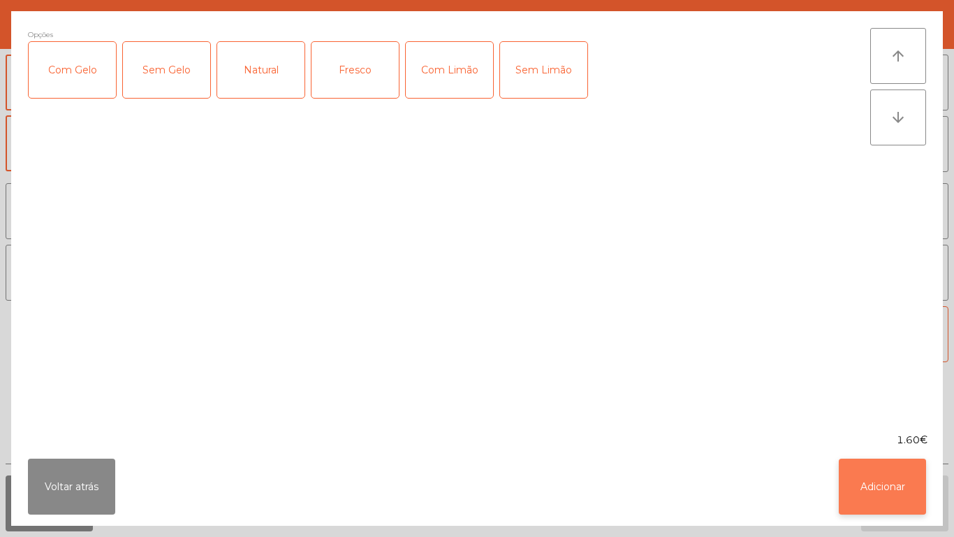
click at [890, 467] on button "Adicionar" at bounding box center [882, 486] width 87 height 56
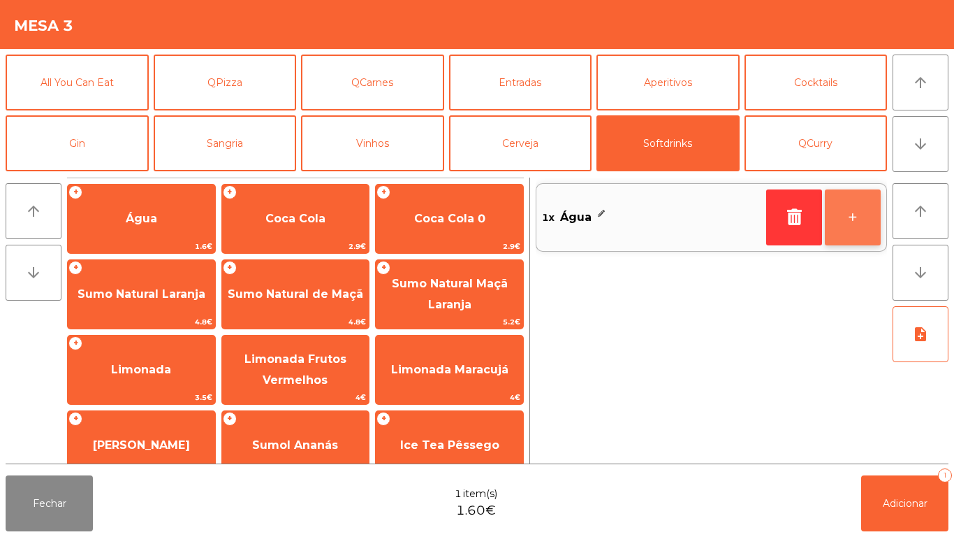
click at [852, 208] on button "+" at bounding box center [853, 217] width 56 height 56
click at [852, 222] on button "+" at bounding box center [853, 217] width 56 height 56
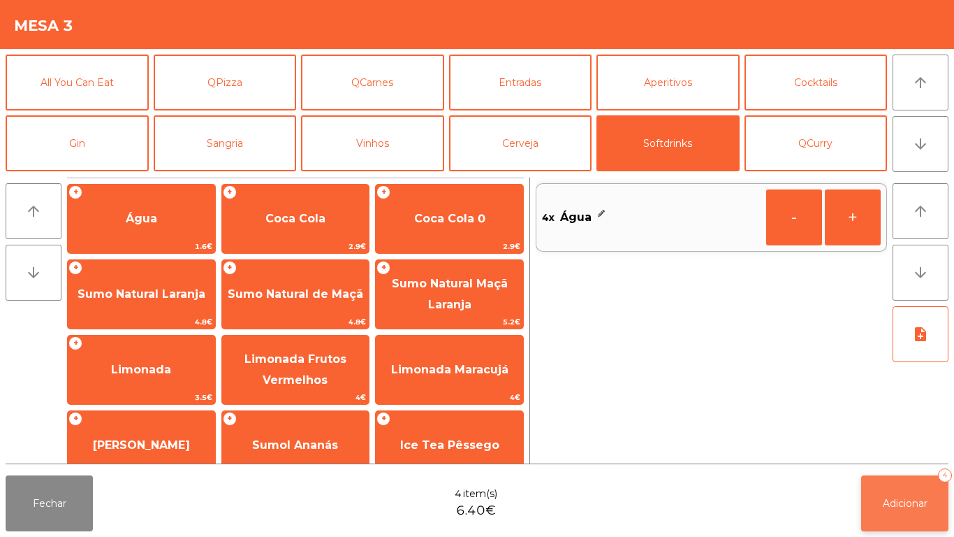
click at [892, 482] on button "Adicionar 4" at bounding box center [905, 503] width 87 height 56
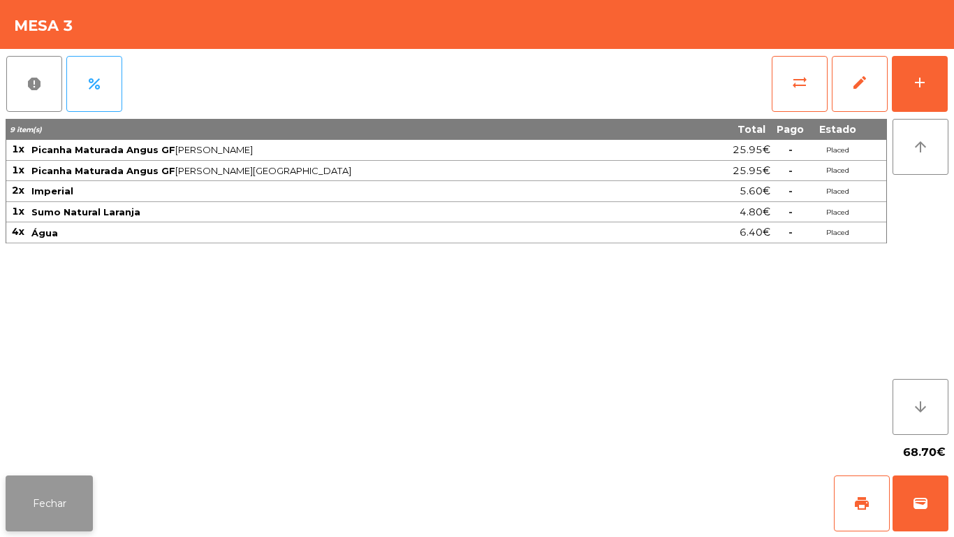
click at [65, 496] on button "Fechar" at bounding box center [49, 503] width 87 height 56
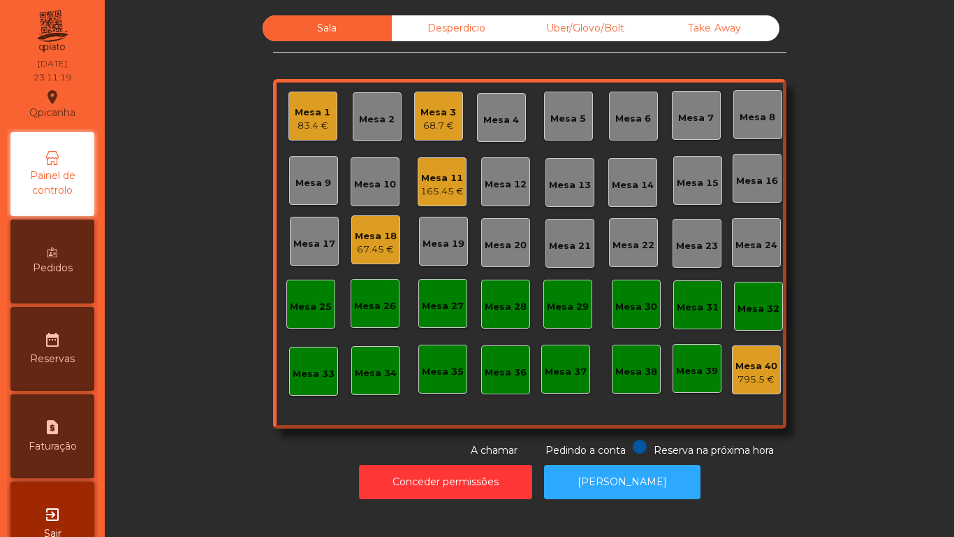
click at [312, 111] on div "Mesa 1" at bounding box center [313, 113] width 36 height 14
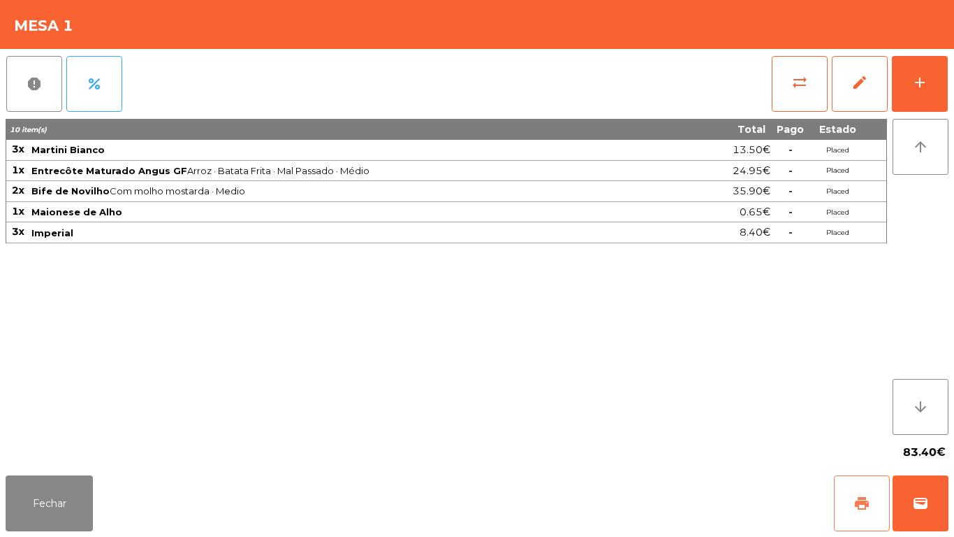
click at [861, 507] on span "print" at bounding box center [862, 503] width 17 height 17
click at [61, 484] on button "Fechar" at bounding box center [49, 503] width 87 height 56
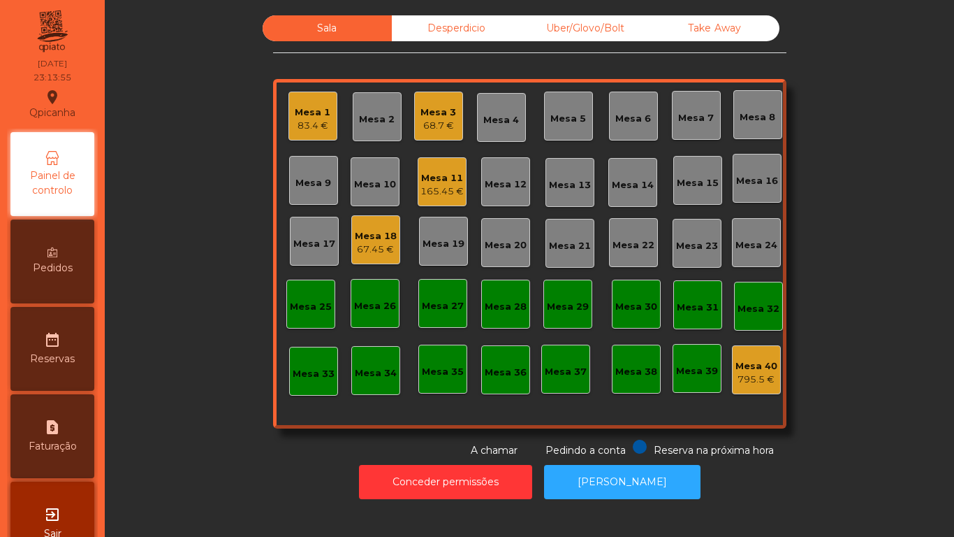
click at [445, 188] on div "165.45 €" at bounding box center [442, 191] width 43 height 14
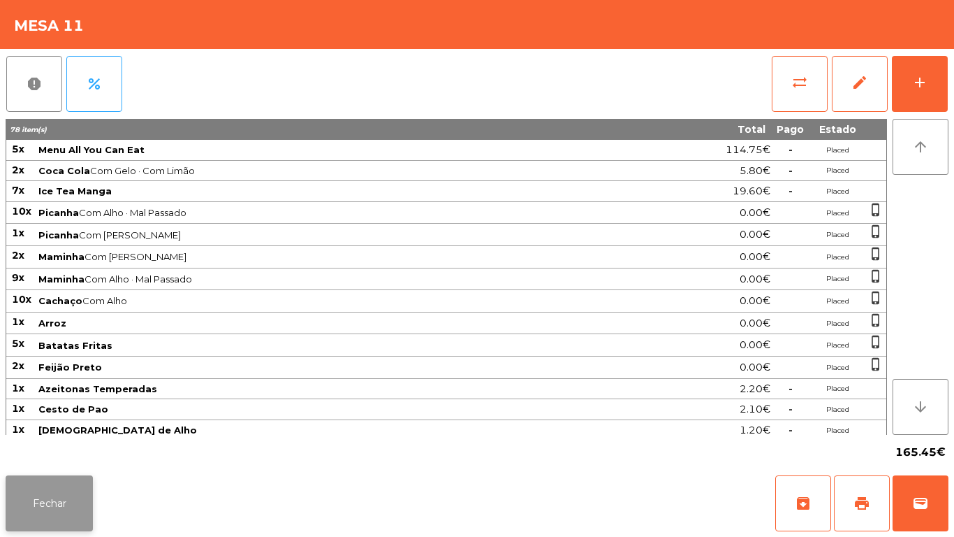
click at [82, 479] on button "Fechar" at bounding box center [49, 503] width 87 height 56
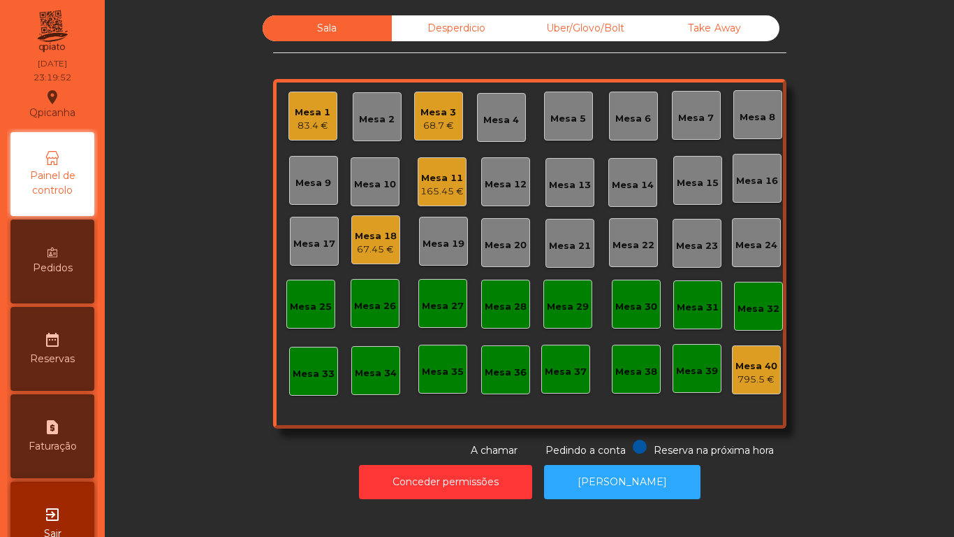
click at [414, 129] on div "Mesa 3 68.7 €" at bounding box center [438, 116] width 49 height 49
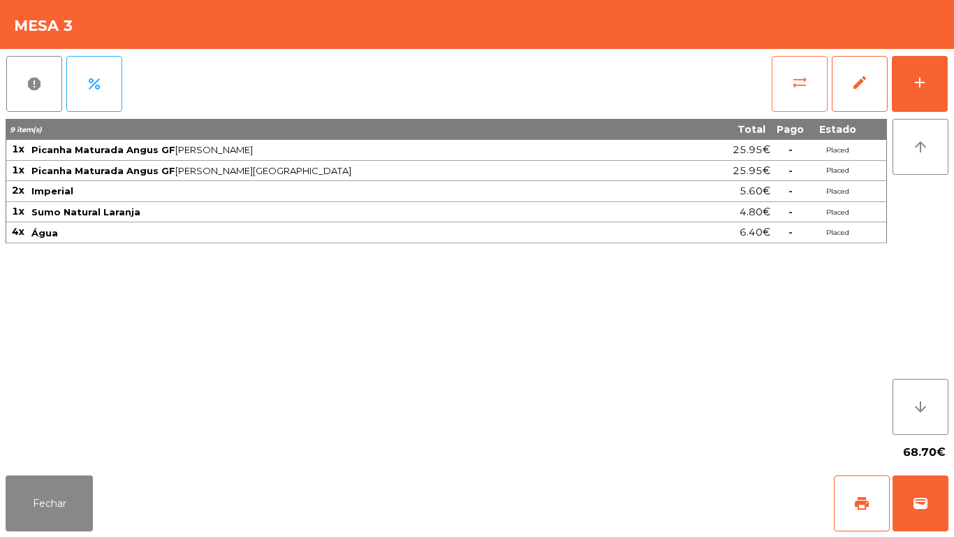
click at [809, 87] on button "sync_alt" at bounding box center [800, 84] width 56 height 56
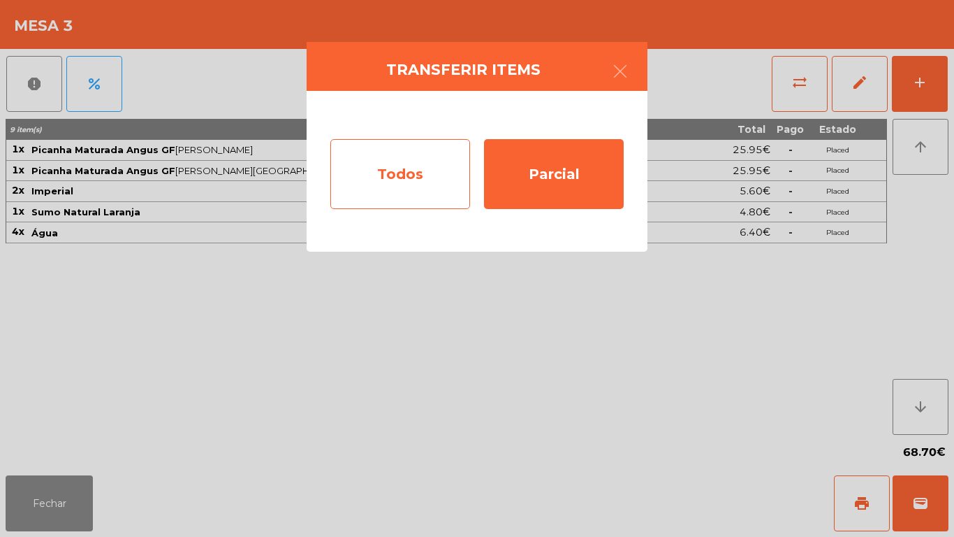
click at [409, 177] on div "Todos" at bounding box center [401, 174] width 140 height 70
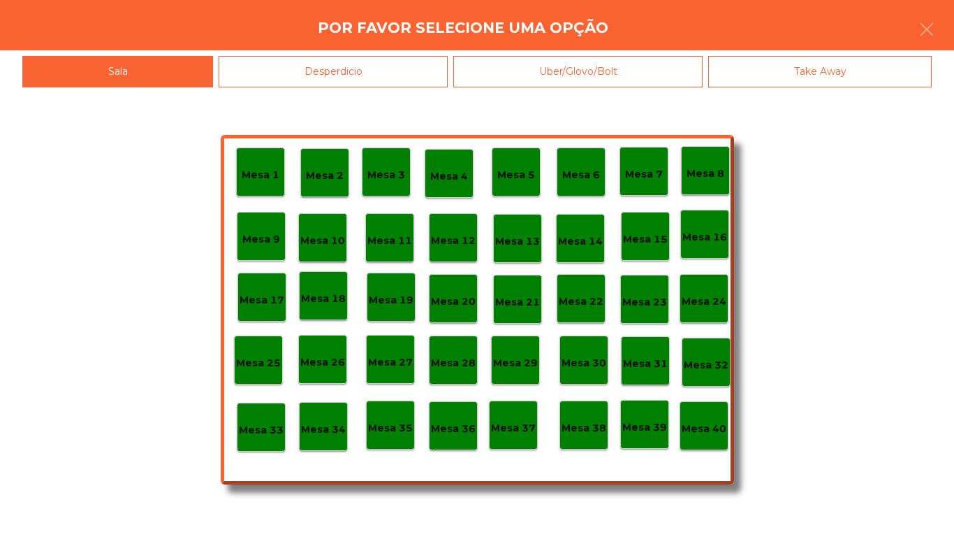
click at [713, 421] on p "Mesa 40" at bounding box center [704, 429] width 45 height 16
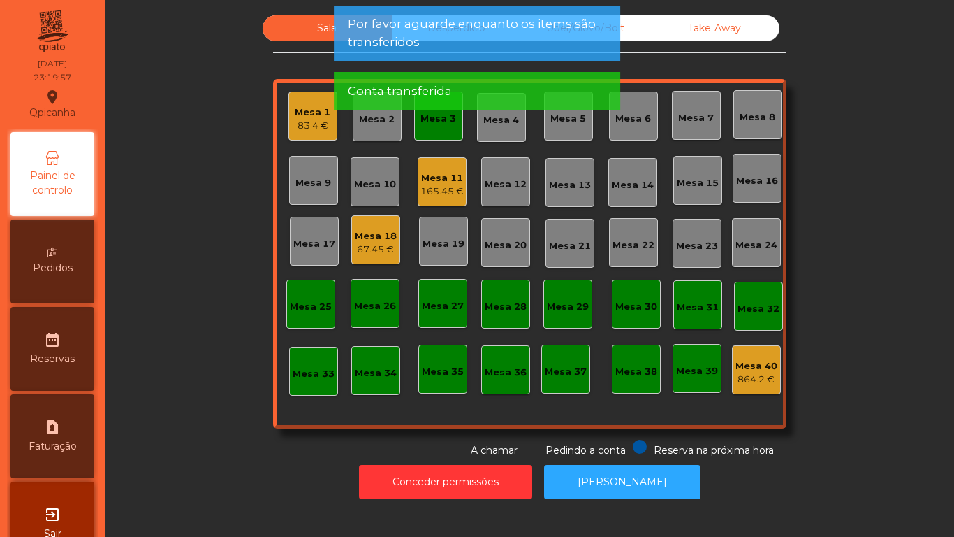
click at [423, 124] on div "Mesa 3" at bounding box center [439, 119] width 36 height 14
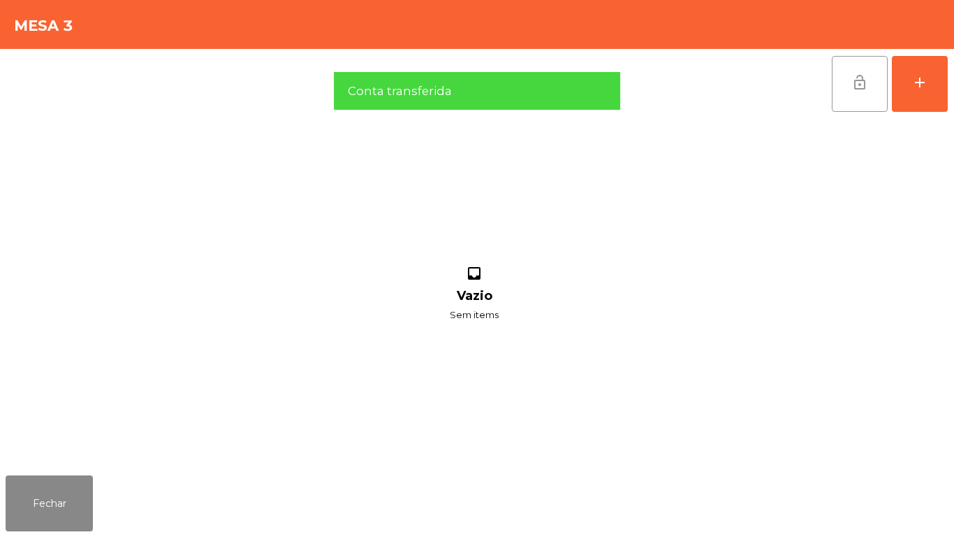
click at [838, 82] on button "lock_open" at bounding box center [860, 84] width 56 height 56
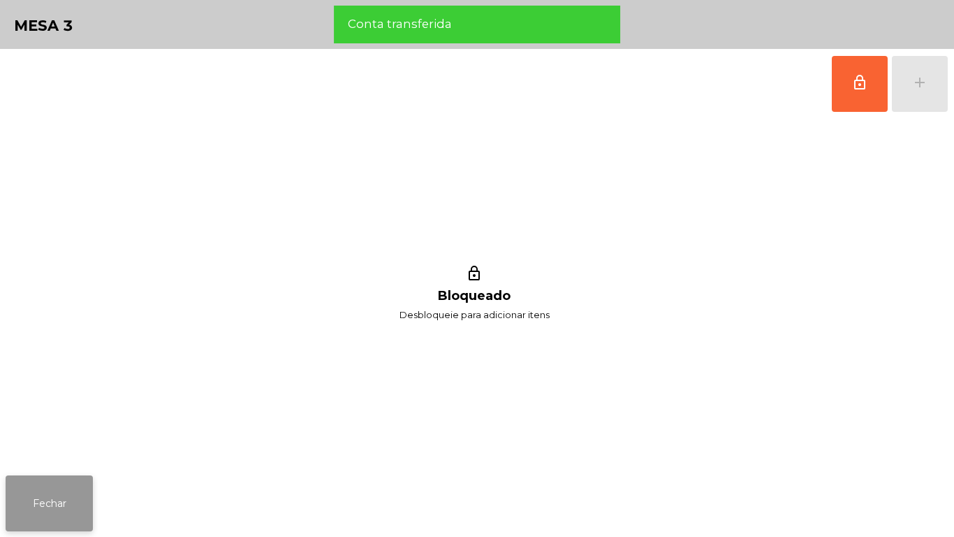
click at [72, 492] on button "Fechar" at bounding box center [49, 503] width 87 height 56
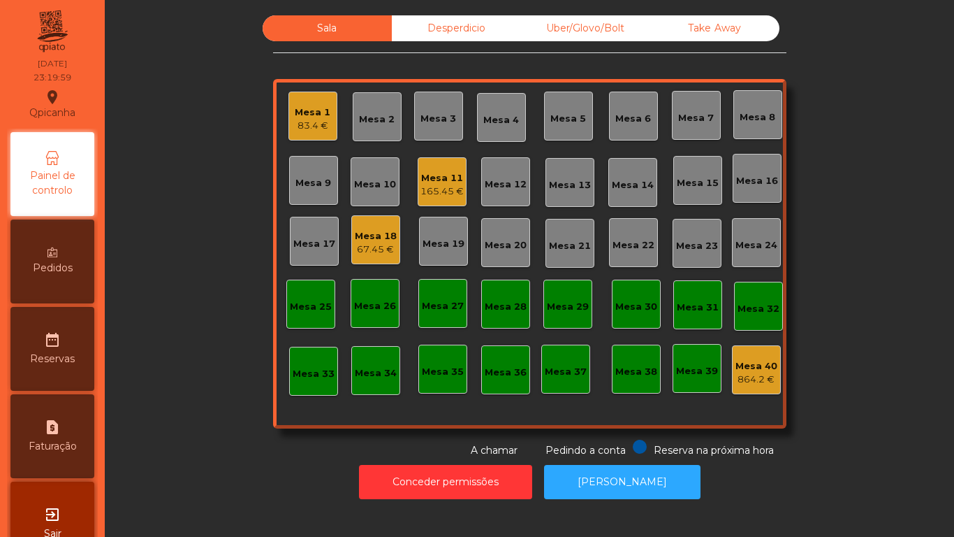
click at [424, 194] on div "165.45 €" at bounding box center [442, 191] width 43 height 14
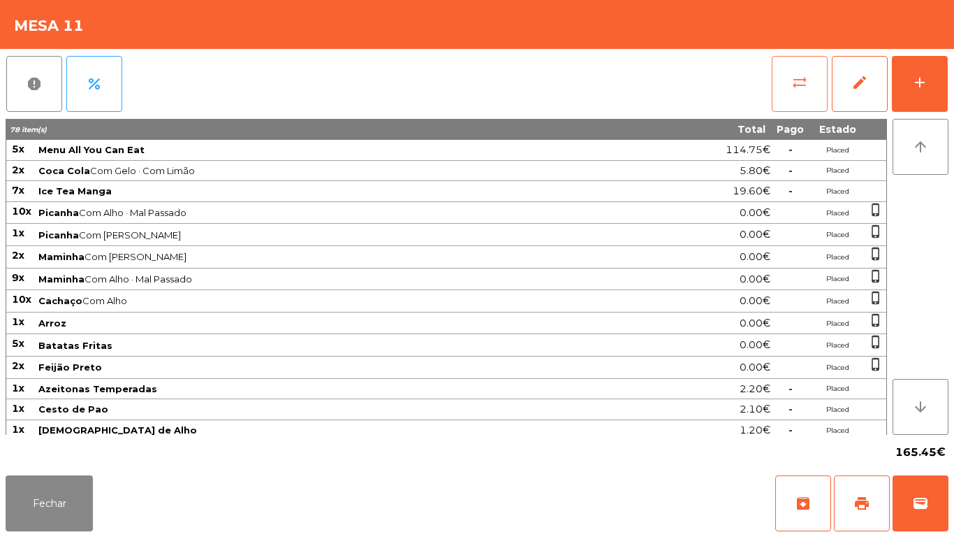
click at [783, 85] on button "sync_alt" at bounding box center [800, 84] width 56 height 56
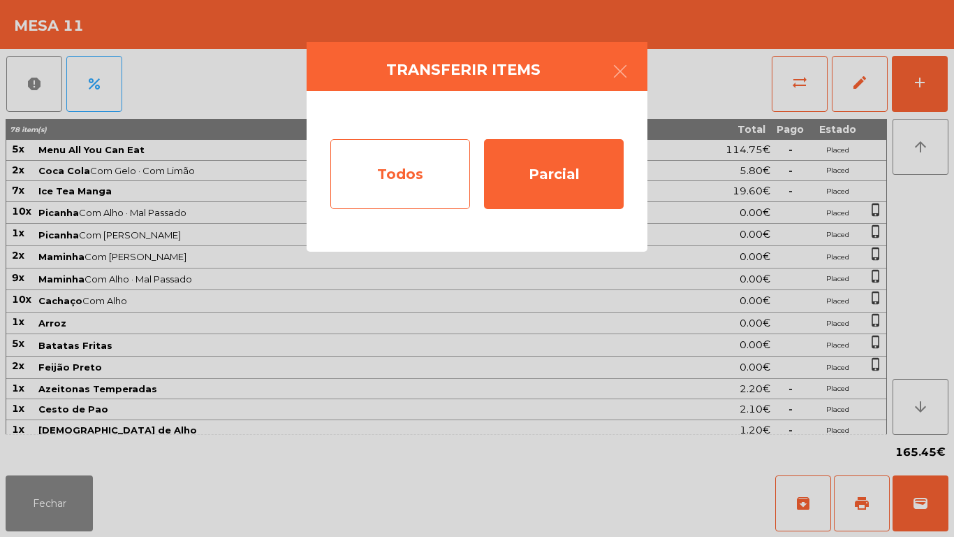
click at [412, 165] on div "Todos" at bounding box center [401, 174] width 140 height 70
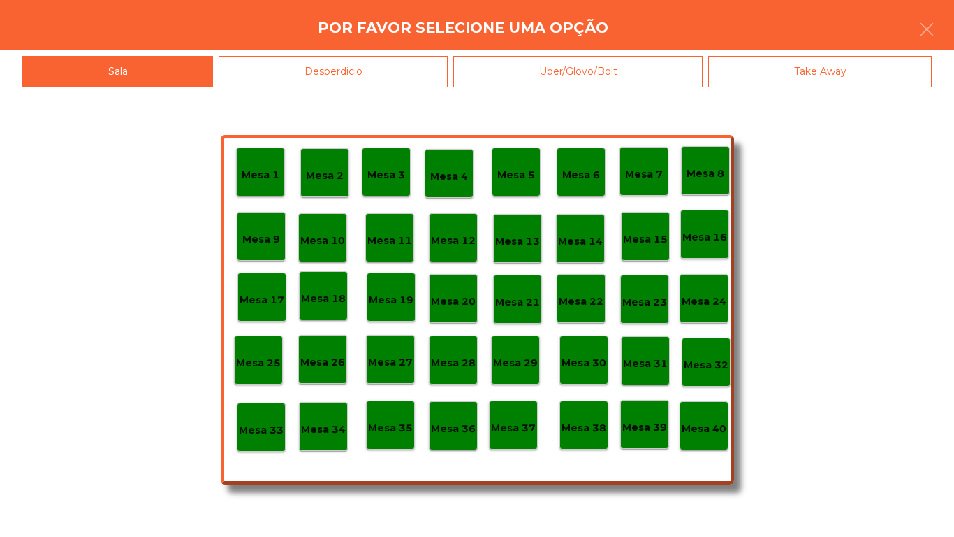
click at [702, 431] on p "Mesa 40" at bounding box center [704, 429] width 45 height 16
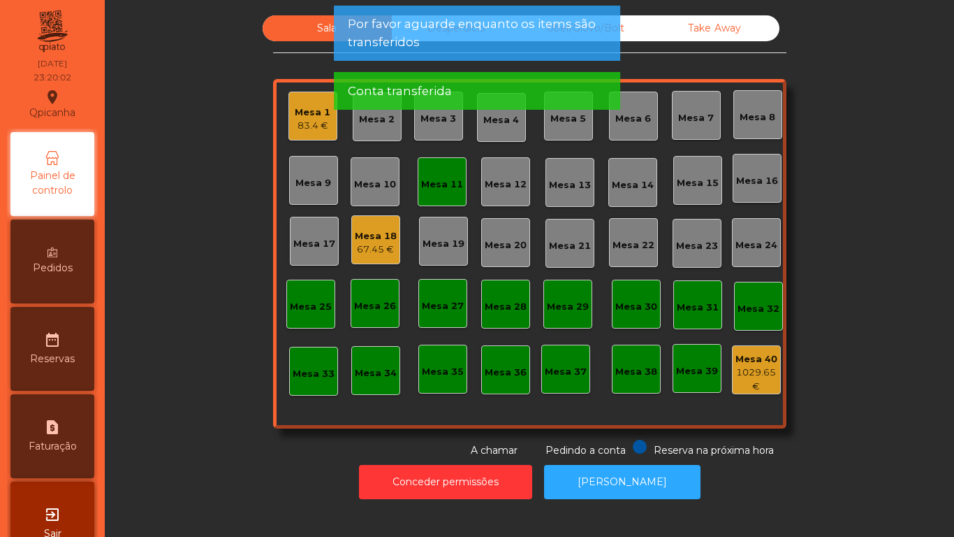
click at [430, 177] on div "Mesa 11" at bounding box center [442, 184] width 42 height 14
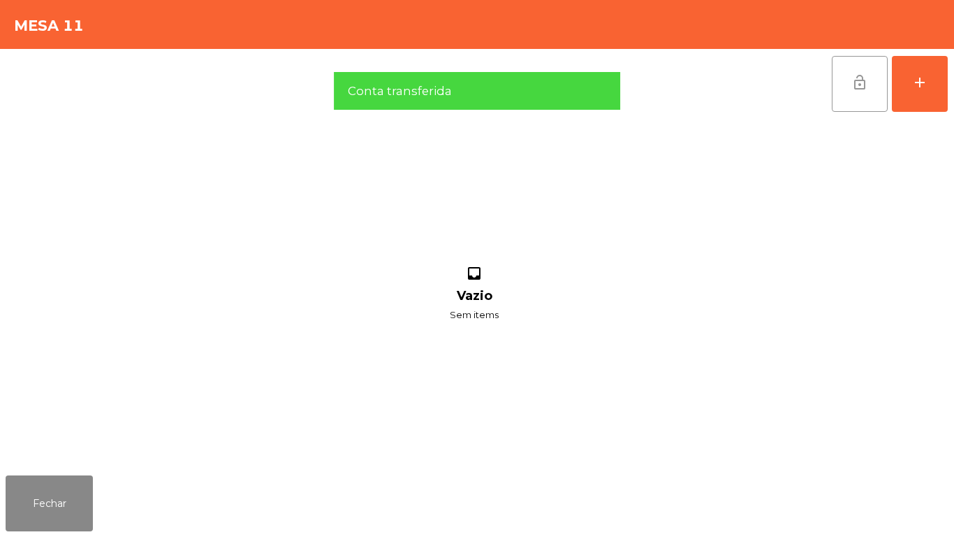
click at [850, 84] on button "lock_open" at bounding box center [860, 84] width 56 height 56
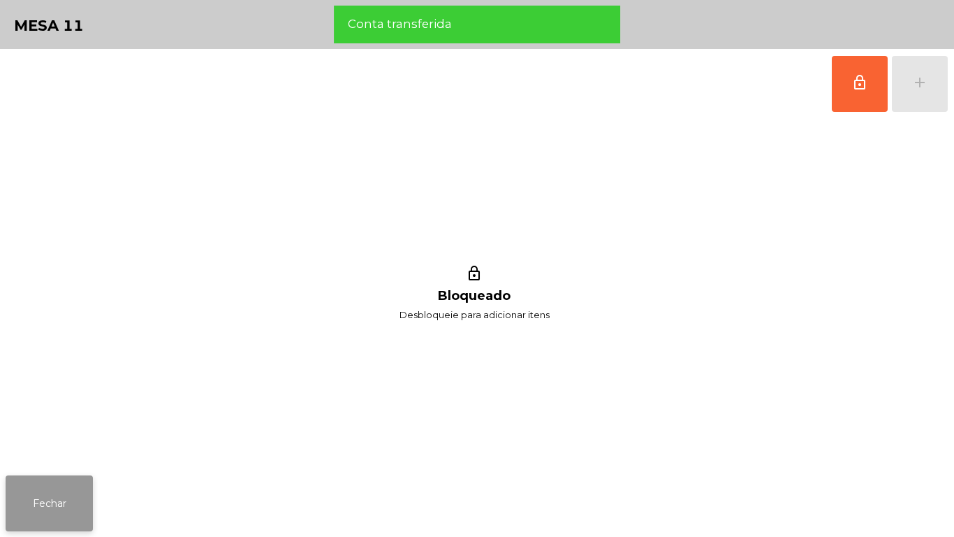
click at [58, 495] on button "Fechar" at bounding box center [49, 503] width 87 height 56
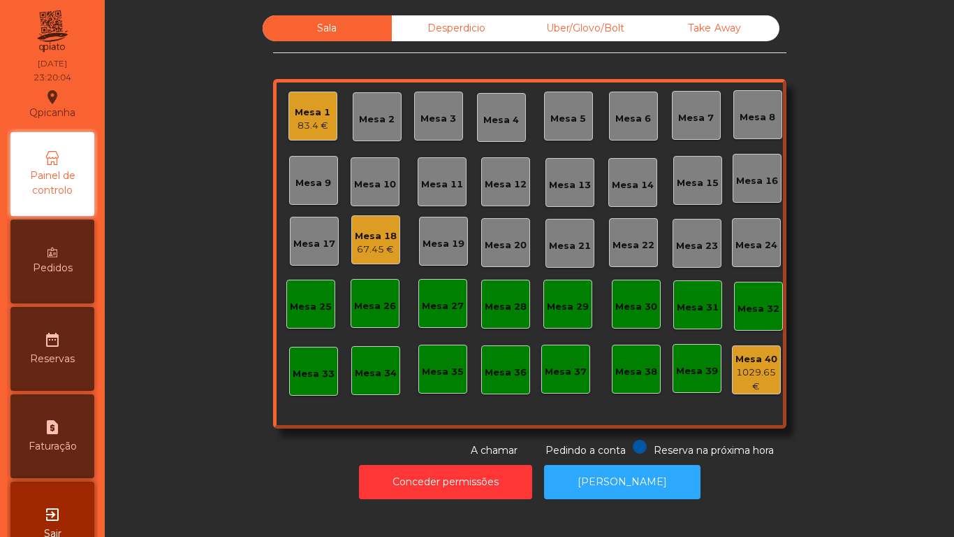
click at [421, 119] on div "Mesa 3" at bounding box center [439, 119] width 36 height 14
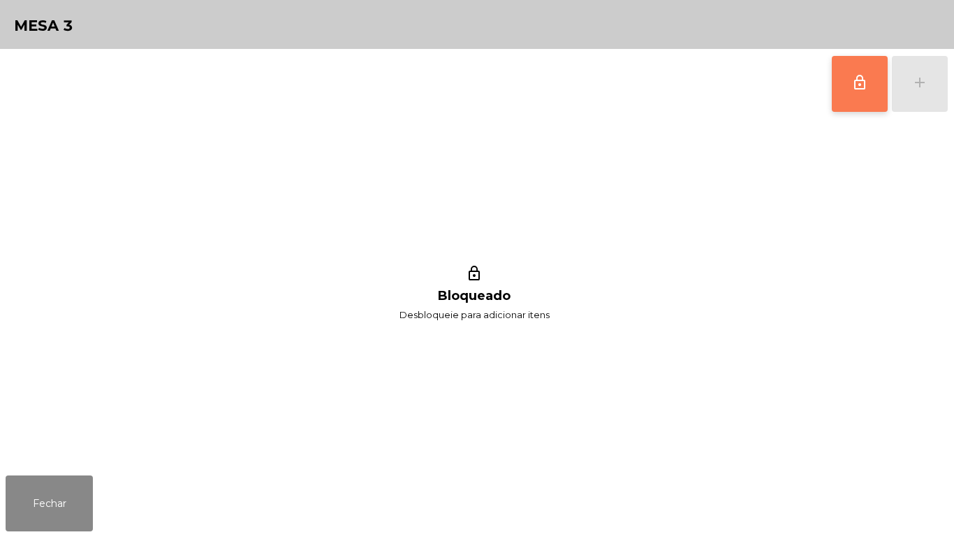
click at [836, 89] on button "lock_outline" at bounding box center [860, 84] width 56 height 56
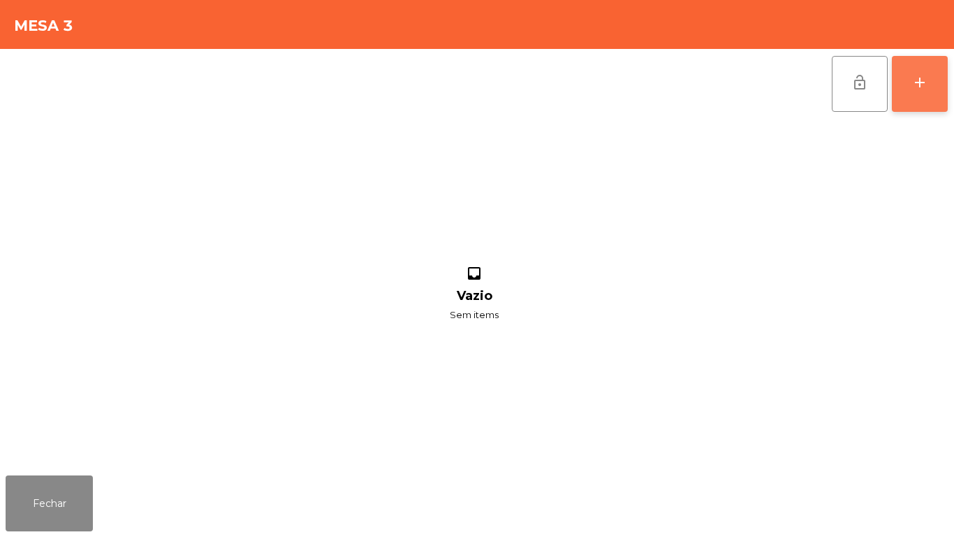
click at [915, 92] on button "add" at bounding box center [920, 84] width 56 height 56
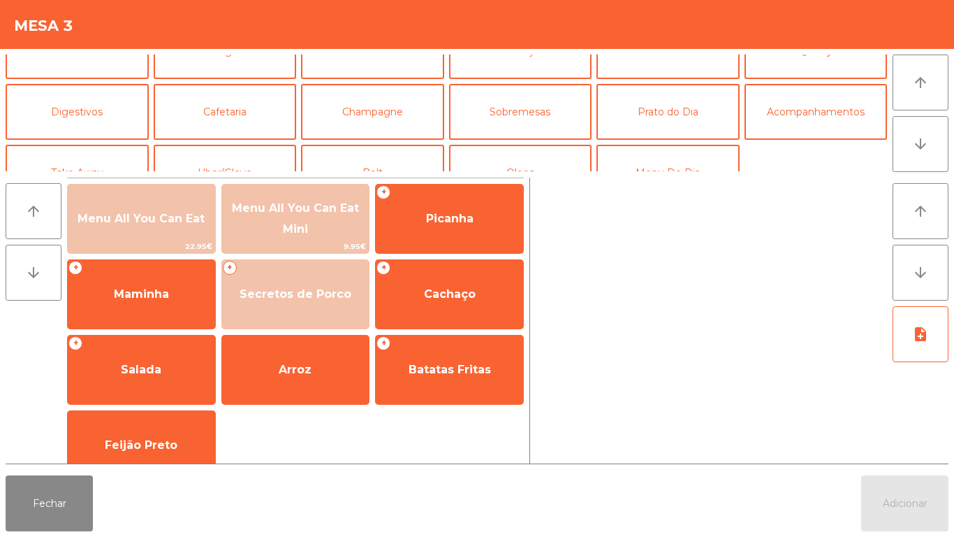
scroll to position [94, 0]
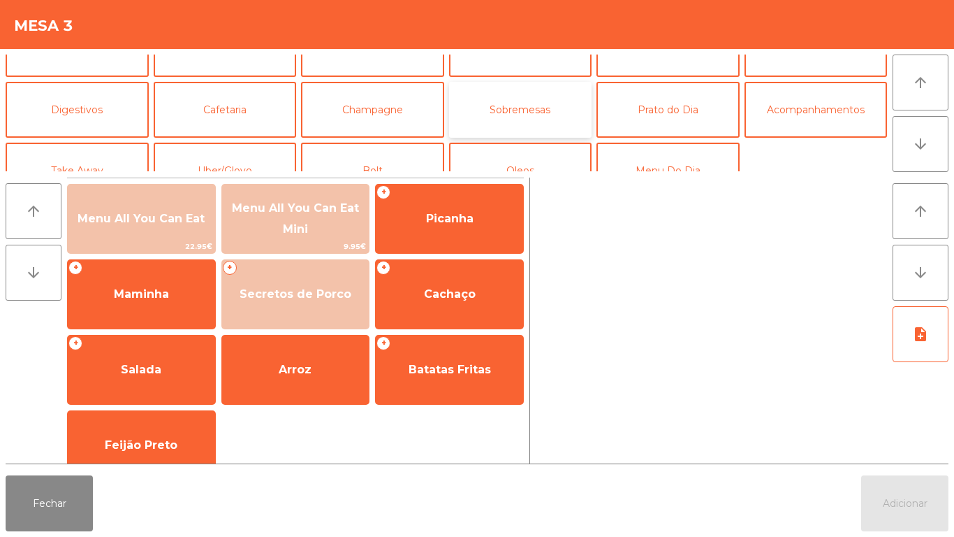
click at [535, 106] on button "Sobremesas" at bounding box center [520, 110] width 143 height 56
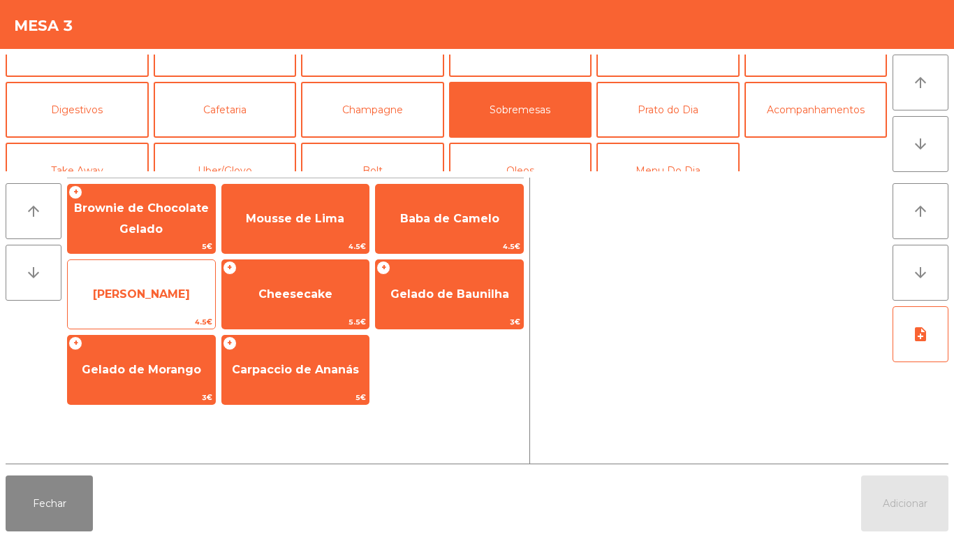
click at [130, 280] on span "[PERSON_NAME]" at bounding box center [141, 294] width 147 height 38
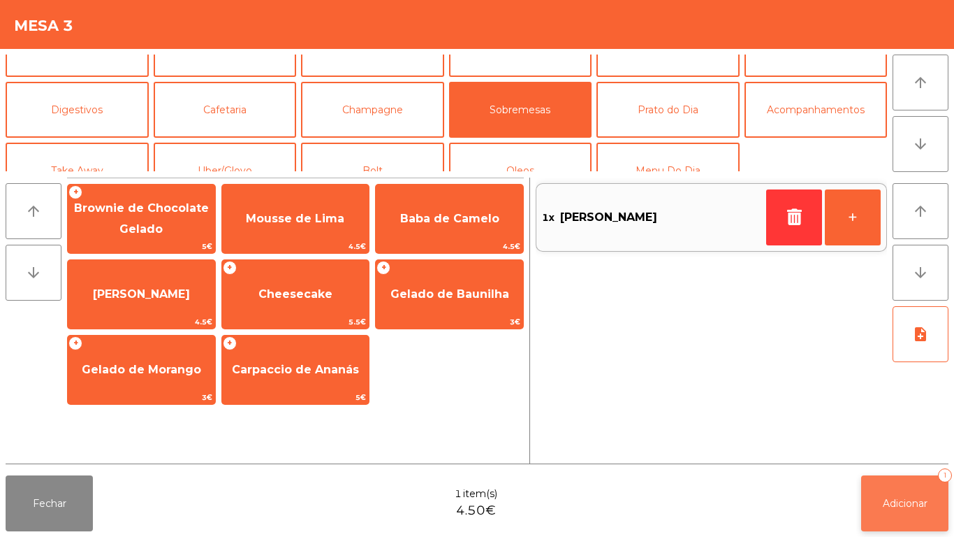
click at [894, 503] on span "Adicionar" at bounding box center [905, 503] width 45 height 13
